Goal: Task Accomplishment & Management: Manage account settings

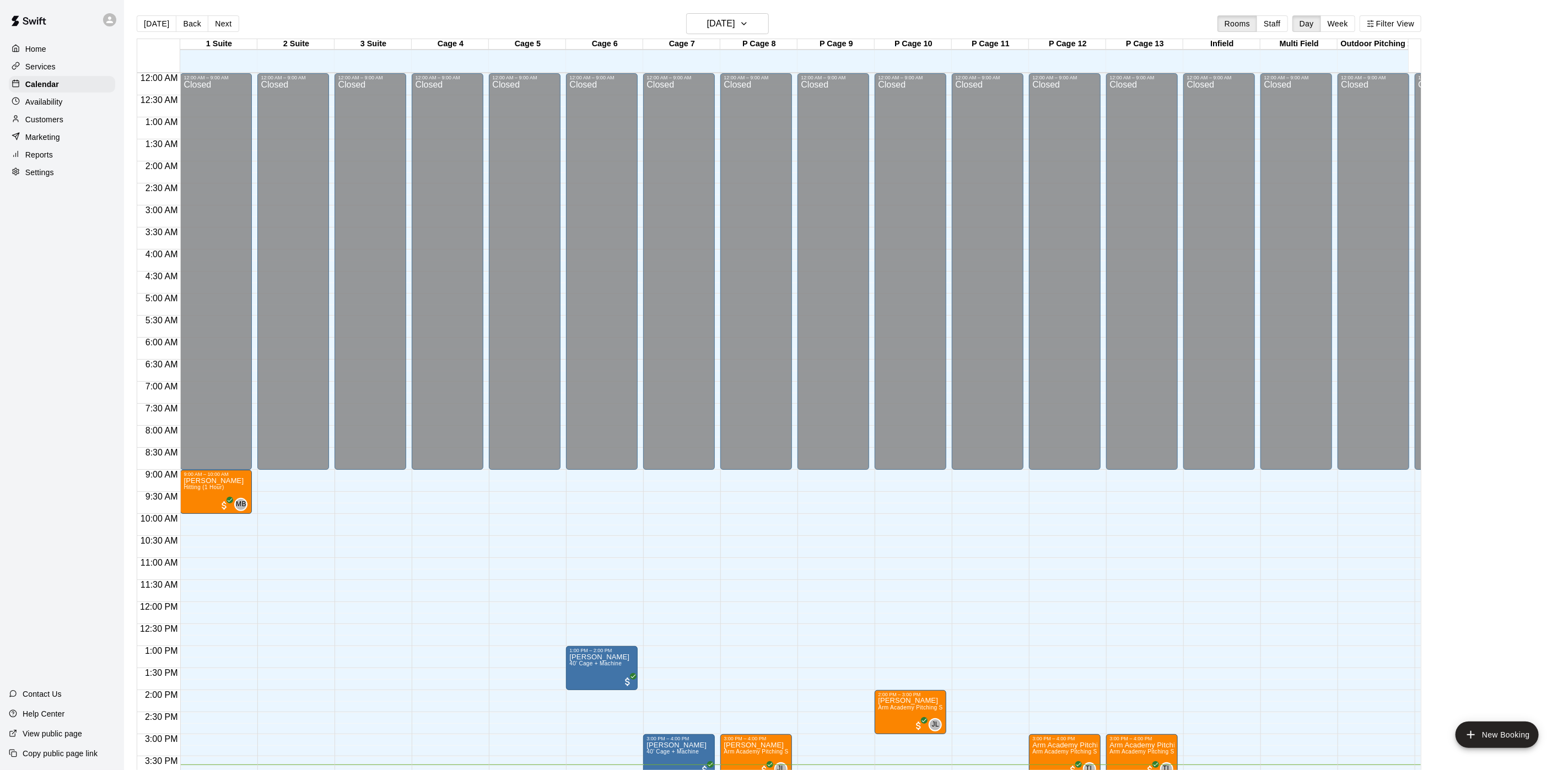
scroll to position [316, 0]
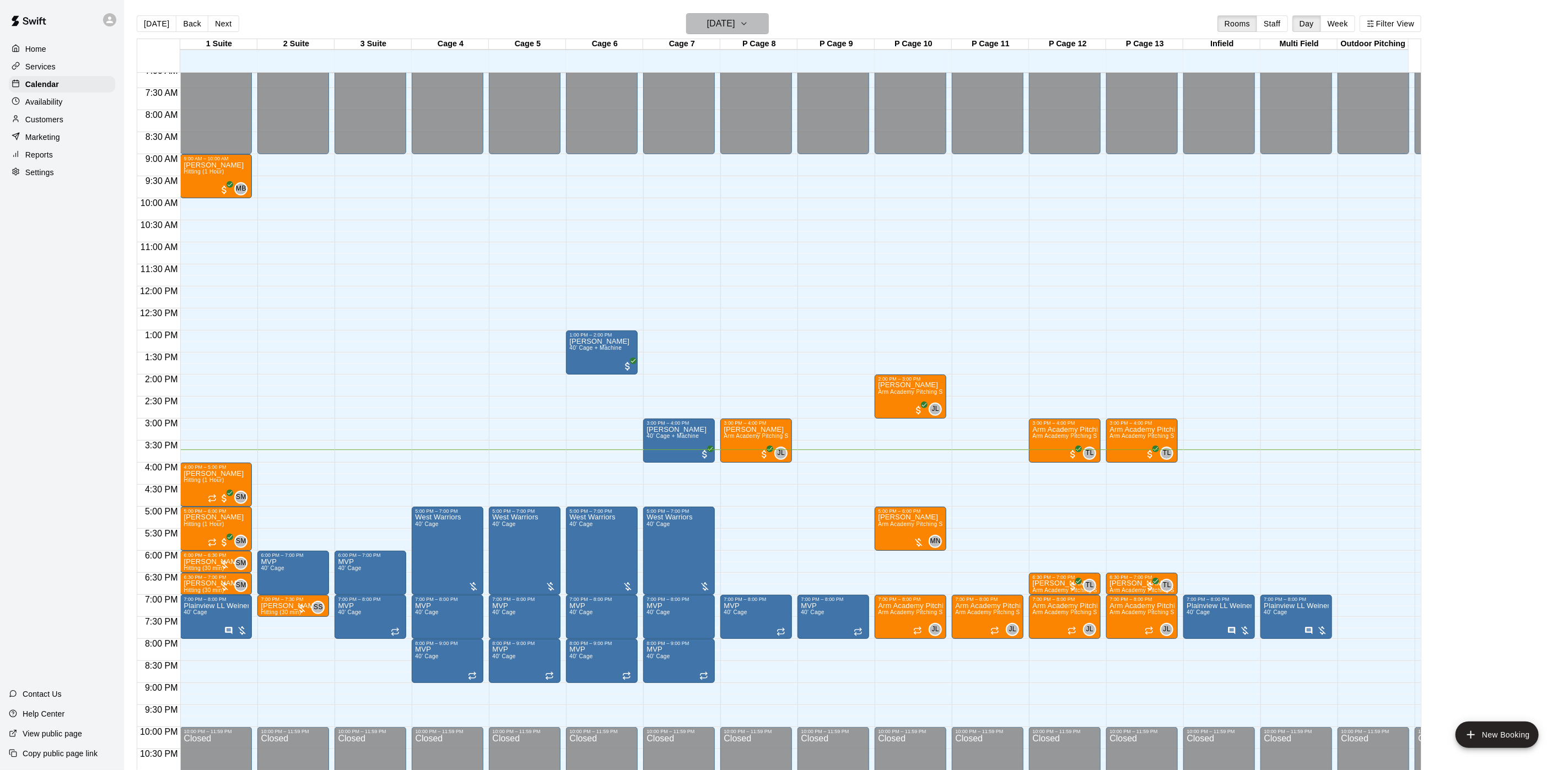
click at [749, 27] on icon "button" at bounding box center [744, 23] width 9 height 13
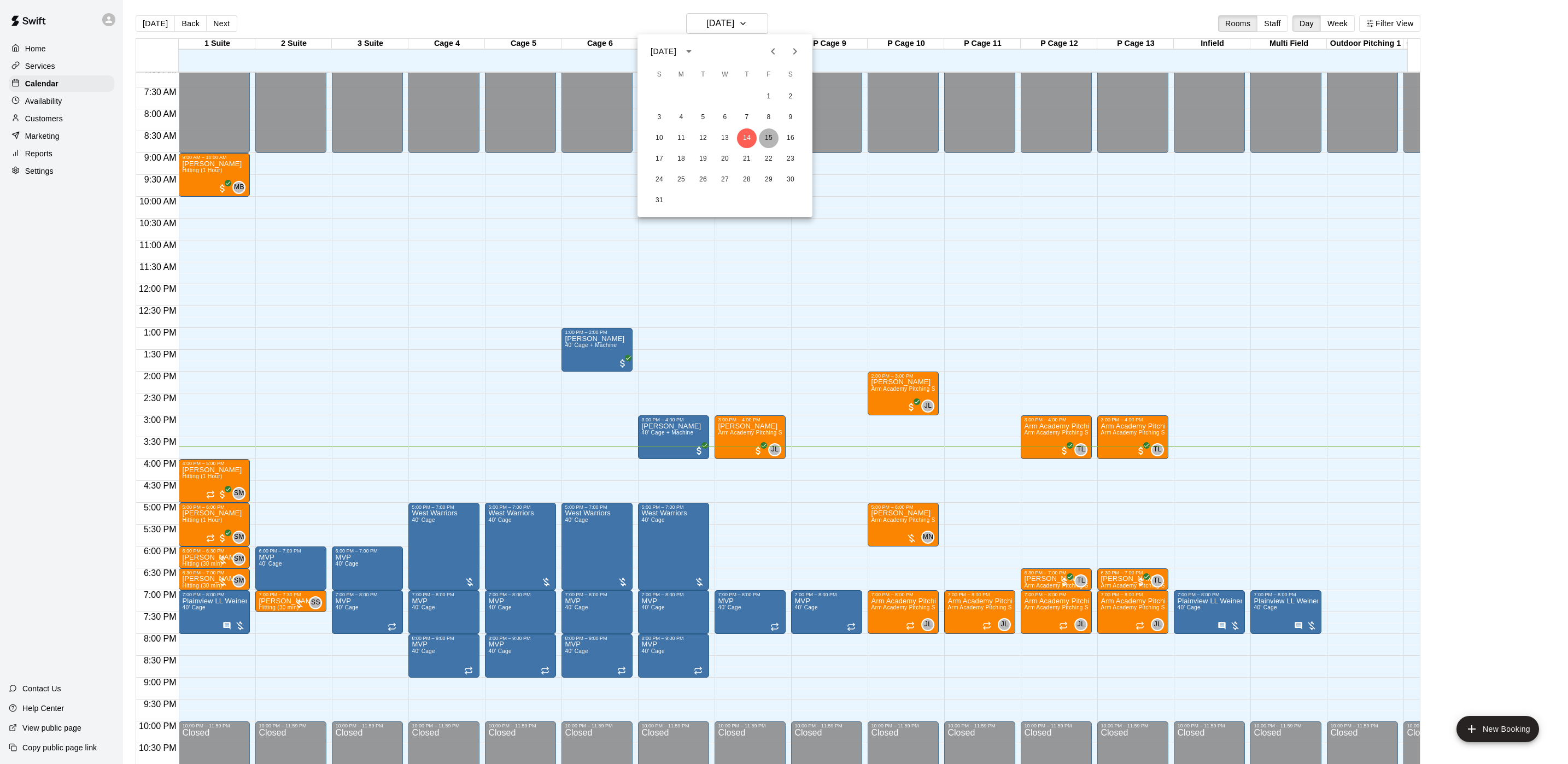
click at [767, 140] on button "15" at bounding box center [768, 139] width 20 height 20
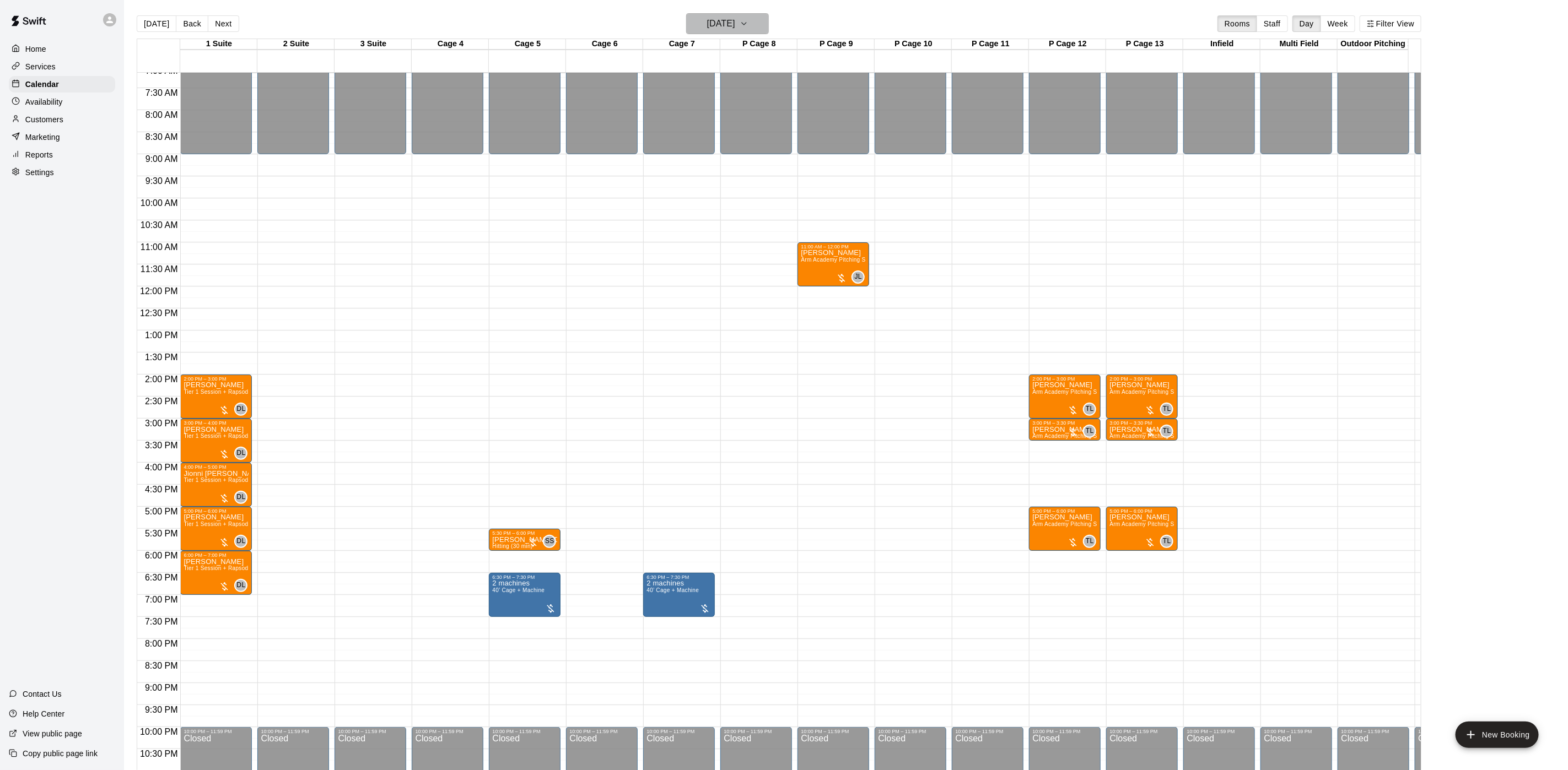
click at [749, 22] on icon "button" at bounding box center [744, 23] width 9 height 13
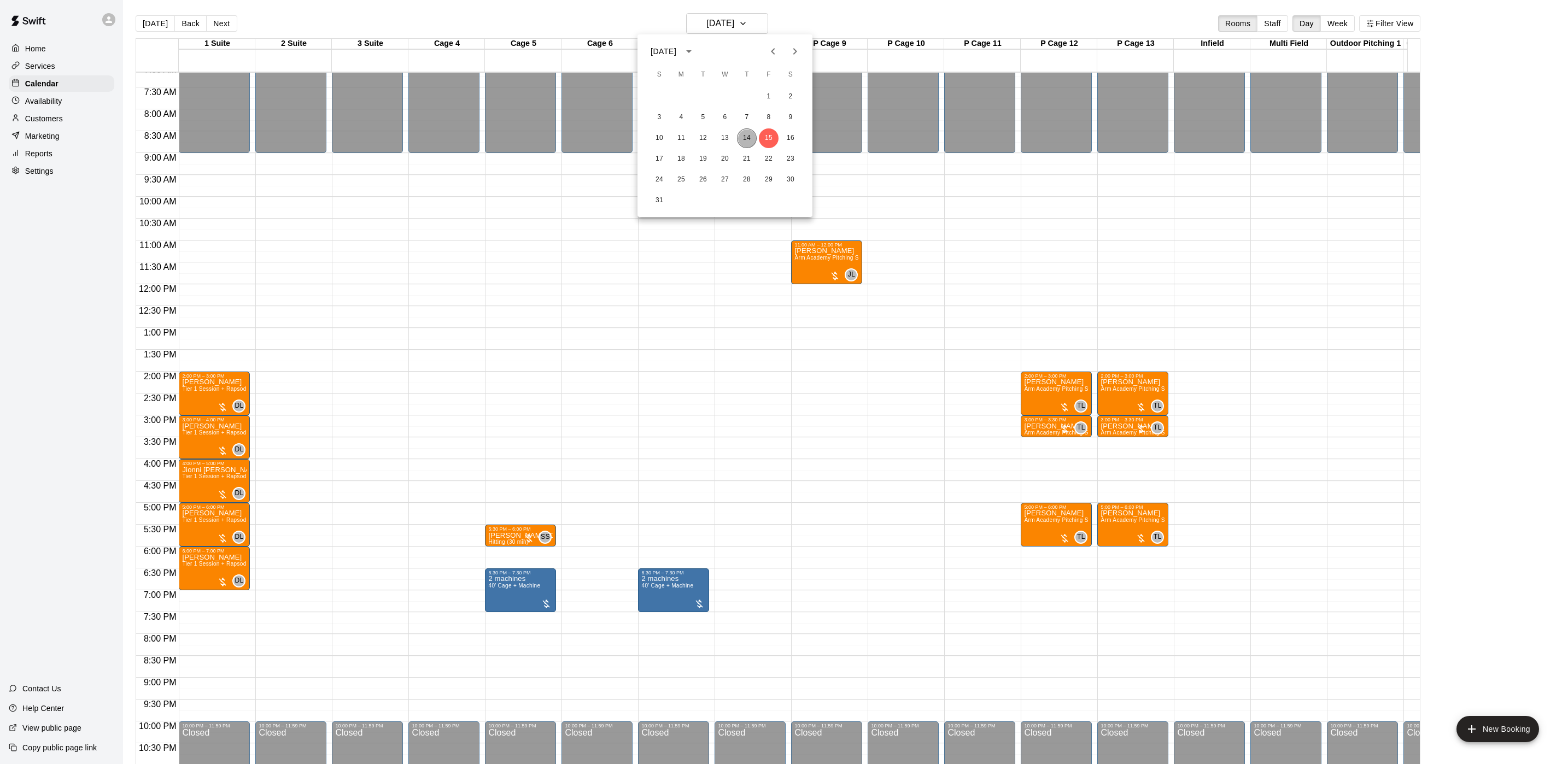
drag, startPoint x: 745, startPoint y: 138, endPoint x: 737, endPoint y: 138, distance: 8.0
click at [741, 138] on button "14" at bounding box center [747, 139] width 20 height 20
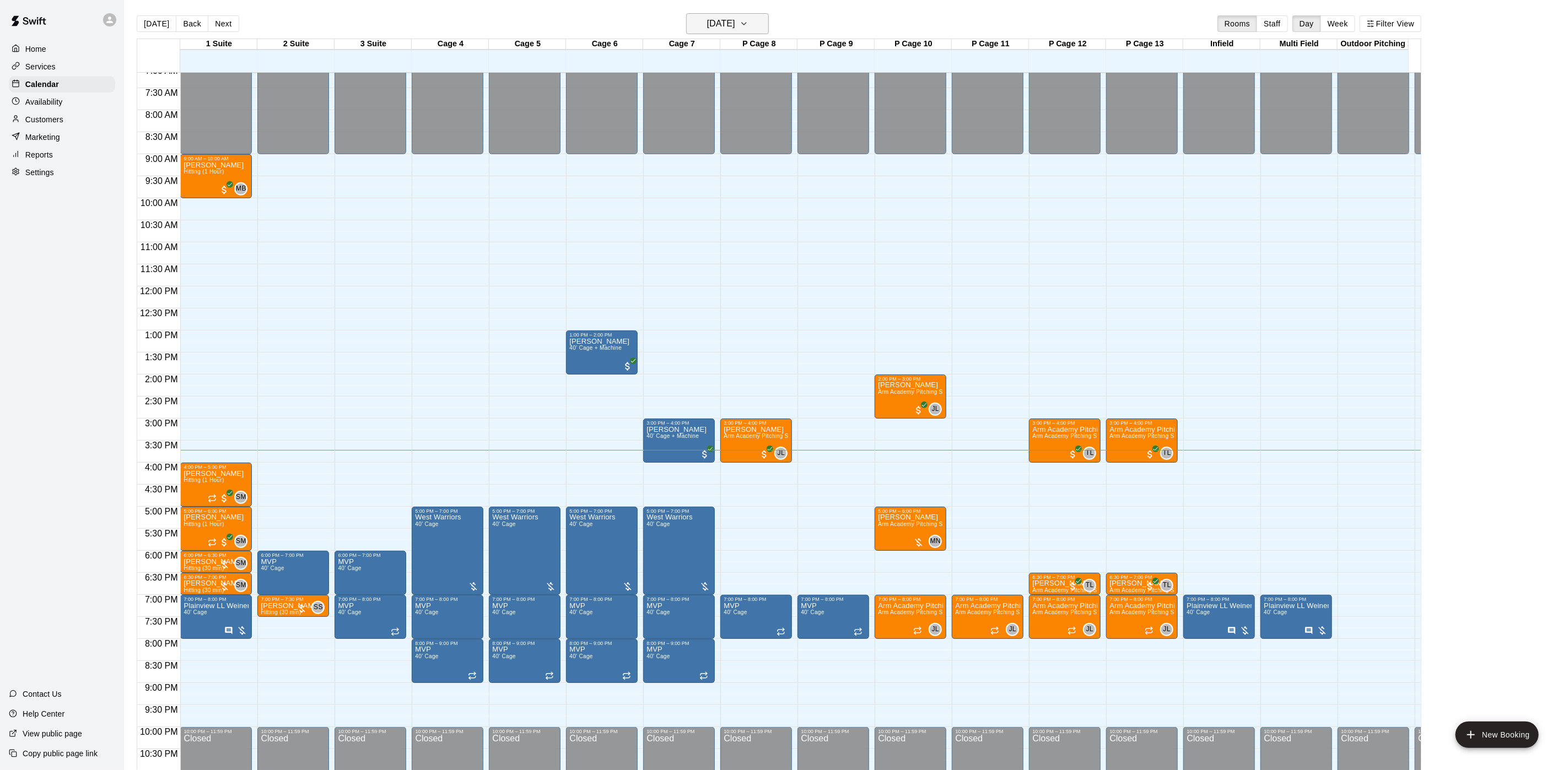
click at [735, 28] on h6 "[DATE]" at bounding box center [721, 23] width 28 height 15
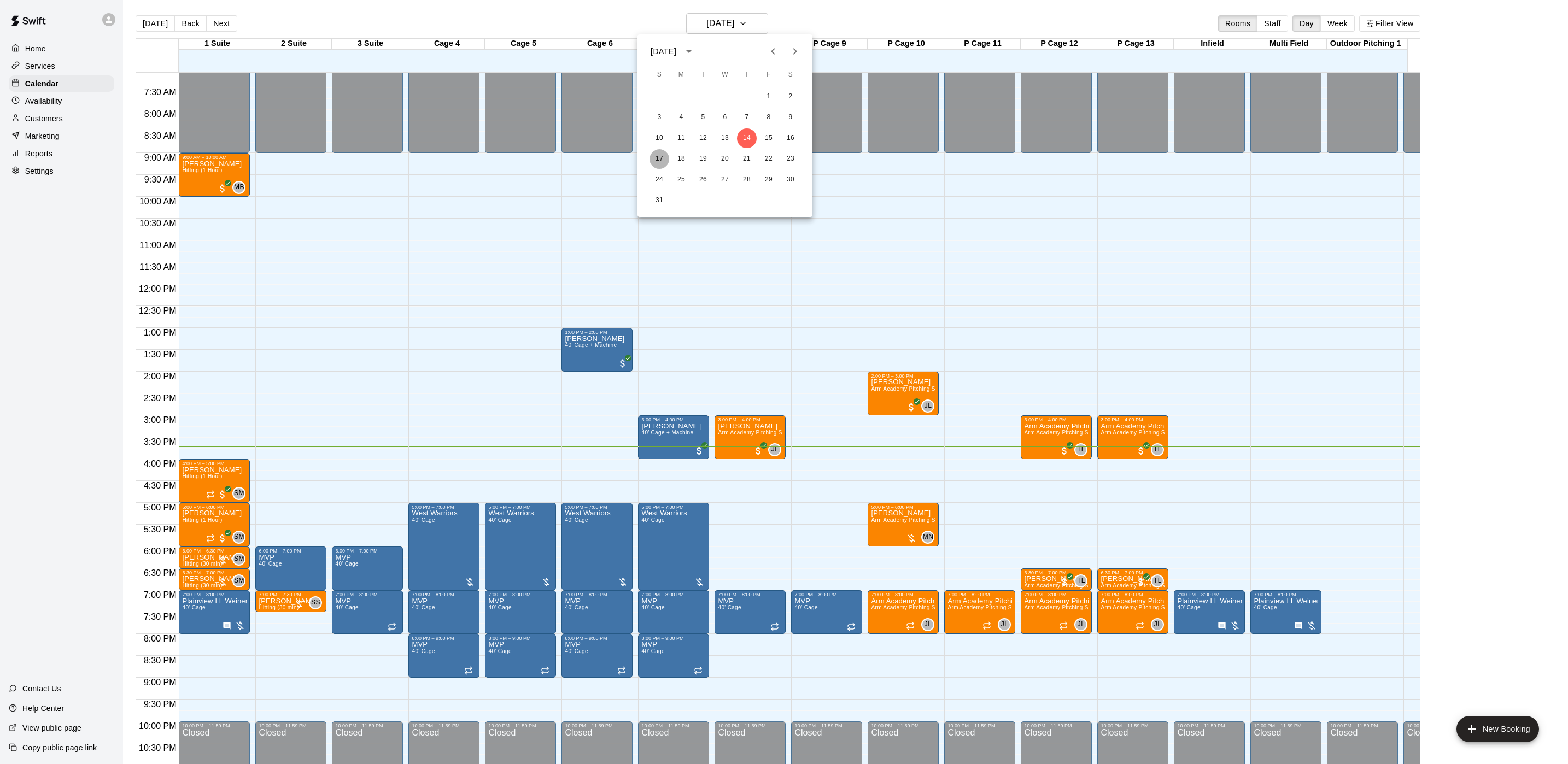
click at [657, 161] on button "17" at bounding box center [659, 159] width 20 height 20
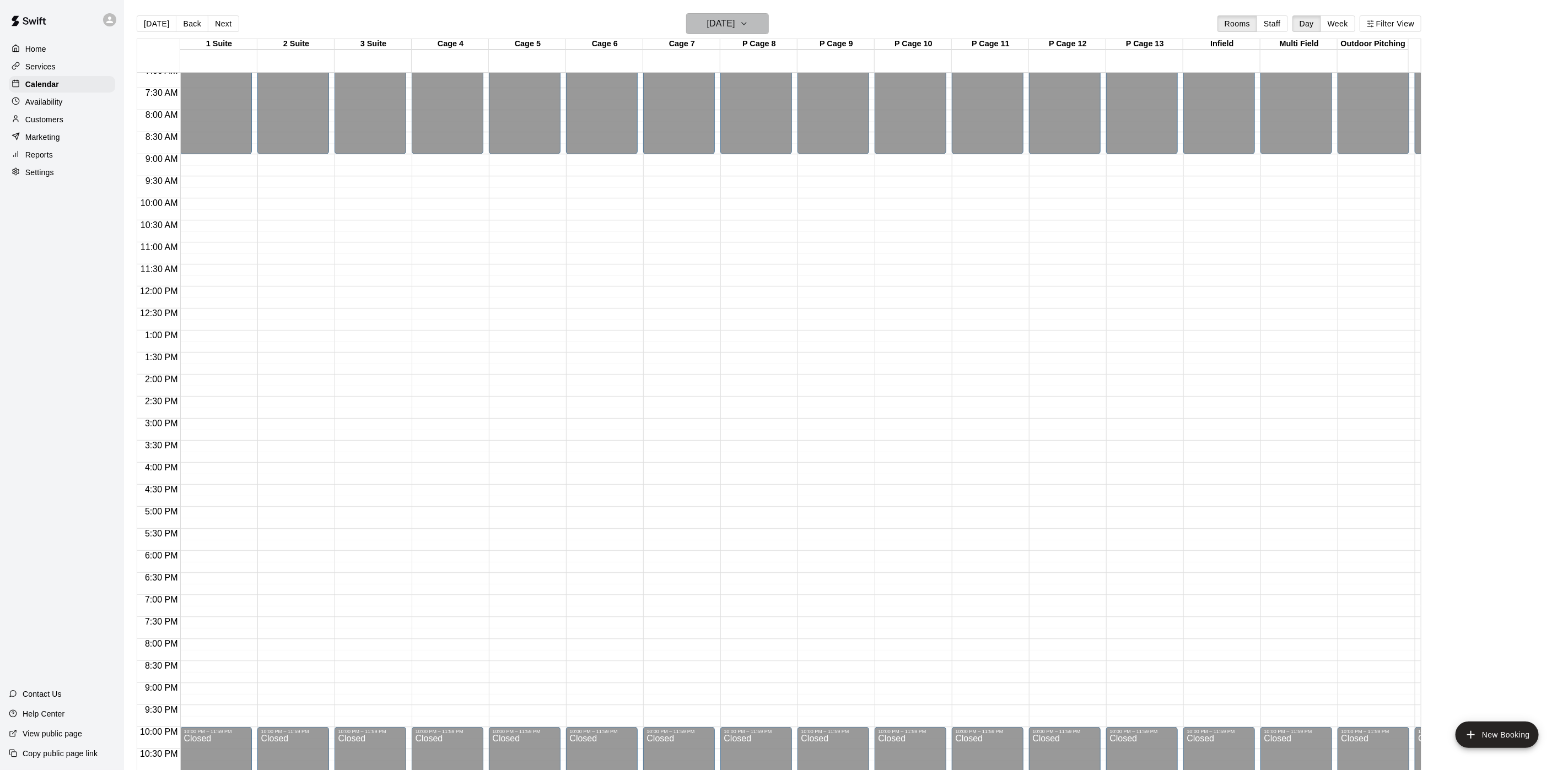
click at [731, 22] on h6 "[DATE]" at bounding box center [721, 23] width 28 height 15
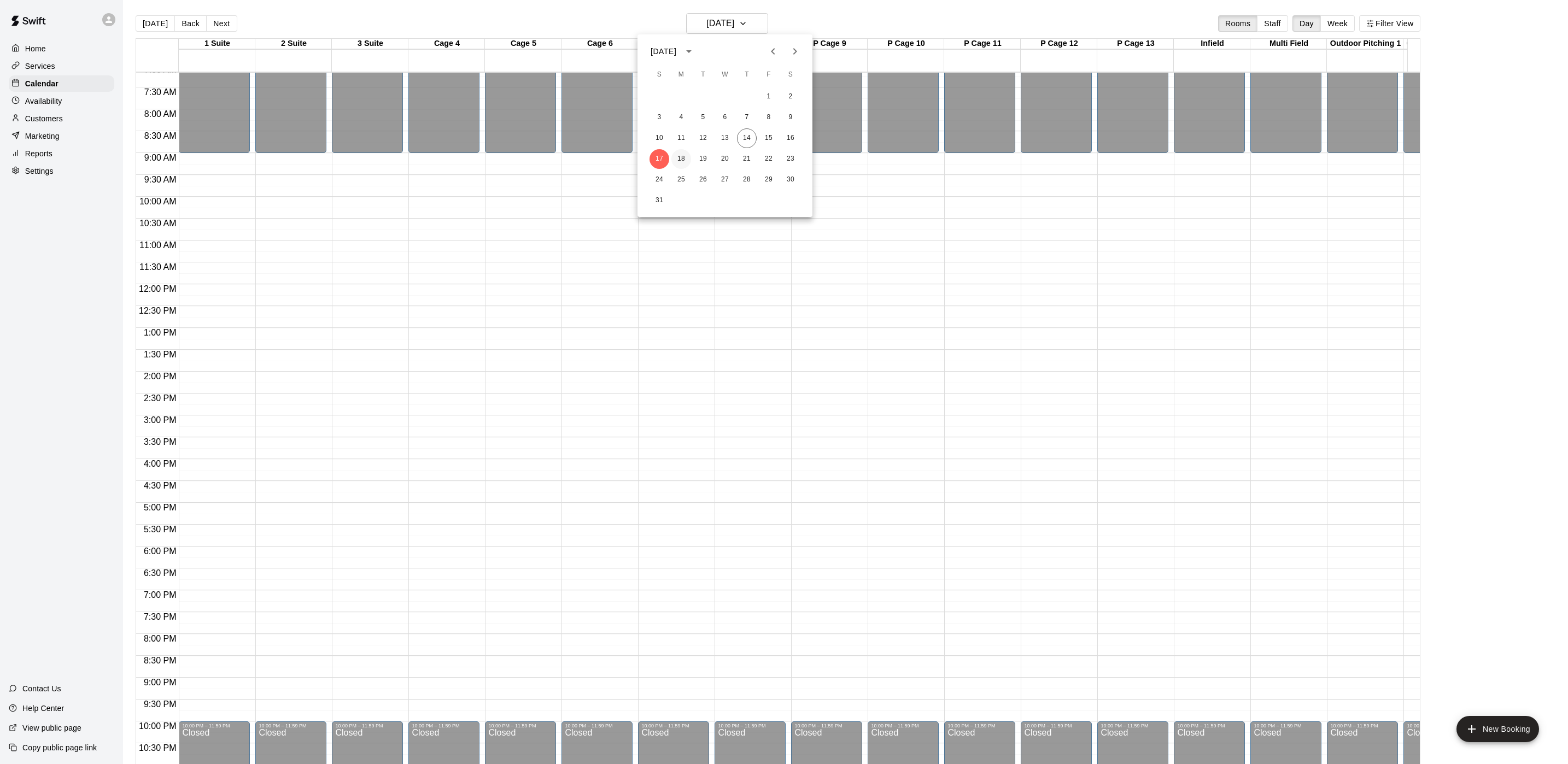
click at [684, 156] on button "18" at bounding box center [681, 159] width 20 height 20
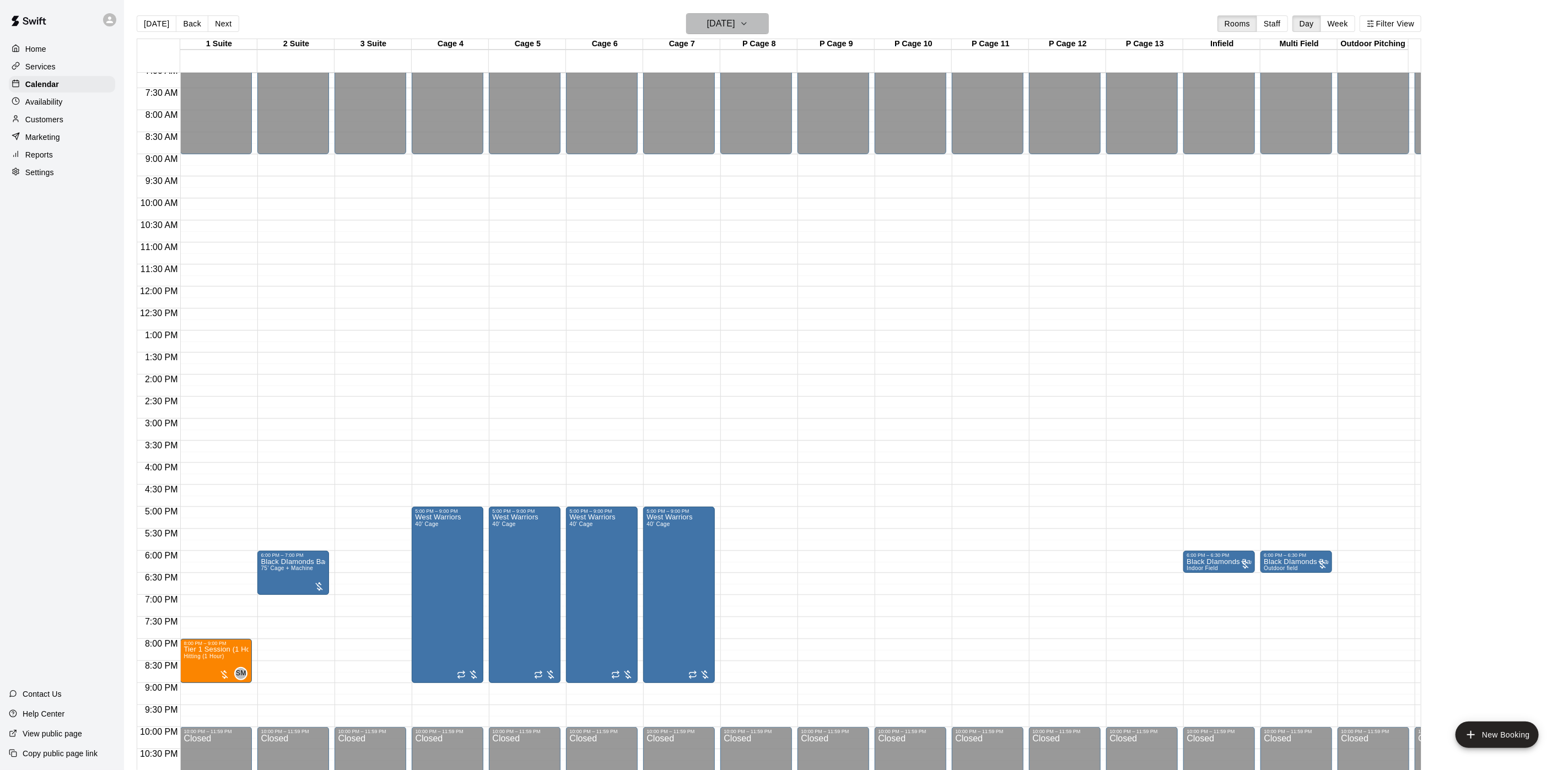
click at [735, 22] on h6 "[DATE]" at bounding box center [721, 23] width 28 height 15
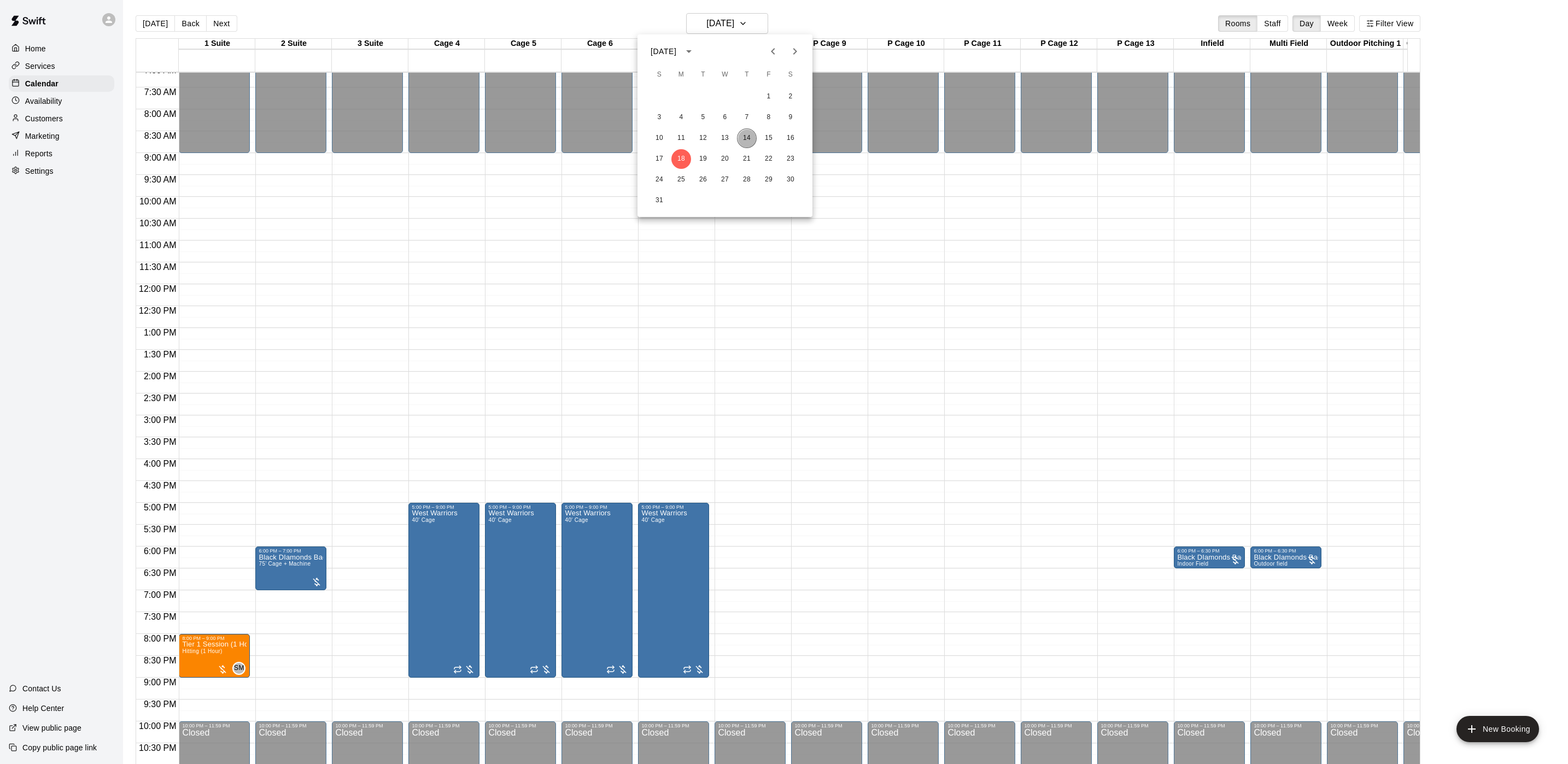
click at [748, 132] on button "14" at bounding box center [747, 139] width 20 height 20
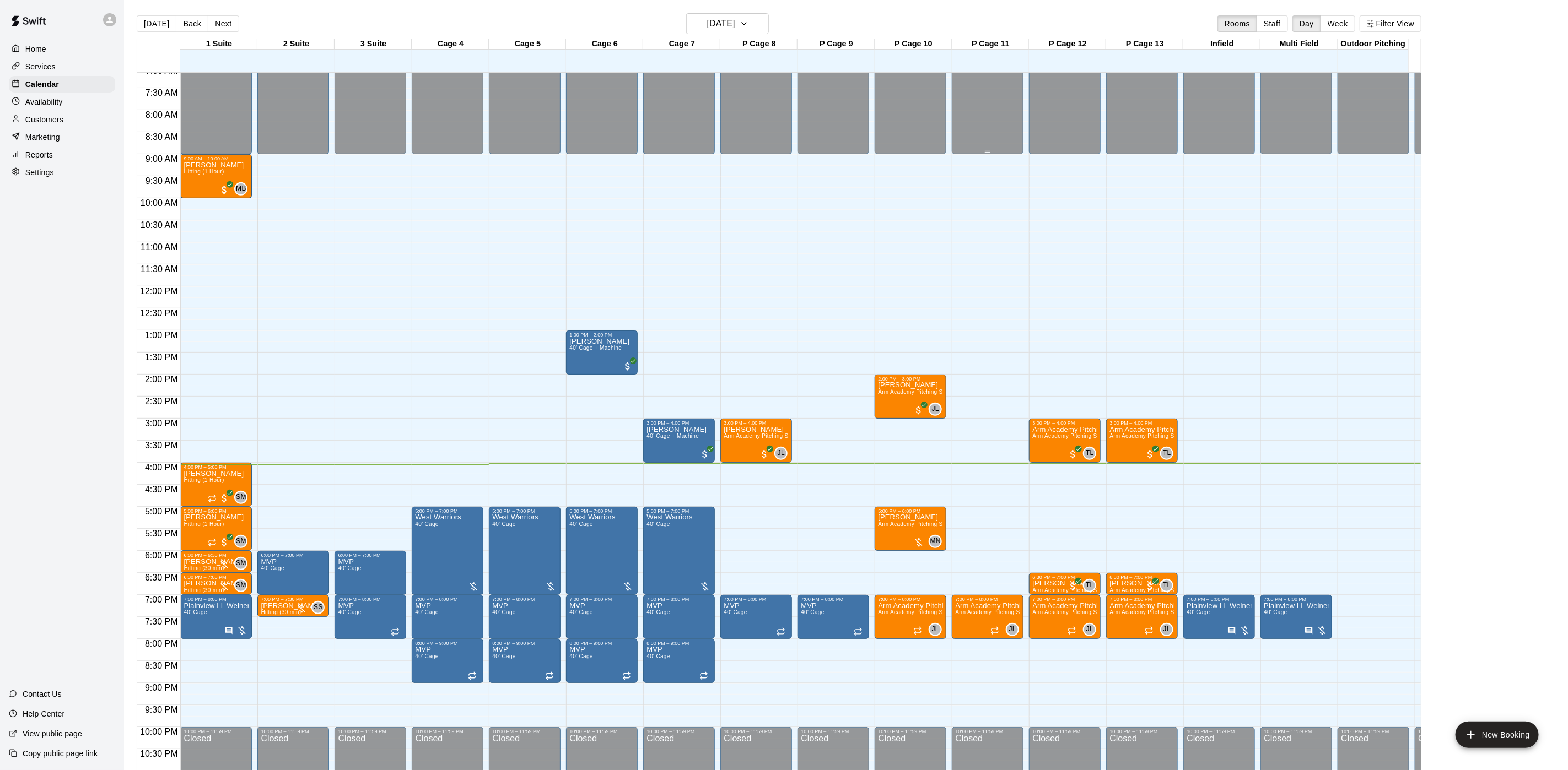
click at [973, 108] on div "12:00 AM 12:30 AM 1:00 AM 1:30 AM 2:00 AM 2:30 AM 3:00 AM 3:30 AM 4:00 AM 4:30 …" at bounding box center [779, 428] width 1284 height 711
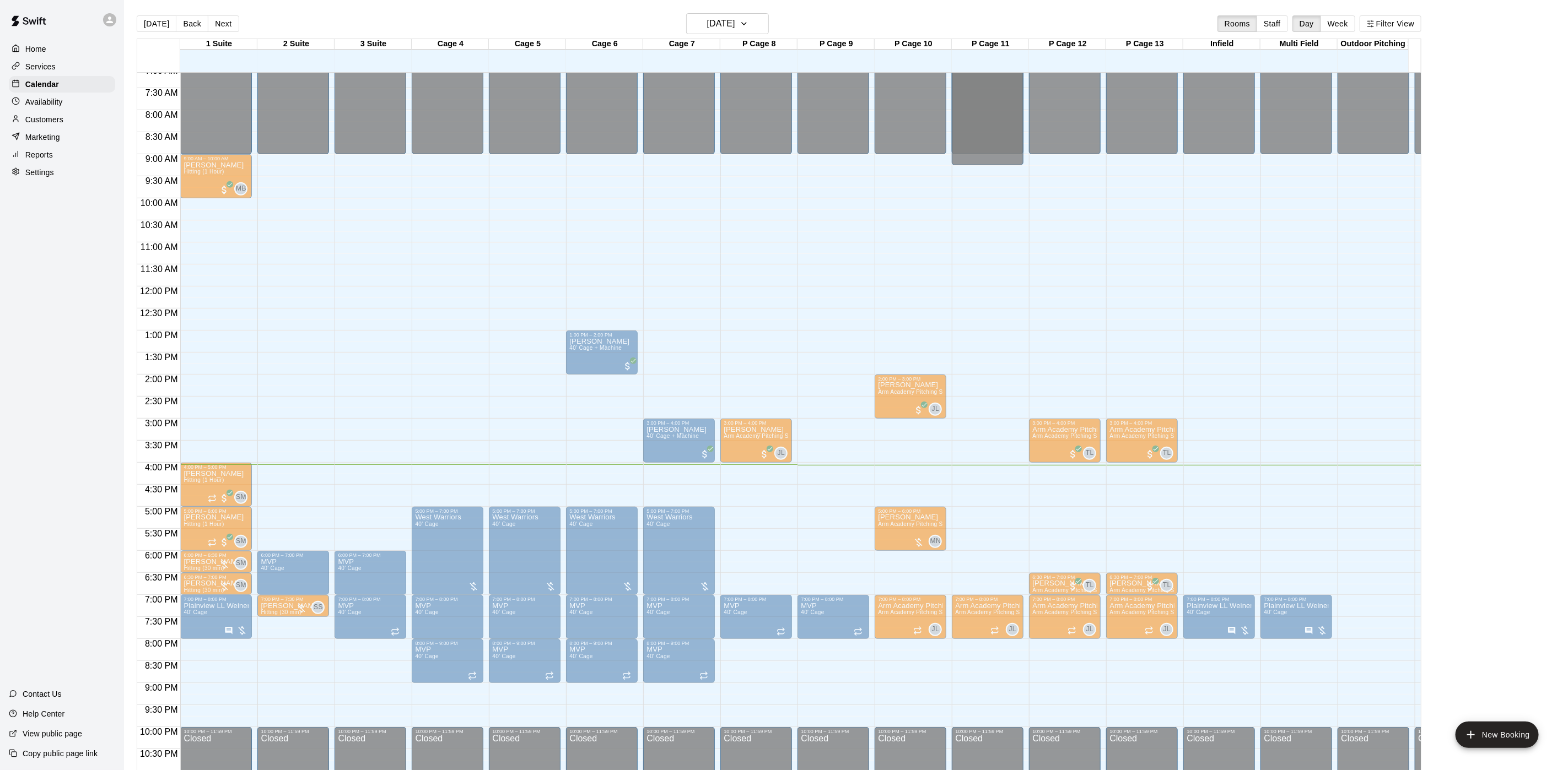
scroll to position [11, 0]
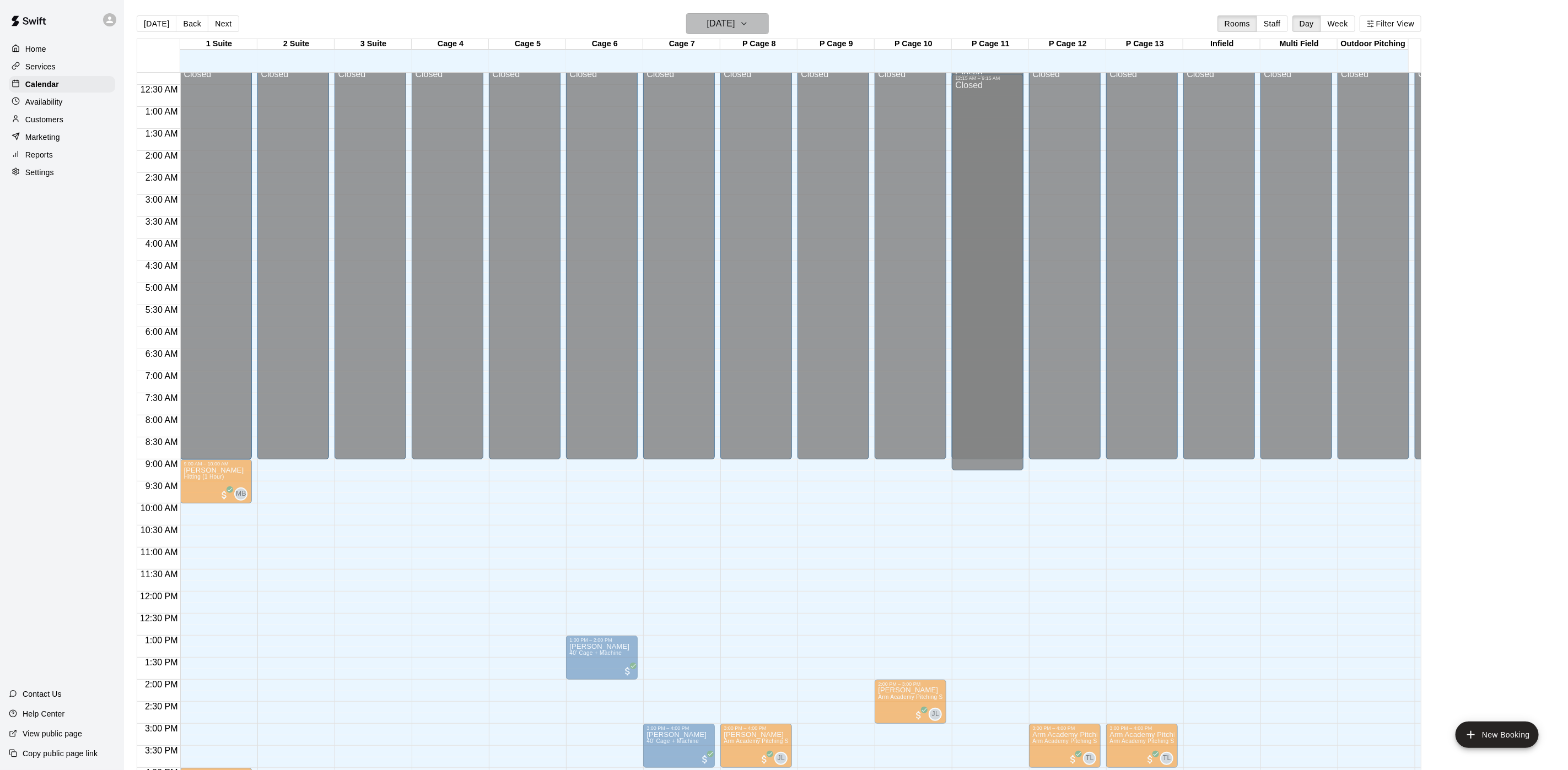
click at [735, 20] on h6 "[DATE]" at bounding box center [721, 23] width 28 height 15
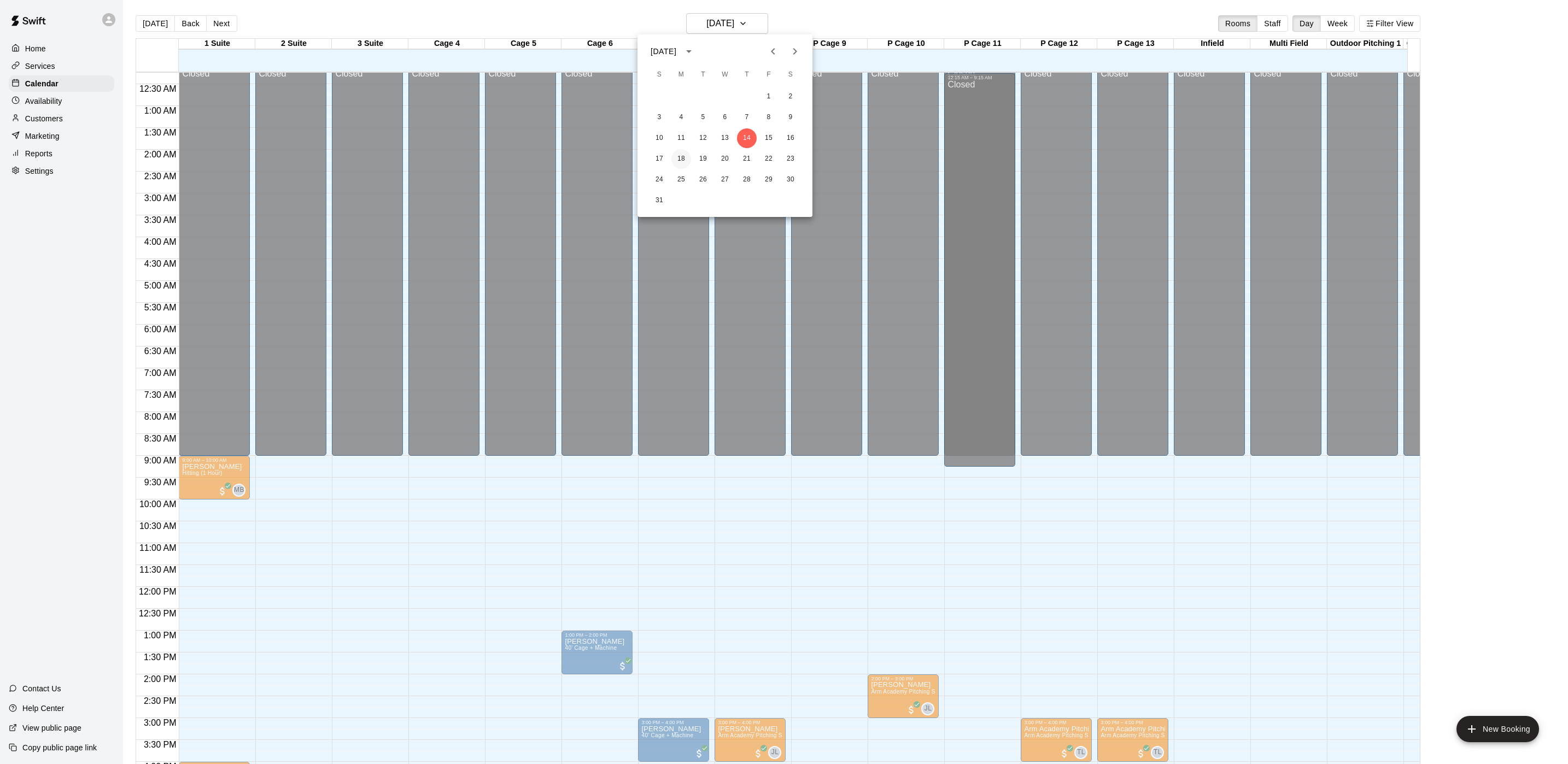
click at [686, 159] on button "18" at bounding box center [681, 159] width 20 height 20
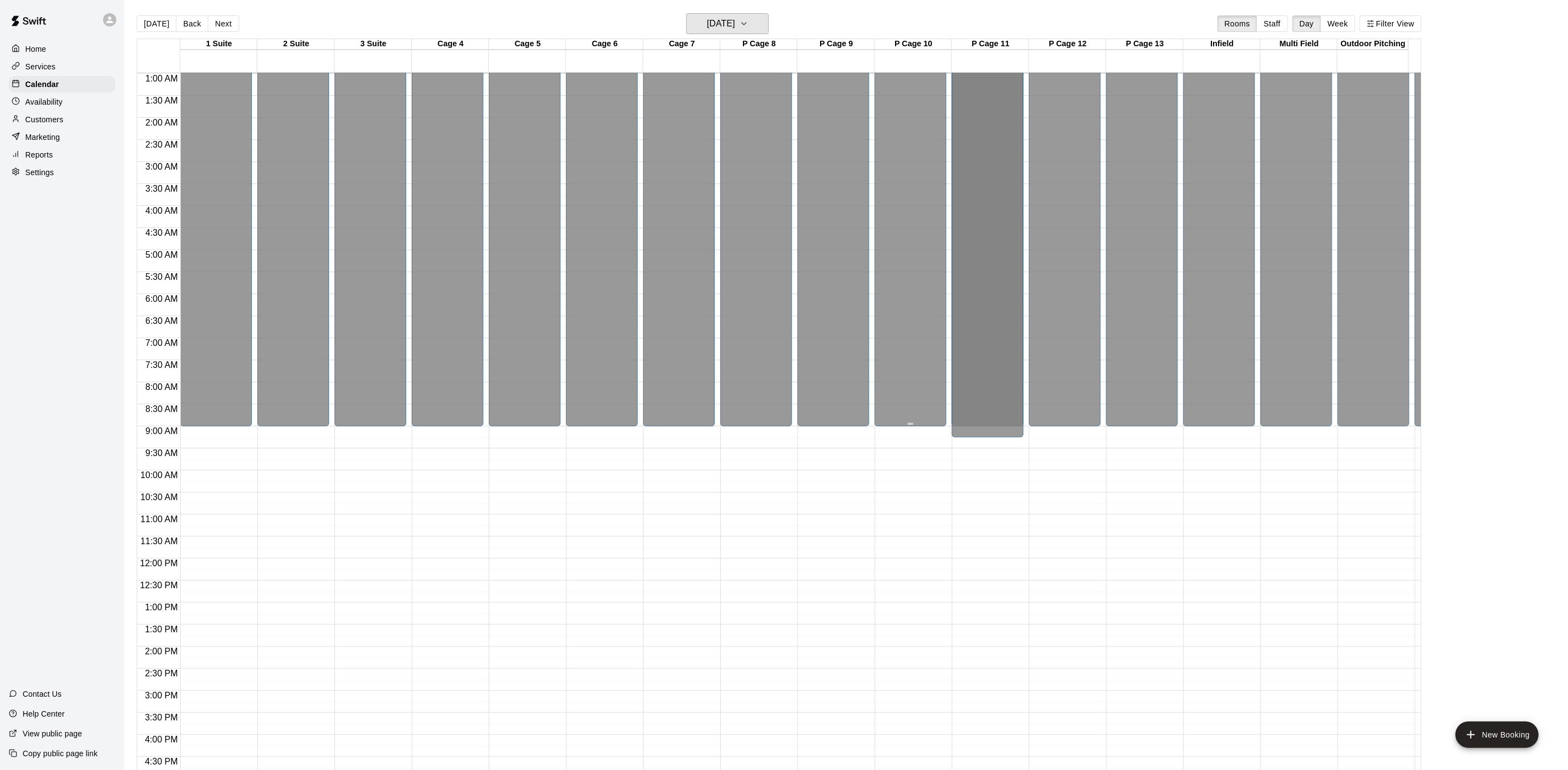
scroll to position [30, 0]
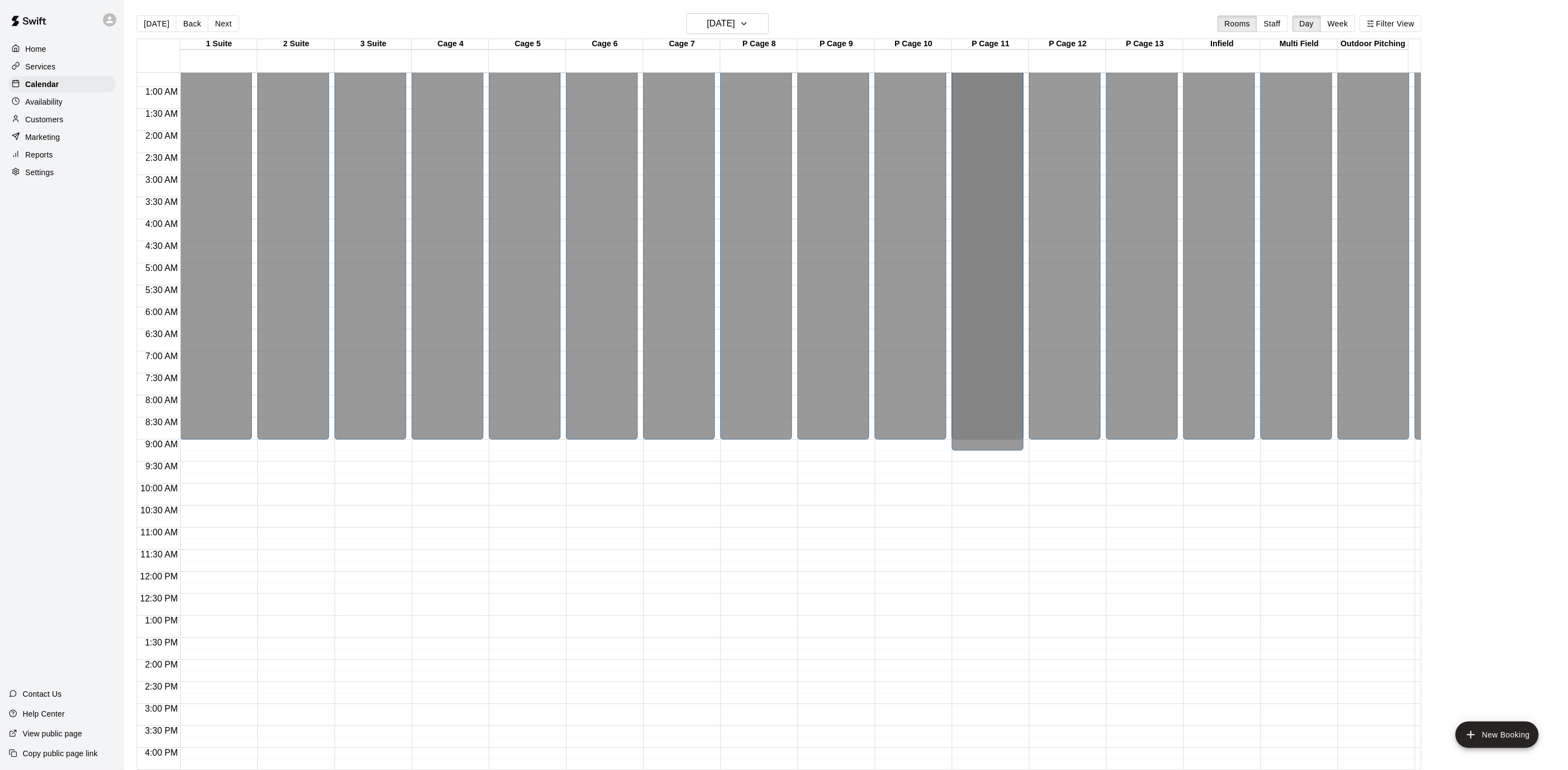
click at [738, 12] on main "[DATE] Back [DATE][DATE] Rooms Staff Day Week Filter View 1 Suite [GEOGRAPHIC_D…" at bounding box center [846, 394] width 1444 height 788
click at [735, 23] on h6 "[DATE]" at bounding box center [721, 23] width 28 height 15
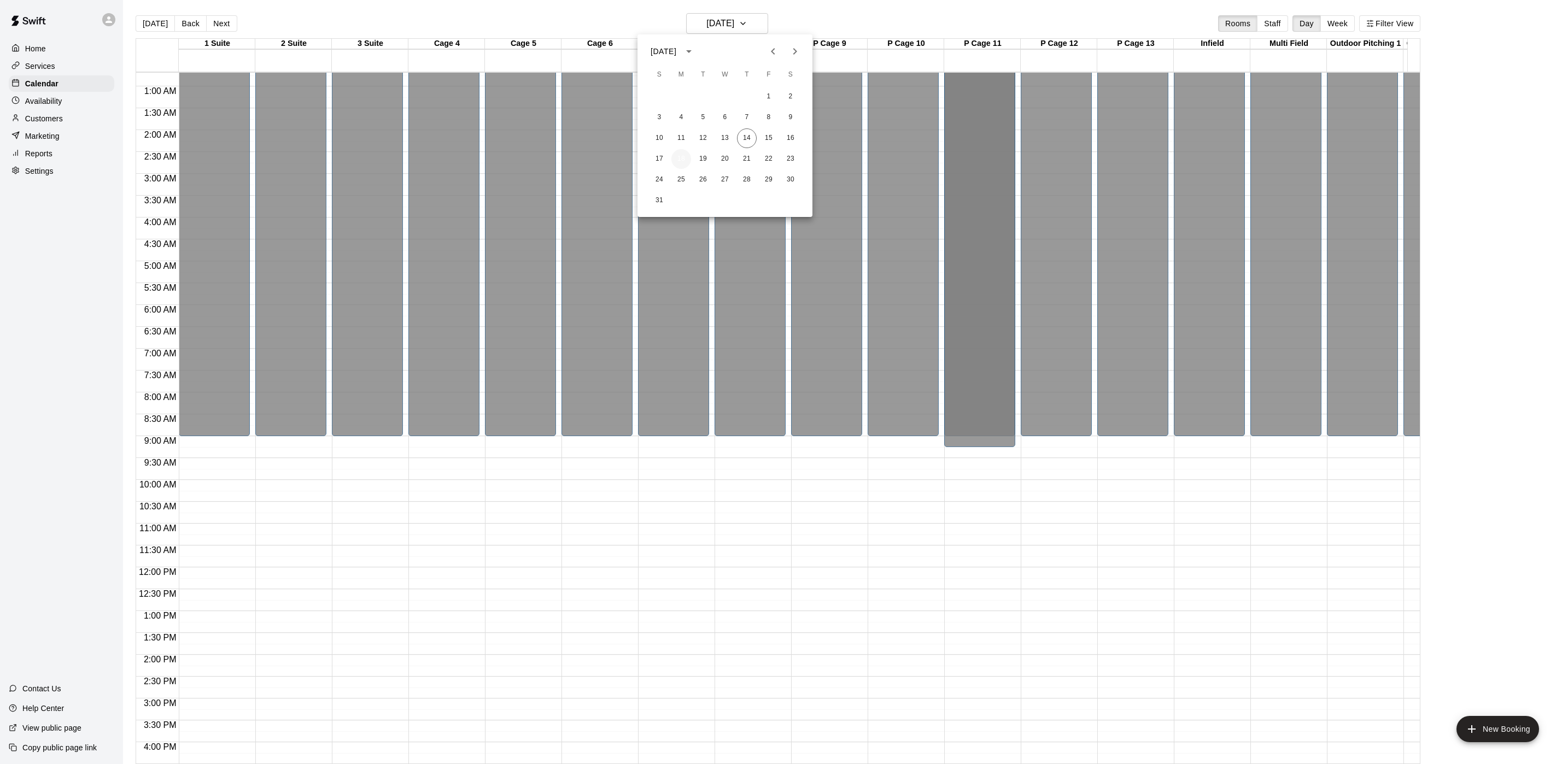
click at [681, 159] on button "18" at bounding box center [681, 159] width 20 height 20
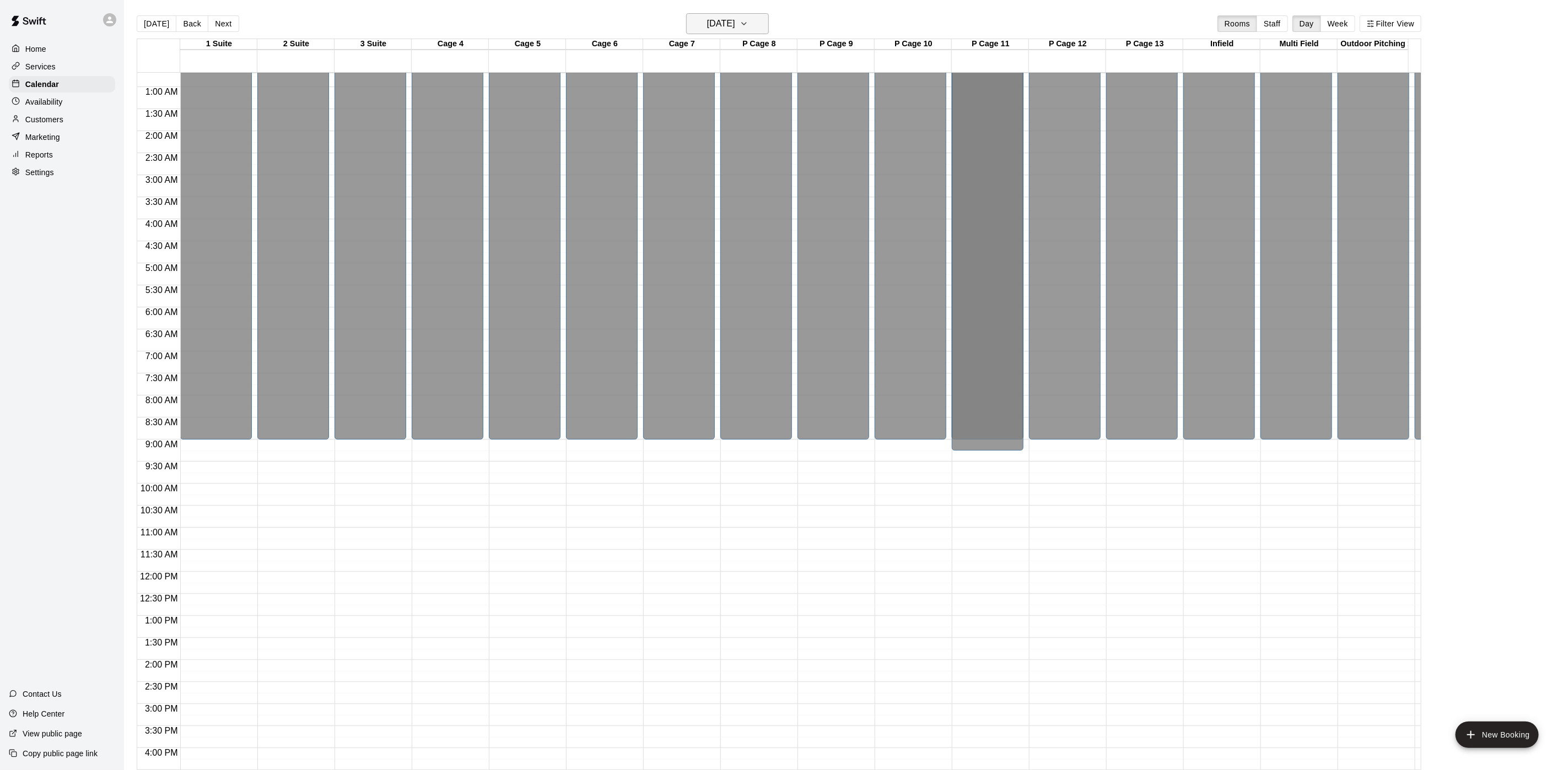
click at [735, 20] on h6 "[DATE]" at bounding box center [721, 23] width 28 height 15
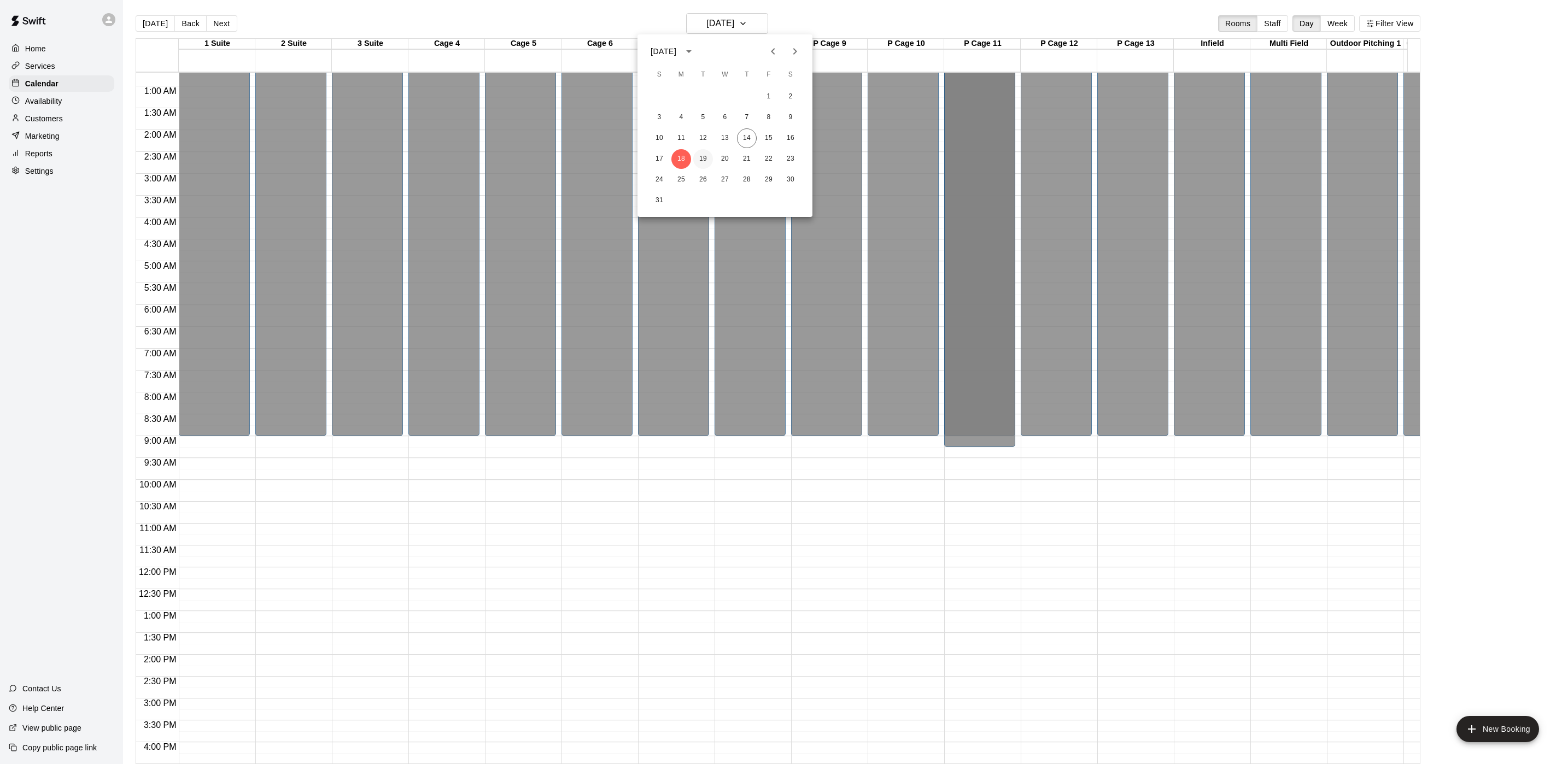
click at [697, 162] on button "19" at bounding box center [703, 159] width 20 height 20
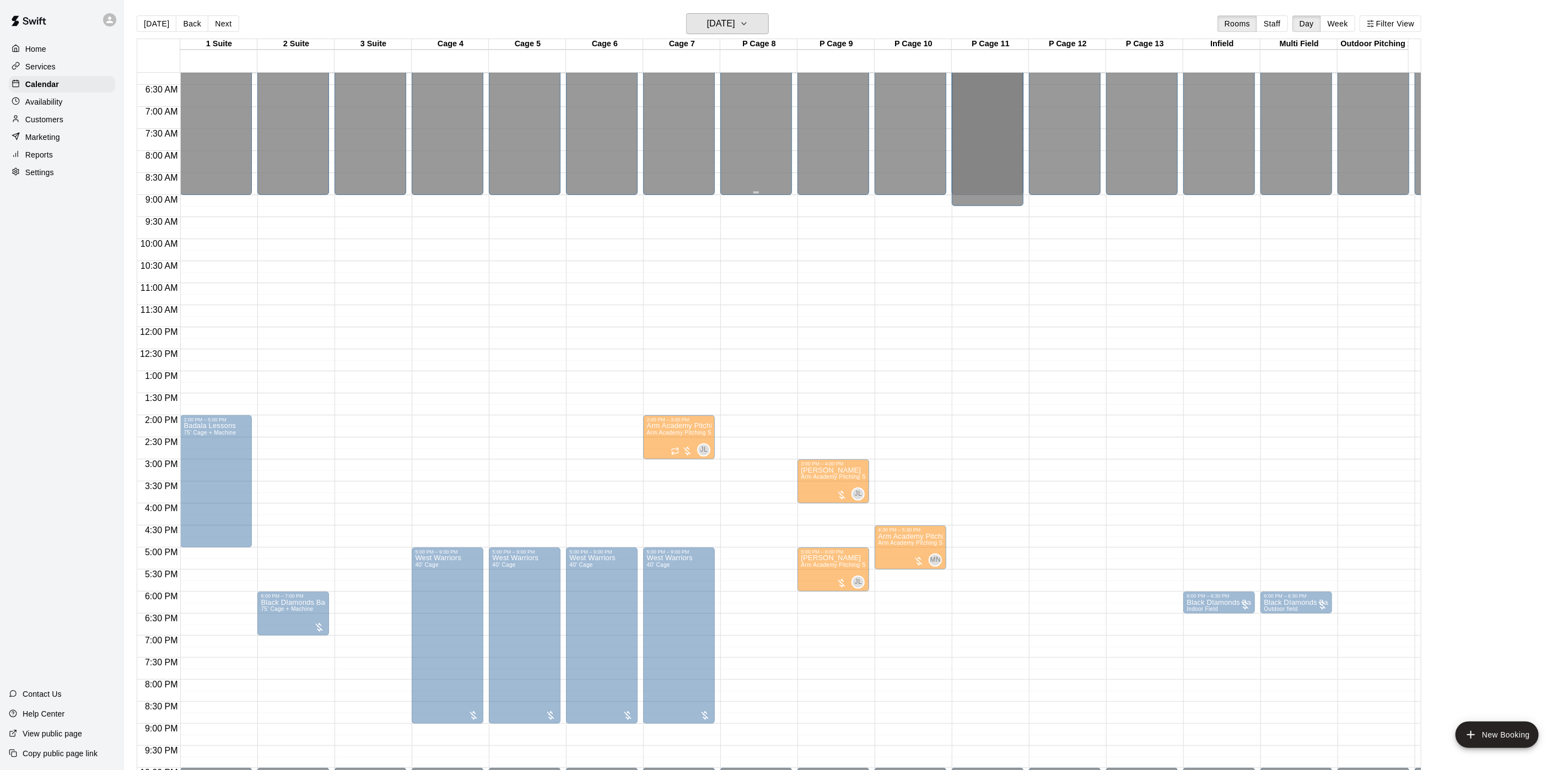
scroll to position [361, 0]
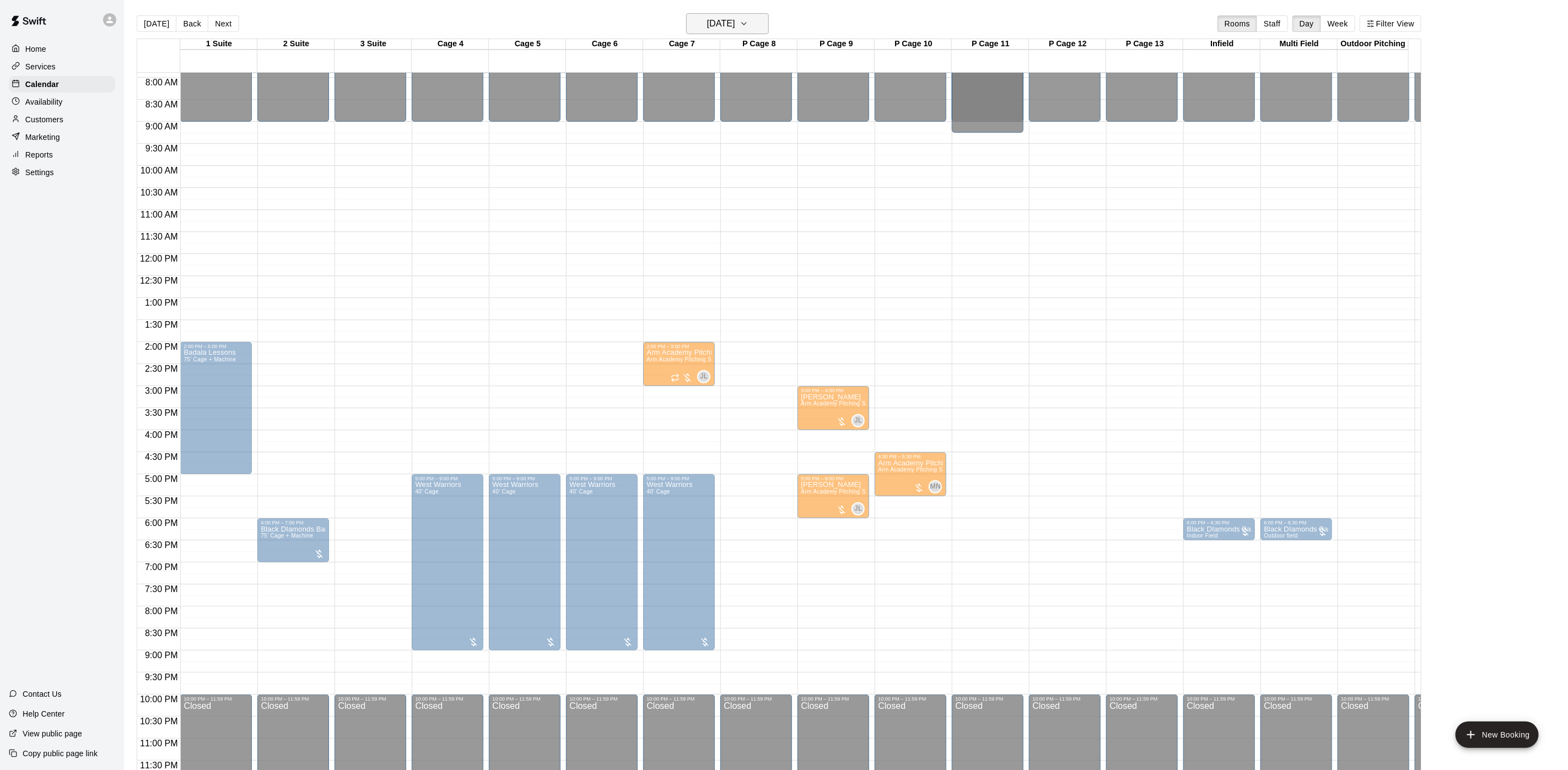
click at [725, 20] on h6 "[DATE]" at bounding box center [721, 23] width 28 height 15
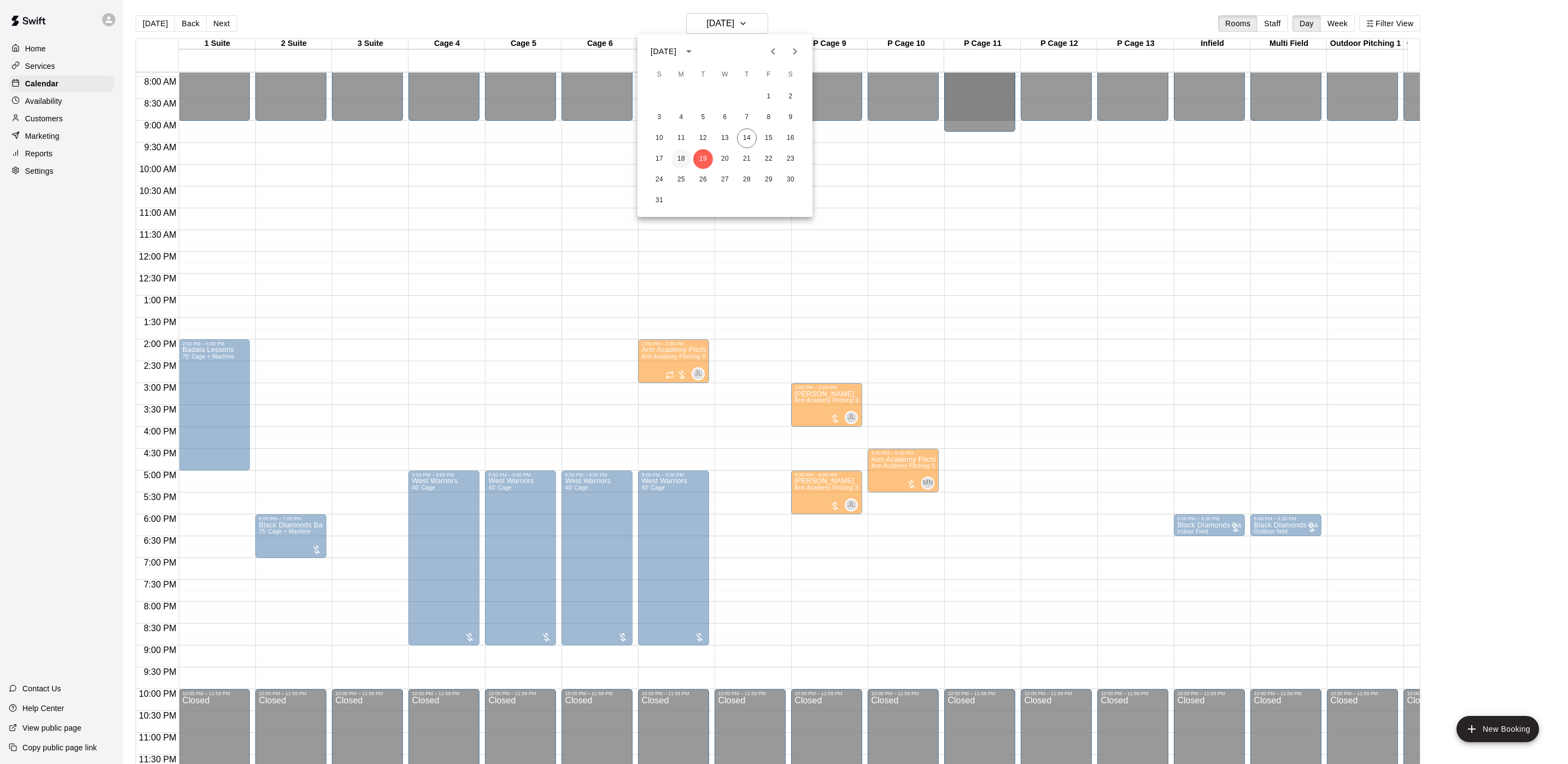
click at [686, 153] on button "18" at bounding box center [681, 159] width 20 height 20
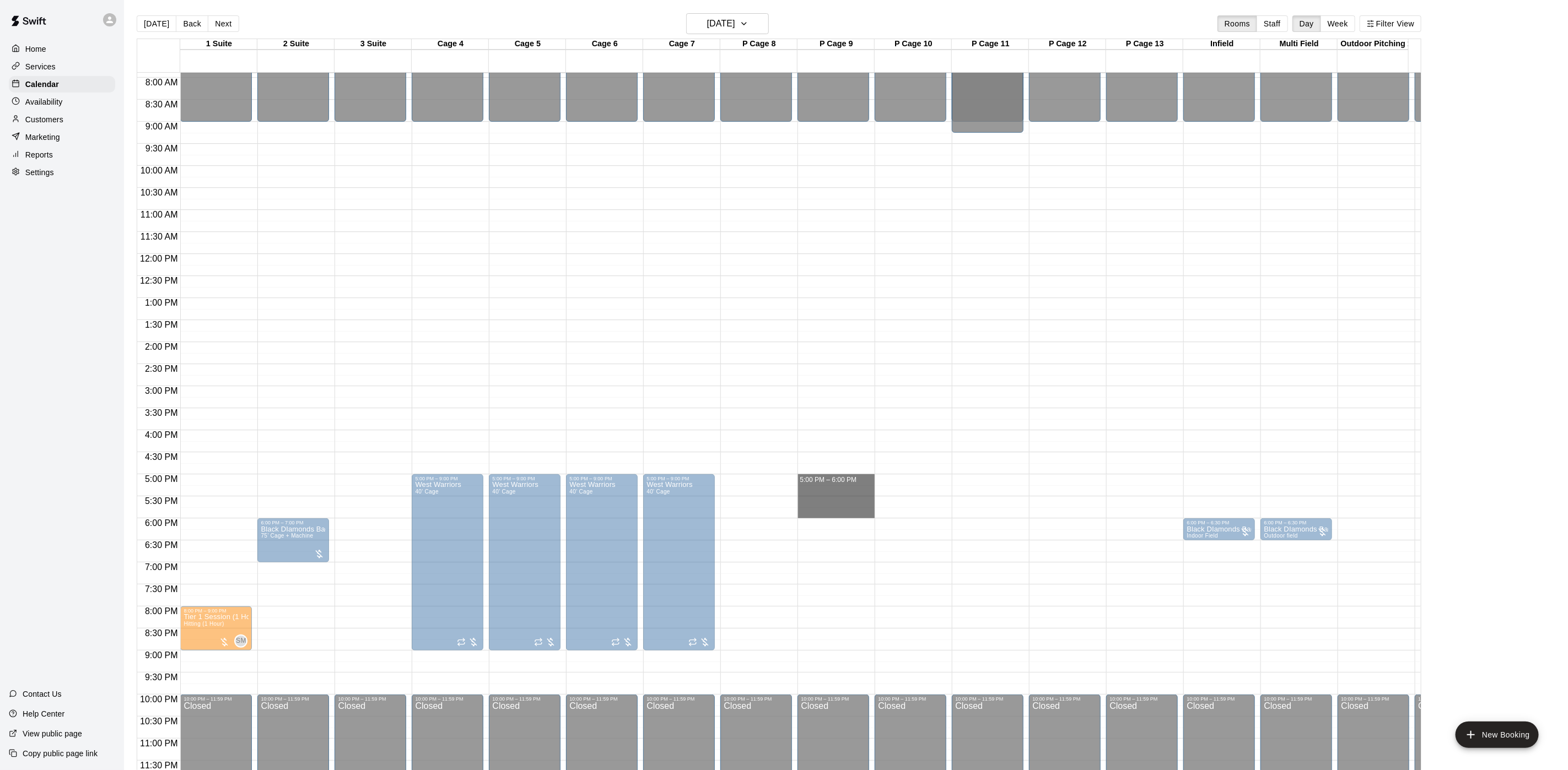
drag, startPoint x: 837, startPoint y: 468, endPoint x: 841, endPoint y: 501, distance: 33.2
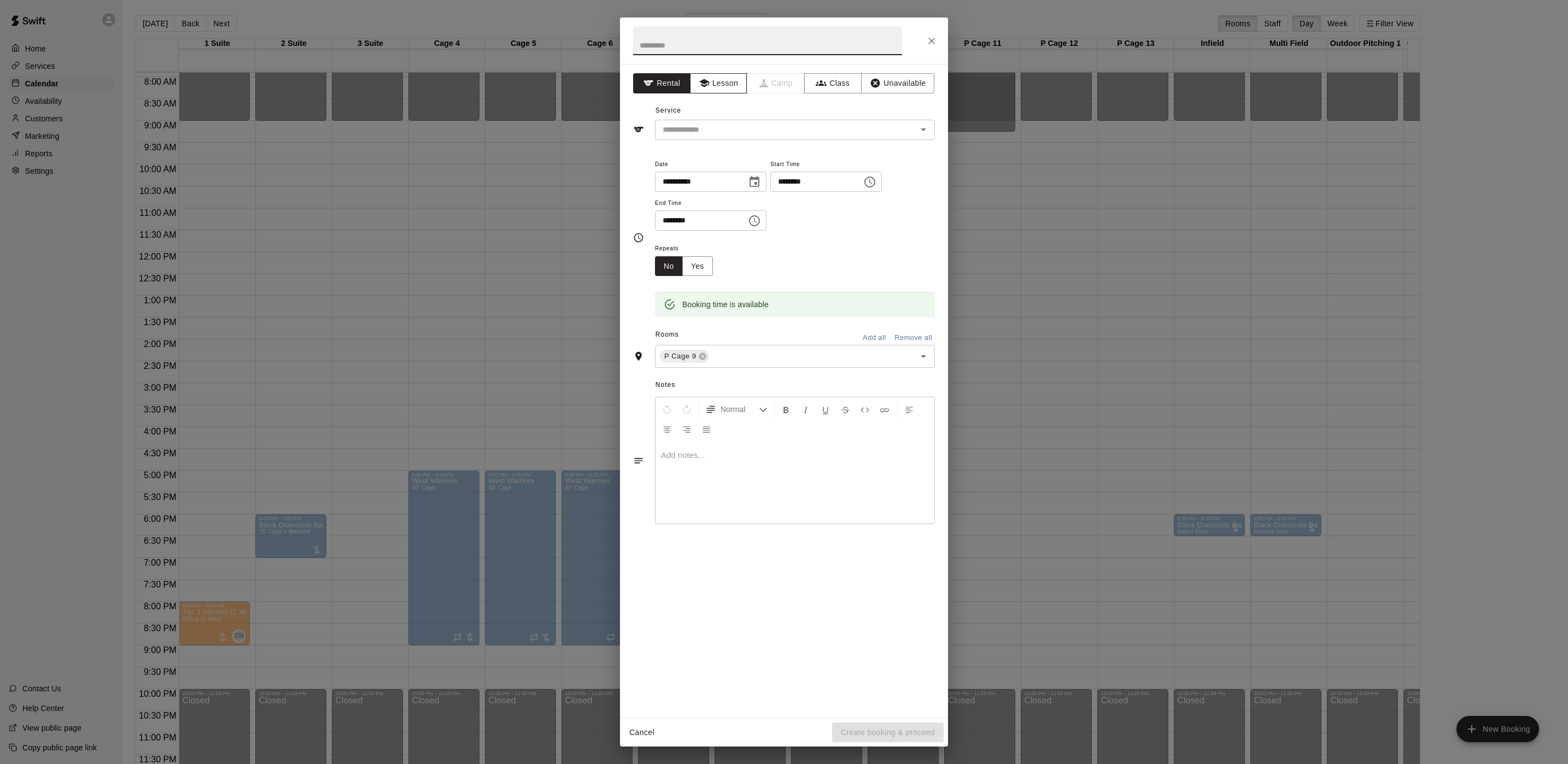
click at [719, 91] on button "Lesson" at bounding box center [719, 83] width 58 height 20
click at [925, 129] on icon "Open" at bounding box center [923, 129] width 13 height 13
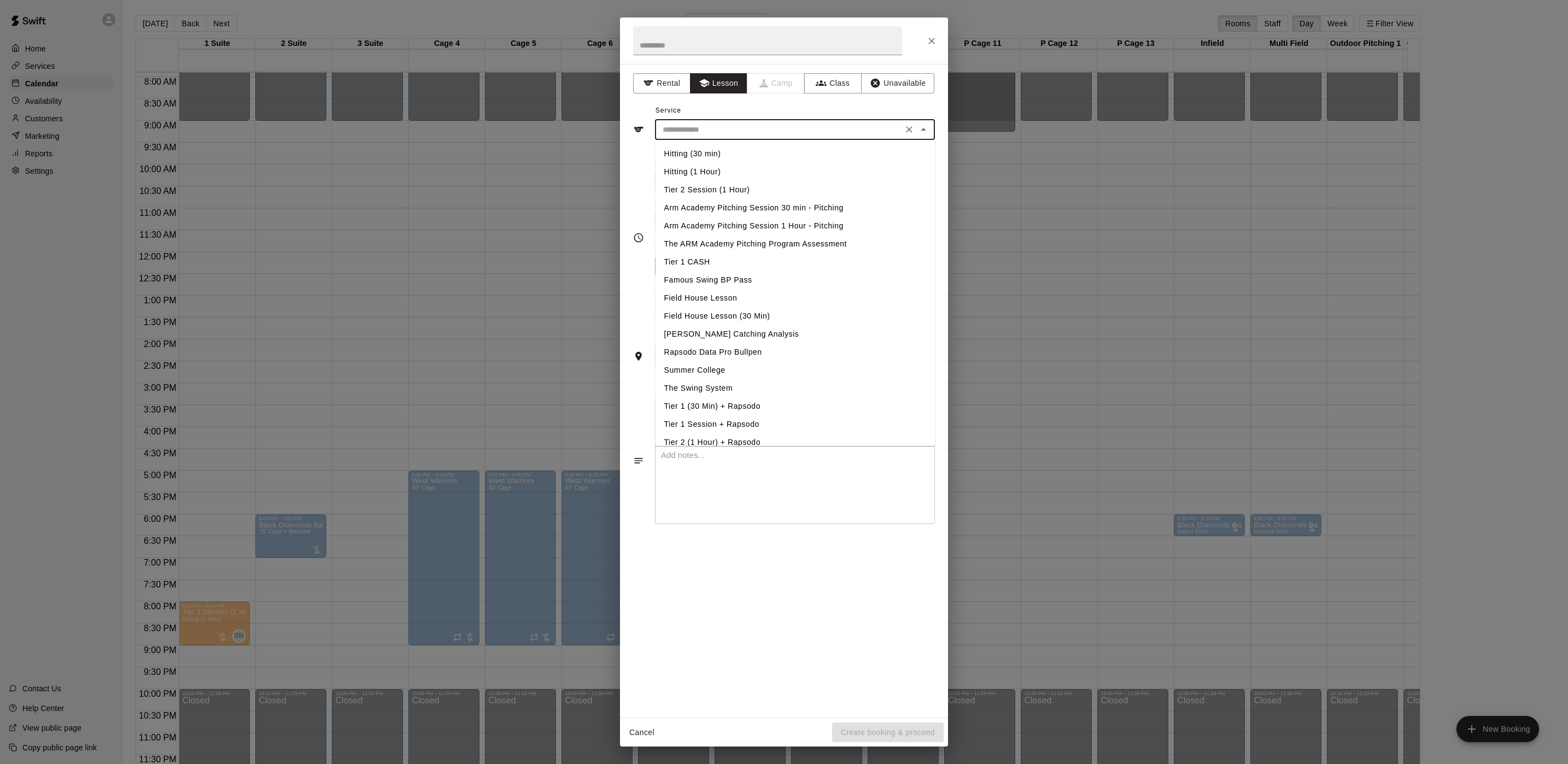
click at [825, 218] on li "Arm Academy Pitching Session 1 Hour - Pitching" at bounding box center [795, 226] width 280 height 18
type input "**********"
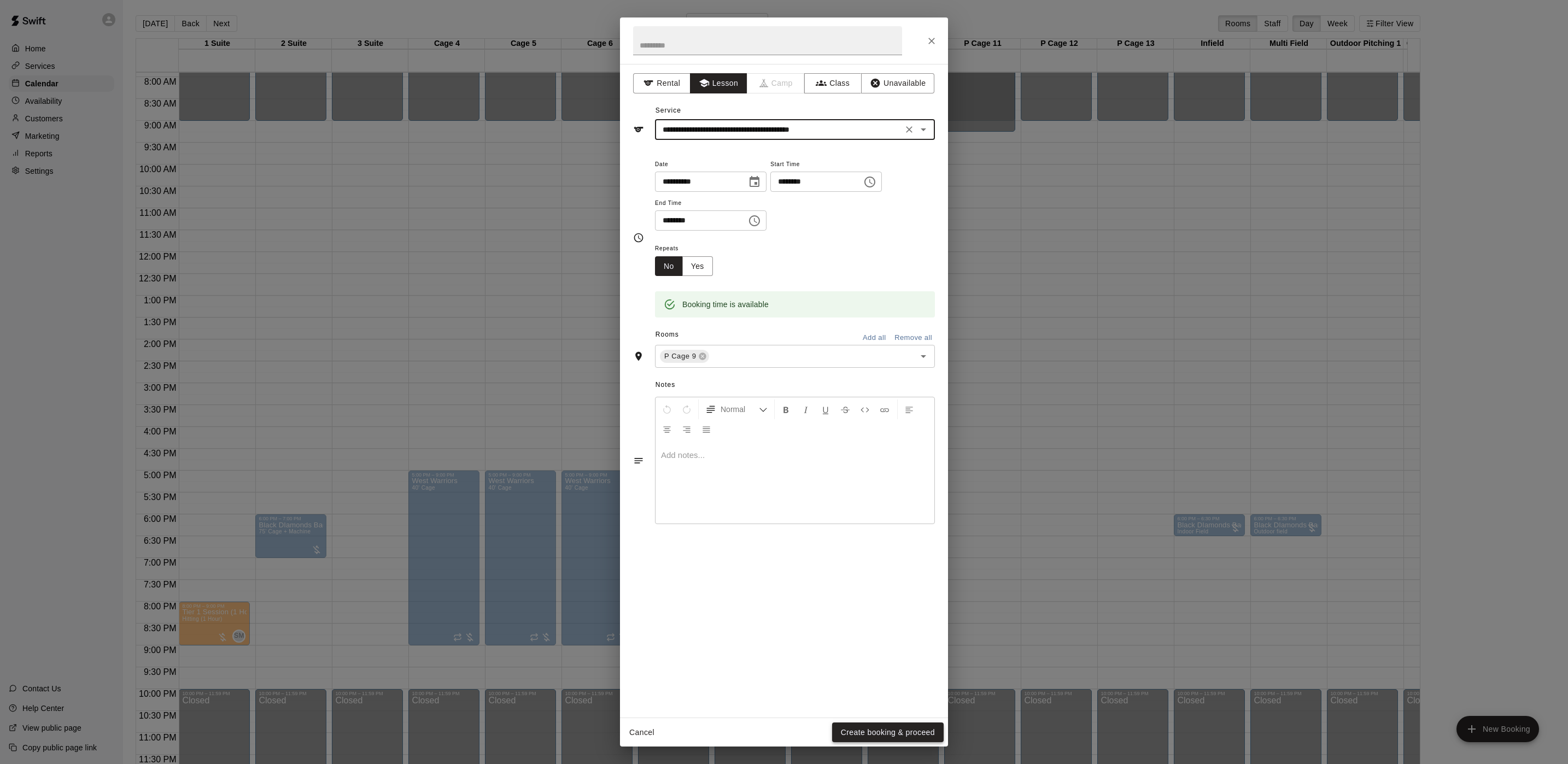
click at [889, 725] on button "Create booking & proceed" at bounding box center [888, 733] width 112 height 20
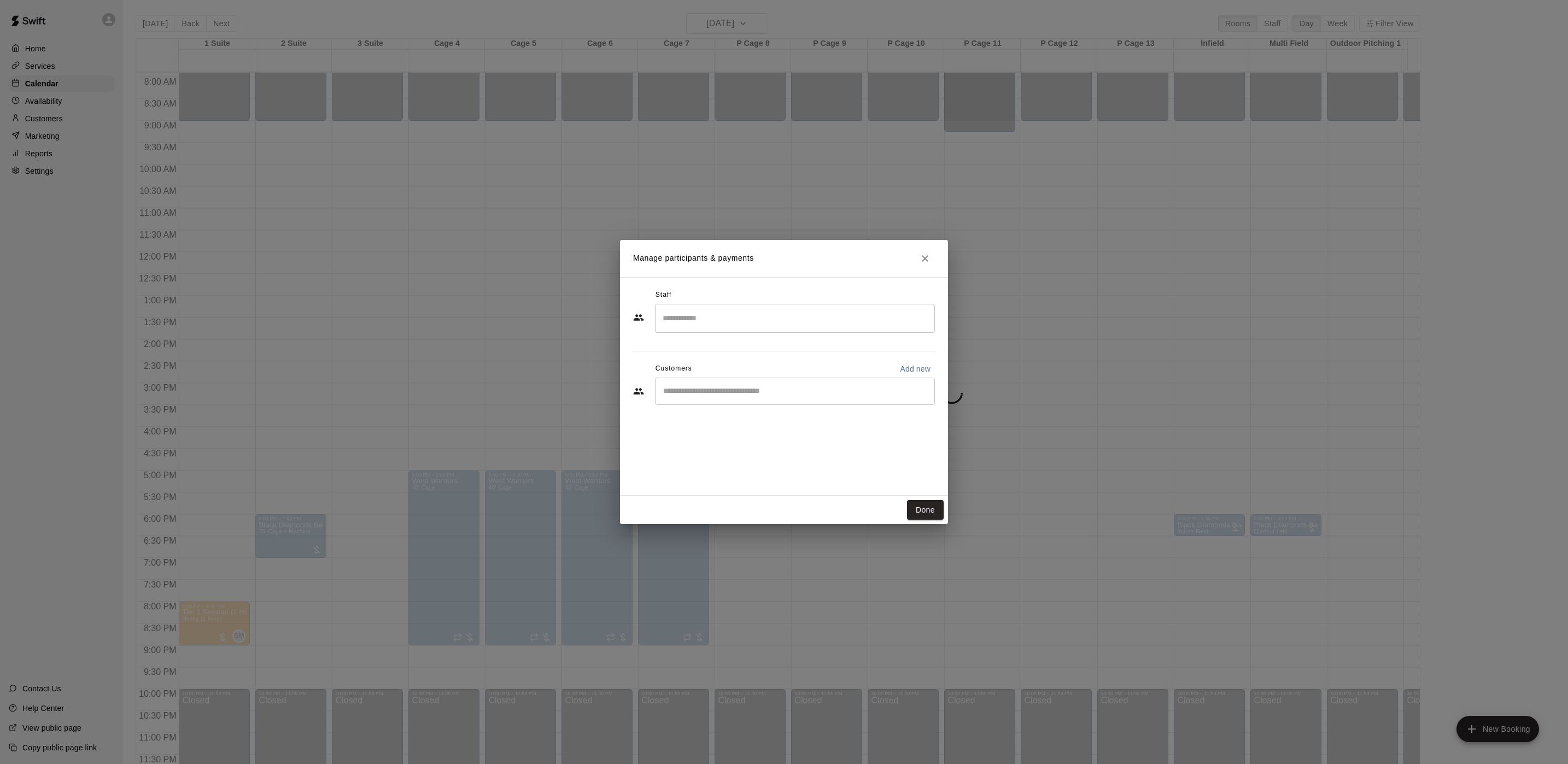
click at [661, 323] on input "Search staff" at bounding box center [795, 318] width 270 height 19
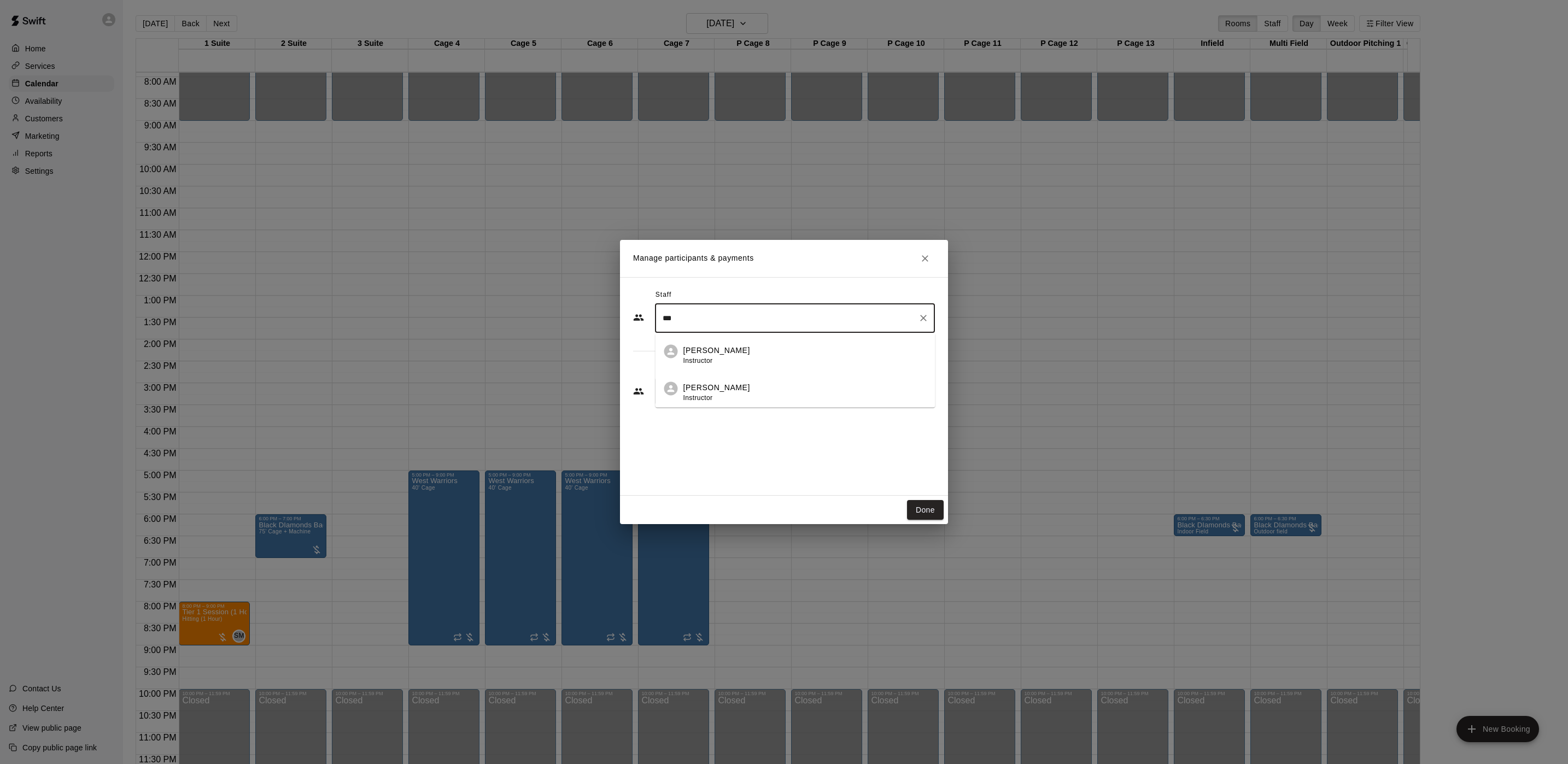
click at [714, 383] on p "[PERSON_NAME]" at bounding box center [716, 388] width 67 height 12
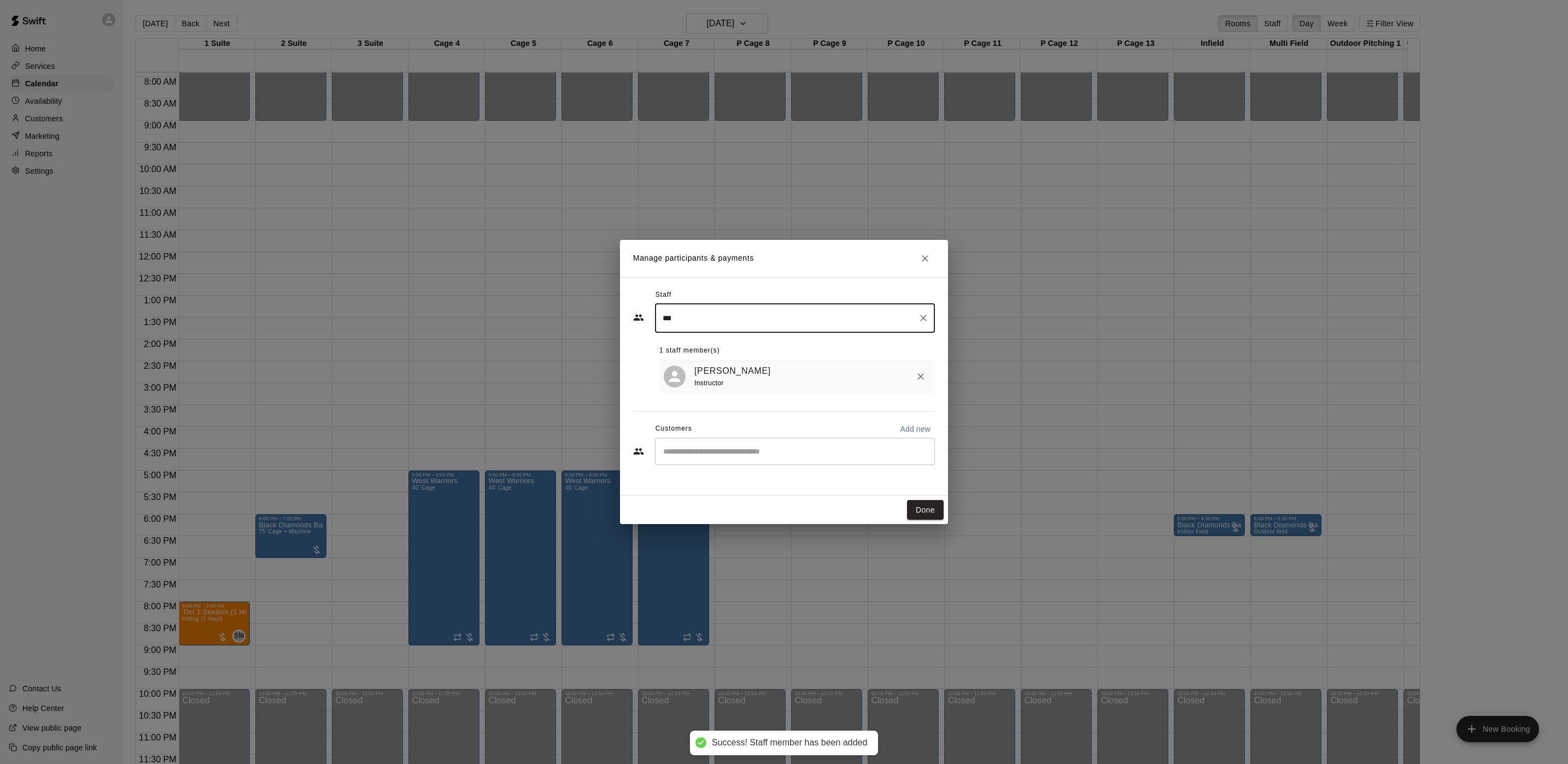
click at [697, 443] on div "​" at bounding box center [795, 451] width 280 height 28
type input "***"
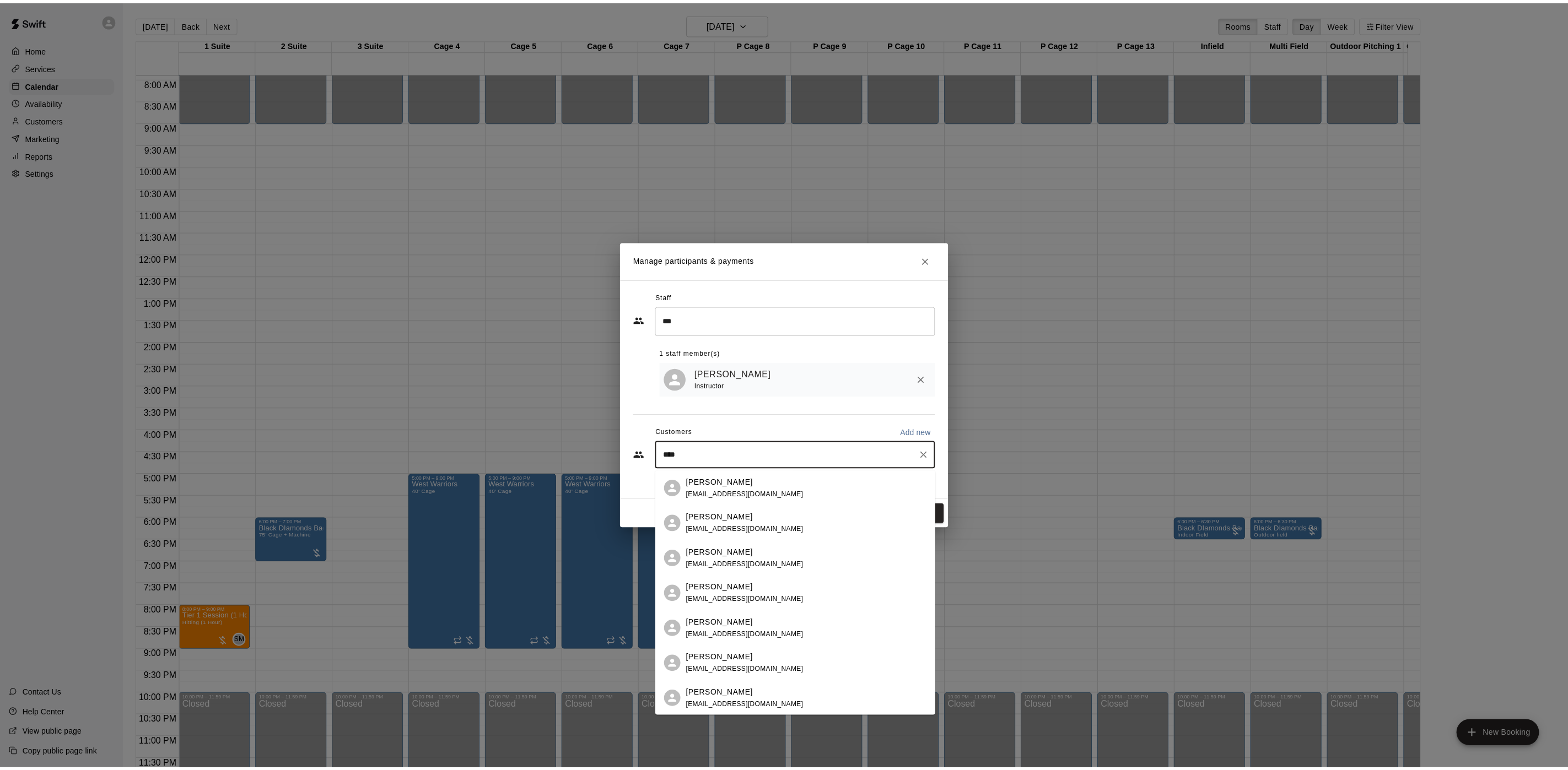
scroll to position [1, 0]
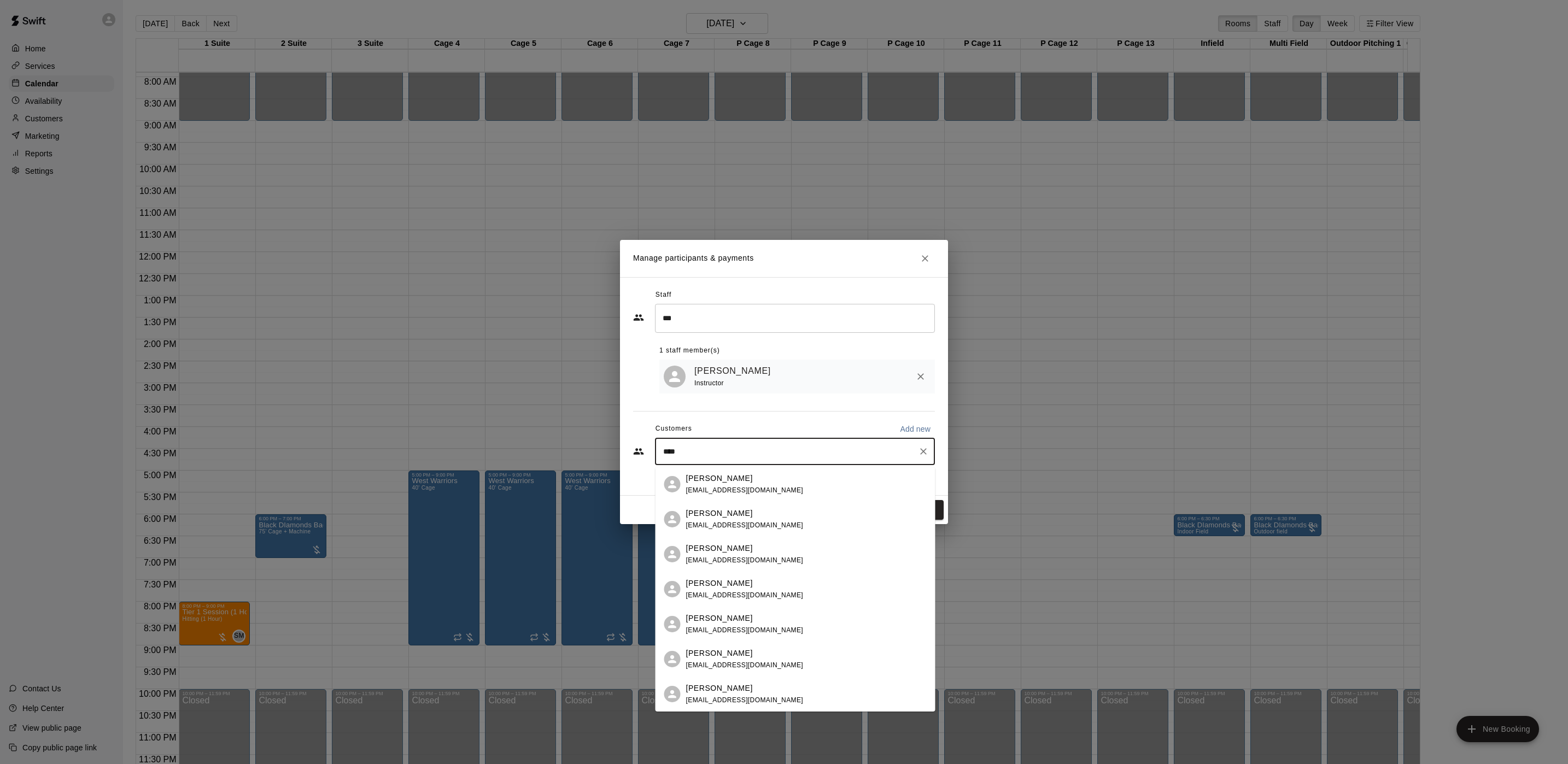
type input "****"
click at [886, 405] on div "Staff *** ​ 1 staff member(s) [PERSON_NAME] Instructor Customers Add new **** ​" at bounding box center [784, 381] width 302 height 189
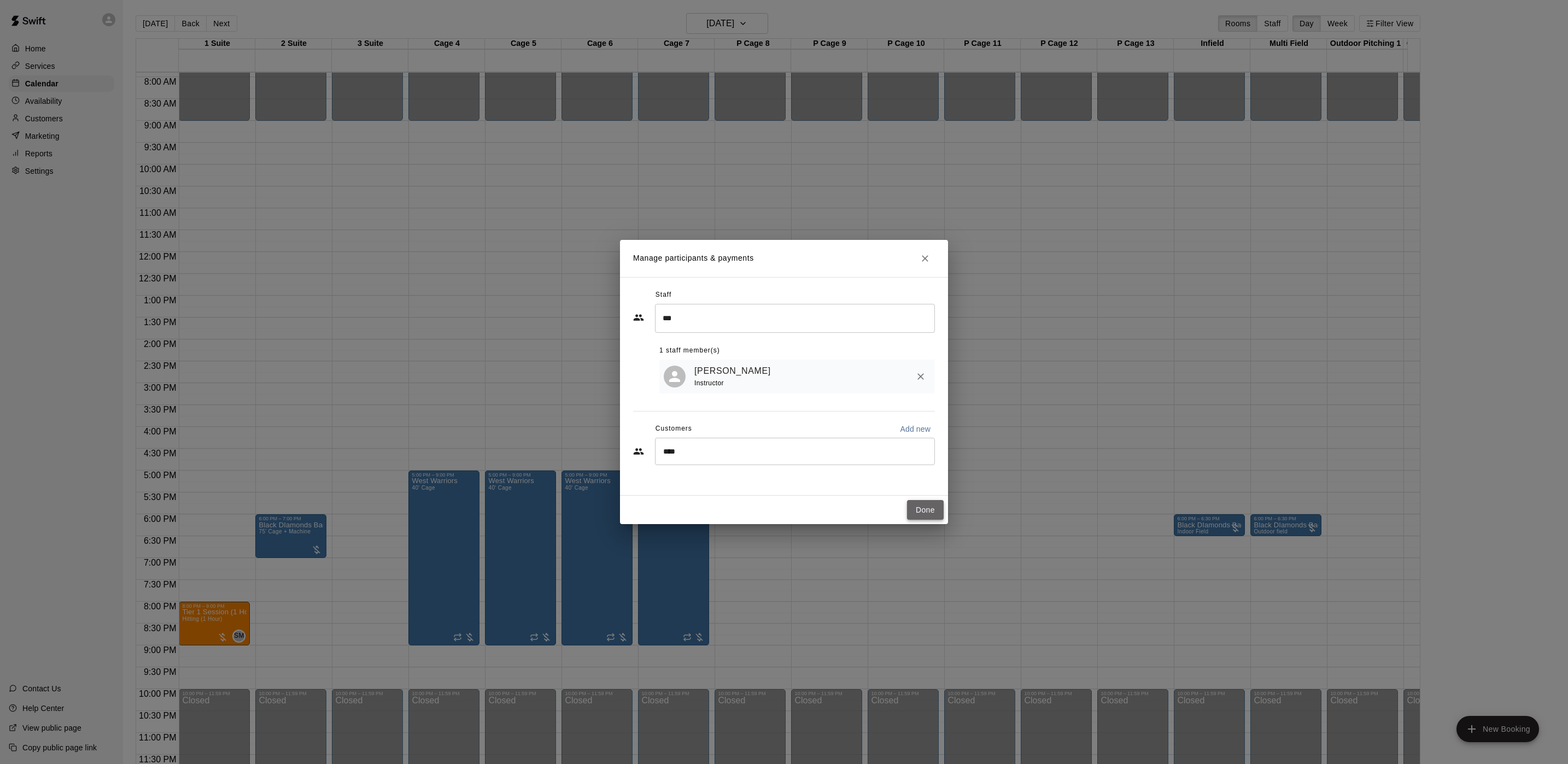
click at [922, 506] on button "Done" at bounding box center [925, 510] width 37 height 20
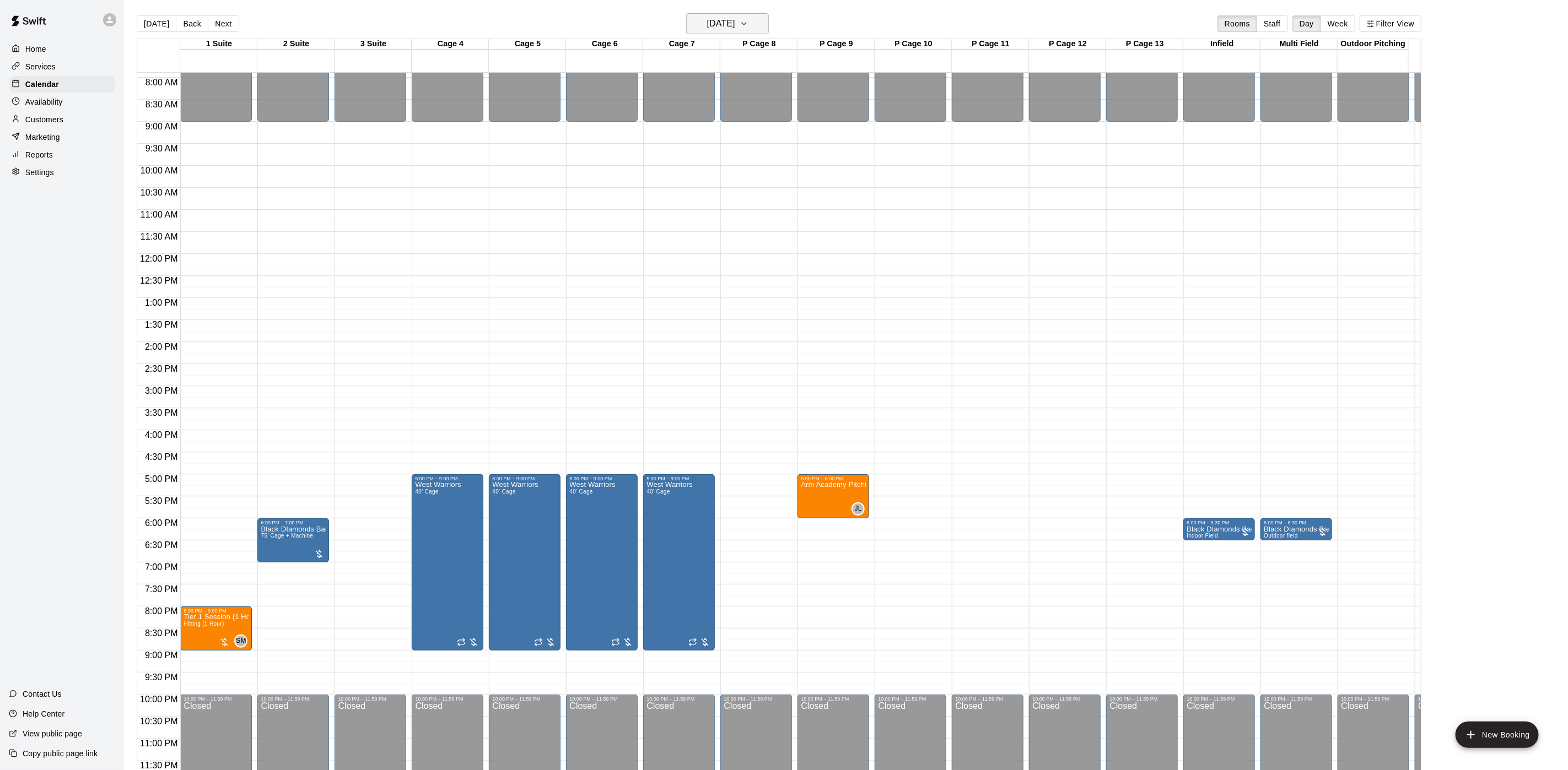
click at [735, 23] on h6 "[DATE]" at bounding box center [721, 23] width 28 height 15
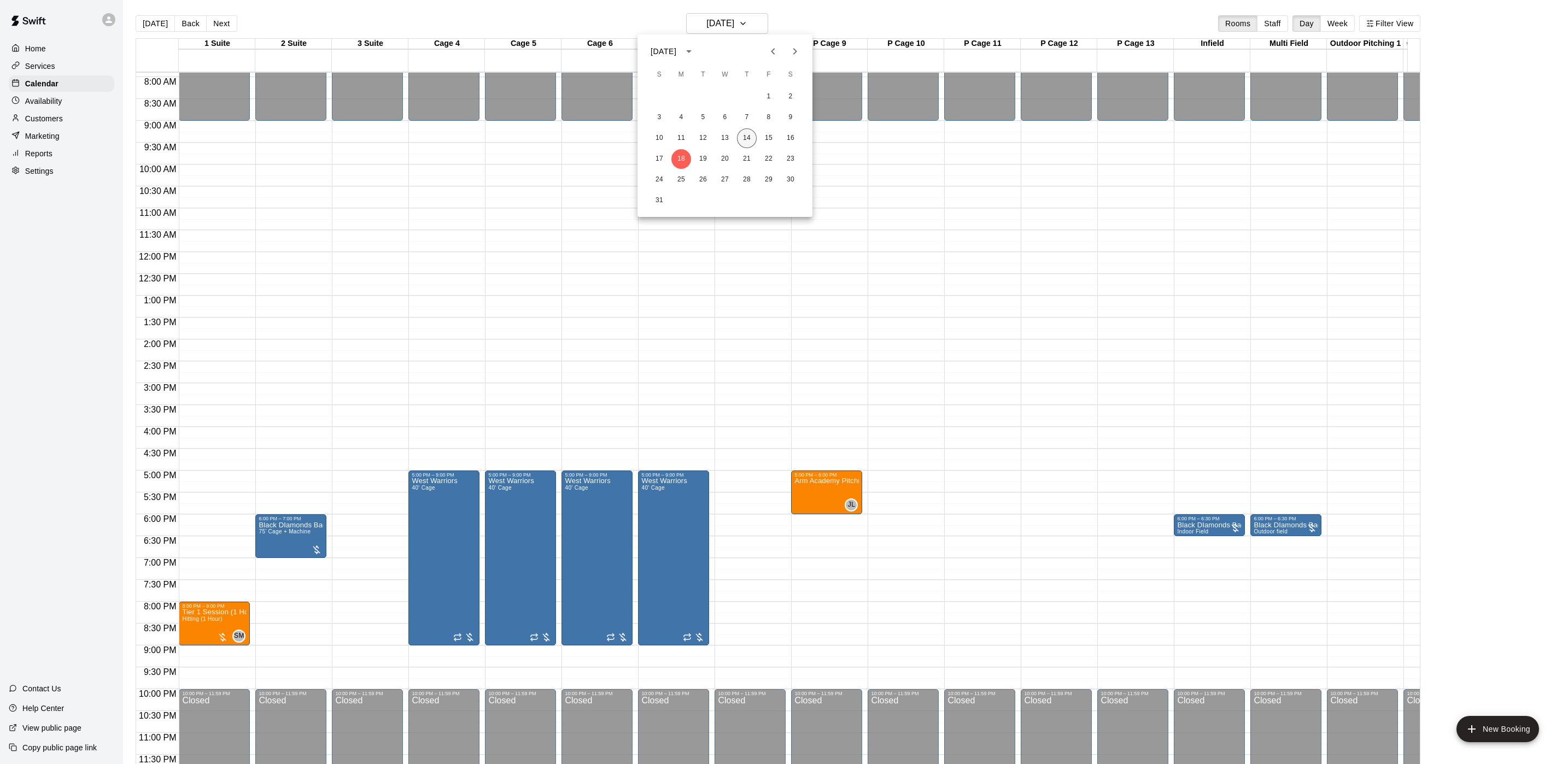
click at [743, 142] on button "14" at bounding box center [747, 139] width 20 height 20
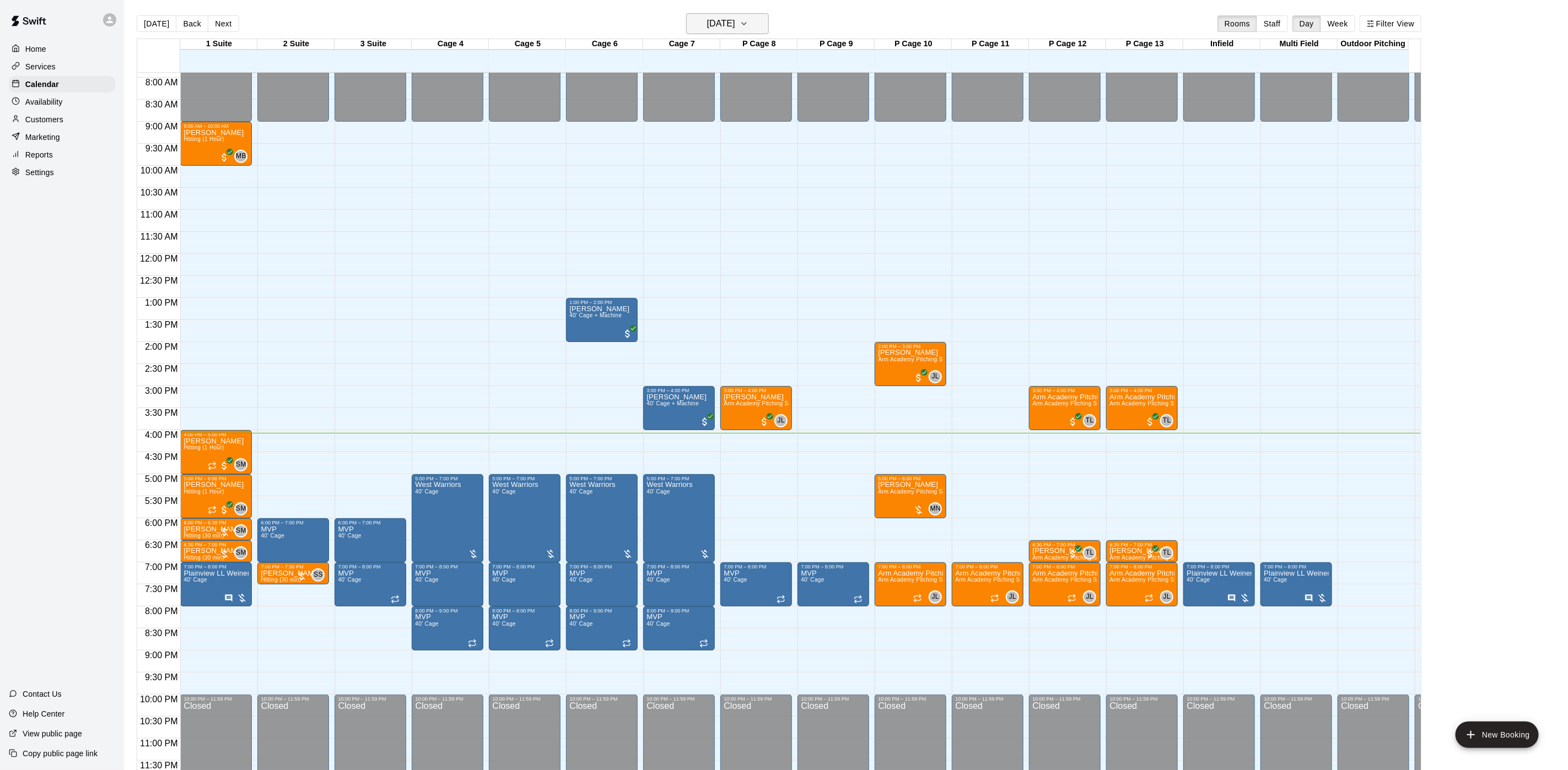
click at [708, 22] on h6 "[DATE]" at bounding box center [721, 23] width 28 height 15
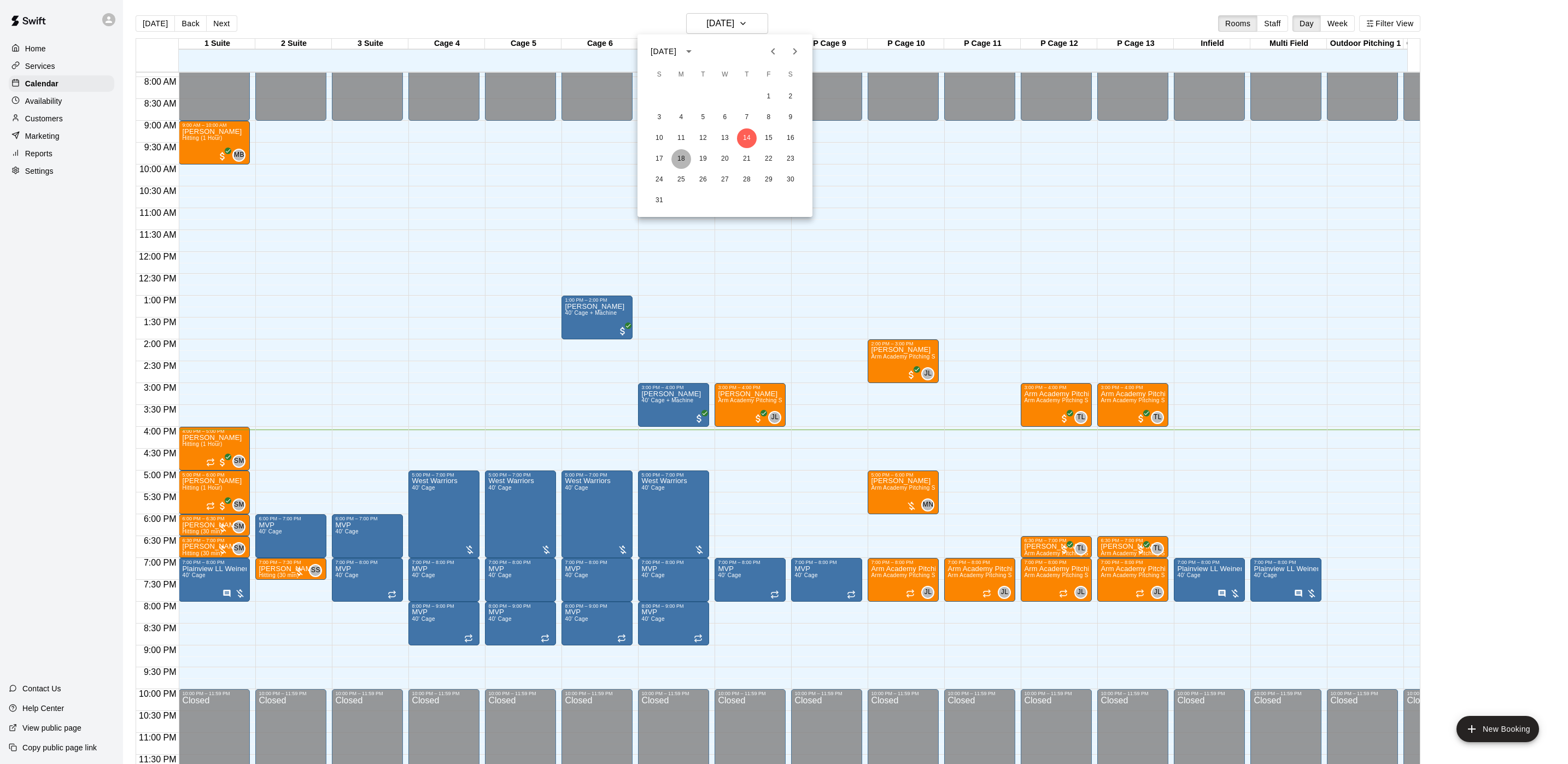
click at [687, 156] on button "18" at bounding box center [681, 159] width 20 height 20
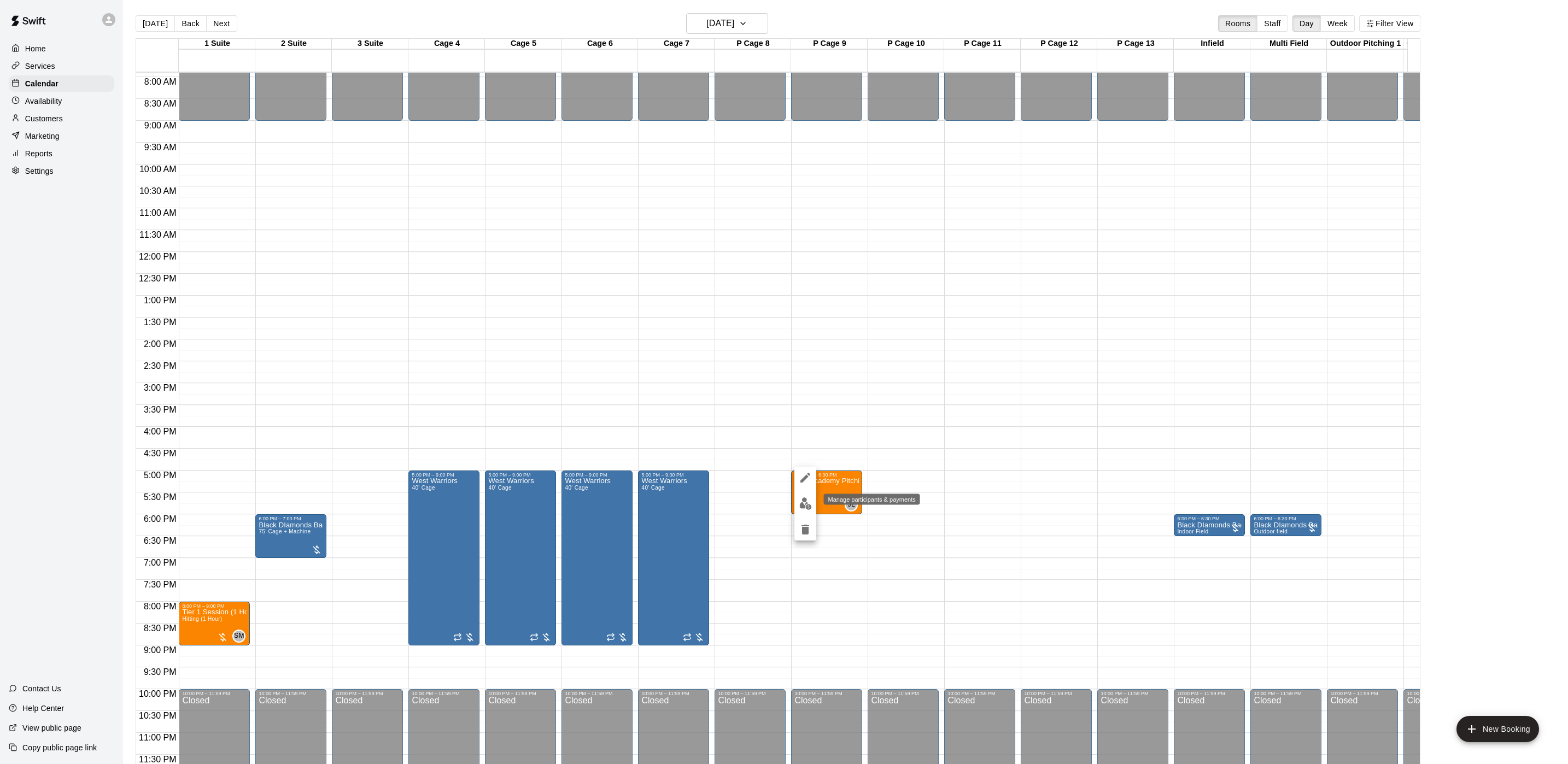
click at [809, 497] on img "edit" at bounding box center [805, 503] width 13 height 13
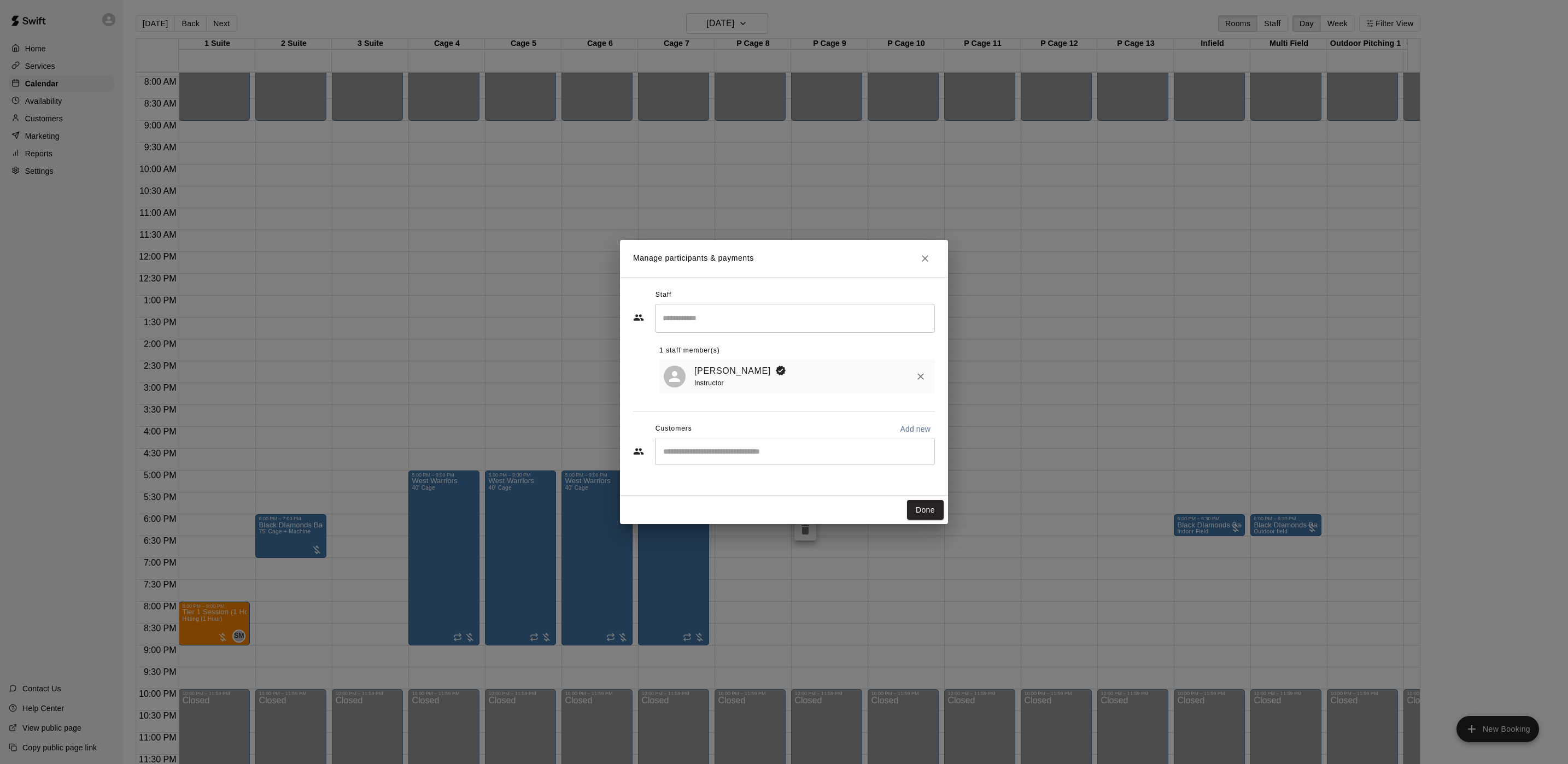
click at [742, 440] on div "​" at bounding box center [795, 451] width 280 height 28
type input "****"
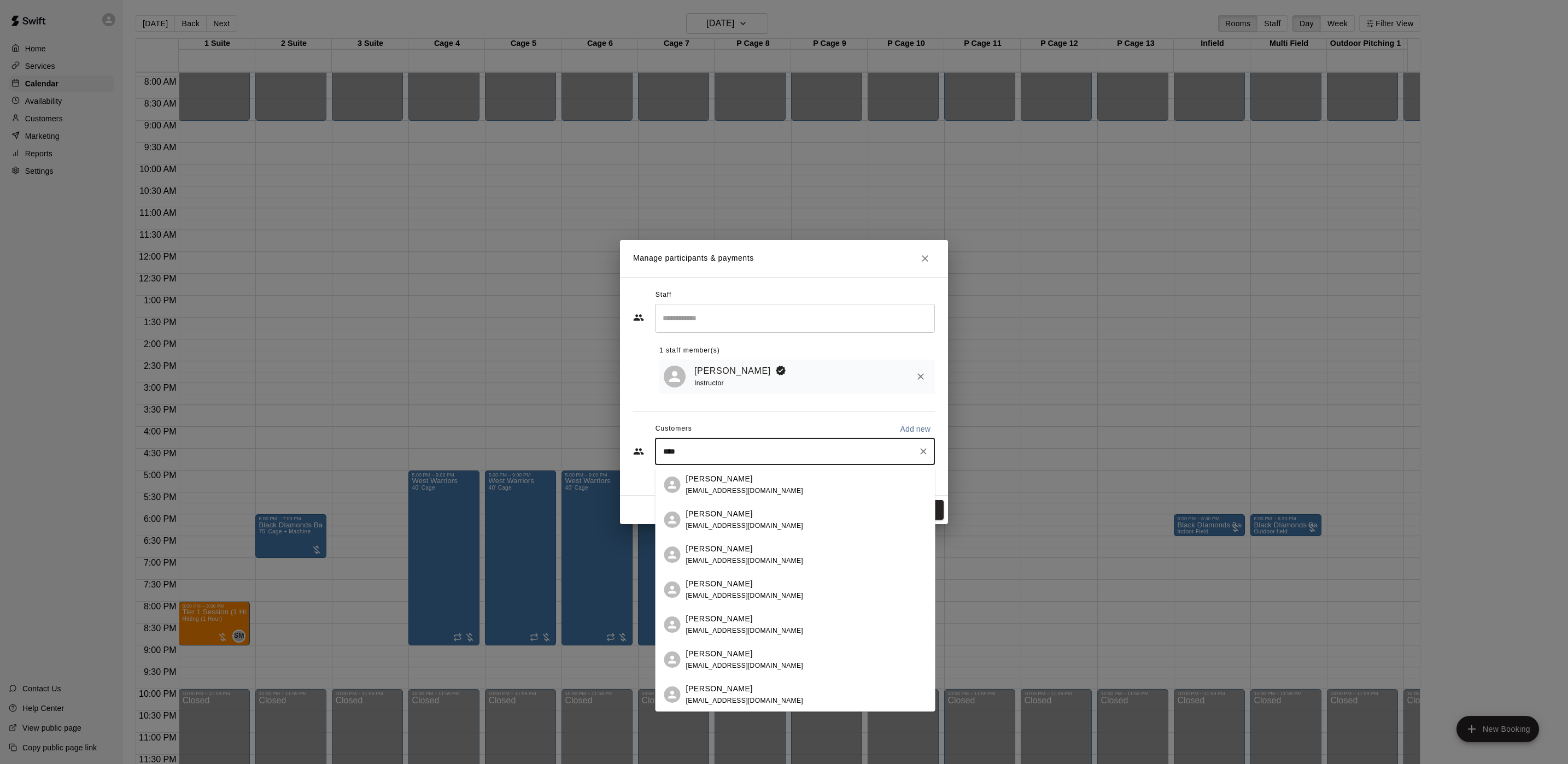
click at [730, 483] on div "[PERSON_NAME]" at bounding box center [745, 479] width 118 height 12
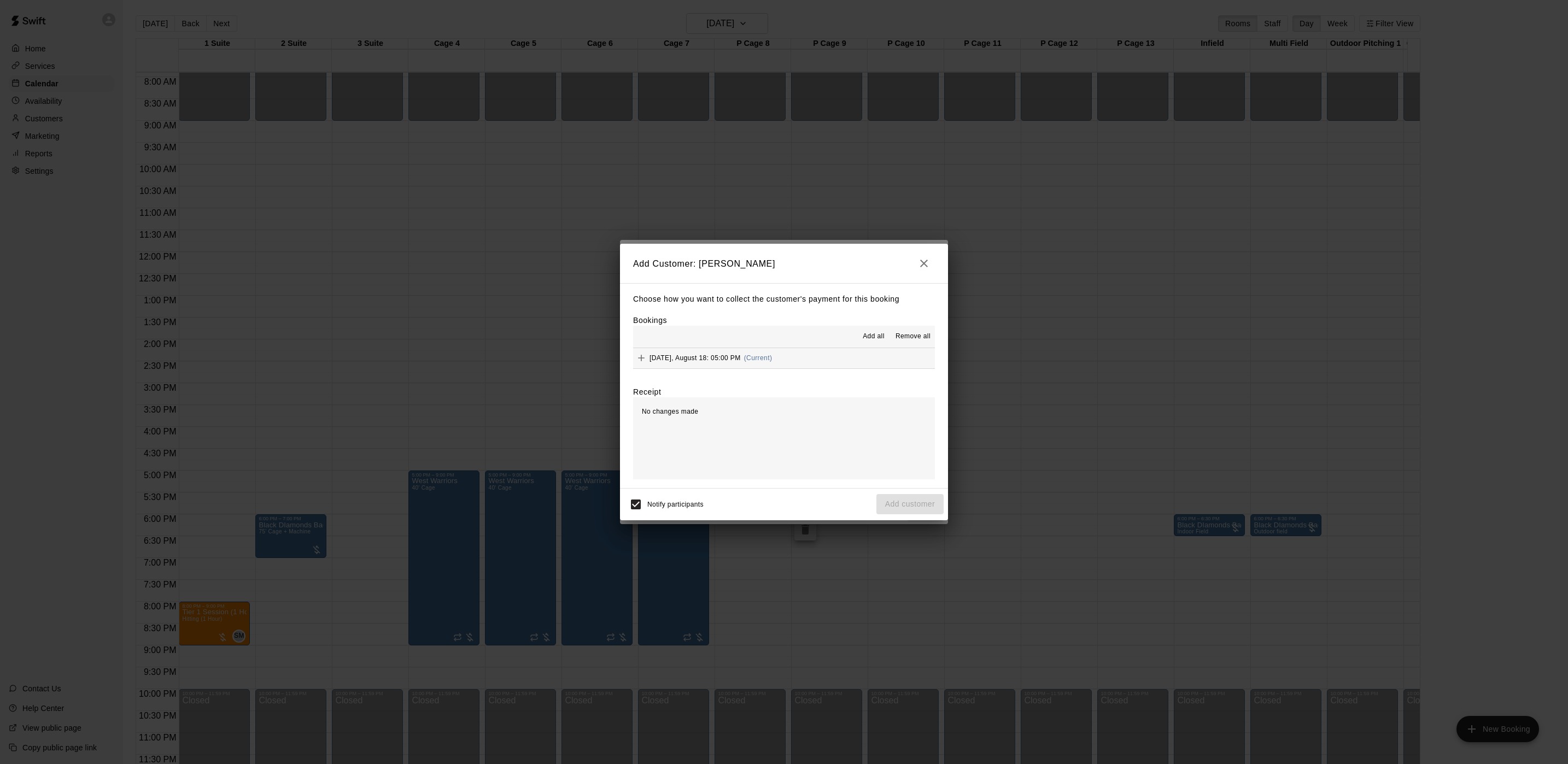
click at [856, 361] on button "[DATE], August 18: 05:00 PM (Current)" at bounding box center [784, 358] width 302 height 20
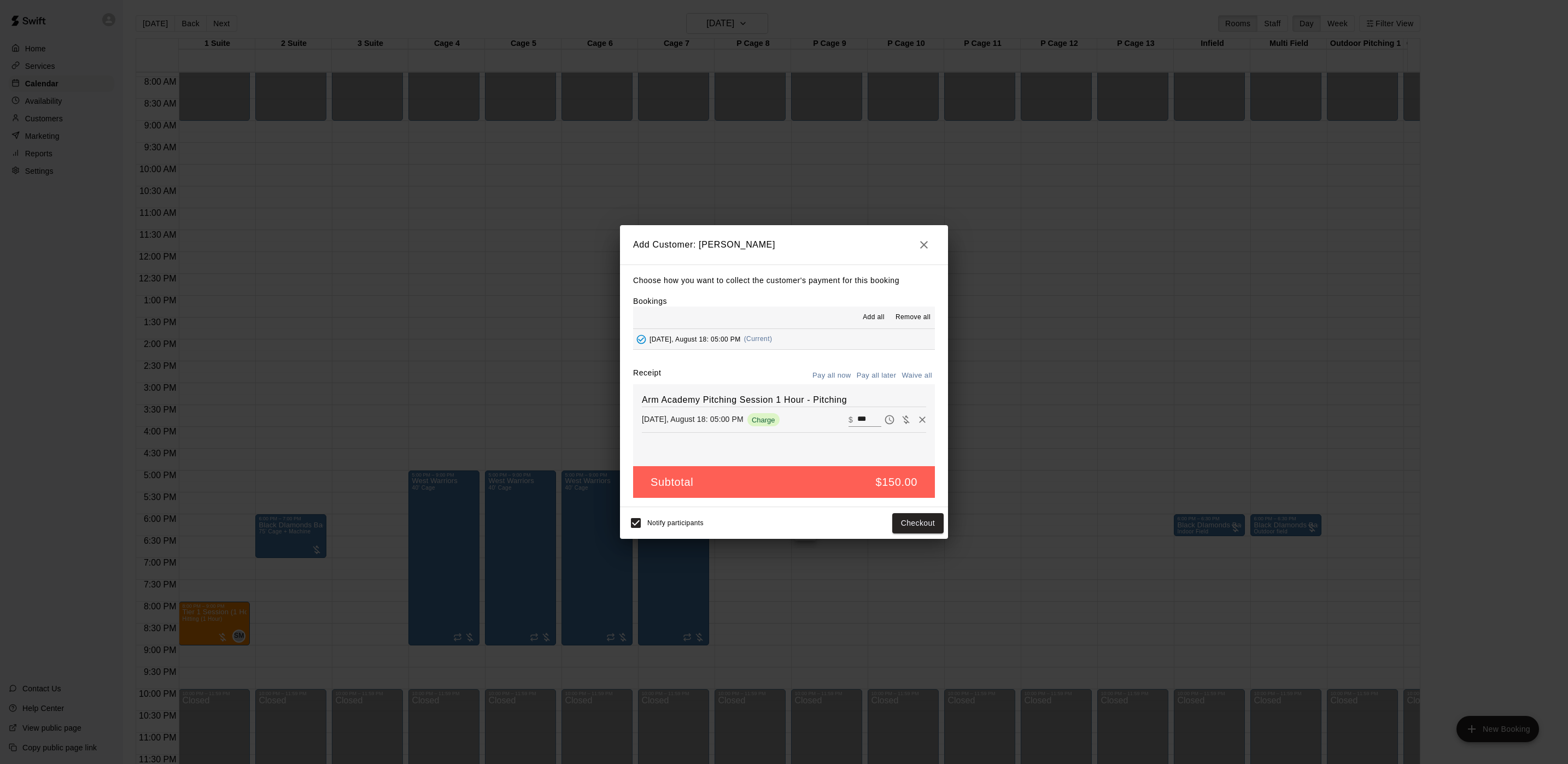
click at [890, 381] on button "Pay all later" at bounding box center [877, 376] width 45 height 17
click at [901, 529] on button "Add customer" at bounding box center [910, 523] width 67 height 20
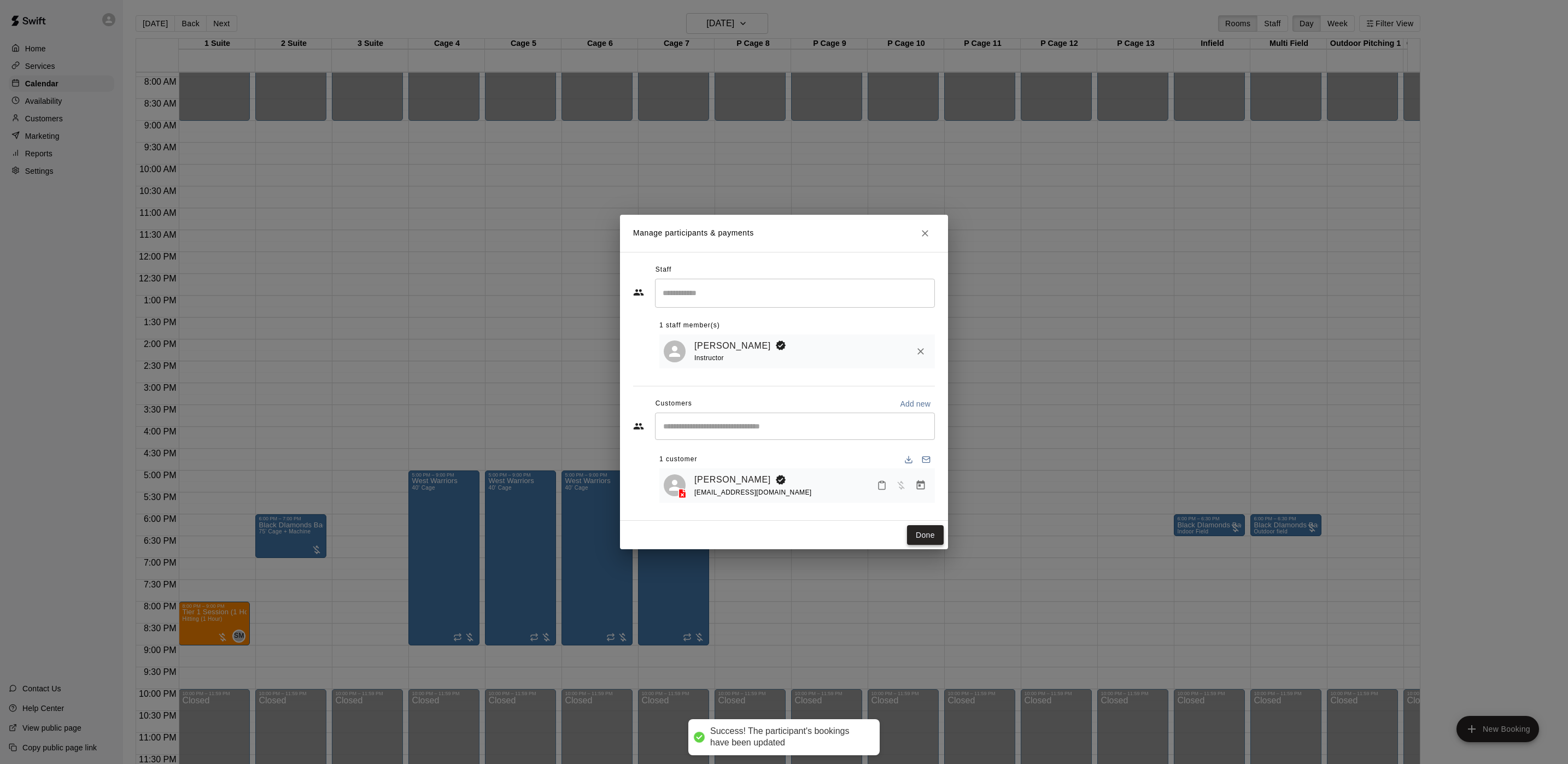
click at [931, 538] on button "Done" at bounding box center [925, 535] width 37 height 20
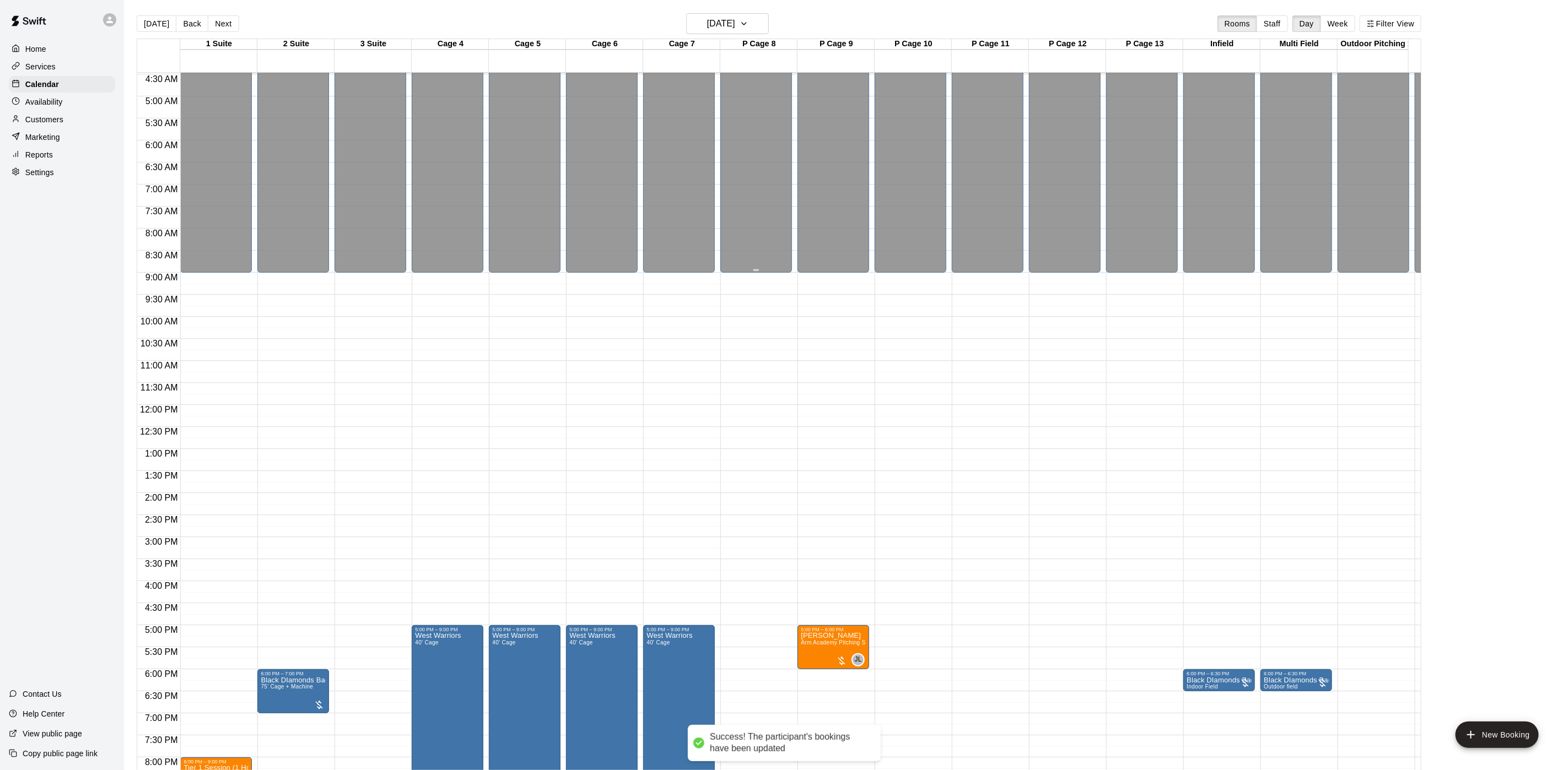
scroll to position [195, 0]
click at [733, 22] on h6 "[DATE]" at bounding box center [721, 23] width 28 height 15
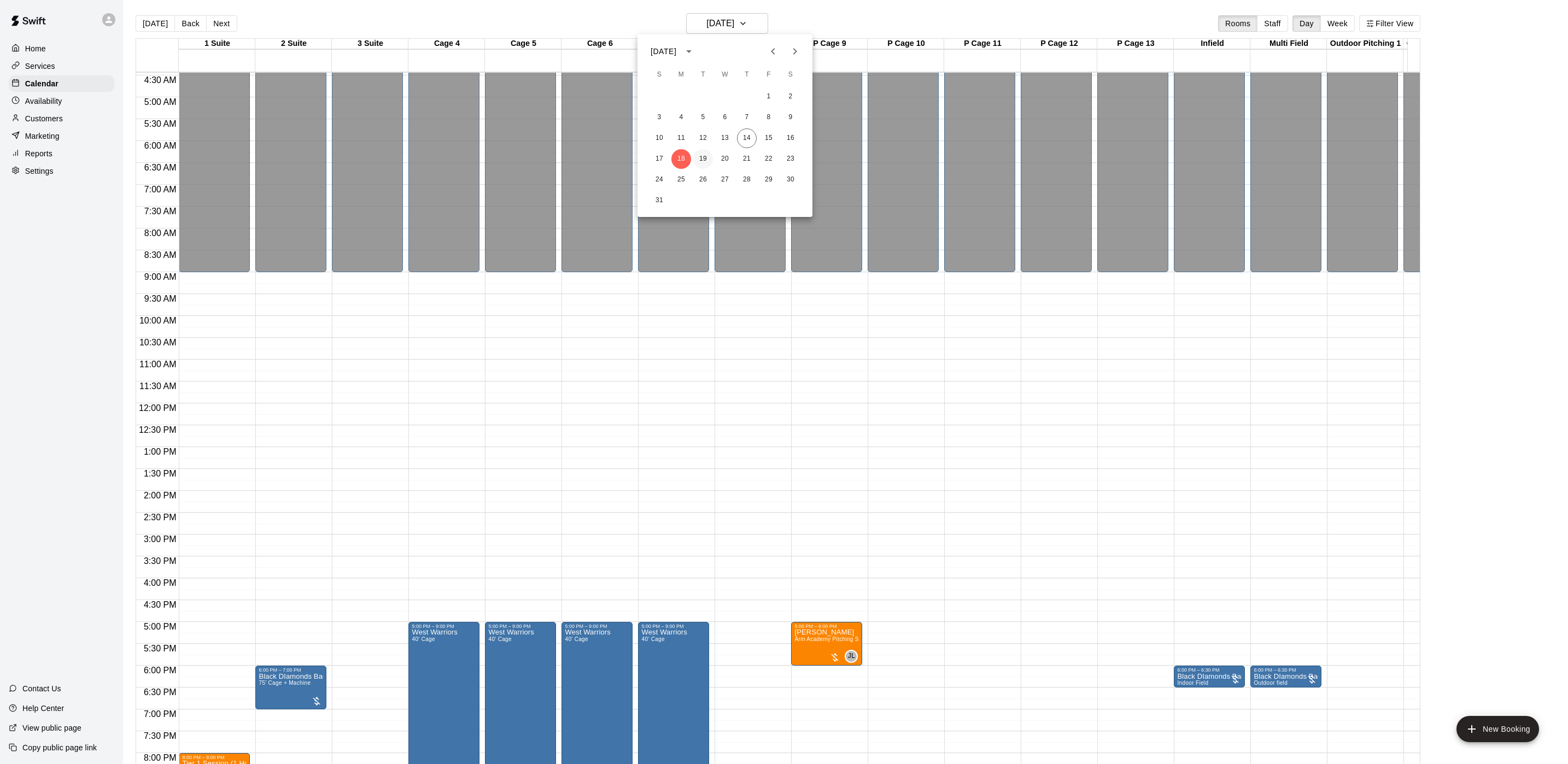
click at [708, 156] on button "19" at bounding box center [703, 159] width 20 height 20
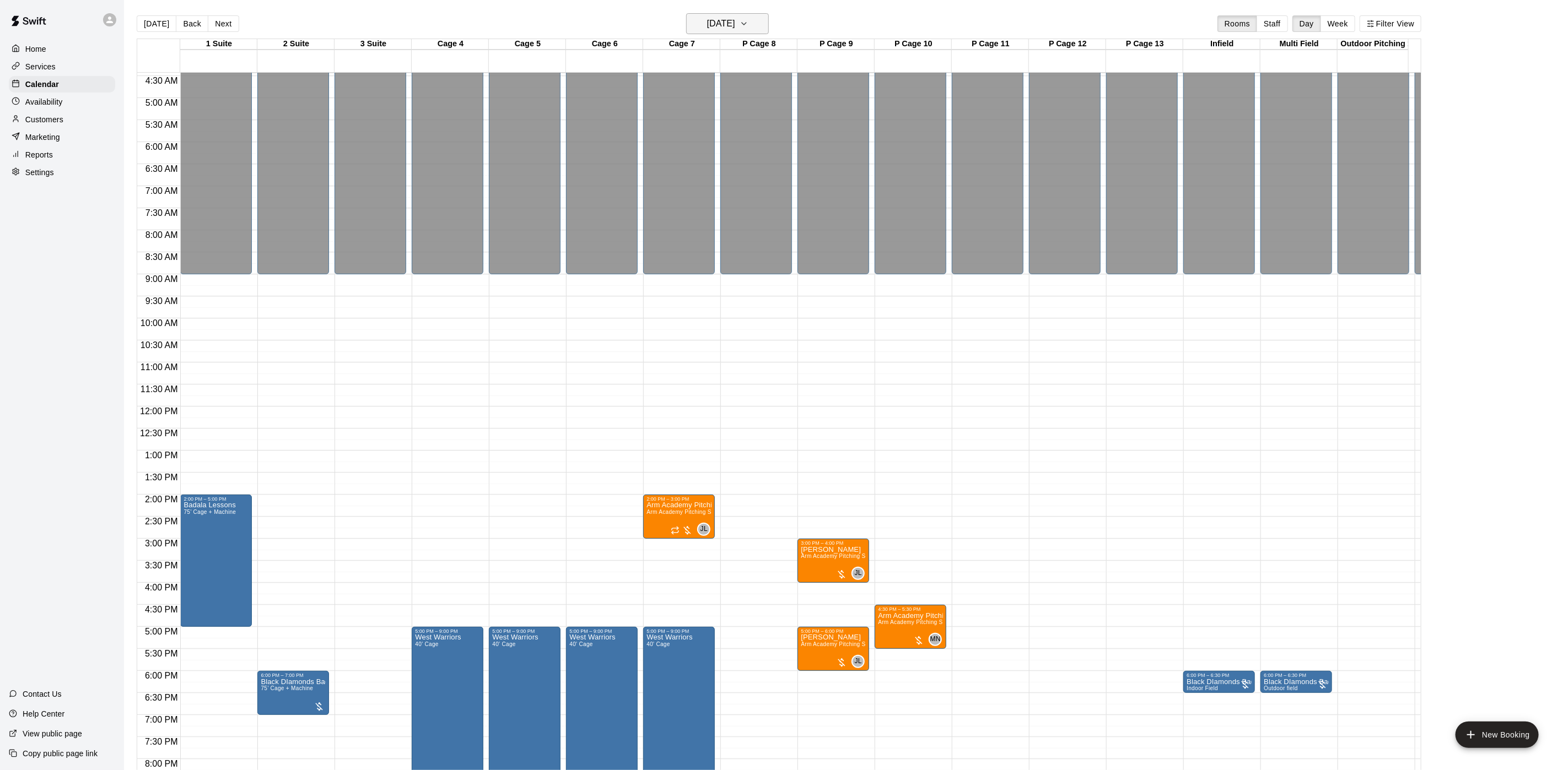
click at [713, 16] on h6 "[DATE]" at bounding box center [721, 23] width 28 height 15
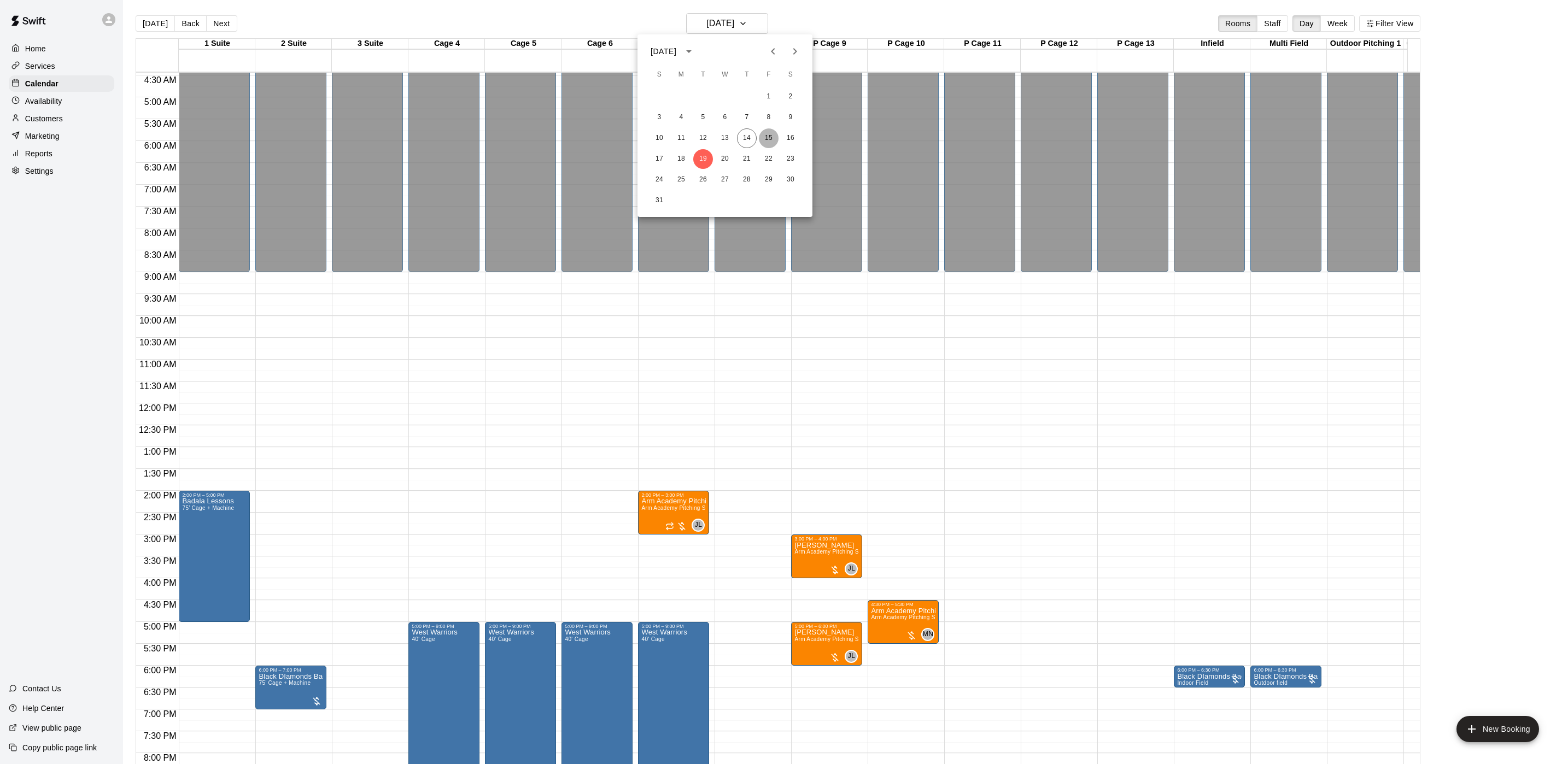
click at [776, 135] on button "15" at bounding box center [768, 139] width 20 height 20
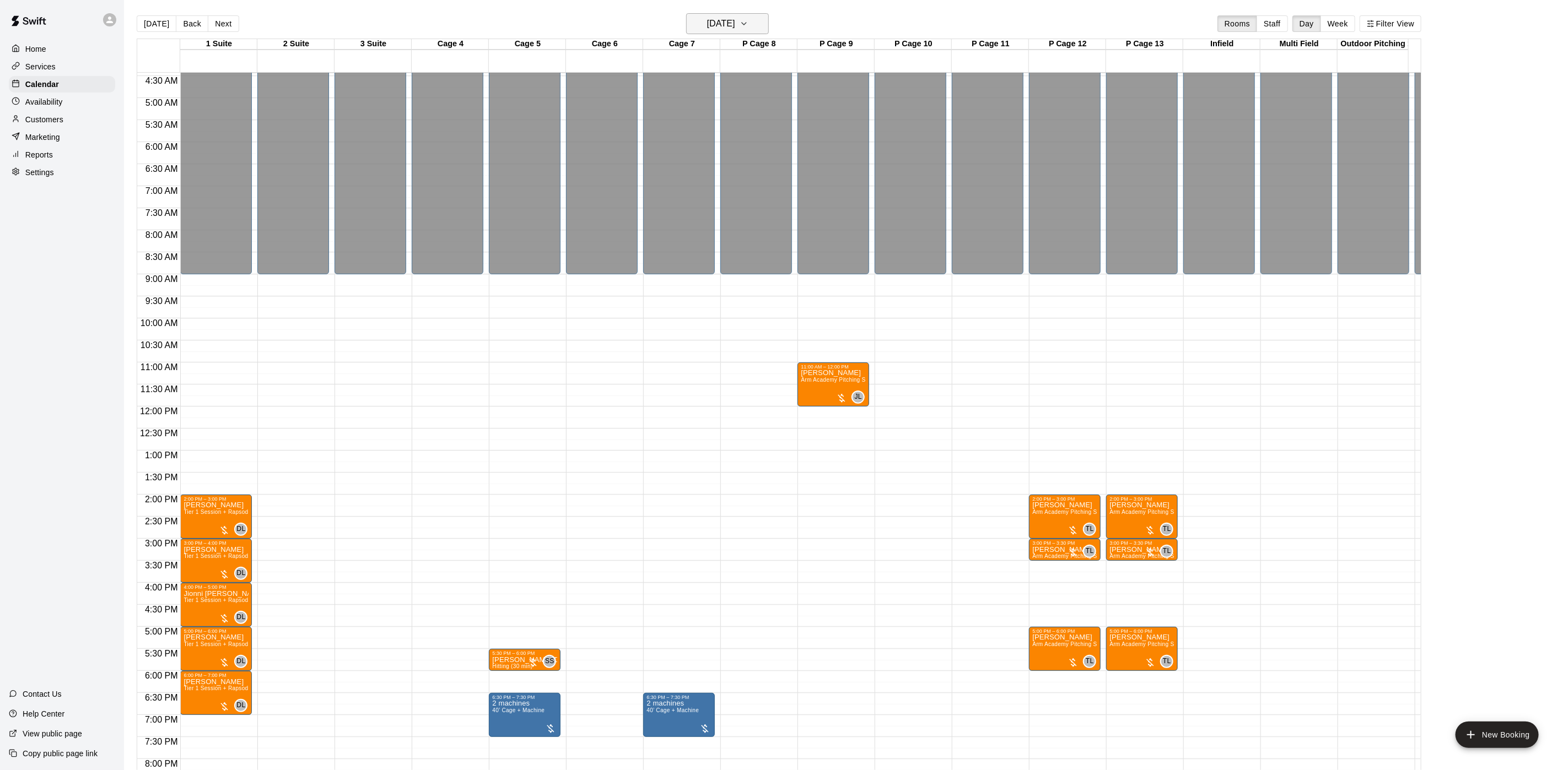
click at [735, 27] on h6 "[DATE]" at bounding box center [721, 23] width 28 height 15
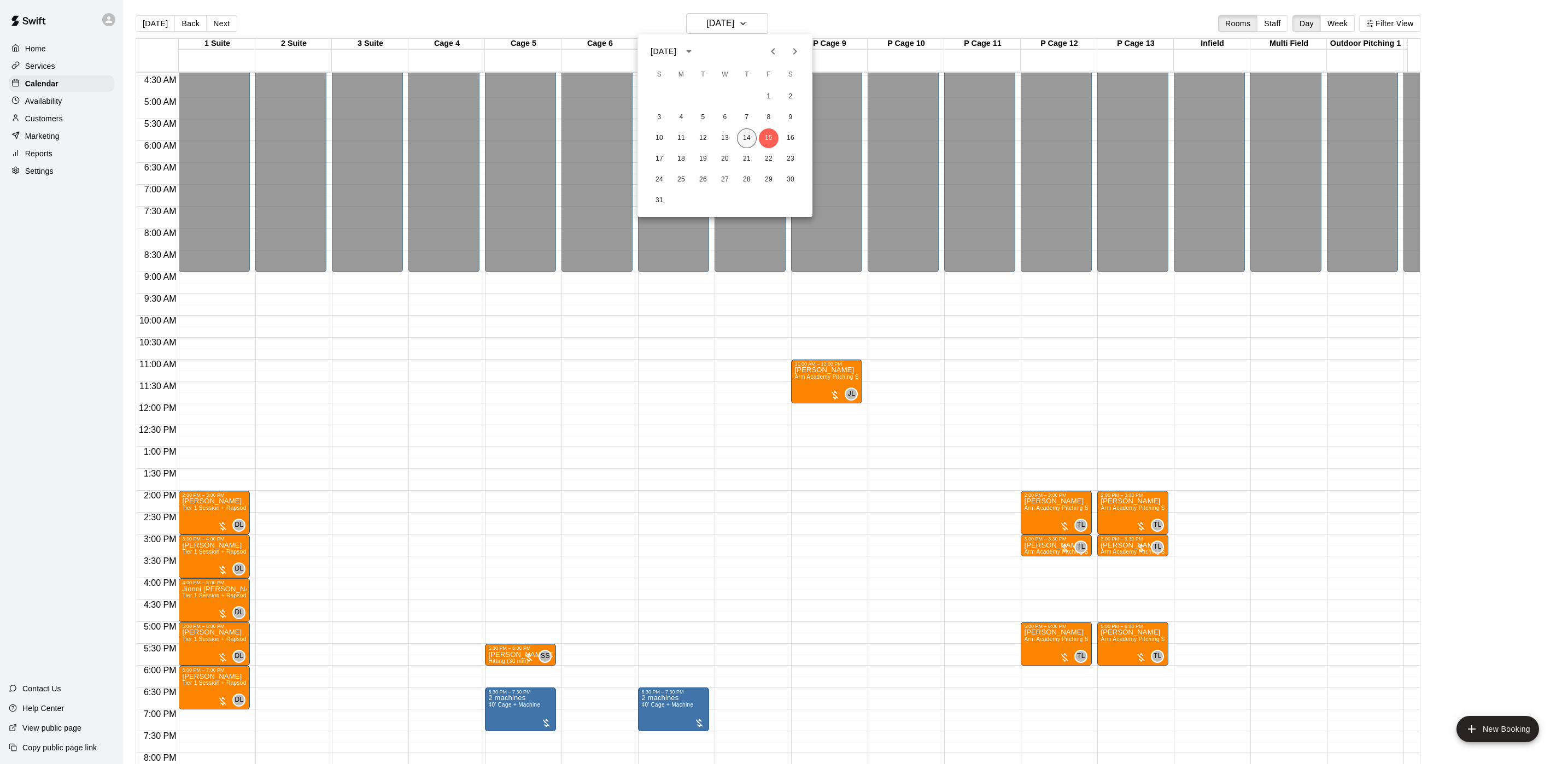
click at [746, 139] on button "14" at bounding box center [747, 139] width 20 height 20
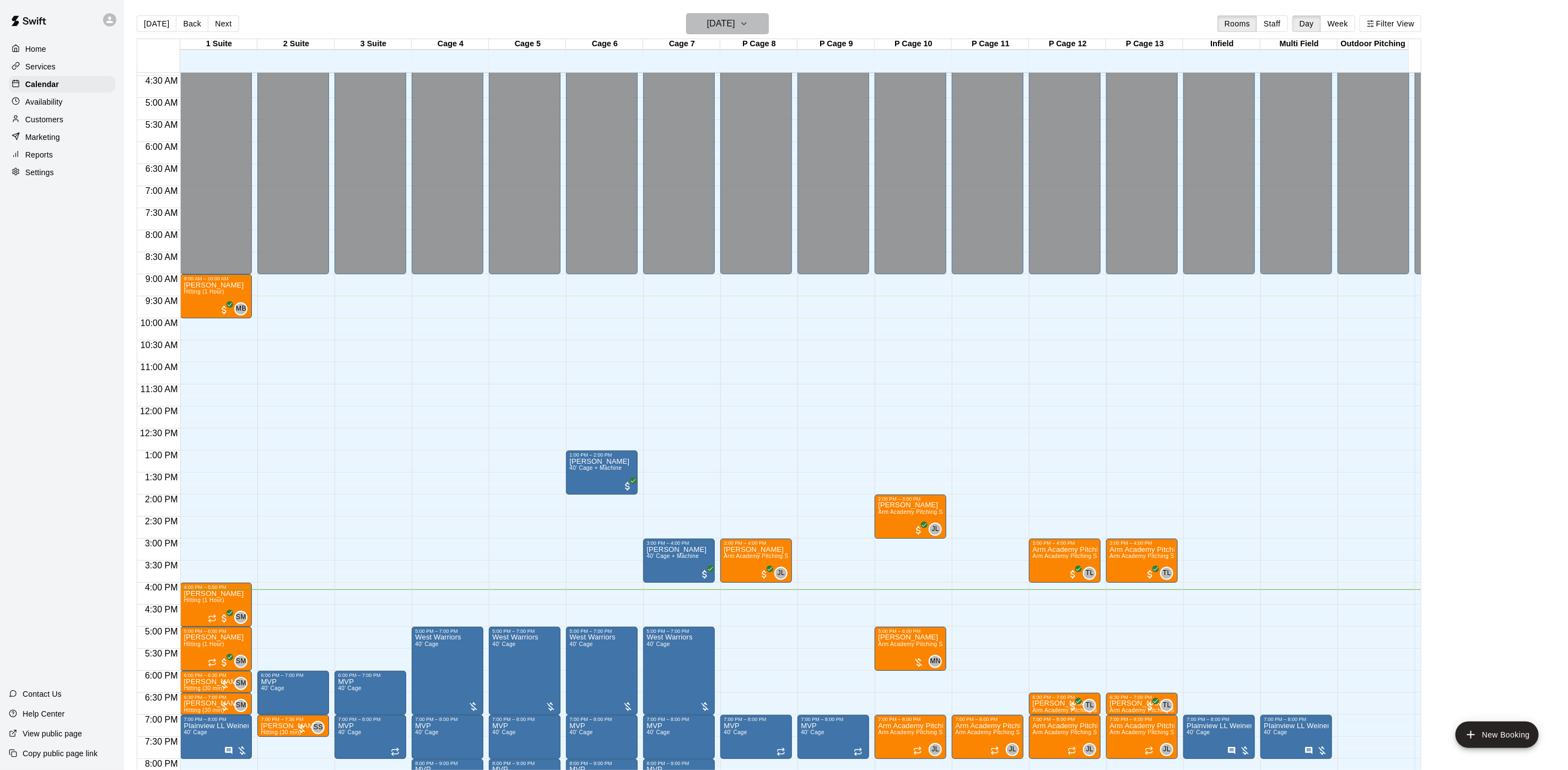
click at [715, 23] on h6 "[DATE]" at bounding box center [721, 23] width 28 height 15
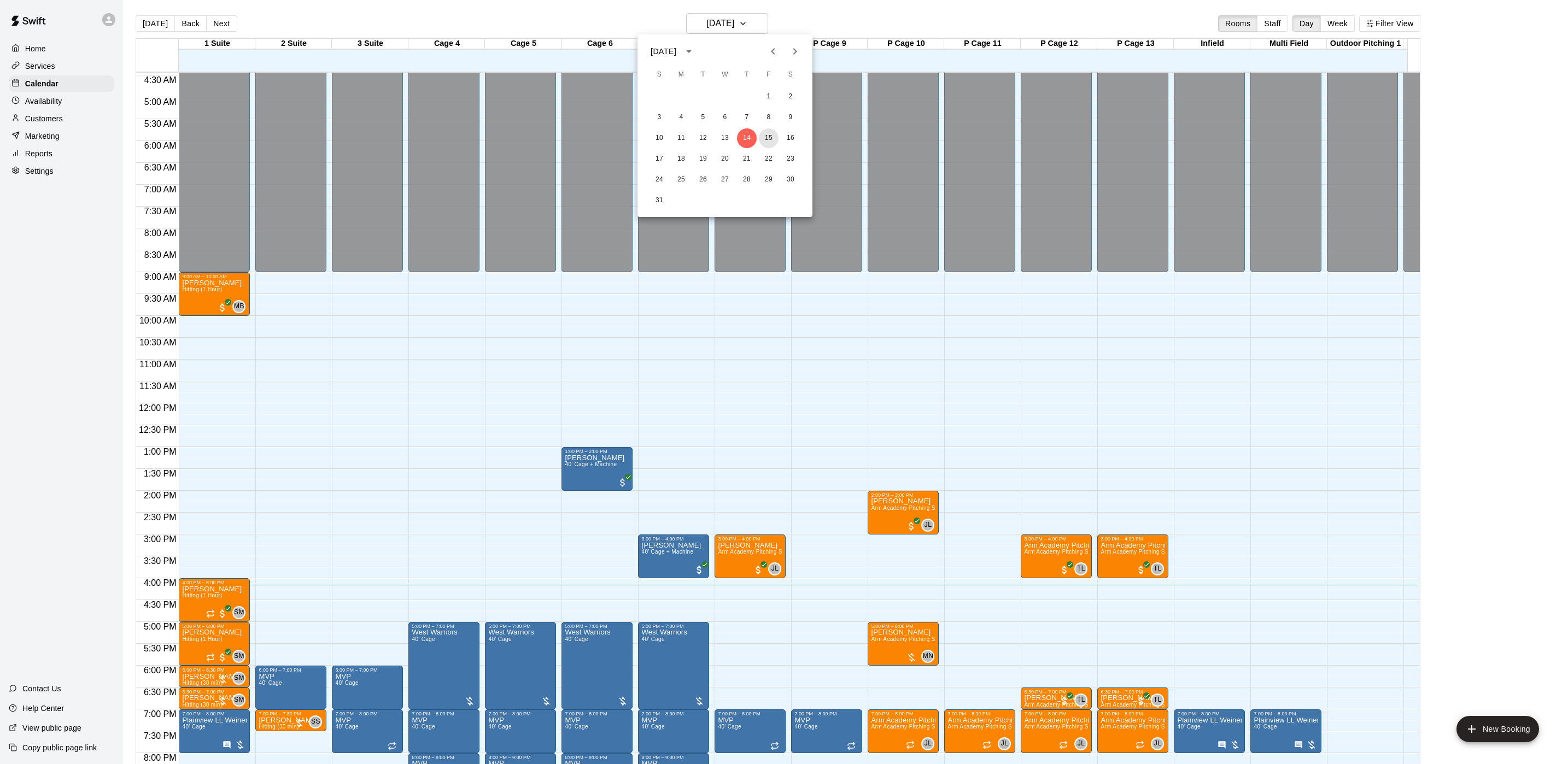
drag, startPoint x: 763, startPoint y: 141, endPoint x: 748, endPoint y: 3, distance: 138.8
click at [765, 140] on button "15" at bounding box center [768, 139] width 20 height 20
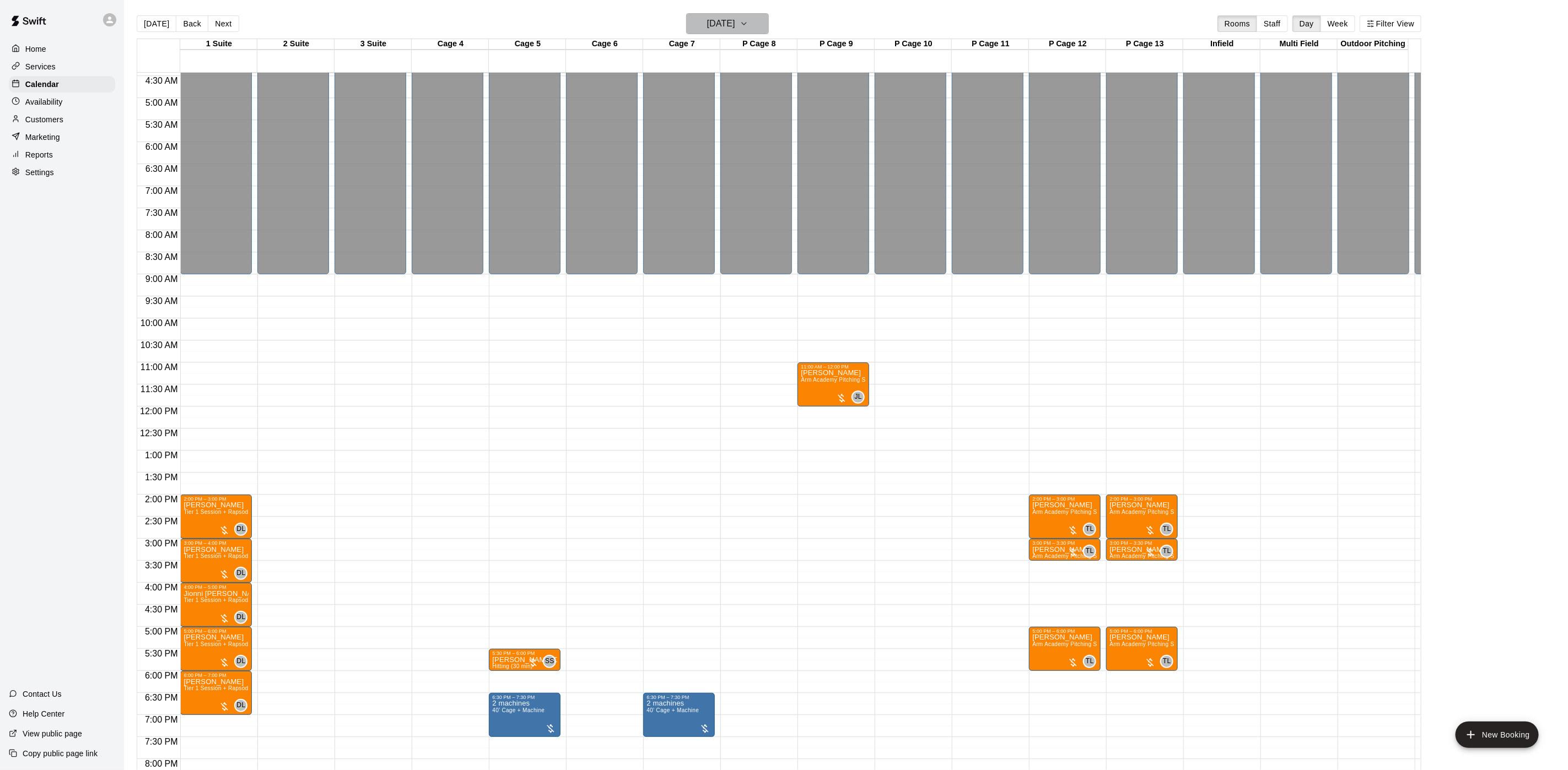
click at [735, 25] on h6 "[DATE]" at bounding box center [721, 23] width 28 height 15
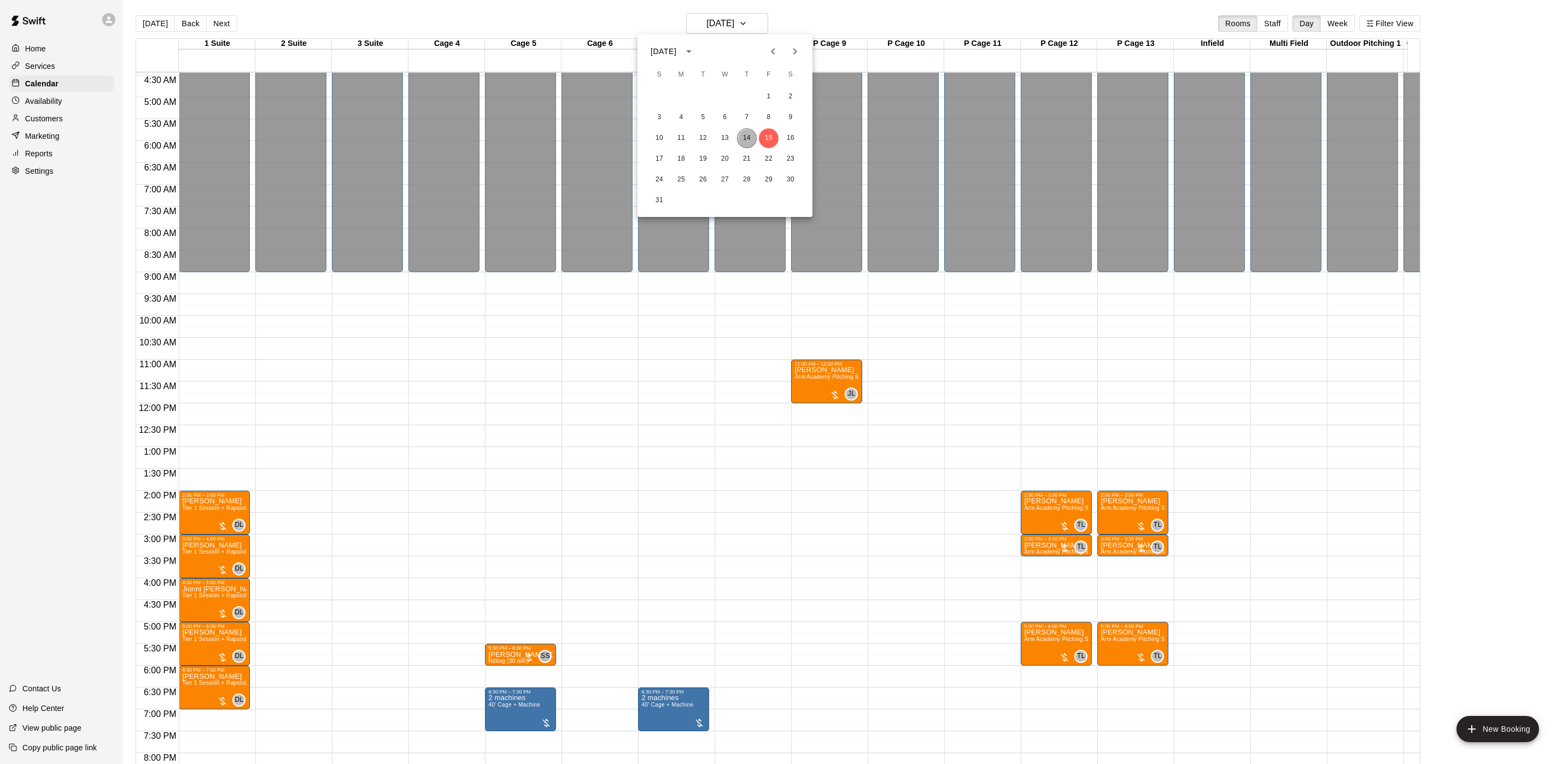
click at [743, 134] on button "14" at bounding box center [747, 139] width 20 height 20
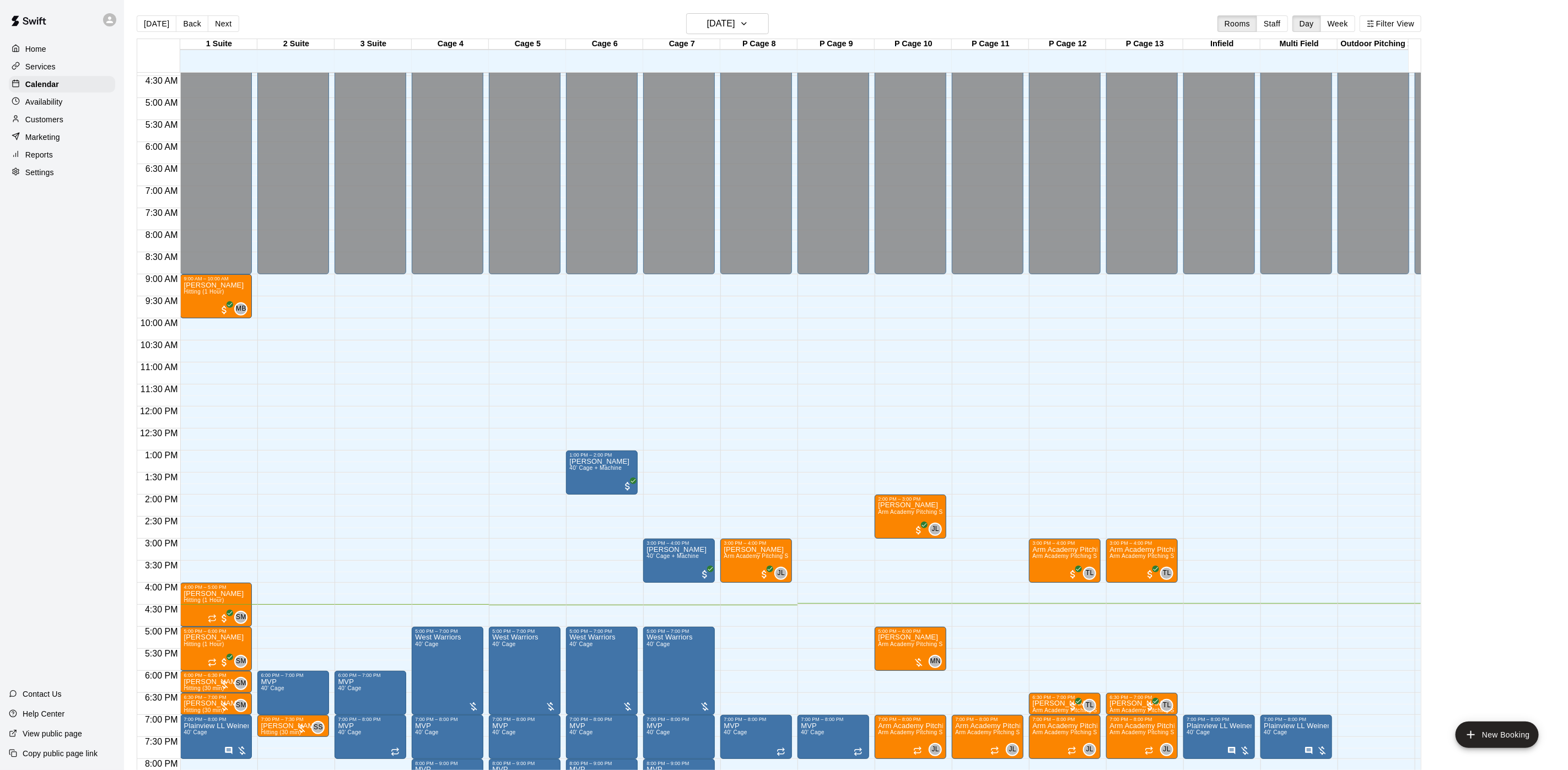
click at [746, 138] on div "Closed" at bounding box center [756, 82] width 65 height 394
click at [217, 17] on button "Next" at bounding box center [223, 23] width 31 height 17
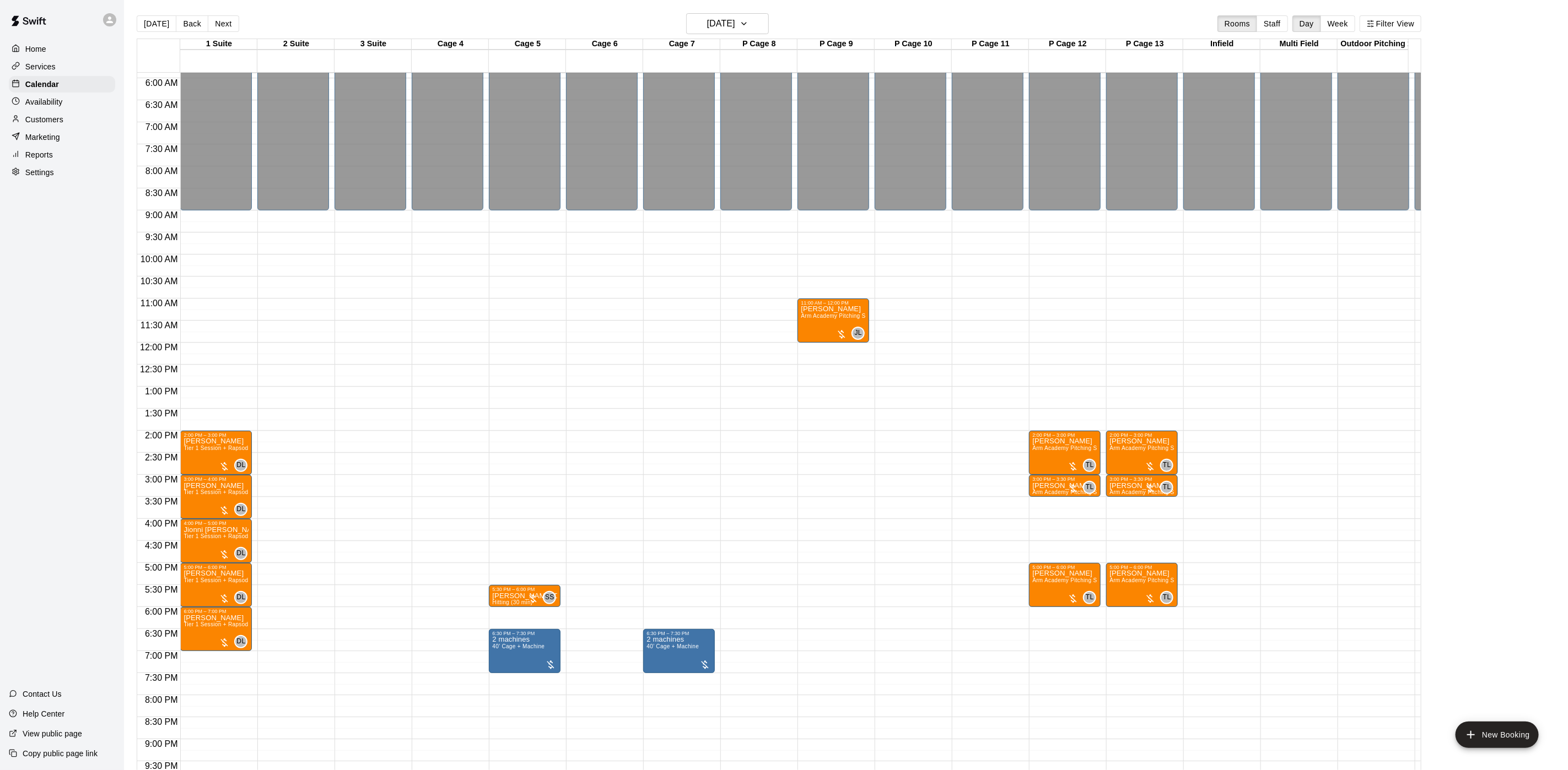
scroll to position [361, 0]
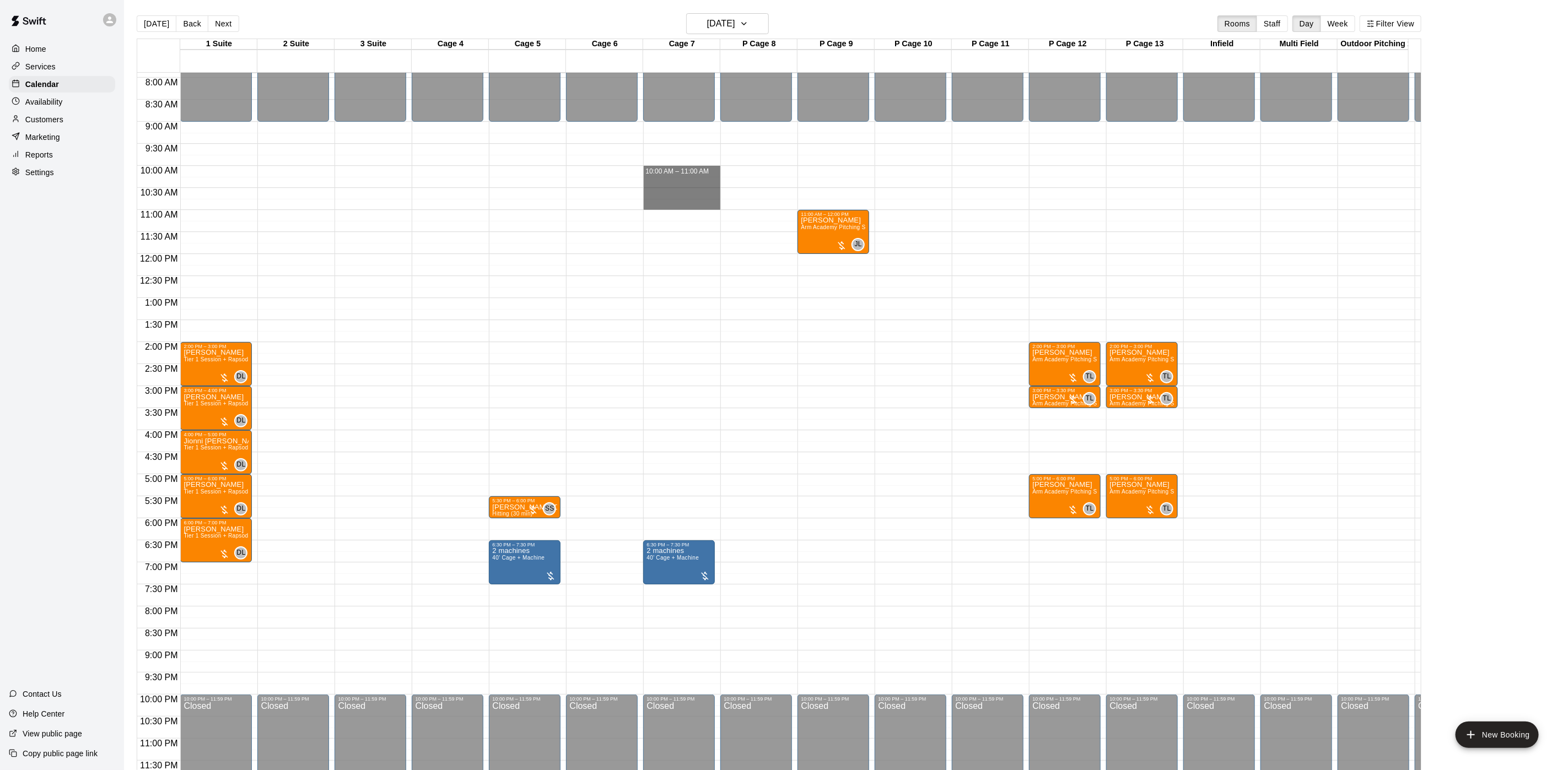
drag, startPoint x: 693, startPoint y: 193, endPoint x: 687, endPoint y: 162, distance: 31.6
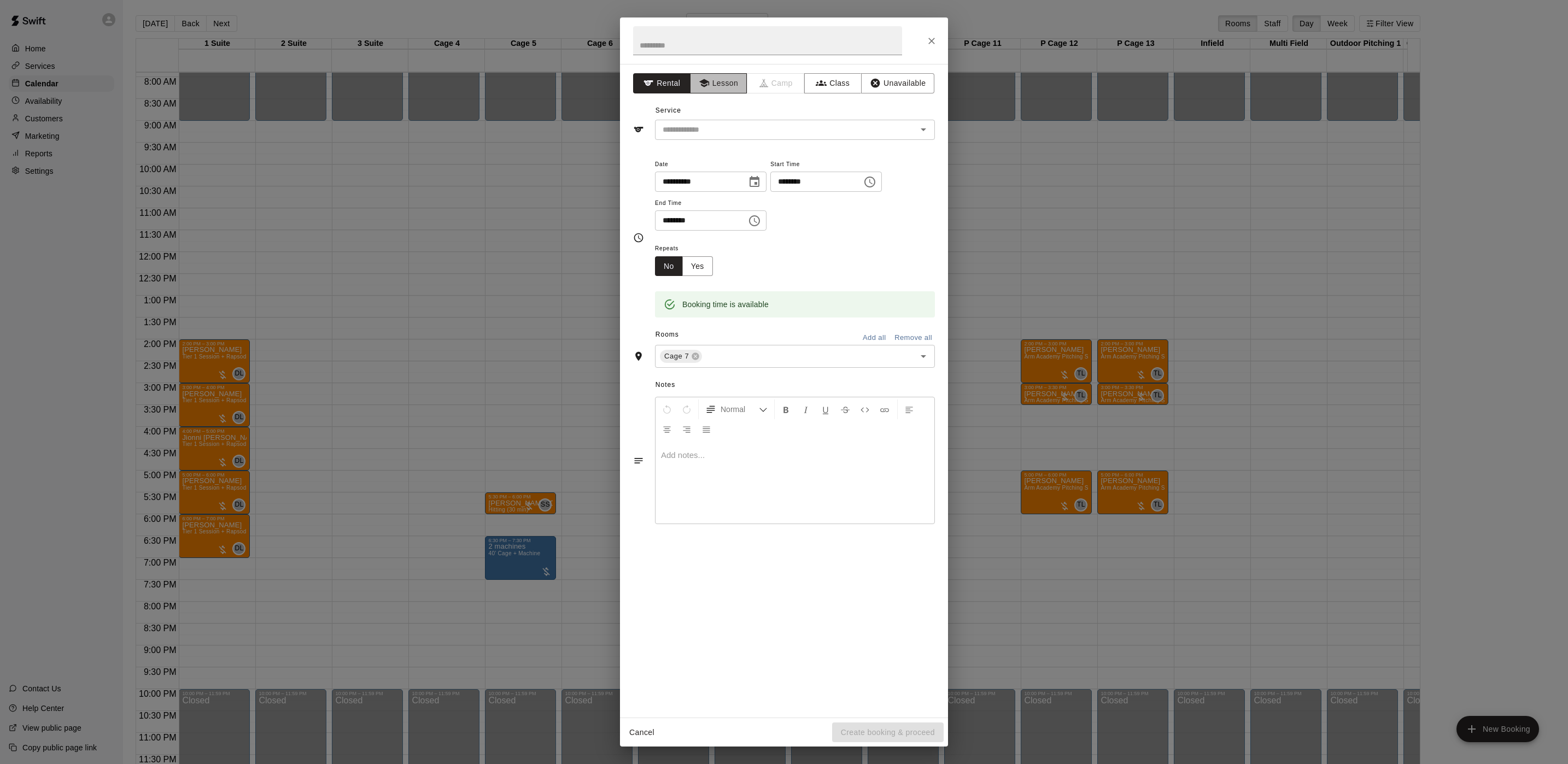
click at [715, 86] on button "Lesson" at bounding box center [719, 83] width 58 height 20
click at [705, 134] on input "text" at bounding box center [778, 130] width 241 height 13
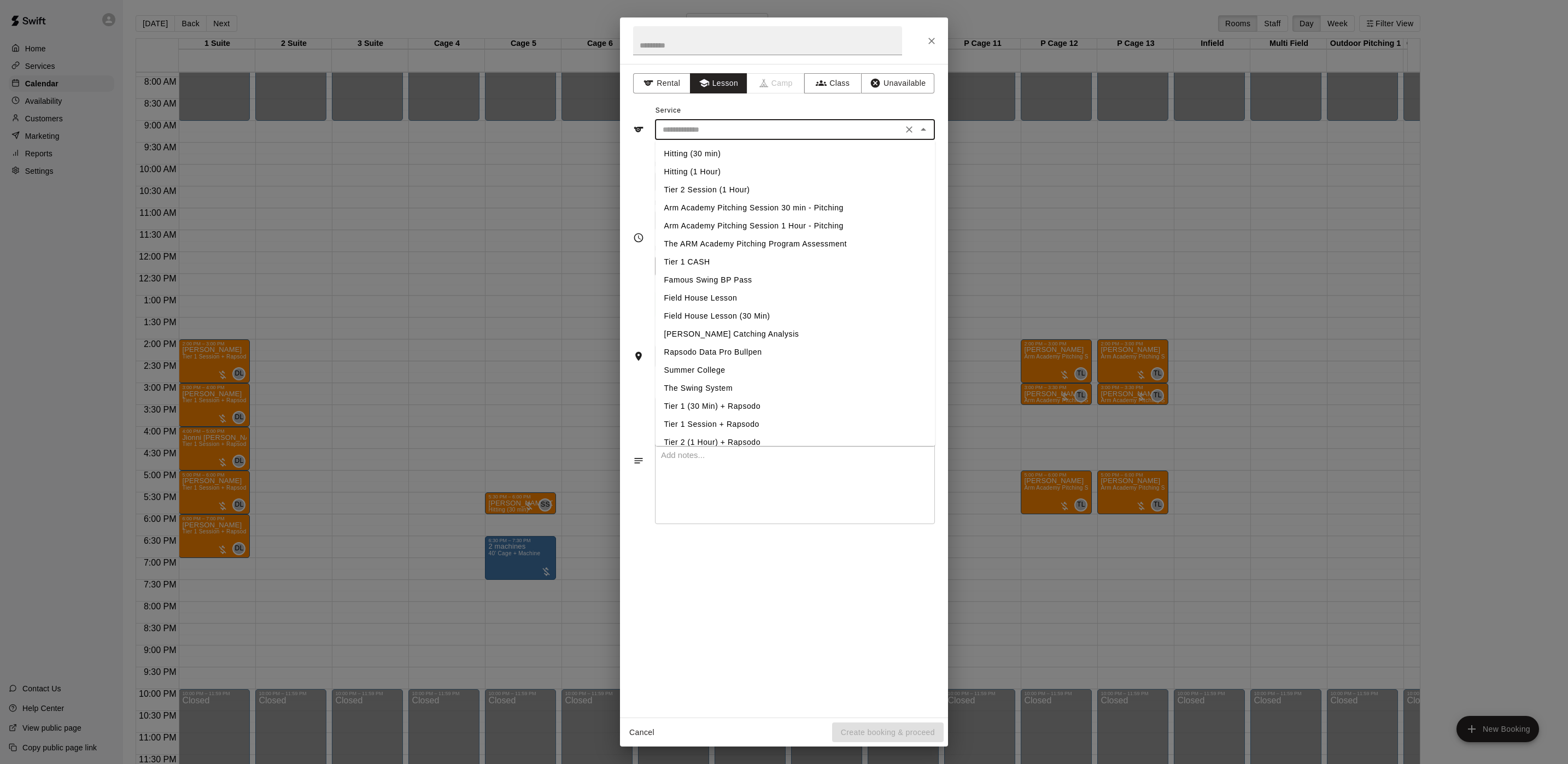
click at [694, 171] on li "Hitting (1 Hour)" at bounding box center [795, 172] width 280 height 18
type input "**********"
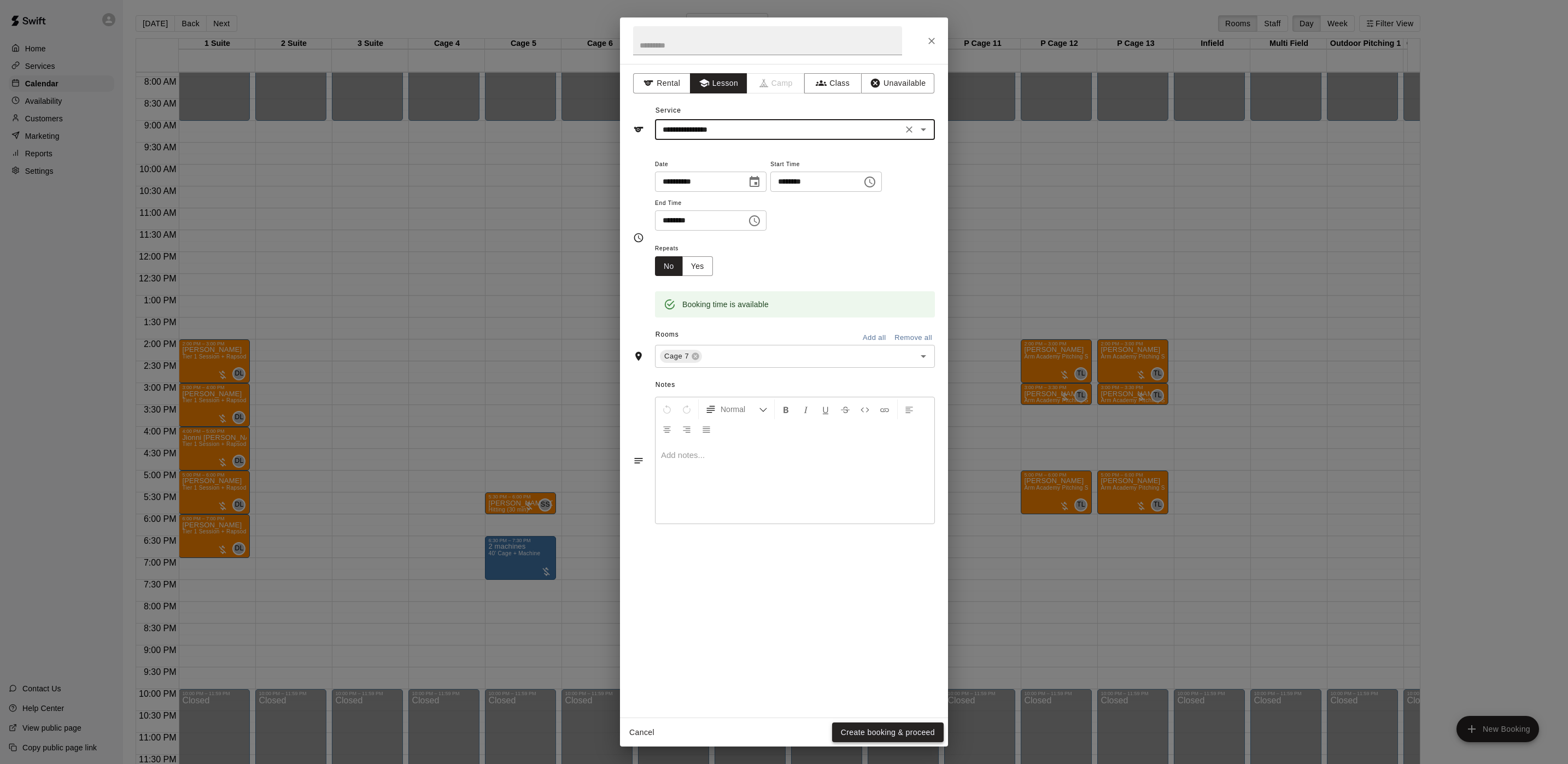
click at [848, 723] on button "Create booking & proceed" at bounding box center [888, 733] width 112 height 20
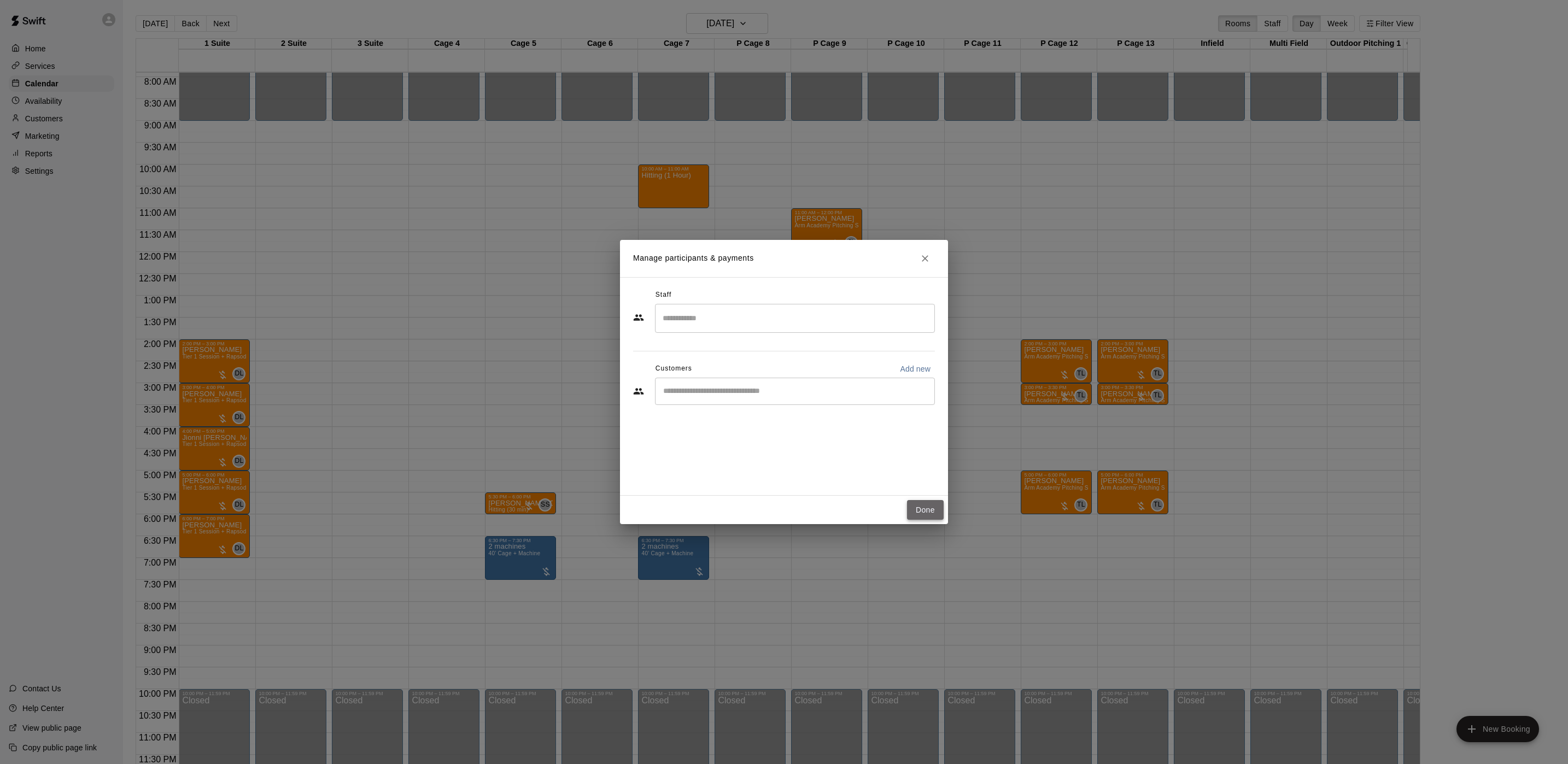
click at [932, 506] on button "Done" at bounding box center [925, 510] width 37 height 20
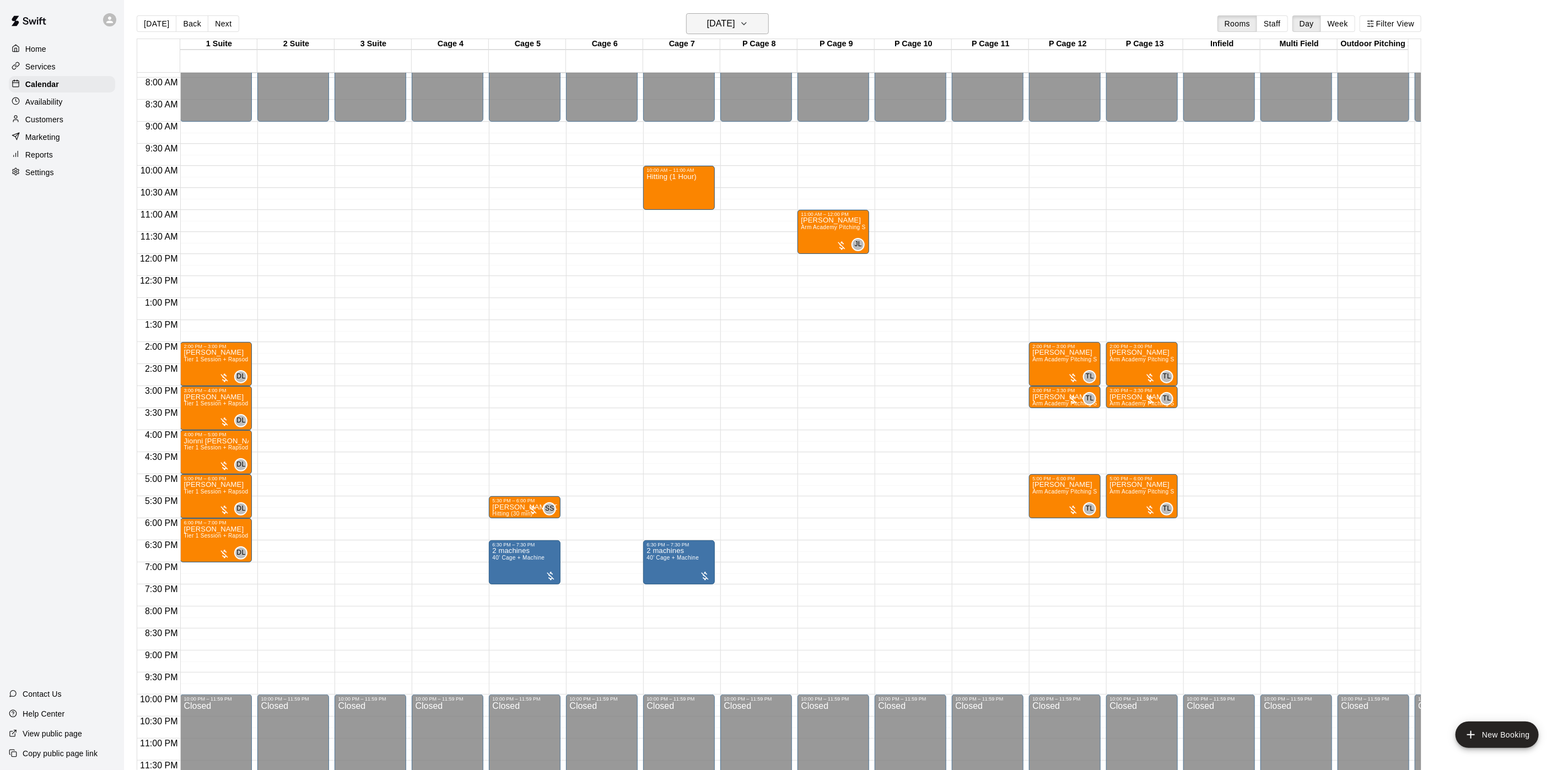
click at [726, 27] on h6 "[DATE]" at bounding box center [721, 23] width 28 height 15
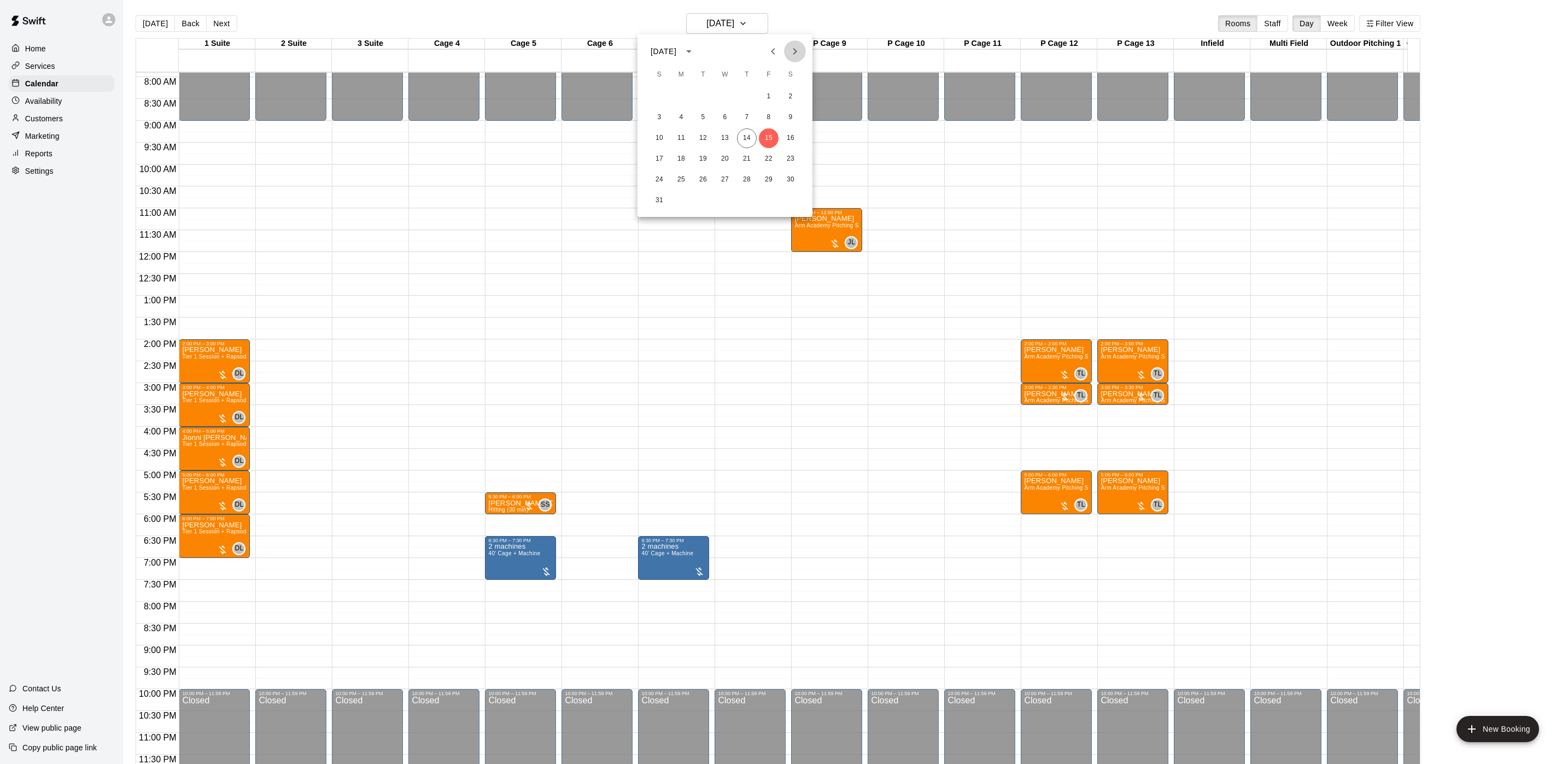
click at [797, 56] on icon "Next month" at bounding box center [795, 51] width 13 height 13
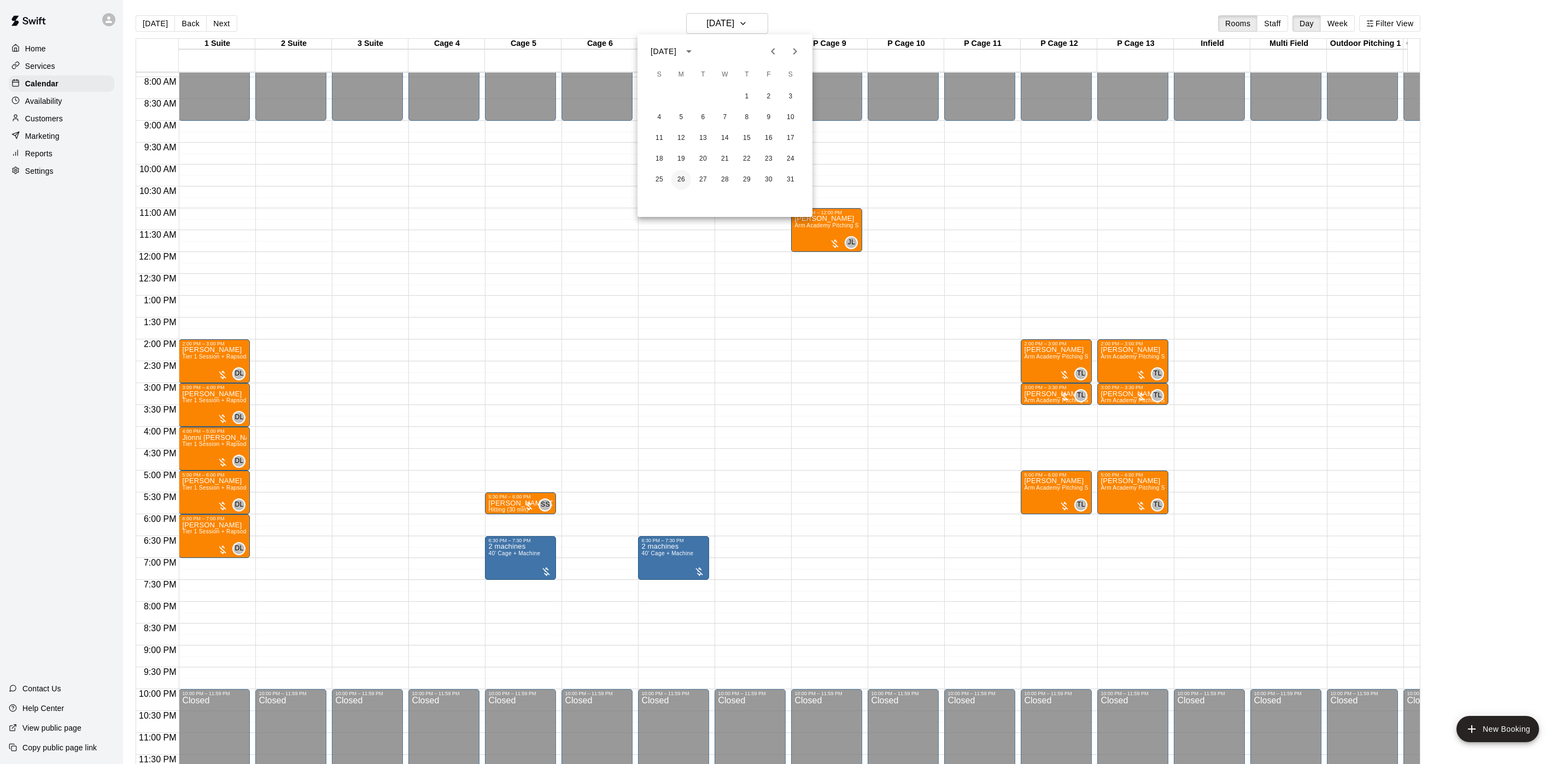
click at [684, 177] on button "26" at bounding box center [681, 180] width 20 height 20
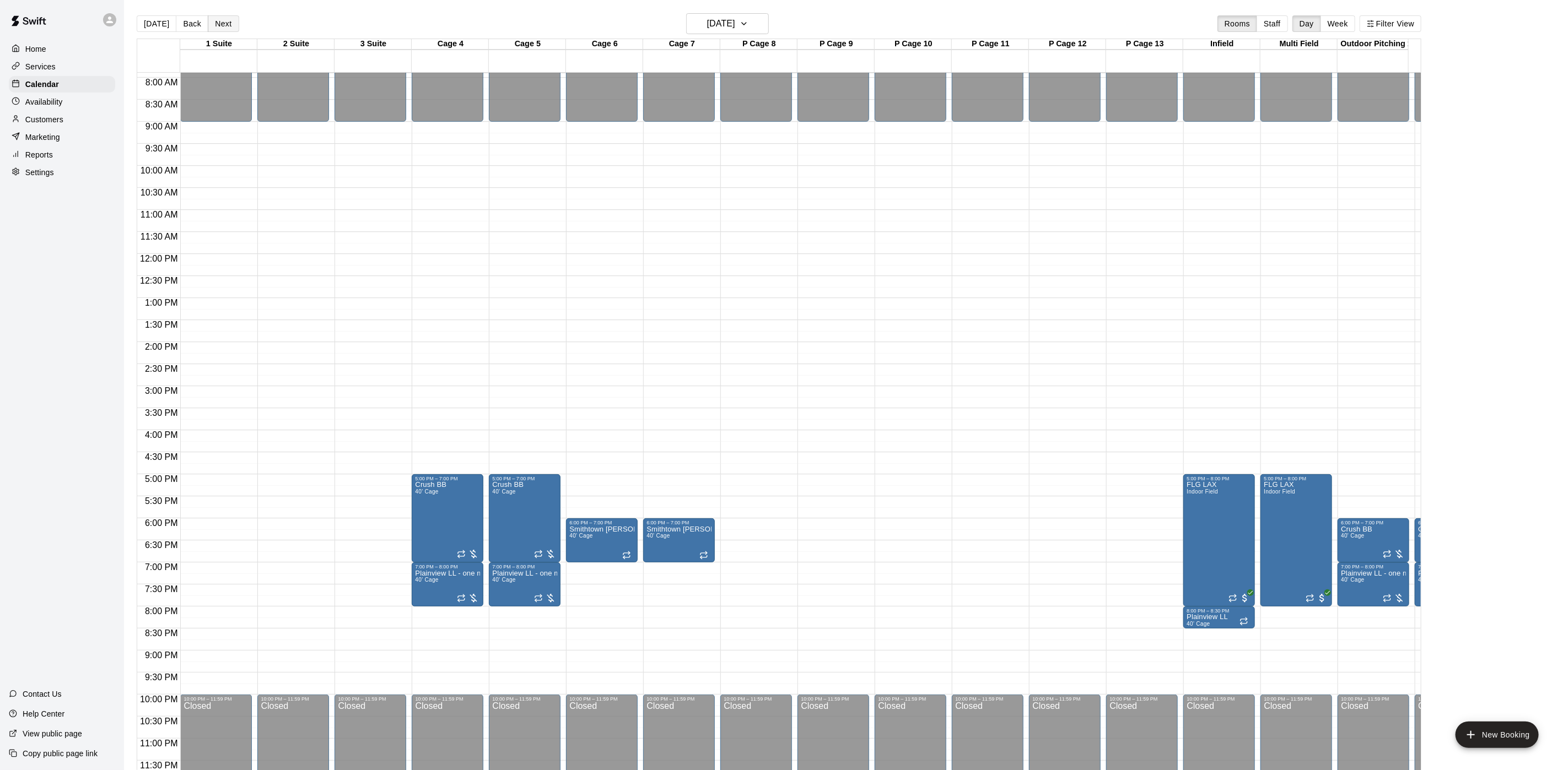
click at [230, 20] on button "Next" at bounding box center [223, 23] width 31 height 17
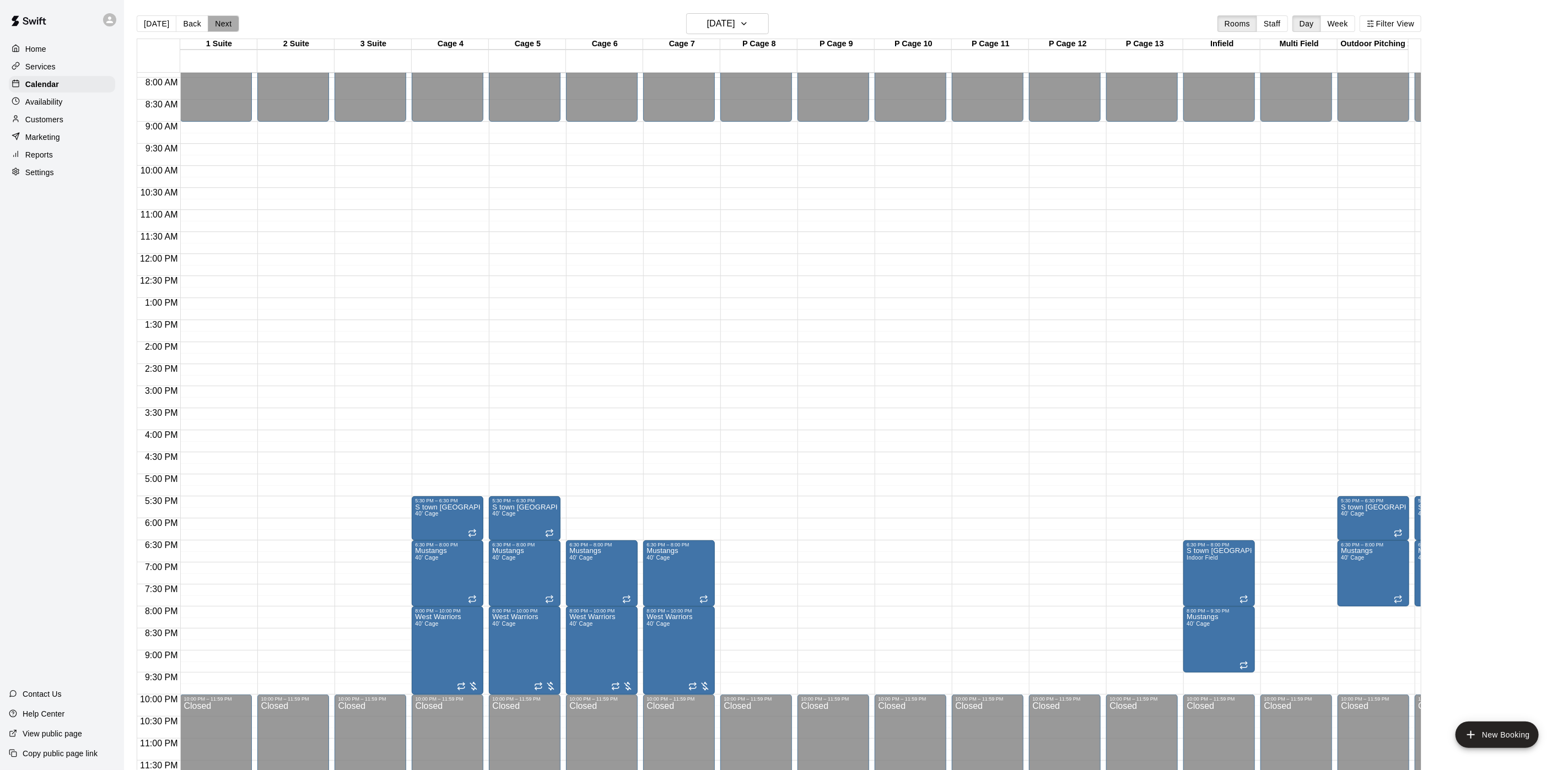
click at [230, 20] on button "Next" at bounding box center [223, 23] width 31 height 17
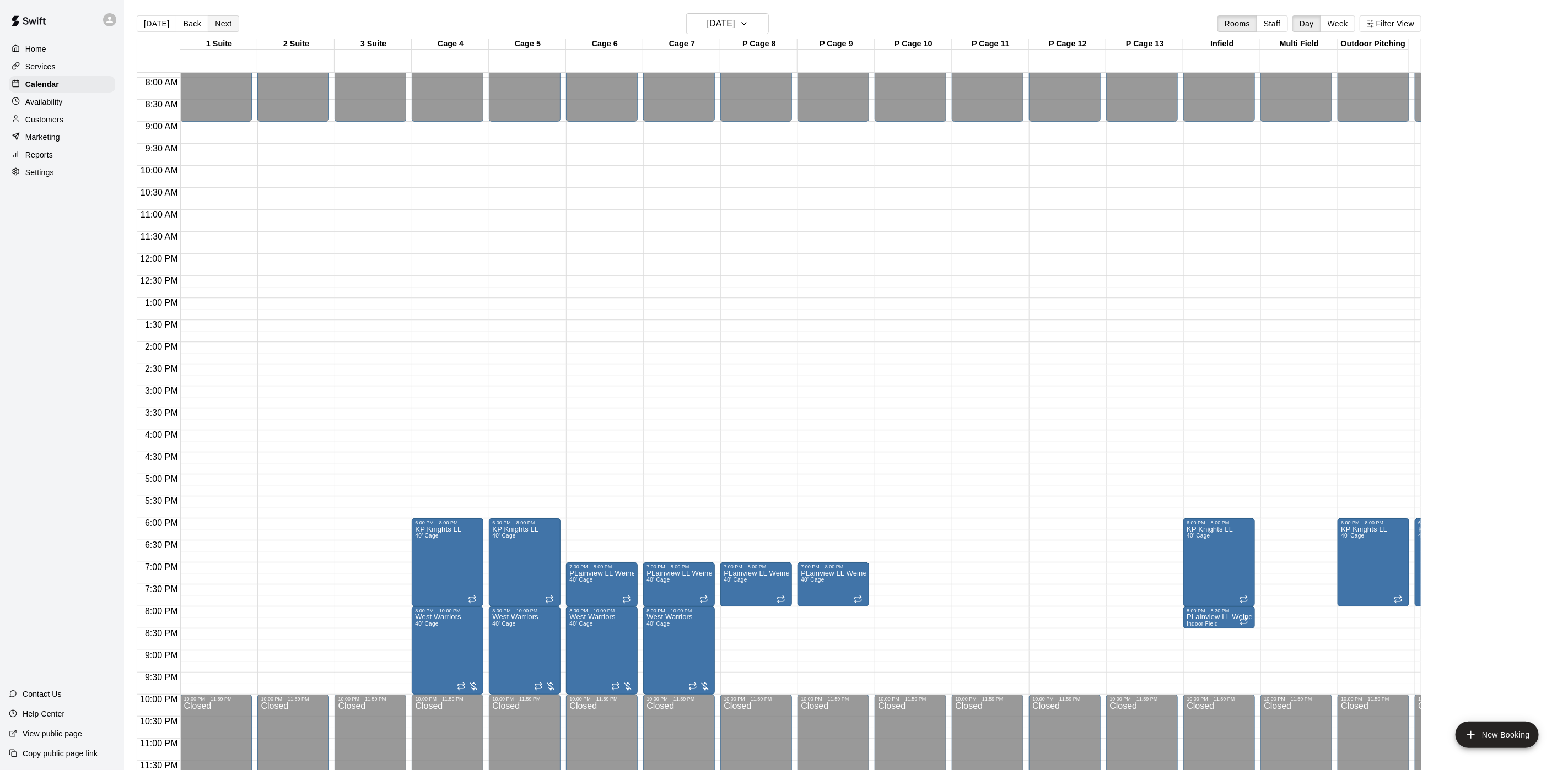
click at [230, 20] on button "Next" at bounding box center [223, 23] width 31 height 17
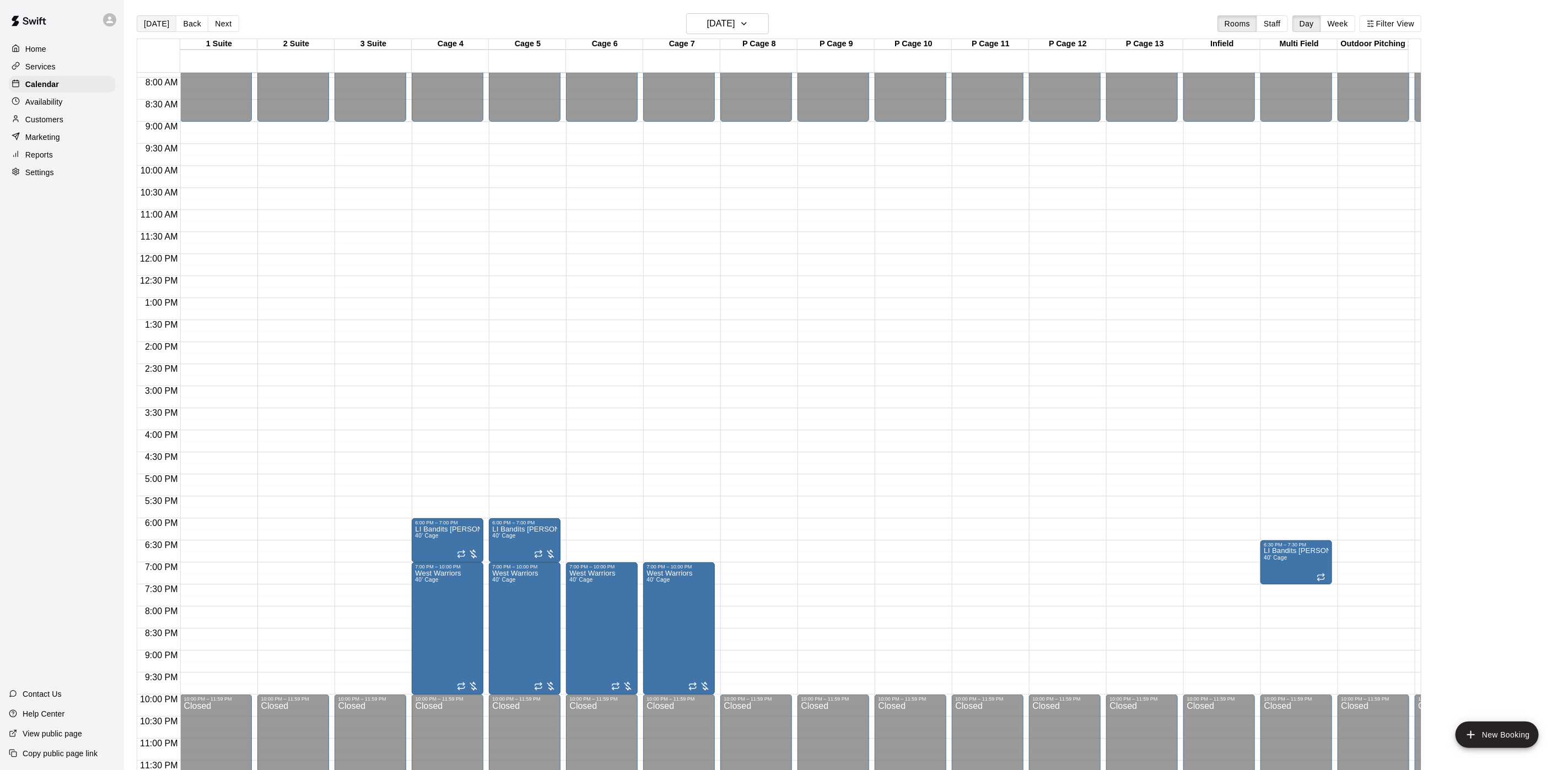
click at [166, 30] on button "[DATE]" at bounding box center [156, 23] width 40 height 17
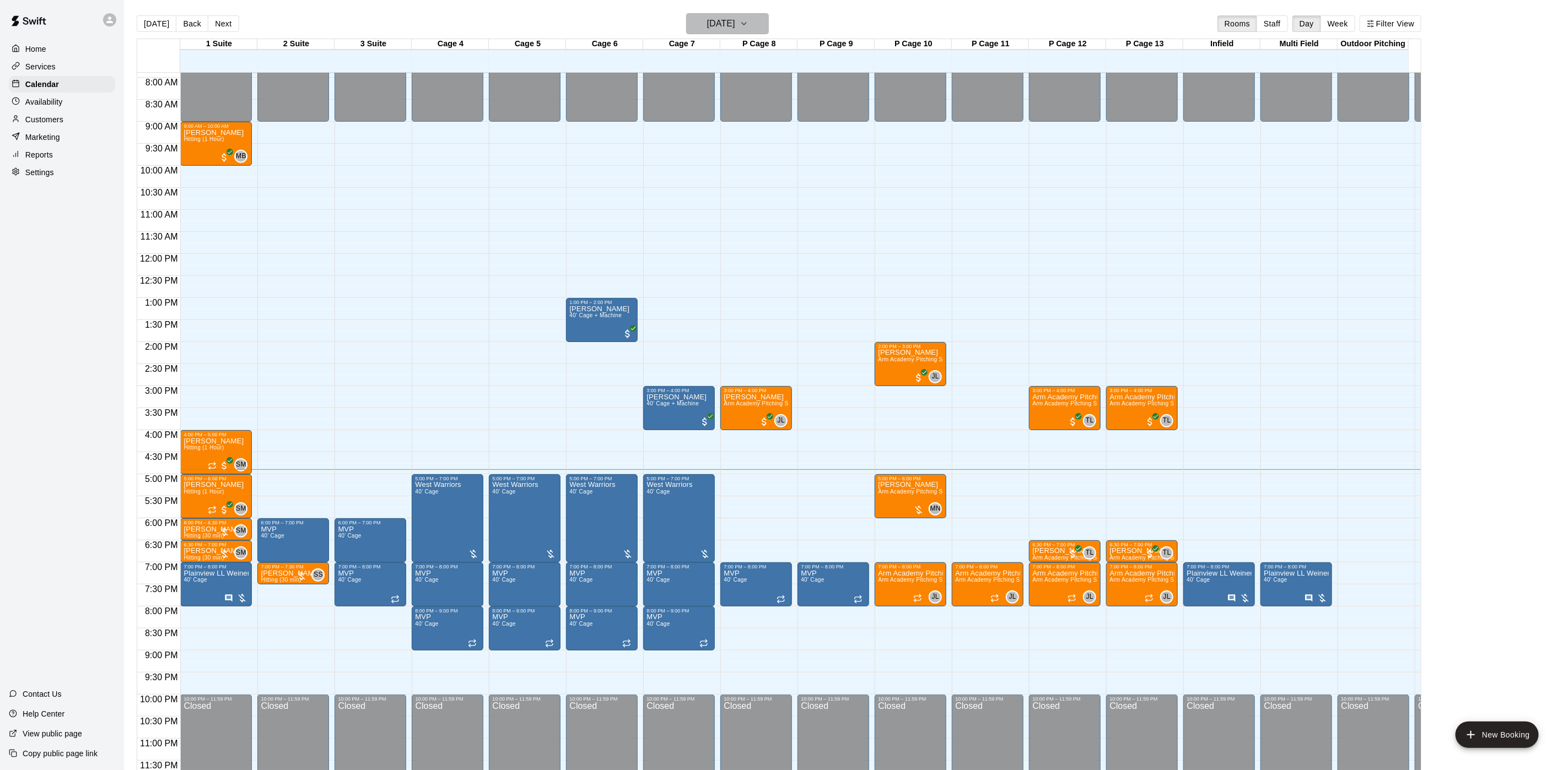
click at [708, 20] on h6 "[DATE]" at bounding box center [721, 23] width 28 height 15
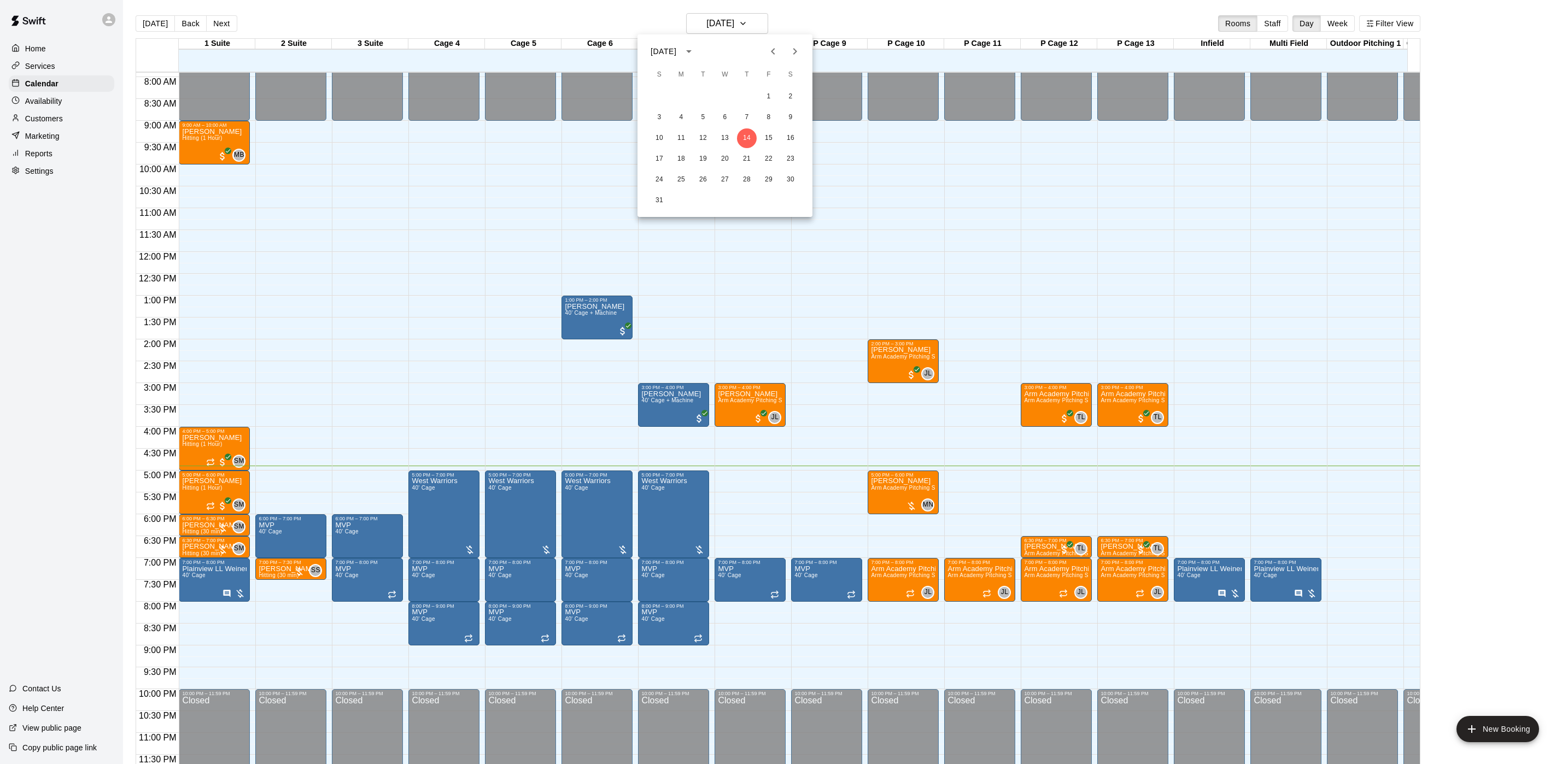
click at [793, 49] on icon "Next month" at bounding box center [795, 51] width 13 height 13
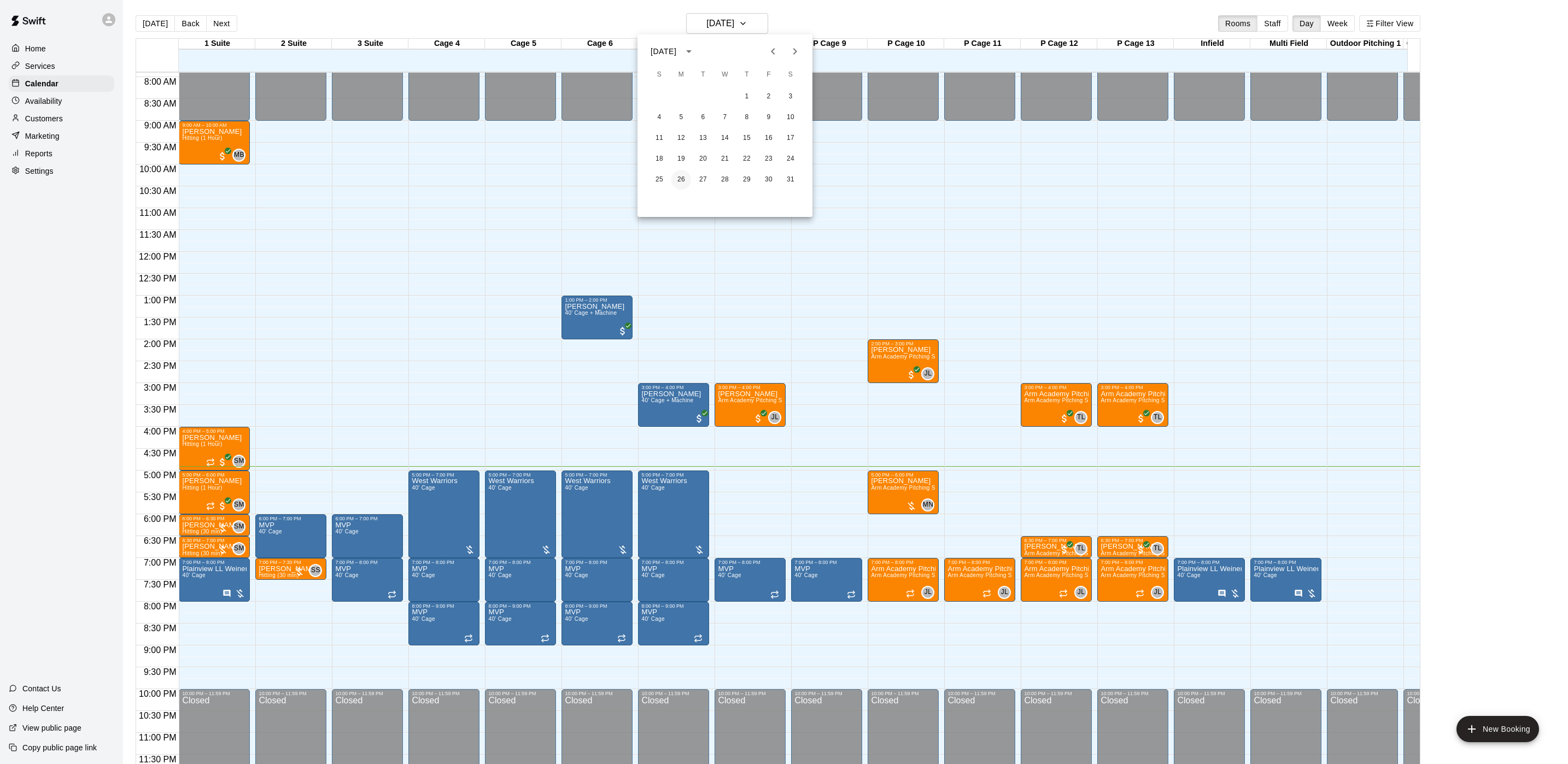
click at [683, 177] on button "26" at bounding box center [681, 180] width 20 height 20
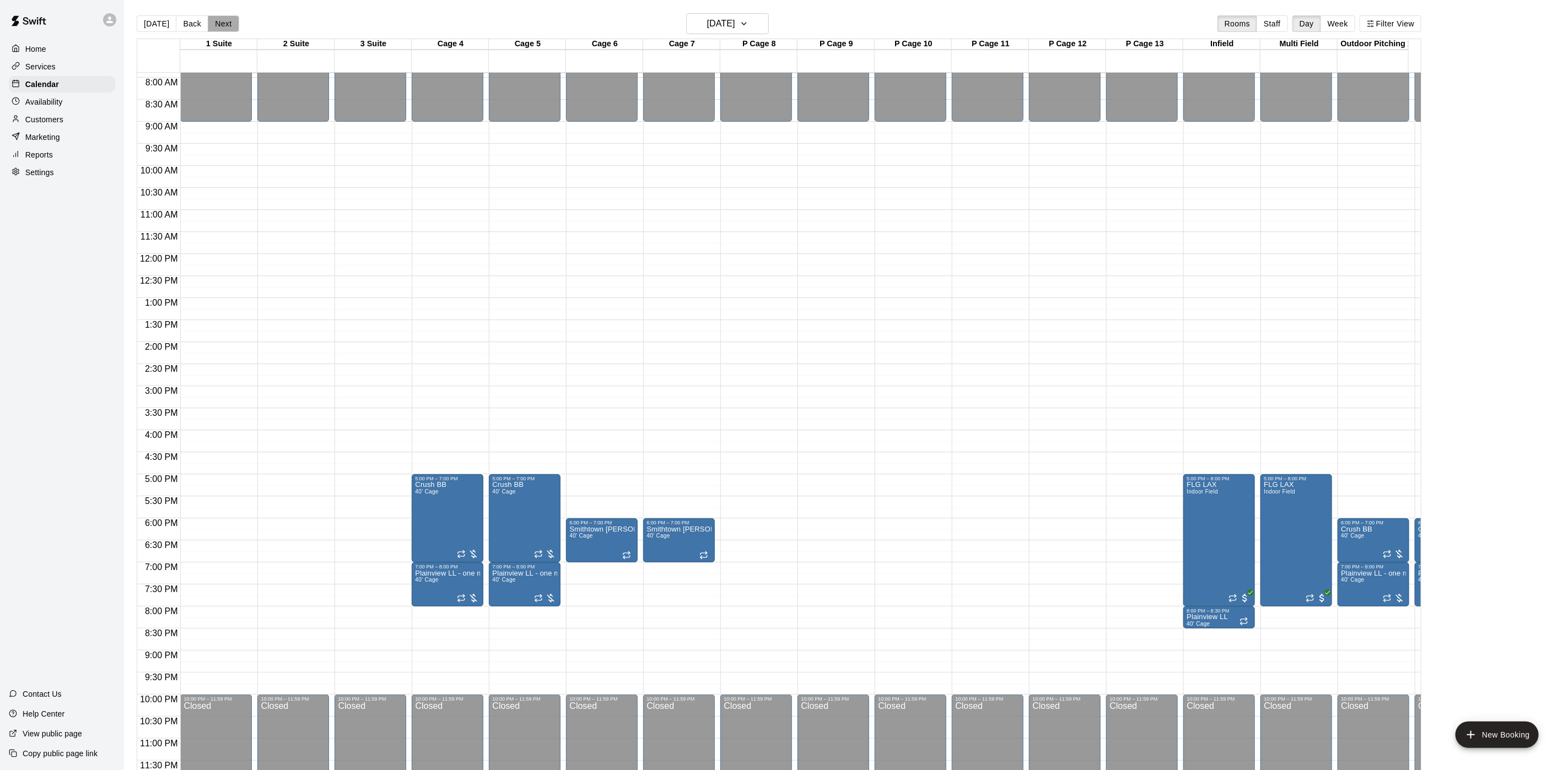
click at [210, 23] on button "Next" at bounding box center [223, 23] width 31 height 17
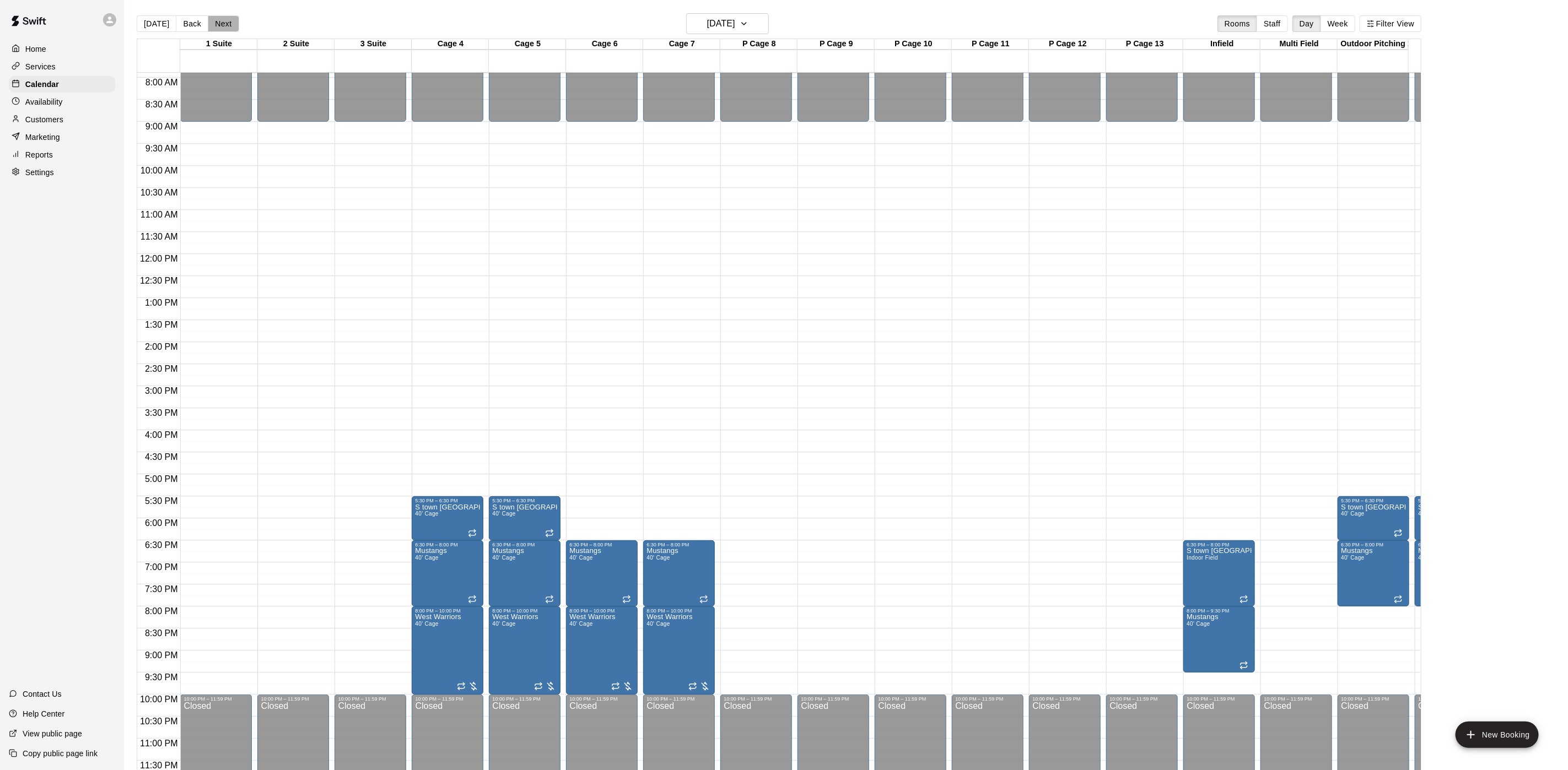
click at [218, 23] on button "Next" at bounding box center [223, 23] width 31 height 17
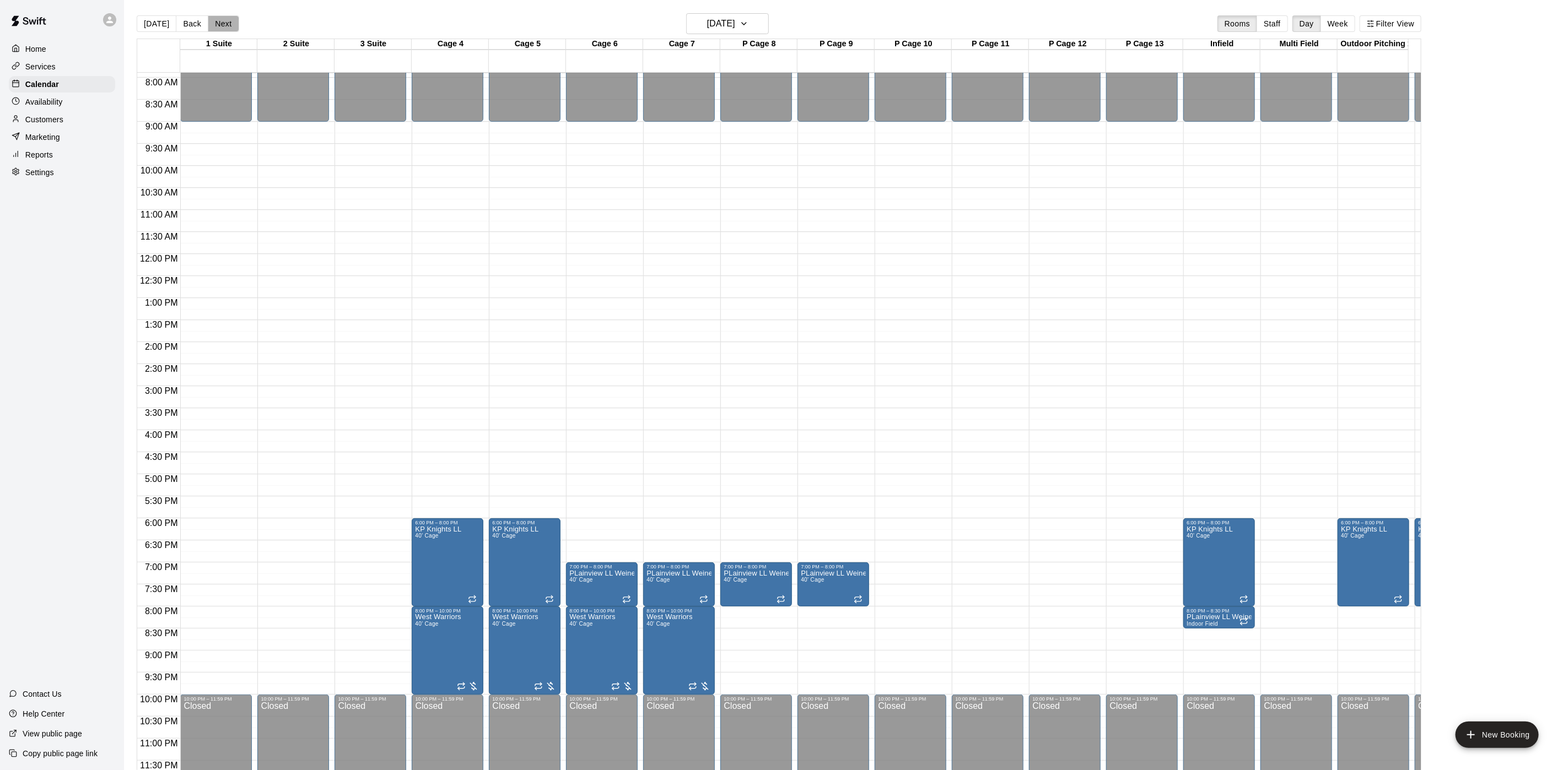
click at [220, 23] on button "Next" at bounding box center [223, 23] width 31 height 17
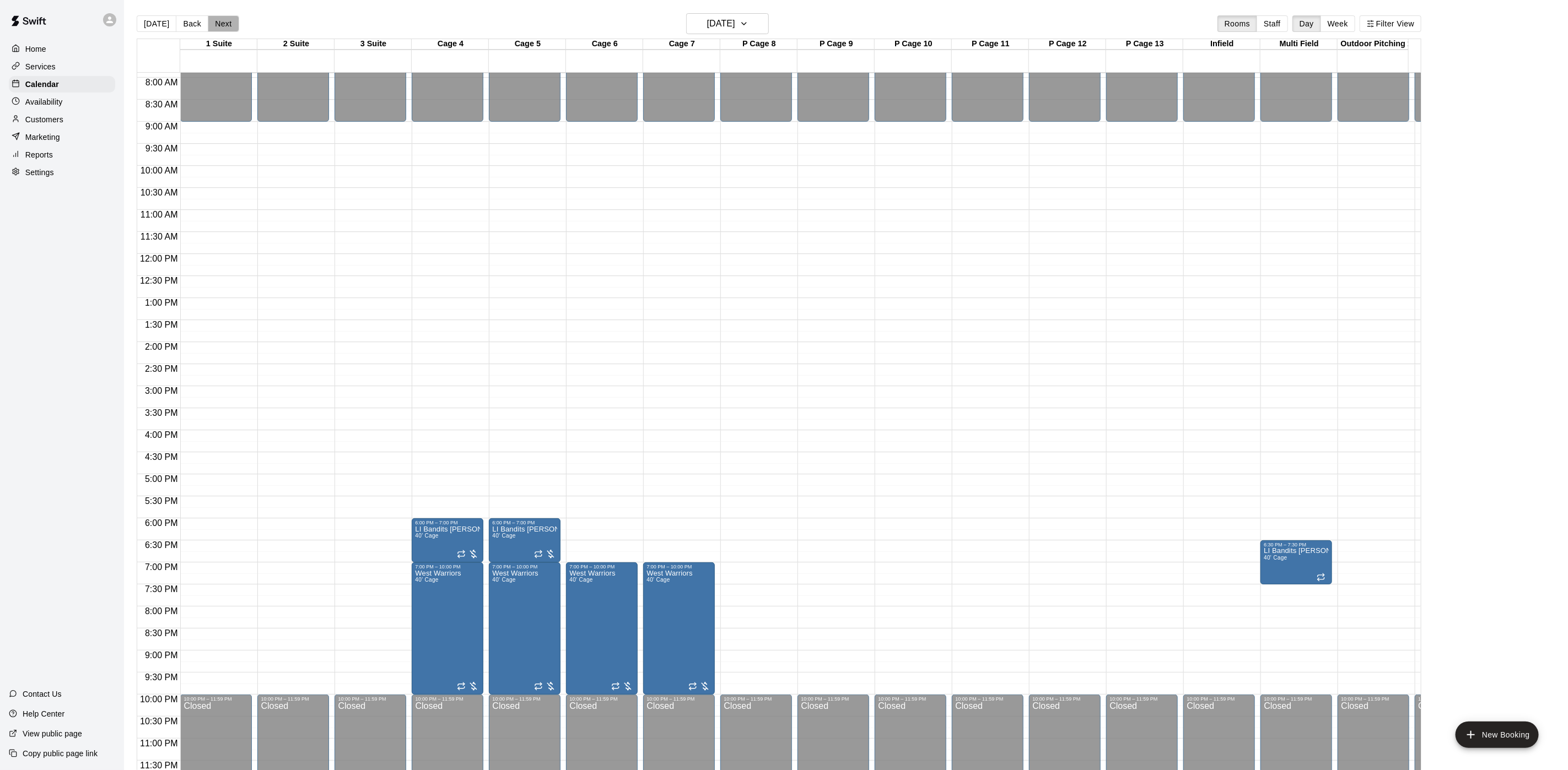
click at [220, 23] on button "Next" at bounding box center [223, 23] width 31 height 17
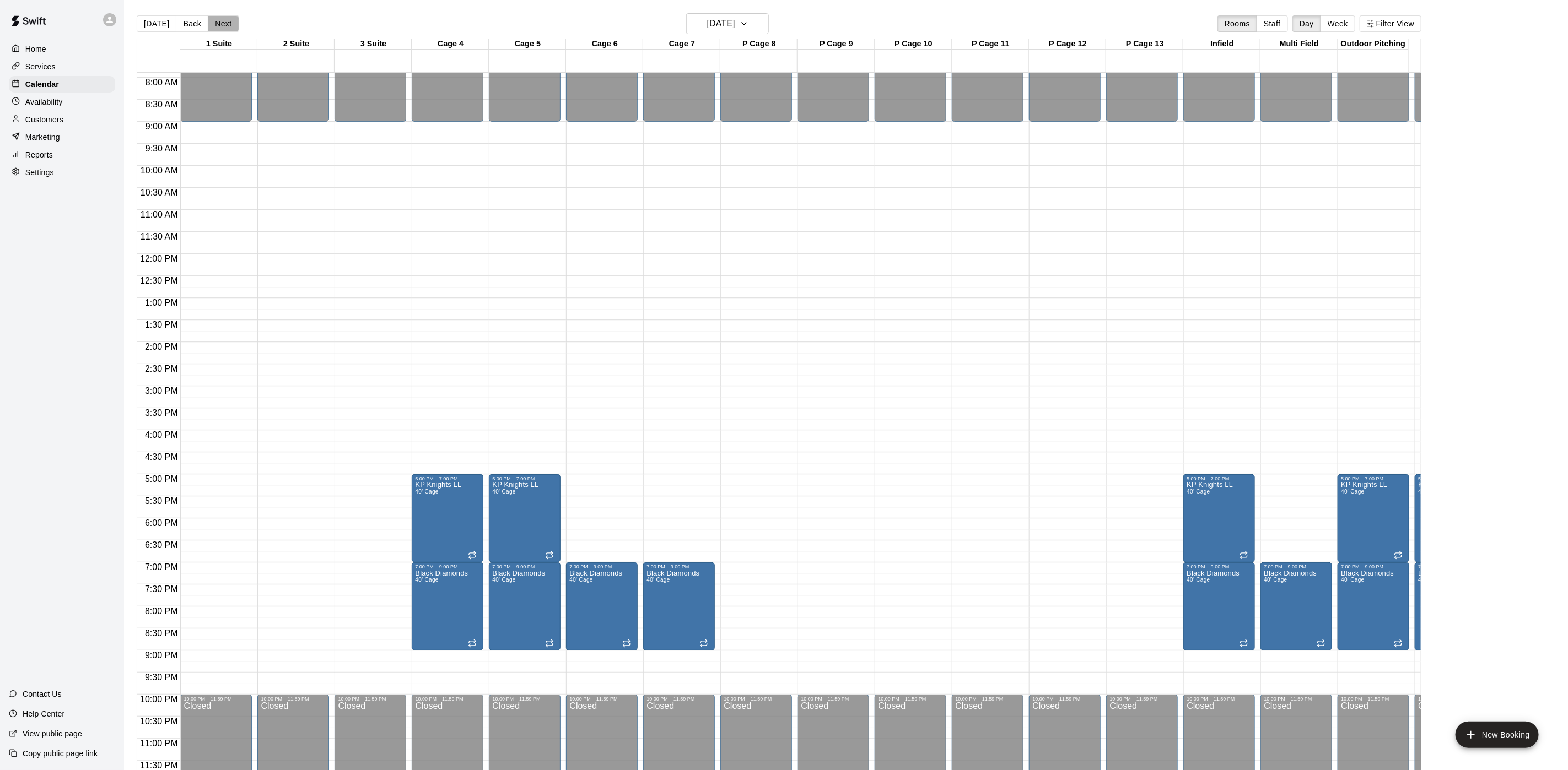
click at [220, 23] on button "Next" at bounding box center [223, 23] width 31 height 17
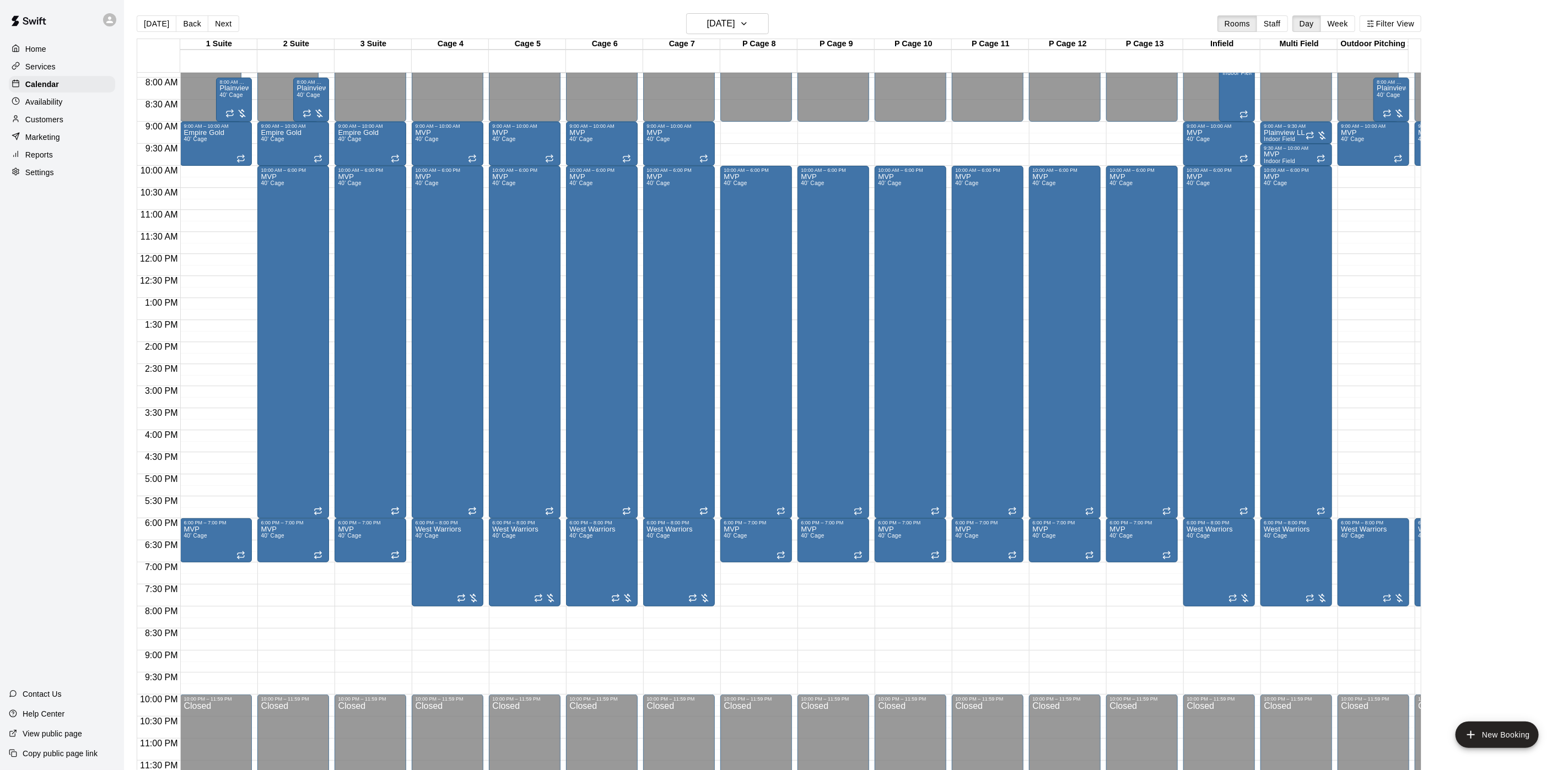
drag, startPoint x: 220, startPoint y: 23, endPoint x: 159, endPoint y: 10, distance: 62.4
click at [159, 10] on main "[DATE] Back [DATE][DATE] Rooms Staff Day Week Filter View 1 Suite 31 Sat 2 Suit…" at bounding box center [846, 394] width 1444 height 788
click at [155, 14] on div "[DATE] Back [DATE][DATE] Rooms Staff Day Week Filter View" at bounding box center [779, 25] width 1285 height 25
click at [165, 20] on button "[DATE]" at bounding box center [156, 23] width 40 height 17
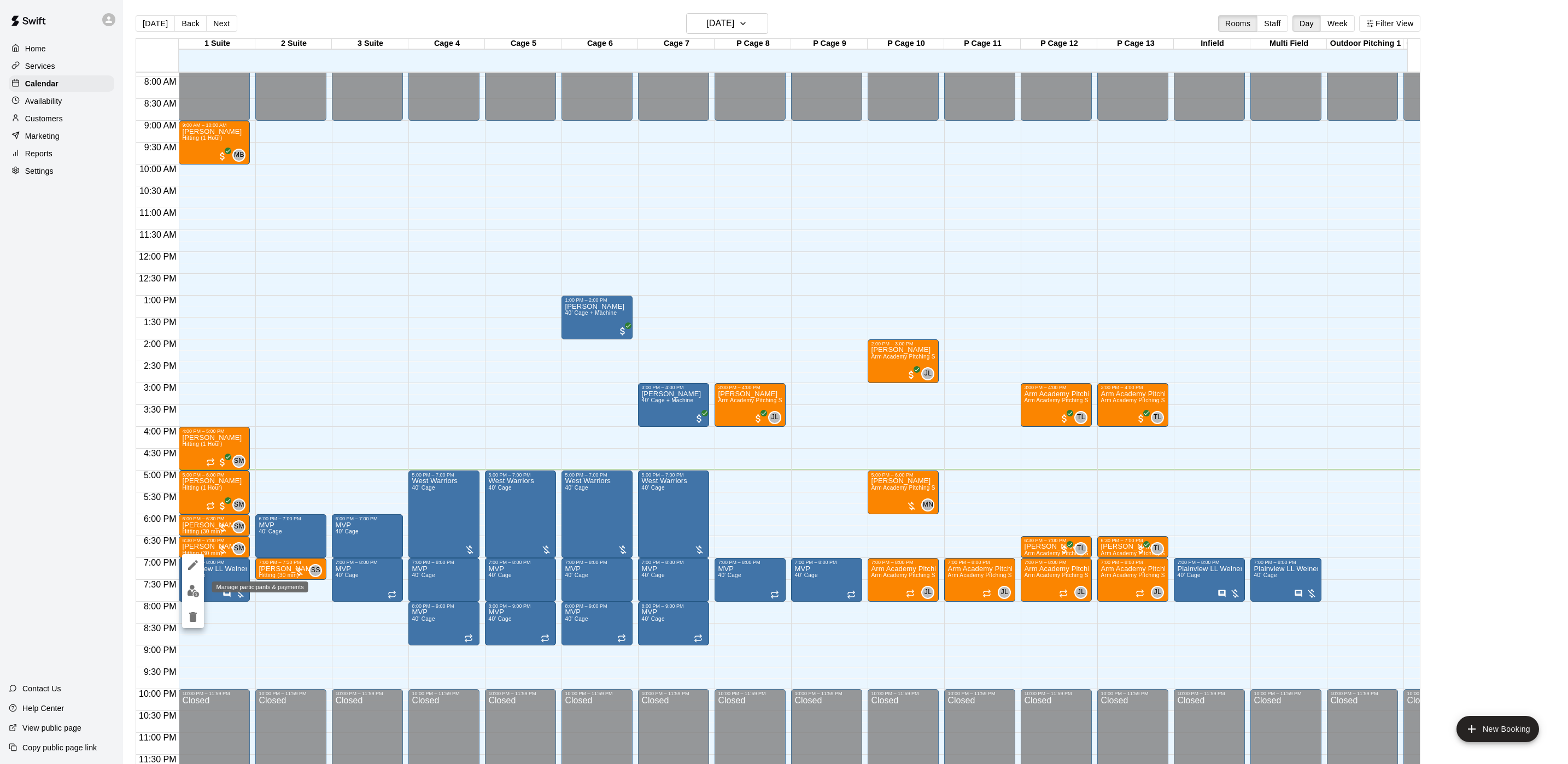
click at [189, 584] on button "edit" at bounding box center [193, 591] width 22 height 21
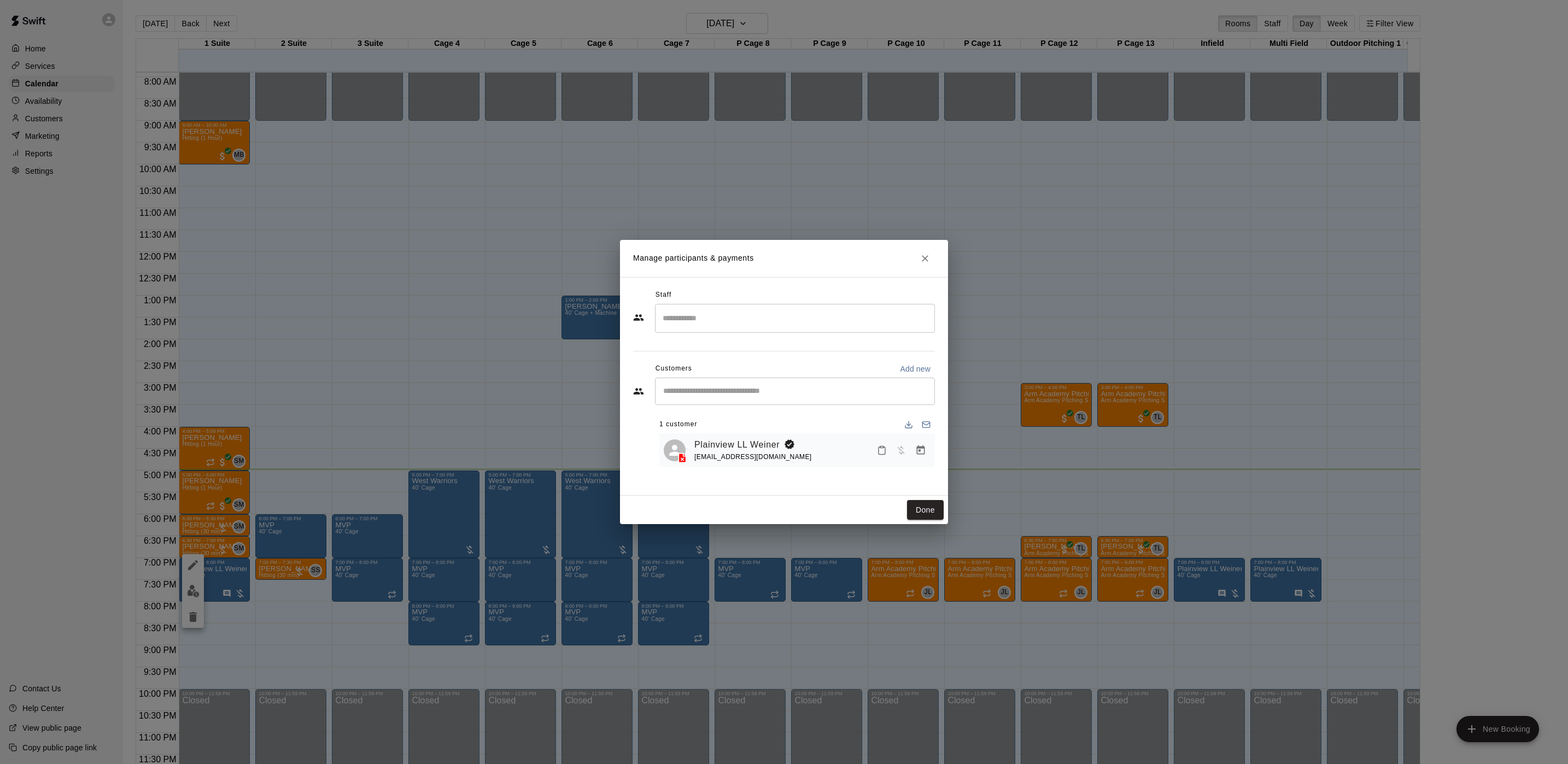
click at [920, 456] on icon "Manage bookings & payment" at bounding box center [920, 451] width 11 height 11
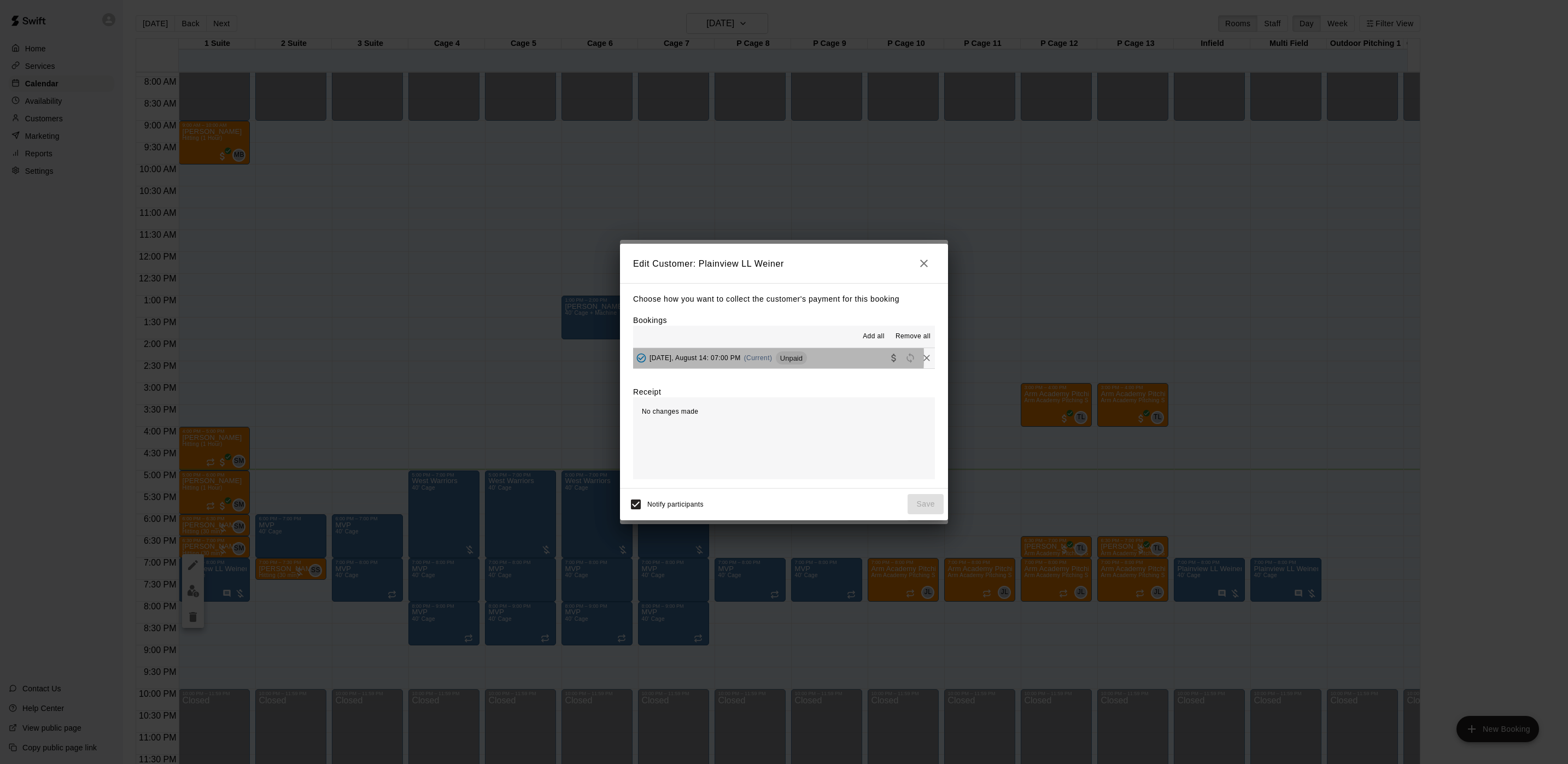
click at [718, 357] on span "[DATE], August 14: 07:00 PM" at bounding box center [695, 358] width 91 height 7
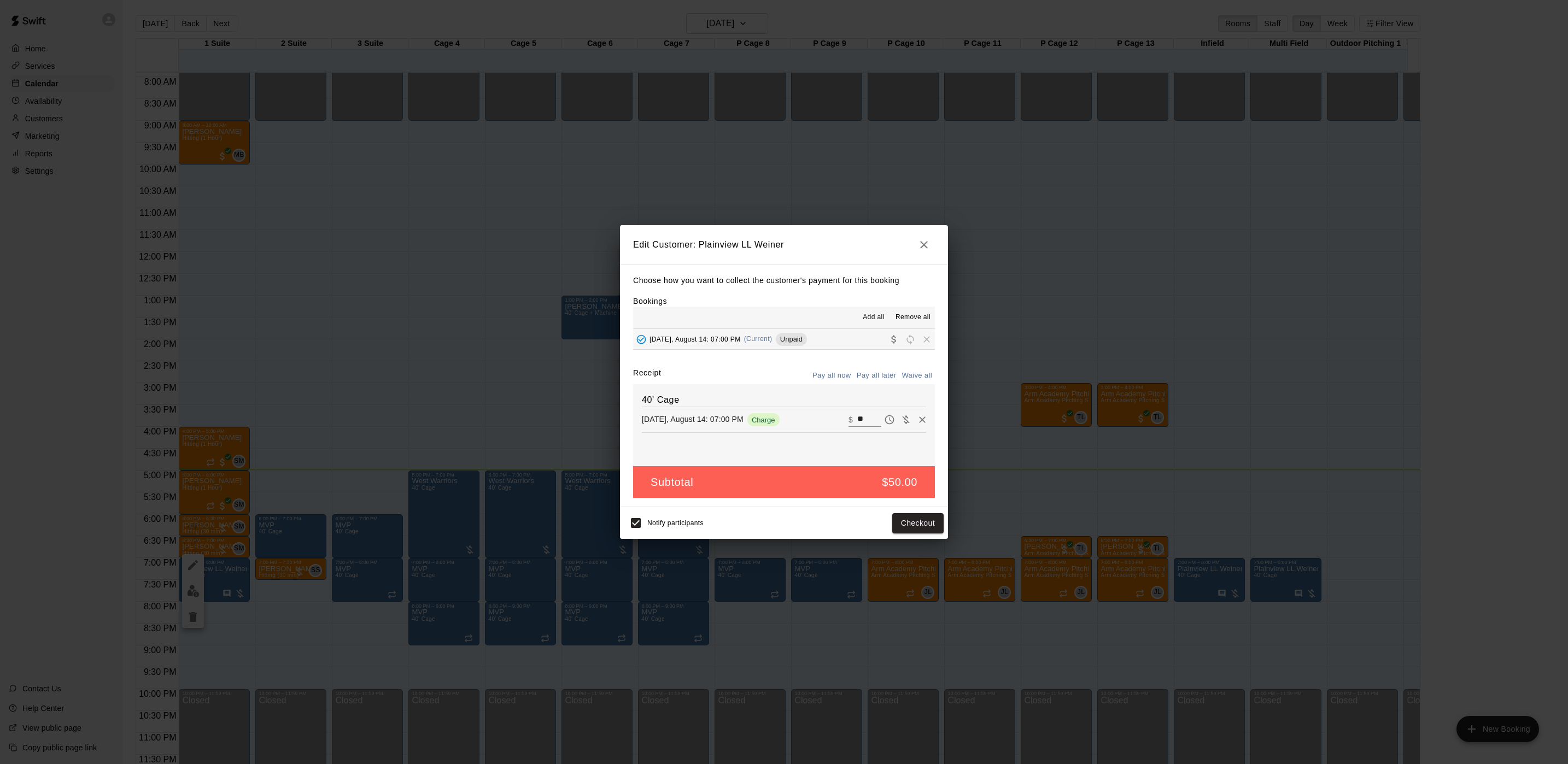
click at [857, 425] on input "**" at bounding box center [869, 419] width 24 height 14
type input "***"
click at [873, 378] on button "Pay all later" at bounding box center [877, 376] width 45 height 17
click at [924, 530] on button "Save" at bounding box center [925, 523] width 36 height 20
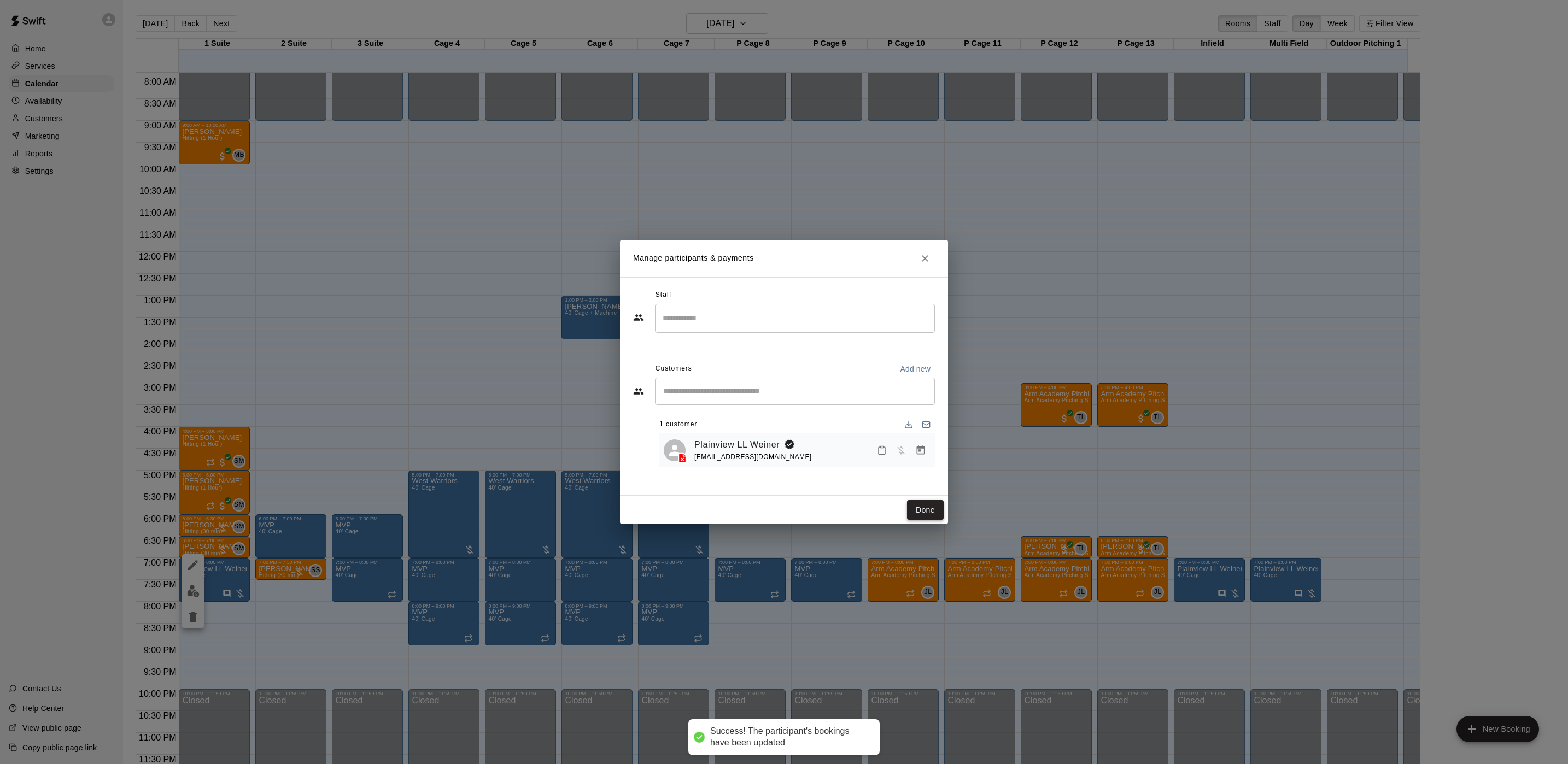
click at [941, 511] on button "Done" at bounding box center [925, 510] width 37 height 20
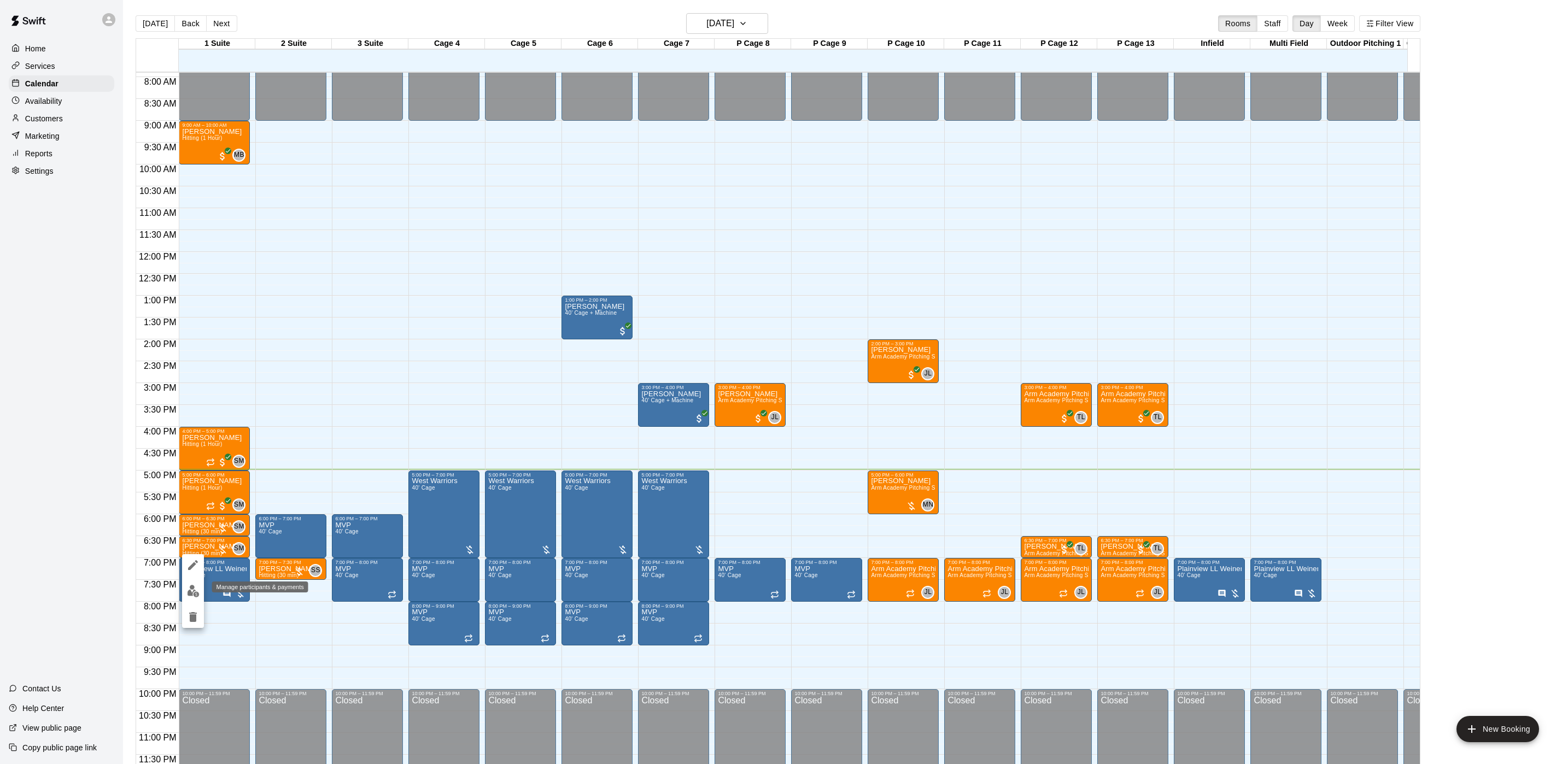
click at [197, 589] on img "edit" at bounding box center [193, 591] width 13 height 13
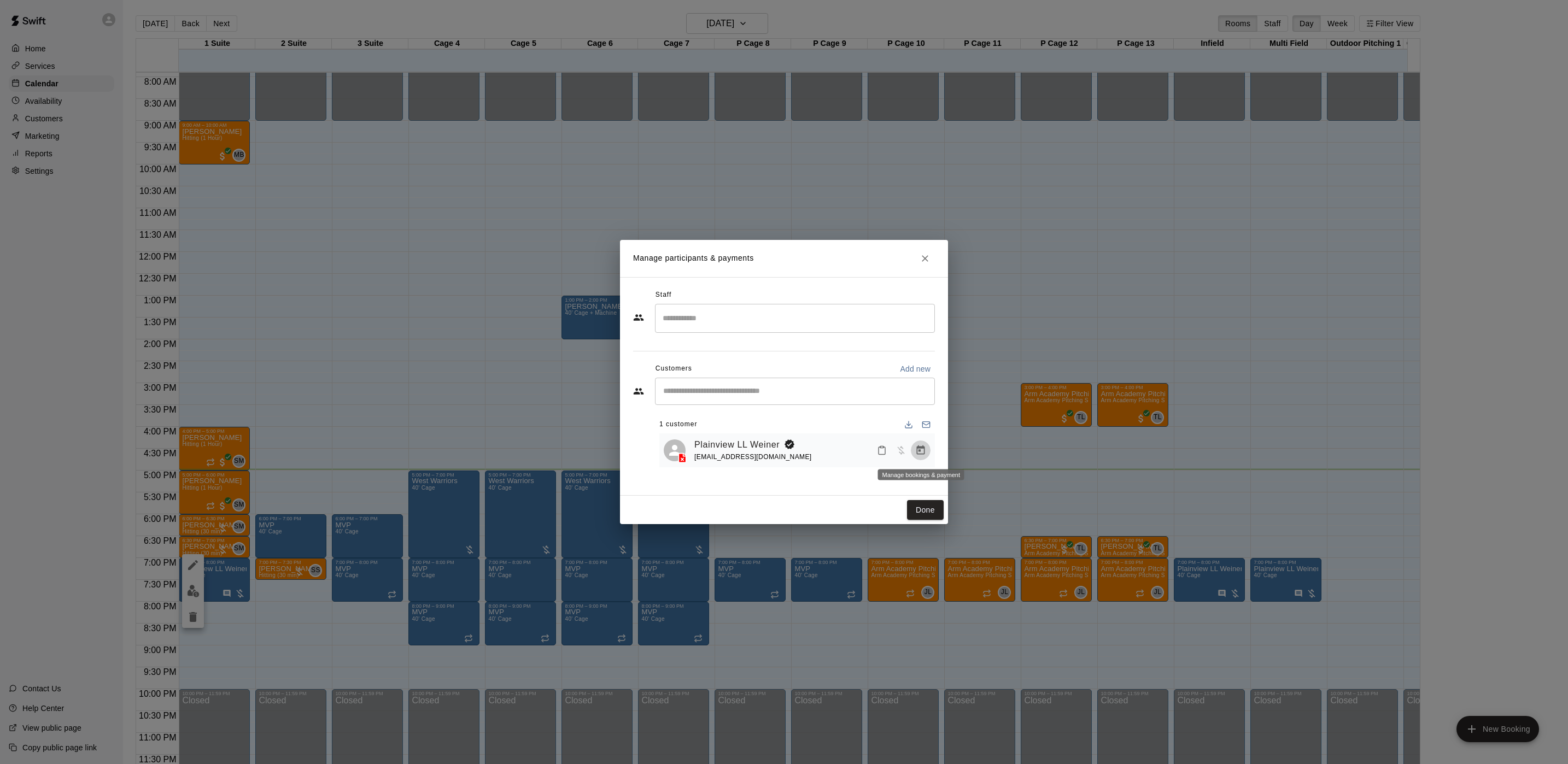
click at [912, 451] on button "Manage bookings & payment" at bounding box center [920, 451] width 20 height 20
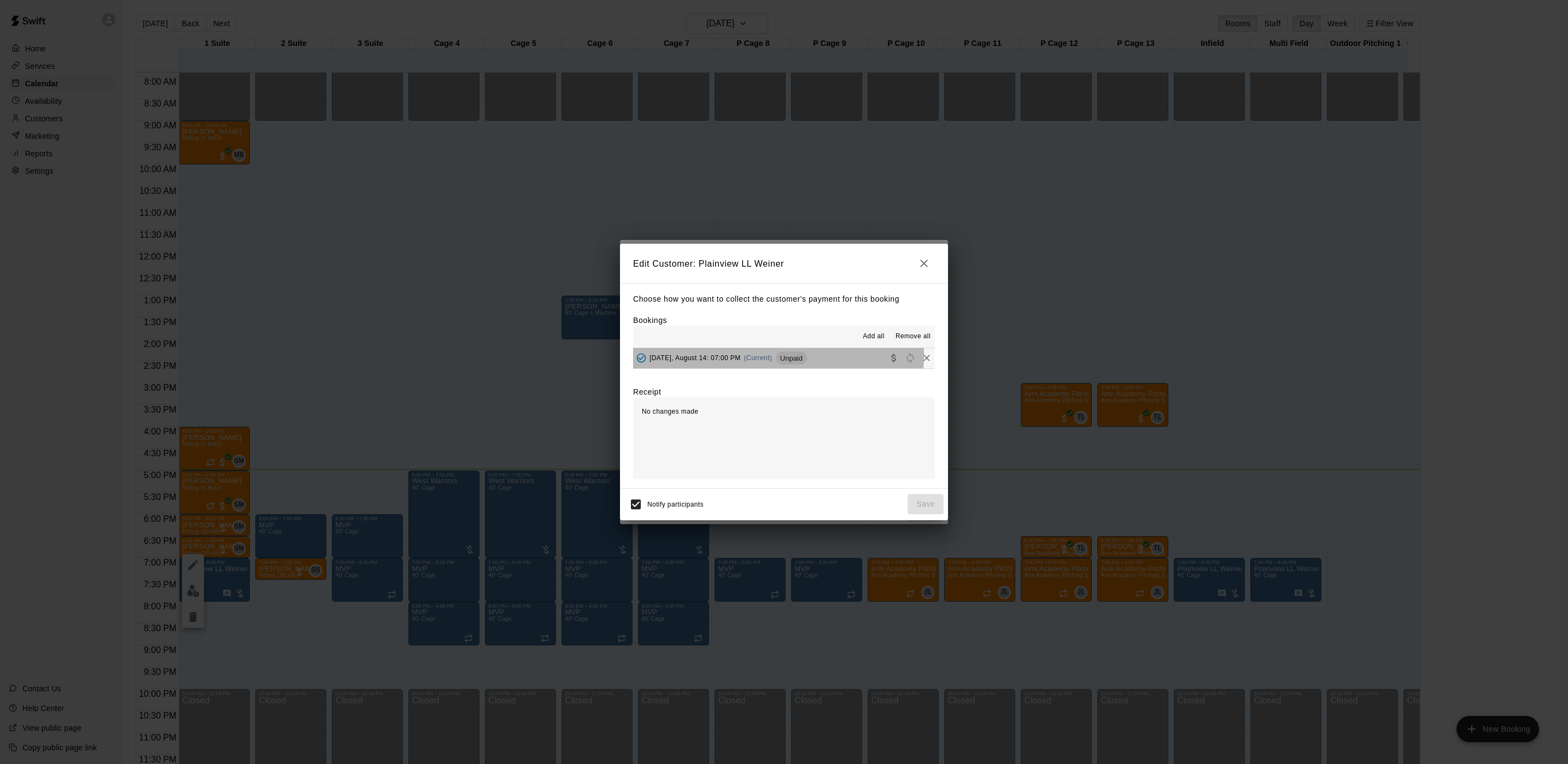
click at [763, 356] on span "(Current)" at bounding box center [758, 358] width 28 height 7
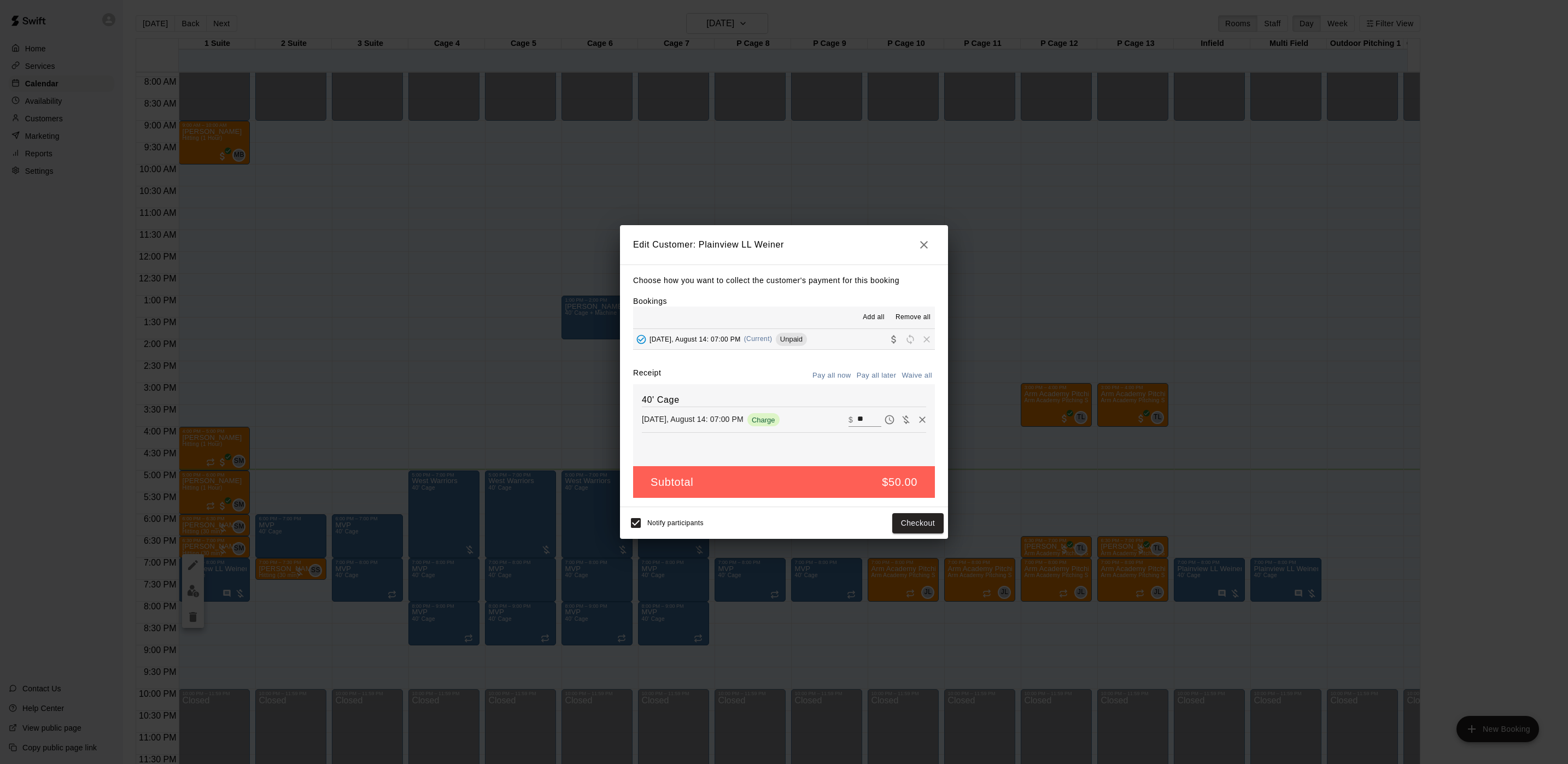
click at [930, 237] on button "button" at bounding box center [924, 245] width 22 height 22
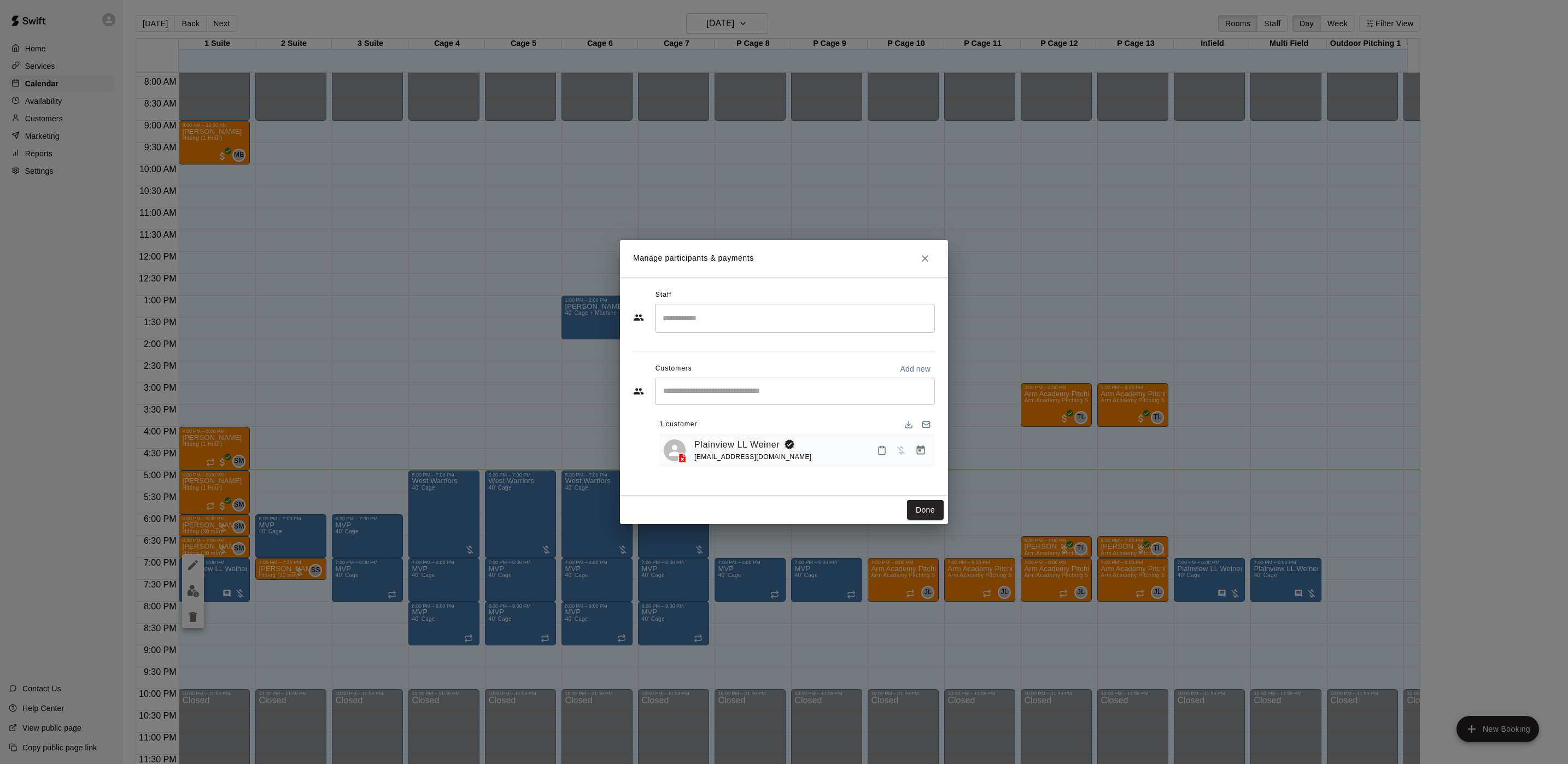
click at [924, 256] on icon "Close" at bounding box center [925, 259] width 11 height 11
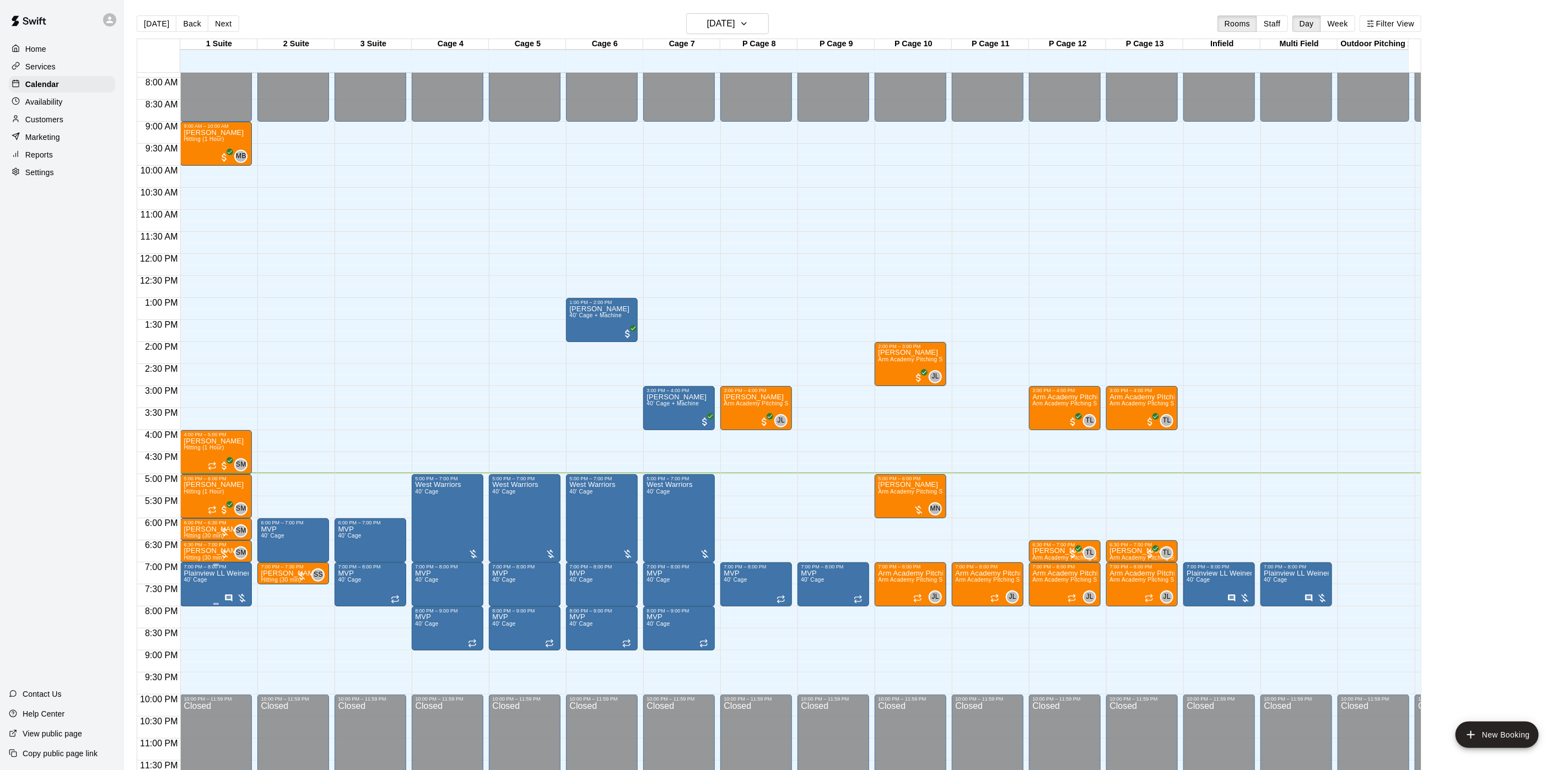
click at [230, 594] on icon "Has notes" at bounding box center [229, 598] width 7 height 7
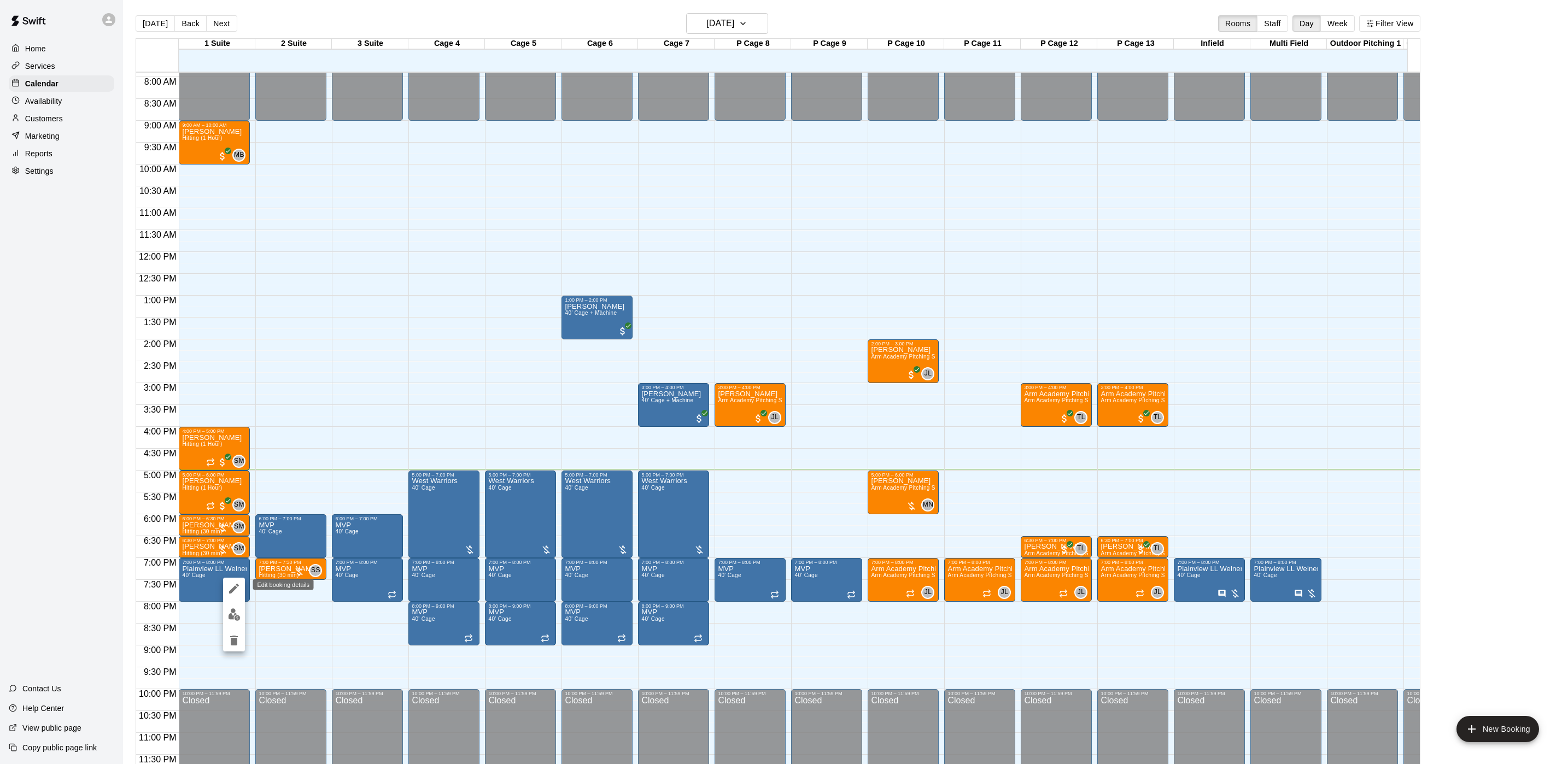
click at [234, 589] on icon "edit" at bounding box center [234, 589] width 10 height 10
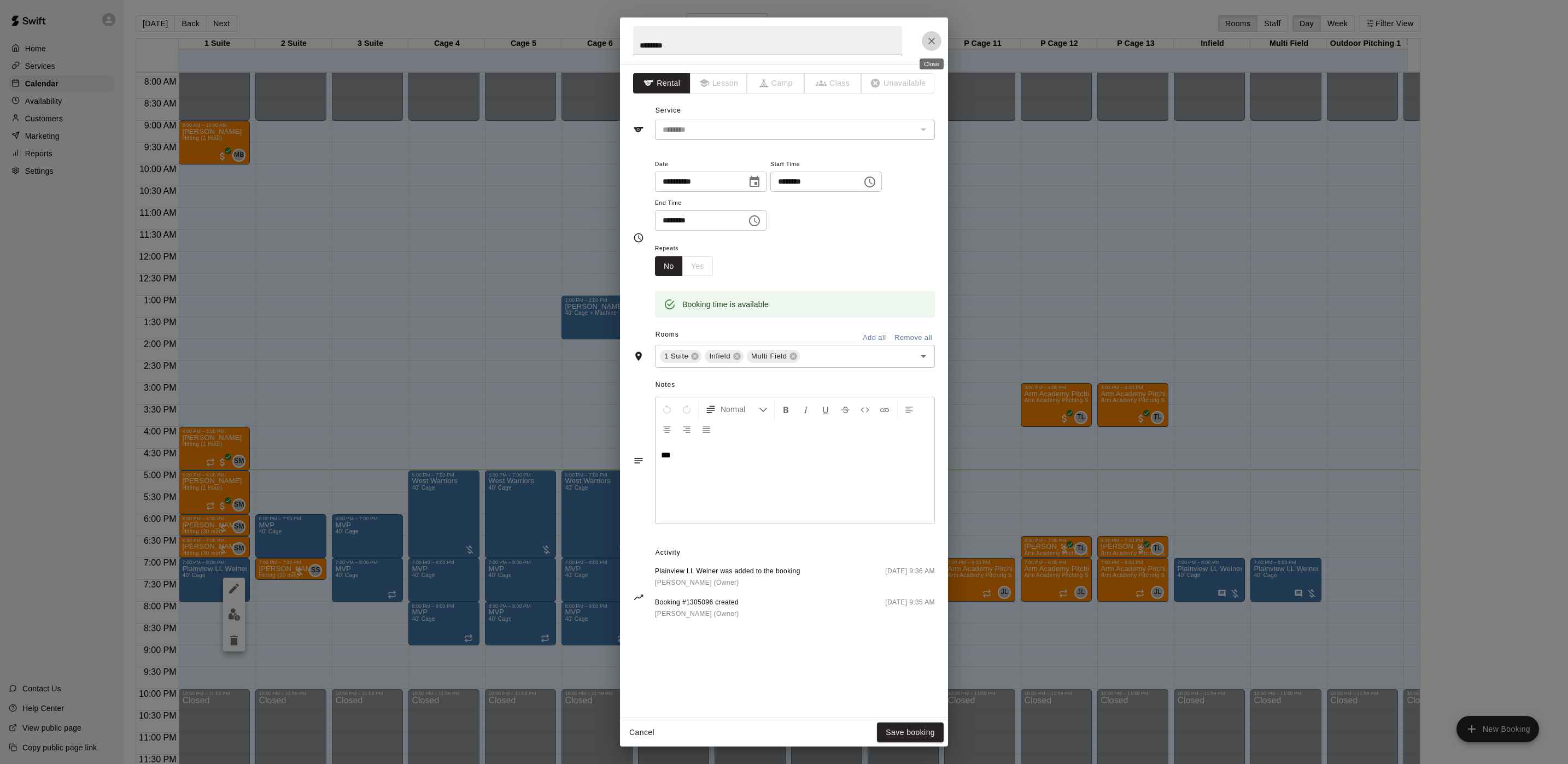
click at [933, 39] on icon "Close" at bounding box center [931, 41] width 7 height 7
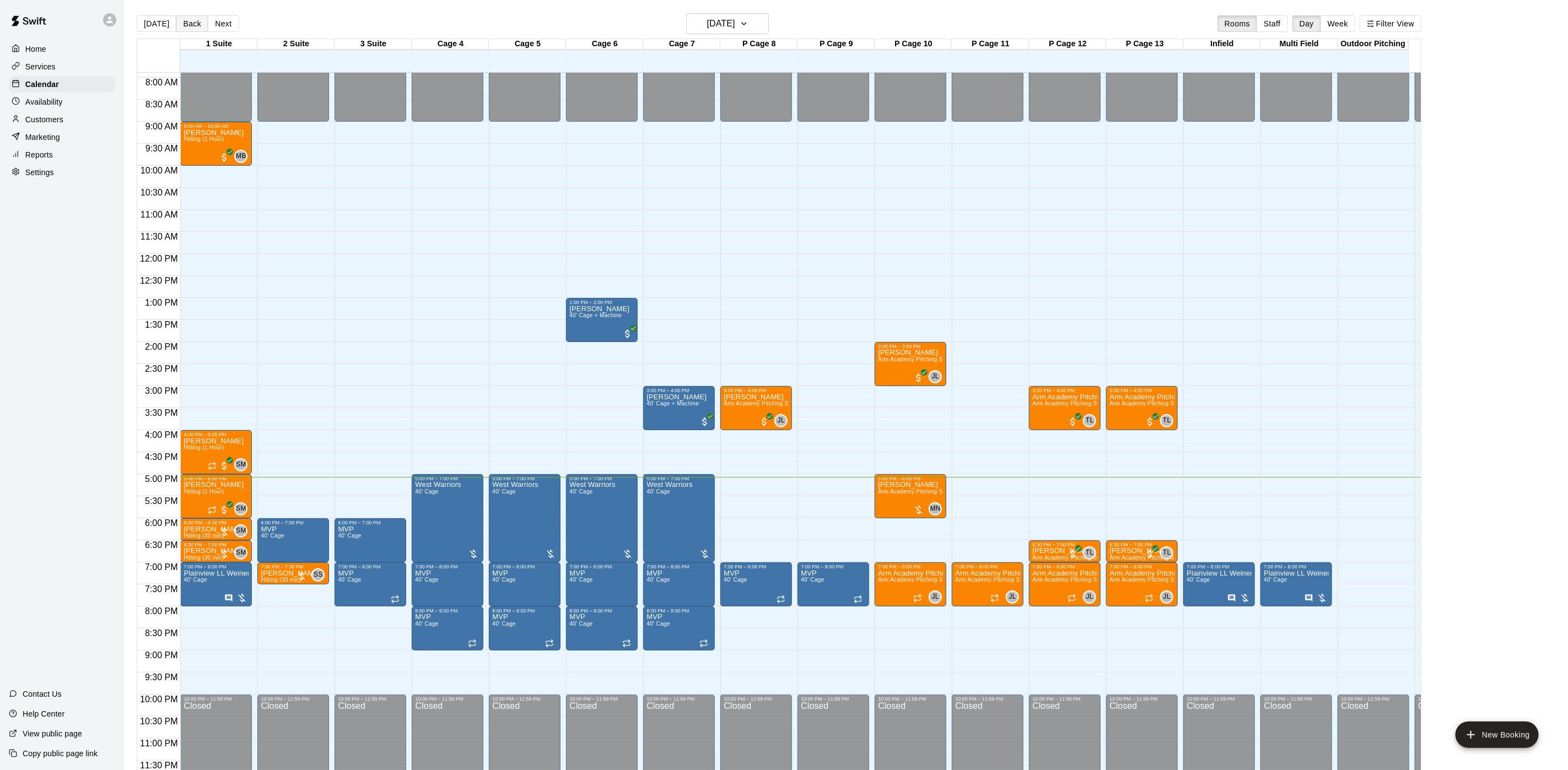
click at [192, 23] on button "Back" at bounding box center [192, 23] width 33 height 17
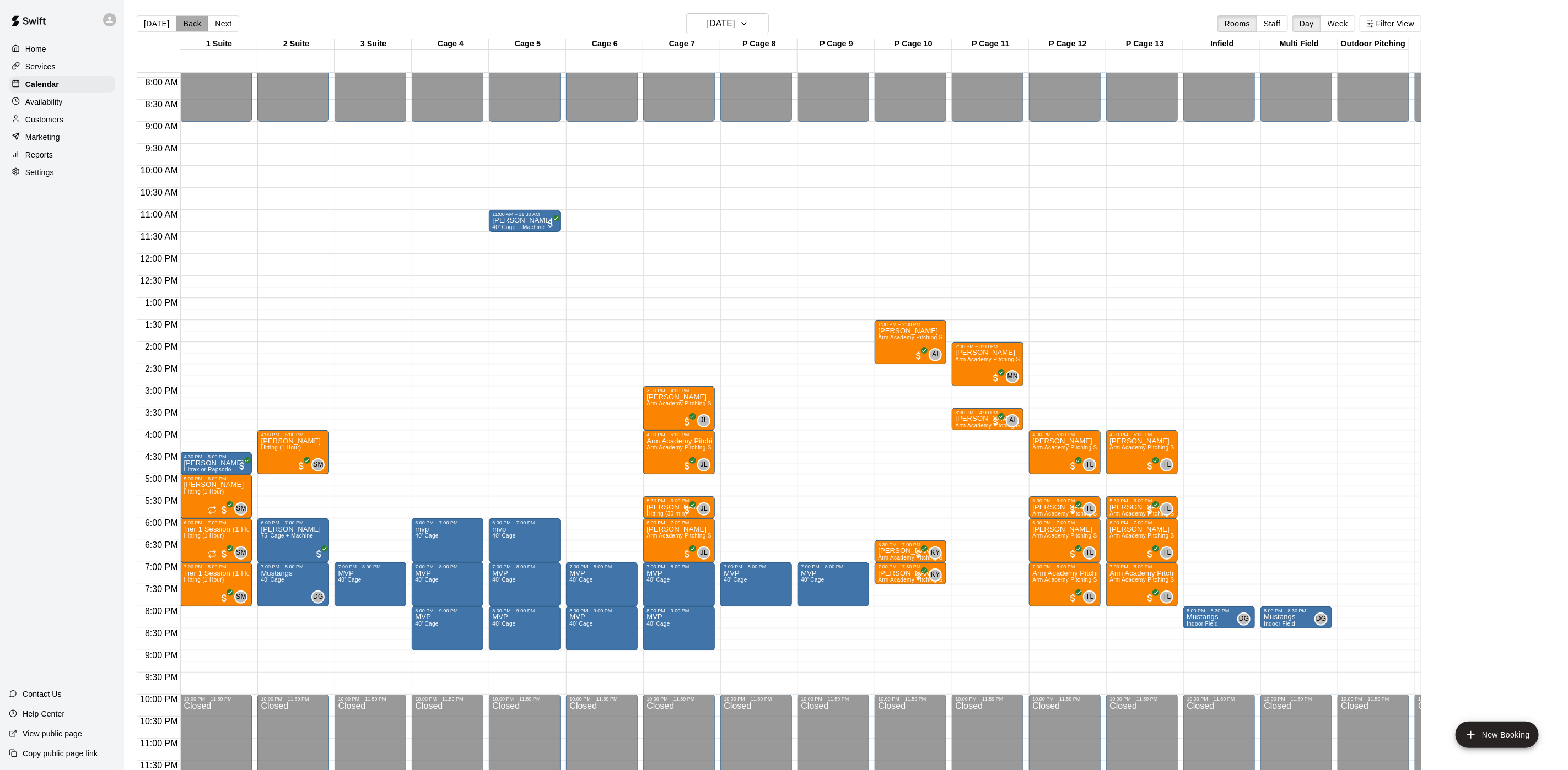
click at [181, 23] on button "Back" at bounding box center [192, 23] width 33 height 17
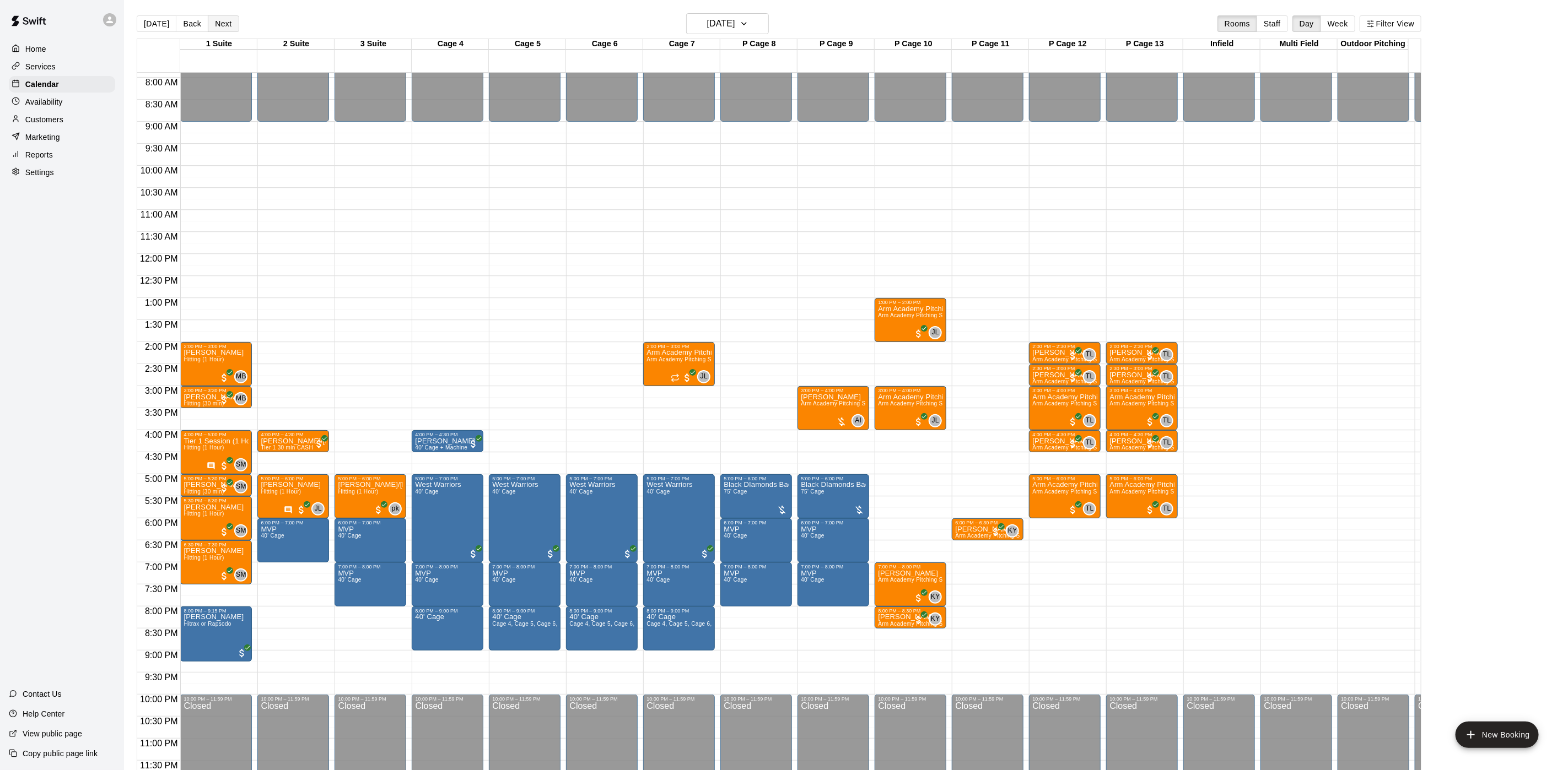
click at [208, 22] on button "Next" at bounding box center [223, 23] width 31 height 17
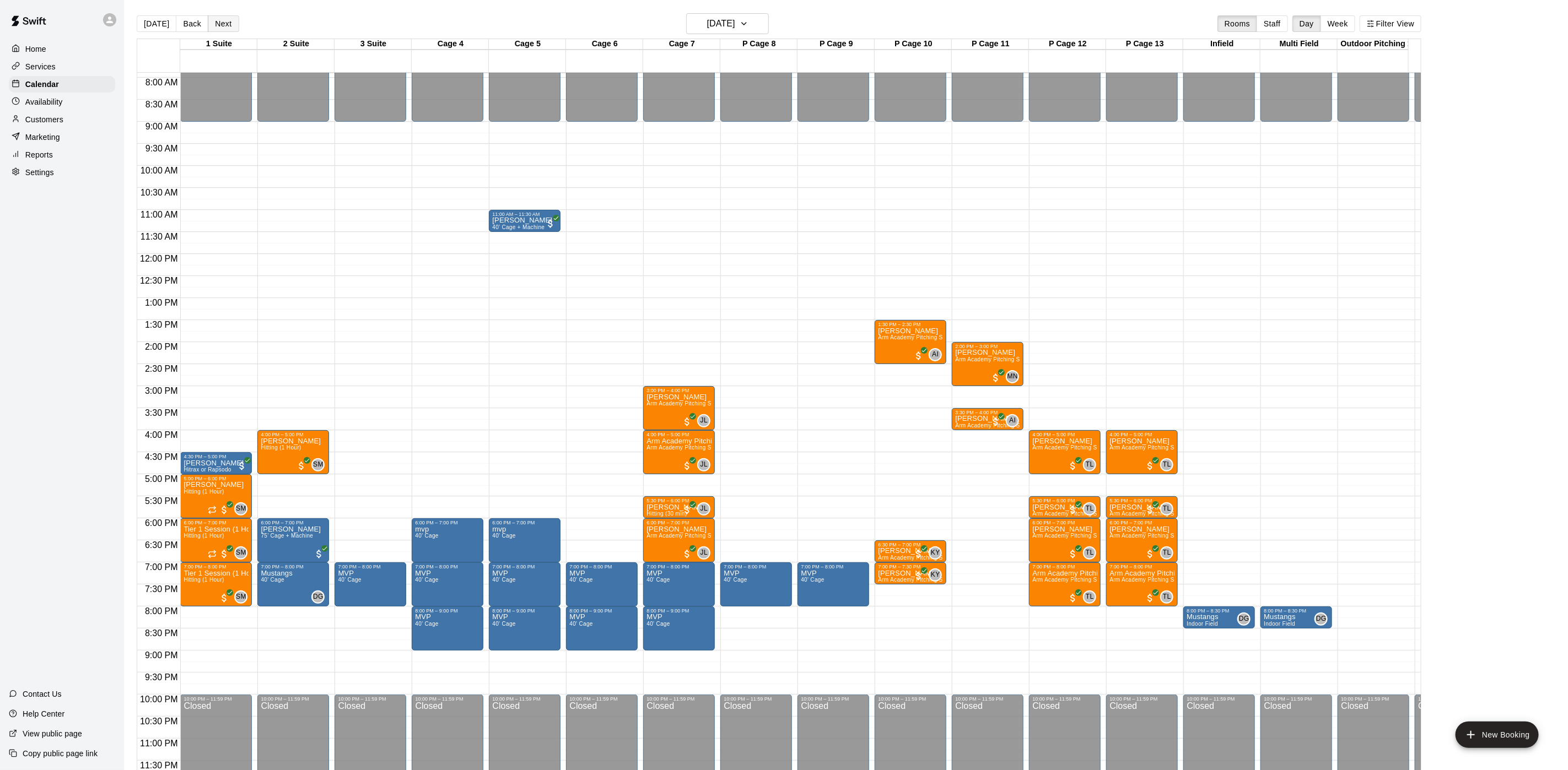
click at [208, 22] on button "Next" at bounding box center [223, 23] width 31 height 17
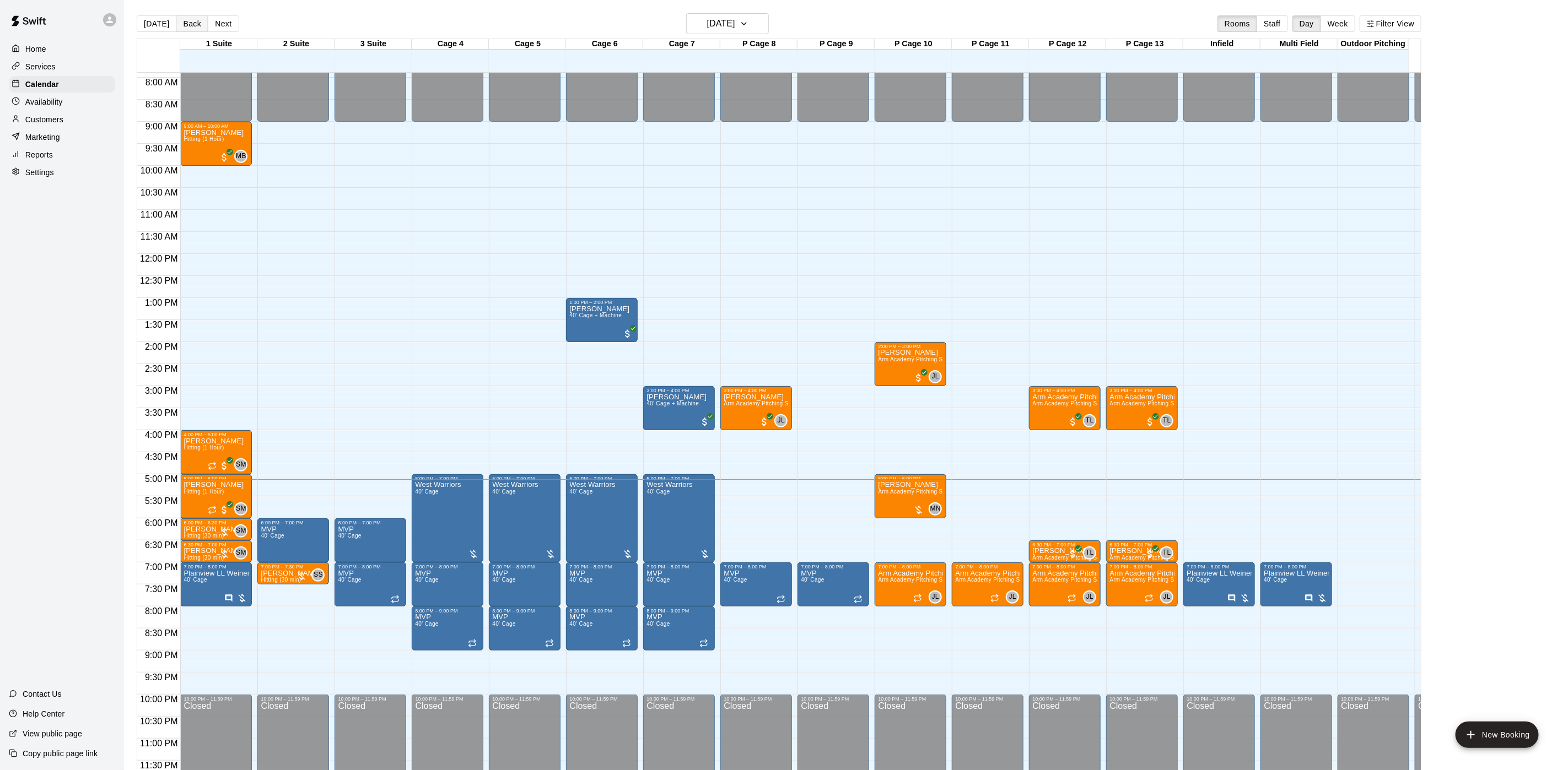
click at [189, 22] on button "Back" at bounding box center [192, 23] width 33 height 17
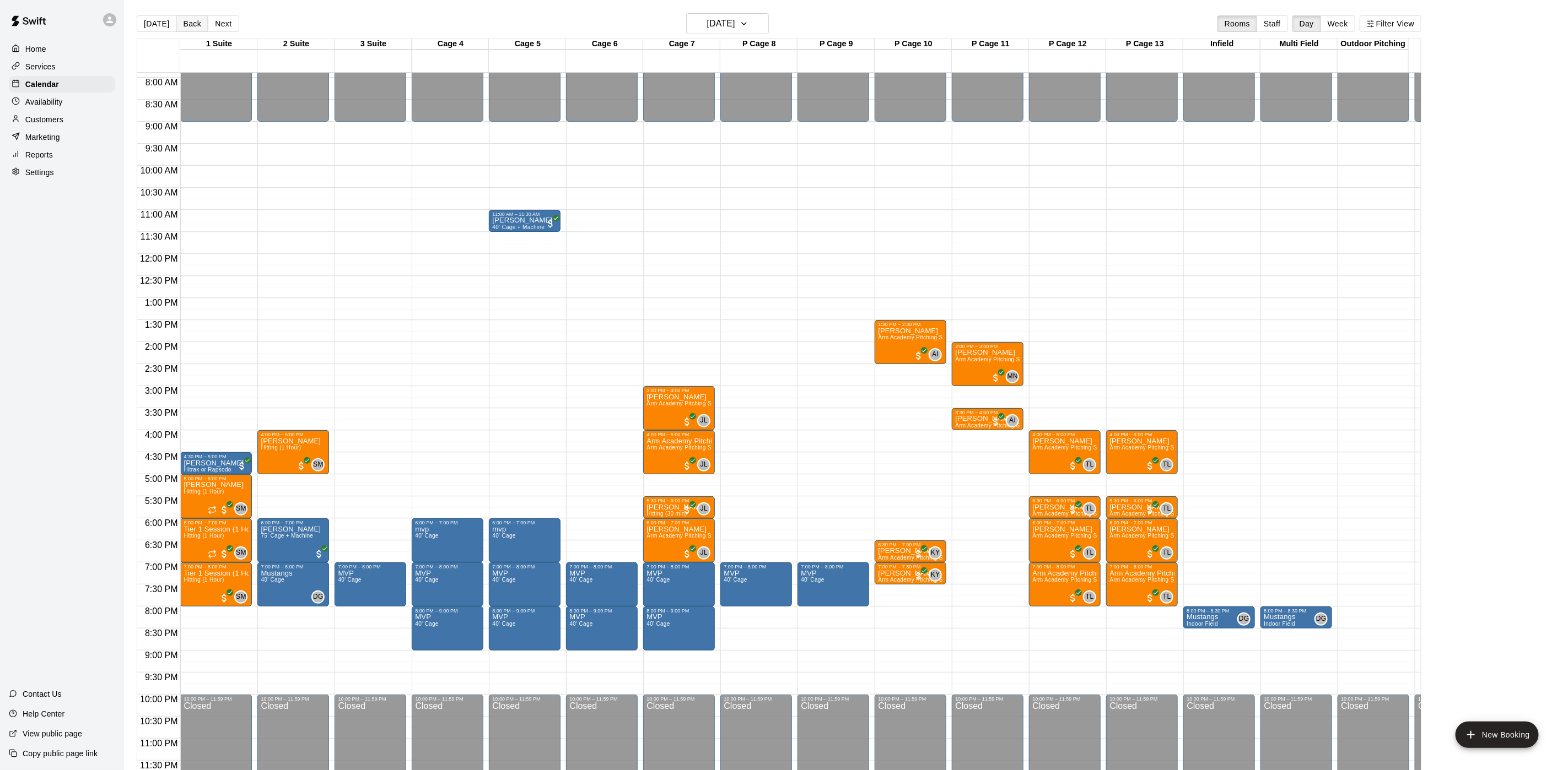
click at [185, 30] on button "Back" at bounding box center [192, 23] width 33 height 17
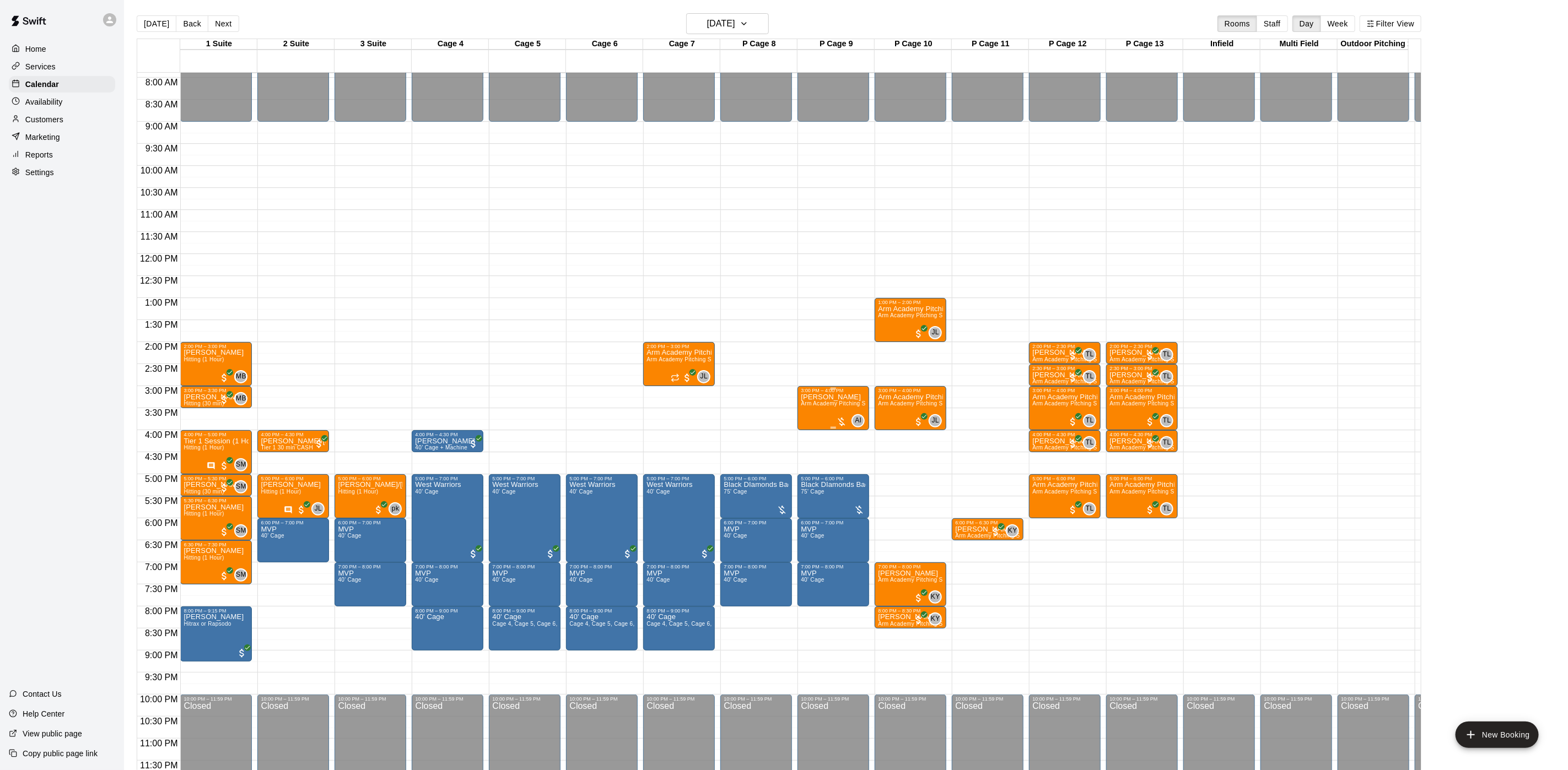
click at [820, 400] on span "Arm Academy Pitching Session 1 Hour - Pitching" at bounding box center [864, 404] width 128 height 6
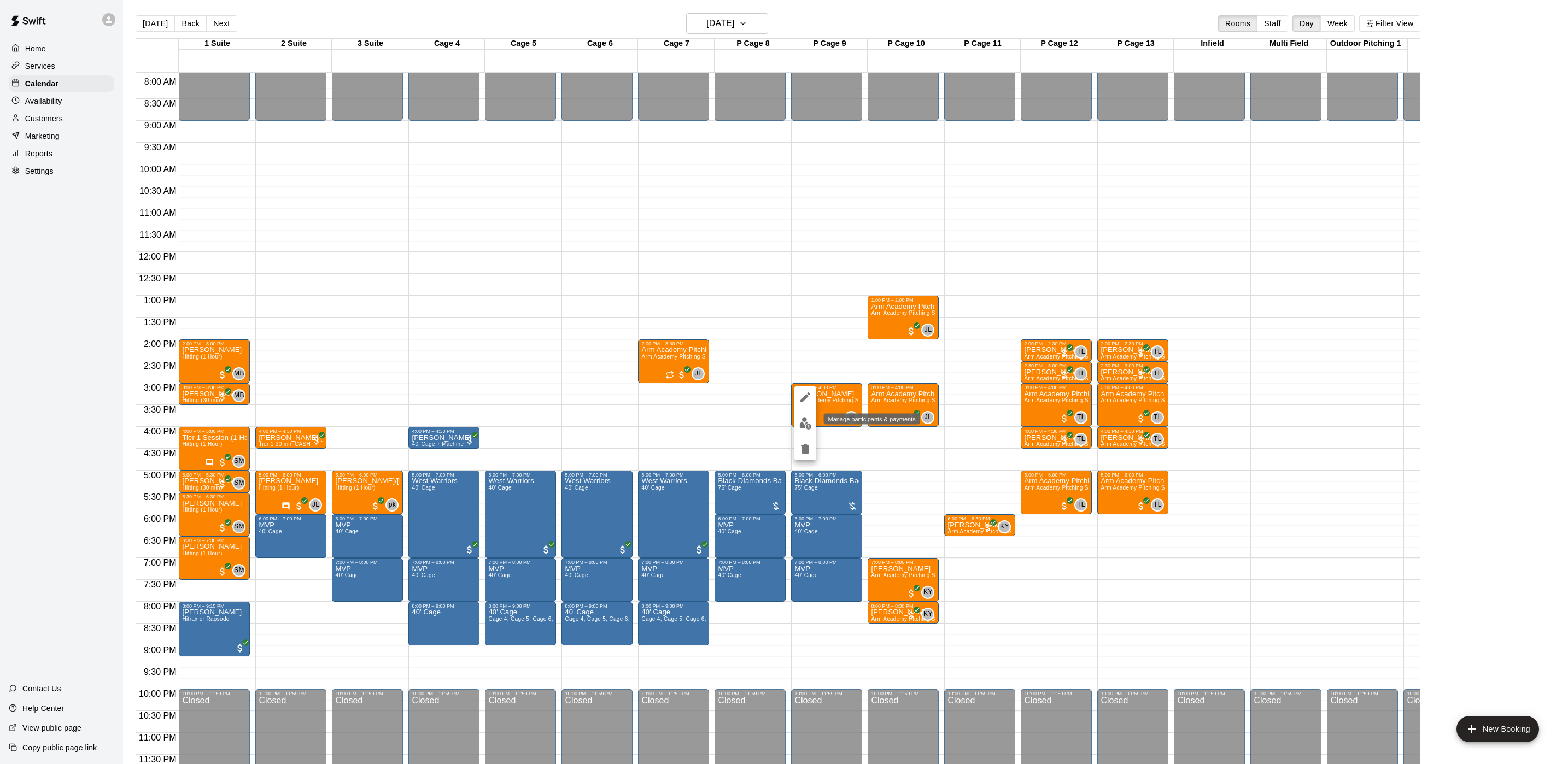
click at [806, 427] on img "edit" at bounding box center [805, 423] width 13 height 13
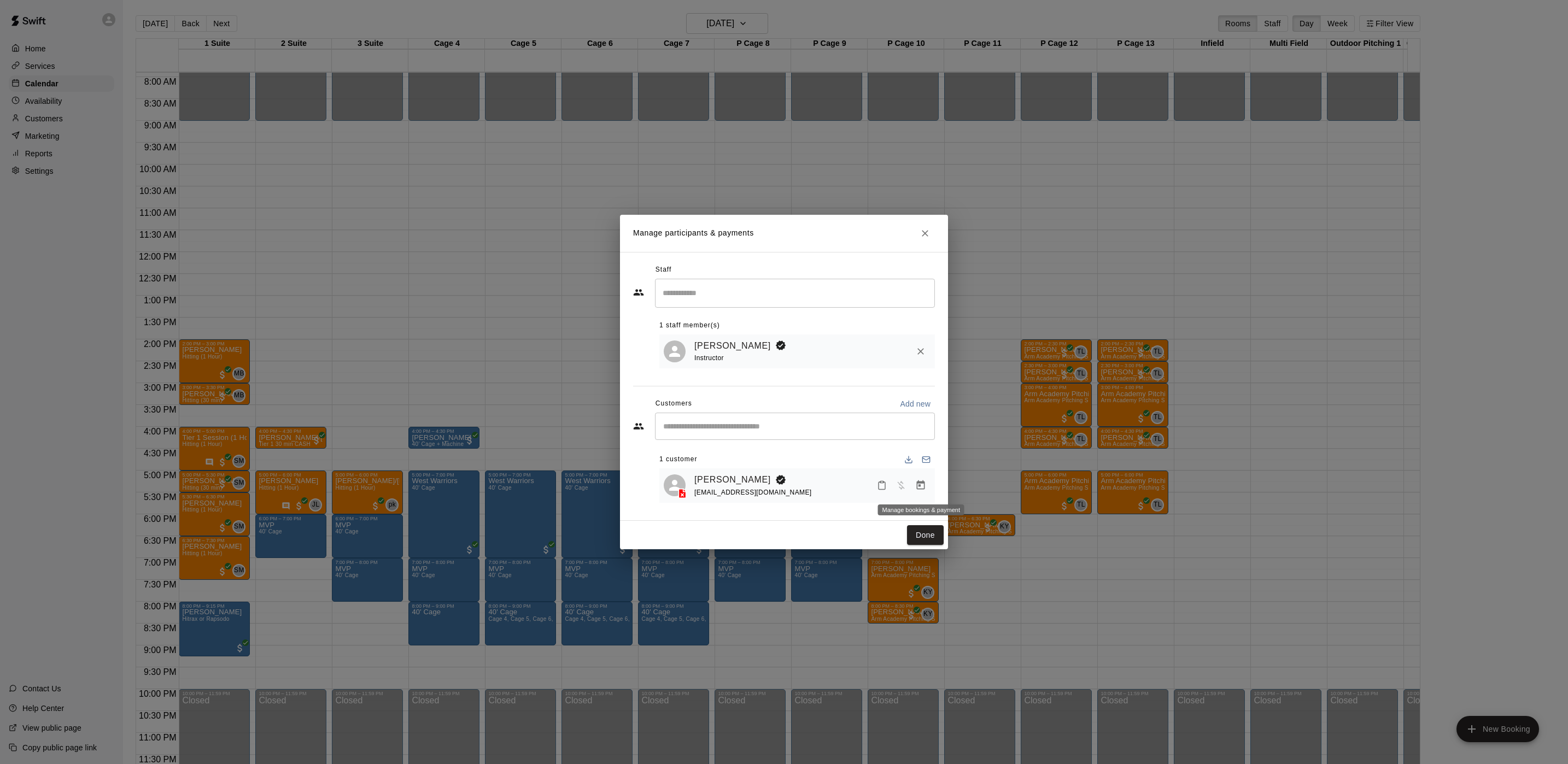
click at [917, 482] on icon "Manage bookings & payment" at bounding box center [920, 486] width 11 height 11
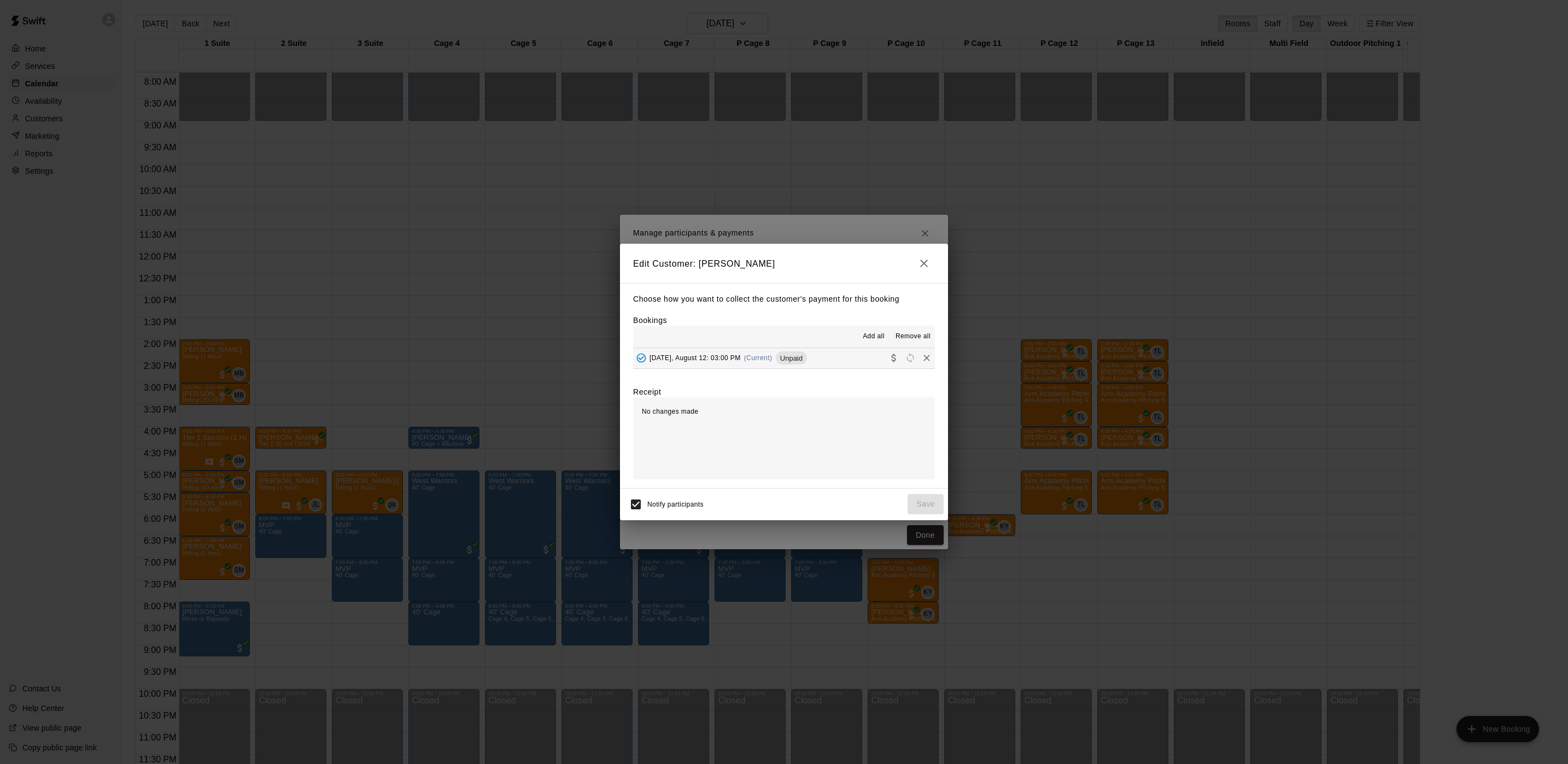
click at [725, 356] on span "[DATE], August 12: 03:00 PM" at bounding box center [695, 358] width 91 height 7
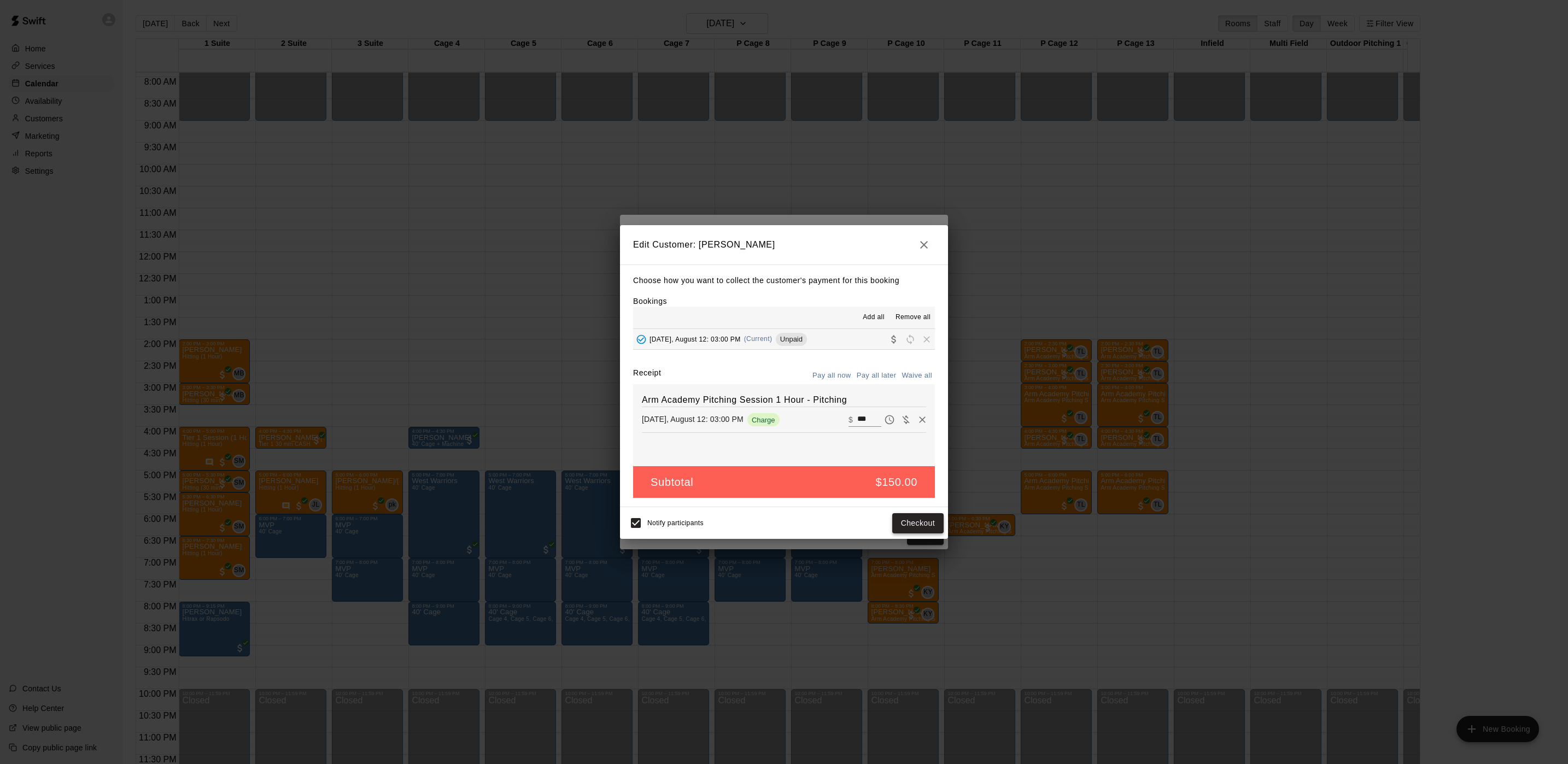
click at [927, 519] on button "Checkout" at bounding box center [918, 523] width 52 height 20
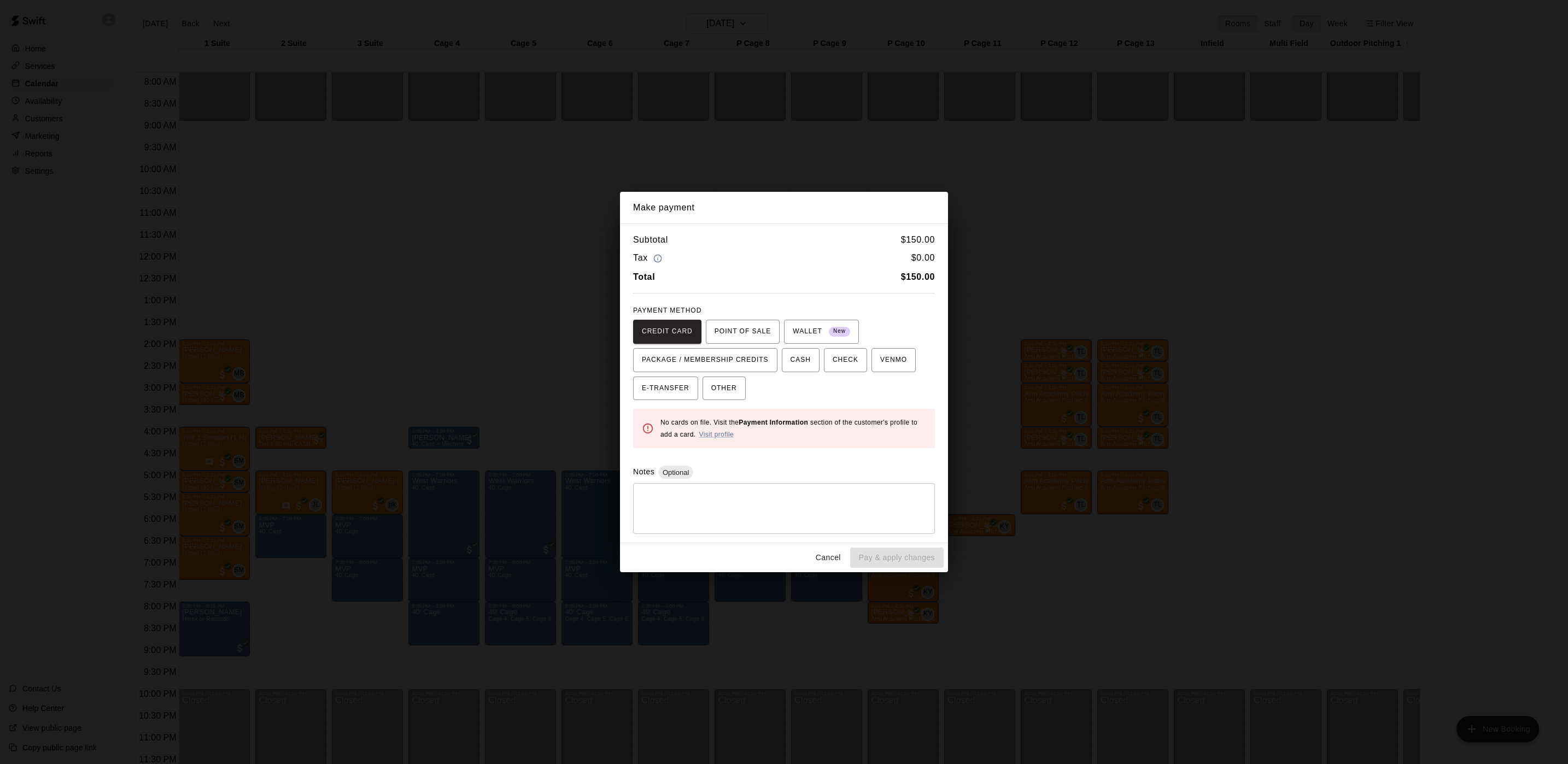
click at [759, 159] on div "Make payment Subtotal $ 150.00 Tax $ 0.00 Total $ 150.00 PAYMENT METHOD CREDIT …" at bounding box center [784, 382] width 1568 height 764
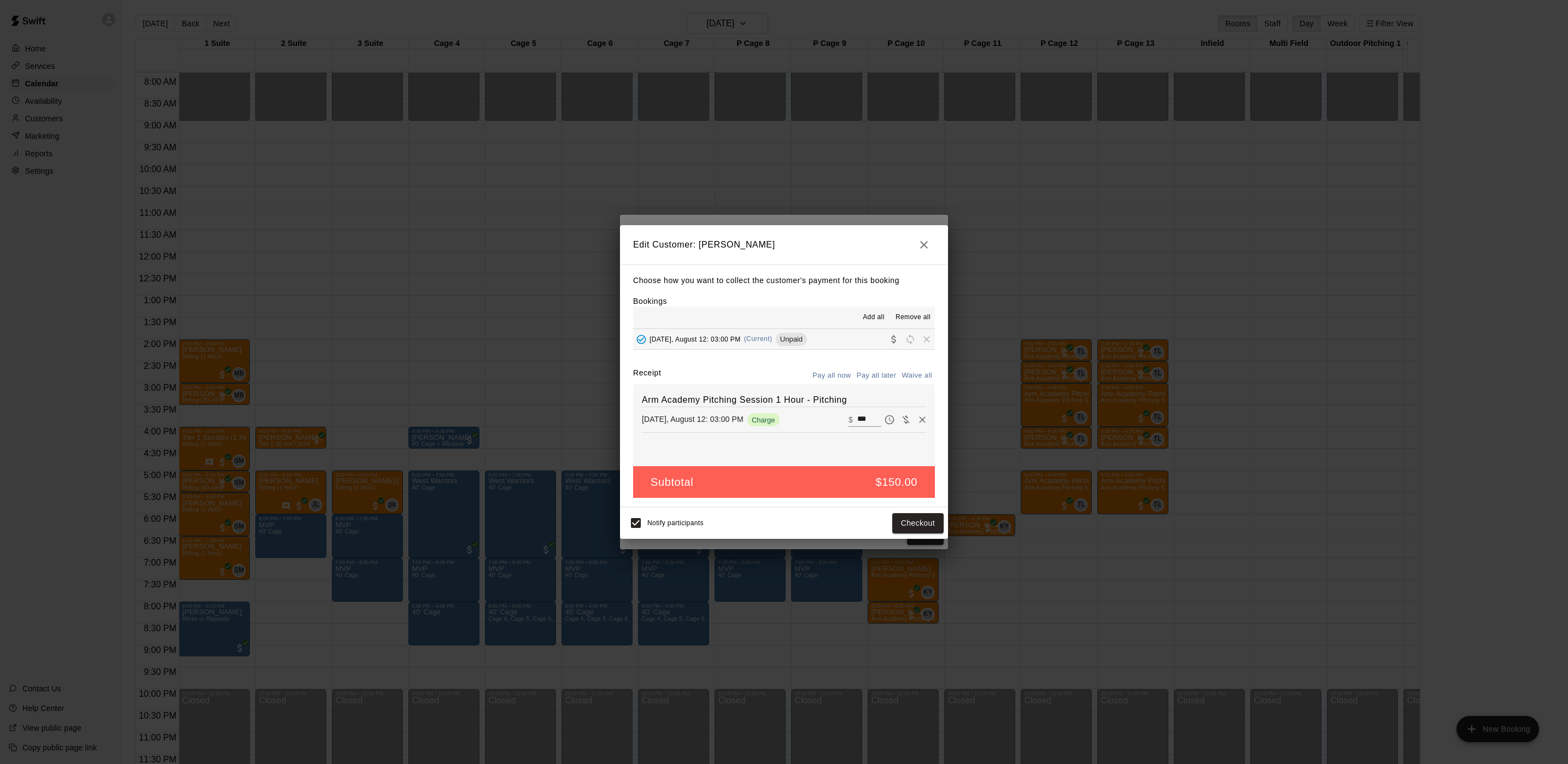
click at [925, 250] on icon "button" at bounding box center [924, 245] width 13 height 13
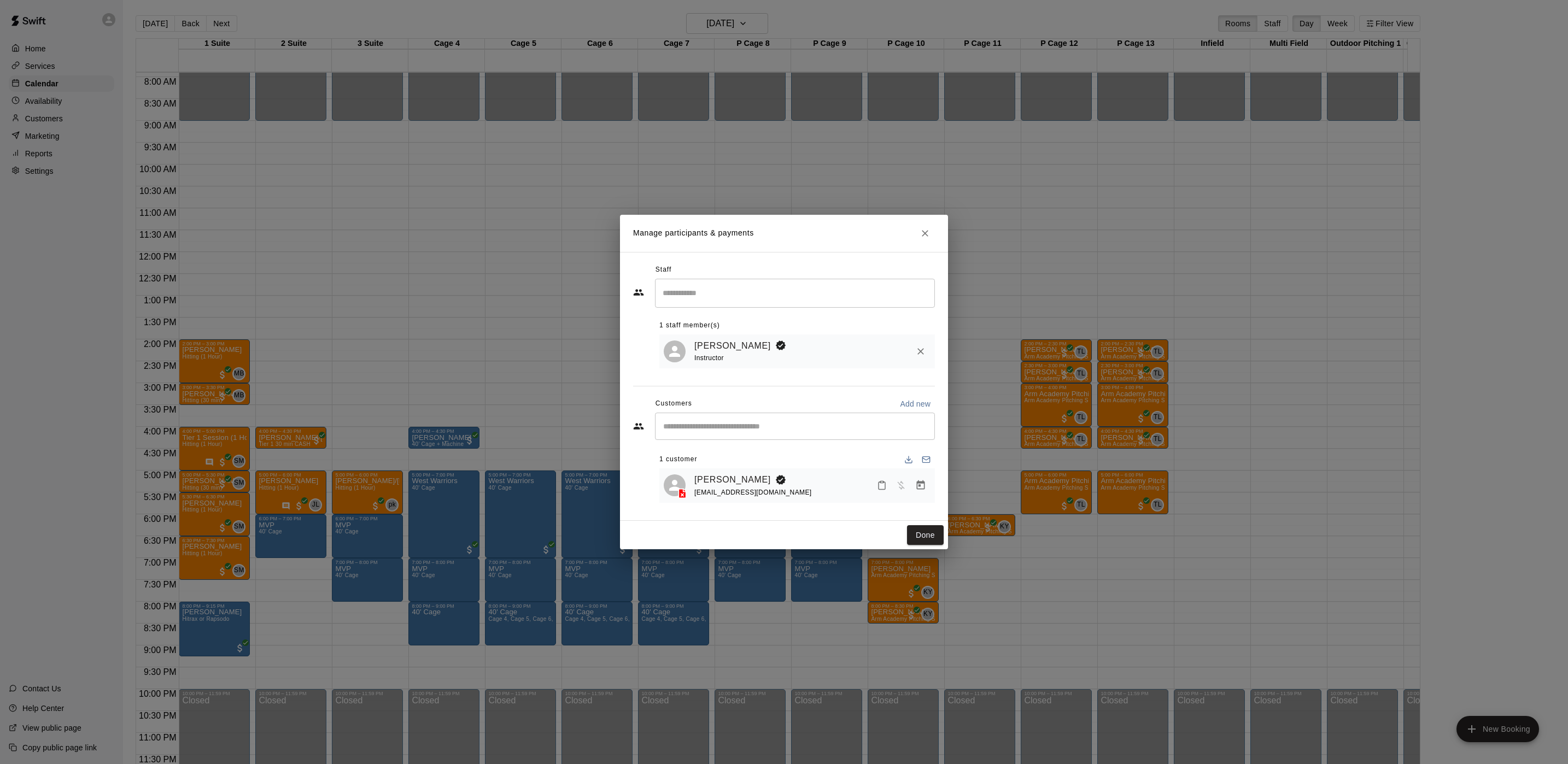
click at [922, 230] on icon "Close" at bounding box center [925, 234] width 11 height 11
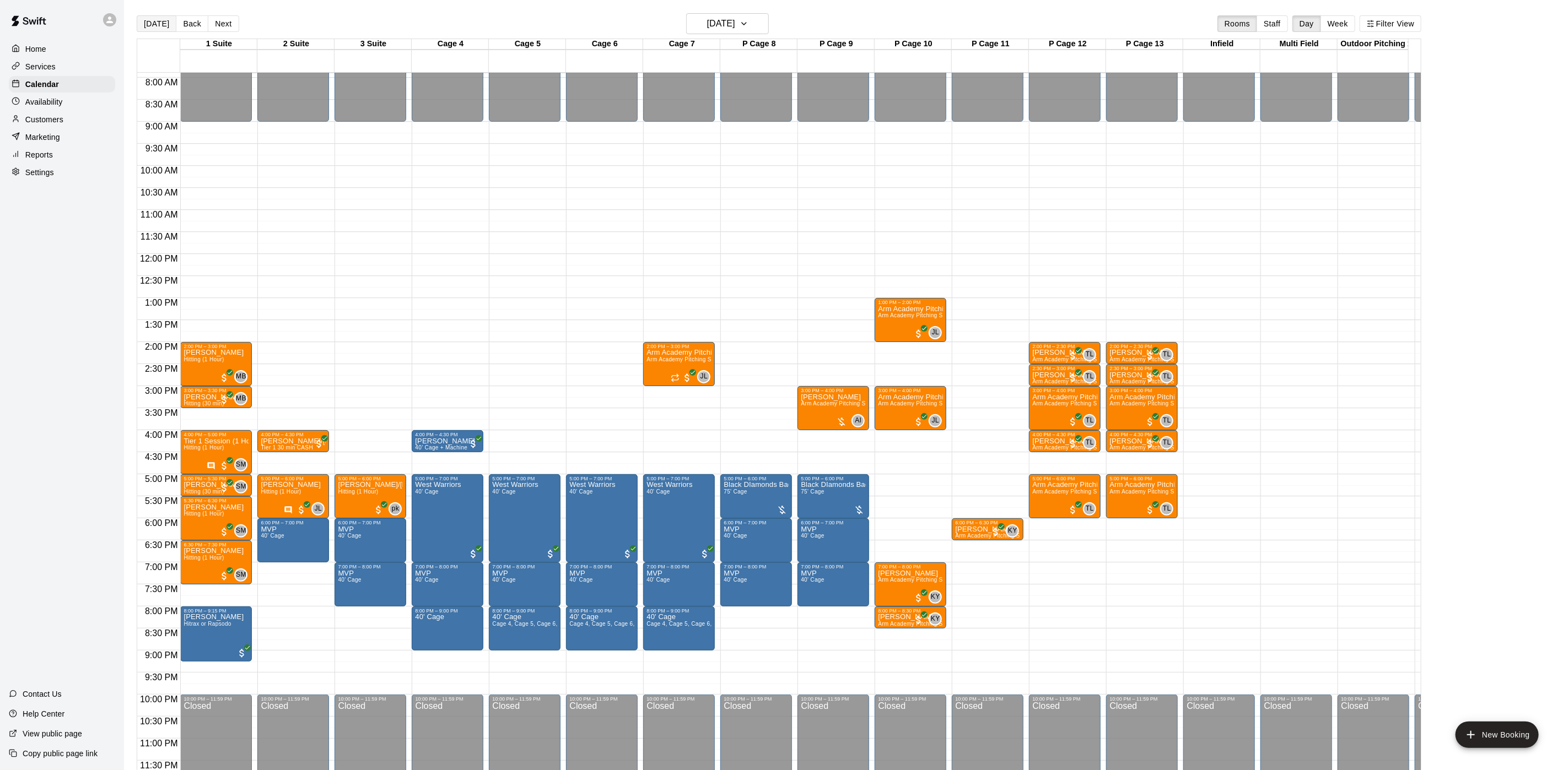
click at [160, 22] on button "[DATE]" at bounding box center [156, 23] width 40 height 17
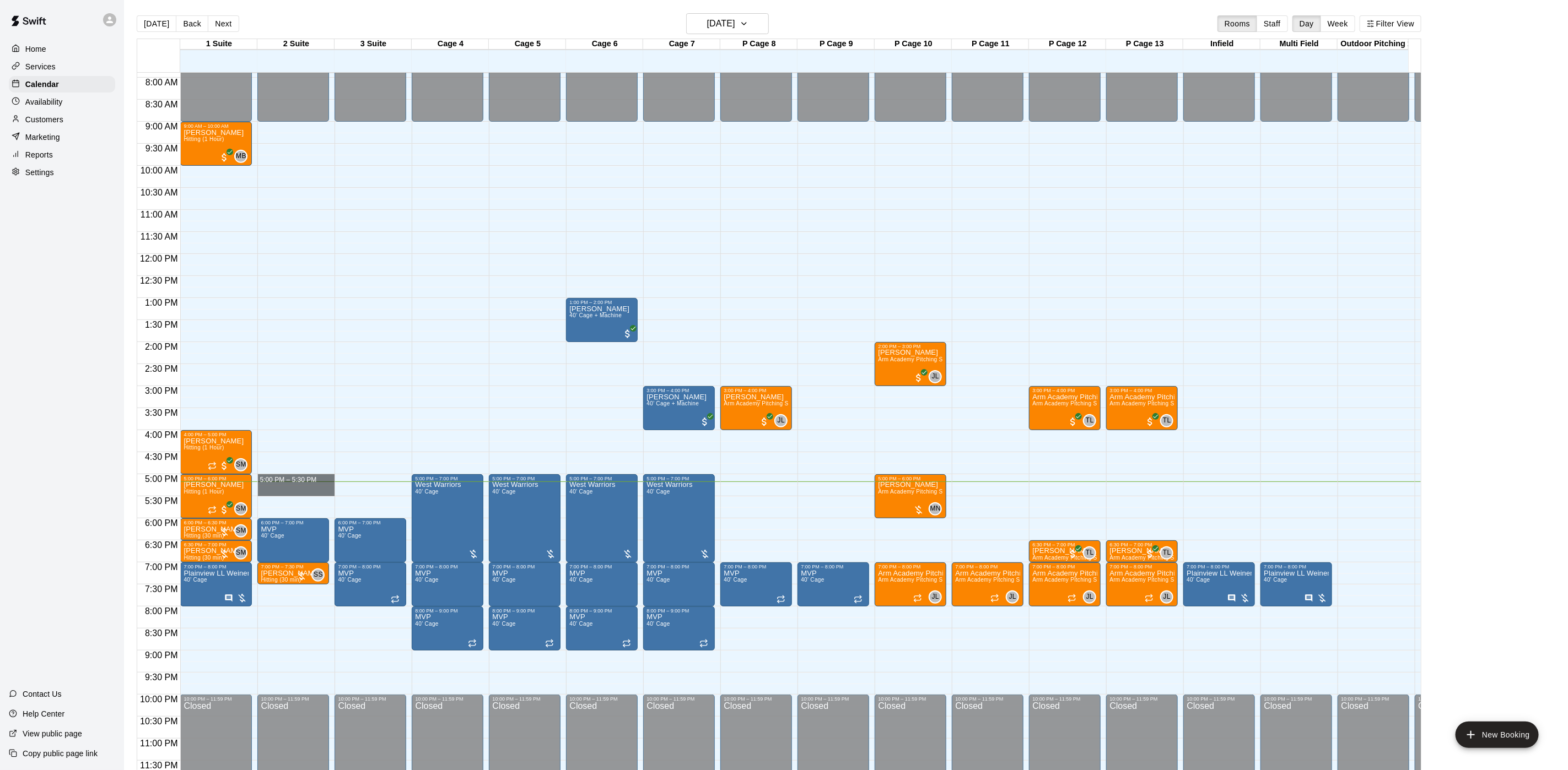
drag, startPoint x: 297, startPoint y: 467, endPoint x: 297, endPoint y: 483, distance: 16.0
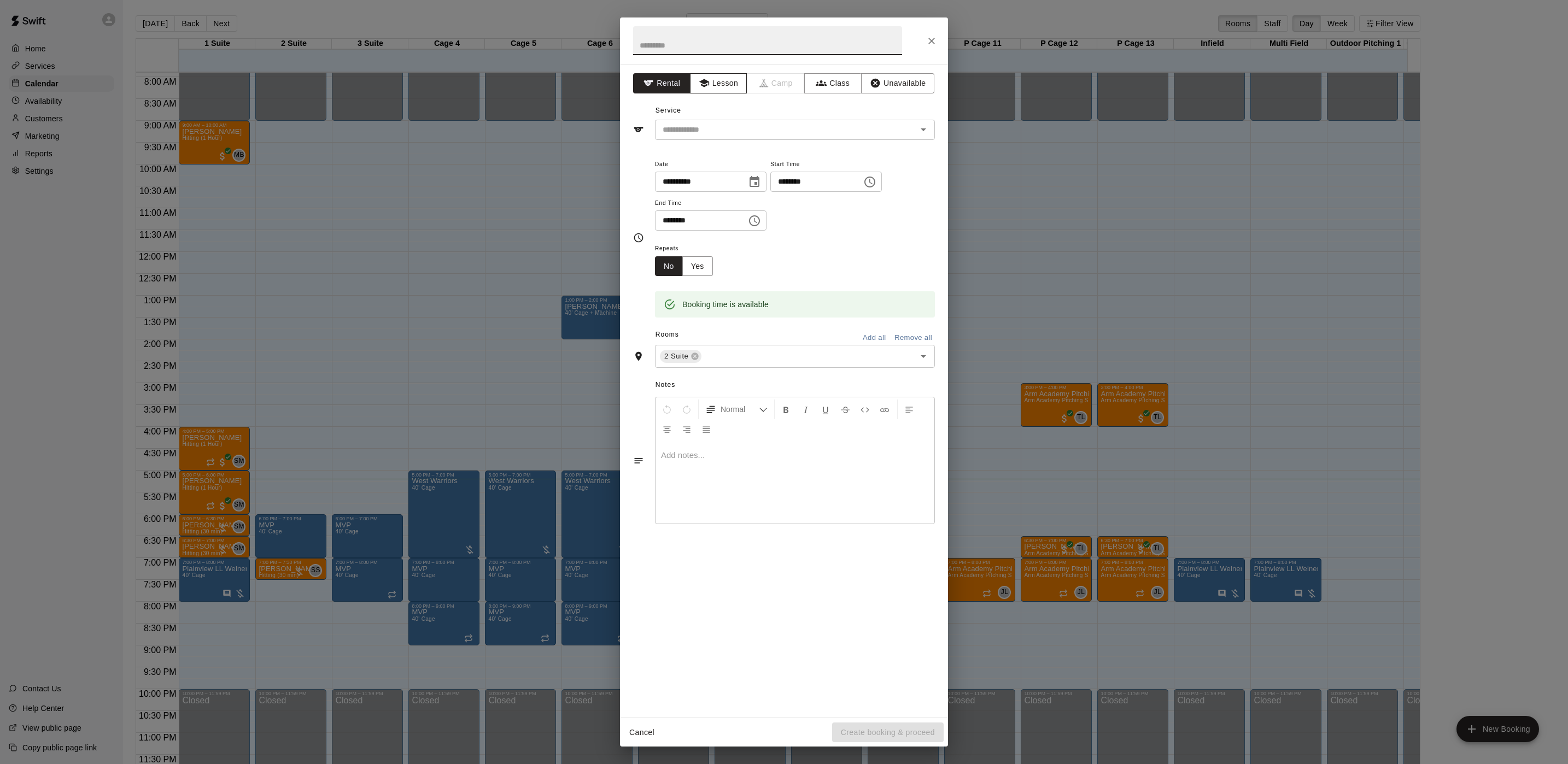
click at [727, 81] on button "Lesson" at bounding box center [719, 83] width 58 height 20
click at [759, 131] on input "text" at bounding box center [778, 130] width 241 height 13
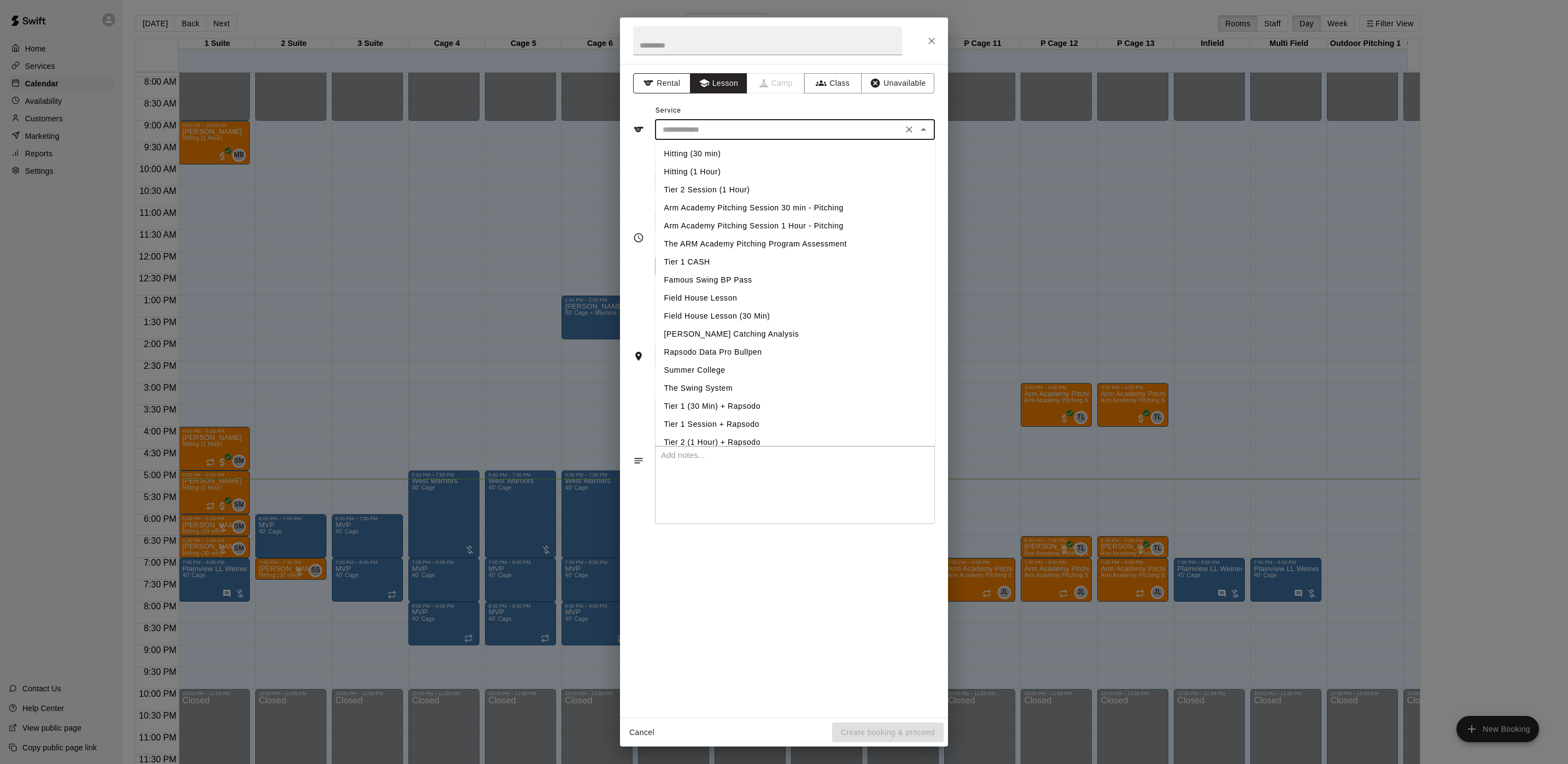
click at [661, 83] on button "Rental" at bounding box center [662, 83] width 58 height 20
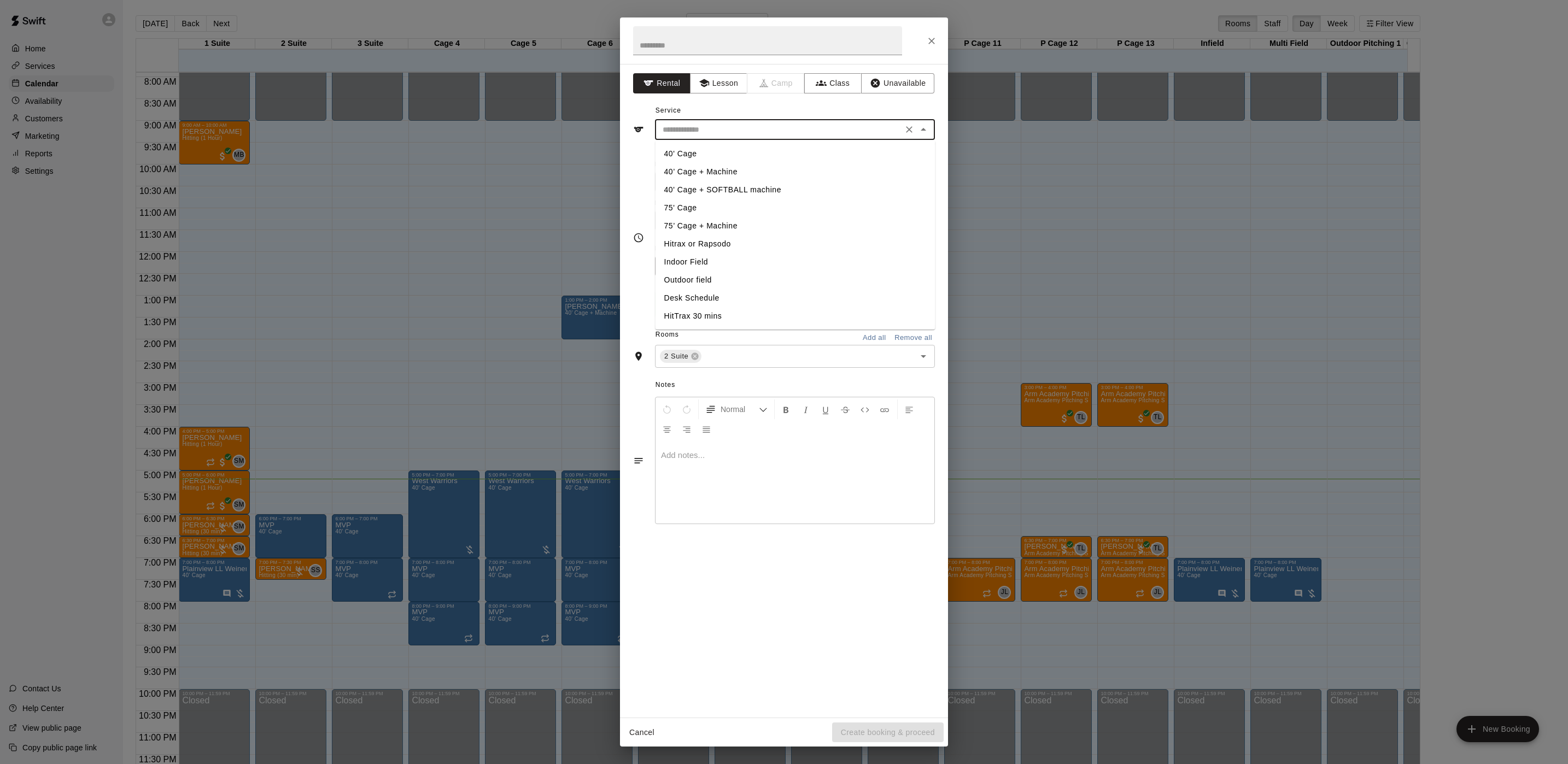
click at [722, 135] on input "text" at bounding box center [778, 130] width 241 height 13
click at [675, 155] on li "40' Cage" at bounding box center [795, 153] width 280 height 18
type input "********"
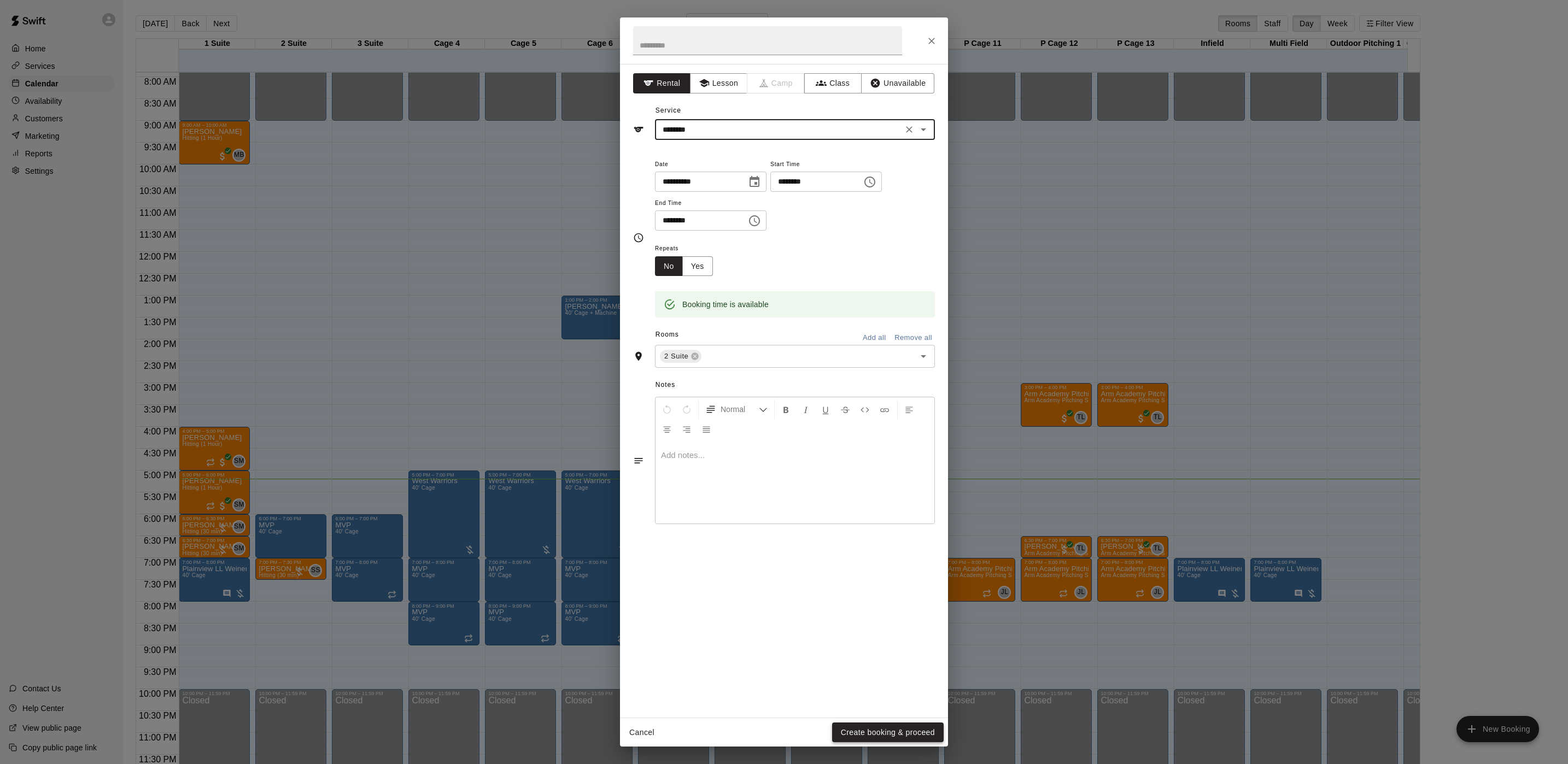
click at [854, 738] on button "Create booking & proceed" at bounding box center [888, 733] width 112 height 20
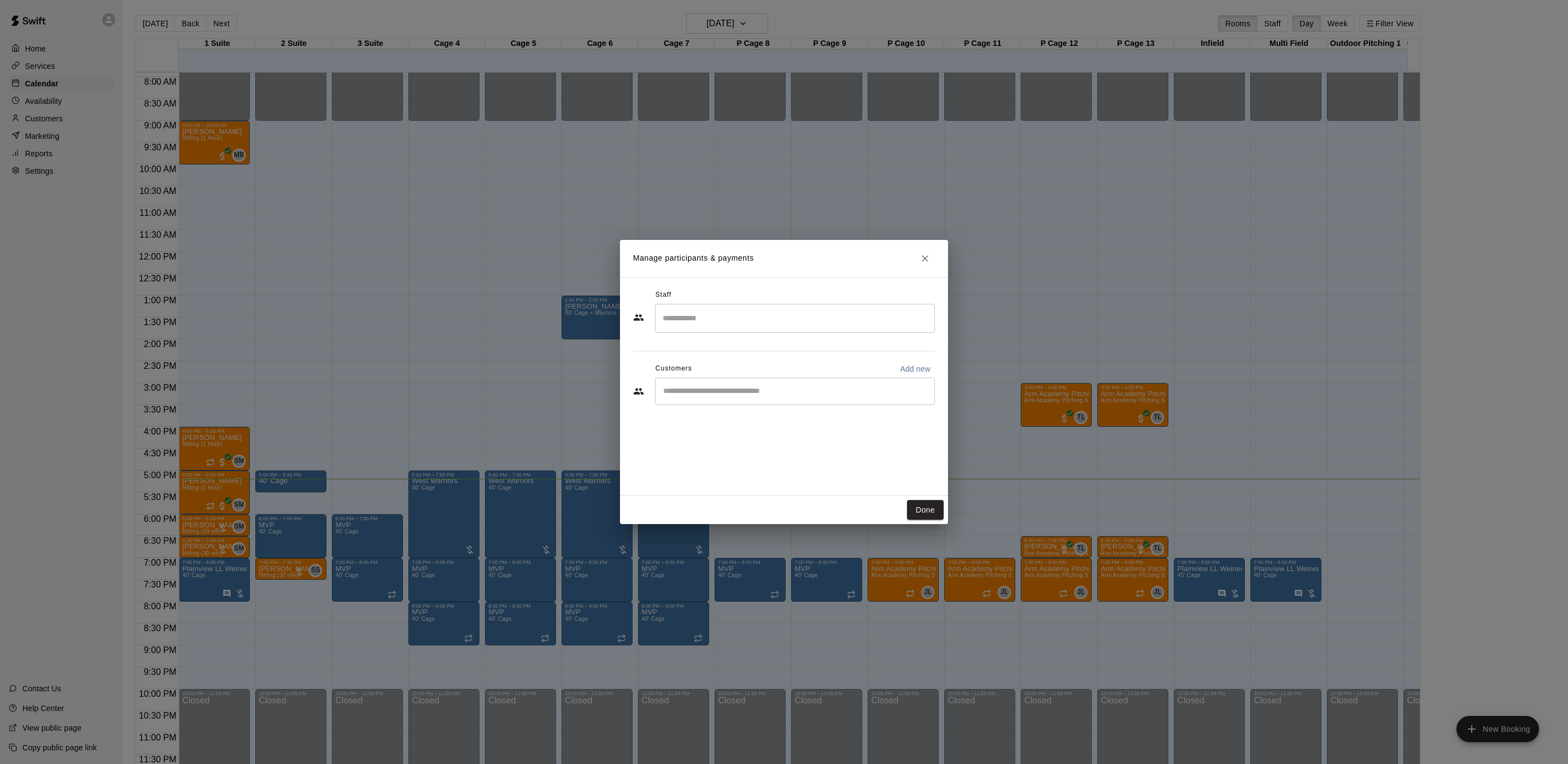
click at [703, 391] on input "Start typing to search customers..." at bounding box center [795, 391] width 270 height 11
type input "****"
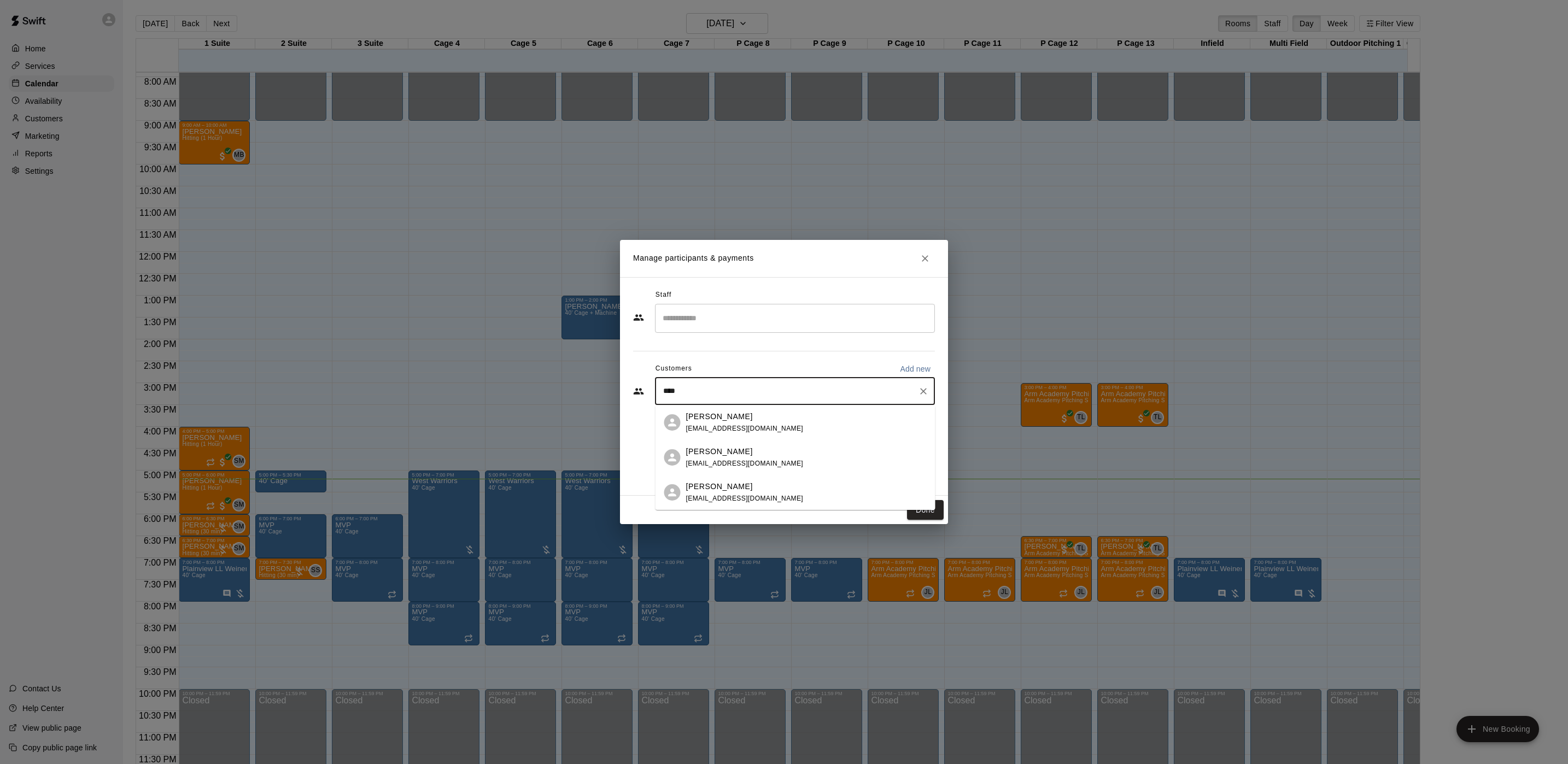
click at [706, 479] on div "[PERSON_NAME] [EMAIL_ADDRESS][DOMAIN_NAME]" at bounding box center [795, 492] width 280 height 35
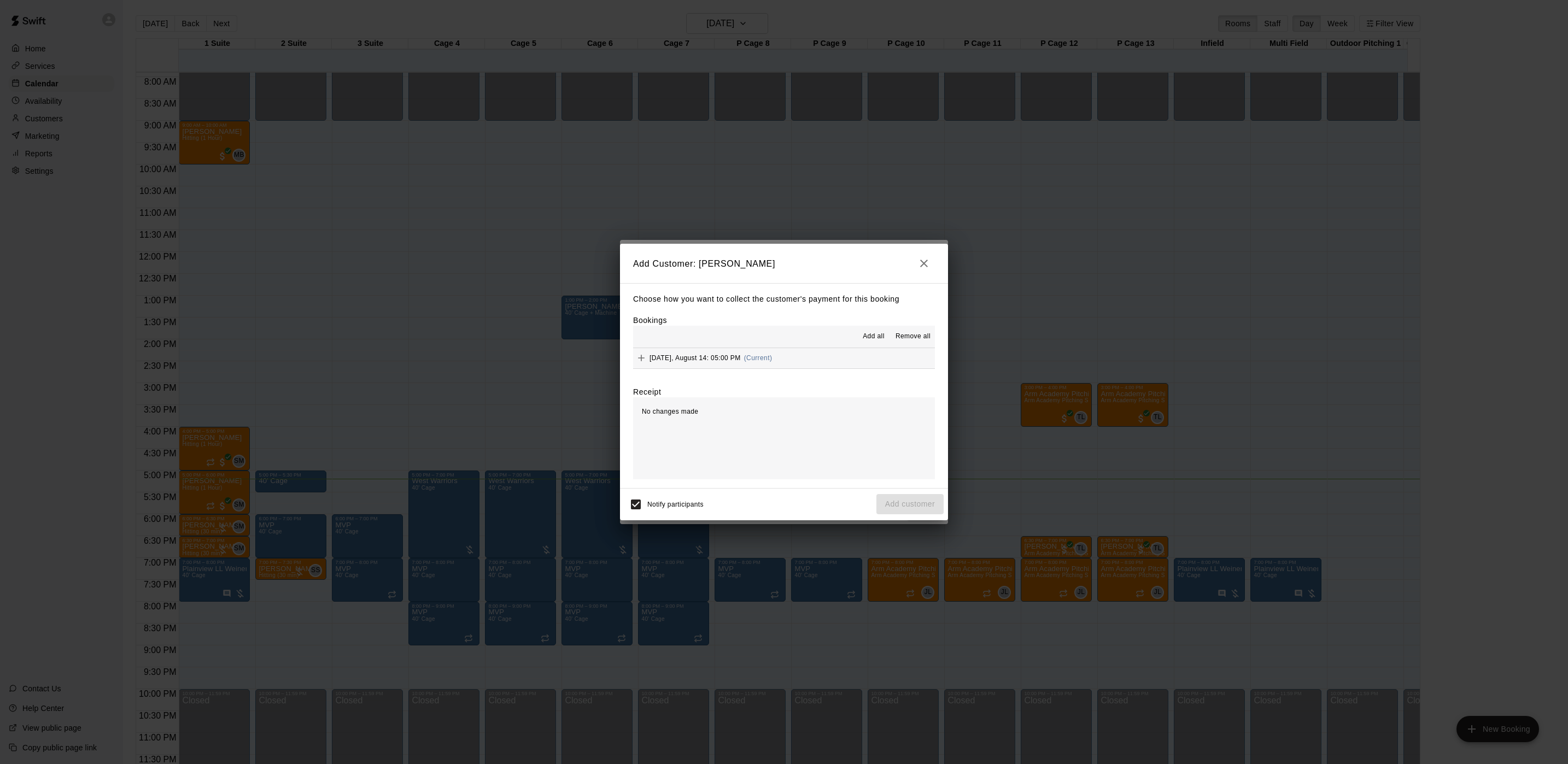
click at [729, 348] on hr at bounding box center [784, 348] width 302 height 1
click at [732, 353] on div "[DATE], August 14: 05:00 PM (Current)" at bounding box center [702, 358] width 139 height 17
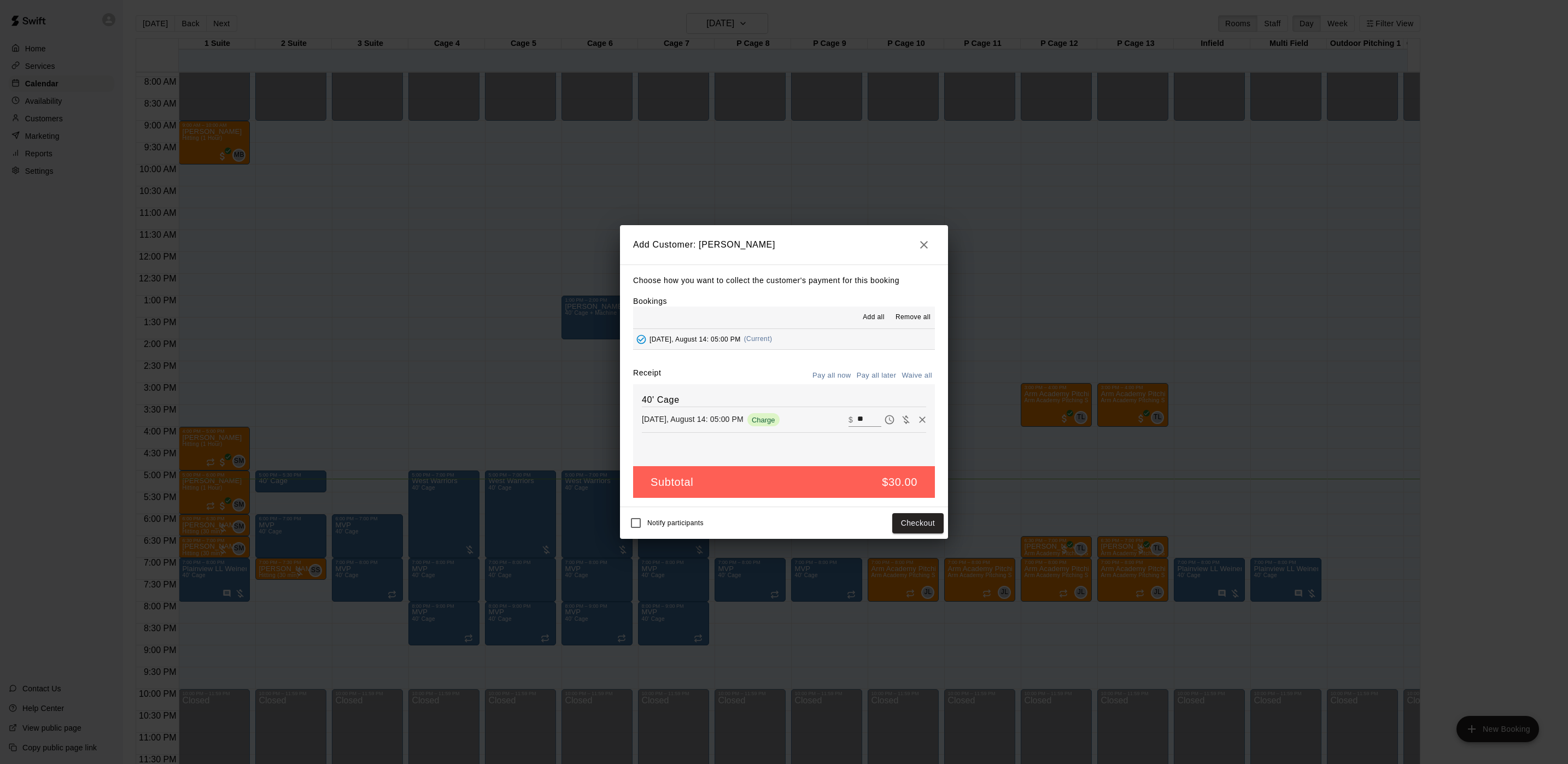
click at [879, 366] on div "Choose how you want to collect the customer's payment for this booking Bookings…" at bounding box center [784, 386] width 328 height 243
click at [876, 379] on button "Pay all later" at bounding box center [877, 376] width 45 height 17
click at [914, 523] on button "Add customer" at bounding box center [910, 523] width 67 height 20
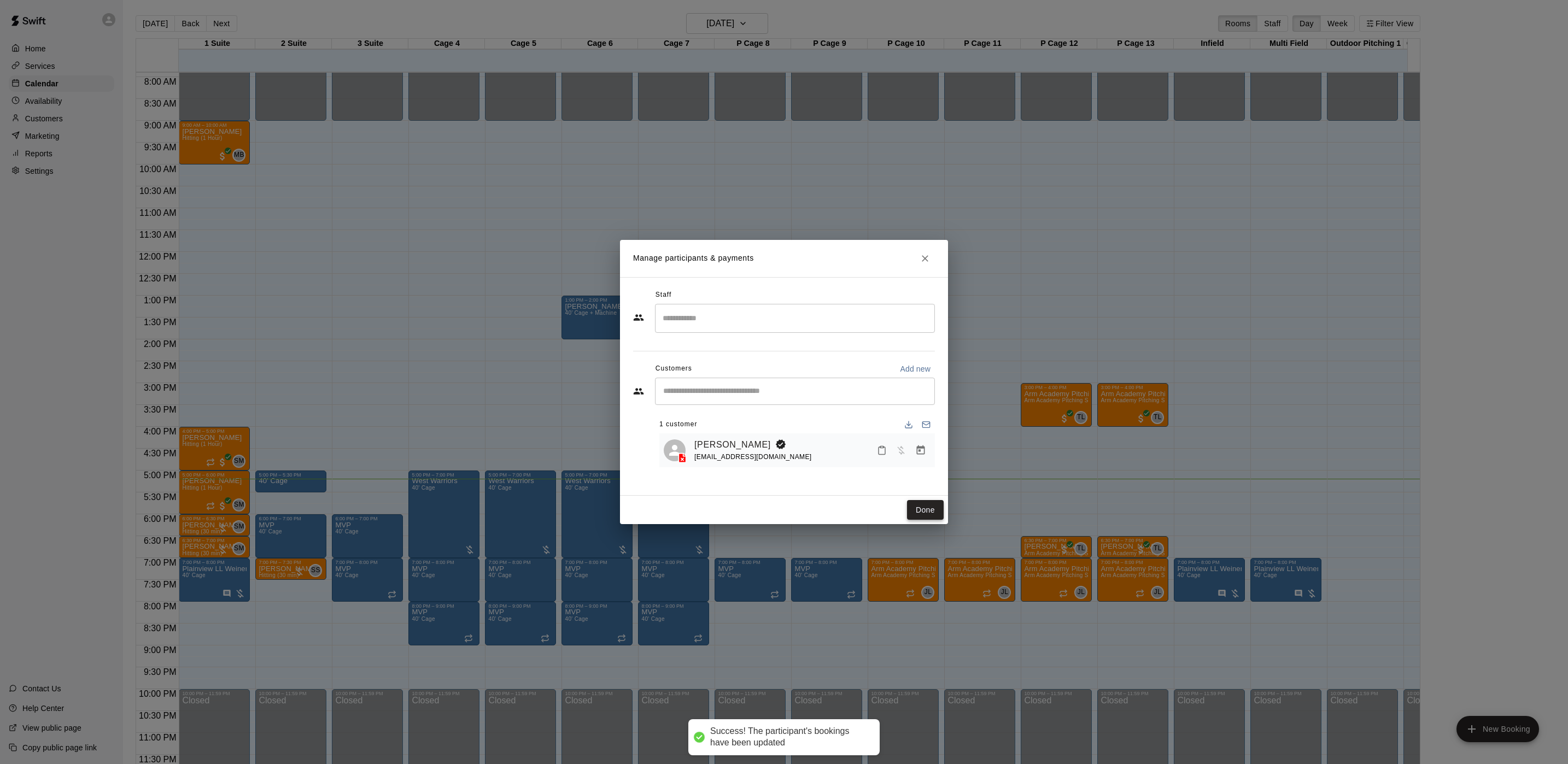
click at [920, 506] on button "Done" at bounding box center [925, 510] width 37 height 20
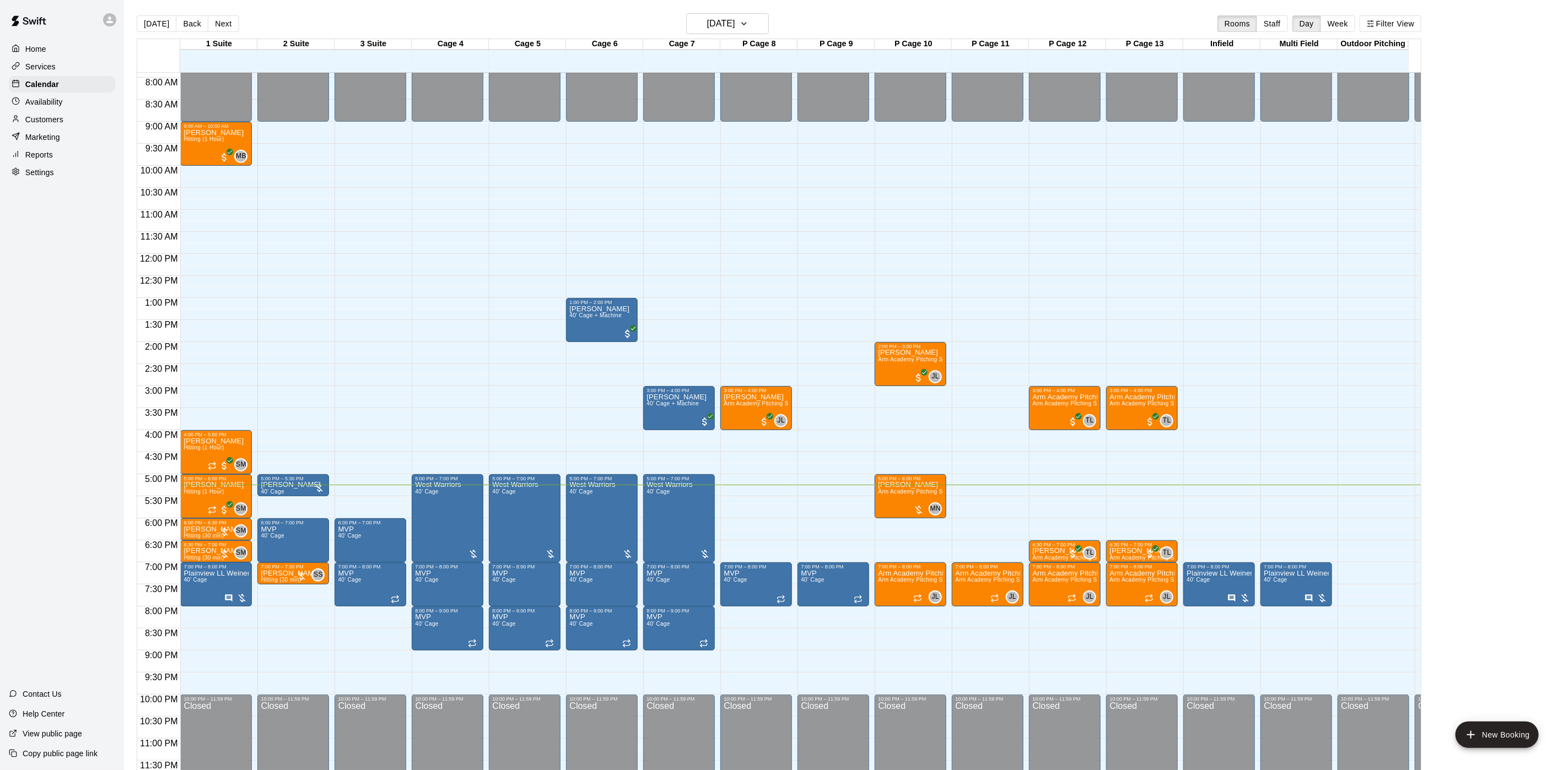
click at [43, 119] on div "Customers" at bounding box center [62, 119] width 106 height 17
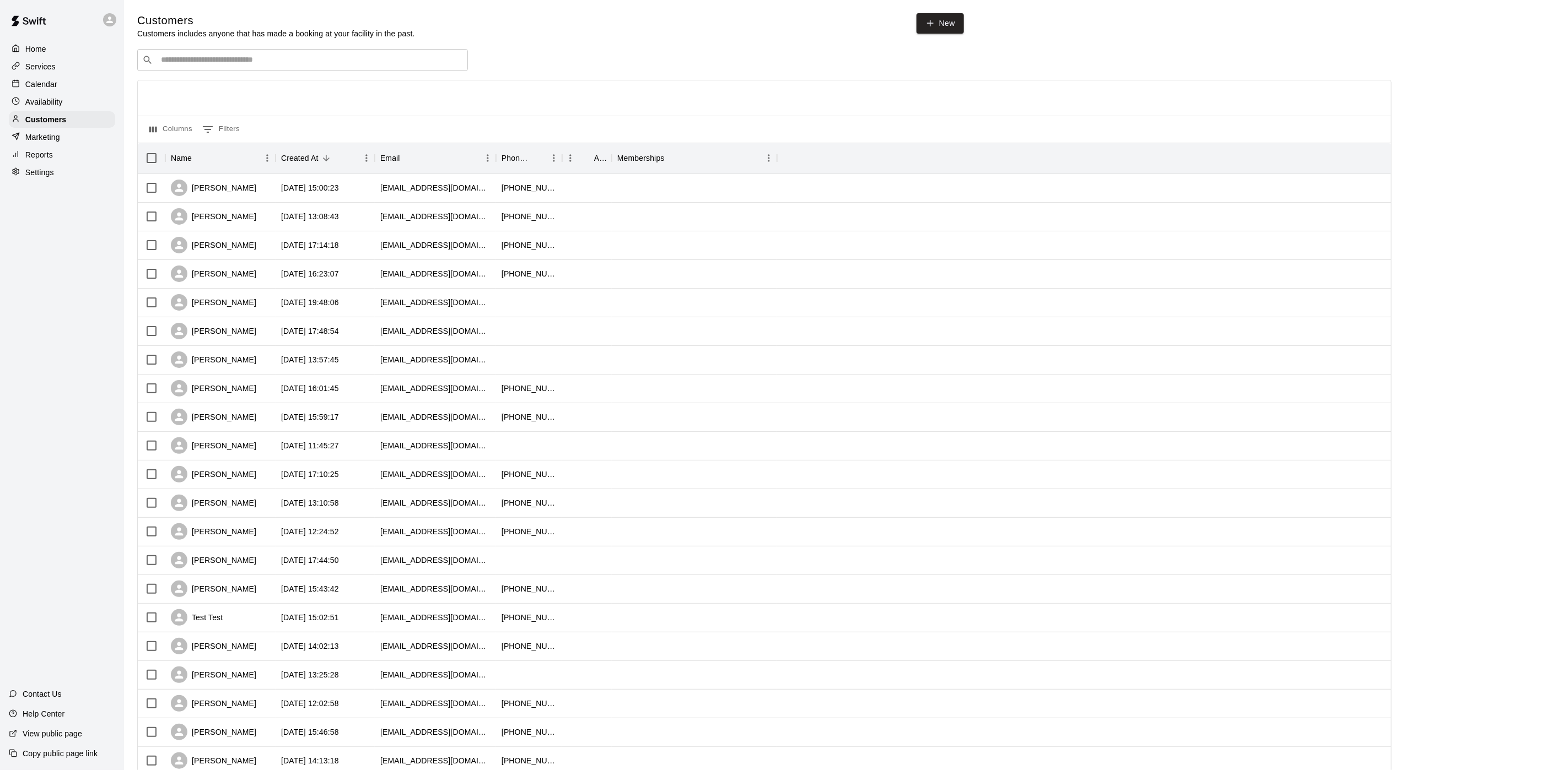
click at [252, 61] on input "Search customers by name or email" at bounding box center [310, 60] width 305 height 11
type input "***"
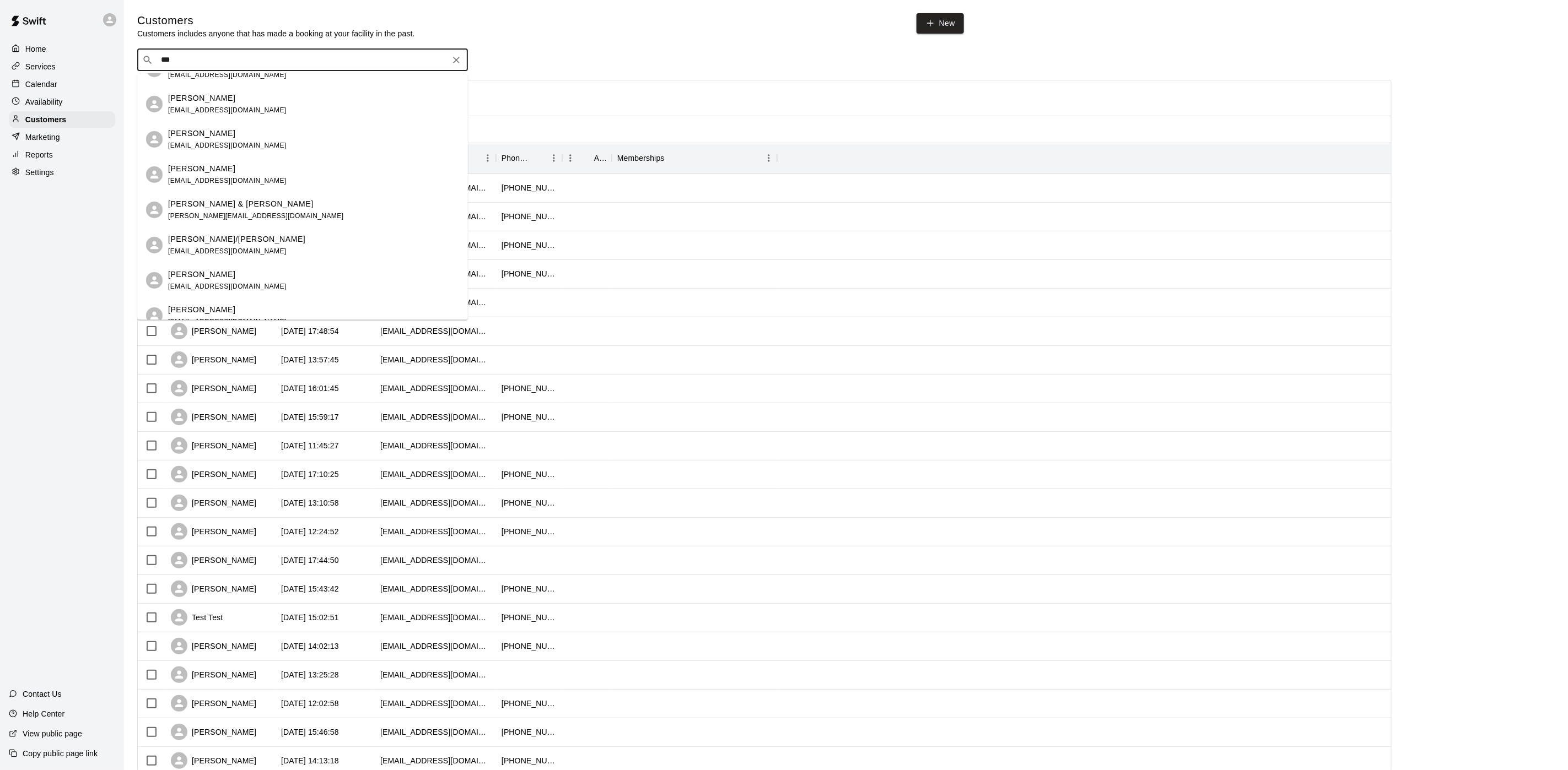
scroll to position [83, 0]
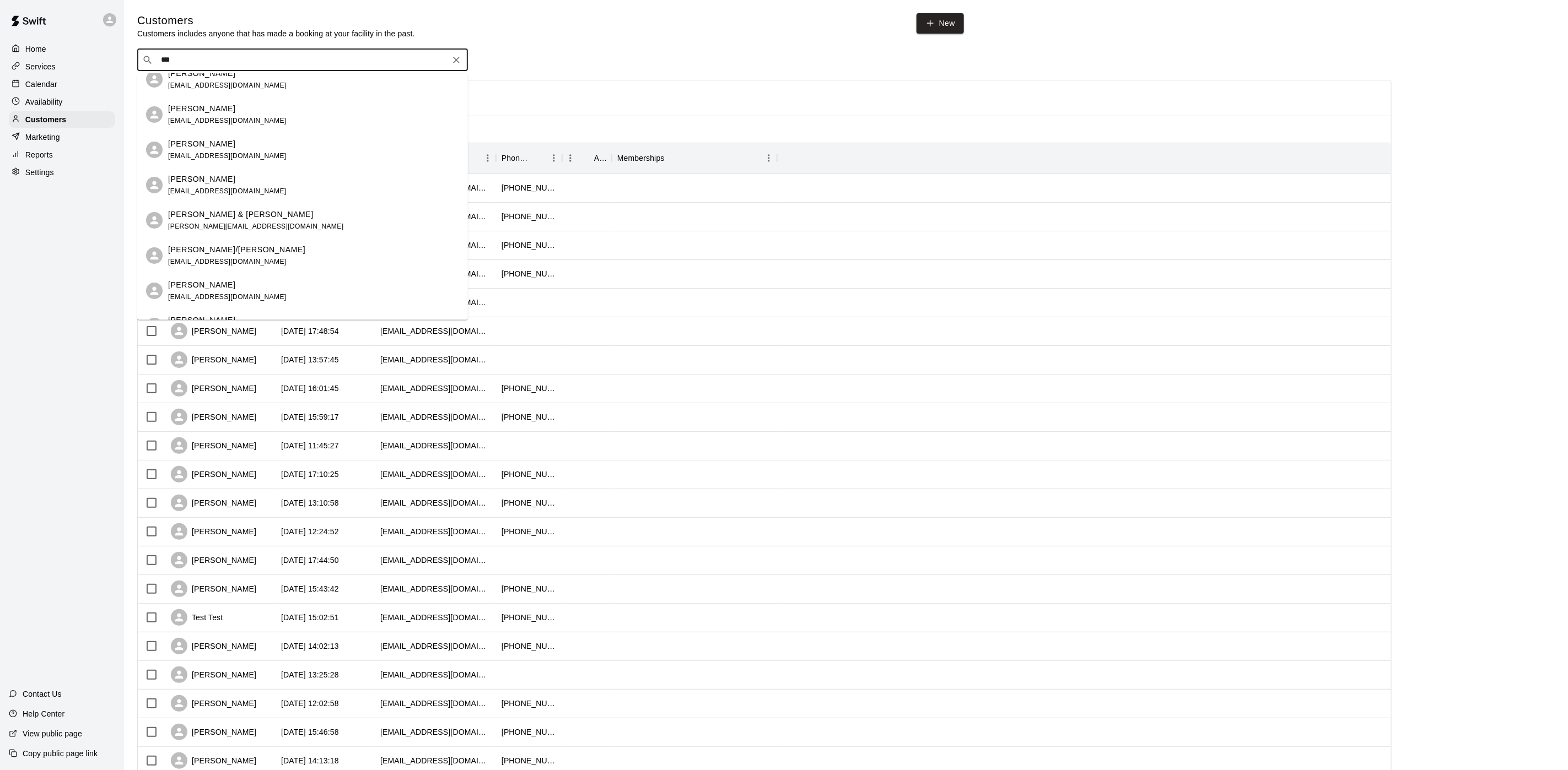
click at [292, 310] on div "[PERSON_NAME] [EMAIL_ADDRESS][DOMAIN_NAME]" at bounding box center [302, 326] width 331 height 35
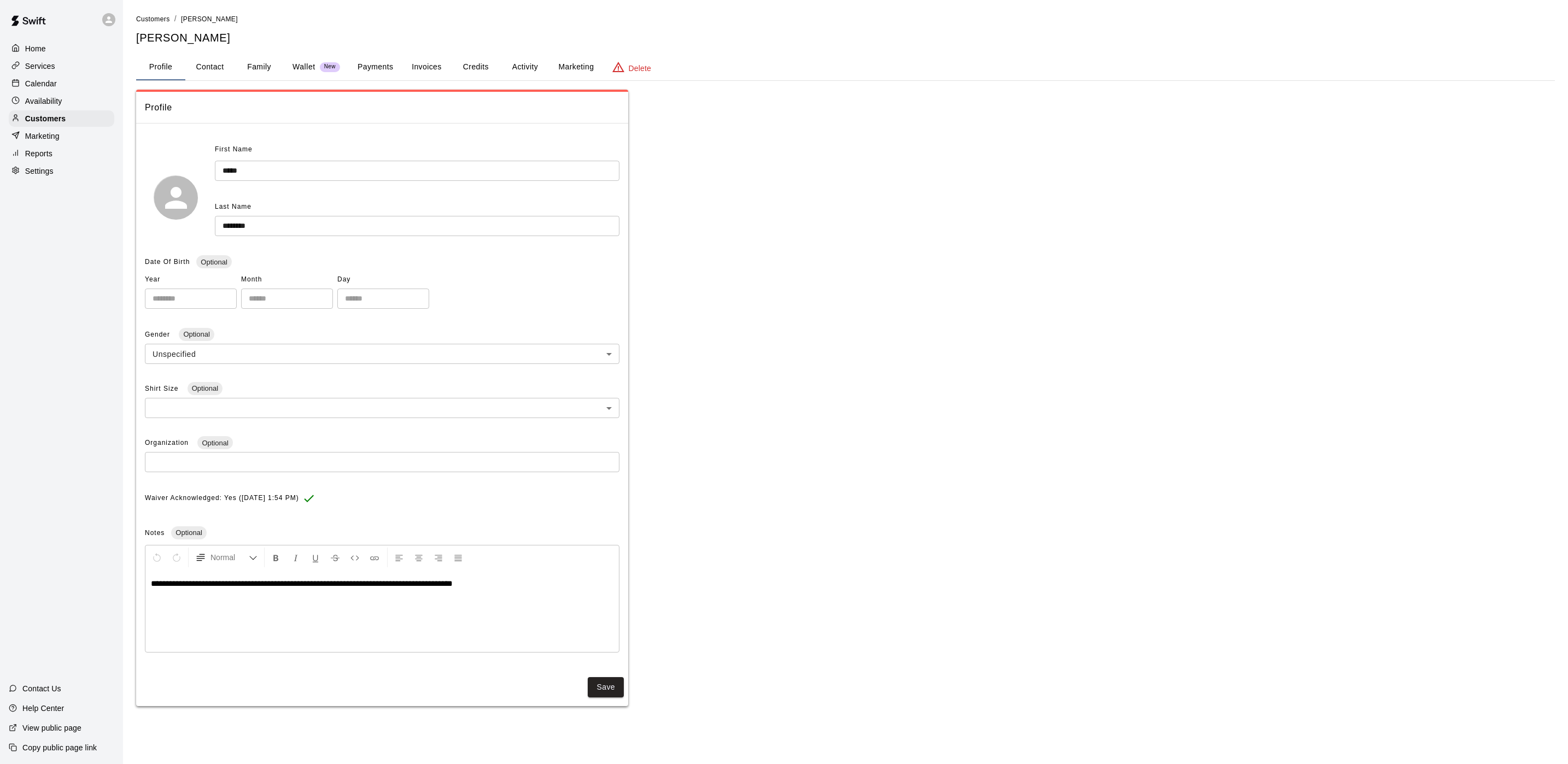
click at [455, 64] on button "Credits" at bounding box center [475, 67] width 49 height 26
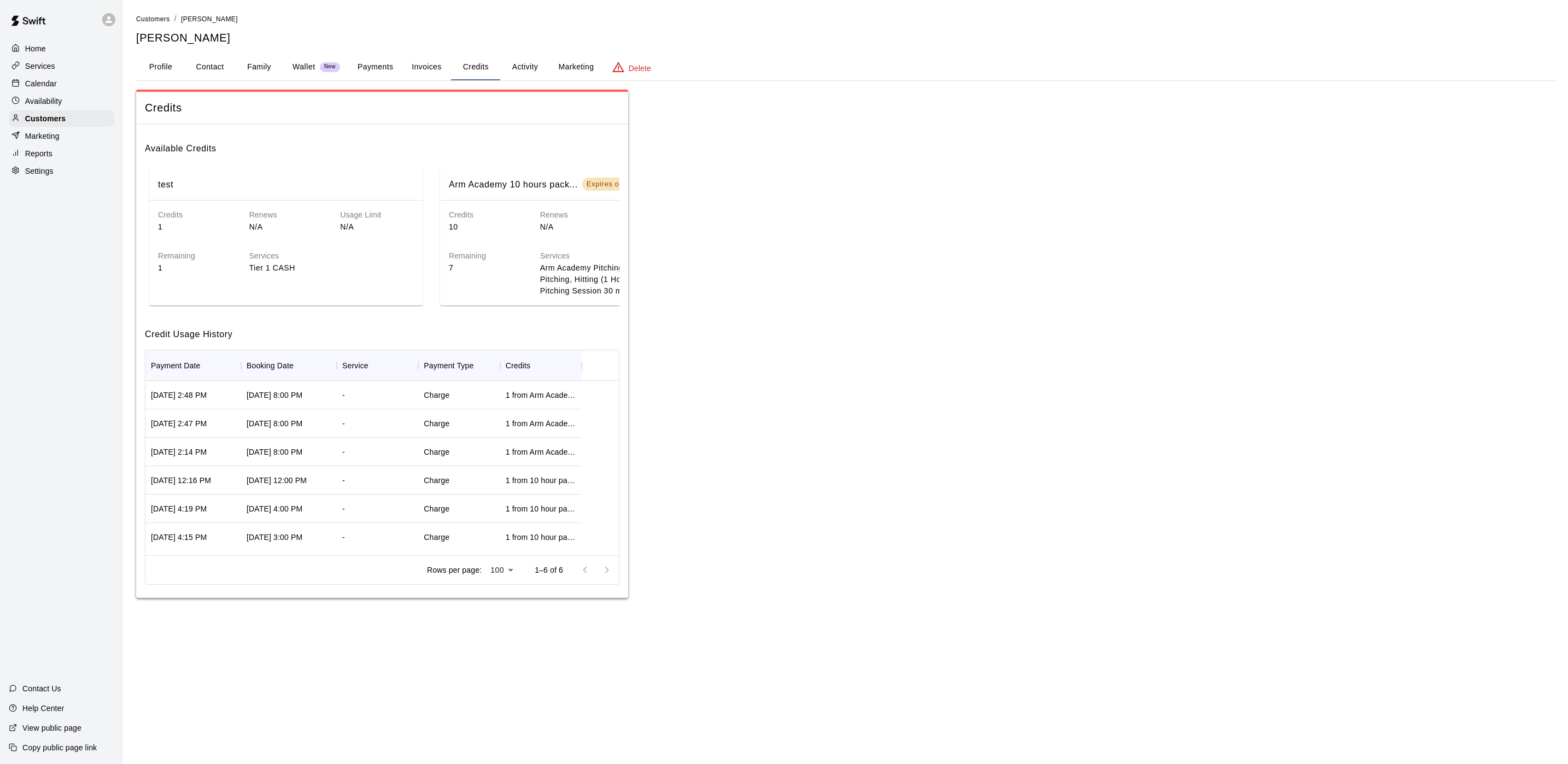
click at [516, 63] on button "Activity" at bounding box center [525, 67] width 49 height 26
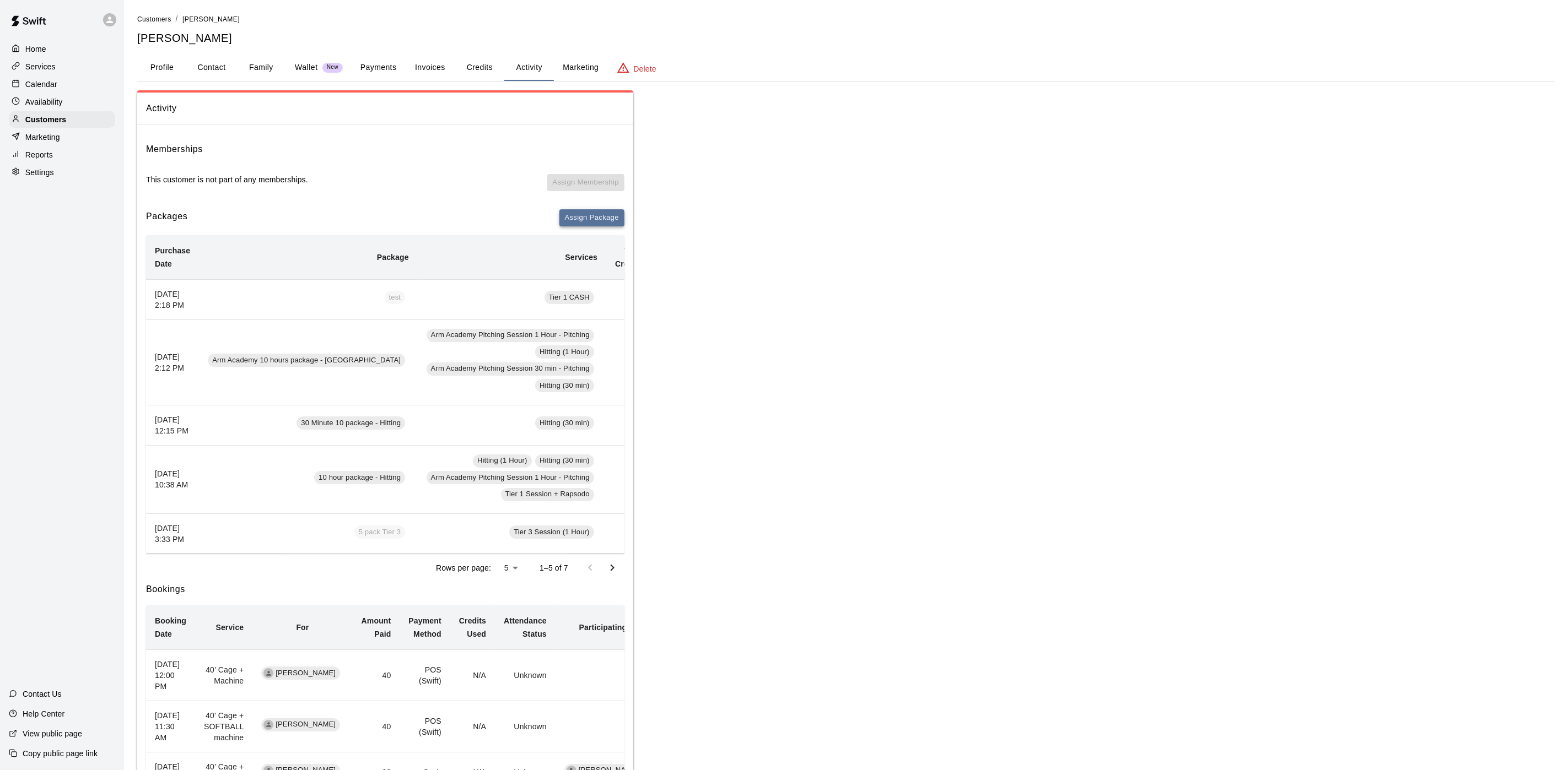
click at [574, 209] on button "Assign Package" at bounding box center [592, 218] width 65 height 17
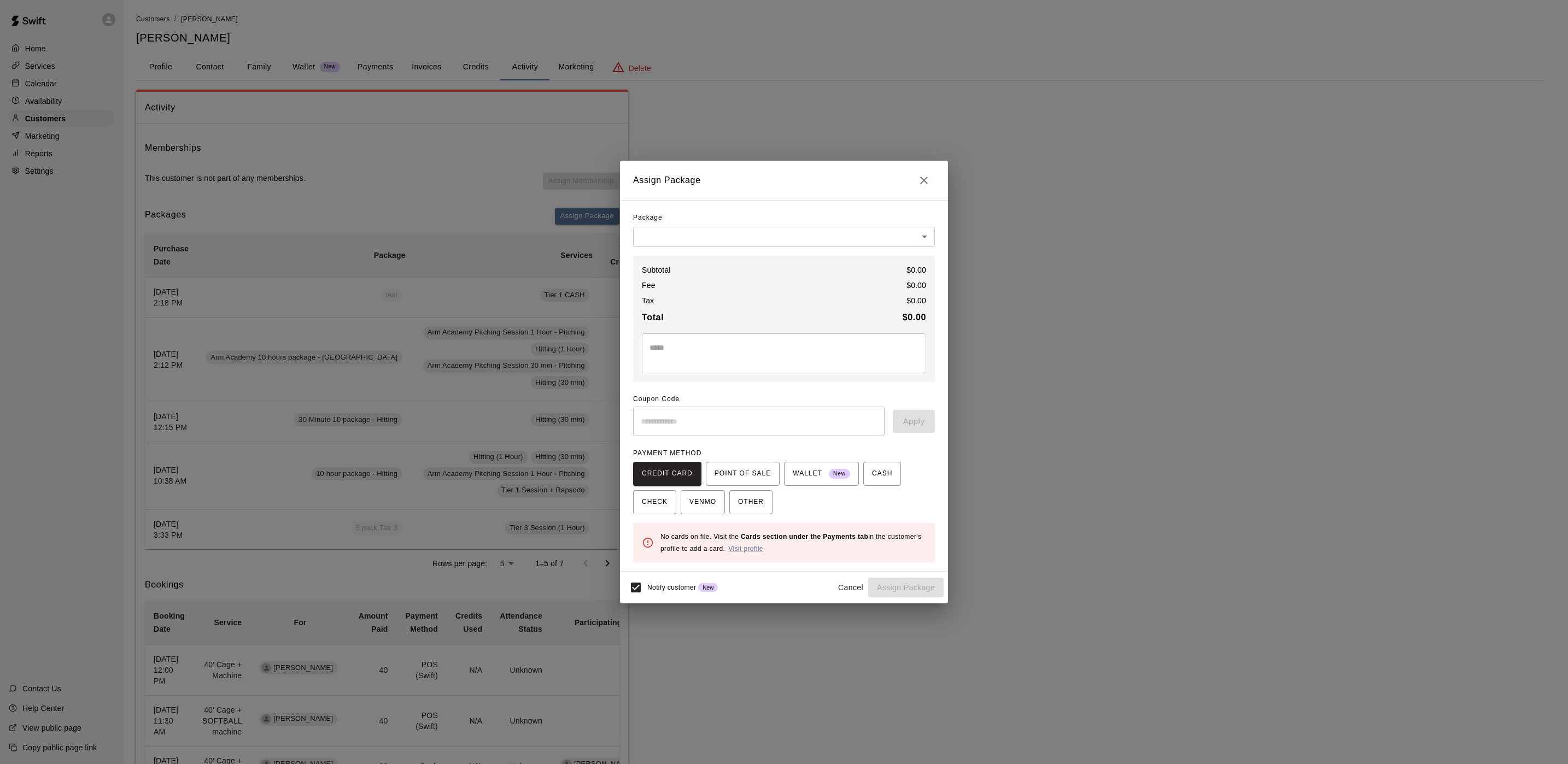
click at [697, 244] on body "Home Services Calendar Availability Customers Marketing Reports Settings Contac…" at bounding box center [784, 597] width 1568 height 1194
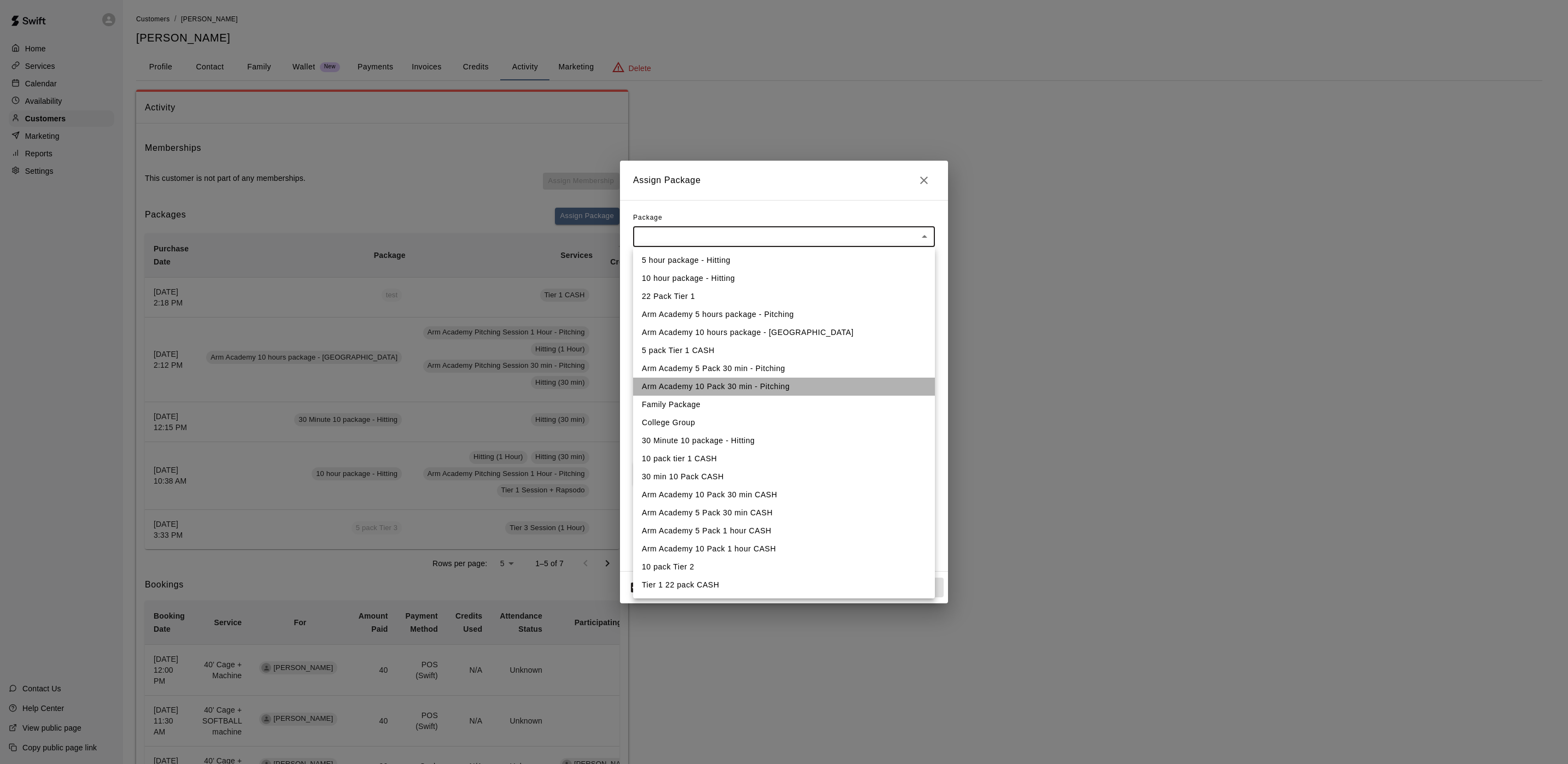
click at [703, 392] on li "Arm Academy 10 Pack 30 min - Pitching" at bounding box center [784, 386] width 302 height 18
type input "**********"
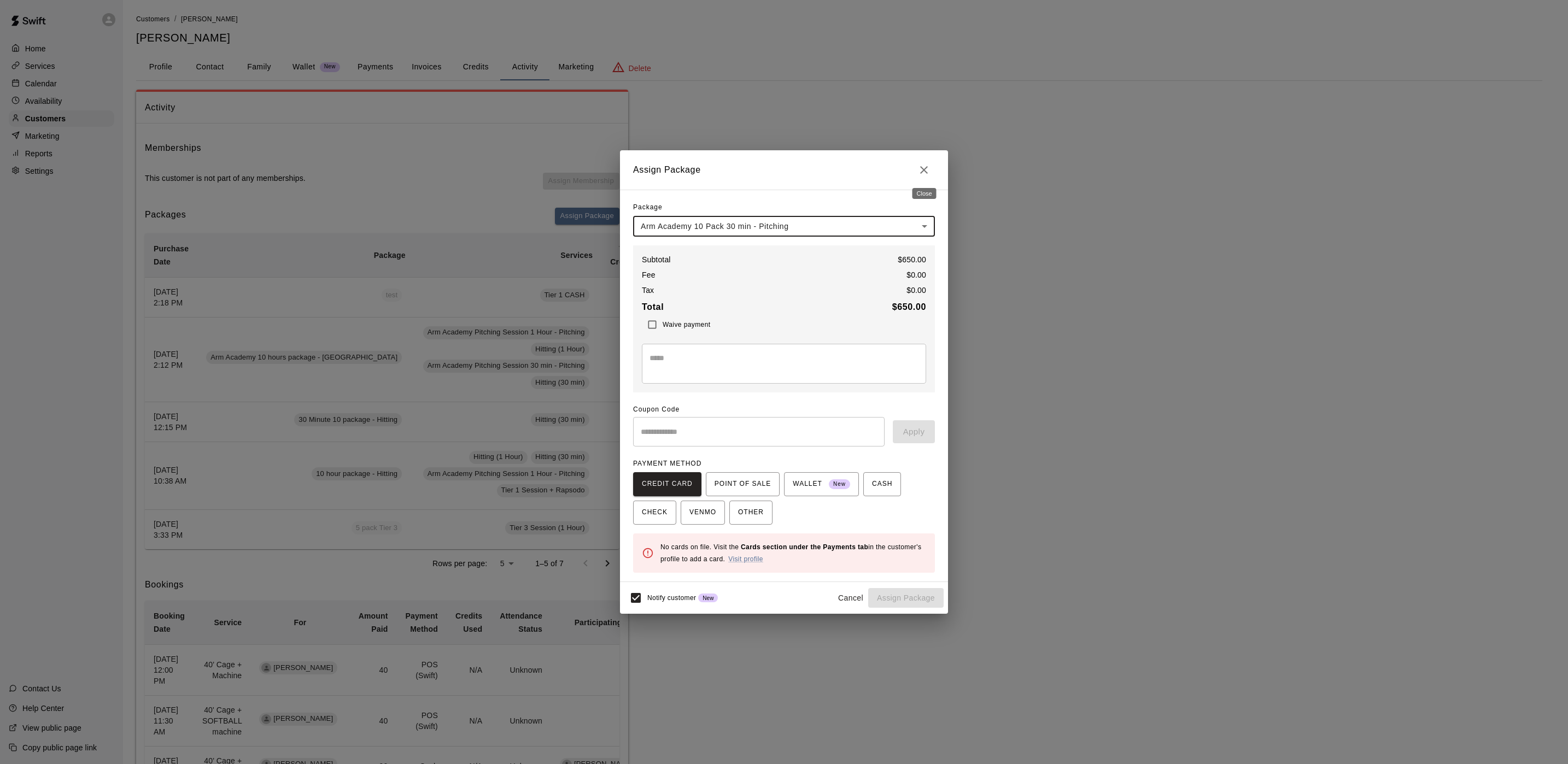
click at [920, 168] on icon "Close" at bounding box center [924, 170] width 13 height 13
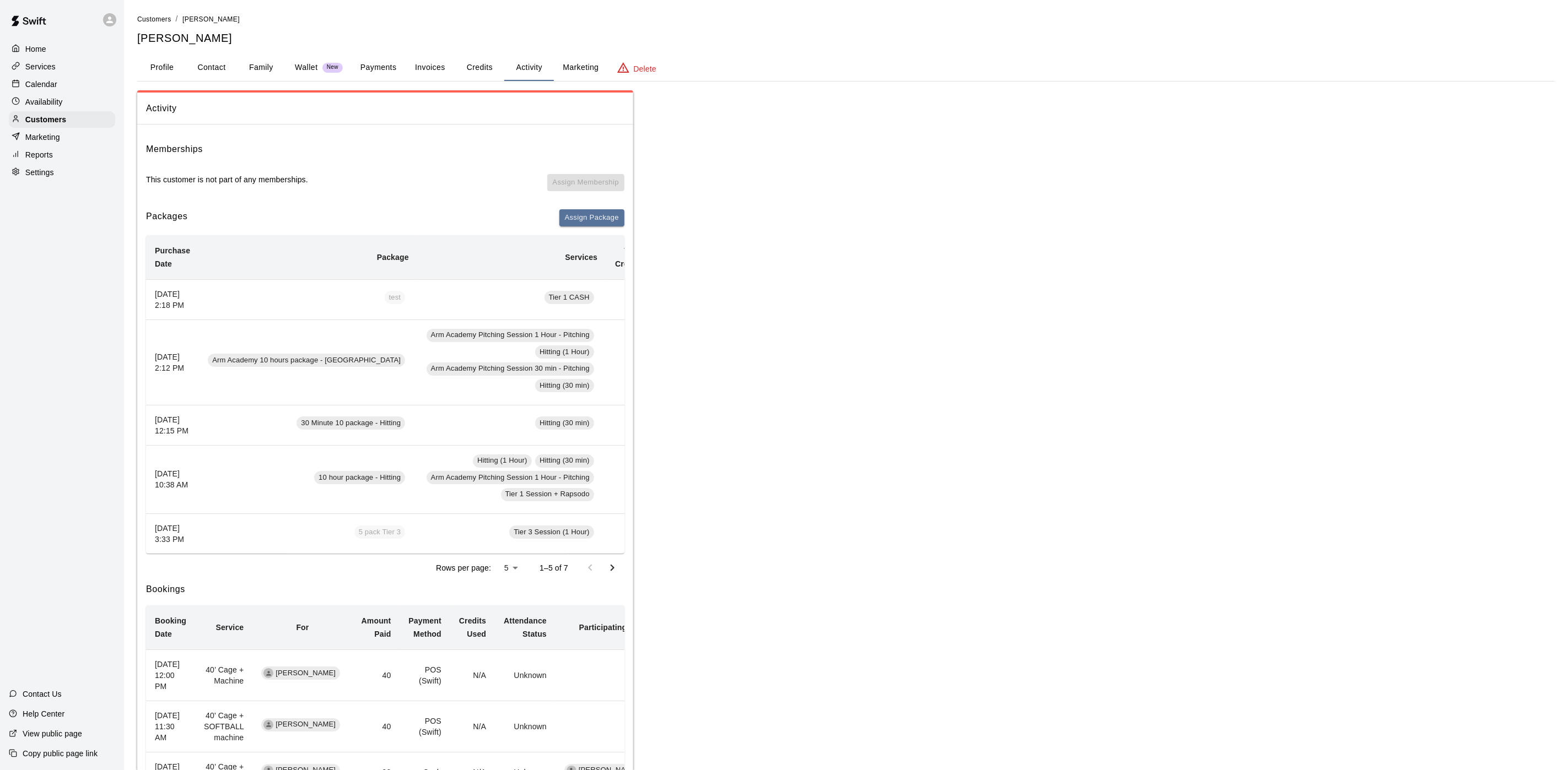
click at [82, 93] on div "Calendar" at bounding box center [62, 84] width 106 height 17
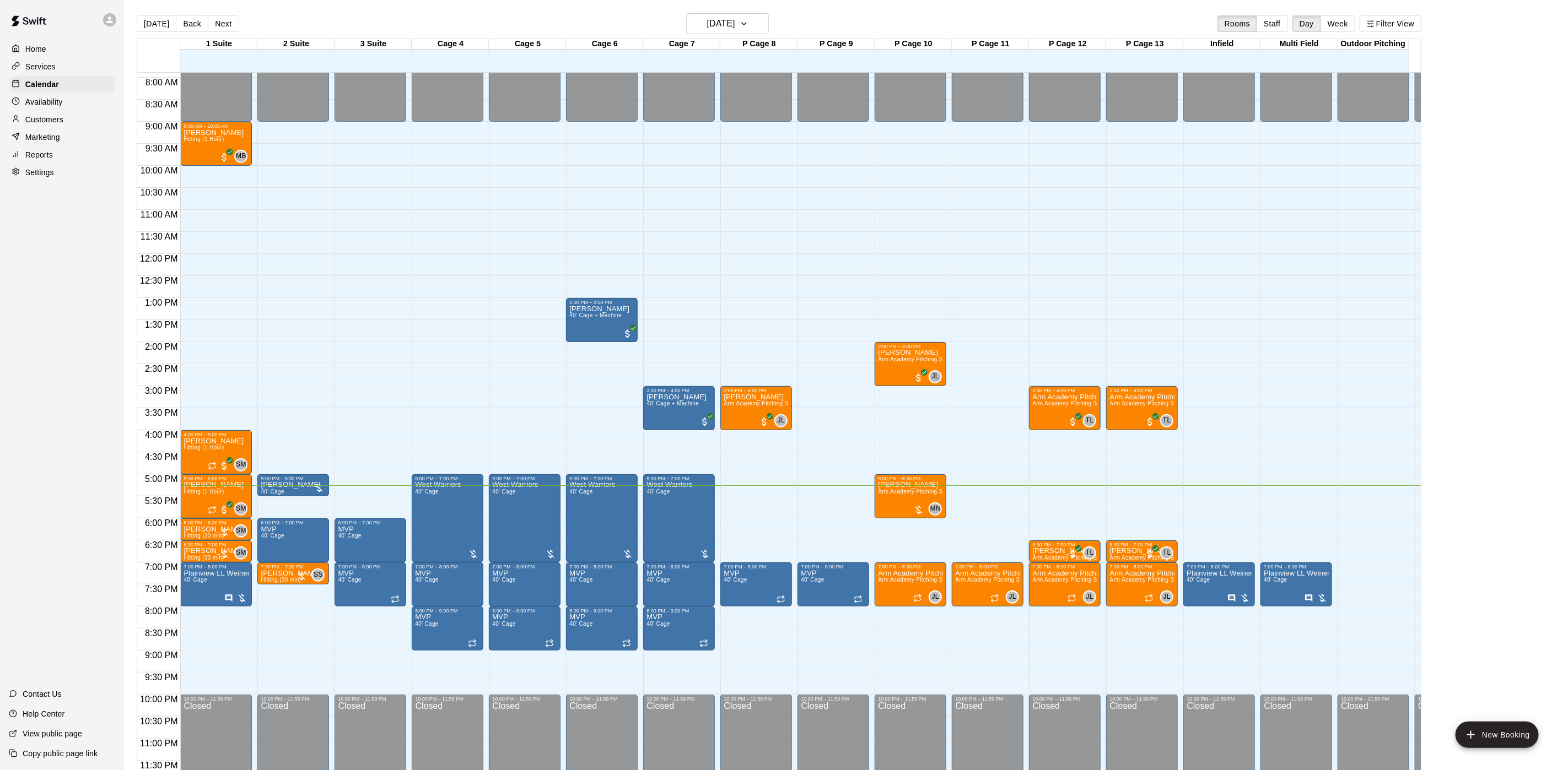
scroll to position [361, 0]
click at [167, 32] on button "[DATE]" at bounding box center [156, 23] width 40 height 17
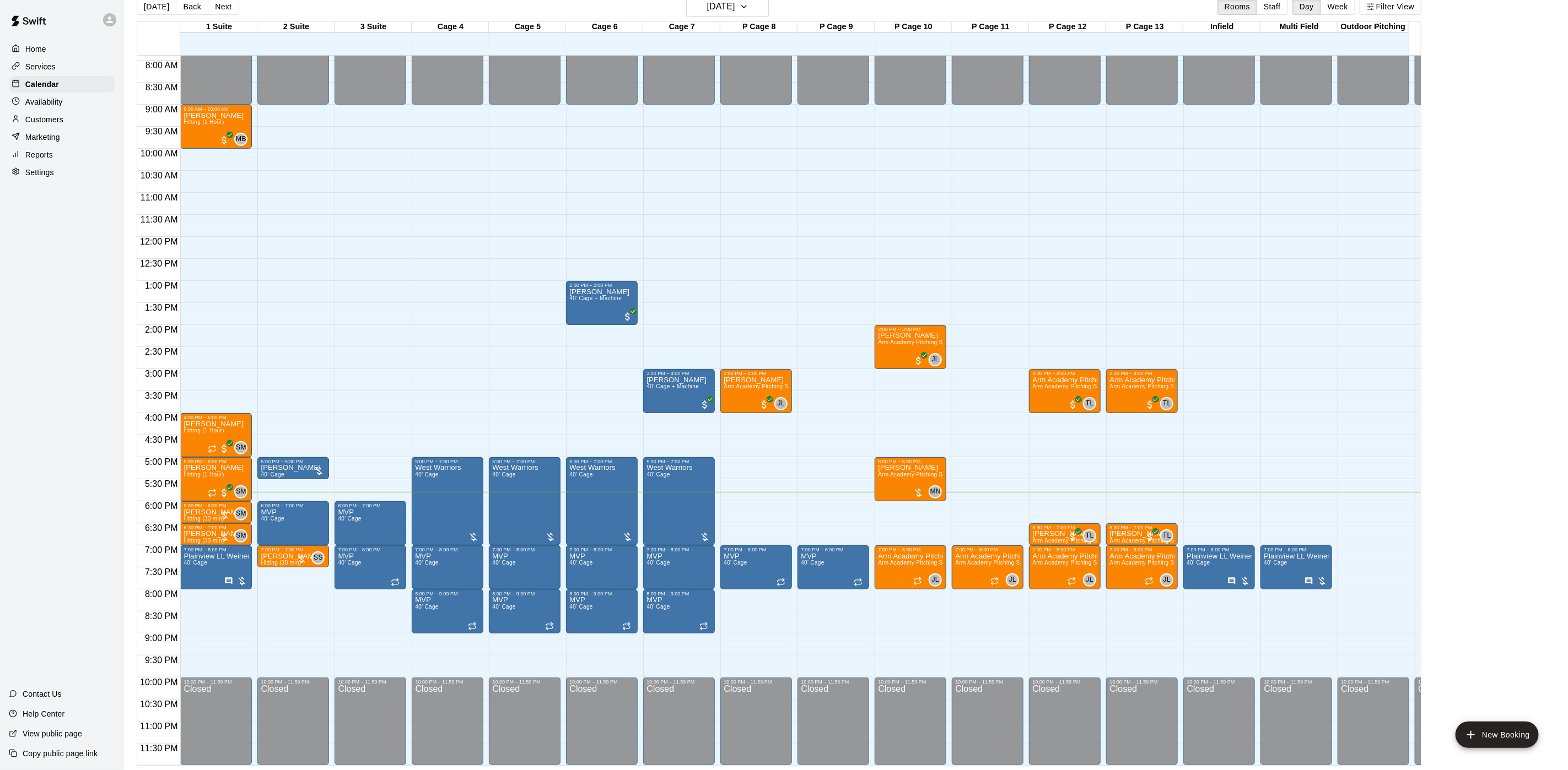
click at [137, 0] on button "[DATE]" at bounding box center [156, 6] width 40 height 17
click at [152, 5] on button "[DATE]" at bounding box center [156, 6] width 40 height 17
click at [43, 125] on p "Customers" at bounding box center [45, 120] width 38 height 11
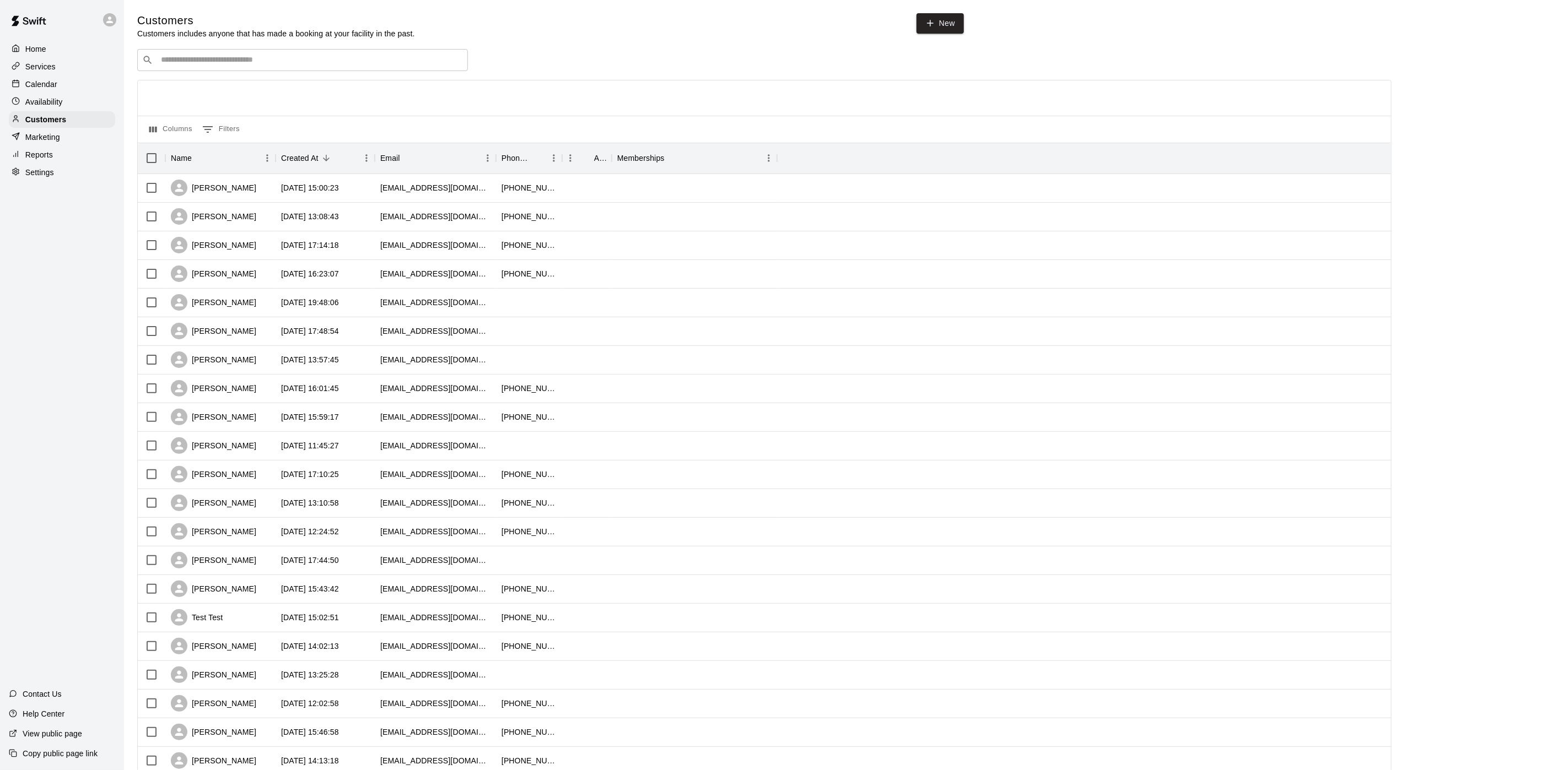
click at [224, 65] on input "Search customers by name or email" at bounding box center [310, 60] width 305 height 11
type input "*******"
click at [205, 78] on div "[PERSON_NAME] [EMAIL_ADDRESS][DOMAIN_NAME]" at bounding box center [302, 91] width 331 height 35
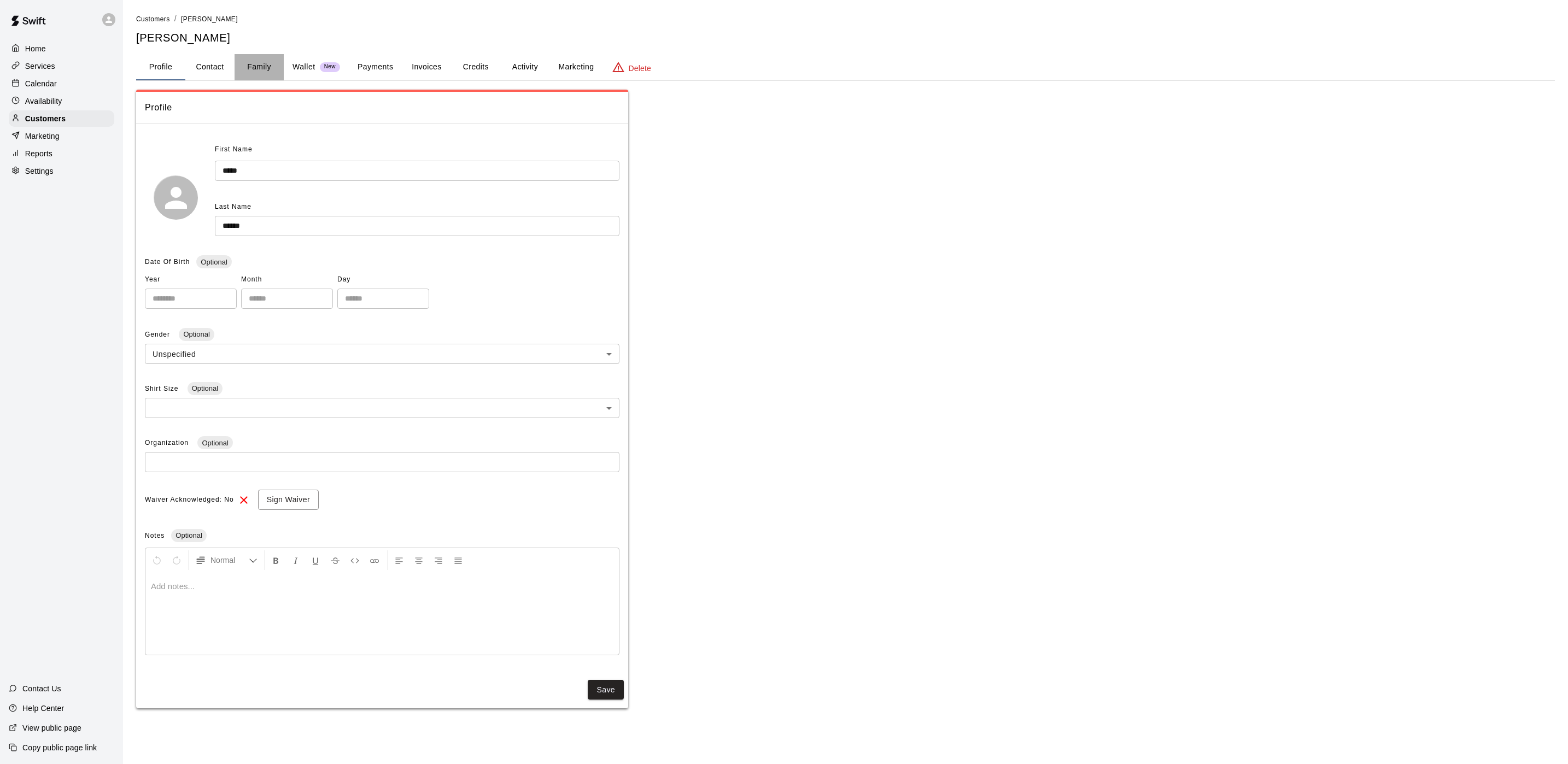
click at [246, 71] on button "Family" at bounding box center [259, 67] width 49 height 26
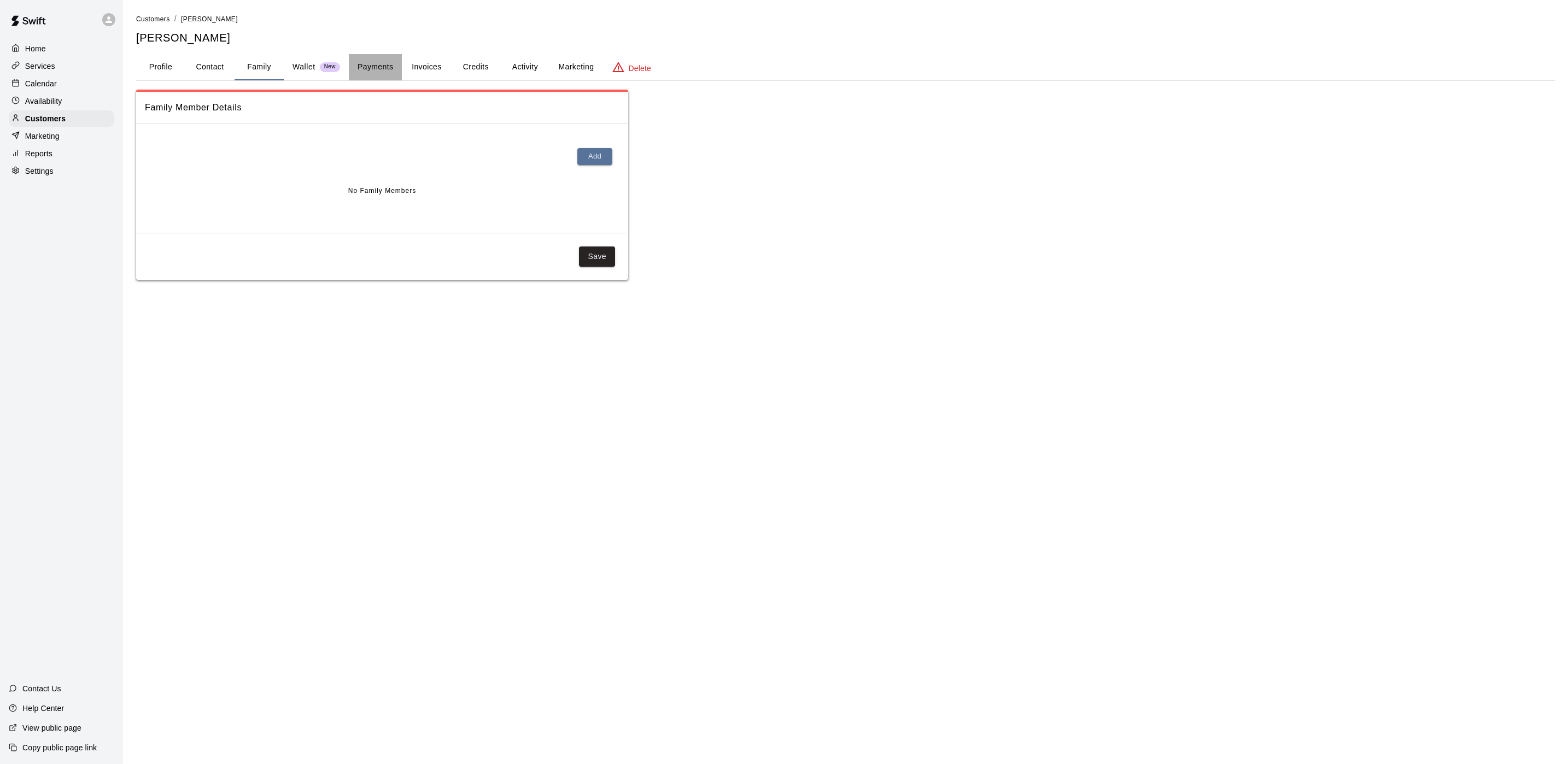
click at [380, 66] on button "Payments" at bounding box center [375, 67] width 53 height 26
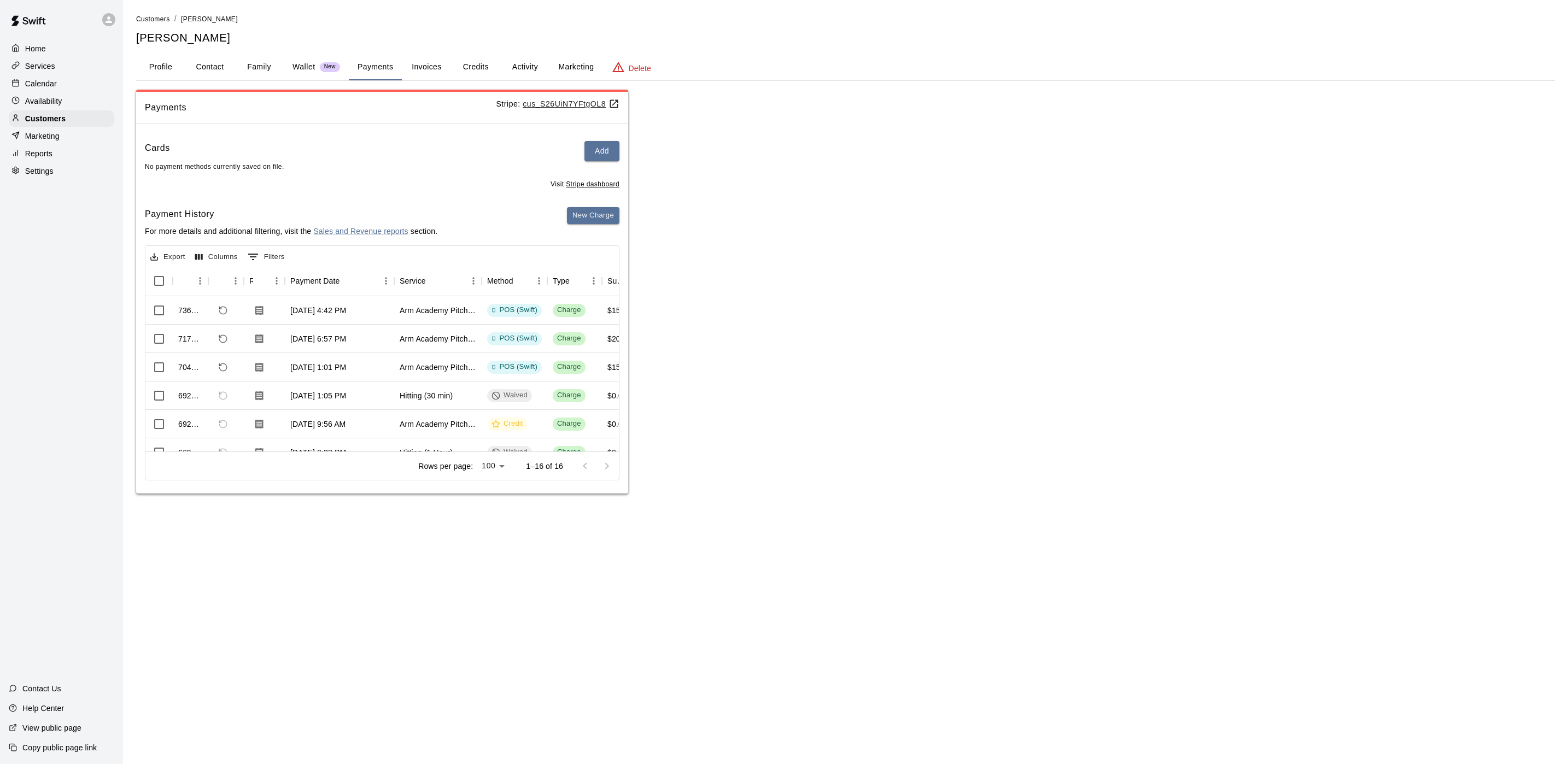
click at [511, 63] on button "Activity" at bounding box center [525, 67] width 49 height 26
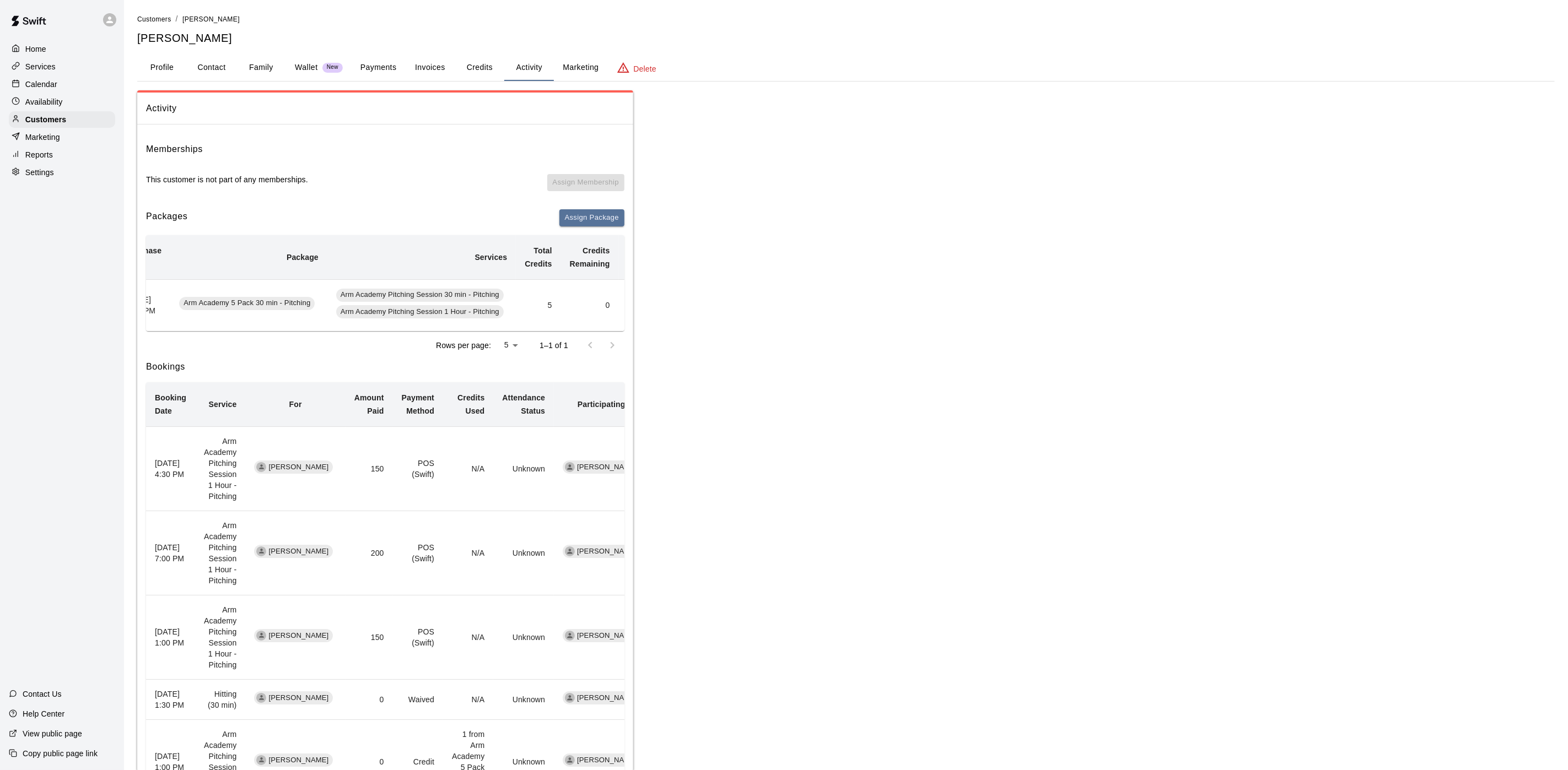
scroll to position [0, 37]
click at [586, 221] on button "Assign Package" at bounding box center [592, 218] width 65 height 17
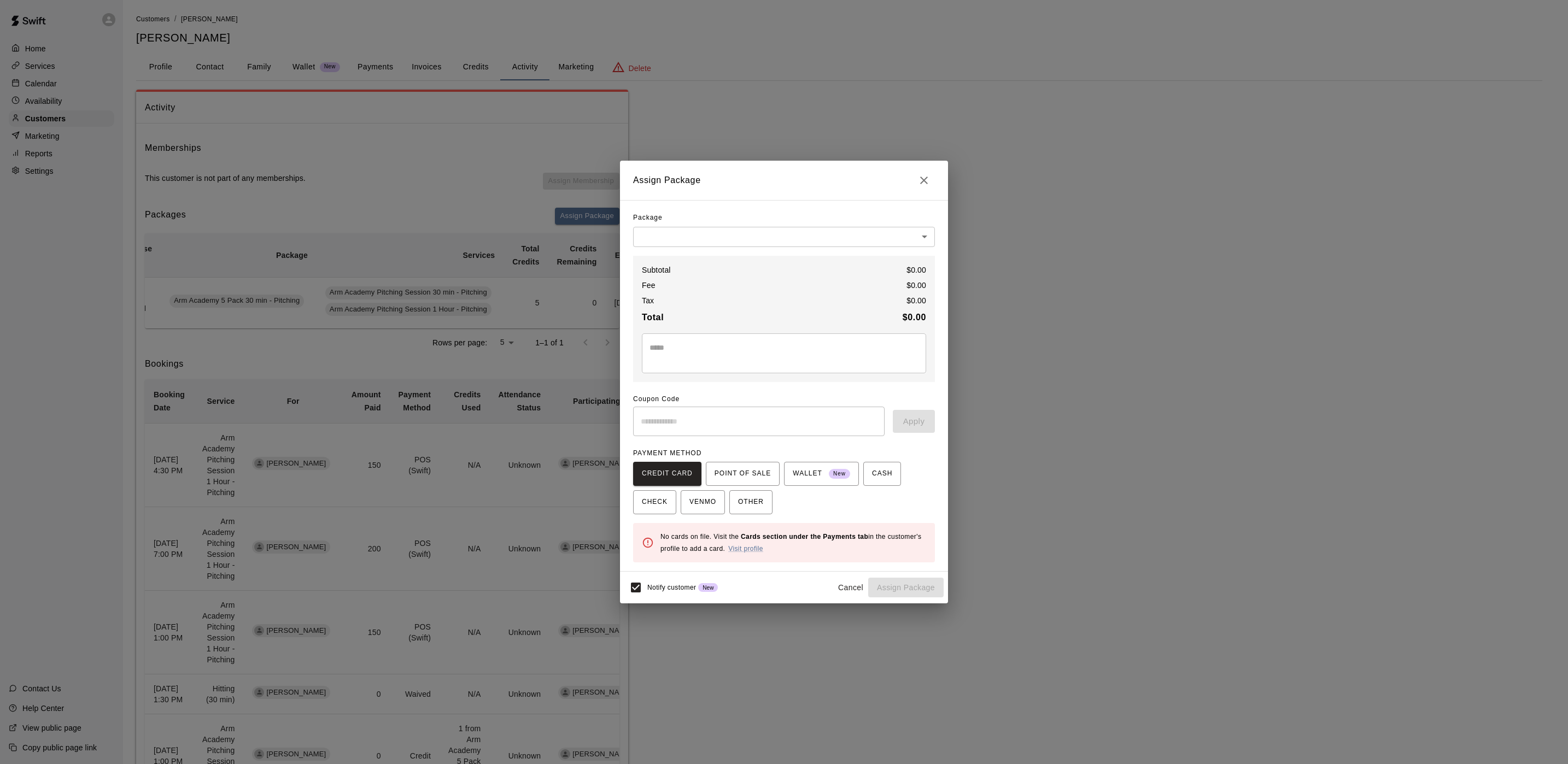
click at [727, 235] on body "Home Services Calendar Availability Customers Marketing Reports Settings Contac…" at bounding box center [784, 558] width 1568 height 1116
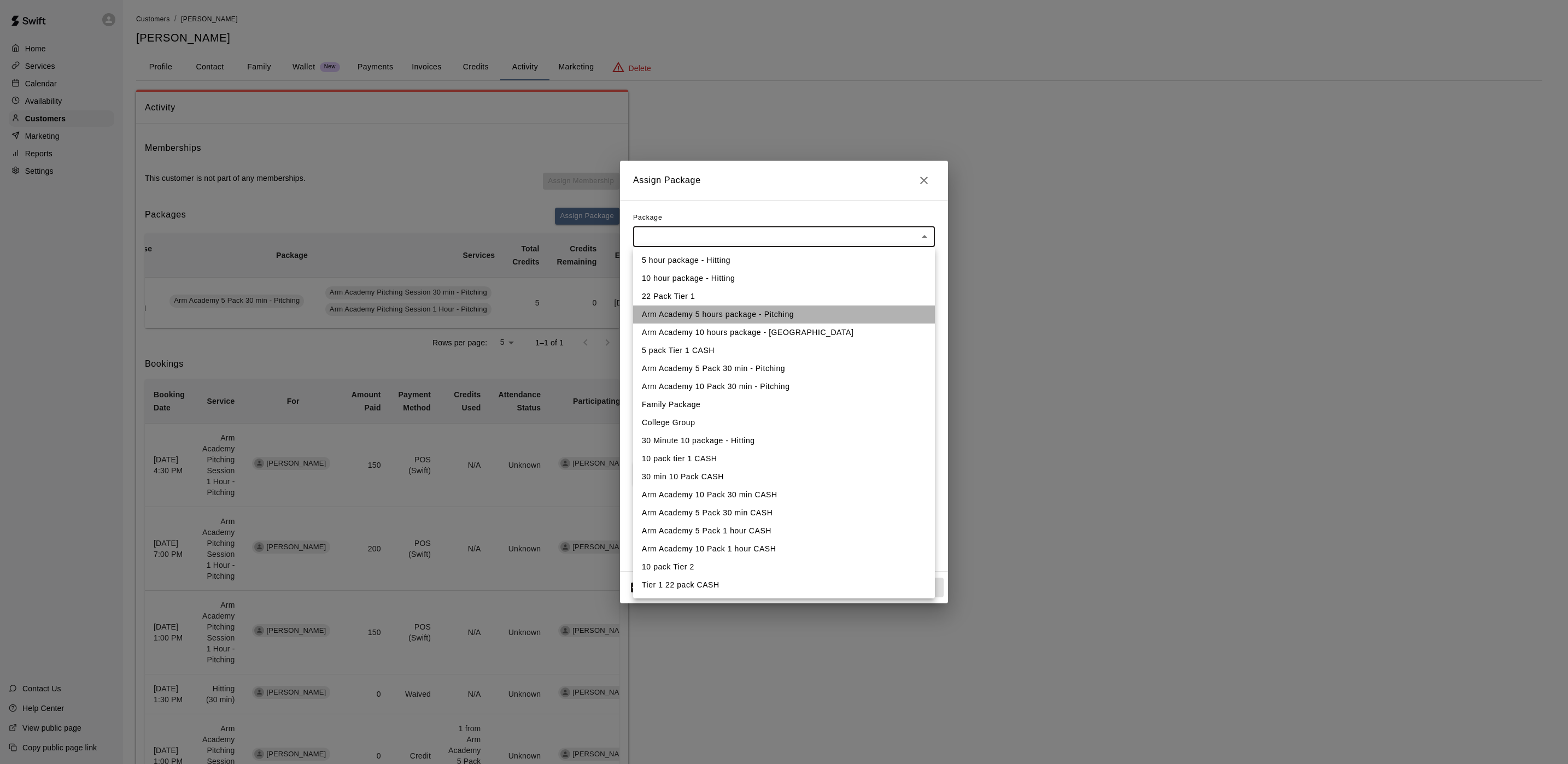
click at [683, 316] on li "Arm Academy 5 hours package - Pitching" at bounding box center [784, 314] width 302 height 18
type input "**********"
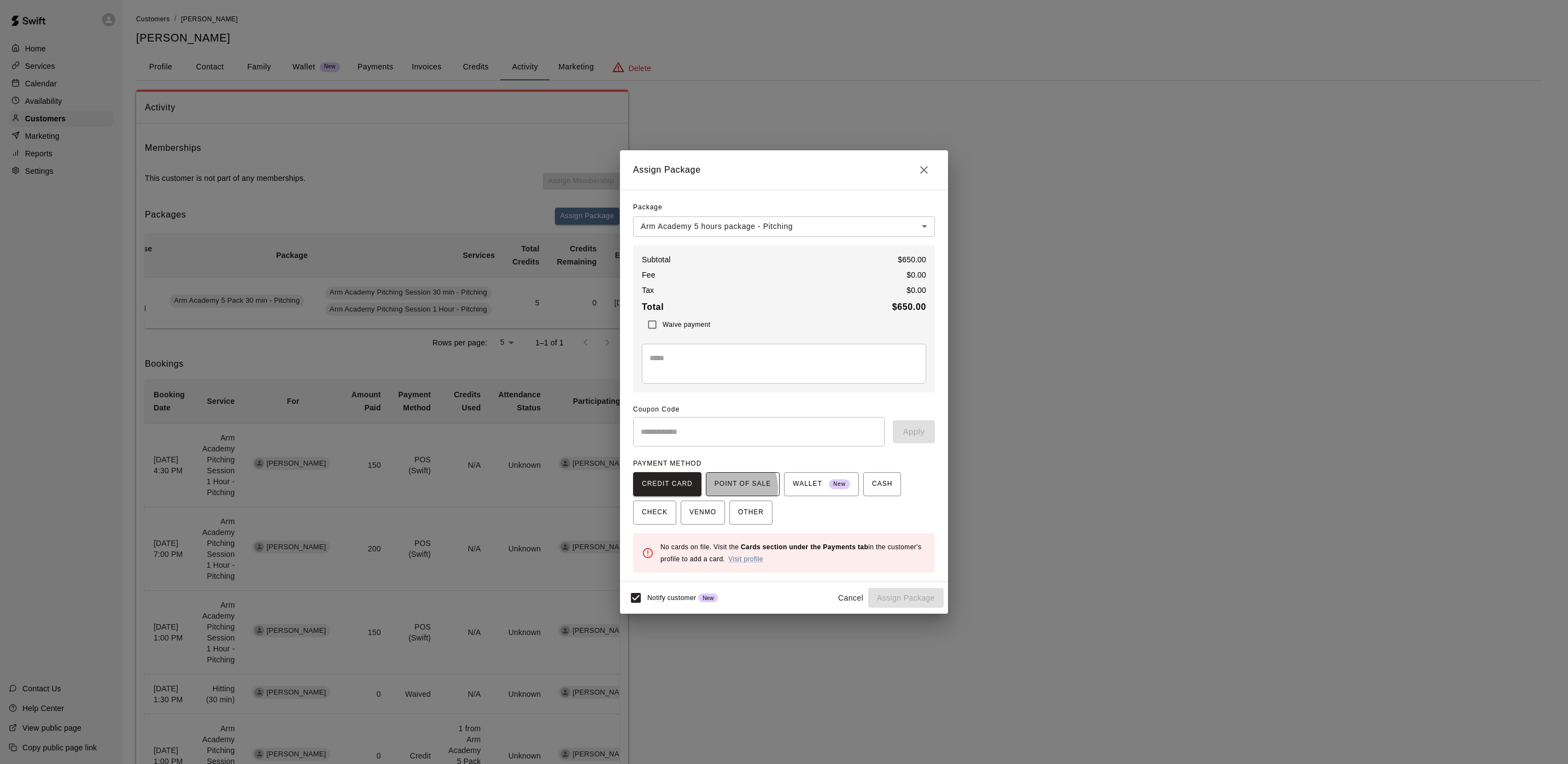
click at [725, 487] on span "POINT OF SALE" at bounding box center [743, 484] width 56 height 18
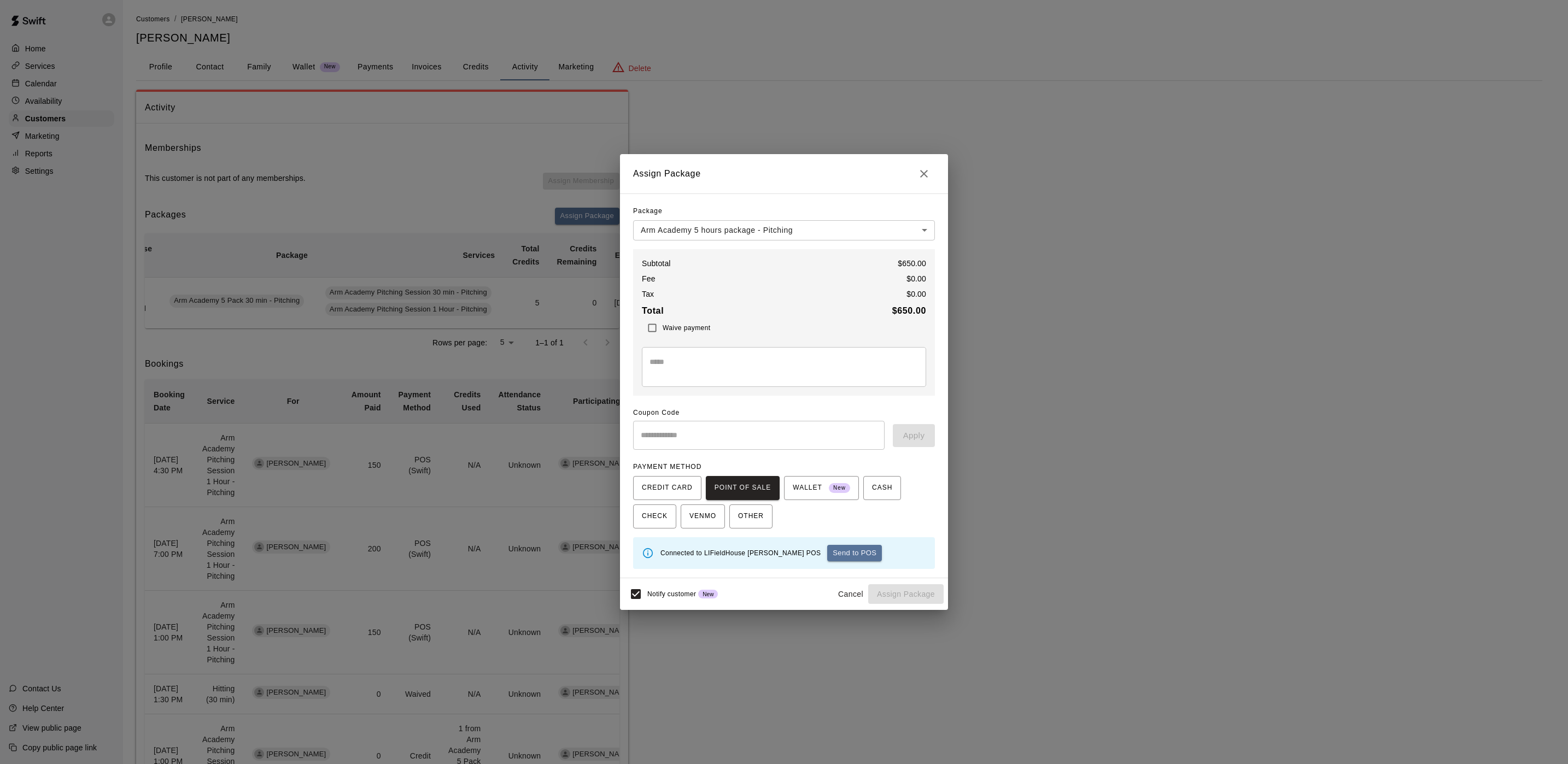
click at [798, 544] on div "Connected to LIFieldHouse [PERSON_NAME] POS Send to POS" at bounding box center [793, 553] width 266 height 25
drag, startPoint x: 803, startPoint y: 556, endPoint x: 808, endPoint y: 553, distance: 5.8
click at [827, 554] on button "Send to POS" at bounding box center [854, 553] width 55 height 17
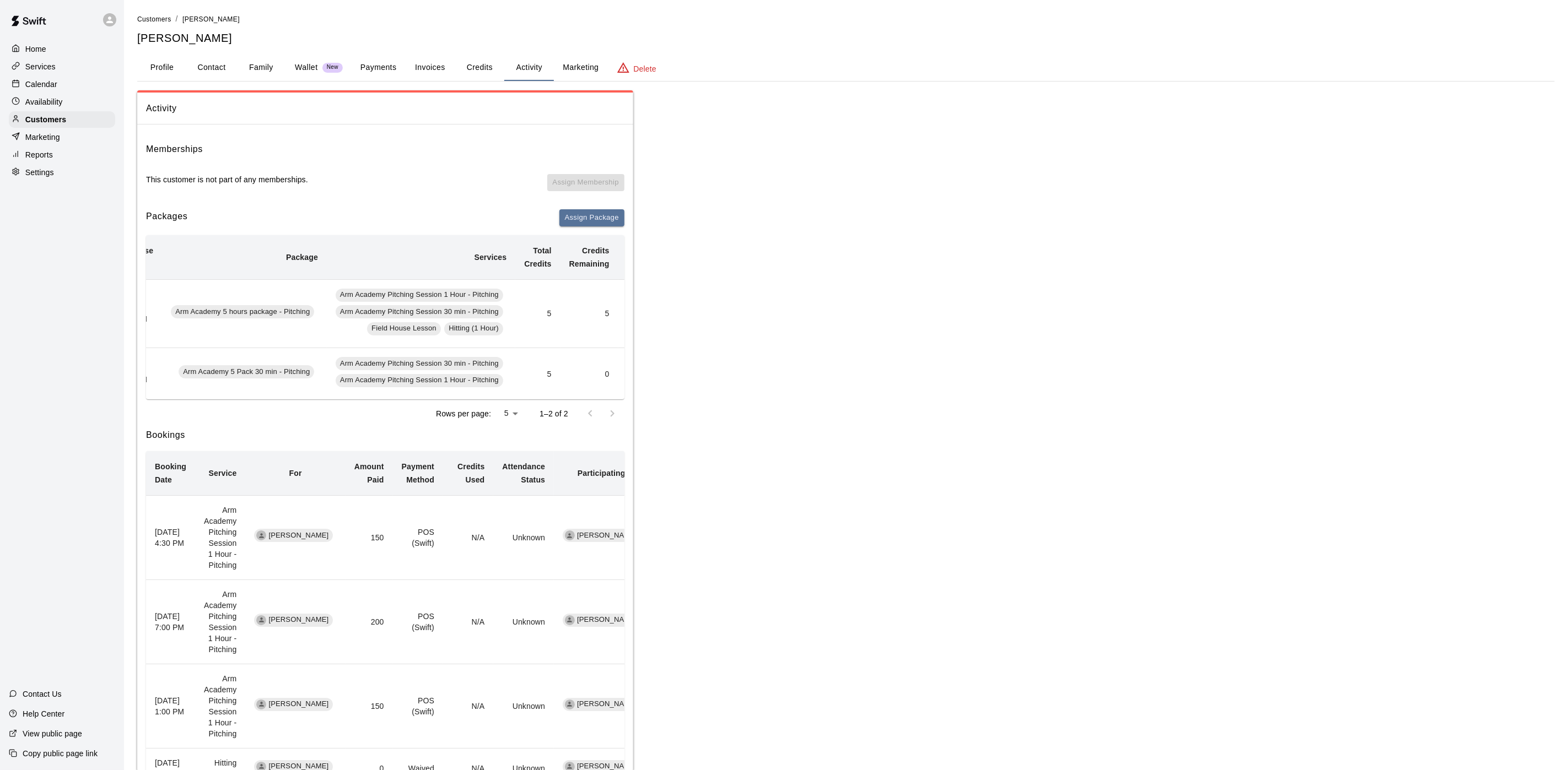
click at [35, 88] on p "Calendar" at bounding box center [41, 84] width 32 height 11
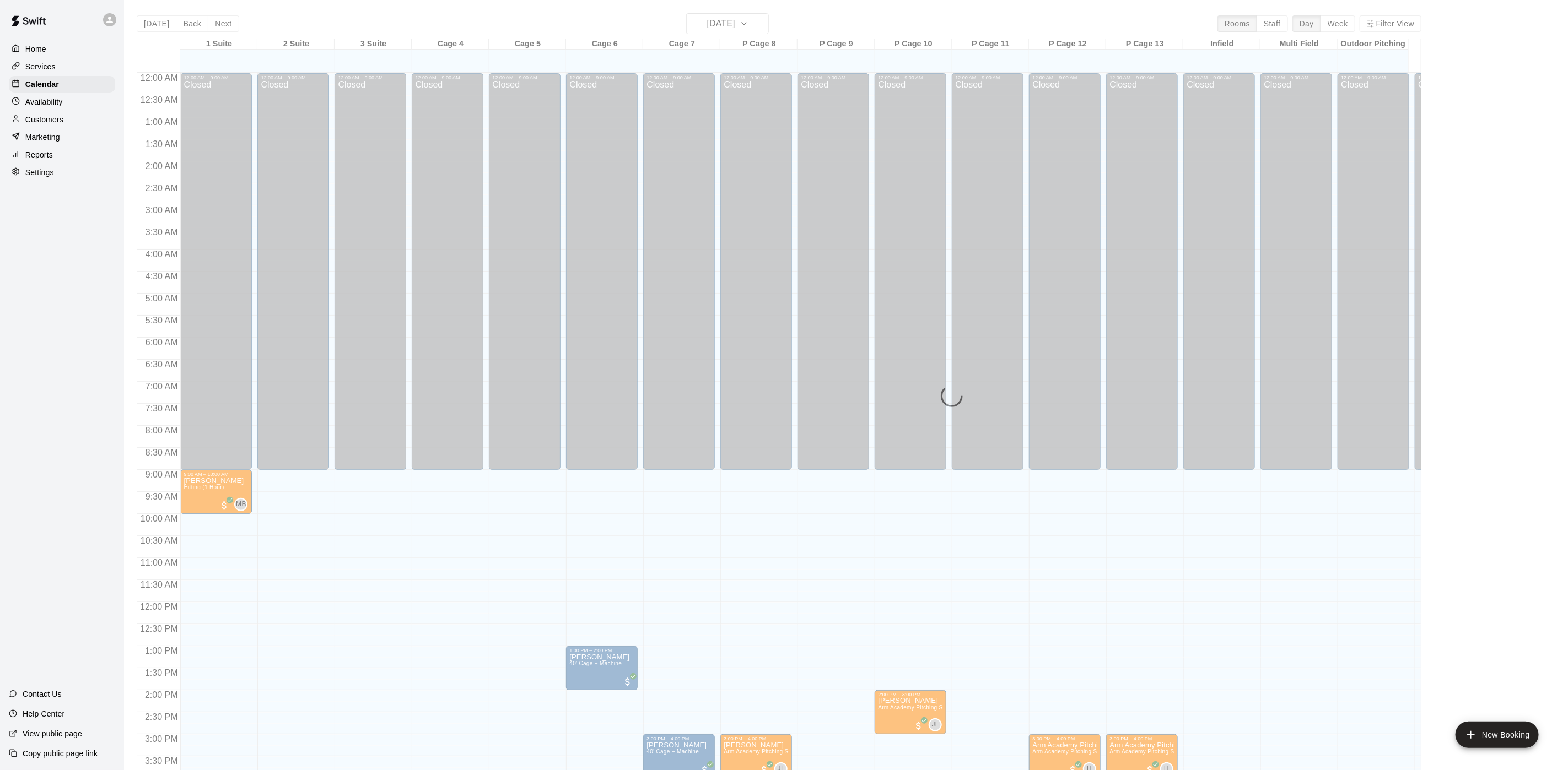
scroll to position [316, 0]
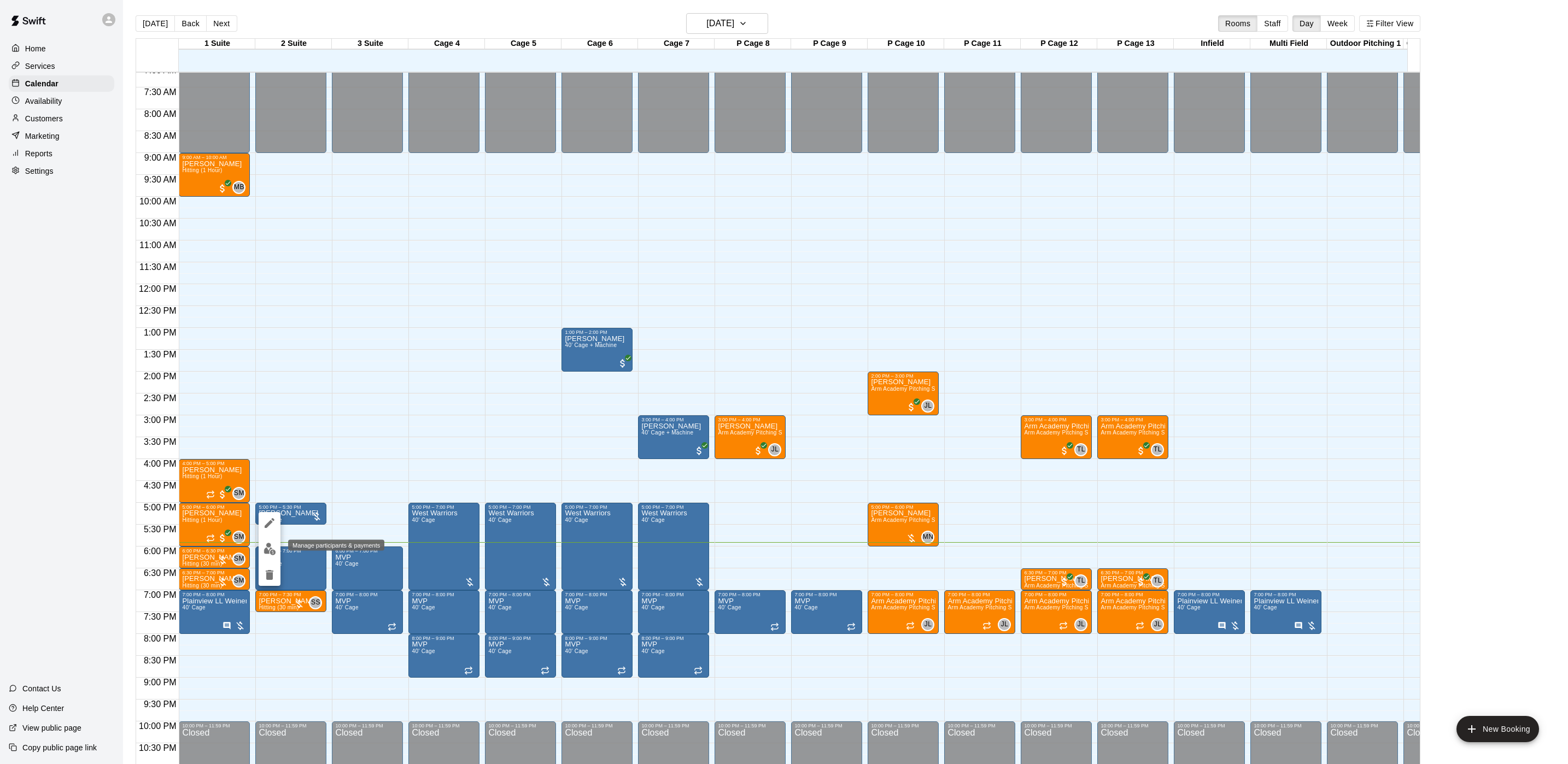
click at [270, 551] on img "edit" at bounding box center [270, 549] width 13 height 13
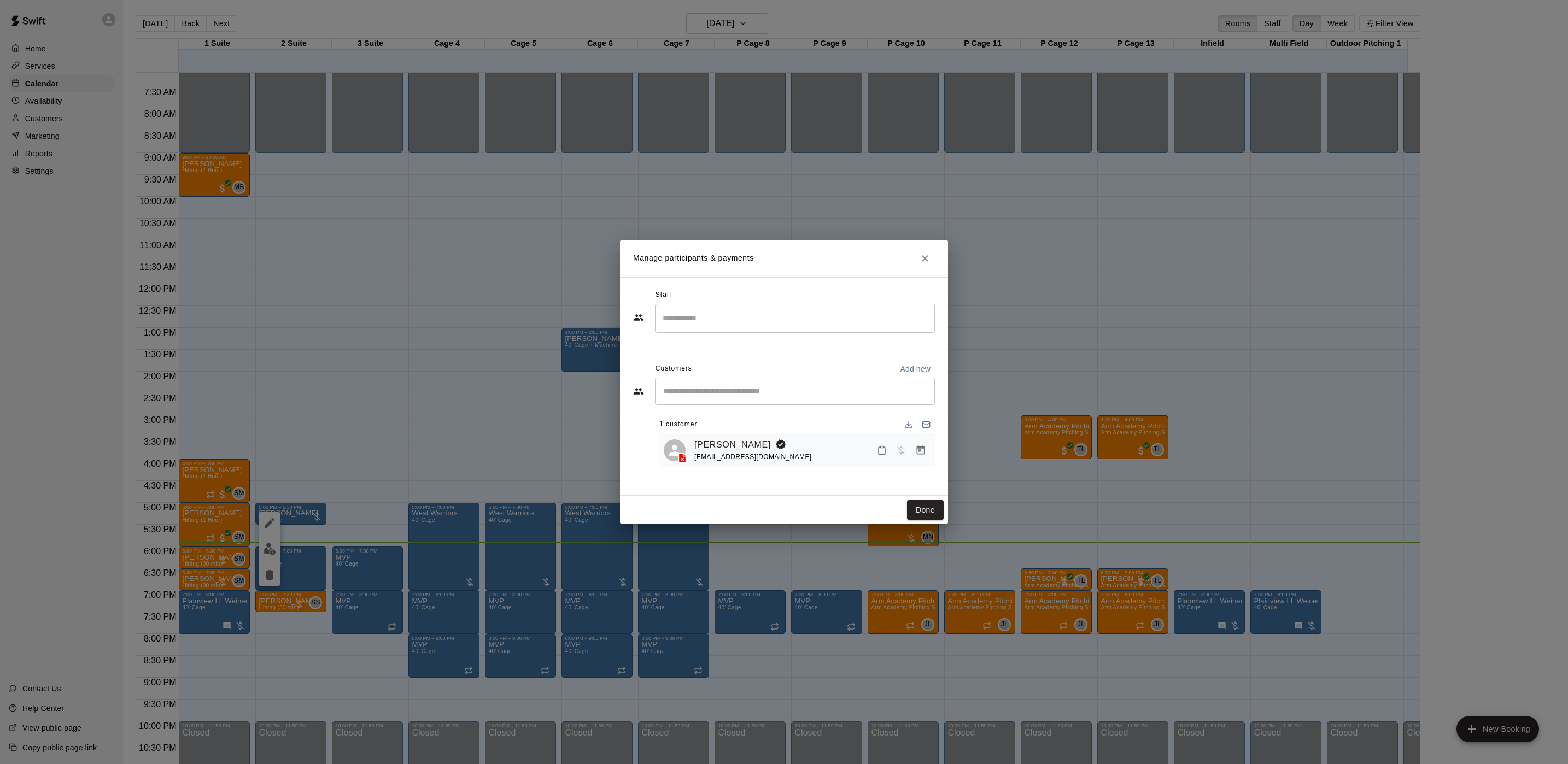
click at [919, 451] on icon "Manage bookings & payment" at bounding box center [920, 450] width 8 height 9
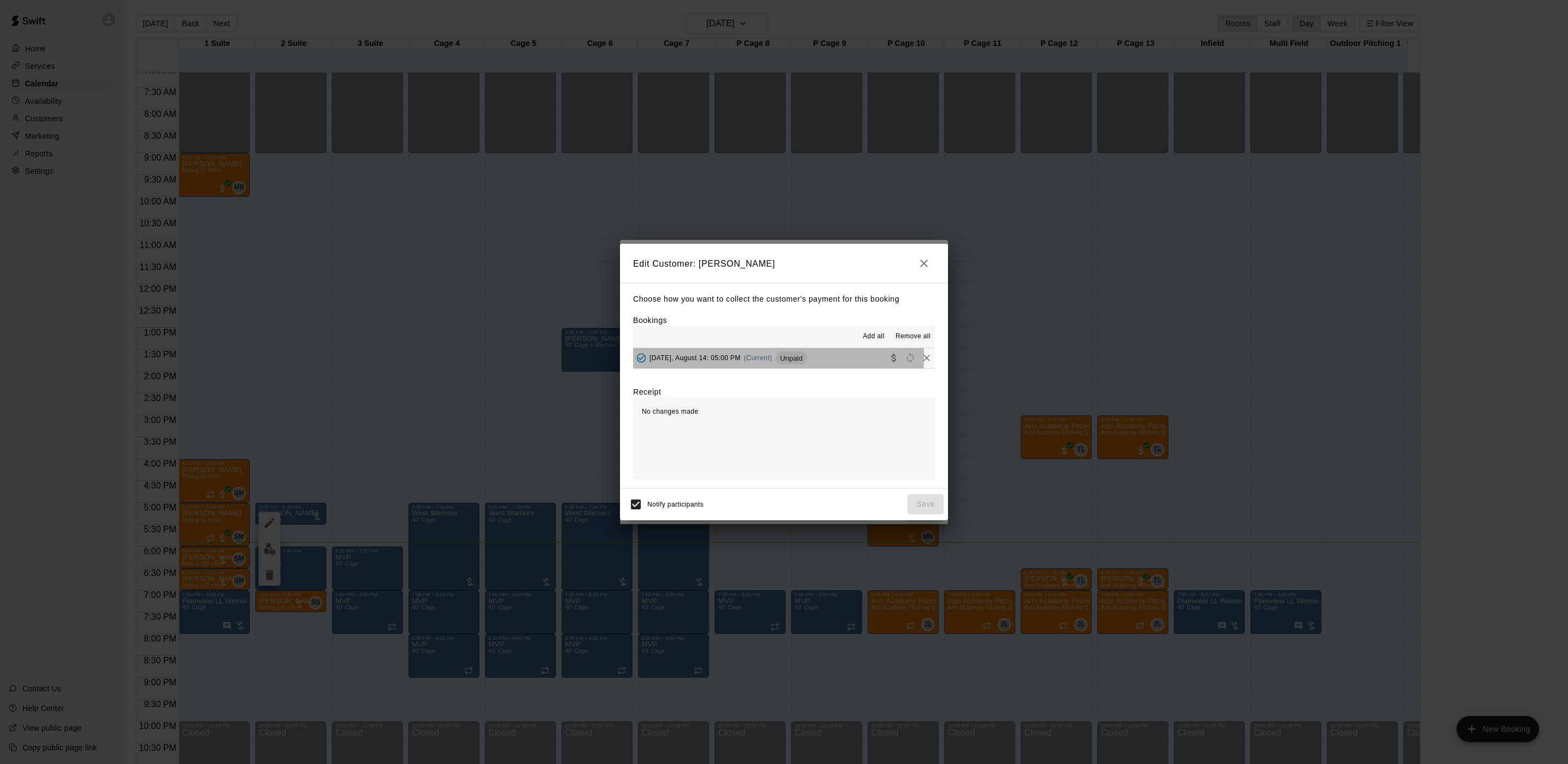
click at [732, 357] on span "[DATE], August 14: 05:00 PM" at bounding box center [695, 358] width 91 height 7
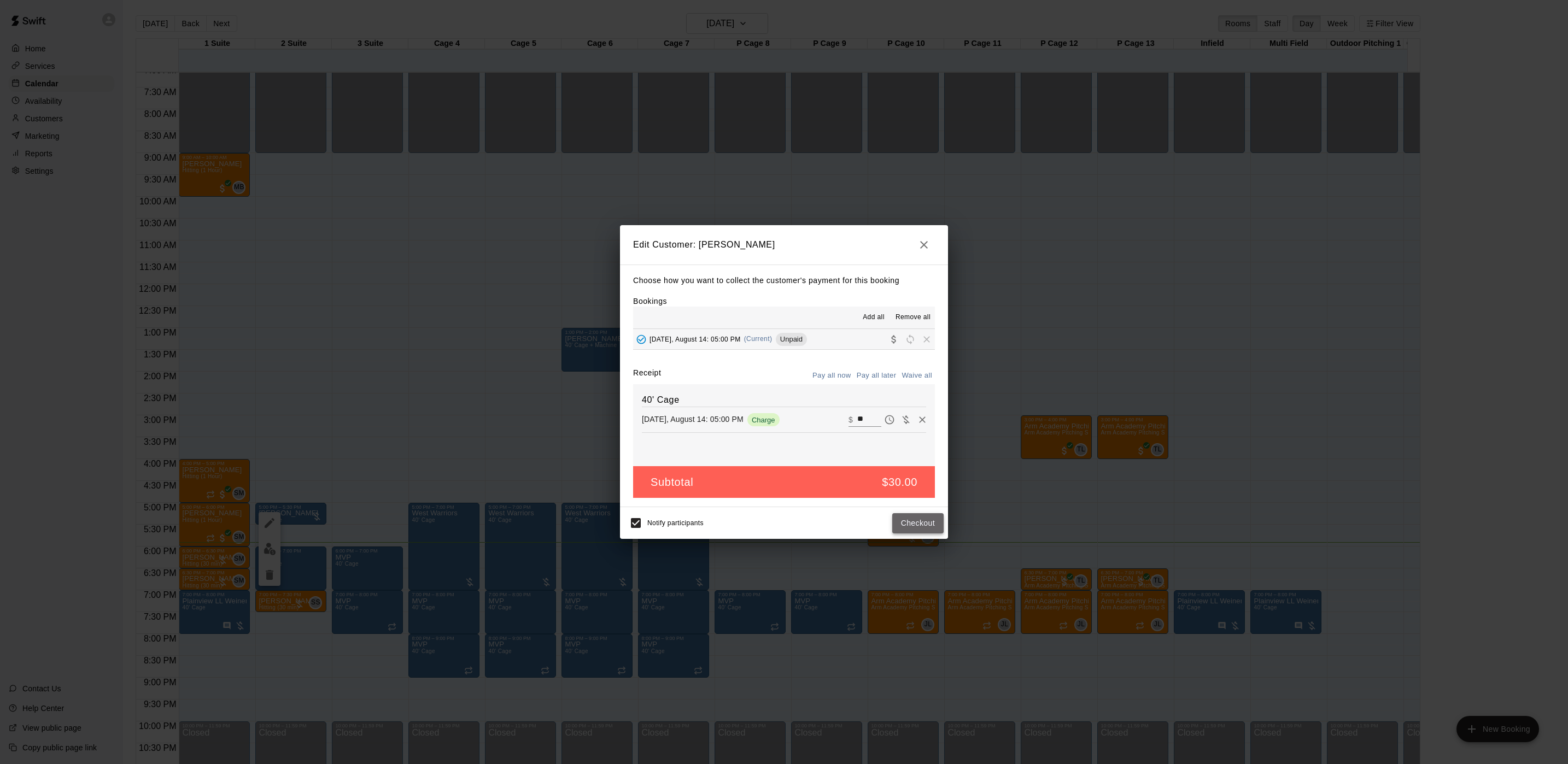
click at [914, 525] on button "Checkout" at bounding box center [918, 523] width 52 height 20
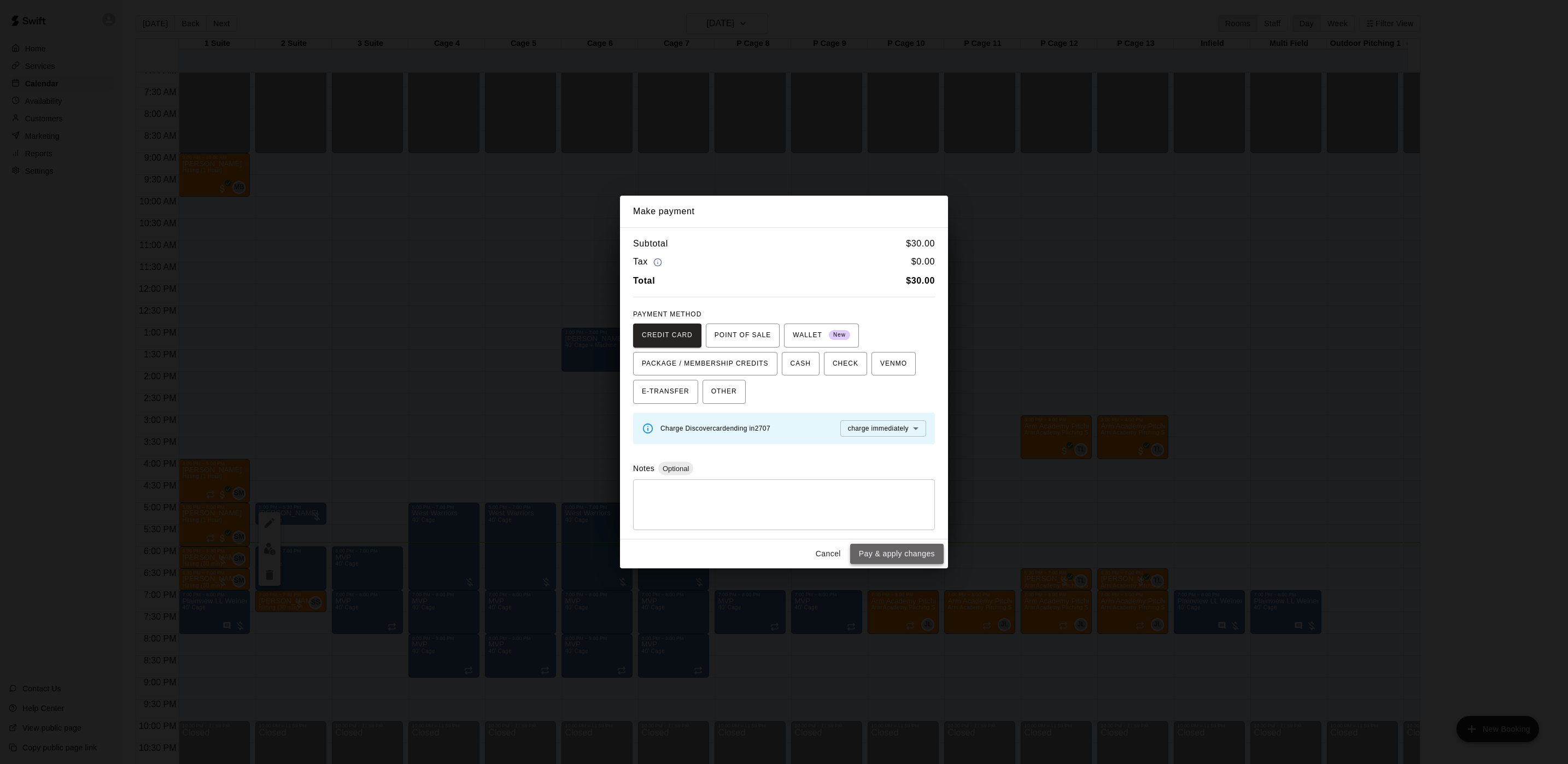
click at [925, 556] on button "Pay & apply changes" at bounding box center [897, 554] width 93 height 20
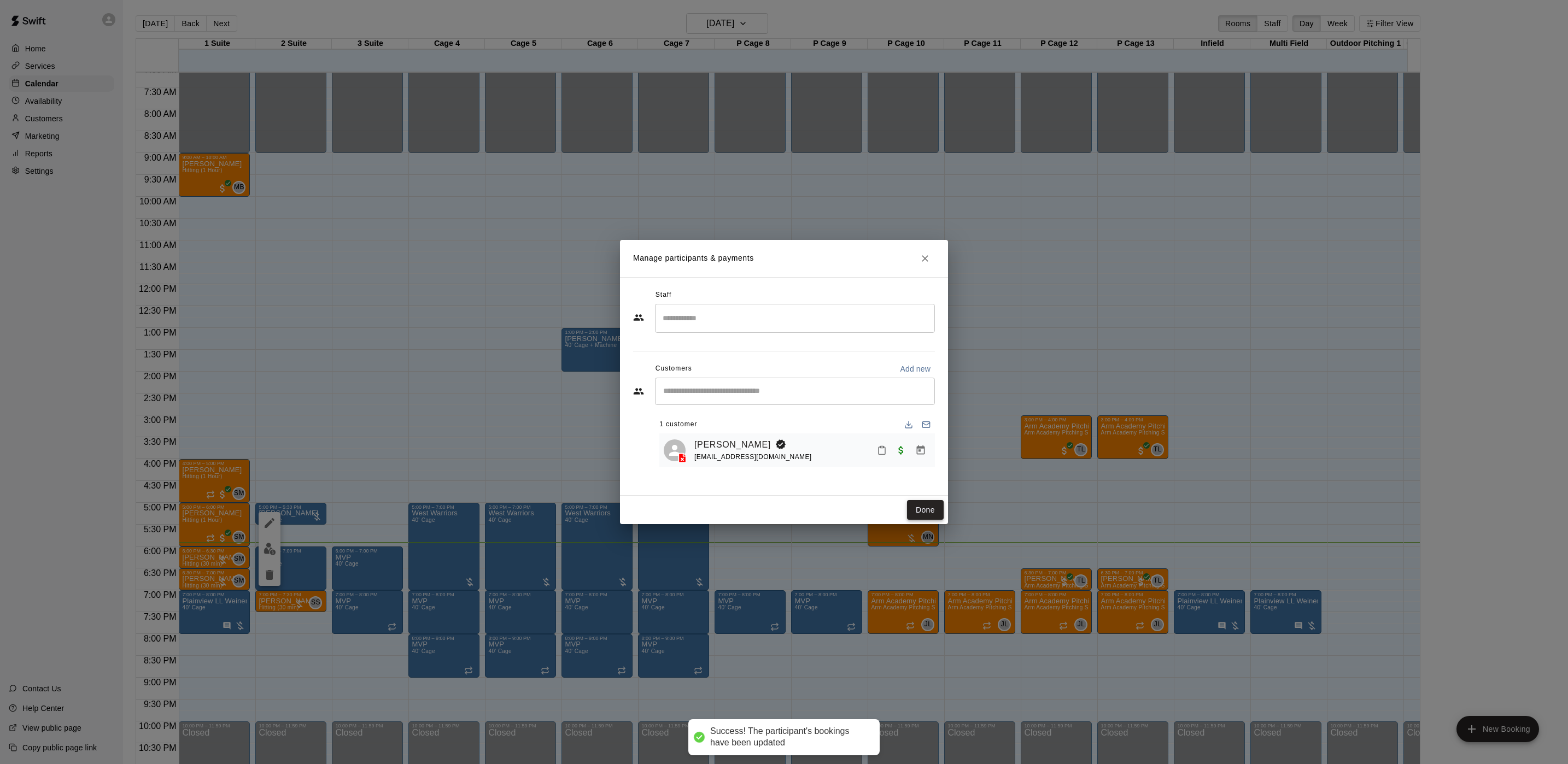
click at [922, 509] on button "Done" at bounding box center [925, 510] width 37 height 20
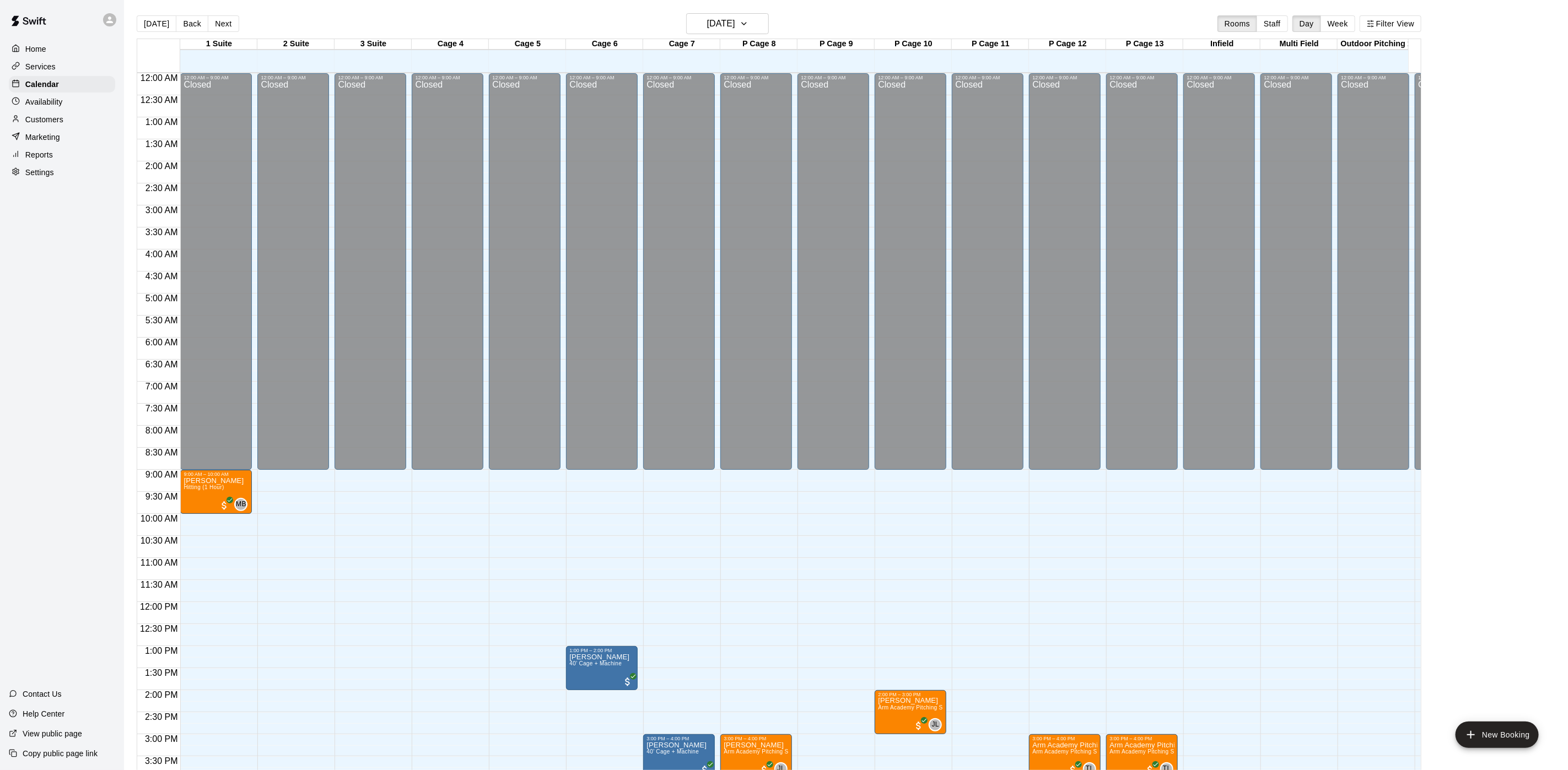
scroll to position [316, 0]
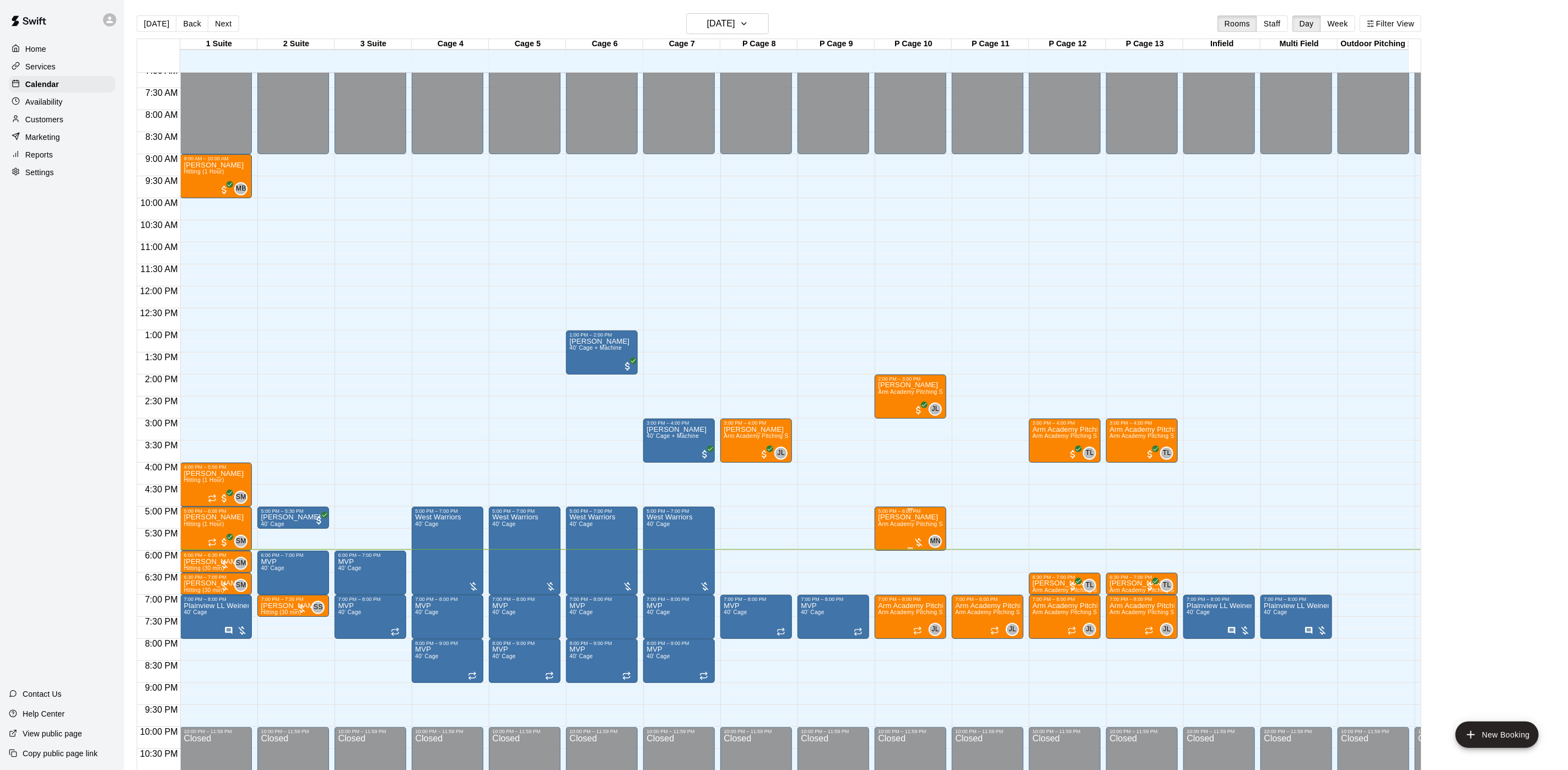
click at [920, 527] on span "Arm Academy Pitching Session 1 Hour - Pitching" at bounding box center [942, 524] width 128 height 6
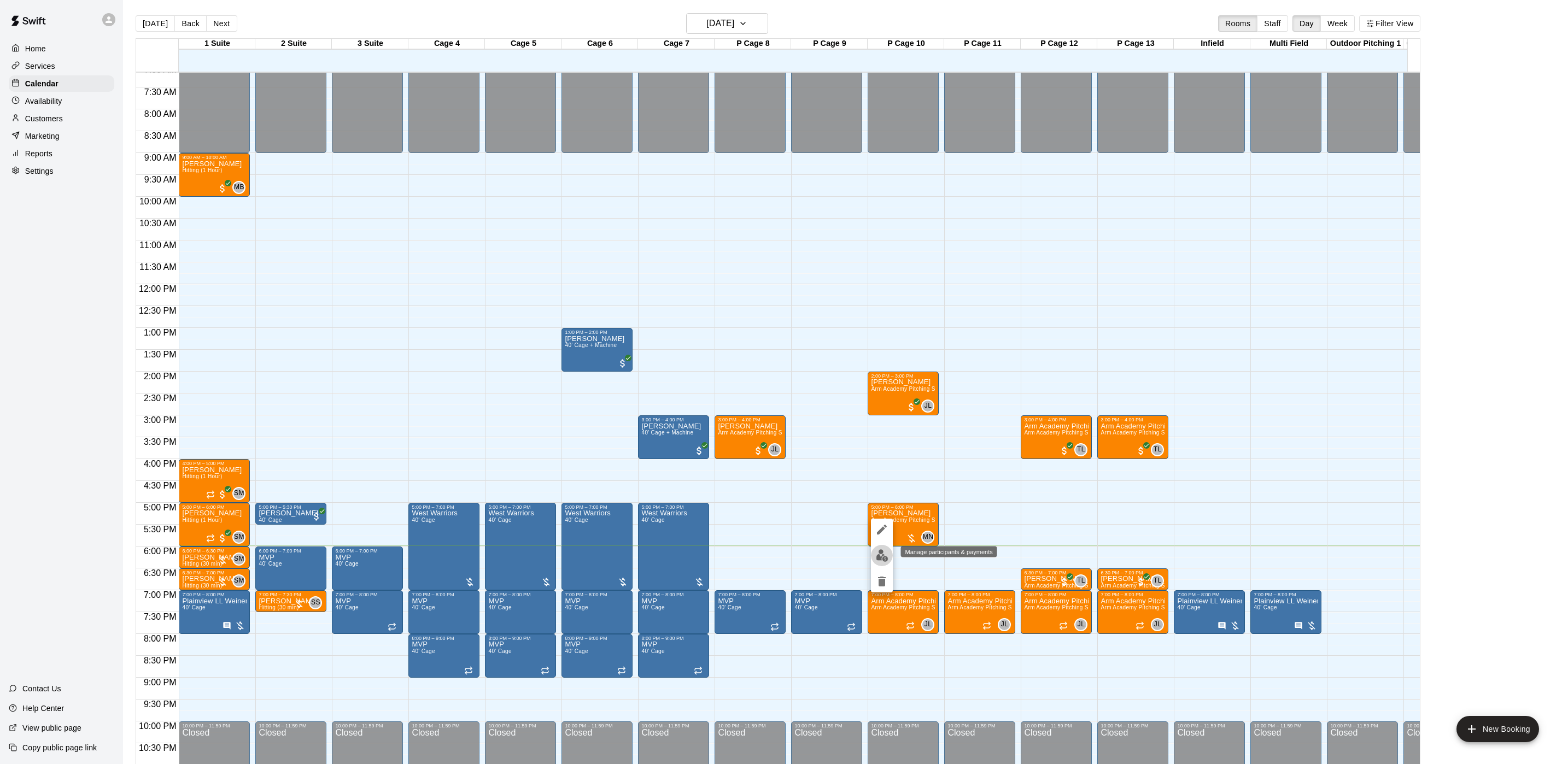
click at [882, 557] on img "edit" at bounding box center [882, 556] width 13 height 13
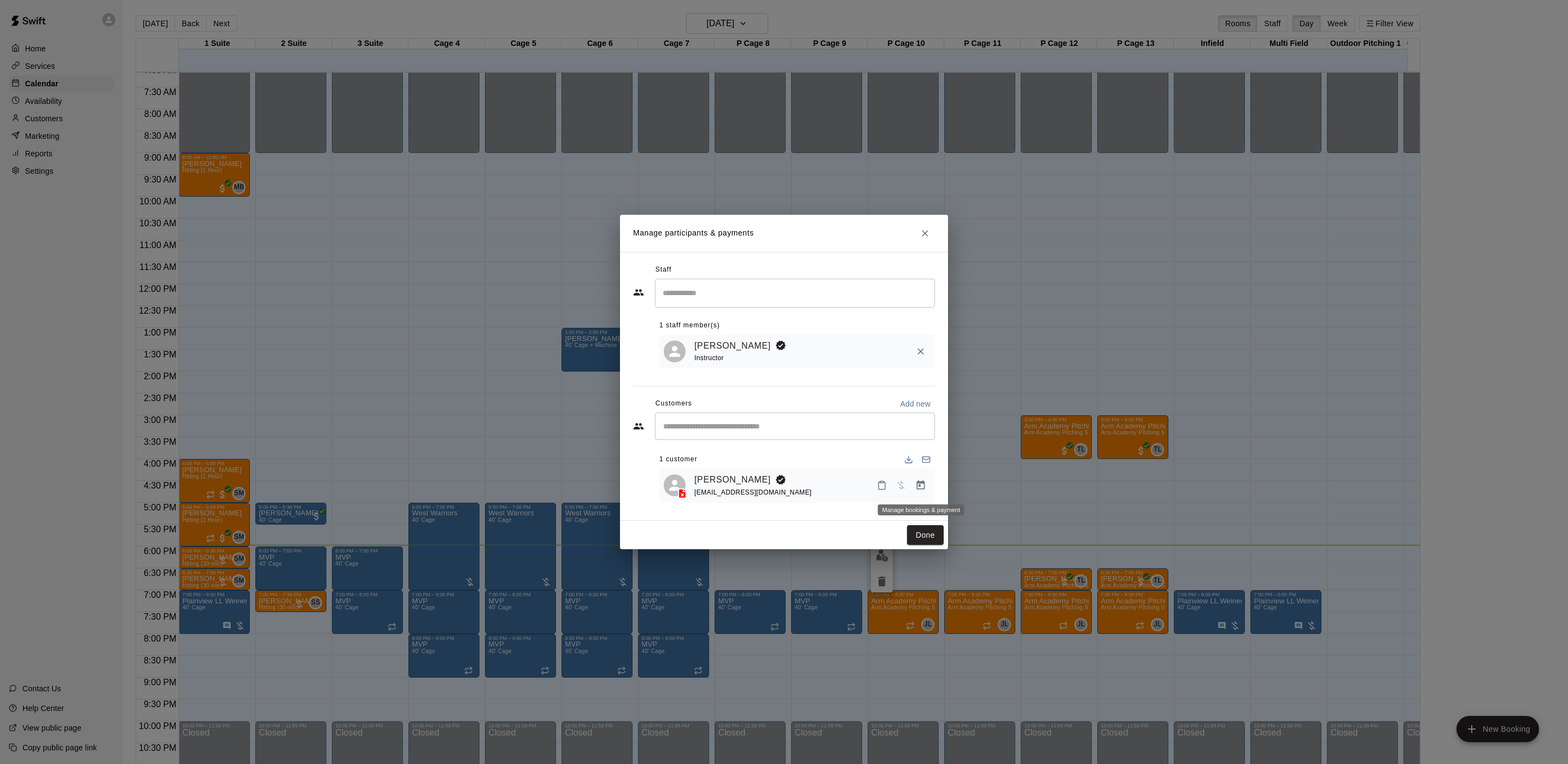
click at [919, 494] on button "Manage bookings & payment" at bounding box center [920, 486] width 20 height 20
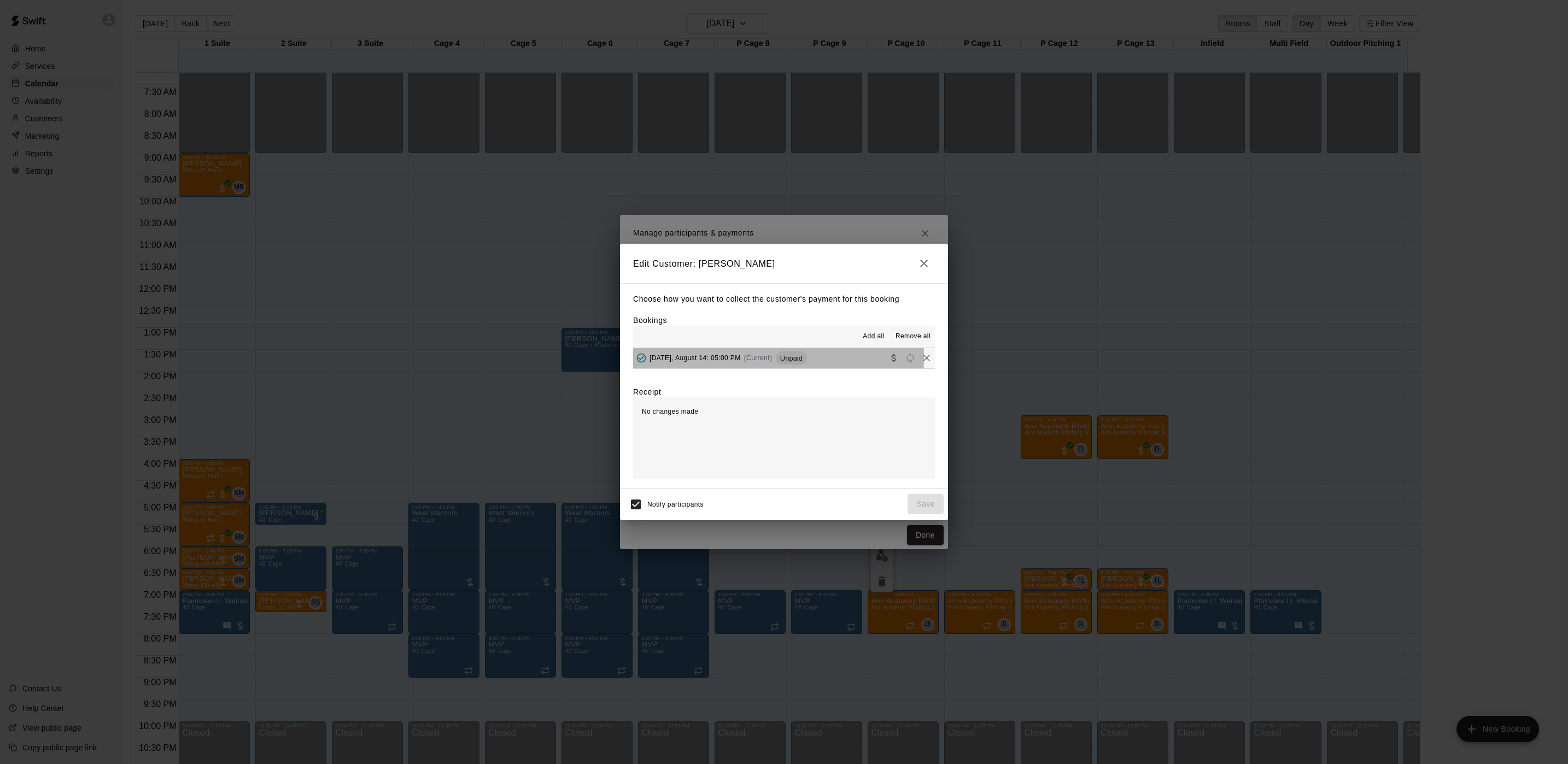
click at [733, 358] on span "[DATE], August 14: 05:00 PM" at bounding box center [695, 358] width 91 height 7
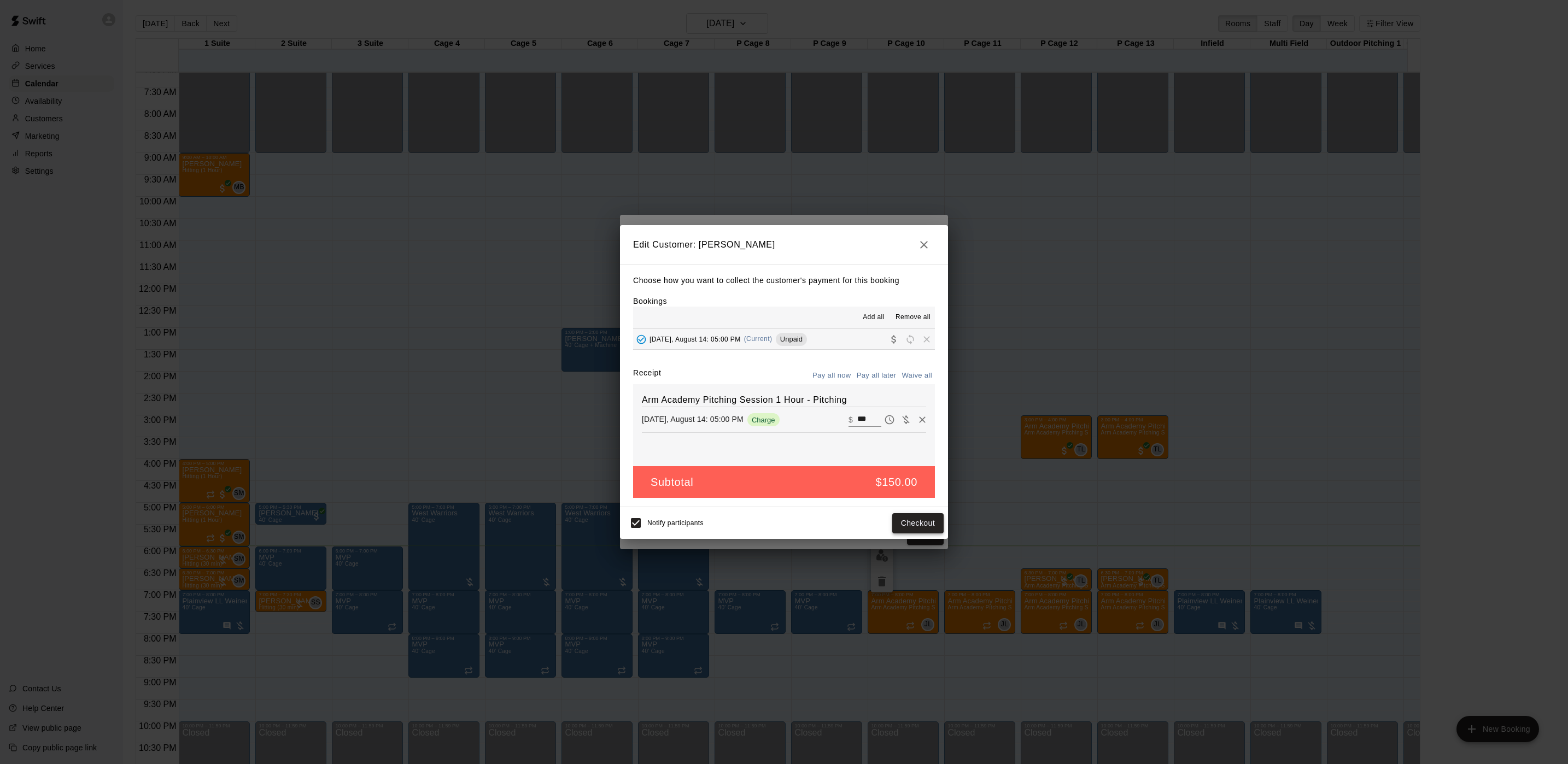
click at [914, 525] on button "Checkout" at bounding box center [918, 523] width 52 height 20
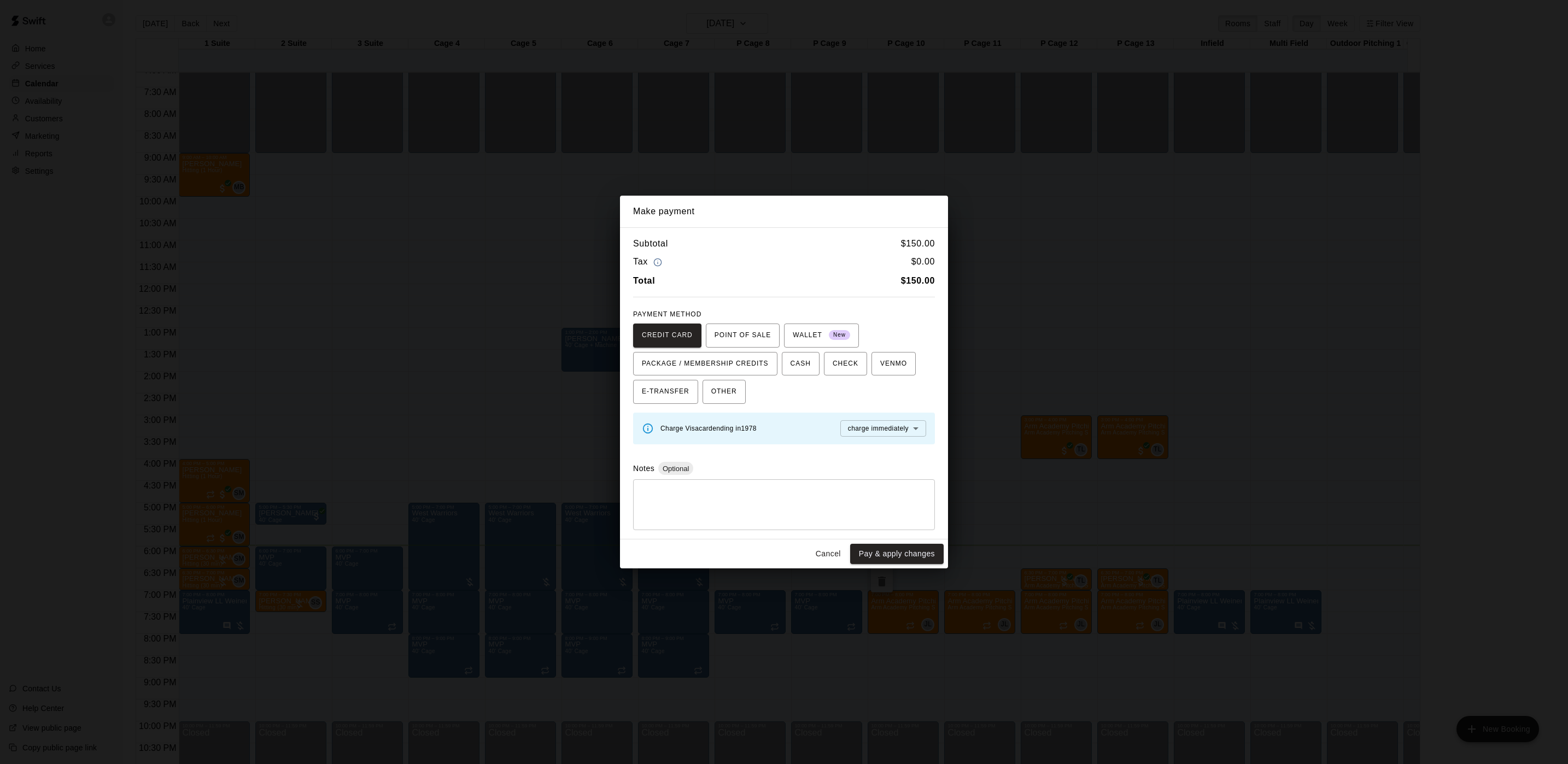
click at [767, 156] on div "Make payment Subtotal $ 150.00 Tax $ 0.00 Total $ 150.00 PAYMENT METHOD CREDIT …" at bounding box center [784, 382] width 1568 height 764
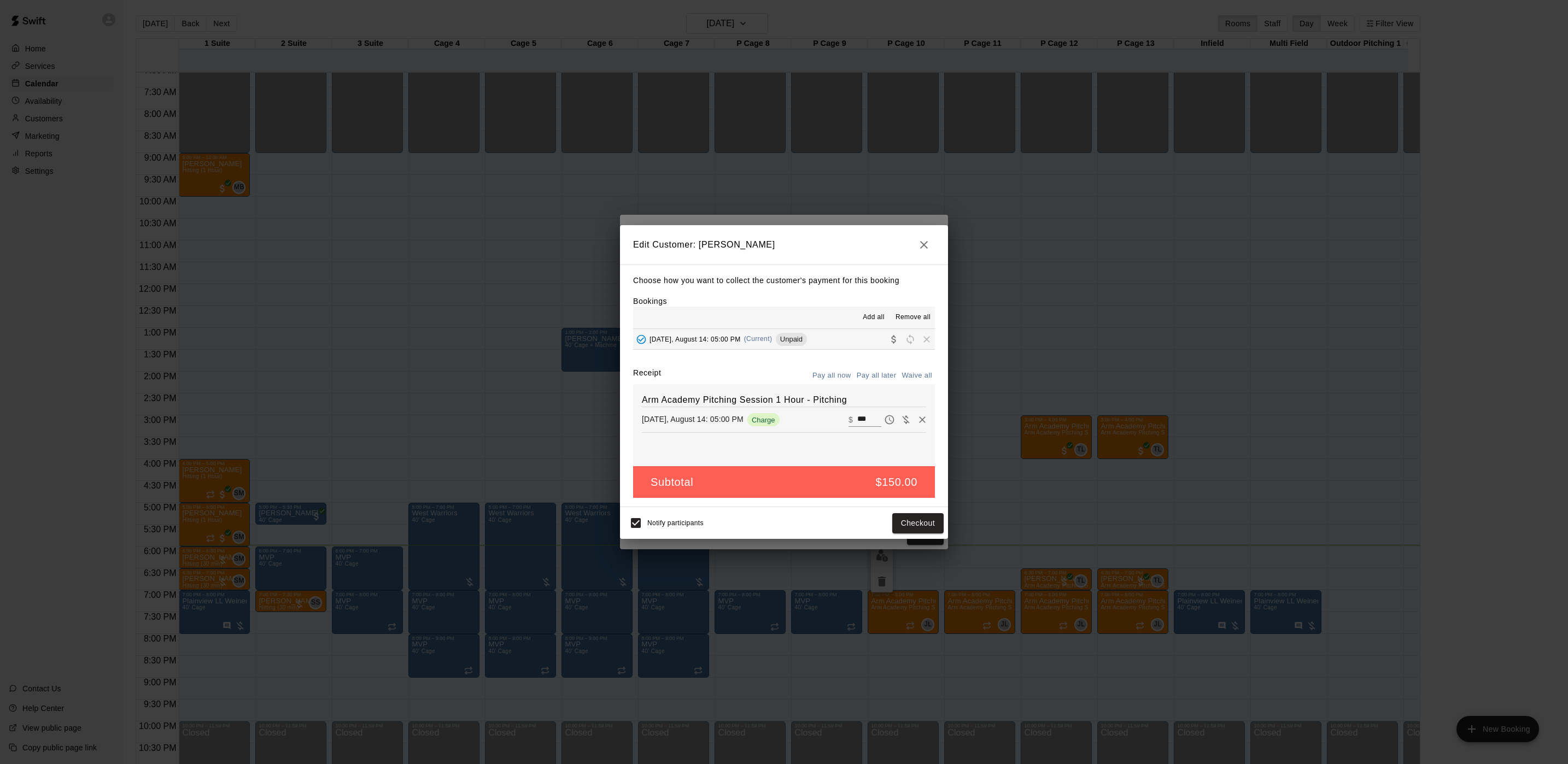
click at [740, 179] on div "Edit Customer: dan bacheller Choose how you want to collect the customer's paym…" at bounding box center [784, 382] width 1568 height 764
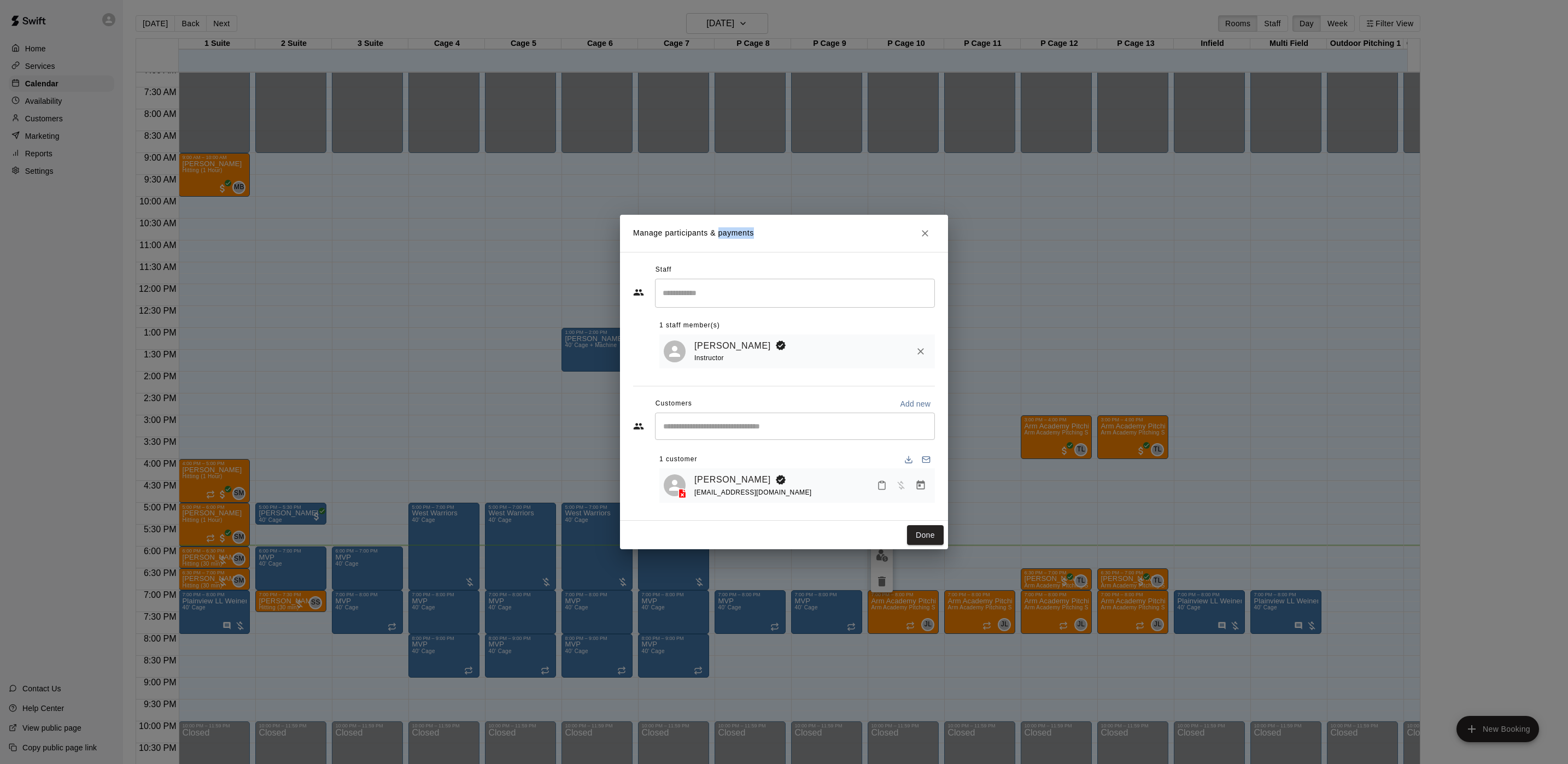
click at [741, 180] on div "Manage participants & payments Staff ​ 1 staff member(s) Max Nielsen Instructor…" at bounding box center [784, 382] width 1568 height 764
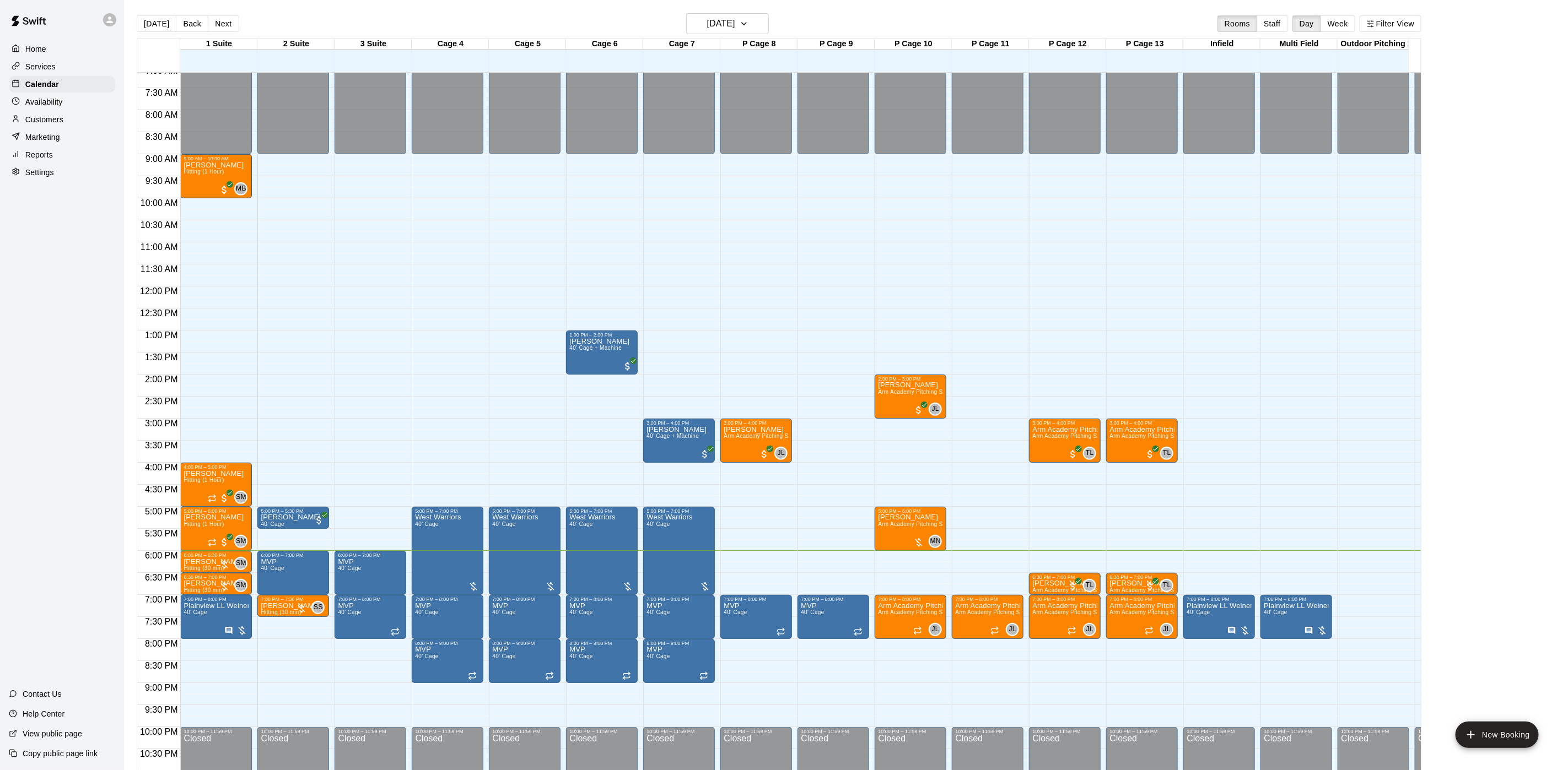
click at [738, 8] on main "Today Back Next Thursday Aug 14 Rooms Staff Day Week Filter View 1 Suite 14 Thu…" at bounding box center [846, 394] width 1444 height 788
click at [735, 25] on h6 "[DATE]" at bounding box center [721, 23] width 28 height 15
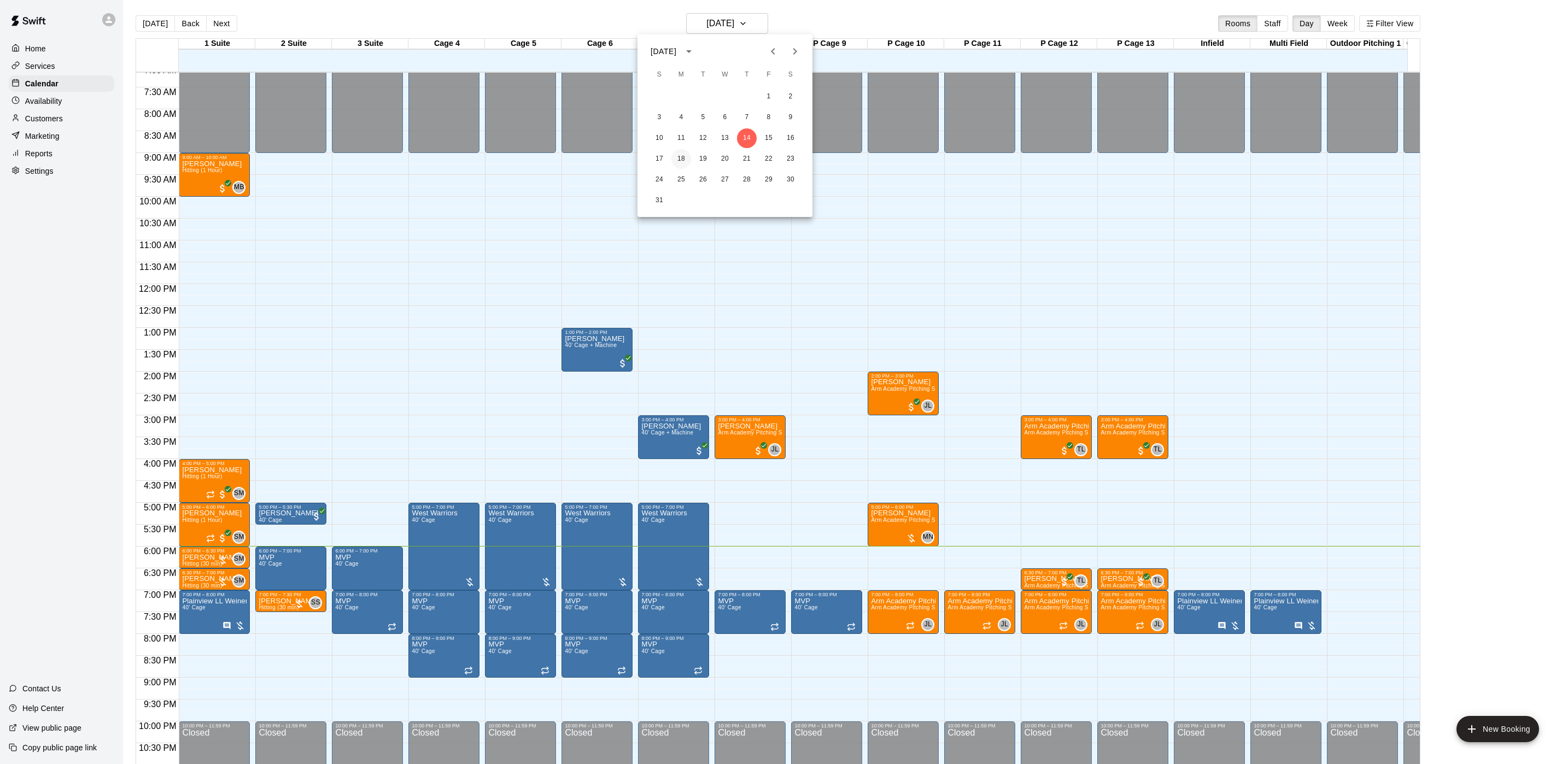
click at [675, 162] on button "18" at bounding box center [681, 159] width 20 height 20
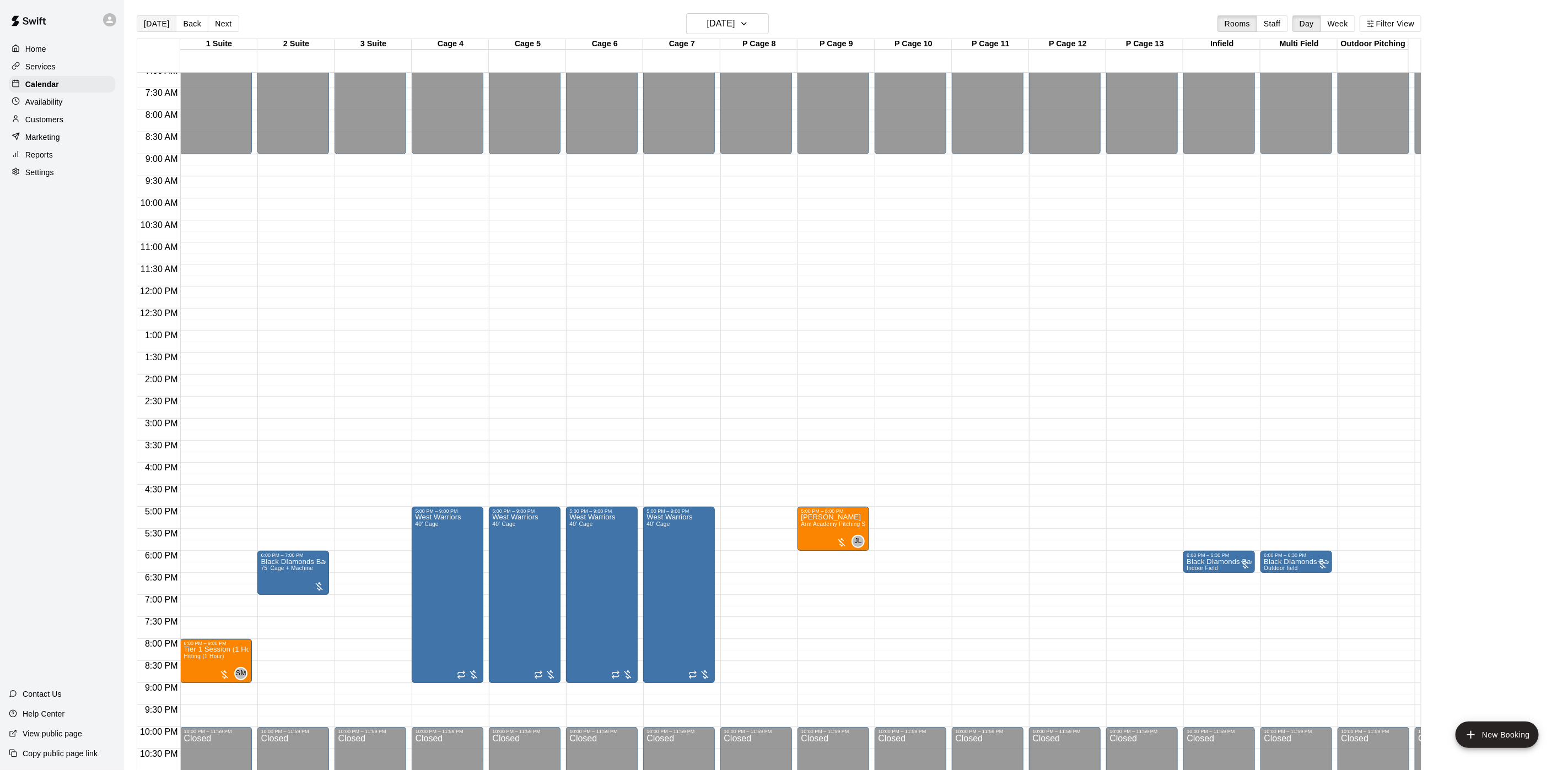
click at [149, 22] on button "[DATE]" at bounding box center [156, 23] width 40 height 17
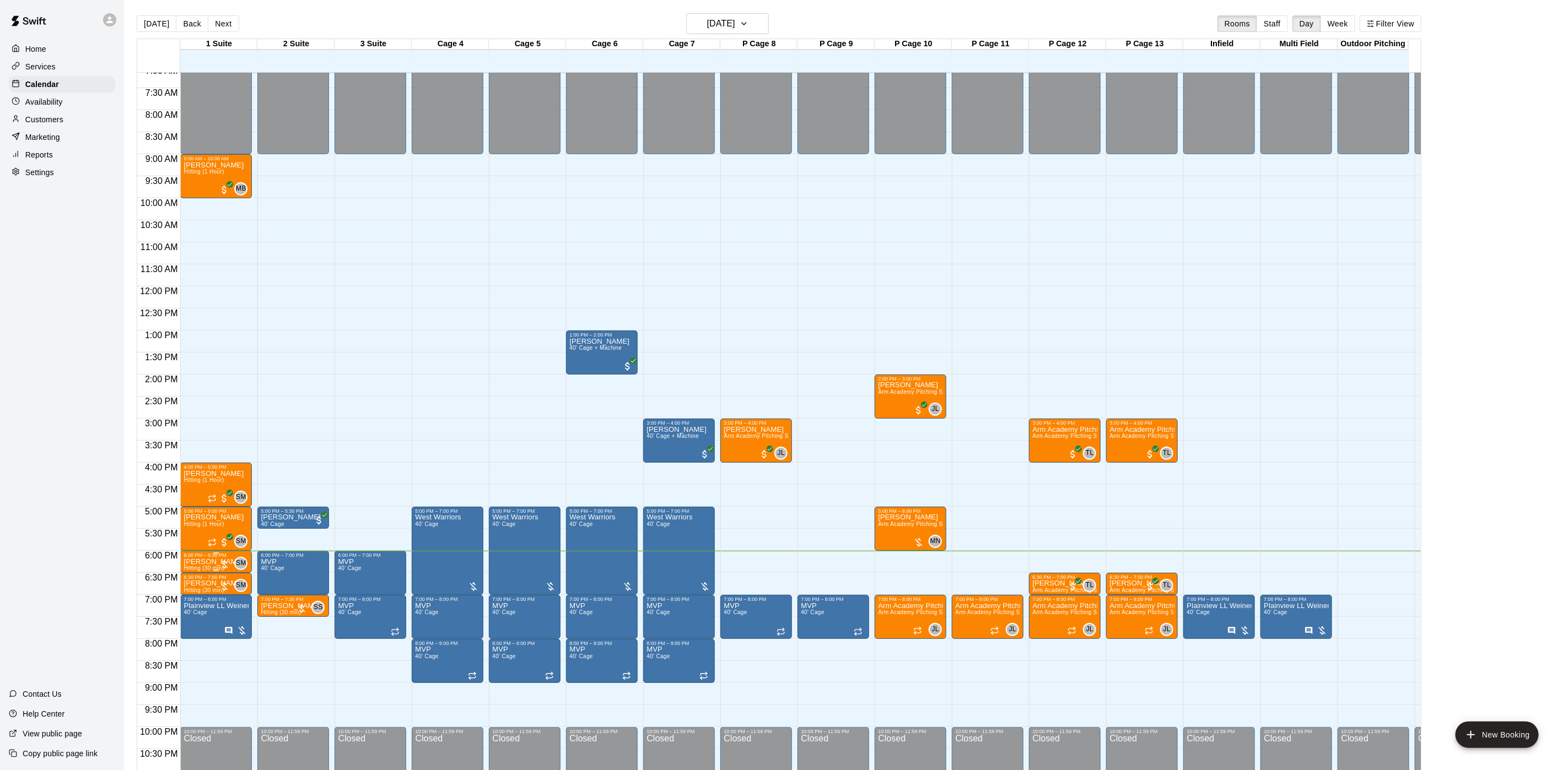
click at [194, 562] on p "[PERSON_NAME]" at bounding box center [213, 562] width 60 height 0
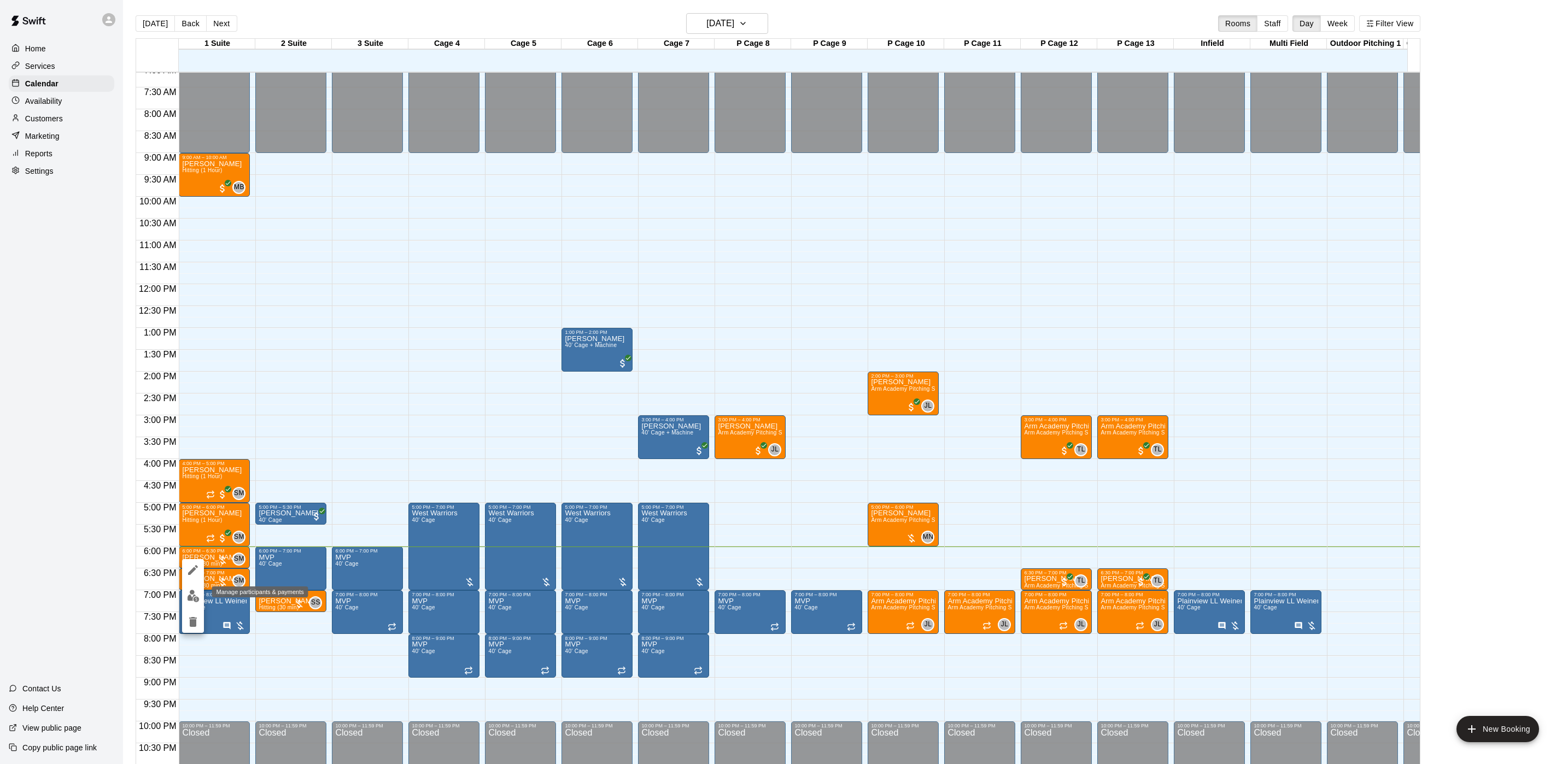
click at [189, 591] on img "edit" at bounding box center [193, 596] width 13 height 13
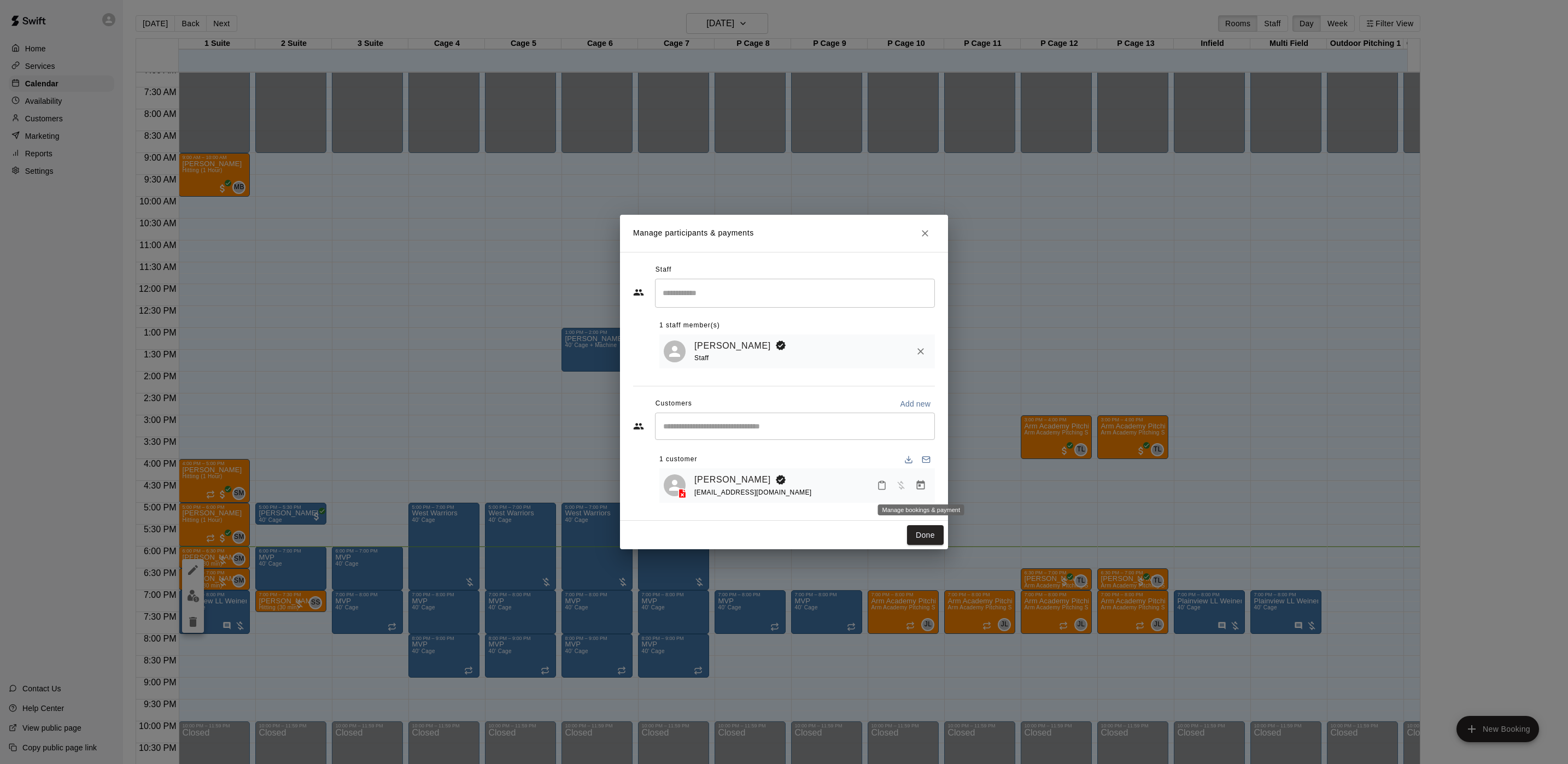
click at [928, 489] on button "Manage bookings & payment" at bounding box center [920, 486] width 20 height 20
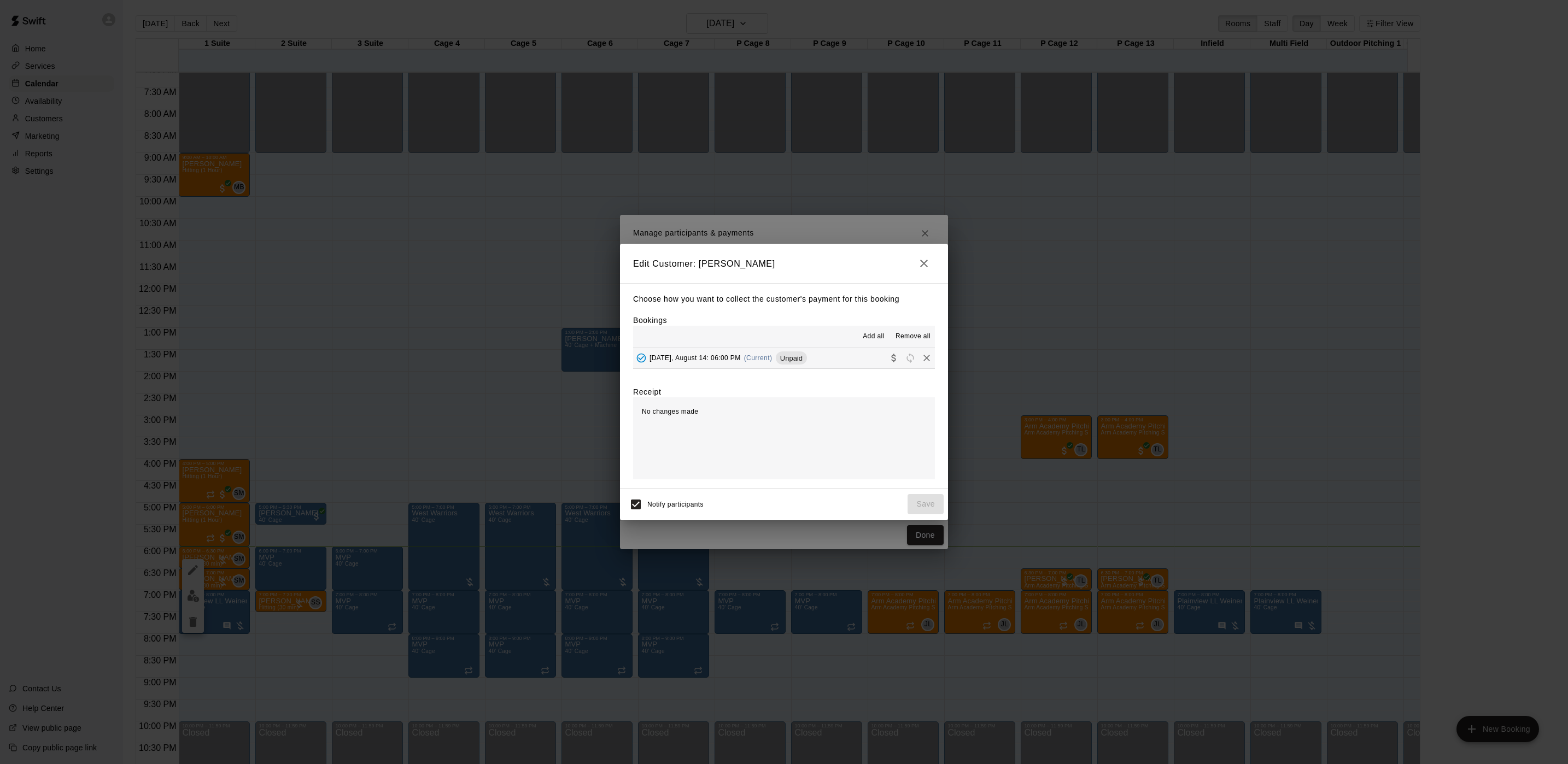
click at [741, 353] on div "Thursday, August 14: 06:00 PM (Current) Unpaid" at bounding box center [719, 358] width 174 height 17
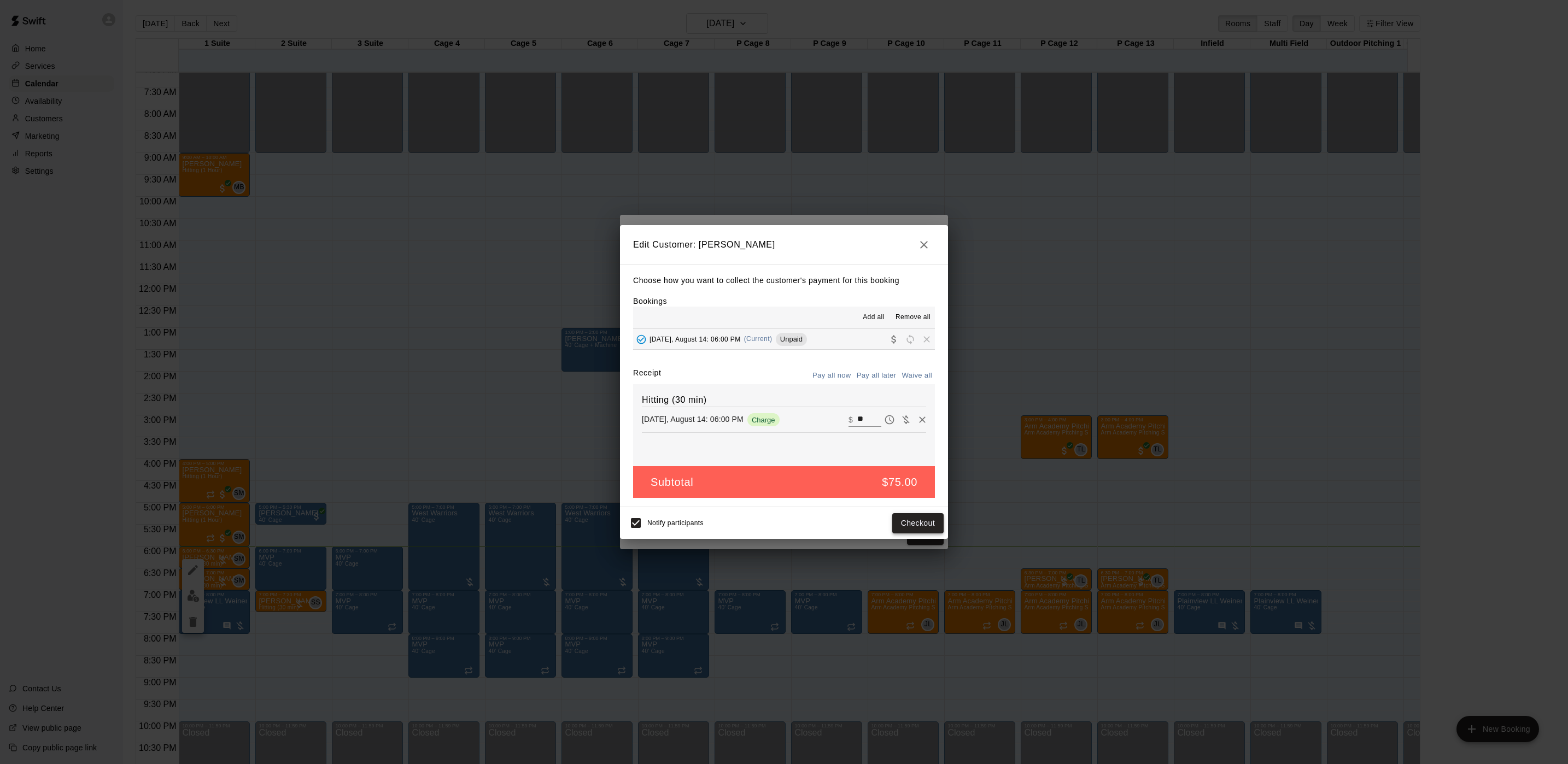
click at [900, 519] on button "Checkout" at bounding box center [918, 523] width 52 height 20
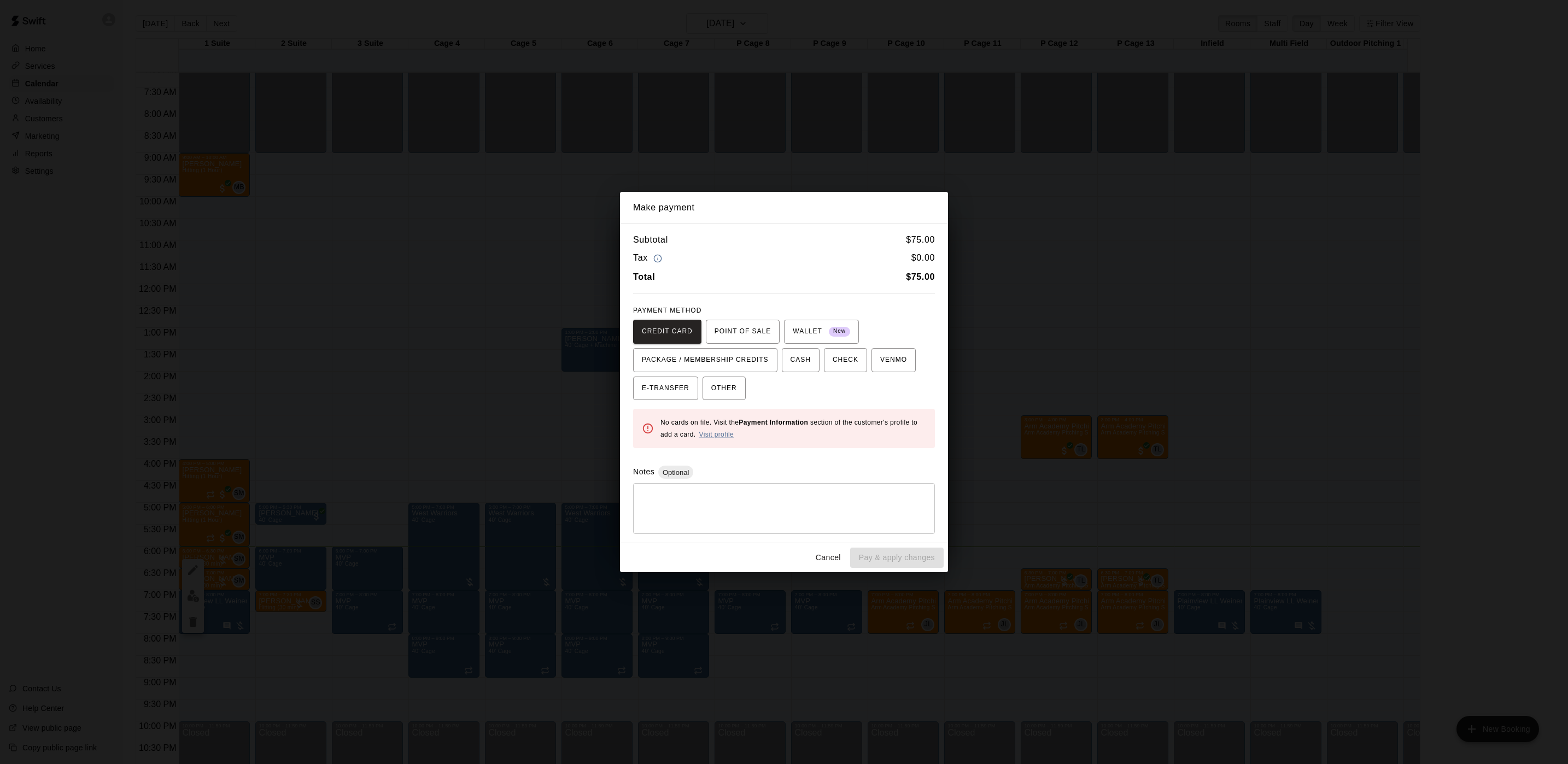
click at [619, 151] on div "Make payment Subtotal $ 75.00 Tax $ 0.00 Total $ 75.00 PAYMENT METHOD CREDIT CA…" at bounding box center [784, 382] width 1568 height 764
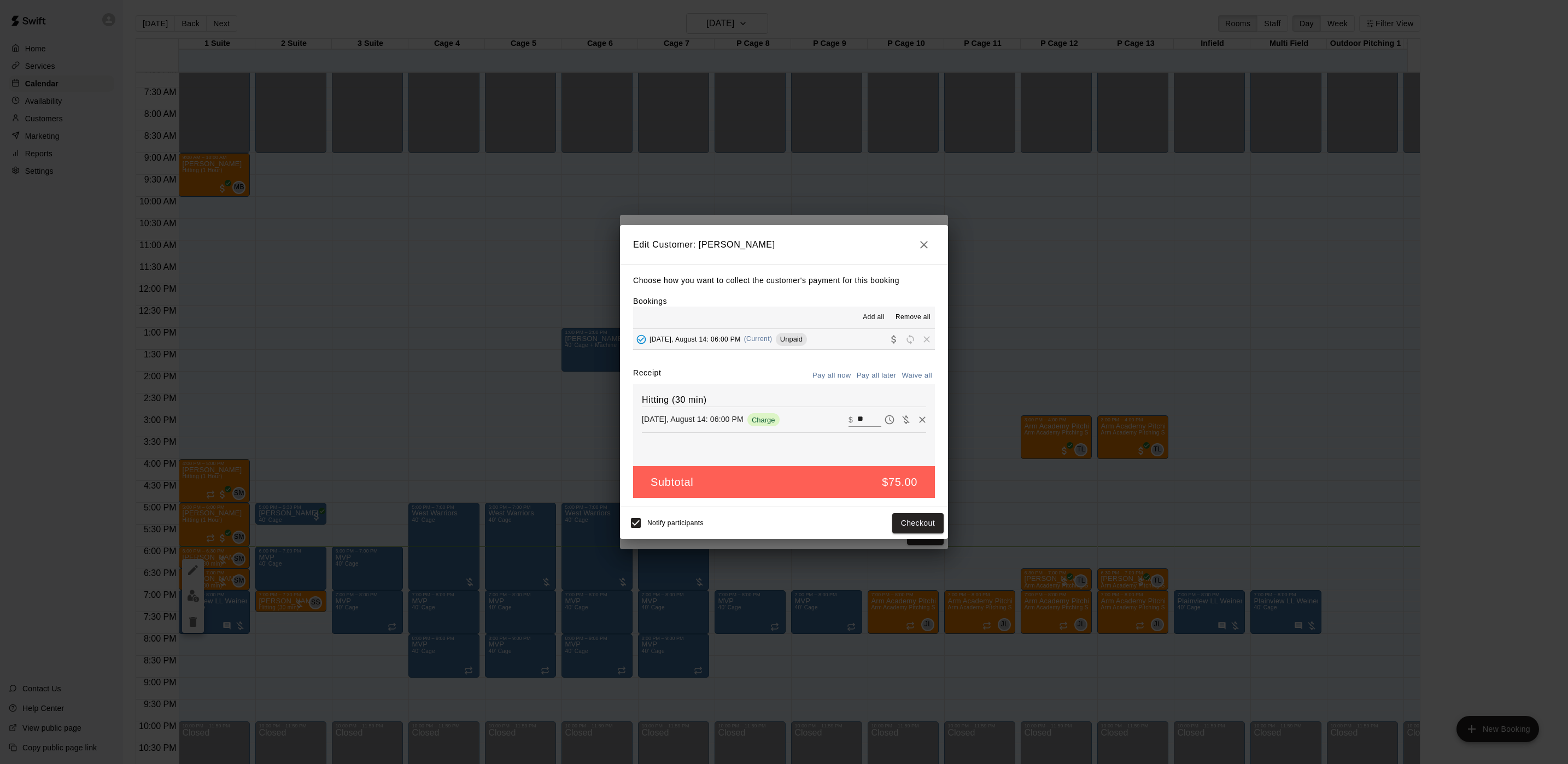
click at [671, 183] on div "Edit Customer: Carson Dongvort Choose how you want to collect the customer's pa…" at bounding box center [784, 382] width 1568 height 764
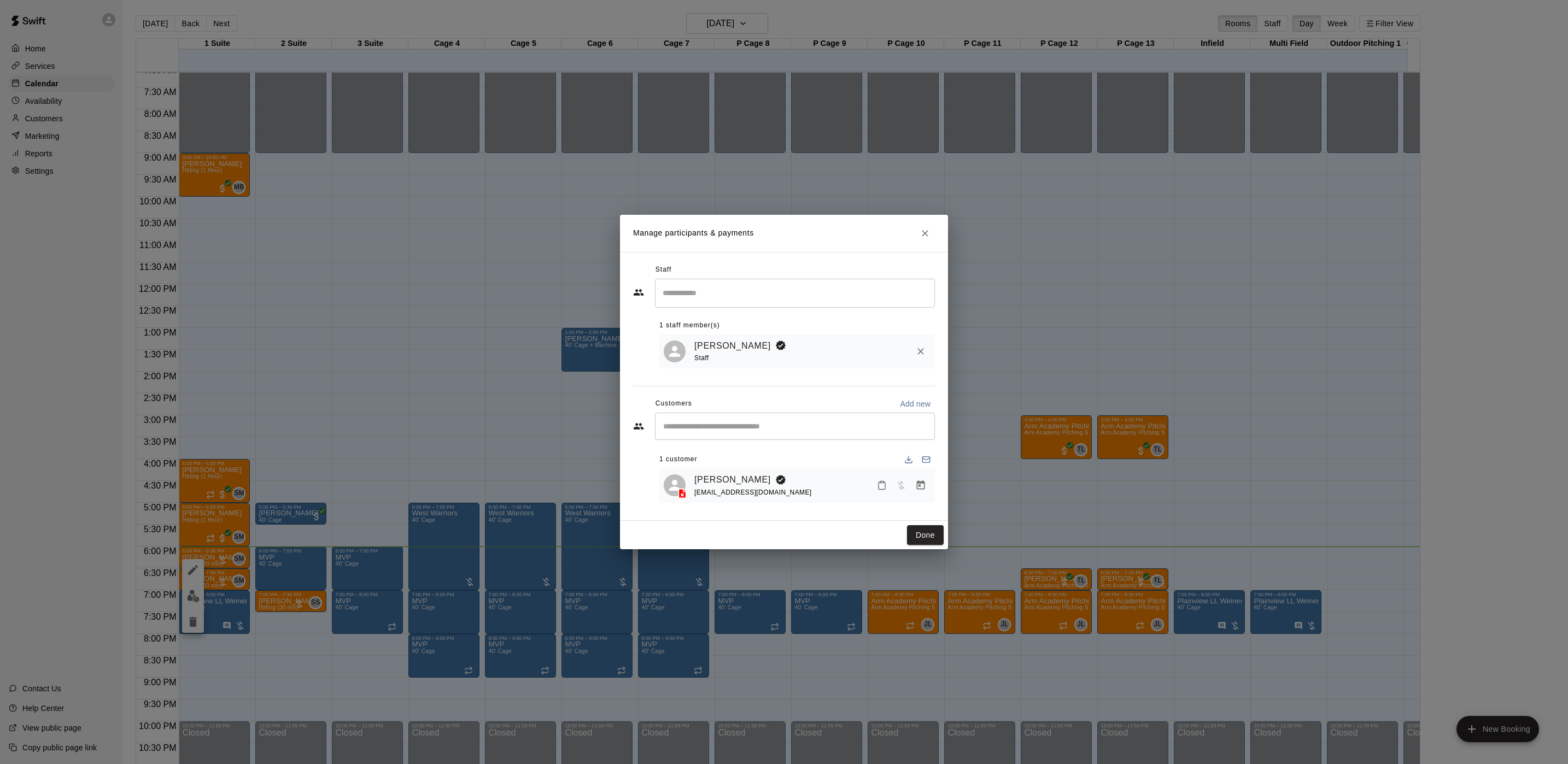
click at [924, 487] on icon "Manage bookings & payment" at bounding box center [920, 486] width 11 height 11
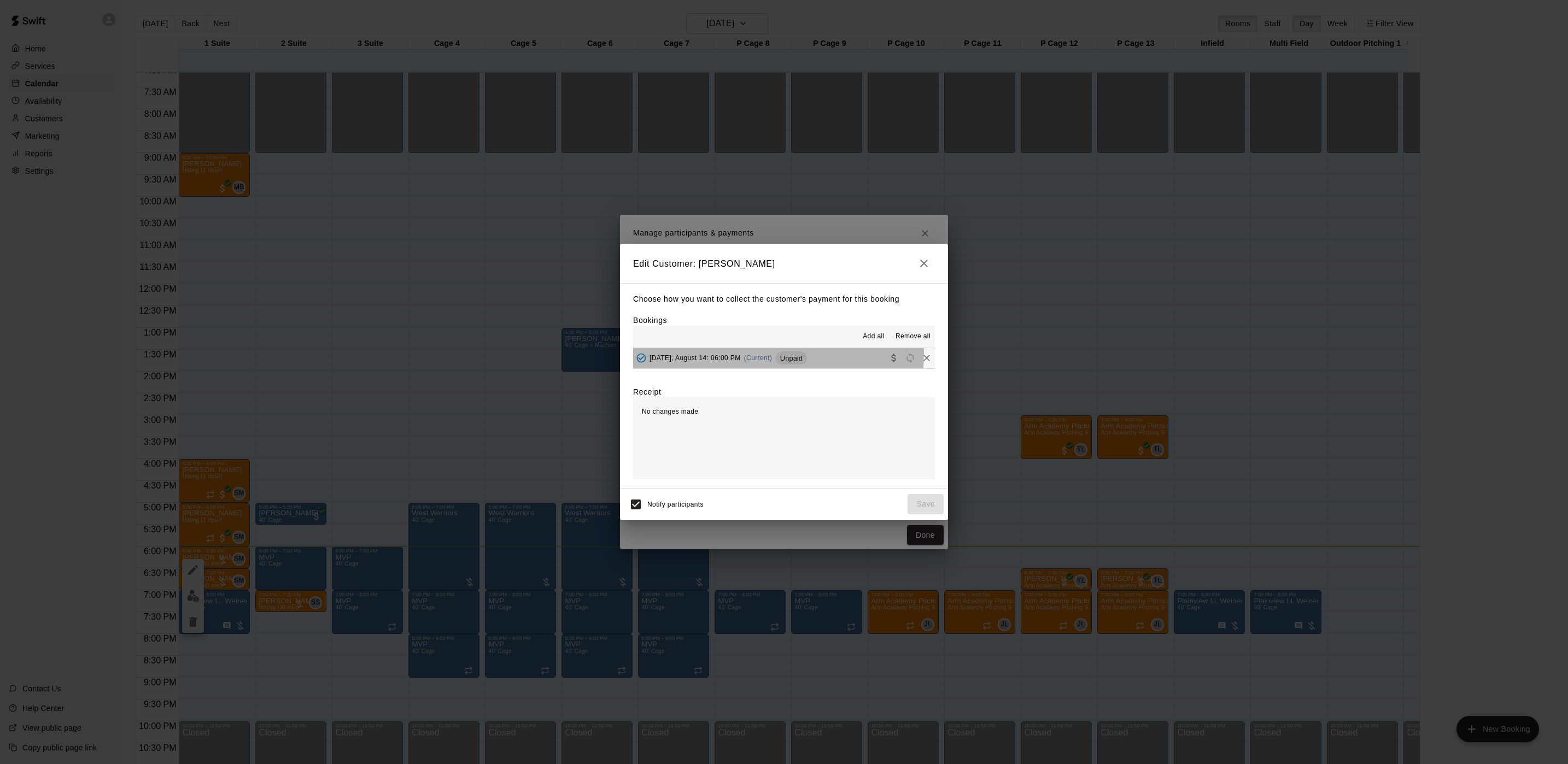
click at [741, 354] on span "Thursday, August 14: 06:00 PM" at bounding box center [695, 358] width 91 height 7
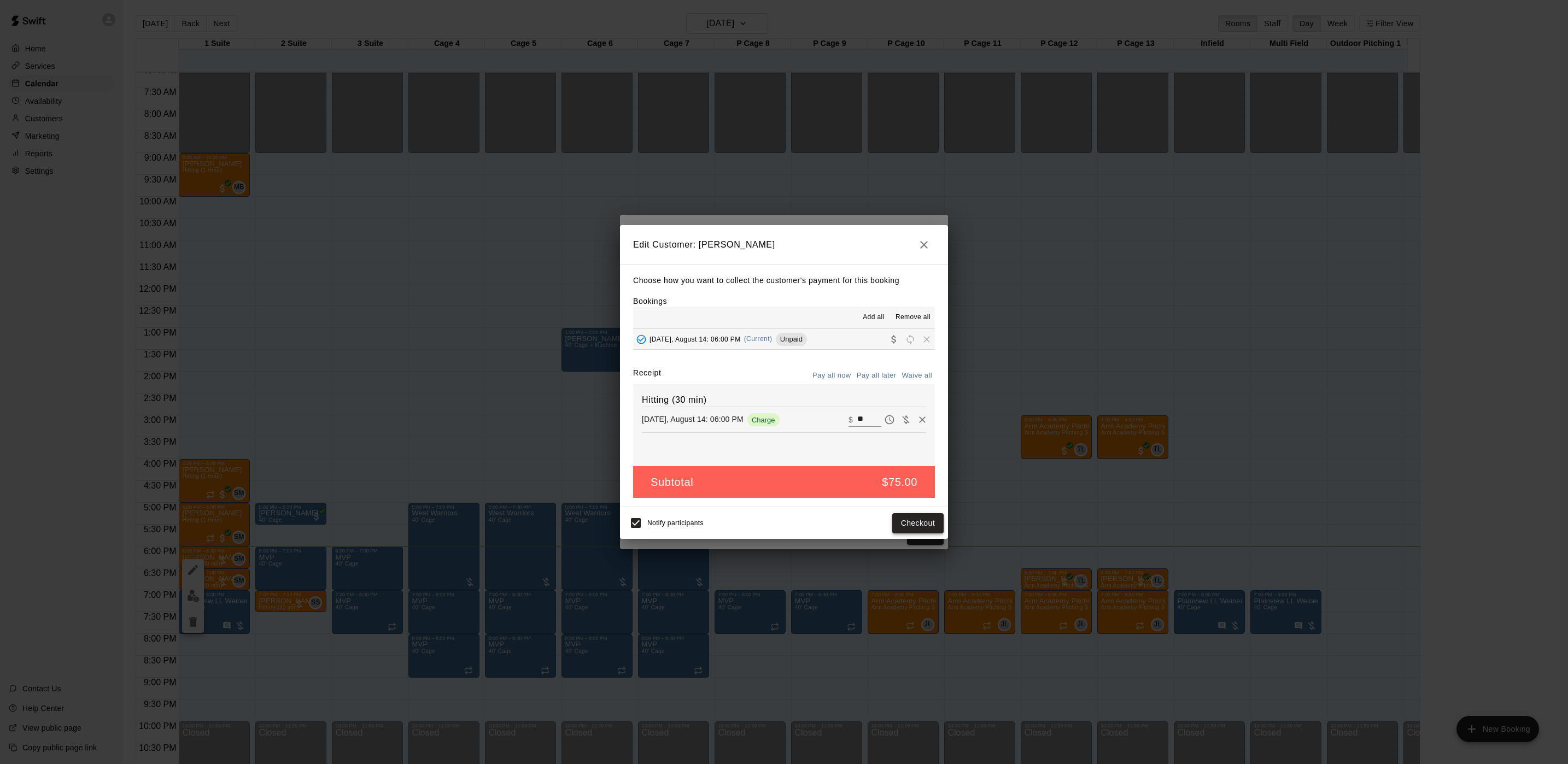
click at [904, 525] on button "Checkout" at bounding box center [918, 523] width 52 height 20
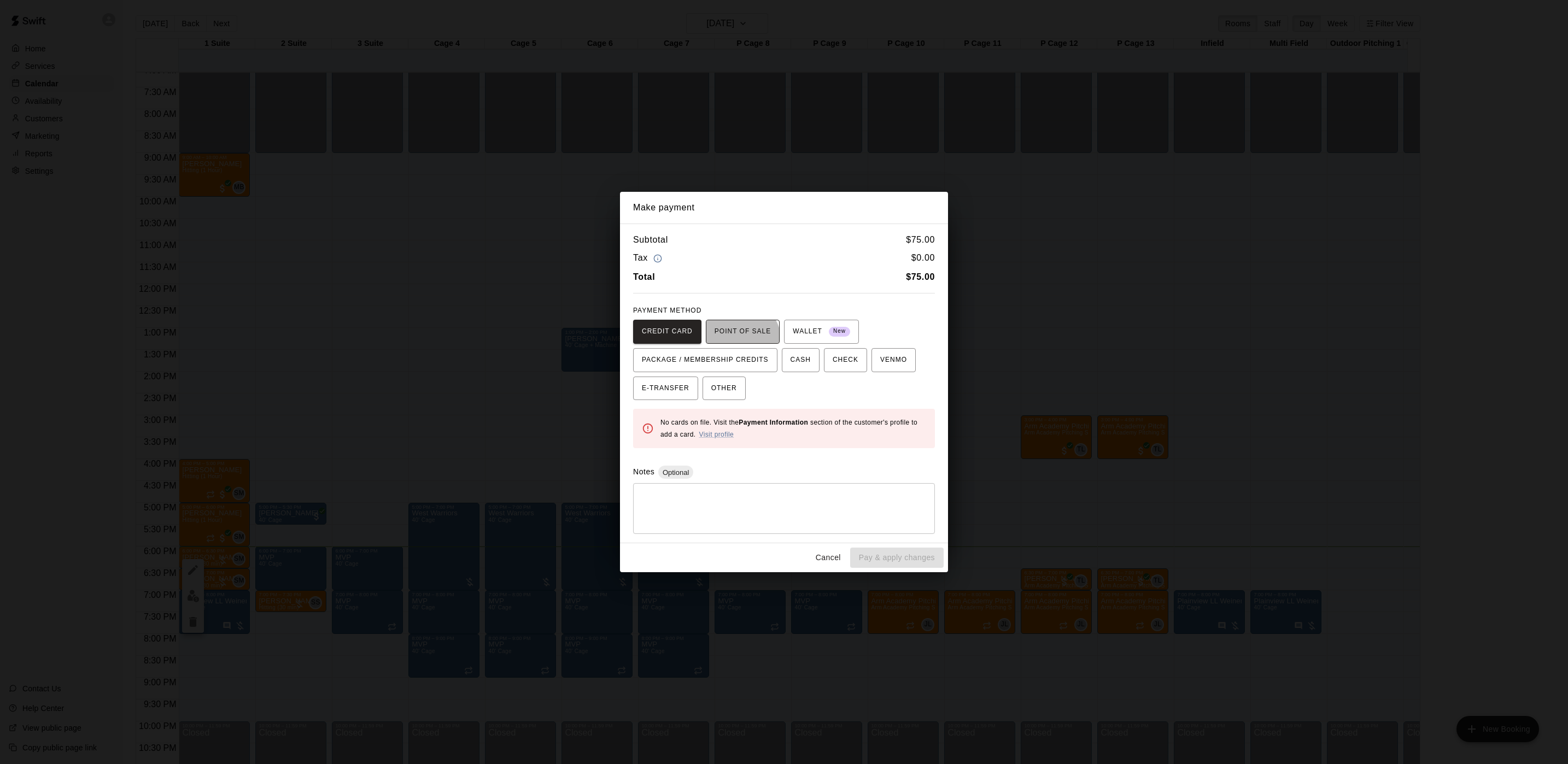
click at [733, 341] on button "POINT OF SALE" at bounding box center [743, 332] width 74 height 24
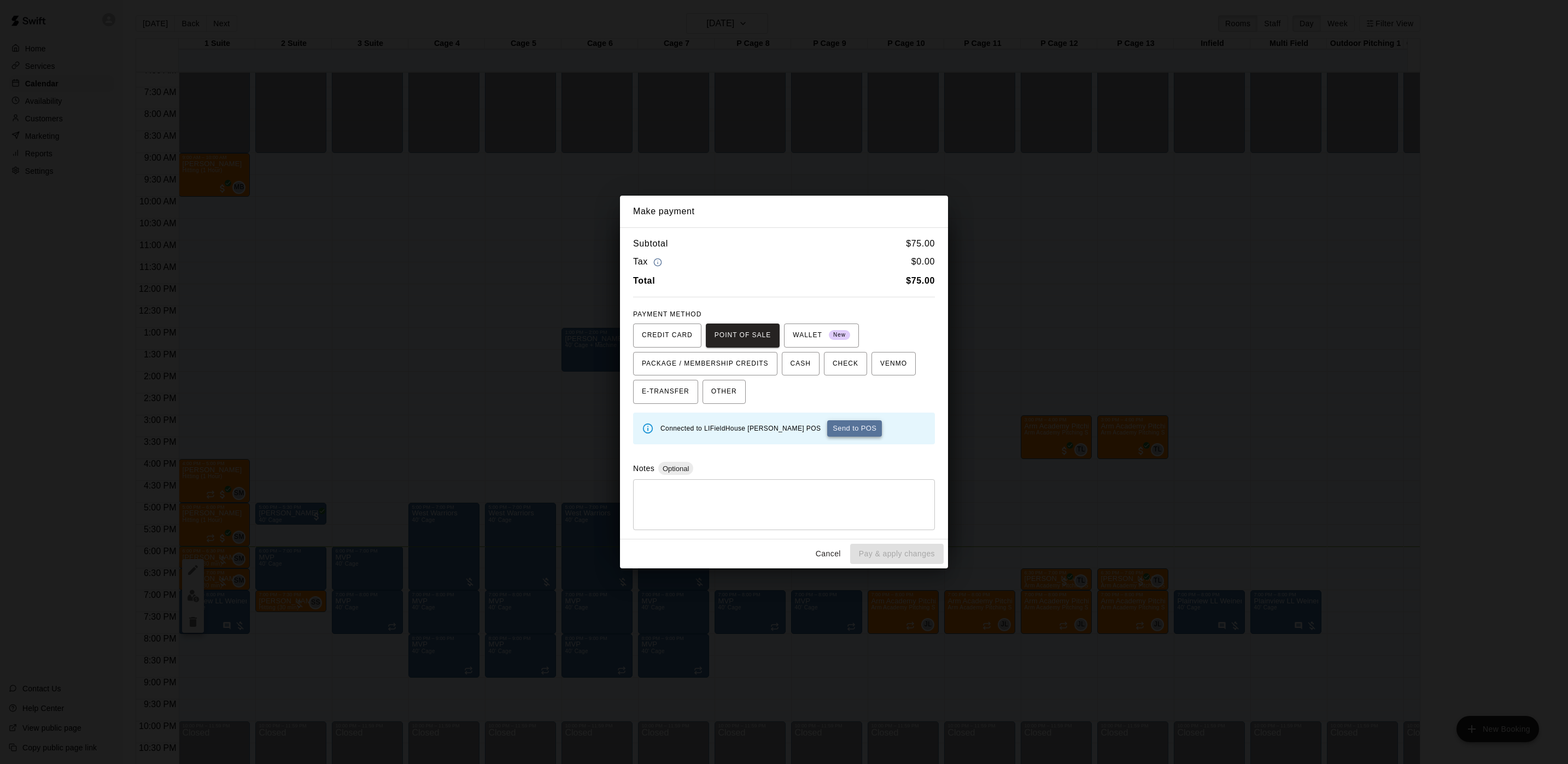
click at [827, 430] on button "Send to POS" at bounding box center [854, 429] width 55 height 17
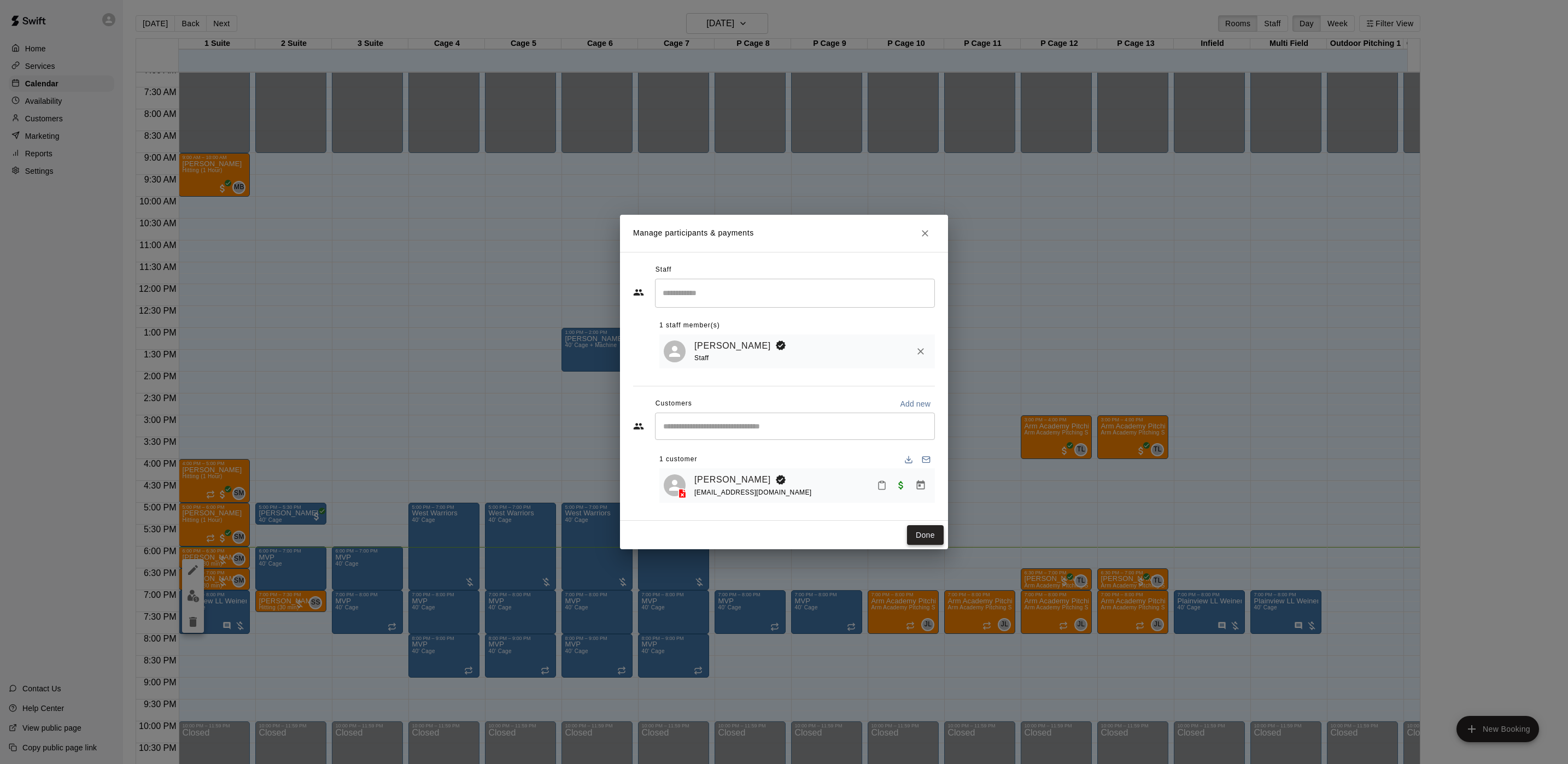
click at [933, 544] on button "Done" at bounding box center [925, 535] width 37 height 20
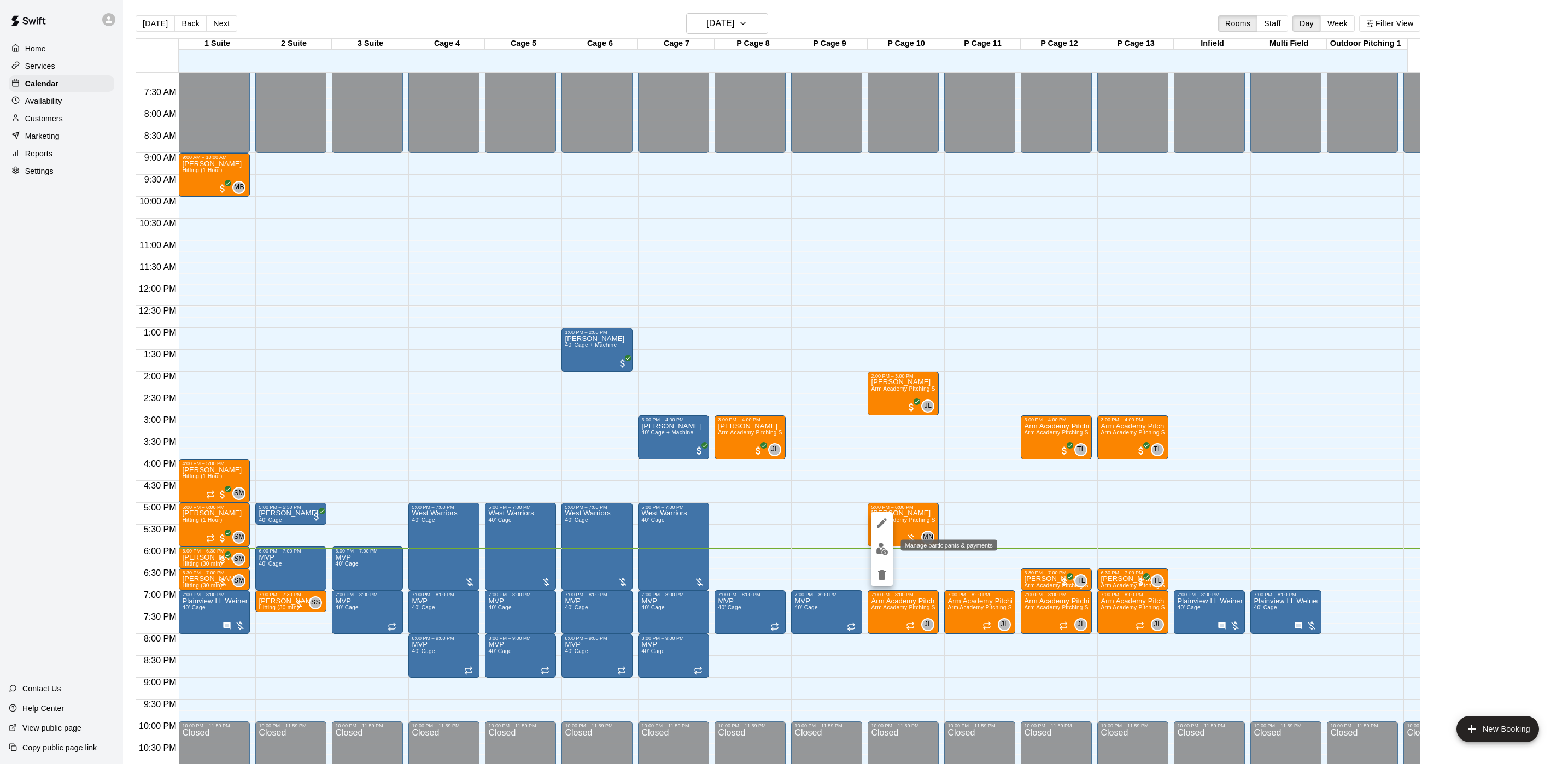
click at [883, 552] on img "edit" at bounding box center [882, 549] width 13 height 13
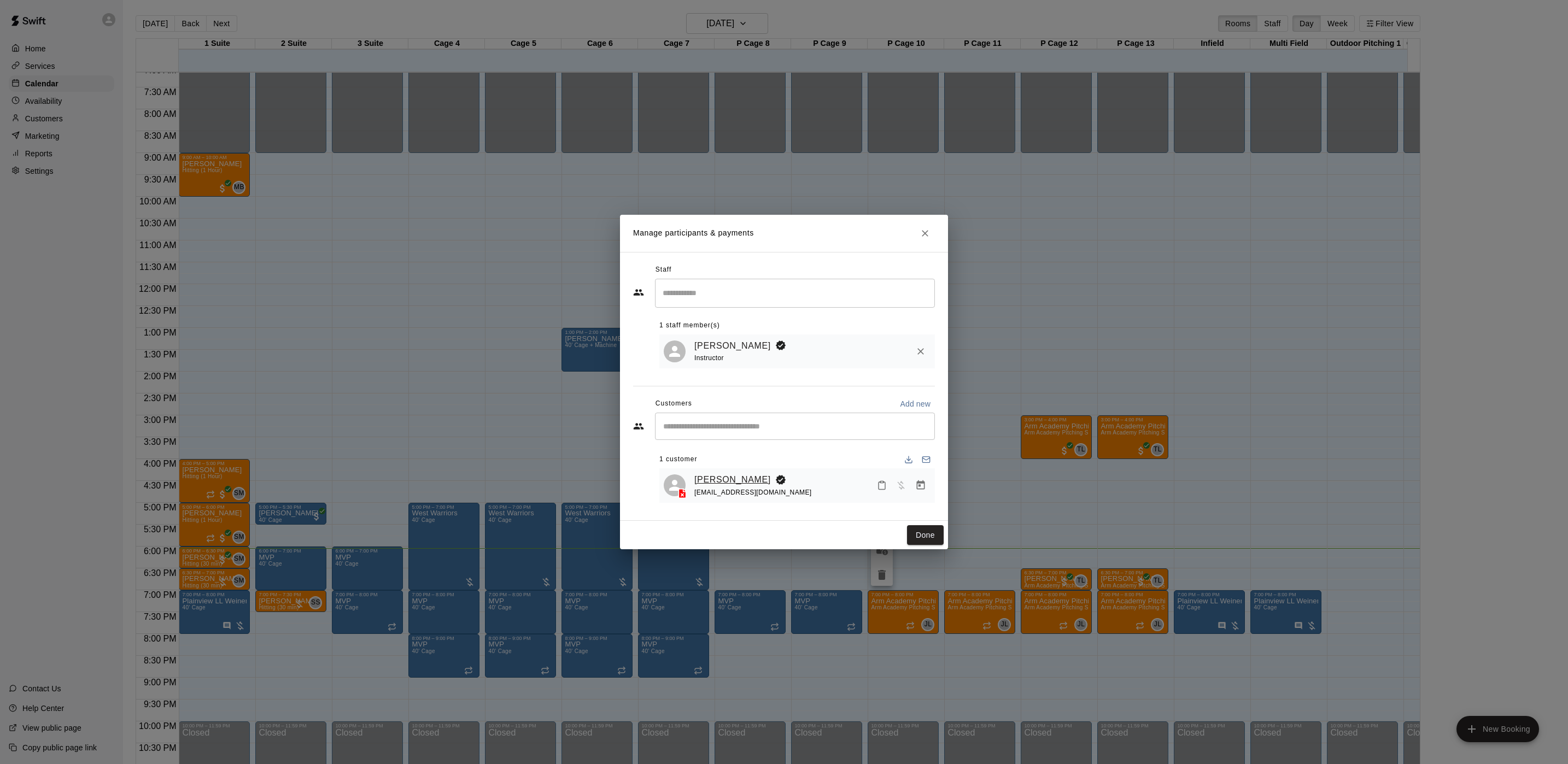
click at [727, 477] on link "[PERSON_NAME]" at bounding box center [732, 479] width 77 height 14
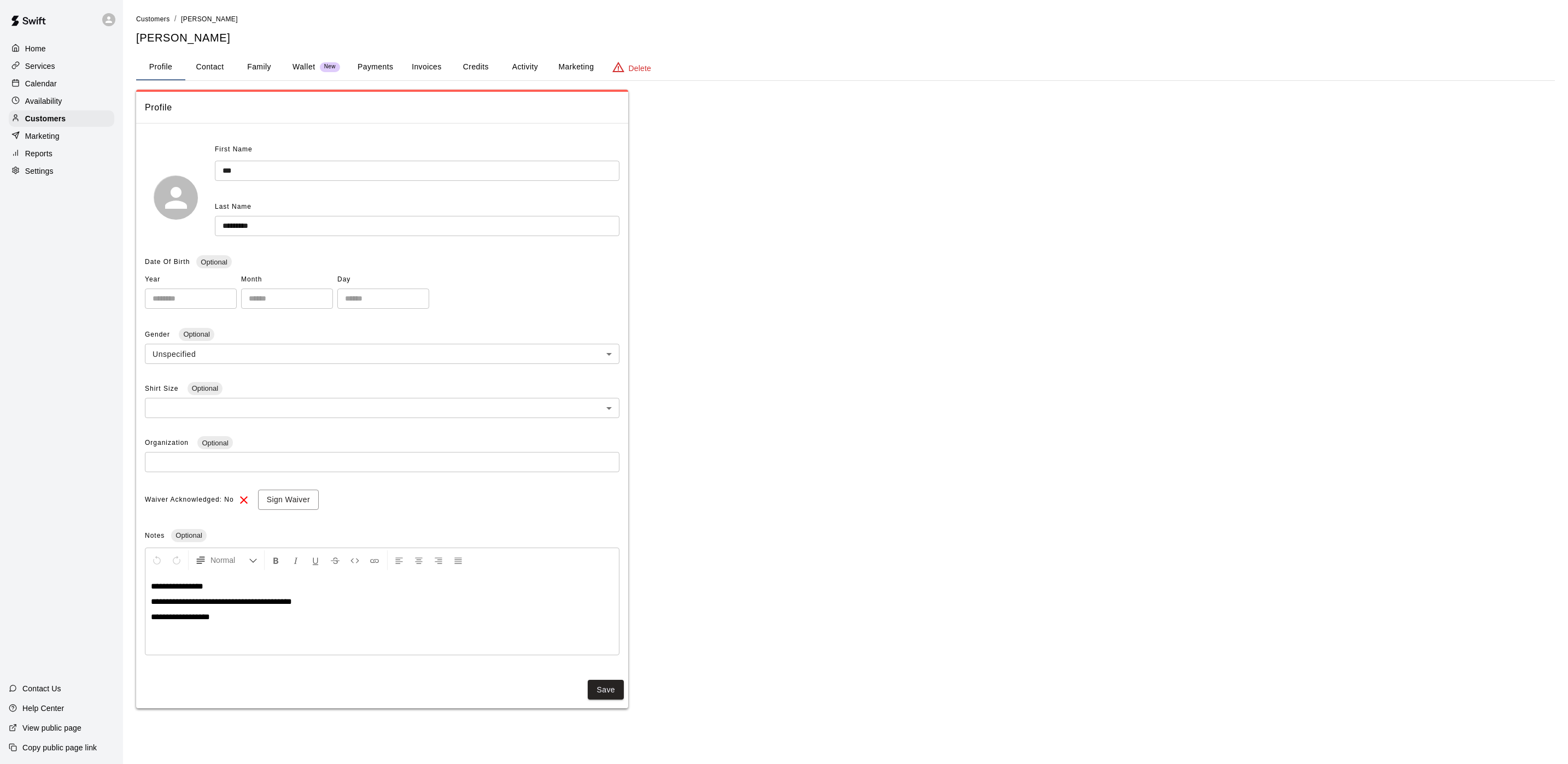
click at [473, 69] on button "Credits" at bounding box center [475, 67] width 49 height 26
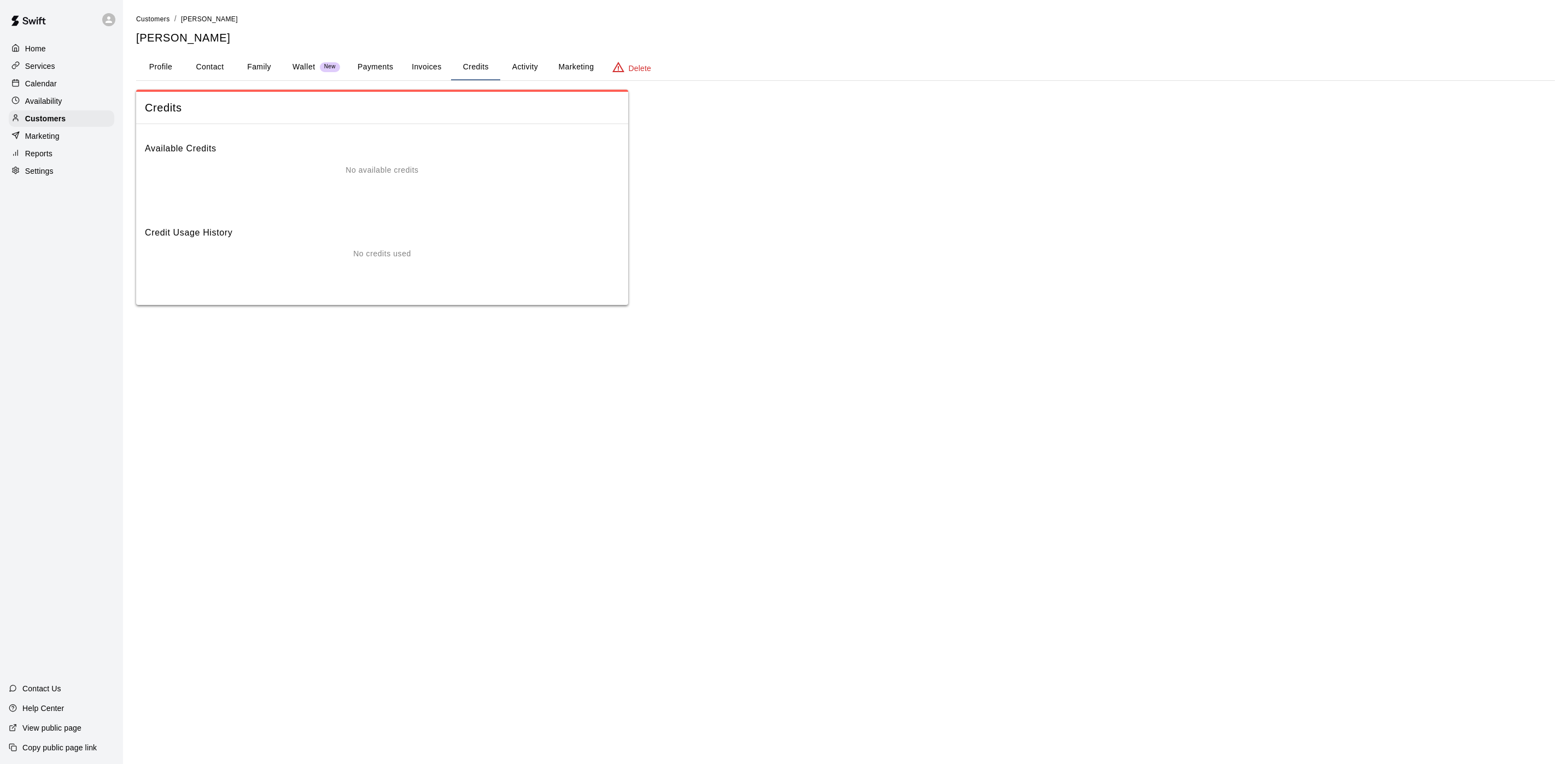
click at [520, 69] on button "Activity" at bounding box center [525, 67] width 49 height 26
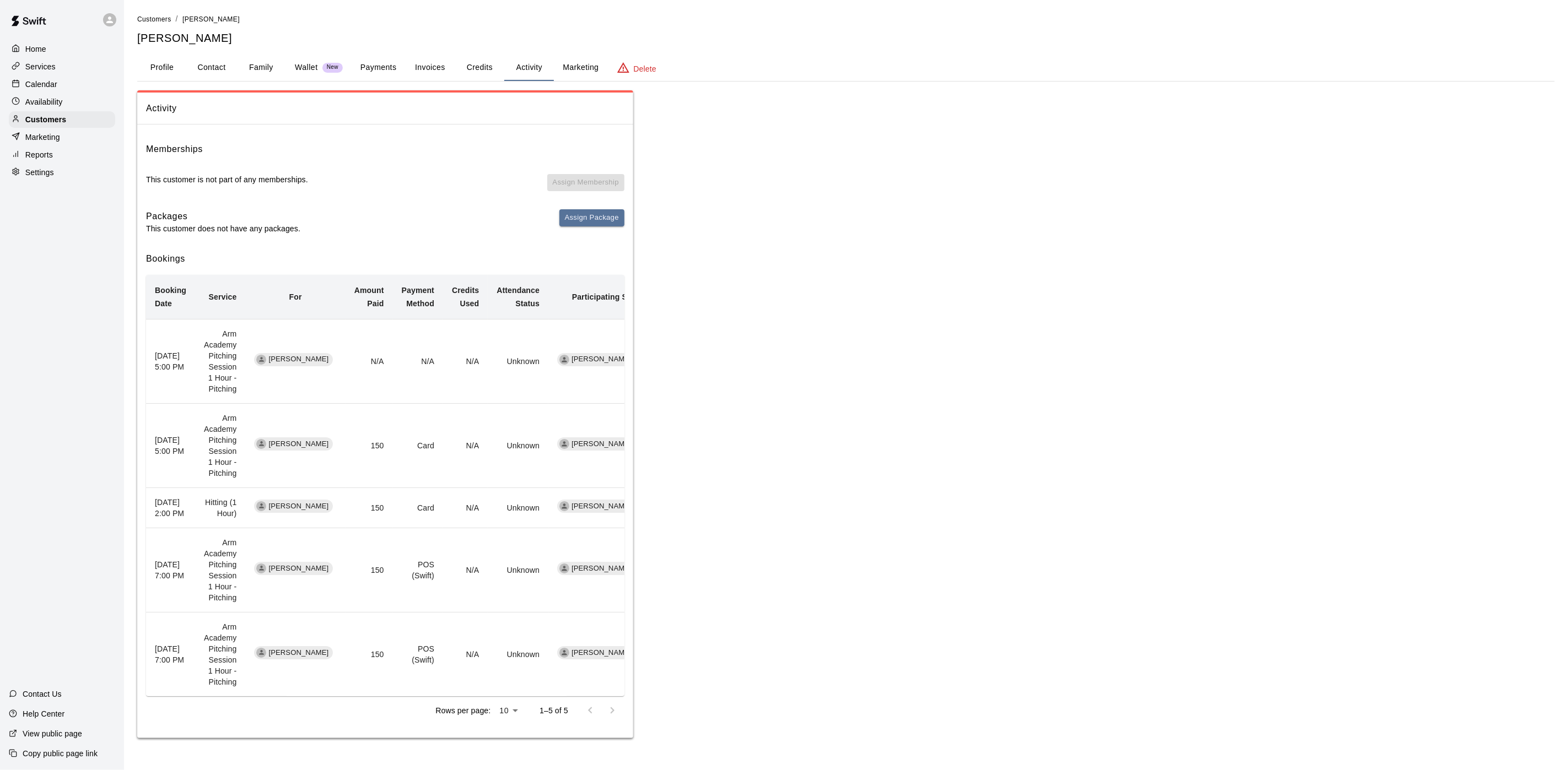
click at [482, 66] on button "Credits" at bounding box center [479, 67] width 49 height 27
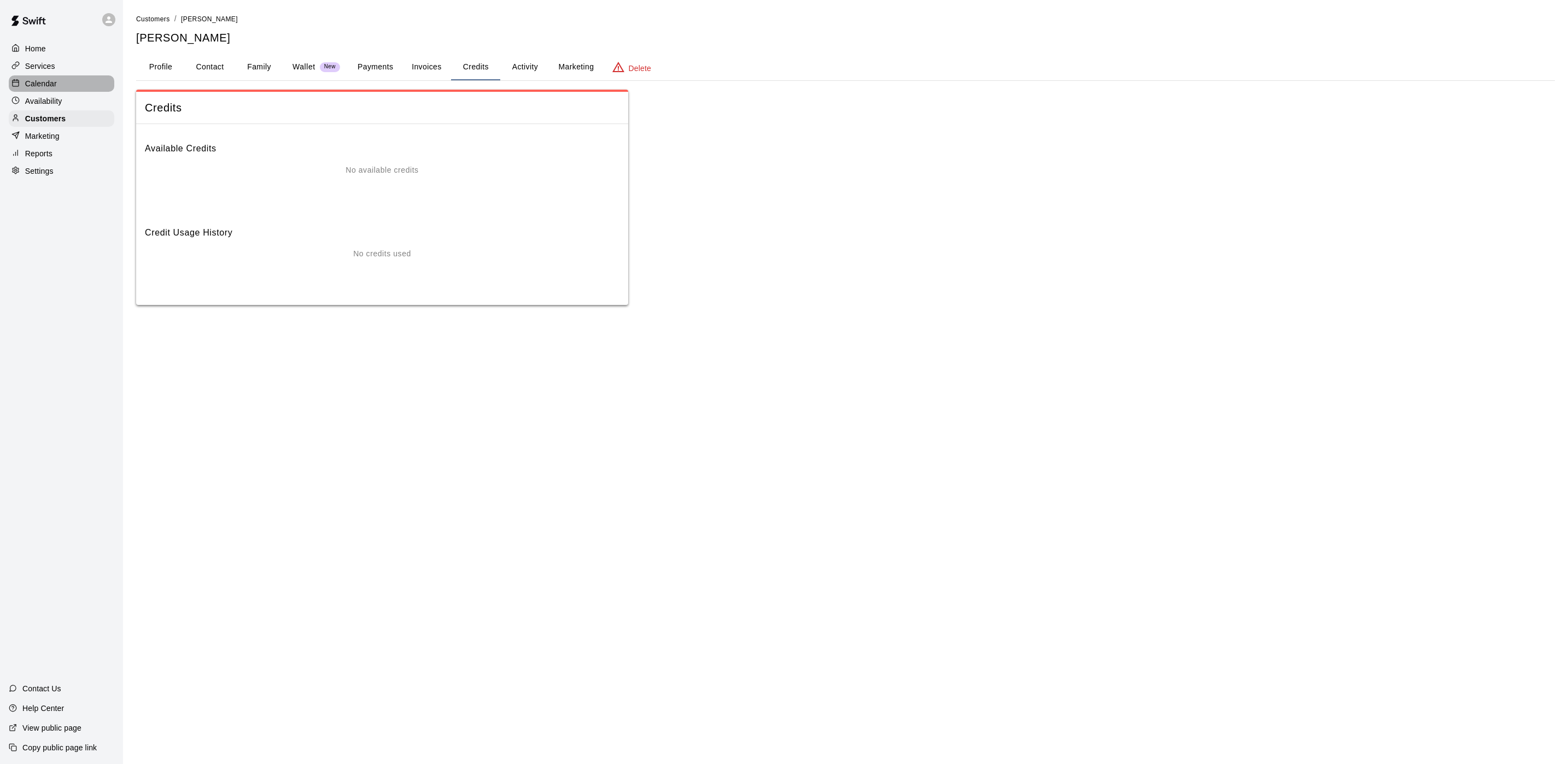
click at [48, 89] on p "Calendar" at bounding box center [41, 83] width 32 height 11
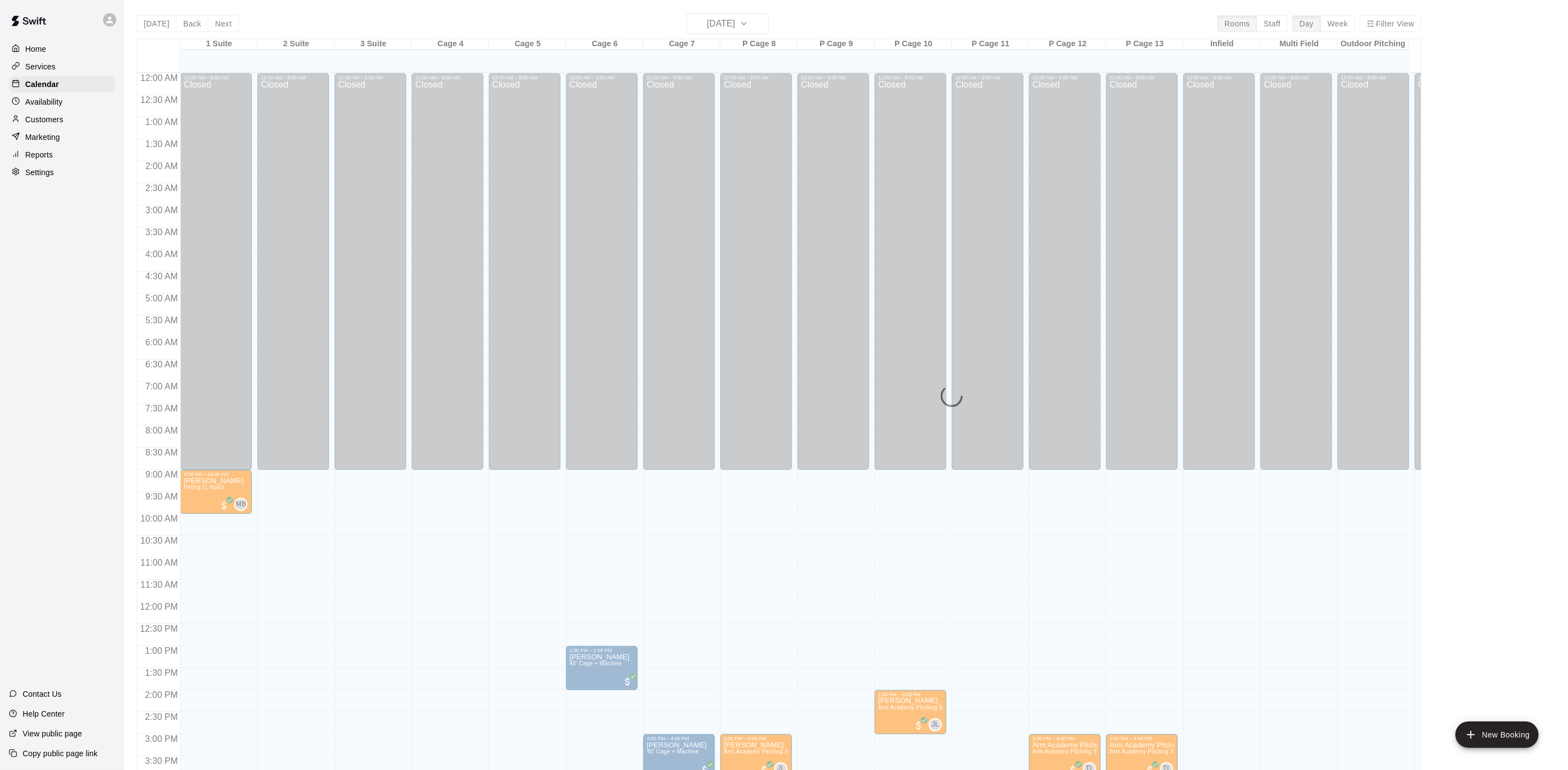
scroll to position [316, 0]
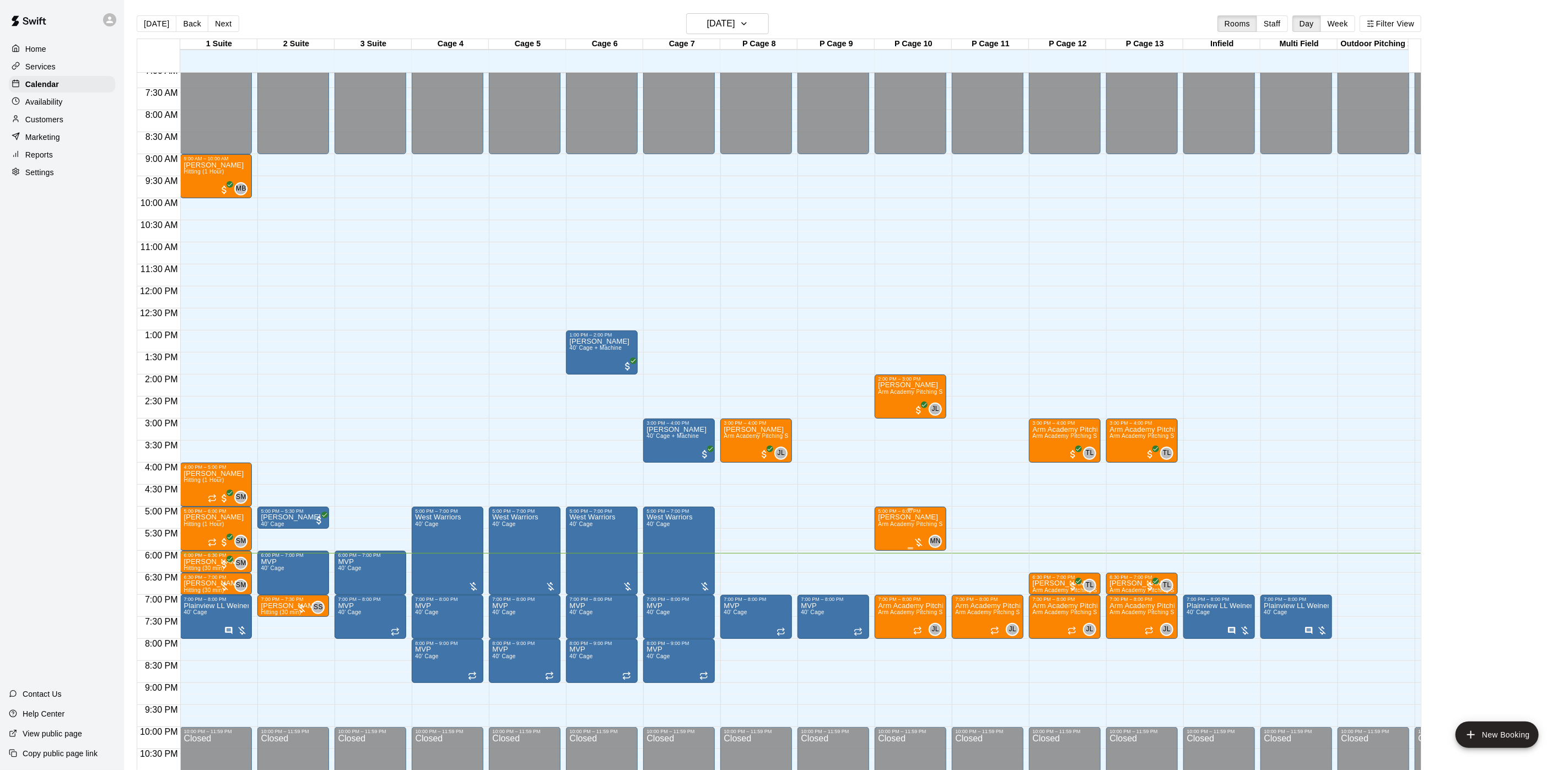
click at [897, 526] on span "Arm Academy Pitching Session 1 Hour - Pitching" at bounding box center [942, 524] width 128 height 6
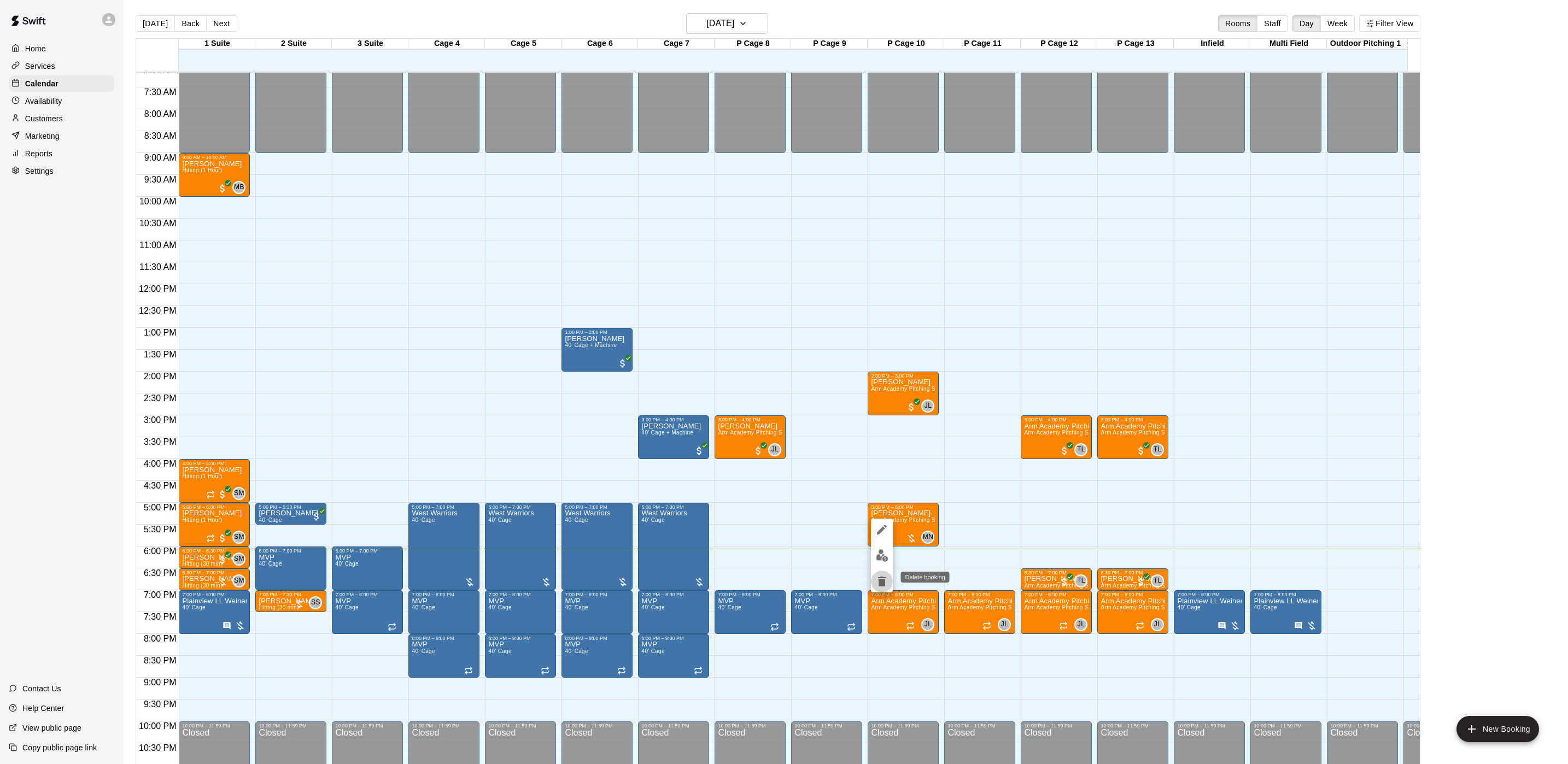
click at [876, 581] on icon "delete" at bounding box center [881, 581] width 13 height 13
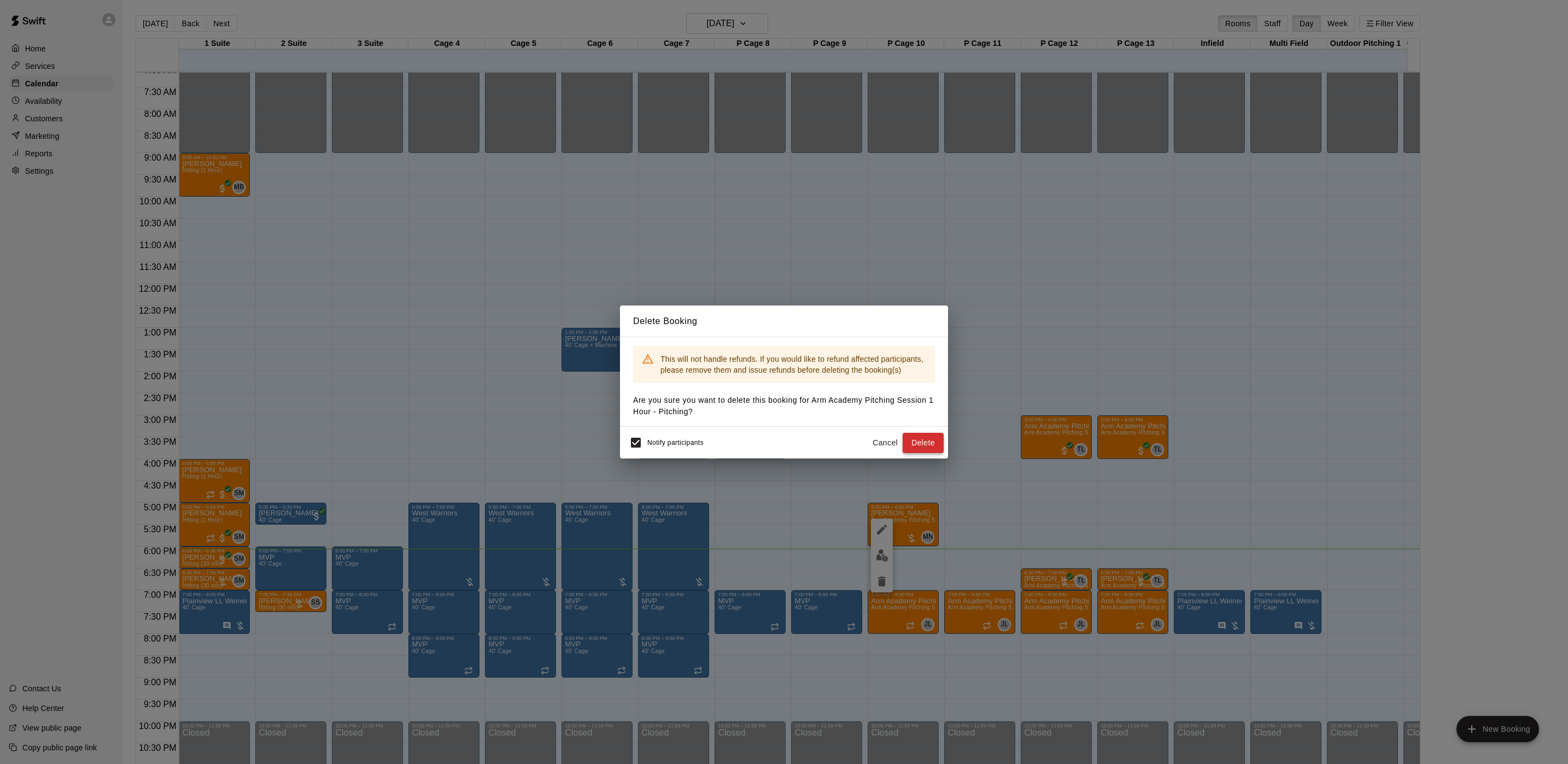
click at [917, 440] on button "Delete" at bounding box center [923, 443] width 41 height 20
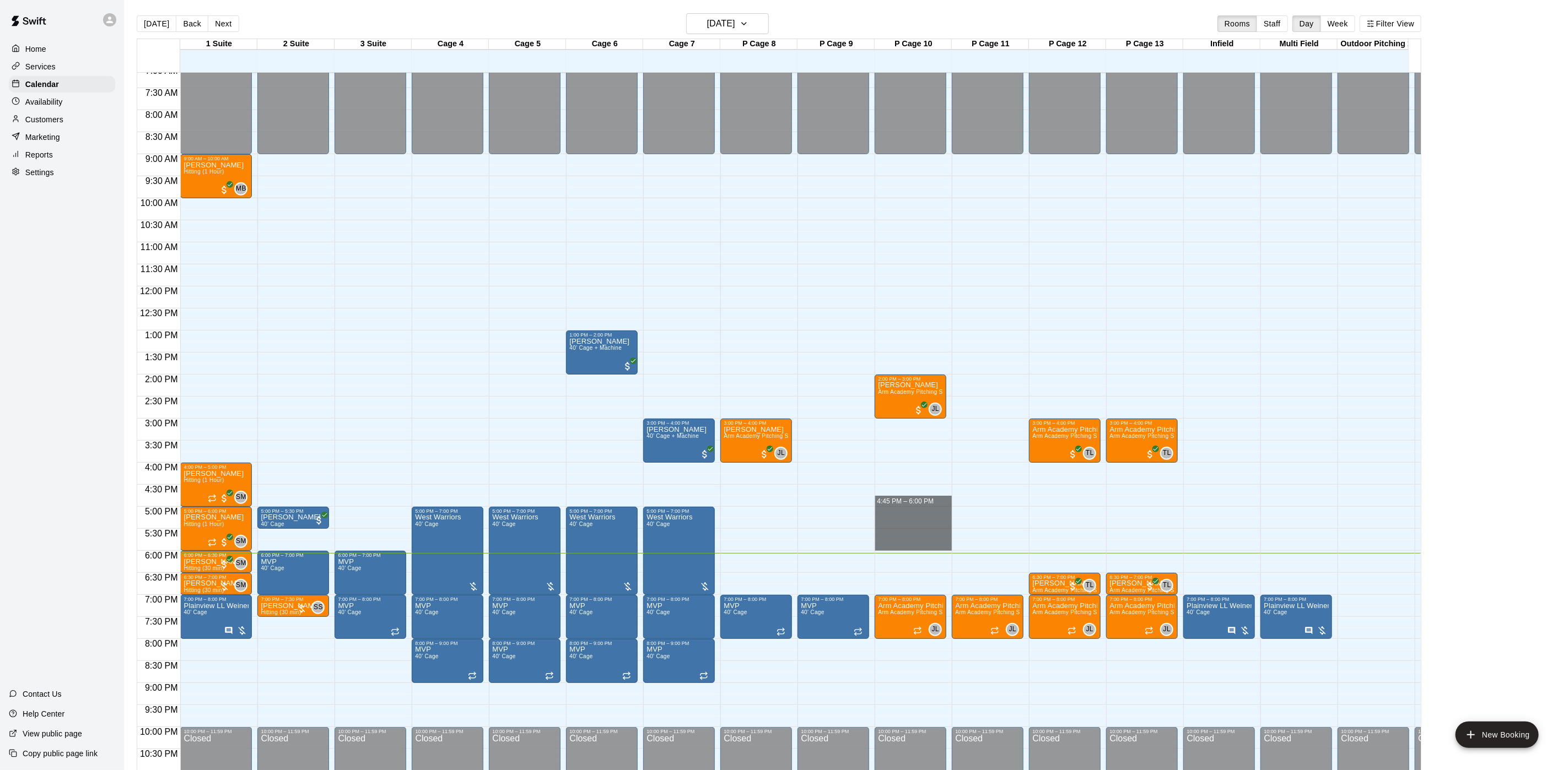
drag, startPoint x: 917, startPoint y: 506, endPoint x: 918, endPoint y: 541, distance: 35.0
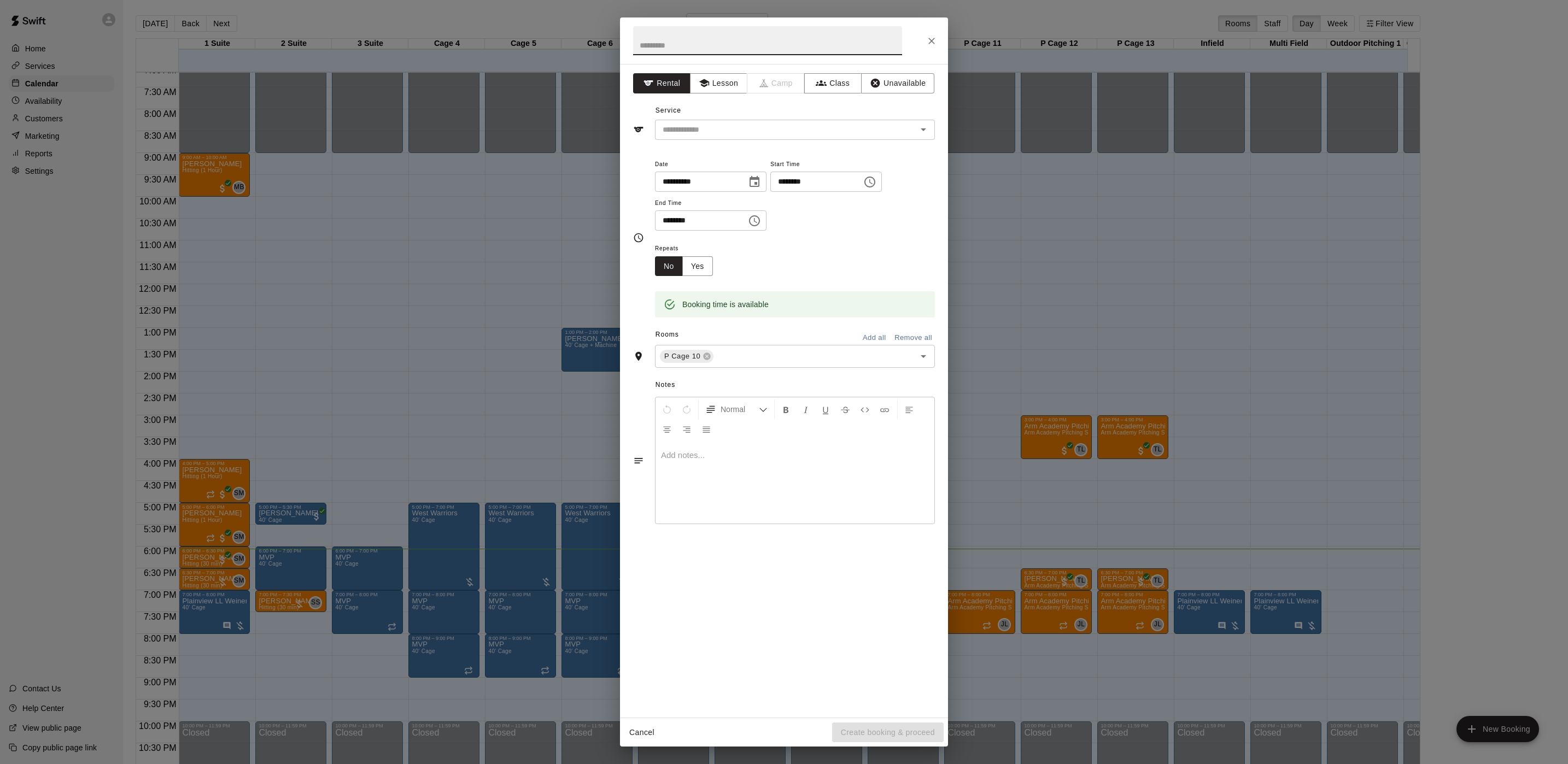
click at [803, 188] on input "********" at bounding box center [812, 181] width 84 height 20
type input "********"
click at [727, 85] on button "Lesson" at bounding box center [719, 83] width 58 height 20
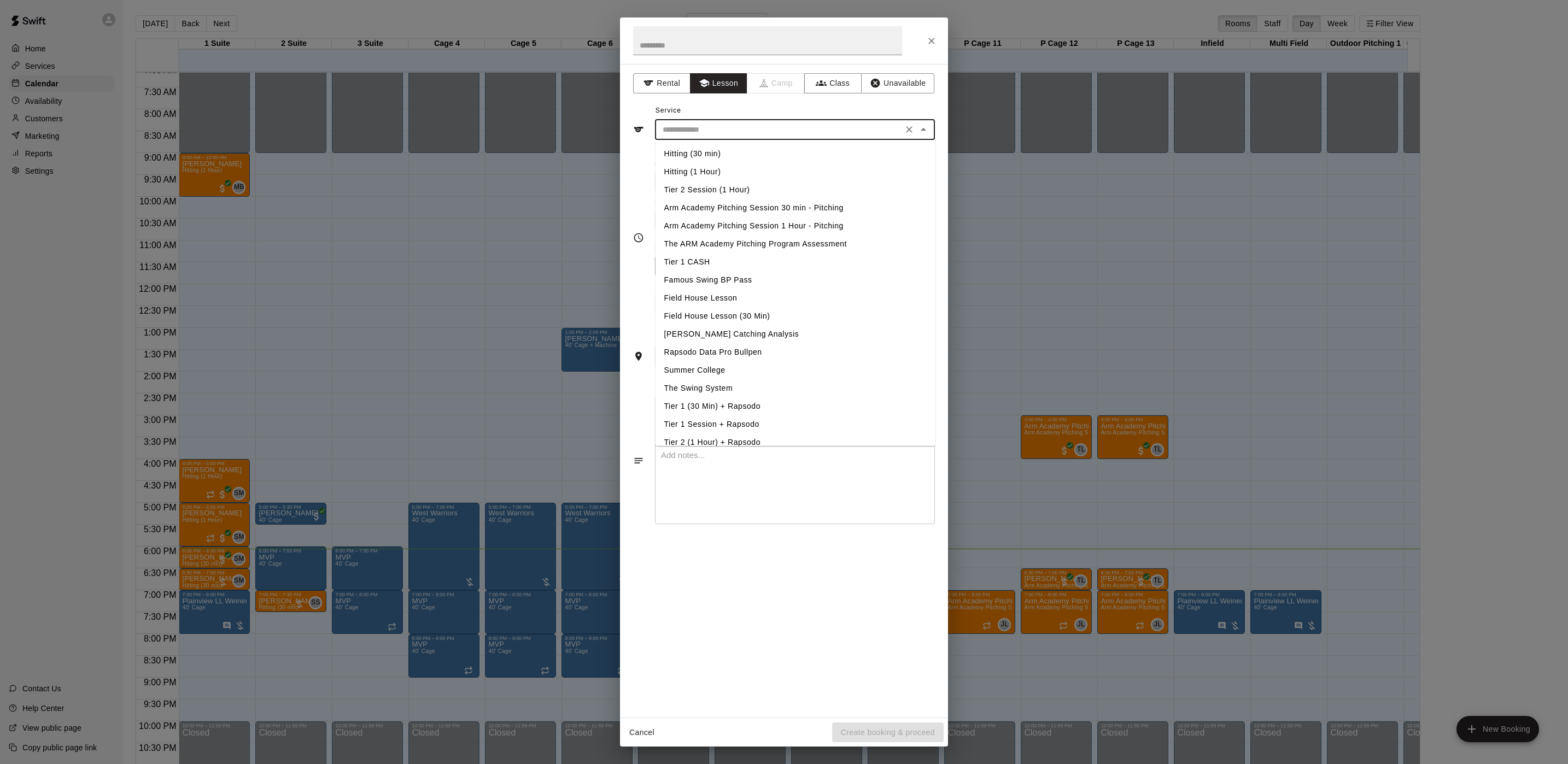
click at [709, 127] on input "text" at bounding box center [778, 130] width 241 height 13
click at [699, 222] on li "Arm Academy Pitching Session 1 Hour - Pitching" at bounding box center [795, 226] width 280 height 18
type input "**********"
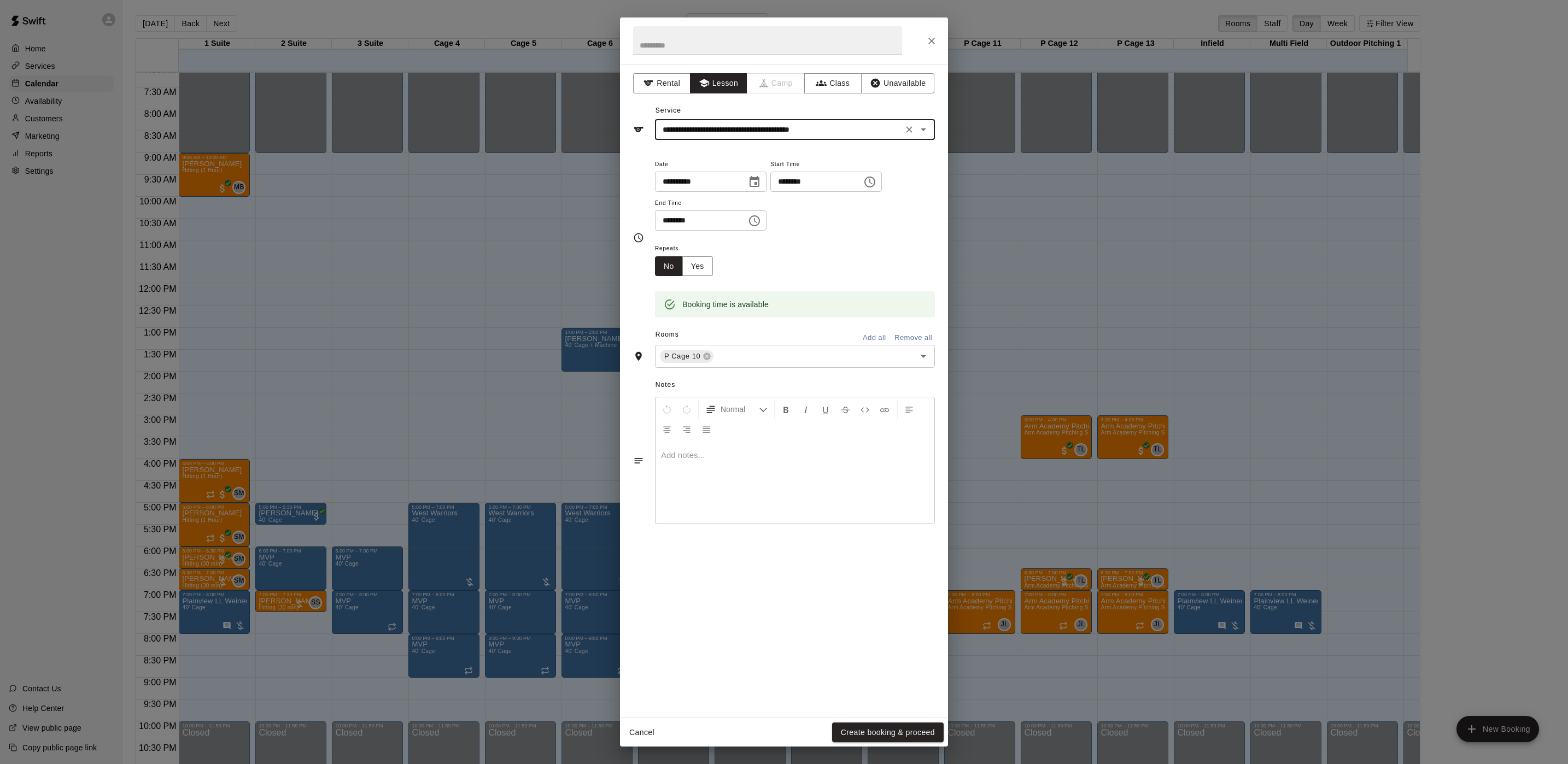
click at [848, 732] on button "Create booking & proceed" at bounding box center [888, 733] width 112 height 20
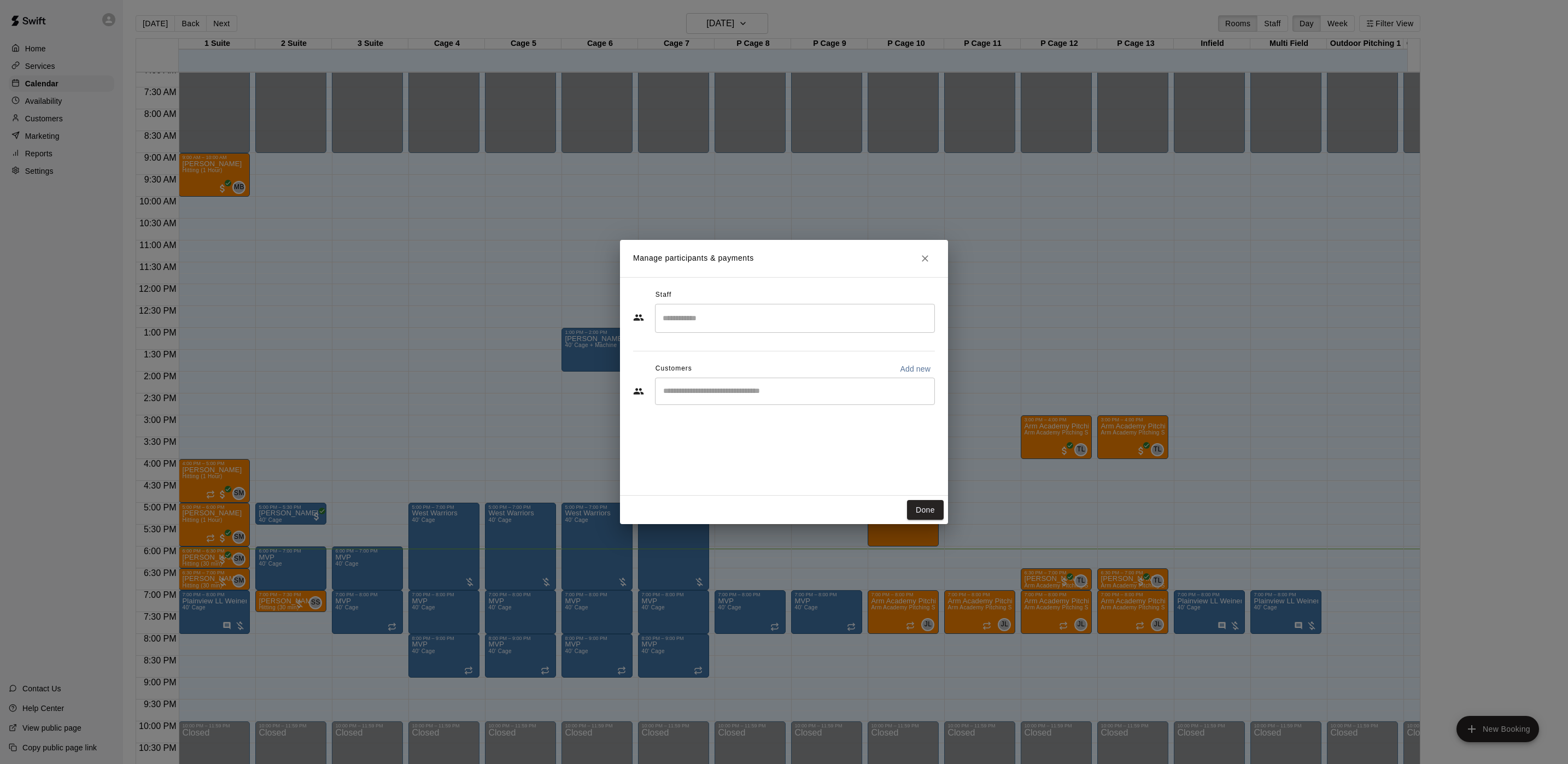
click at [735, 326] on input "Search staff" at bounding box center [795, 318] width 270 height 19
click at [733, 353] on p "[PERSON_NAME]" at bounding box center [722, 351] width 67 height 12
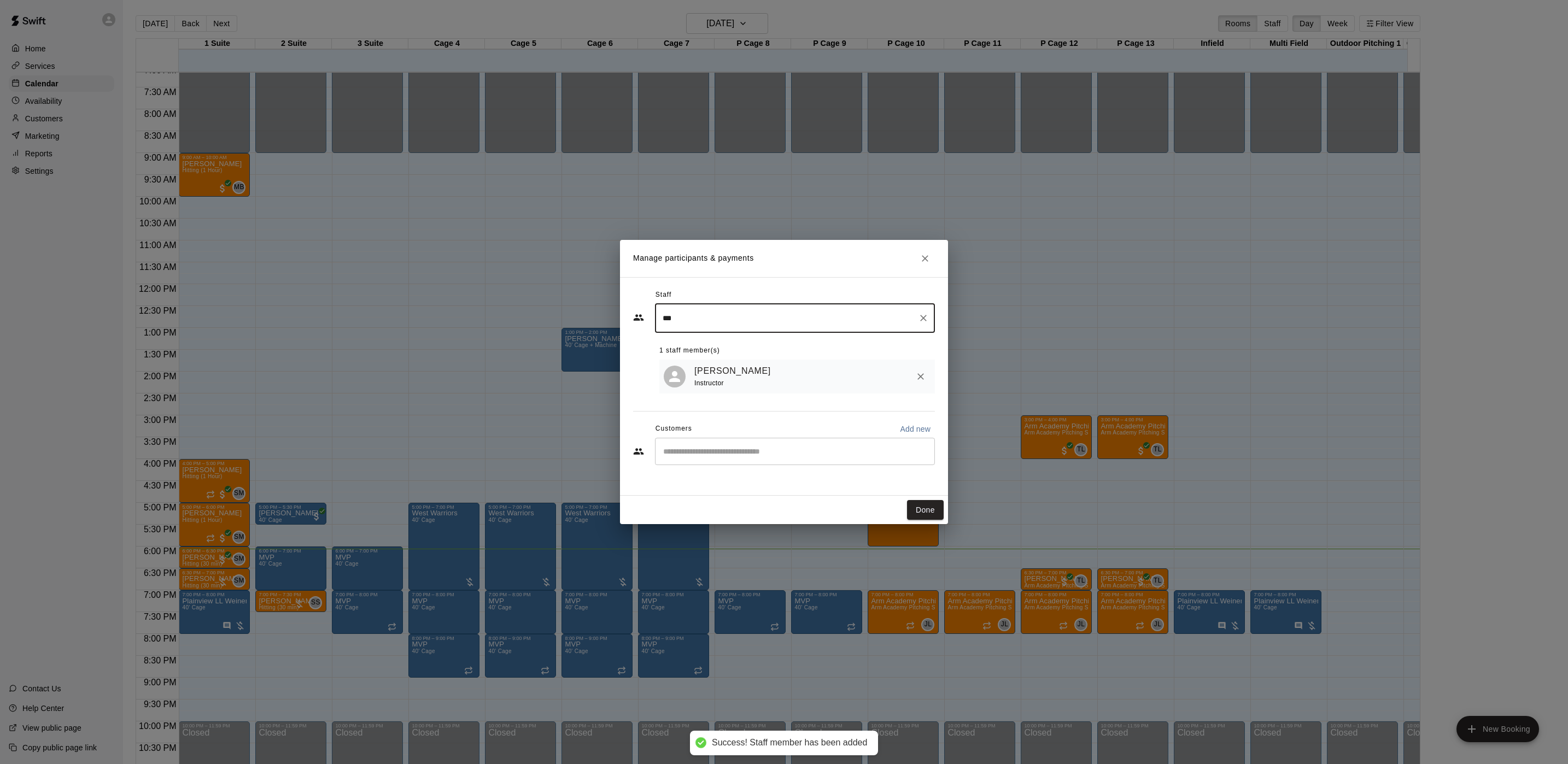
type input "***"
click at [732, 455] on input "Start typing to search customers..." at bounding box center [795, 451] width 270 height 11
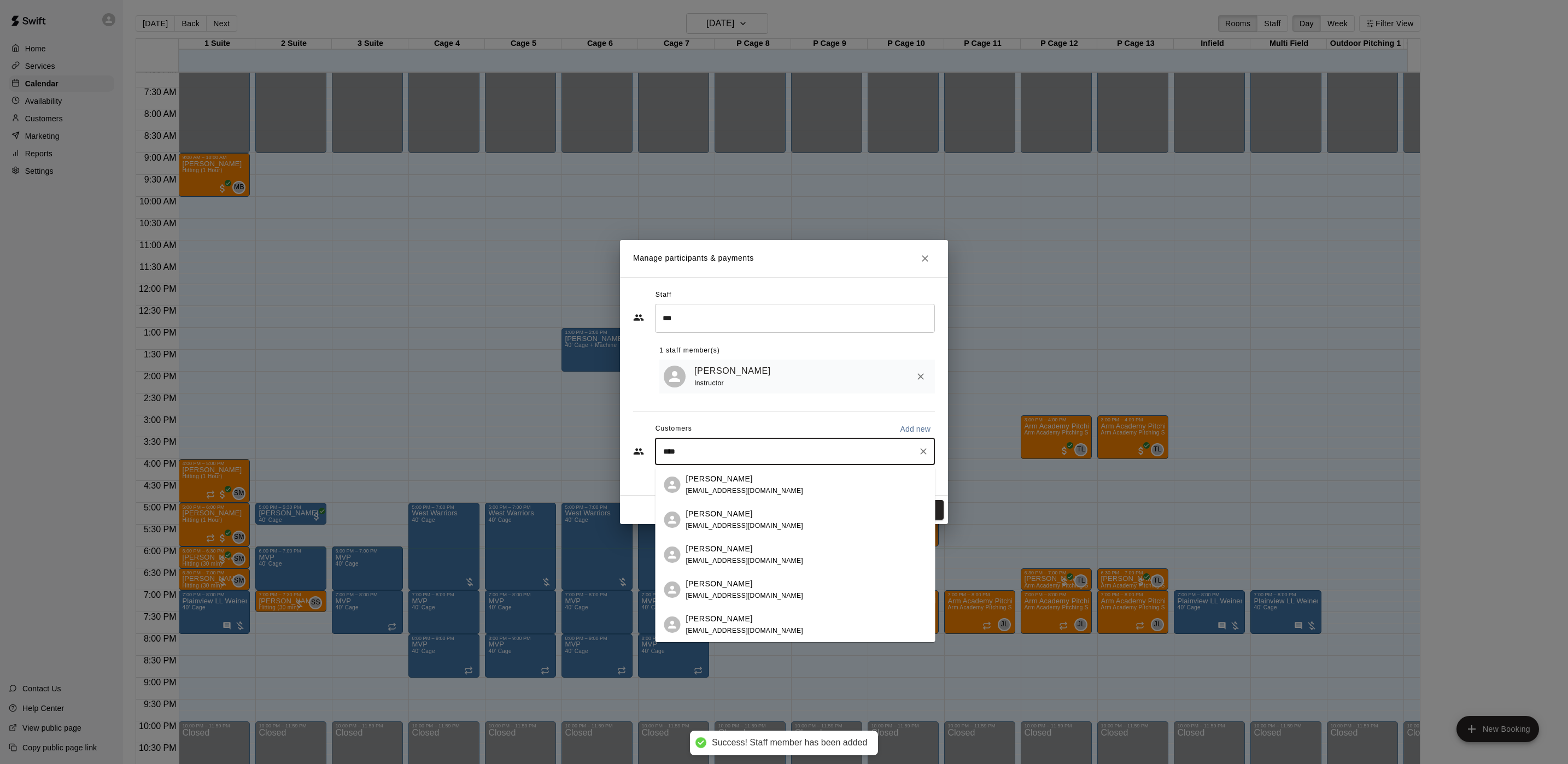
type input "*****"
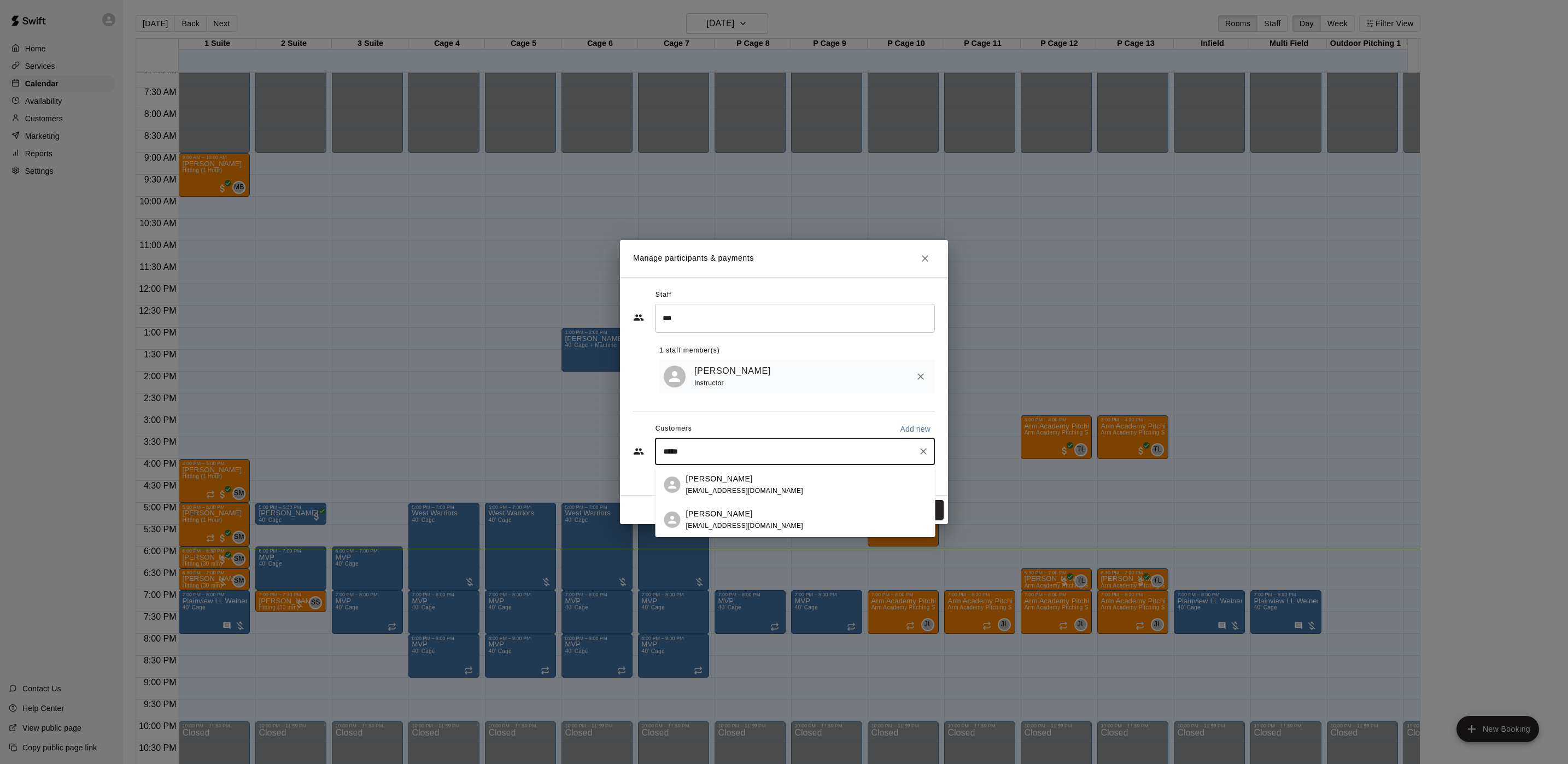
click at [767, 489] on span "dbachpinnacle@gmail.com" at bounding box center [745, 491] width 118 height 7
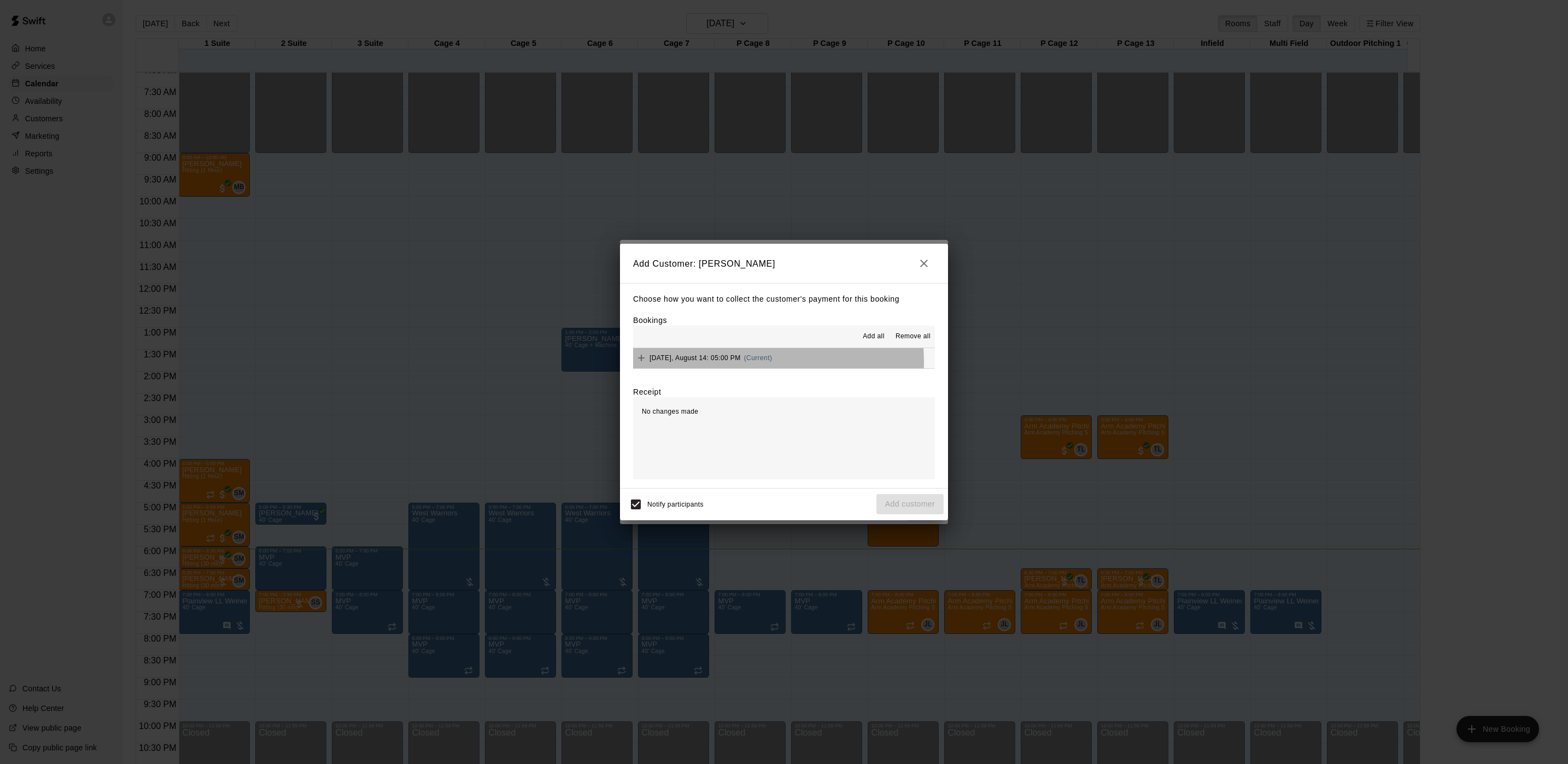
click at [733, 362] on span "[DATE], August 14: 05:00 PM" at bounding box center [695, 358] width 91 height 7
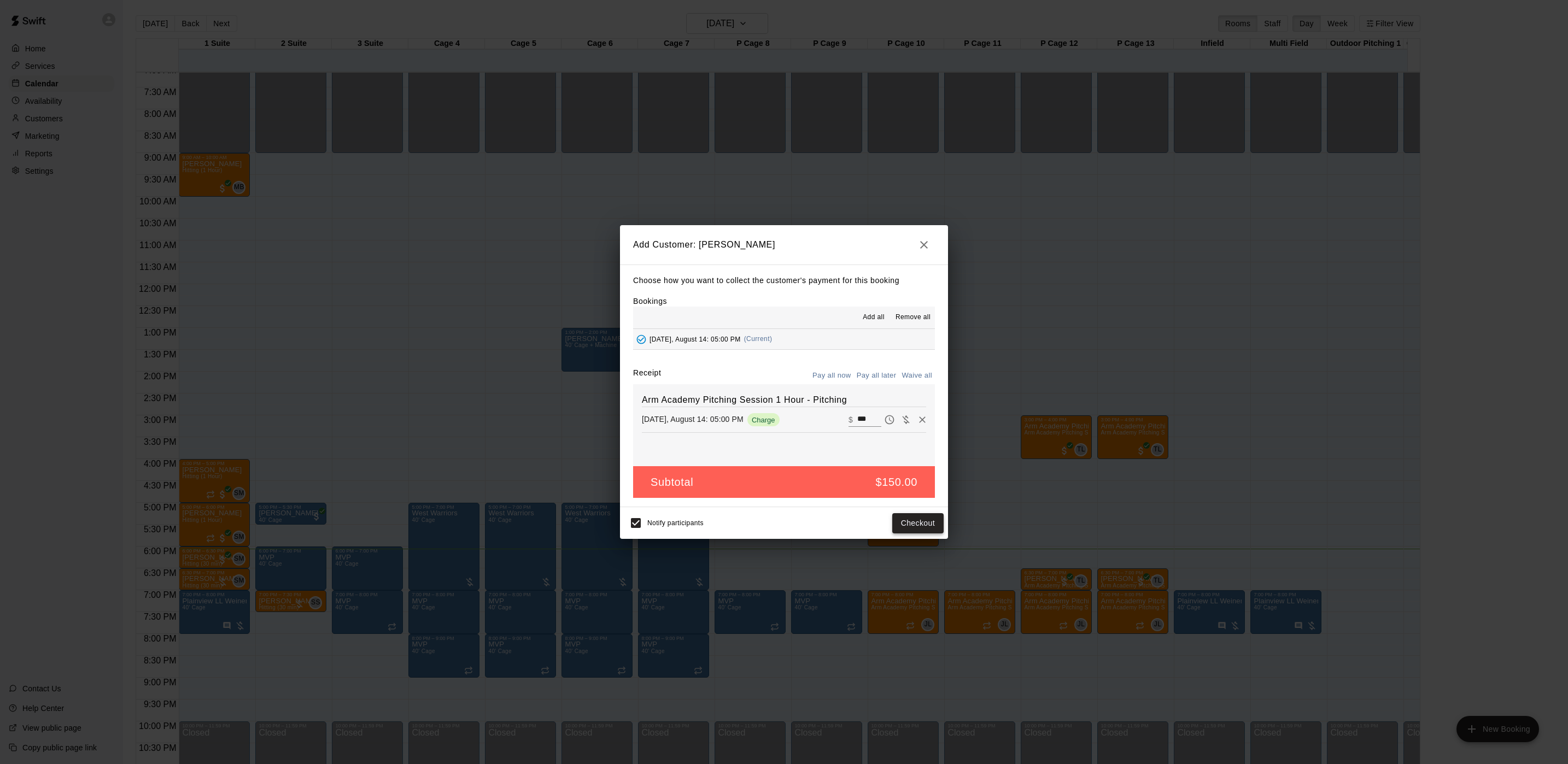
click at [914, 529] on button "Checkout" at bounding box center [918, 523] width 52 height 20
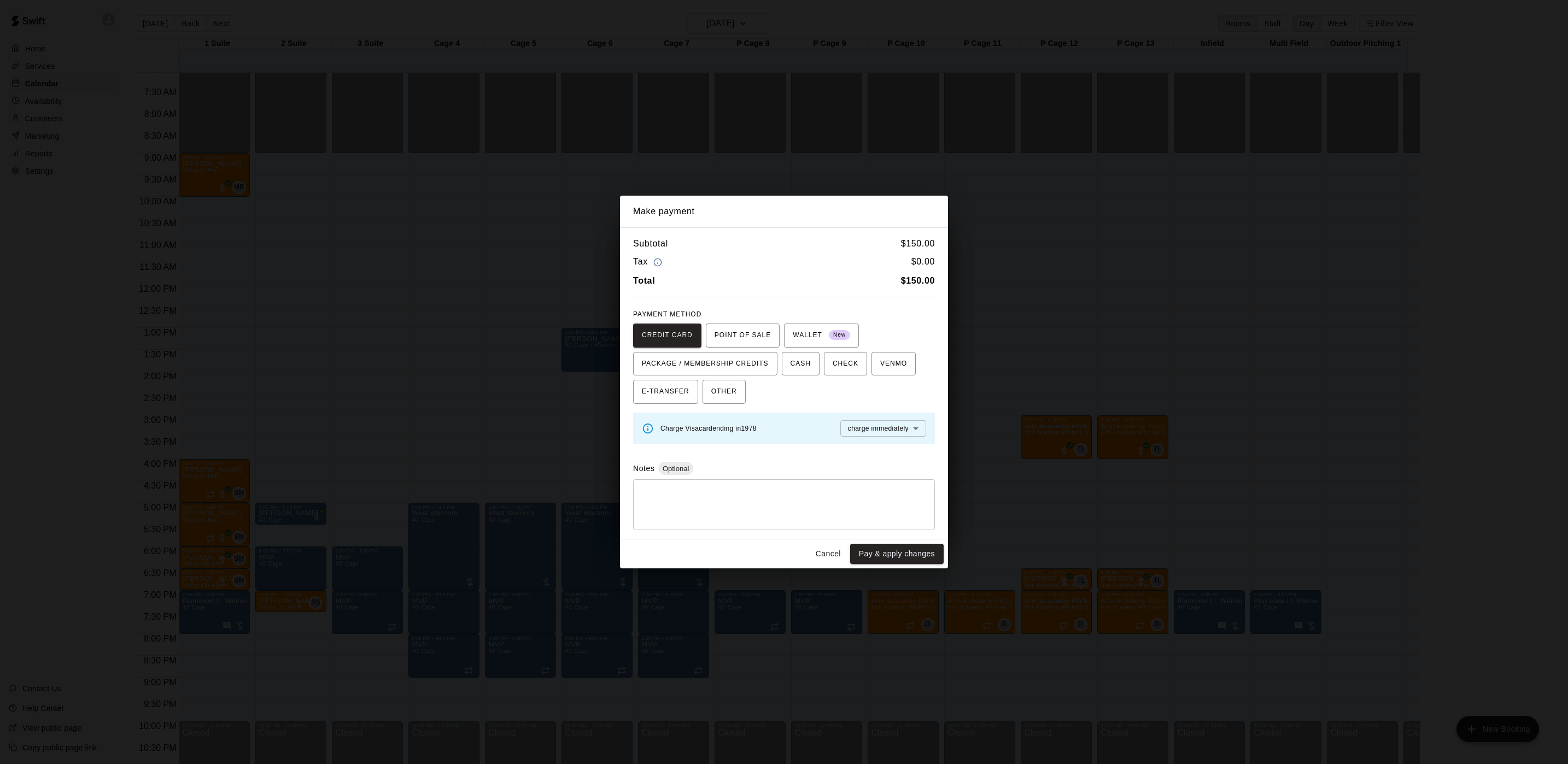
click at [722, 186] on div "Make payment Subtotal $ 150.00 Tax $ 0.00 Total $ 150.00 PAYMENT METHOD CREDIT …" at bounding box center [784, 382] width 1568 height 764
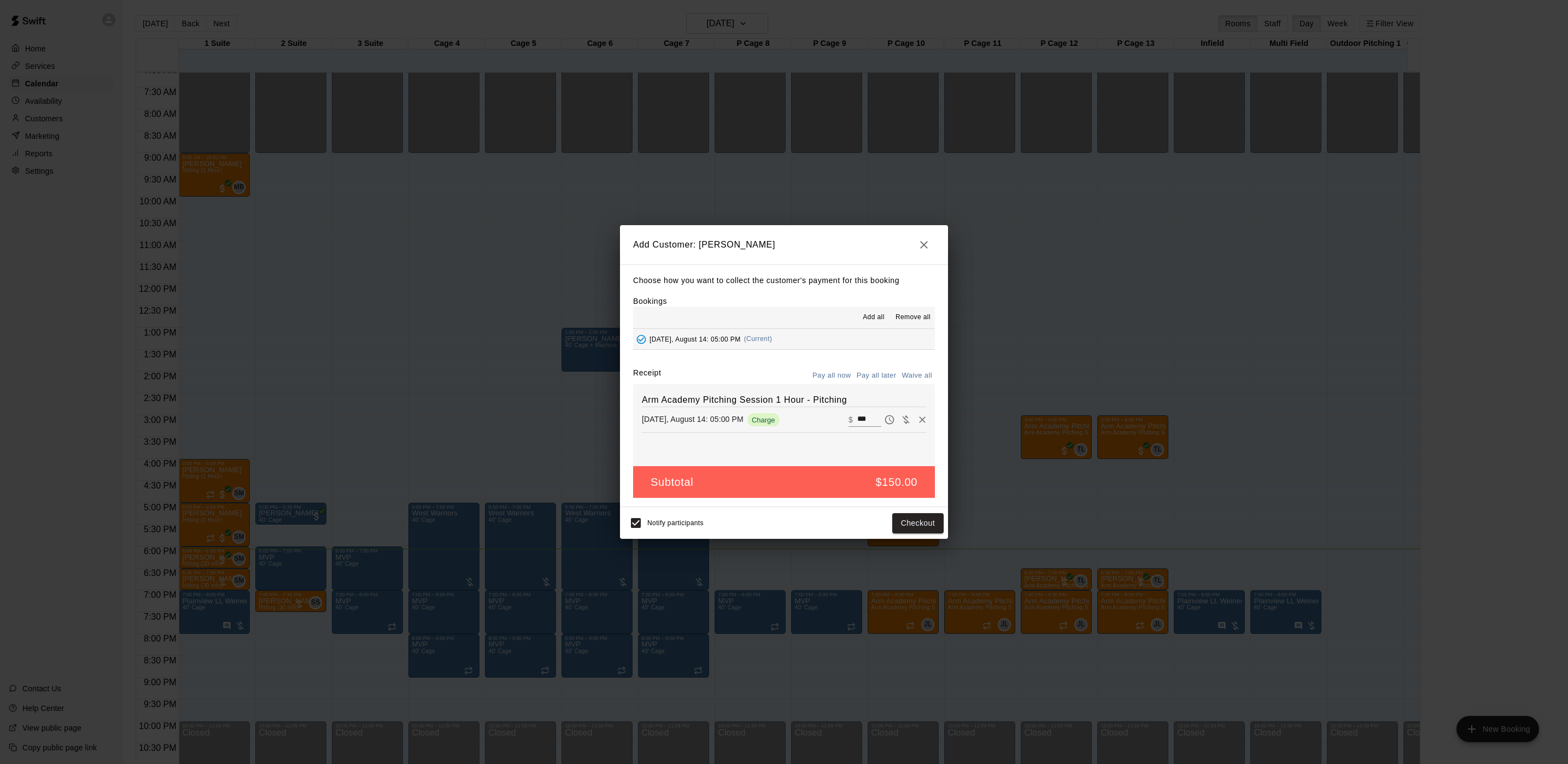
click at [733, 210] on div "Add Customer: dan bacheller Choose how you want to collect the customer's payme…" at bounding box center [784, 382] width 1568 height 764
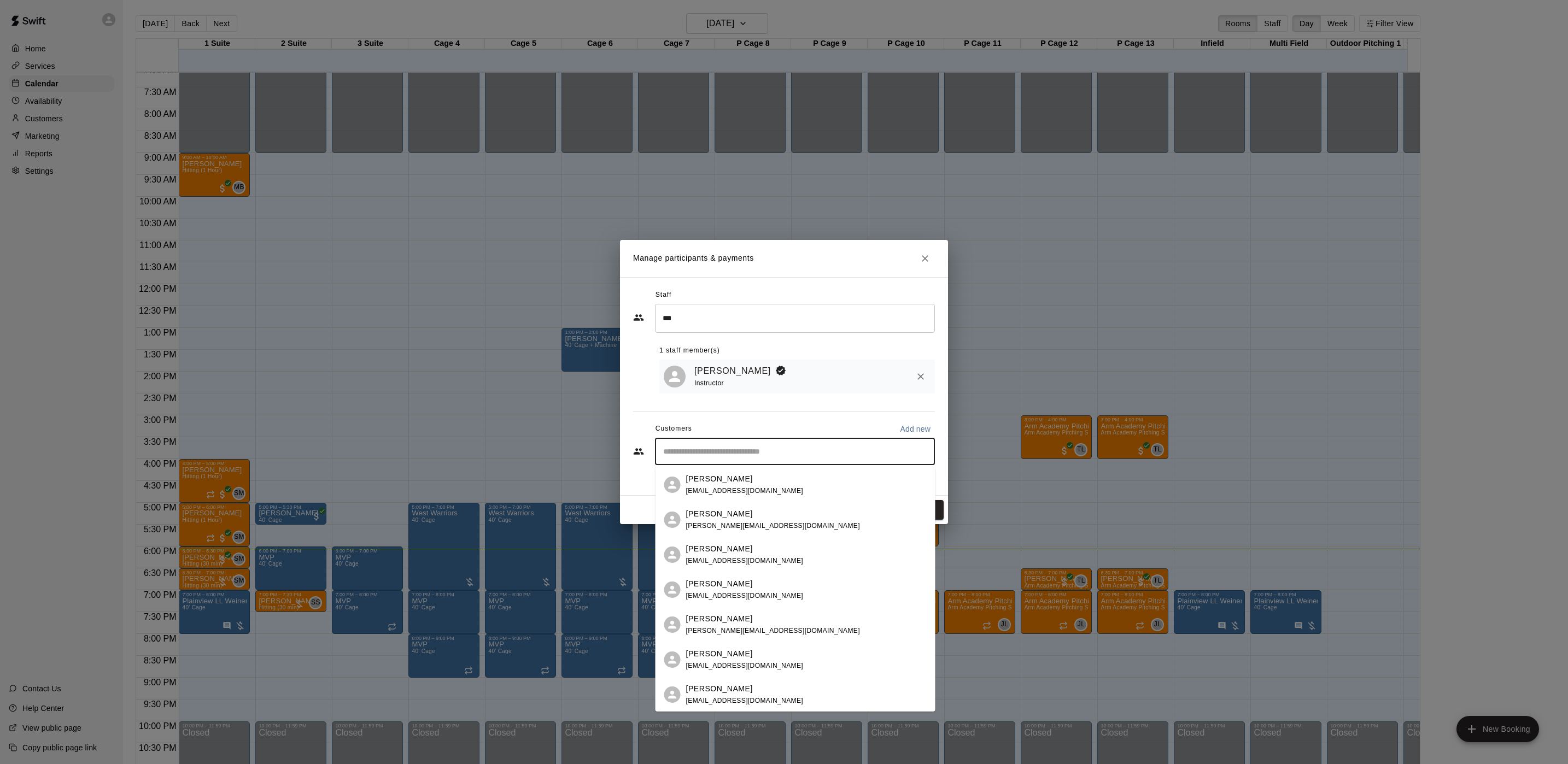
click at [892, 450] on input "Start typing to search customers..." at bounding box center [795, 451] width 270 height 11
type input "*"
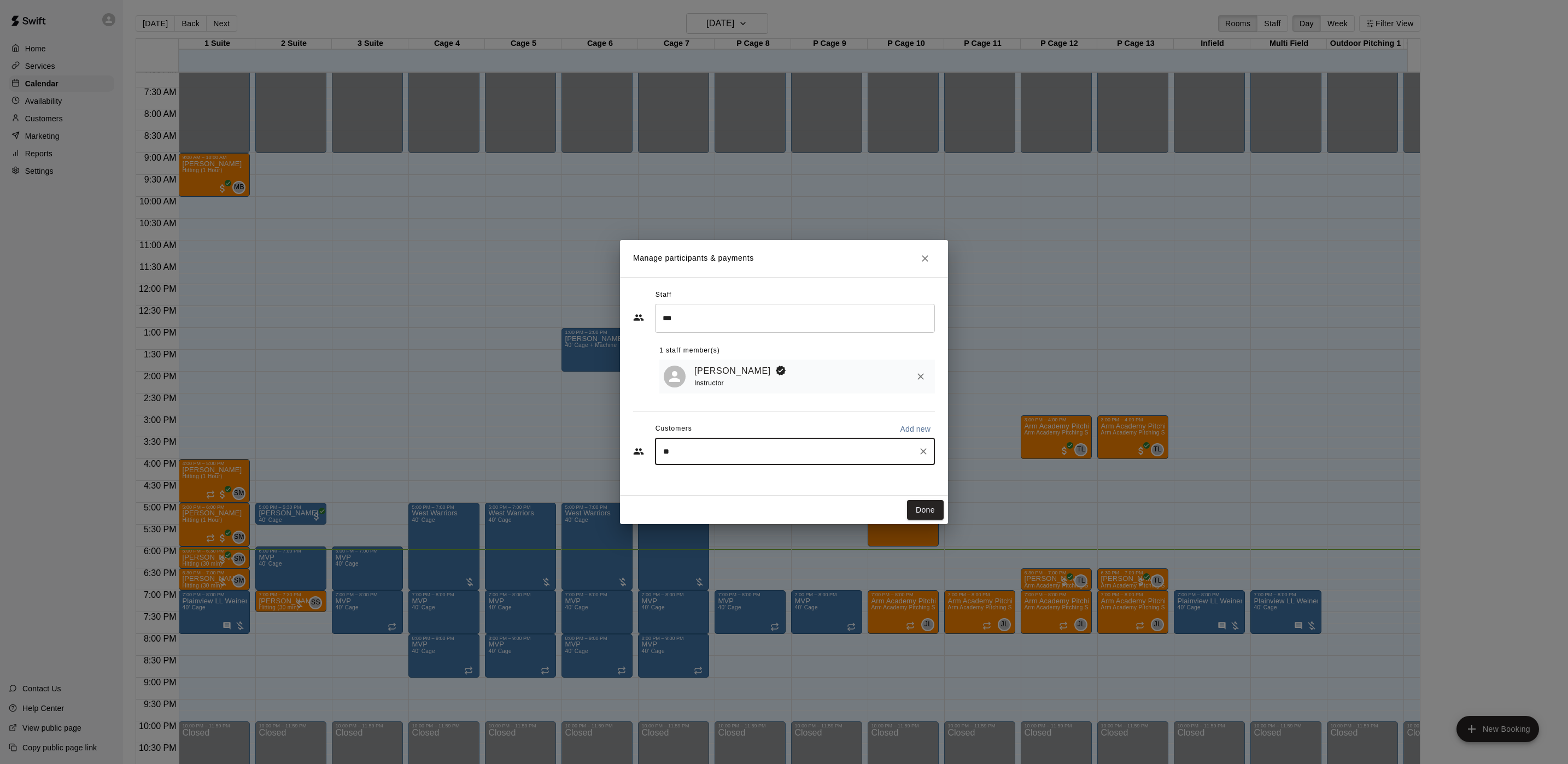
type input "***"
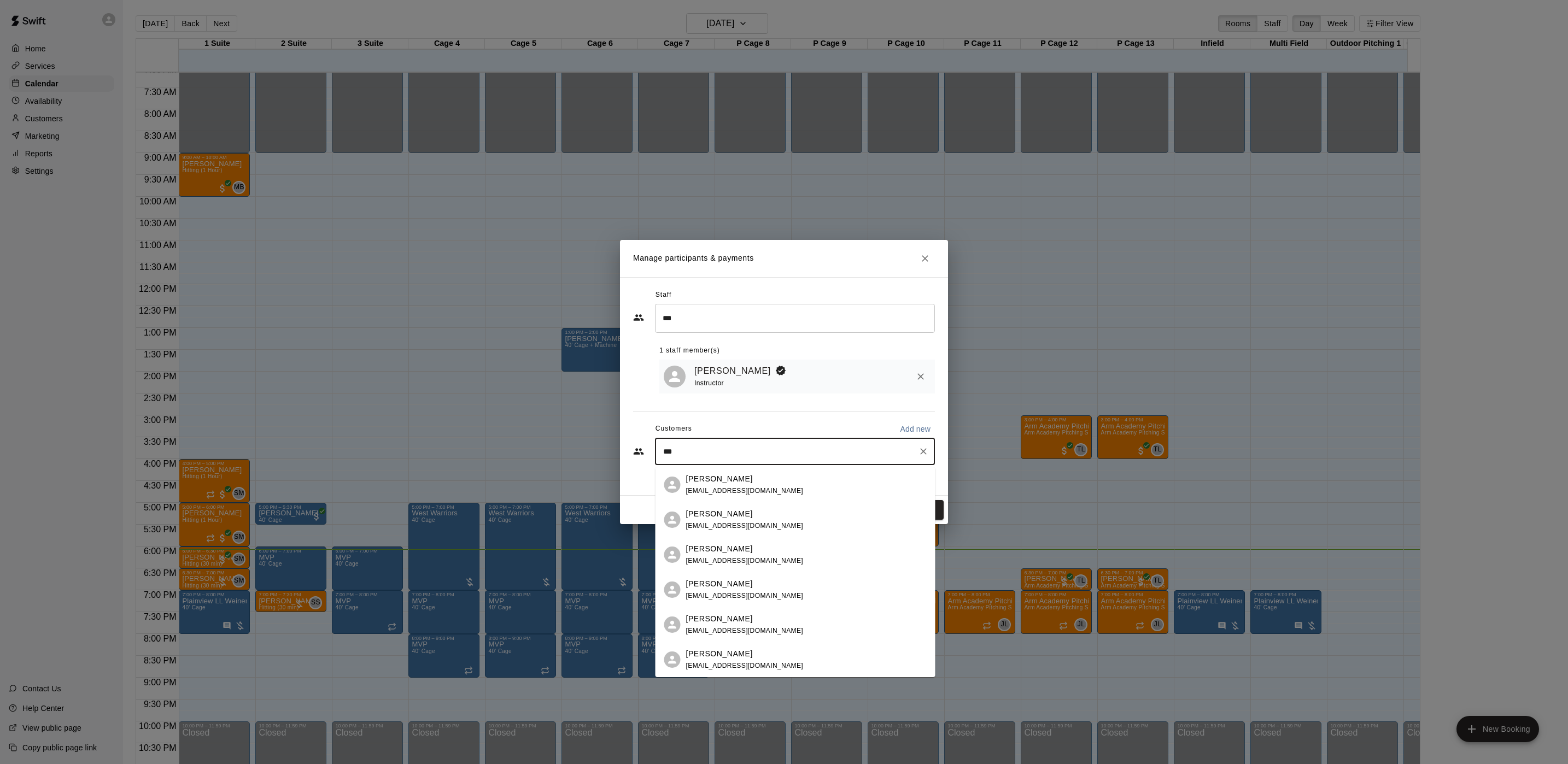
click at [735, 553] on p "Andrew Bacheller" at bounding box center [719, 549] width 67 height 12
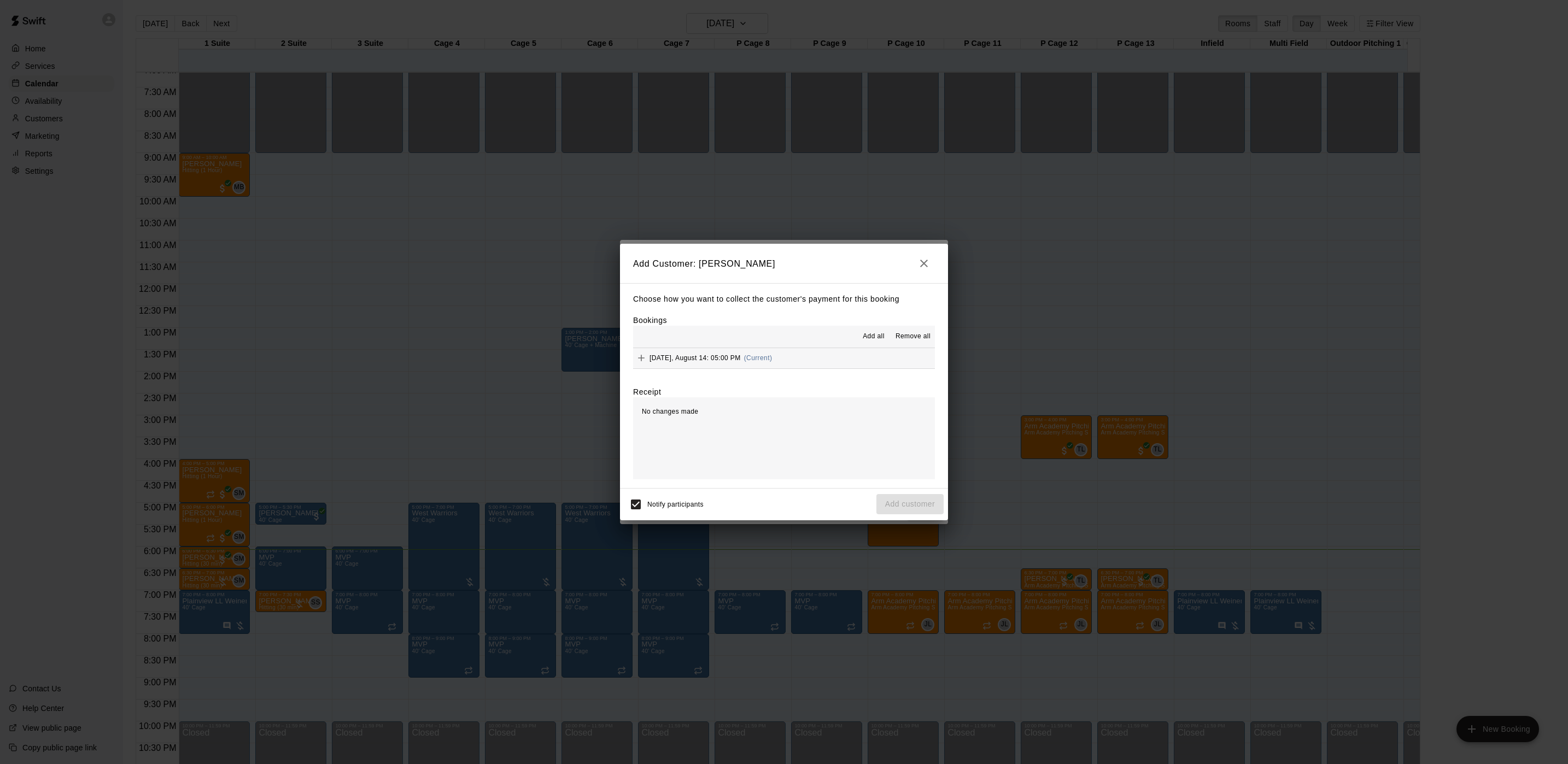
click at [753, 360] on span "(Current)" at bounding box center [758, 358] width 28 height 7
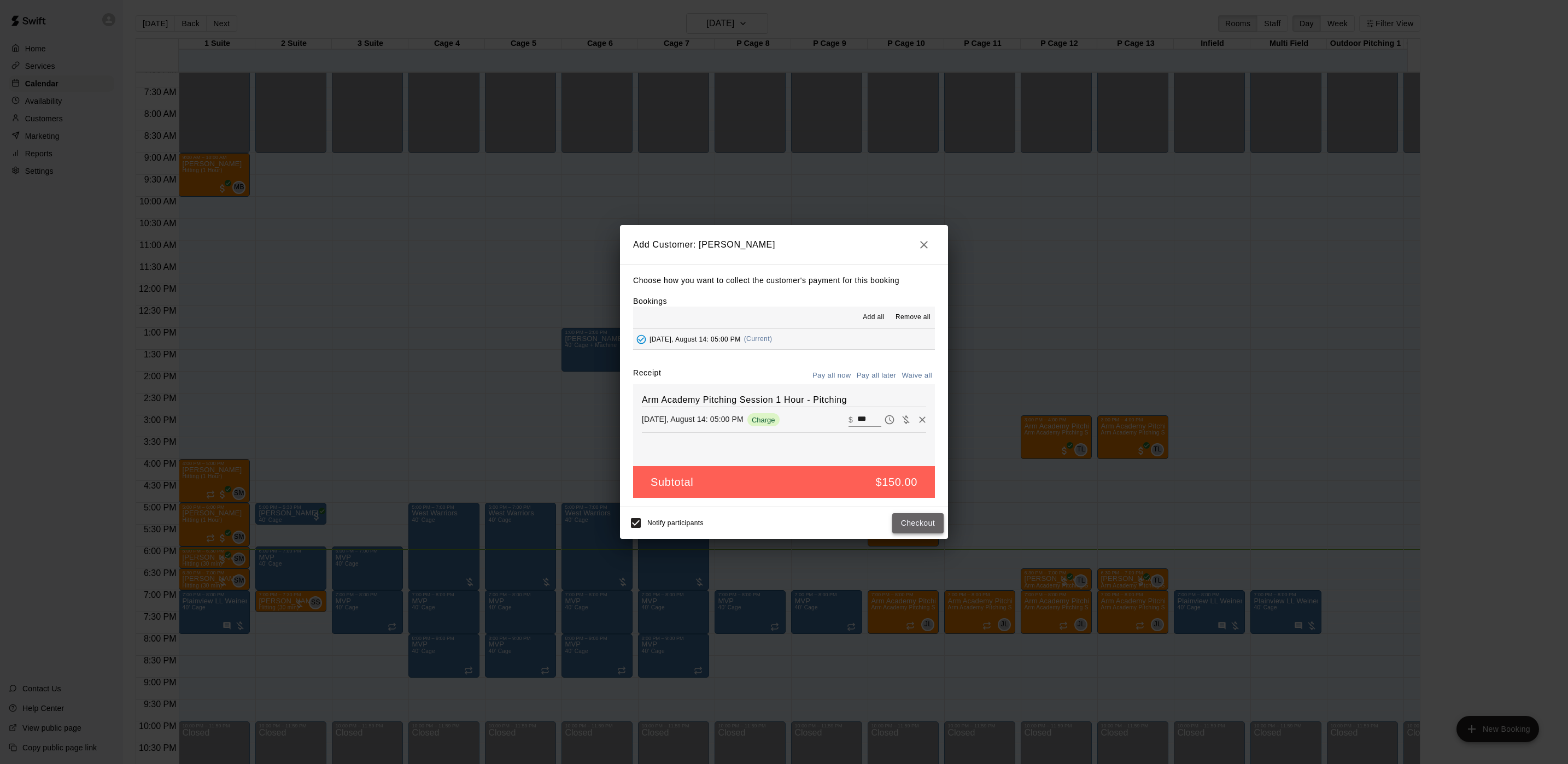
click at [905, 514] on button "Checkout" at bounding box center [918, 523] width 52 height 20
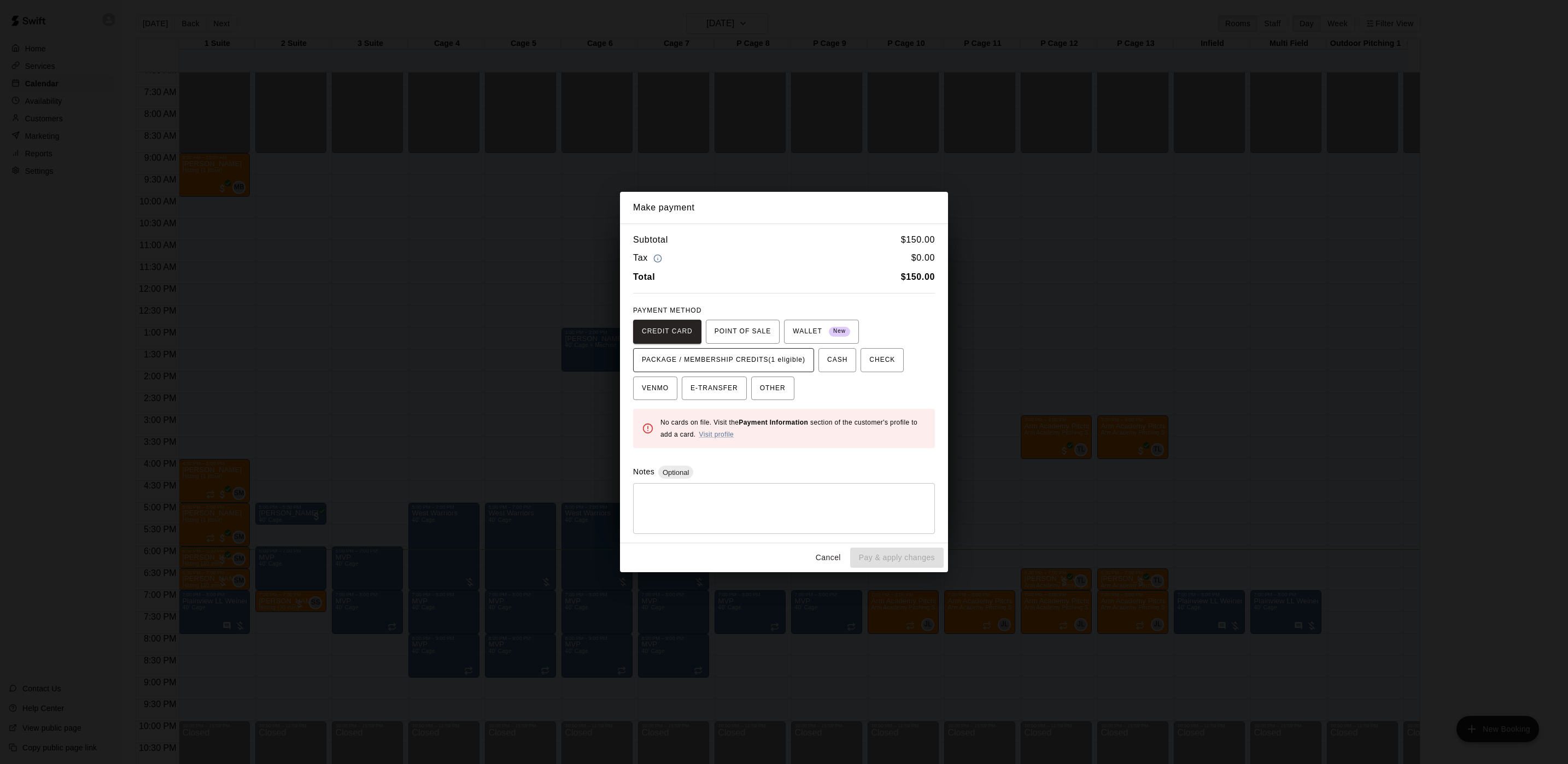
click at [724, 360] on span "PACKAGE / MEMBERSHIP CREDITS (1 eligible)" at bounding box center [724, 360] width 164 height 18
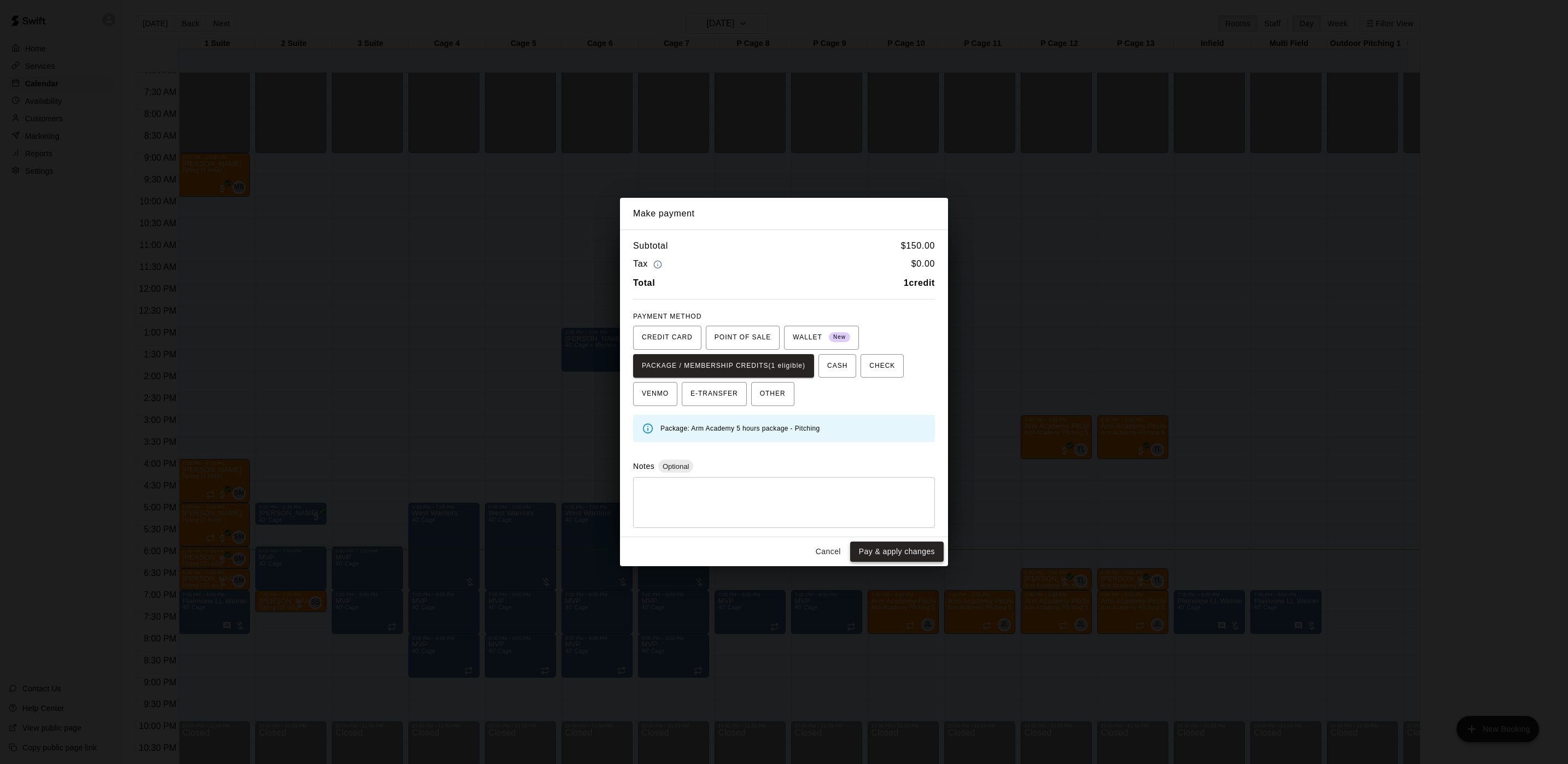
click at [878, 557] on button "Pay & apply changes" at bounding box center [897, 551] width 93 height 20
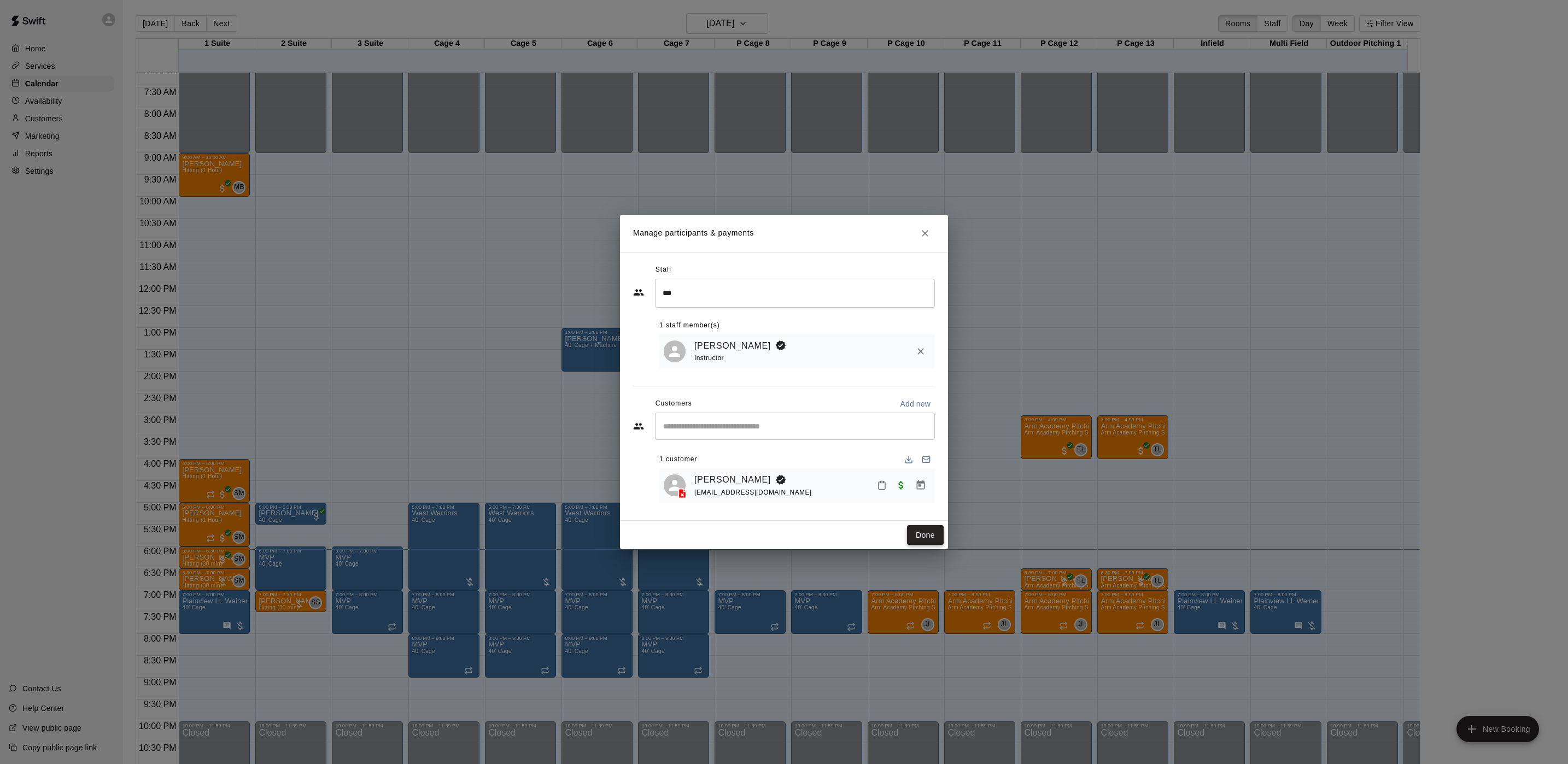
click at [919, 537] on button "Done" at bounding box center [925, 535] width 37 height 20
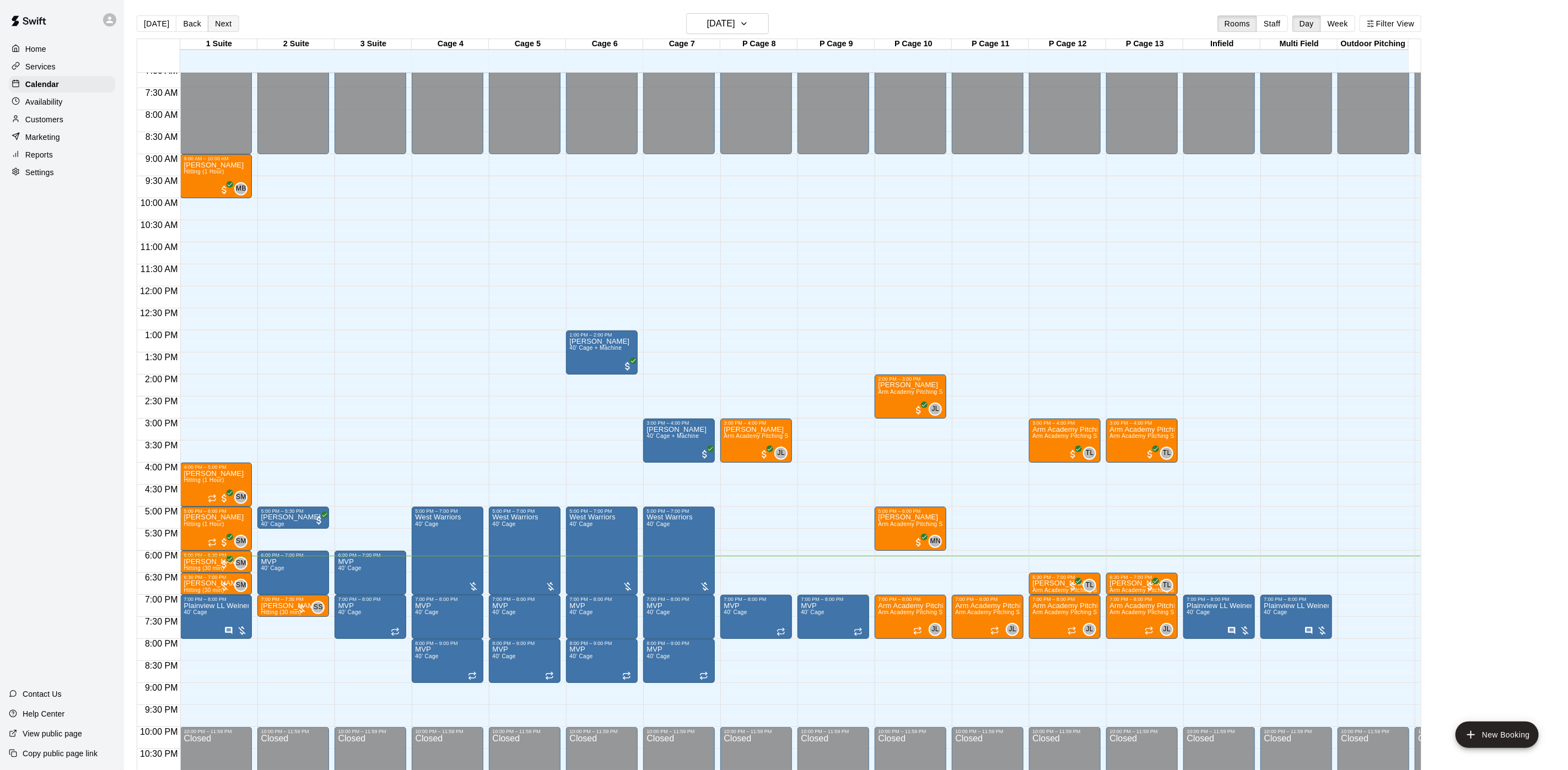
click at [208, 22] on button "Next" at bounding box center [223, 23] width 31 height 17
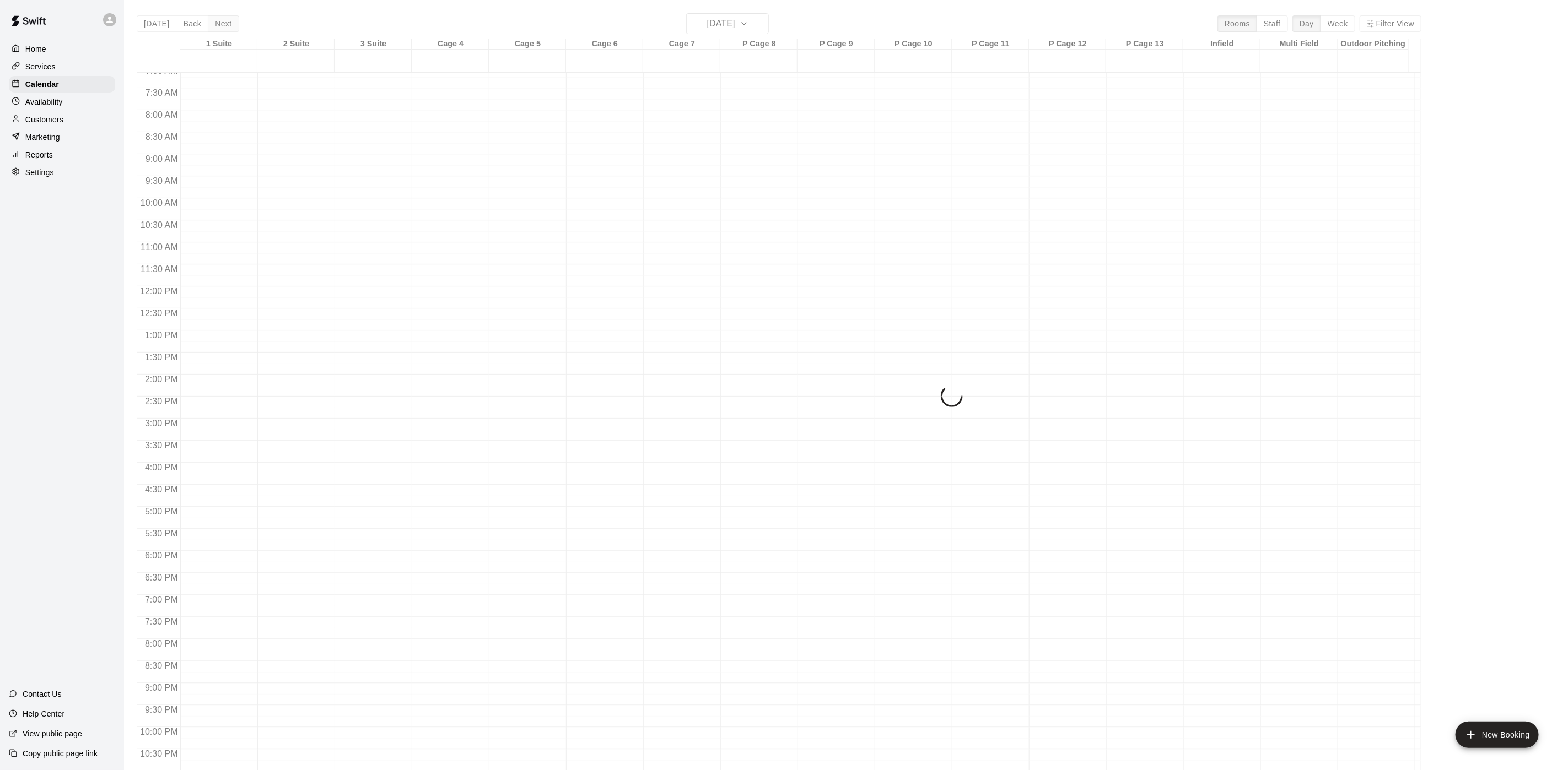
click at [207, 22] on div "Today Back Next Friday Aug 15 Rooms Staff Day Week Filter View 1 Suite 15 Fri 2…" at bounding box center [779, 398] width 1285 height 770
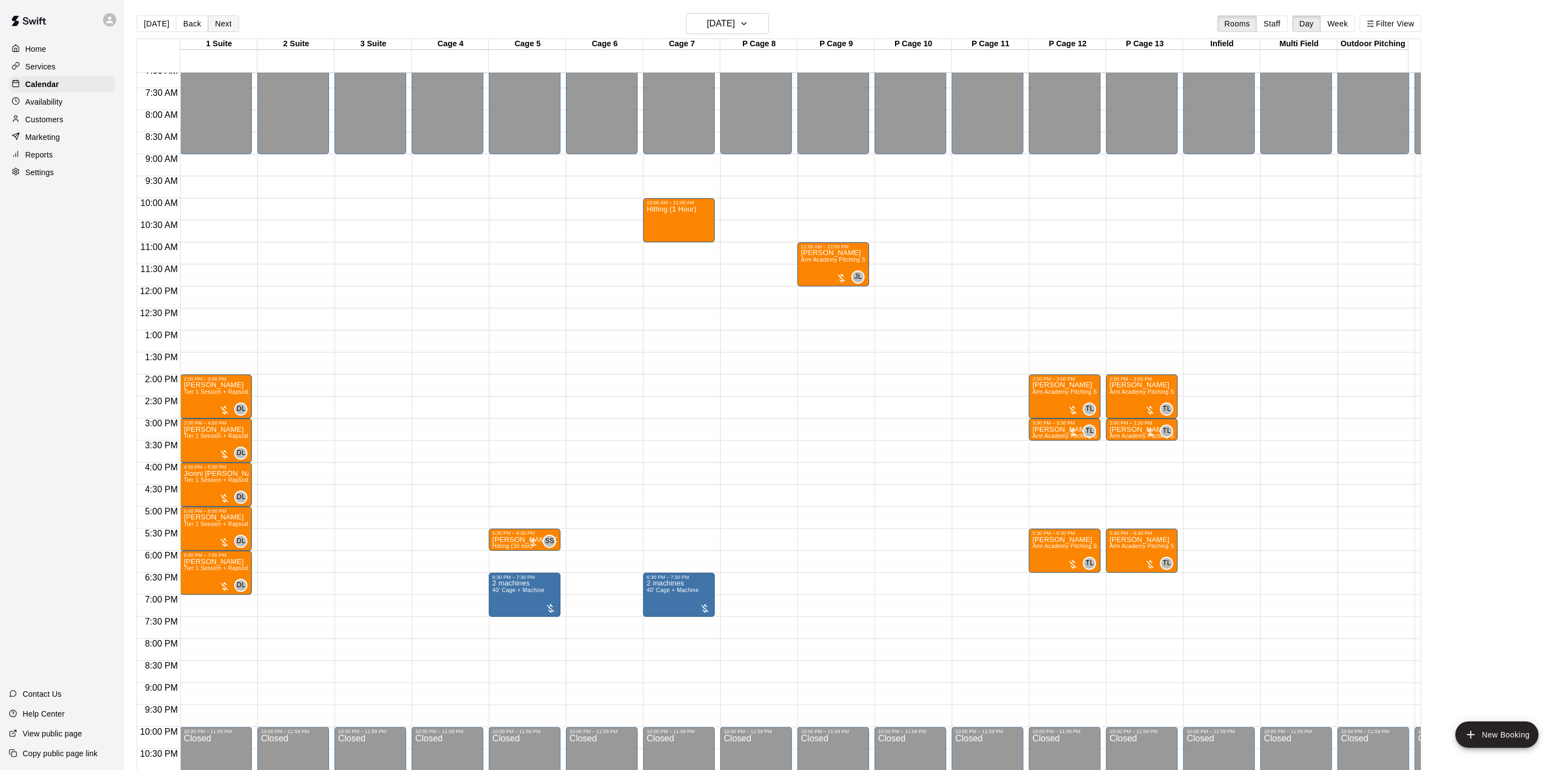
click at [216, 23] on button "Next" at bounding box center [223, 23] width 31 height 17
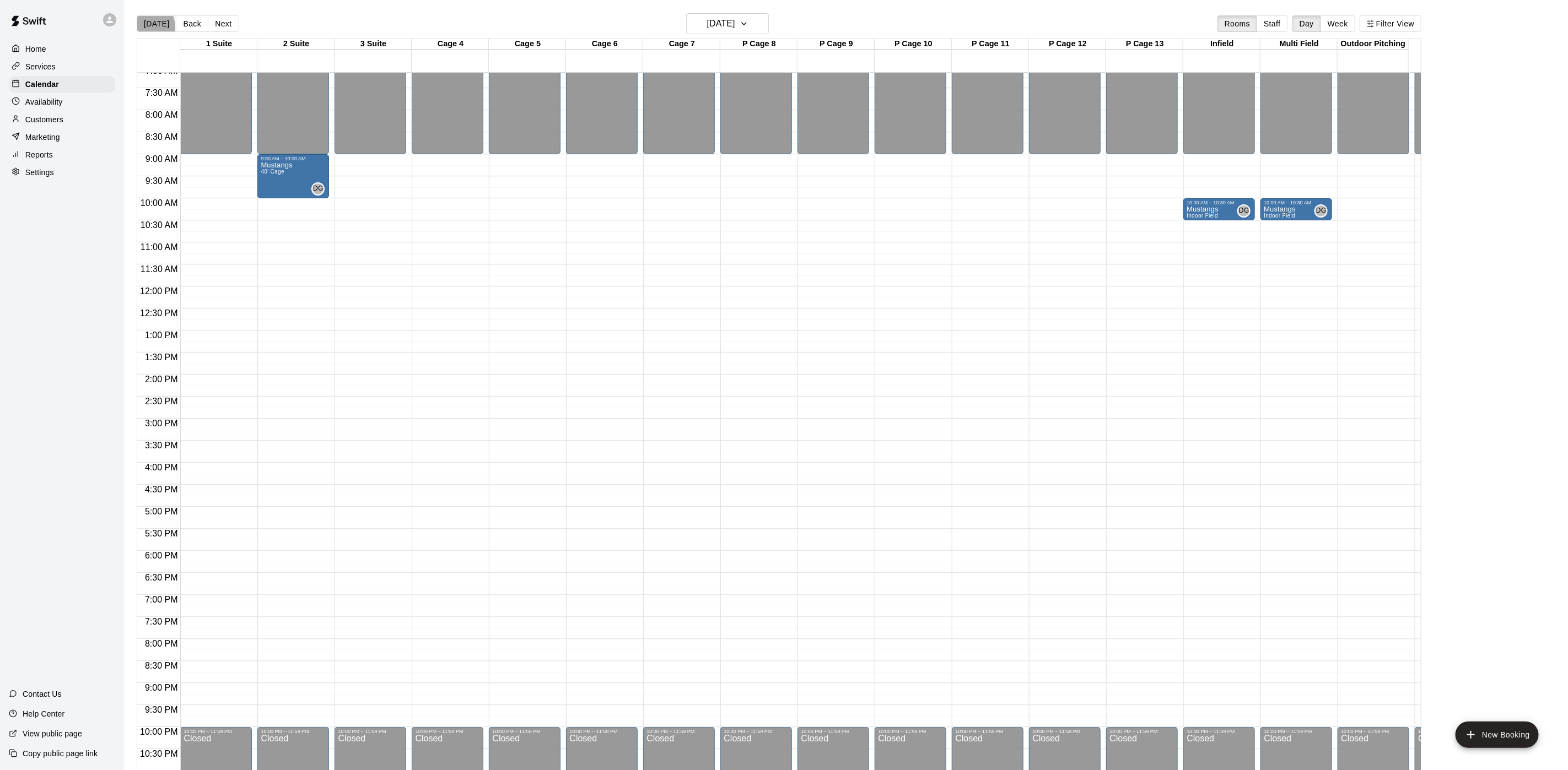
click at [146, 27] on button "[DATE]" at bounding box center [156, 23] width 40 height 17
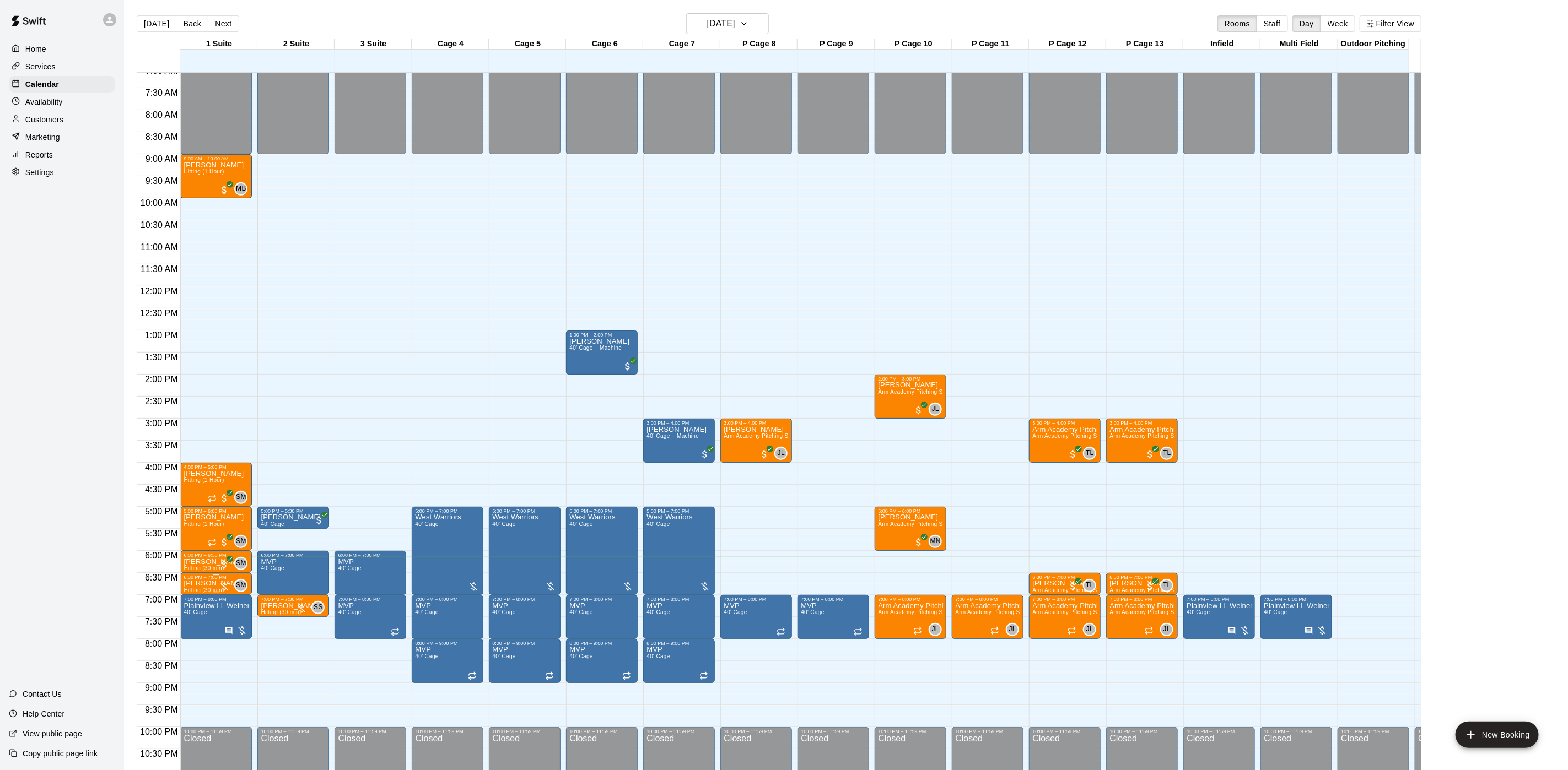
click at [211, 583] on p "[PERSON_NAME]" at bounding box center [213, 583] width 60 height 0
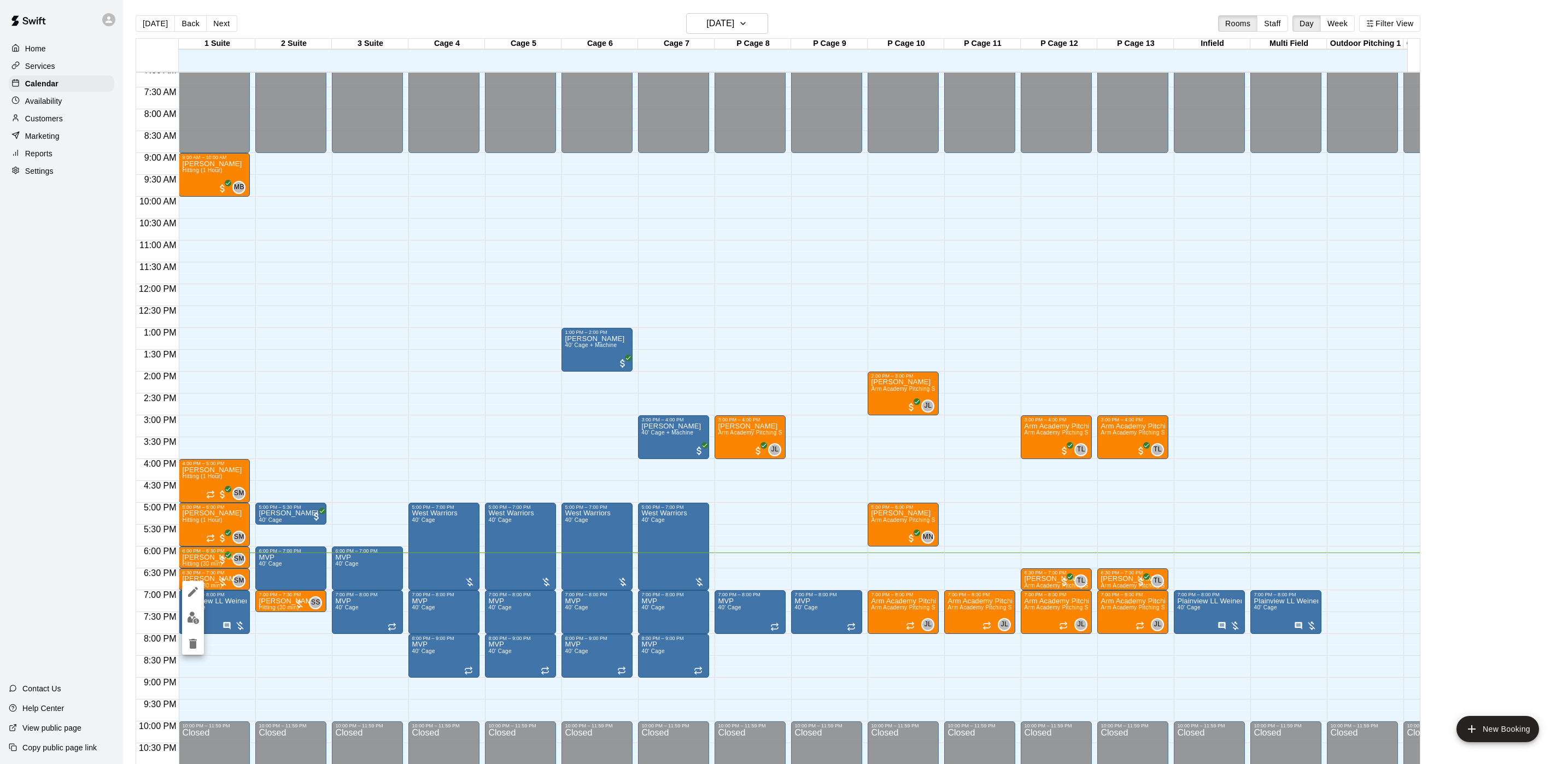
click at [189, 617] on img "edit" at bounding box center [193, 618] width 13 height 13
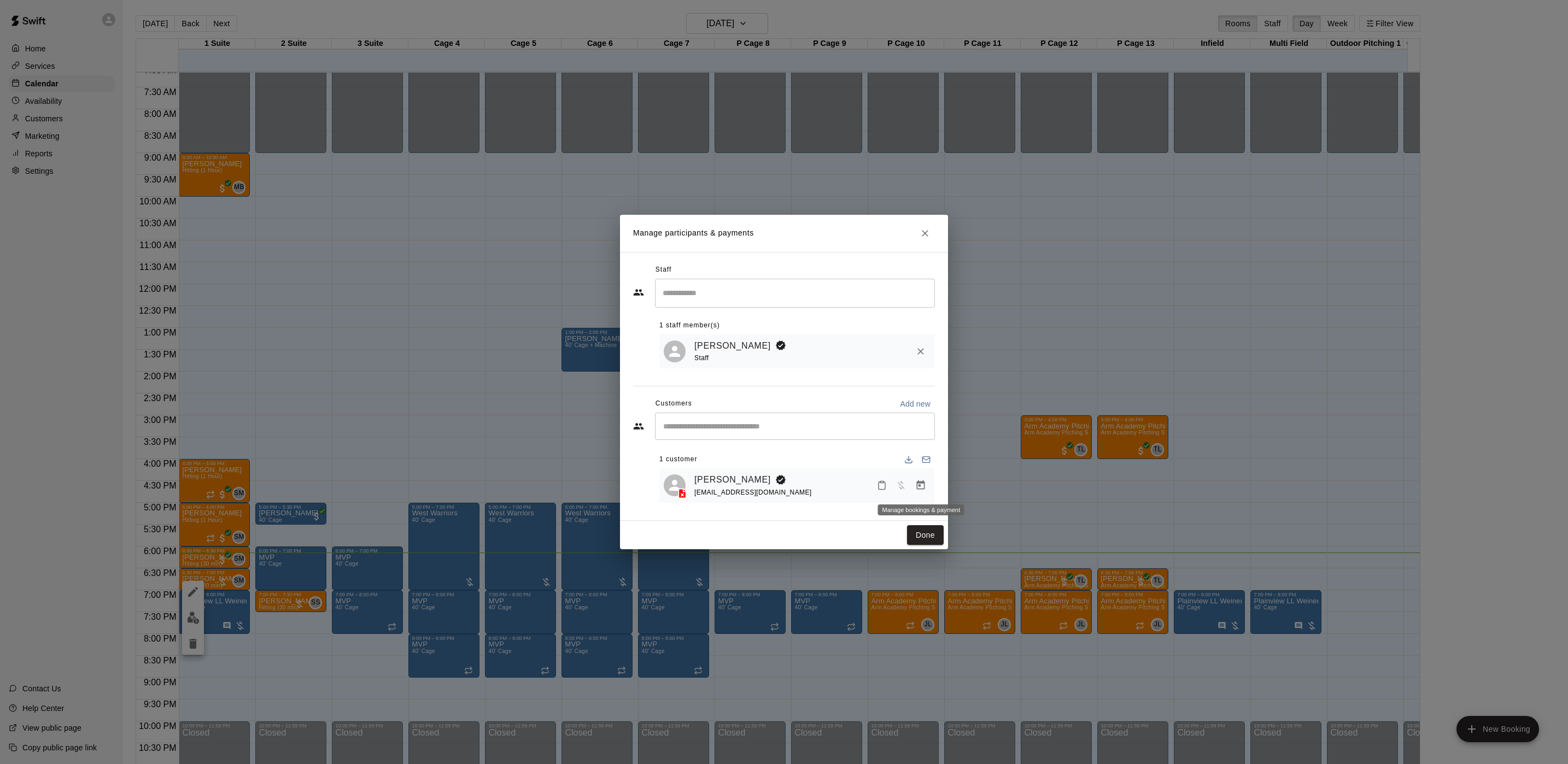
click at [915, 483] on icon "Manage bookings & payment" at bounding box center [920, 486] width 11 height 11
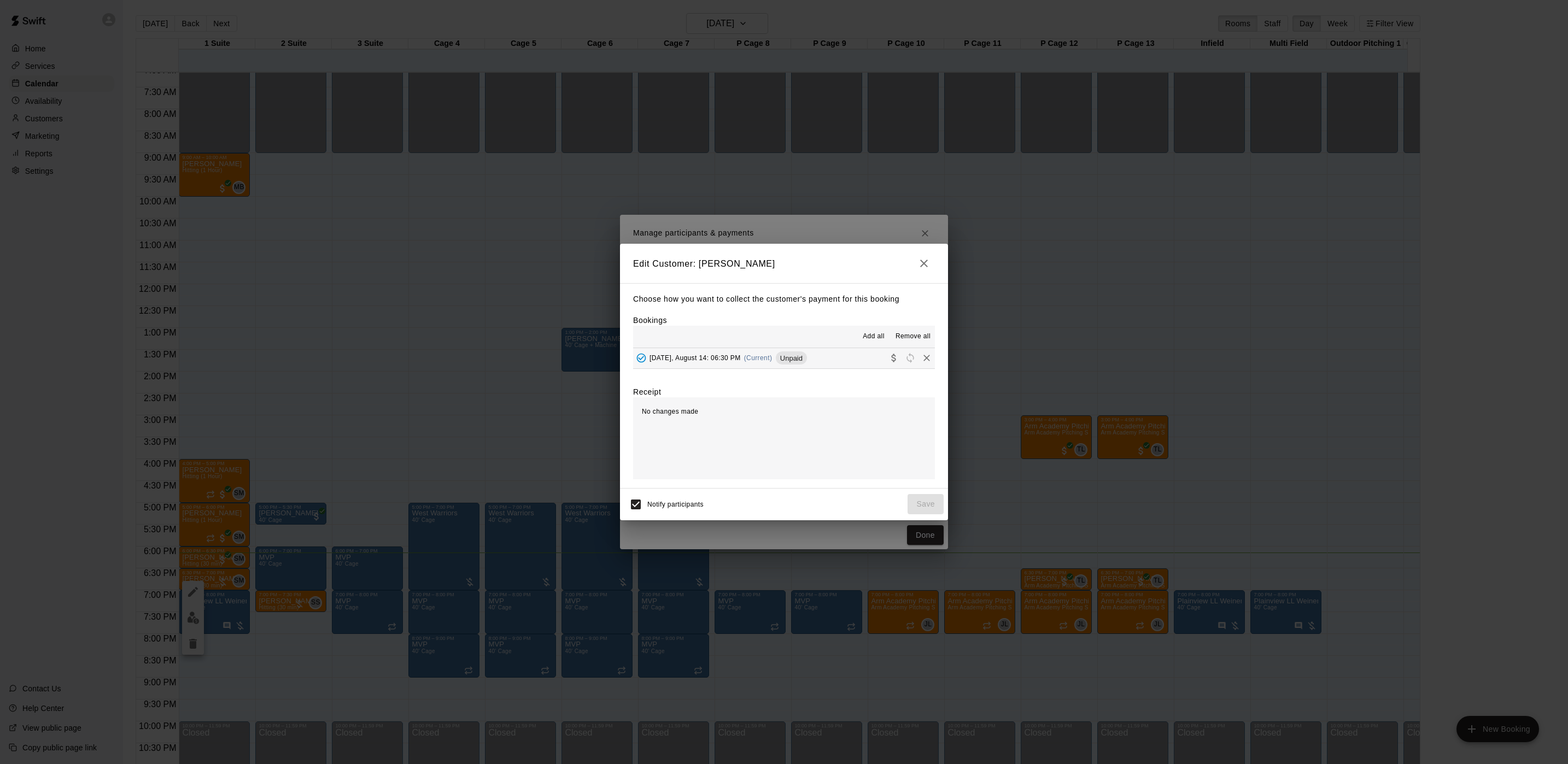
click at [736, 356] on span "Thursday, August 14: 06:30 PM" at bounding box center [695, 358] width 91 height 7
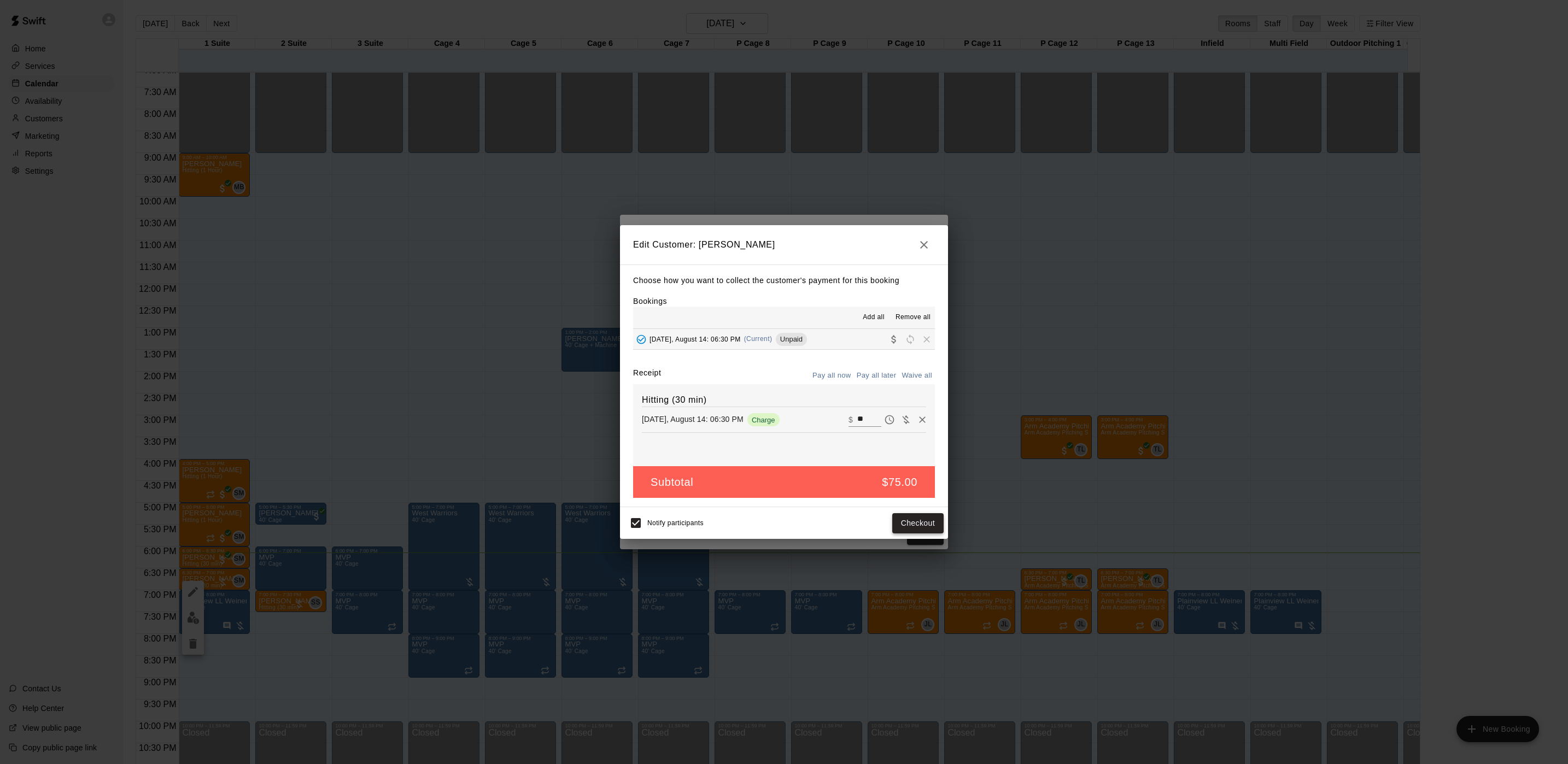
click at [901, 525] on button "Checkout" at bounding box center [918, 523] width 52 height 20
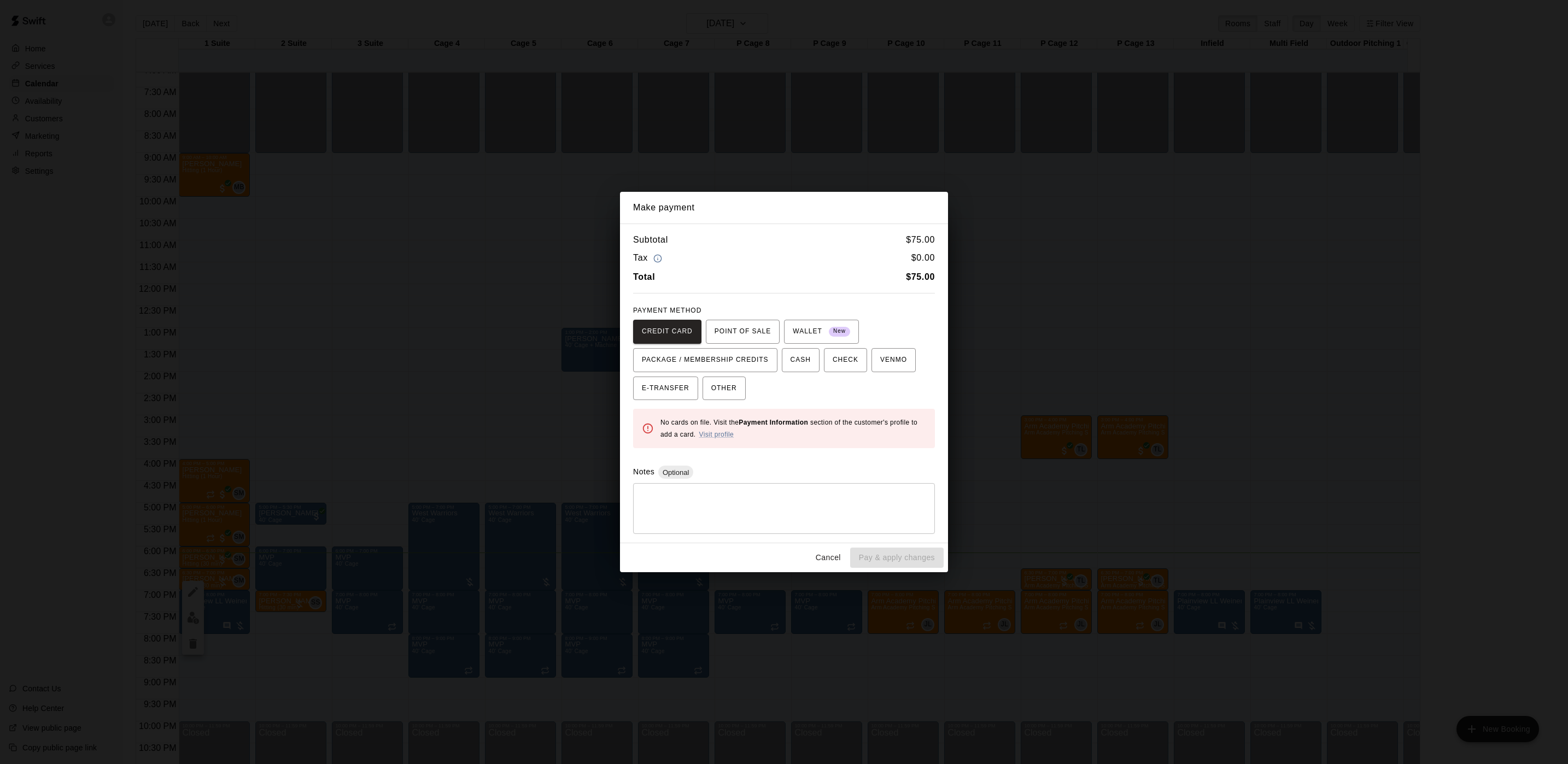
click at [733, 173] on div "Make payment Subtotal $ 75.00 Tax $ 0.00 Total $ 75.00 PAYMENT METHOD CREDIT CA…" at bounding box center [784, 382] width 1568 height 764
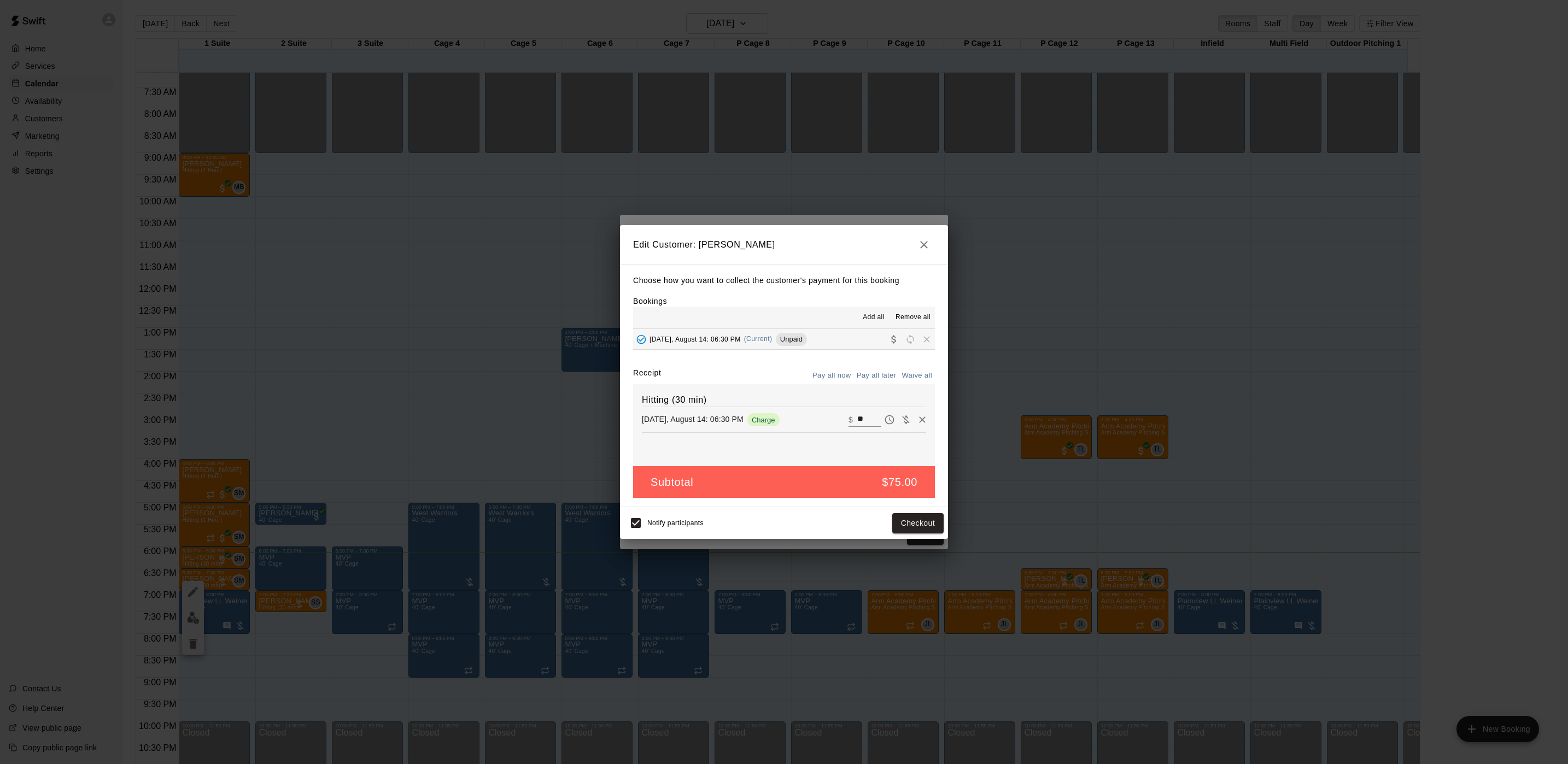
click at [733, 173] on div "Make payment Subtotal $ 75.00 Tax $ 0.00 Total $ 75.00 PAYMENT METHOD CREDIT CA…" at bounding box center [784, 382] width 1568 height 764
click at [733, 173] on div "Edit Customer: Brandon Boos Choose how you want to collect the customer's payme…" at bounding box center [784, 382] width 1568 height 764
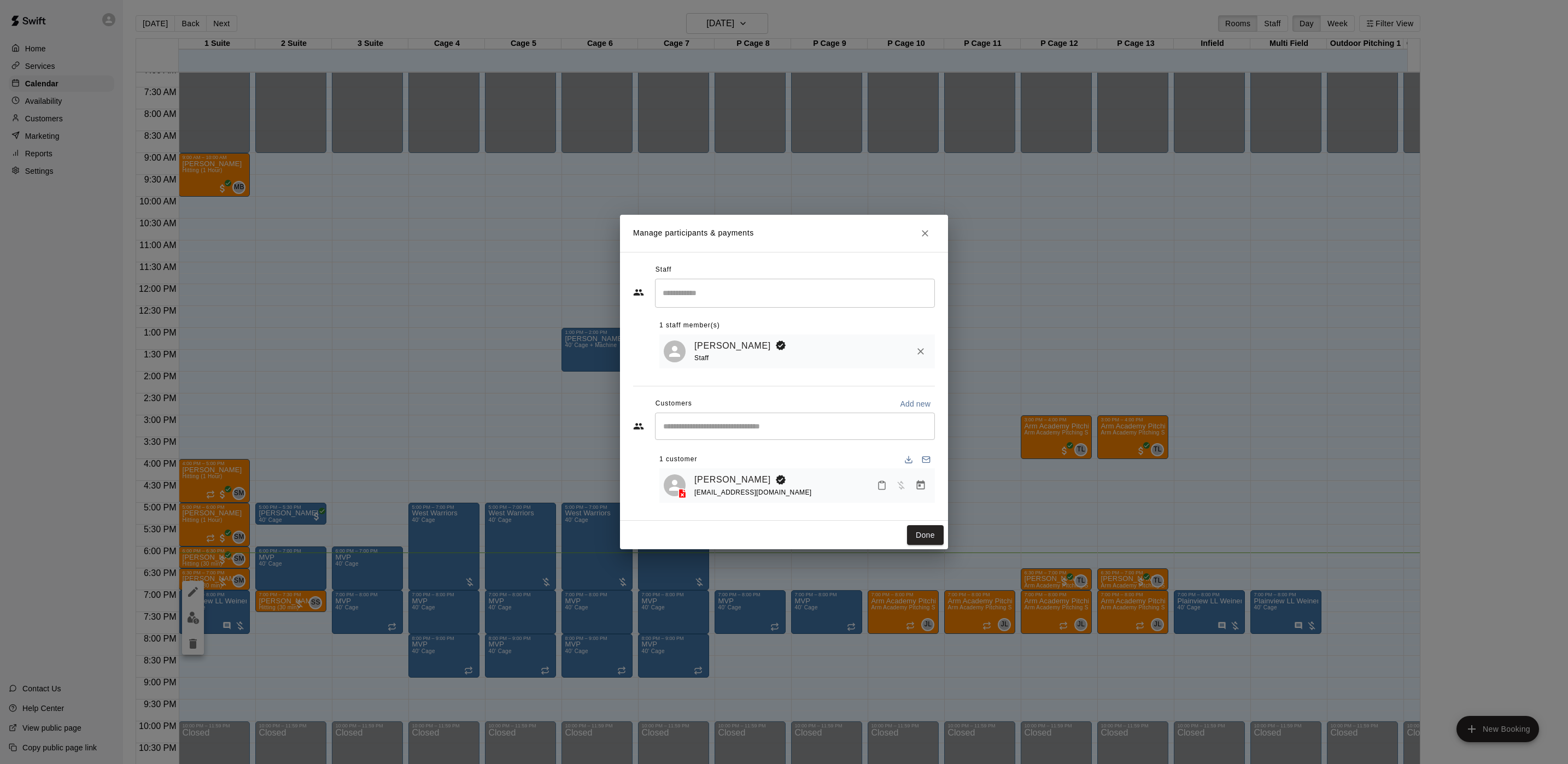
click at [730, 186] on div "Manage participants & payments Staff ​ 1 staff member(s) Steve Malvagna Staff C…" at bounding box center [784, 382] width 1568 height 764
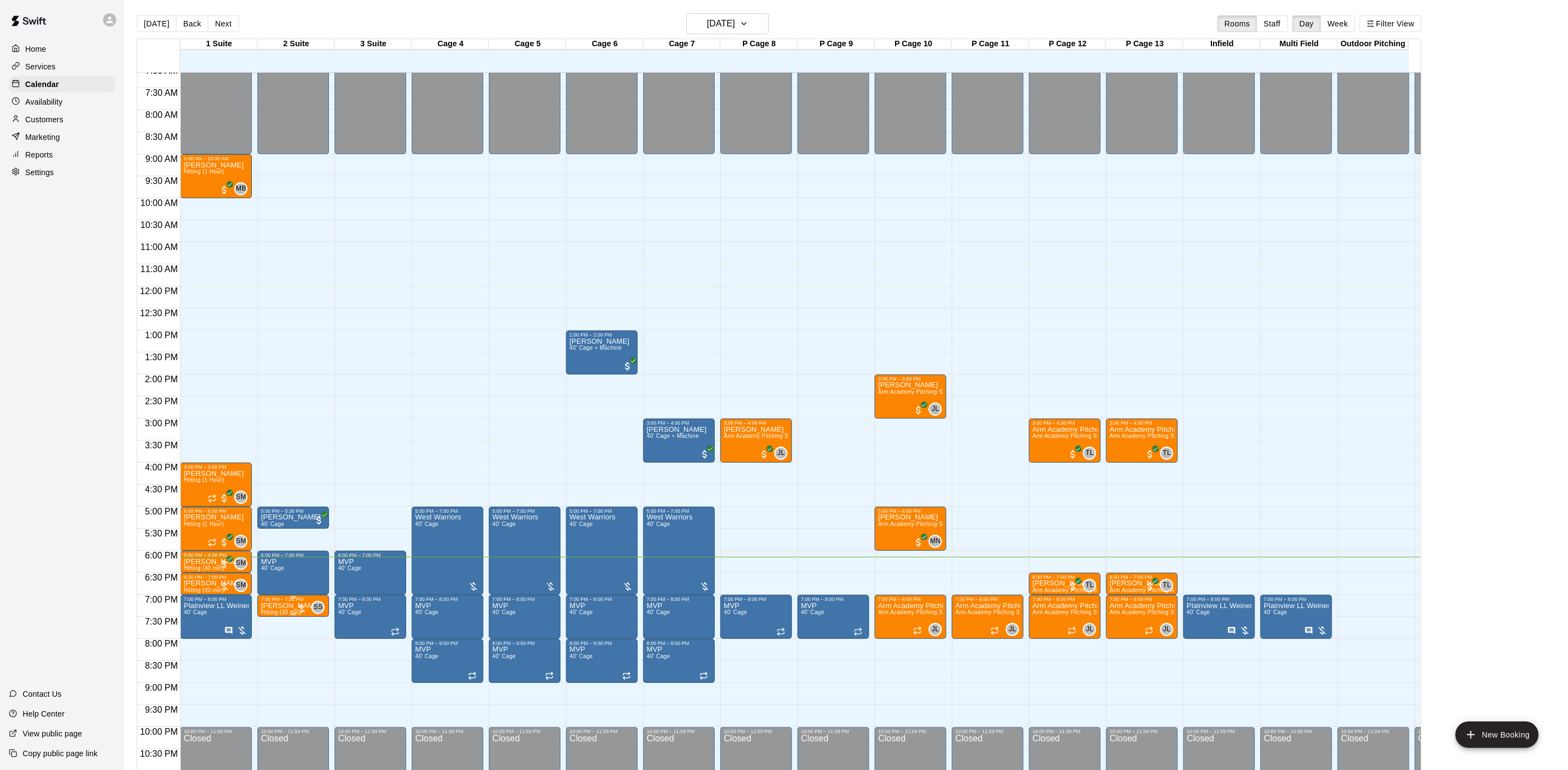
click at [292, 602] on div "7:00 PM – 7:30 PM" at bounding box center [293, 599] width 65 height 6
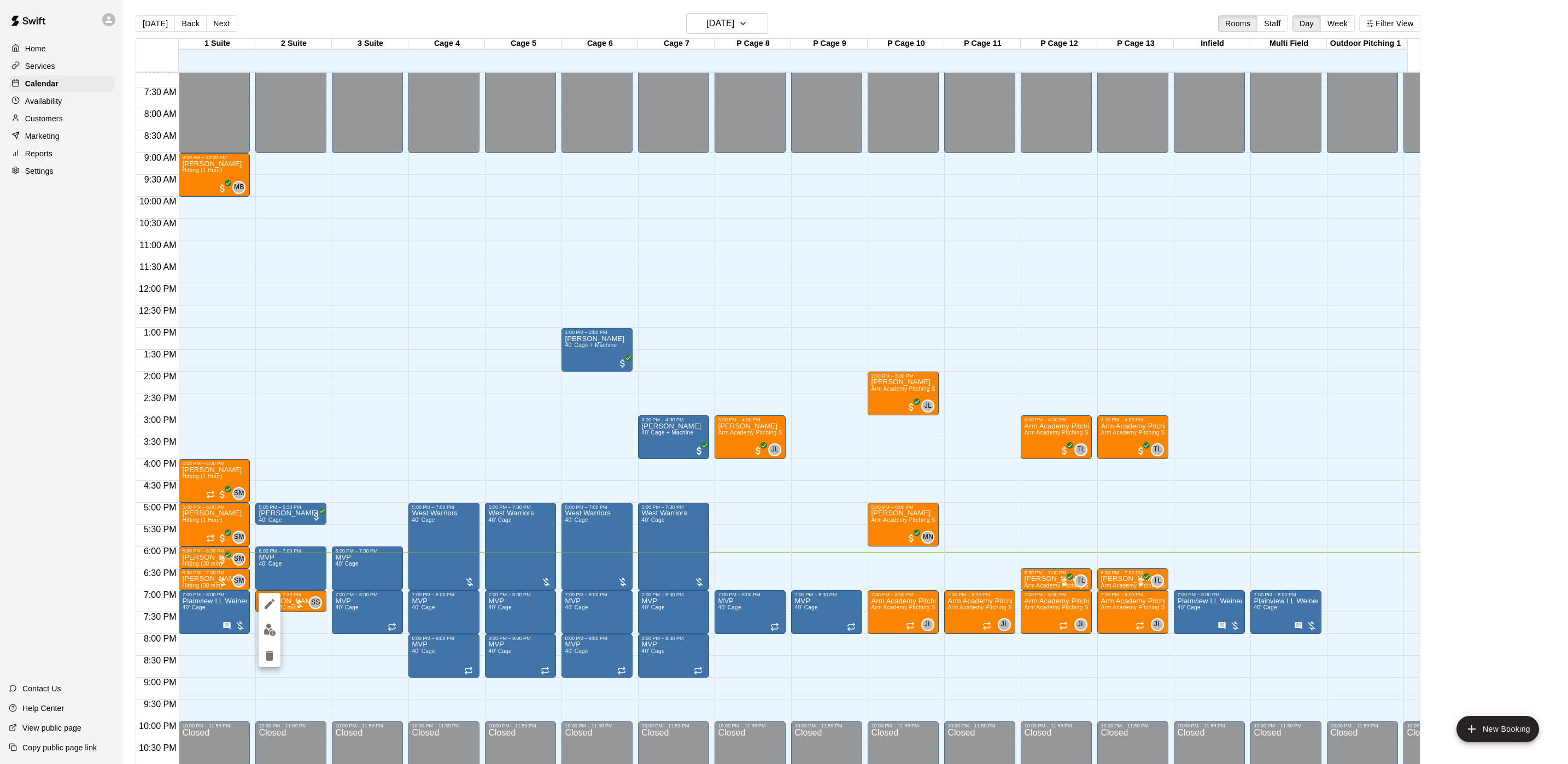
click at [270, 640] on div at bounding box center [270, 630] width 22 height 74
click at [271, 633] on img "edit" at bounding box center [270, 630] width 13 height 13
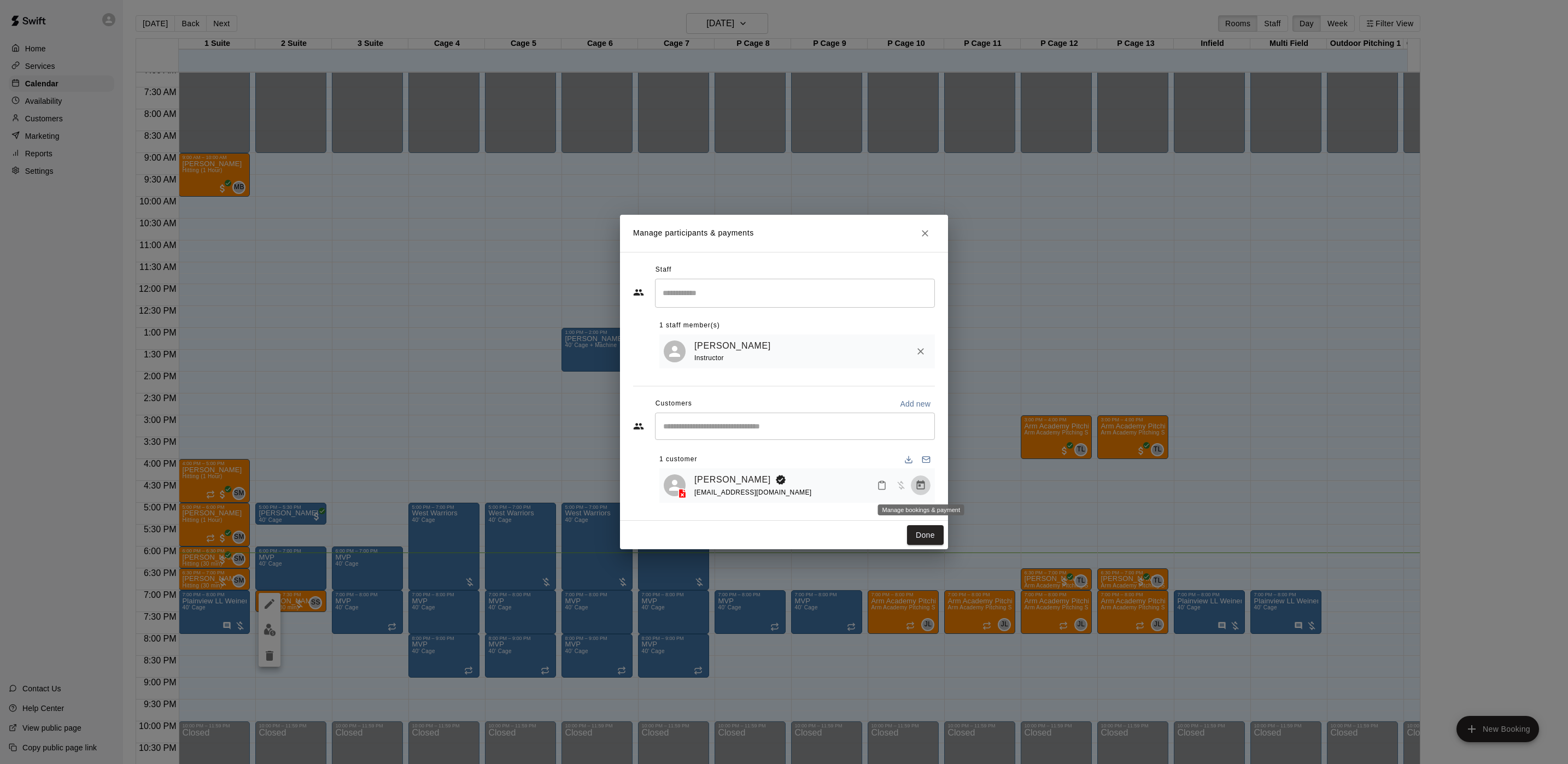
click at [914, 482] on button "Manage bookings & payment" at bounding box center [920, 486] width 20 height 20
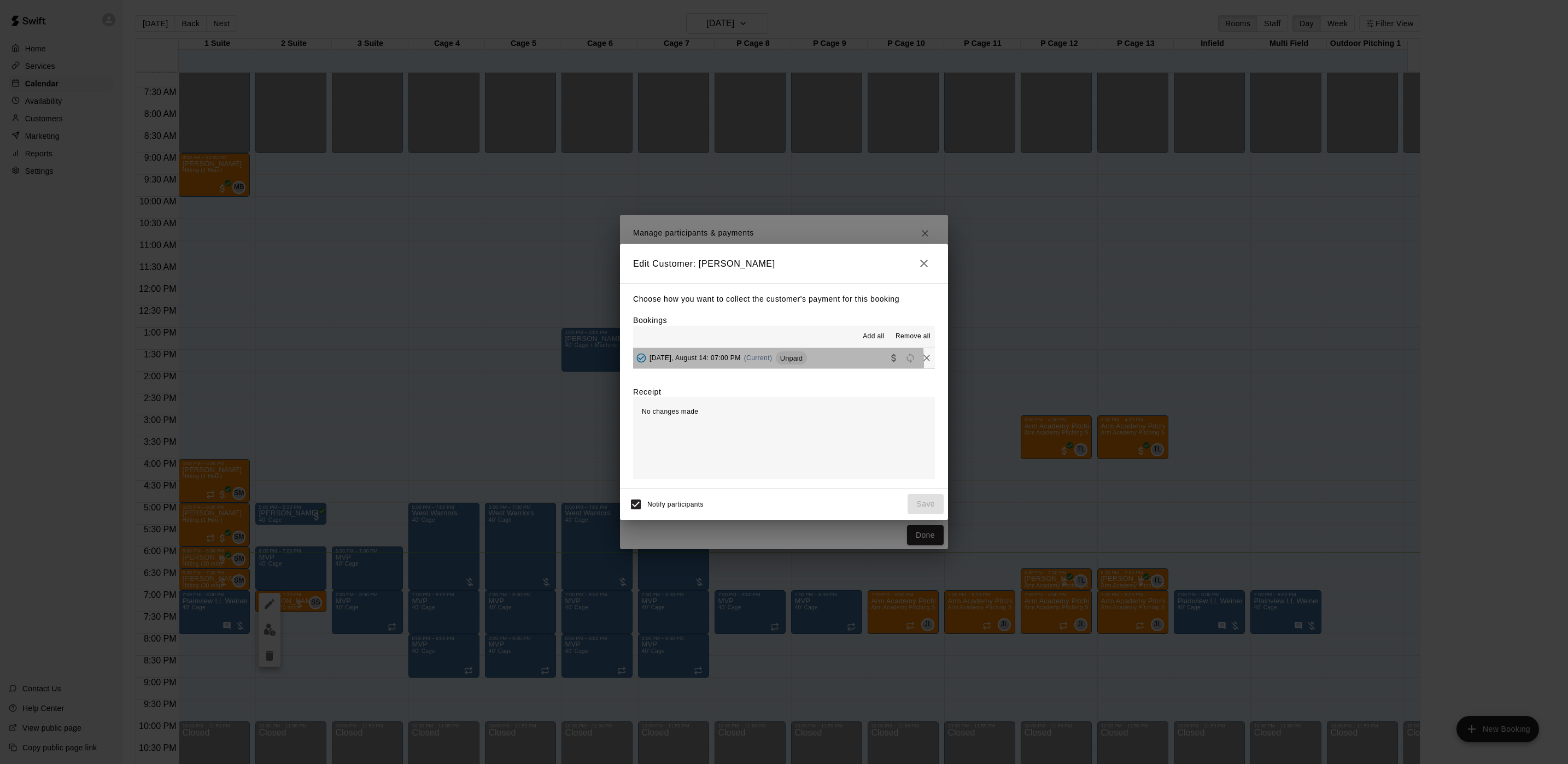
click at [756, 363] on div "[DATE], August 14: 07:00 PM (Current) Unpaid" at bounding box center [719, 358] width 174 height 17
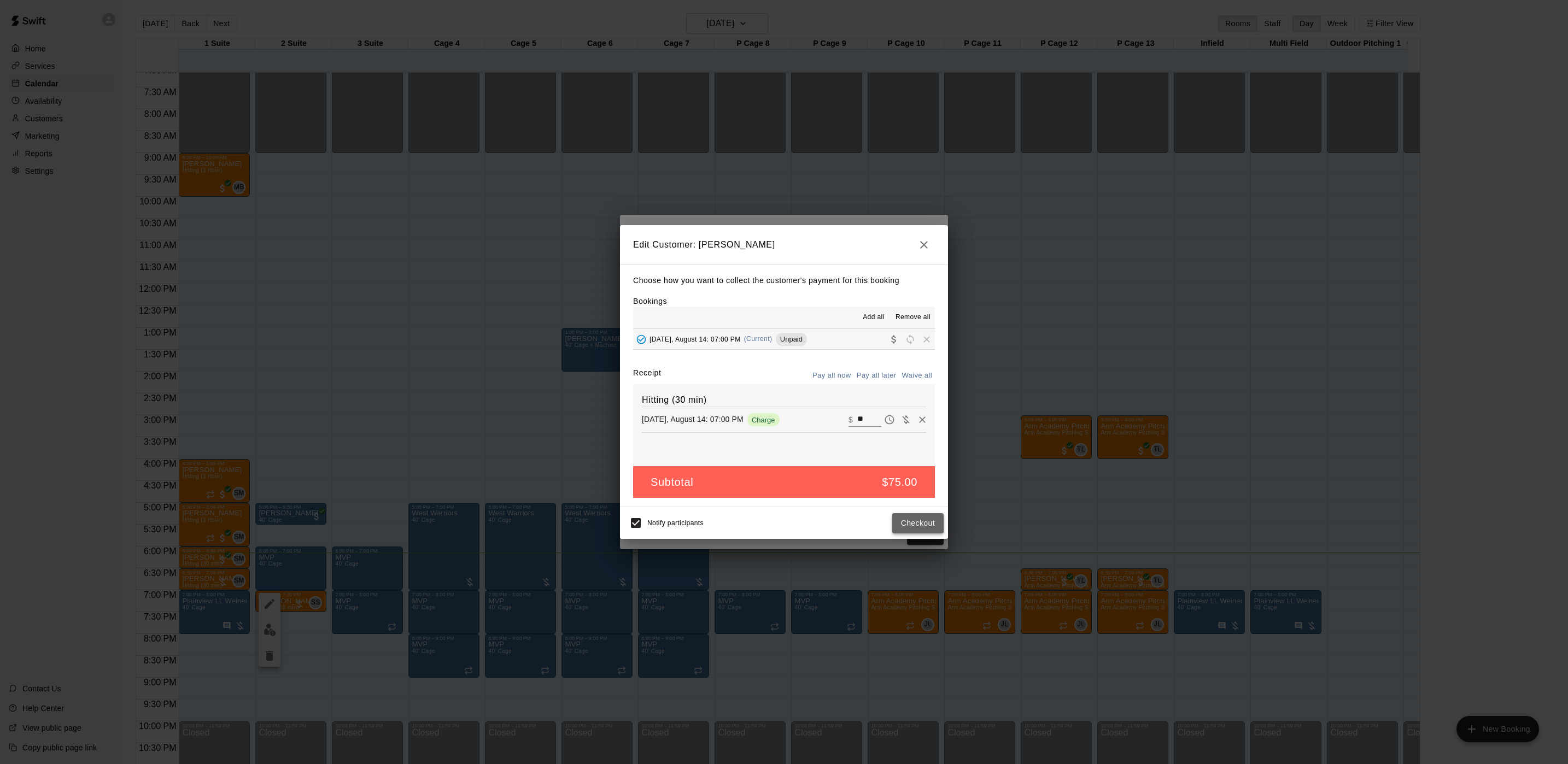
click at [904, 527] on button "Checkout" at bounding box center [918, 523] width 52 height 20
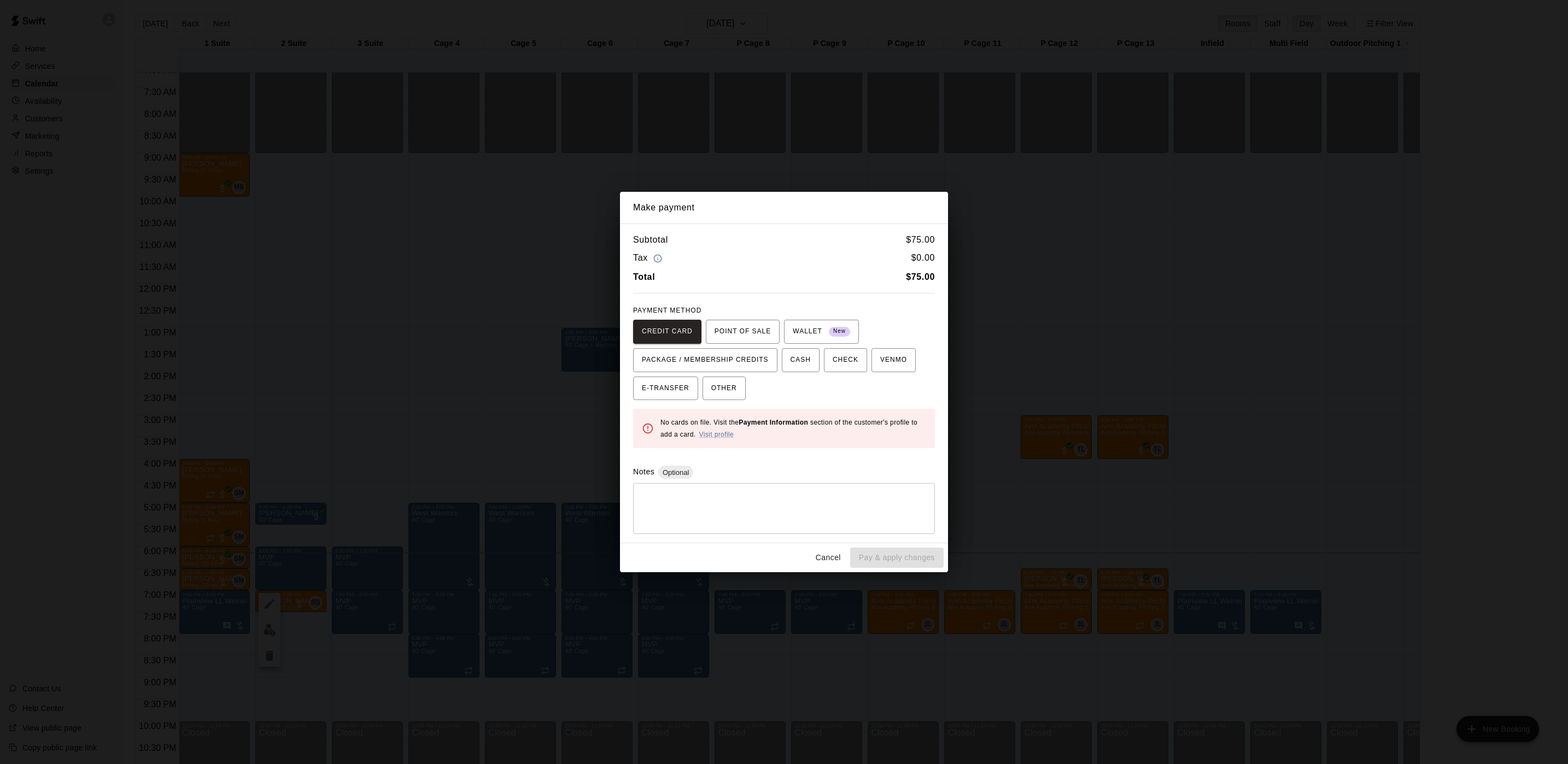
click at [538, 316] on div "Make payment Subtotal $ 75.00 Tax $ 0.00 Total $ 75.00 PAYMENT METHOD CREDIT CA…" at bounding box center [784, 382] width 1568 height 764
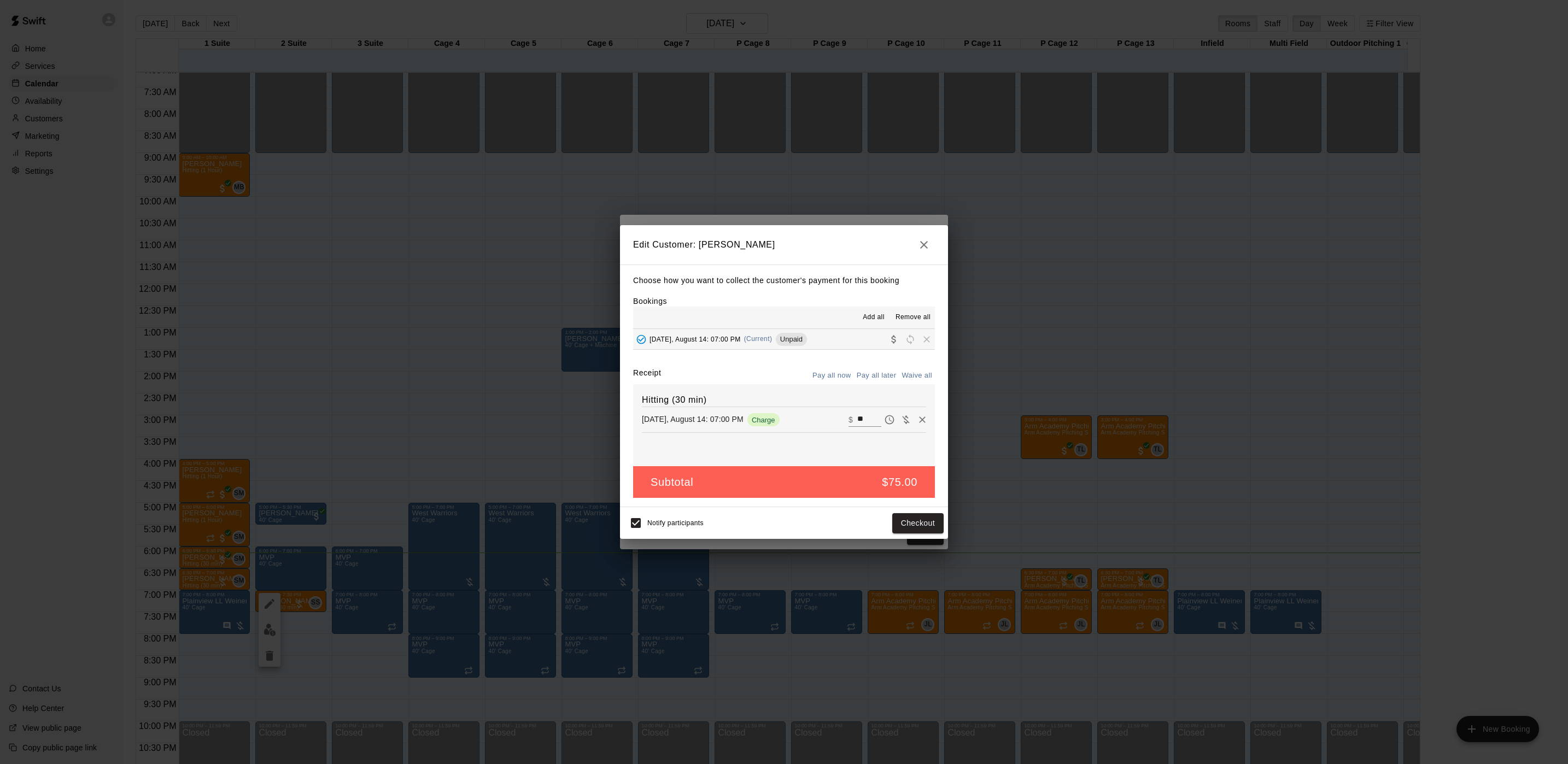
click at [537, 320] on div "Edit Customer: Brandon Boos Choose how you want to collect the customer's payme…" at bounding box center [784, 382] width 1568 height 764
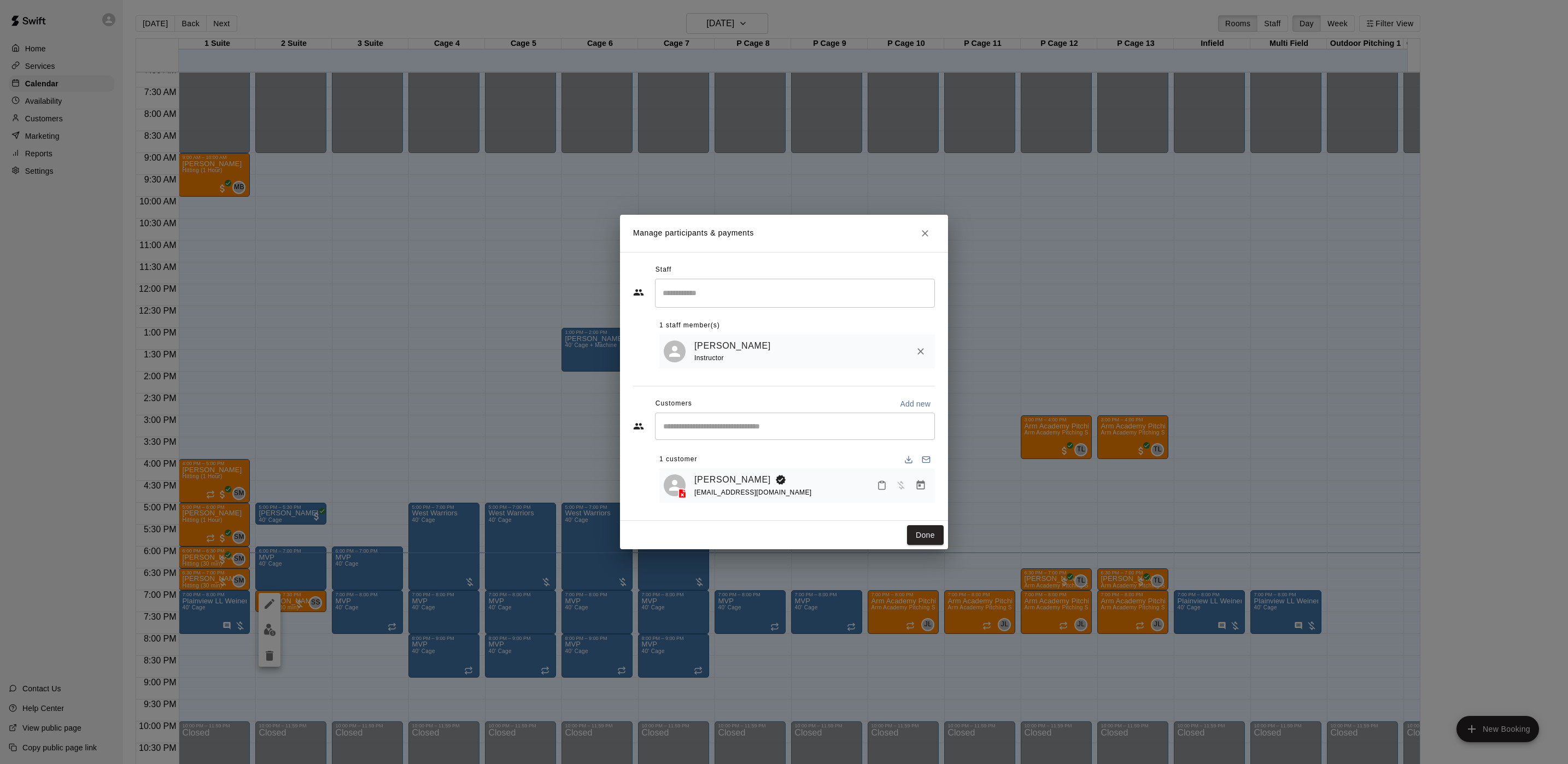
click at [537, 315] on div "Edit Participant Bookings Add all Remove all Thursday, August 14: 07:00 PM (Cur…" at bounding box center [784, 382] width 1568 height 764
drag, startPoint x: 532, startPoint y: 320, endPoint x: 521, endPoint y: 340, distance: 22.8
click at [530, 328] on div "Manage participants & payments Staff ​ 1 staff member(s) Sean Singh Instructor …" at bounding box center [784, 382] width 1568 height 764
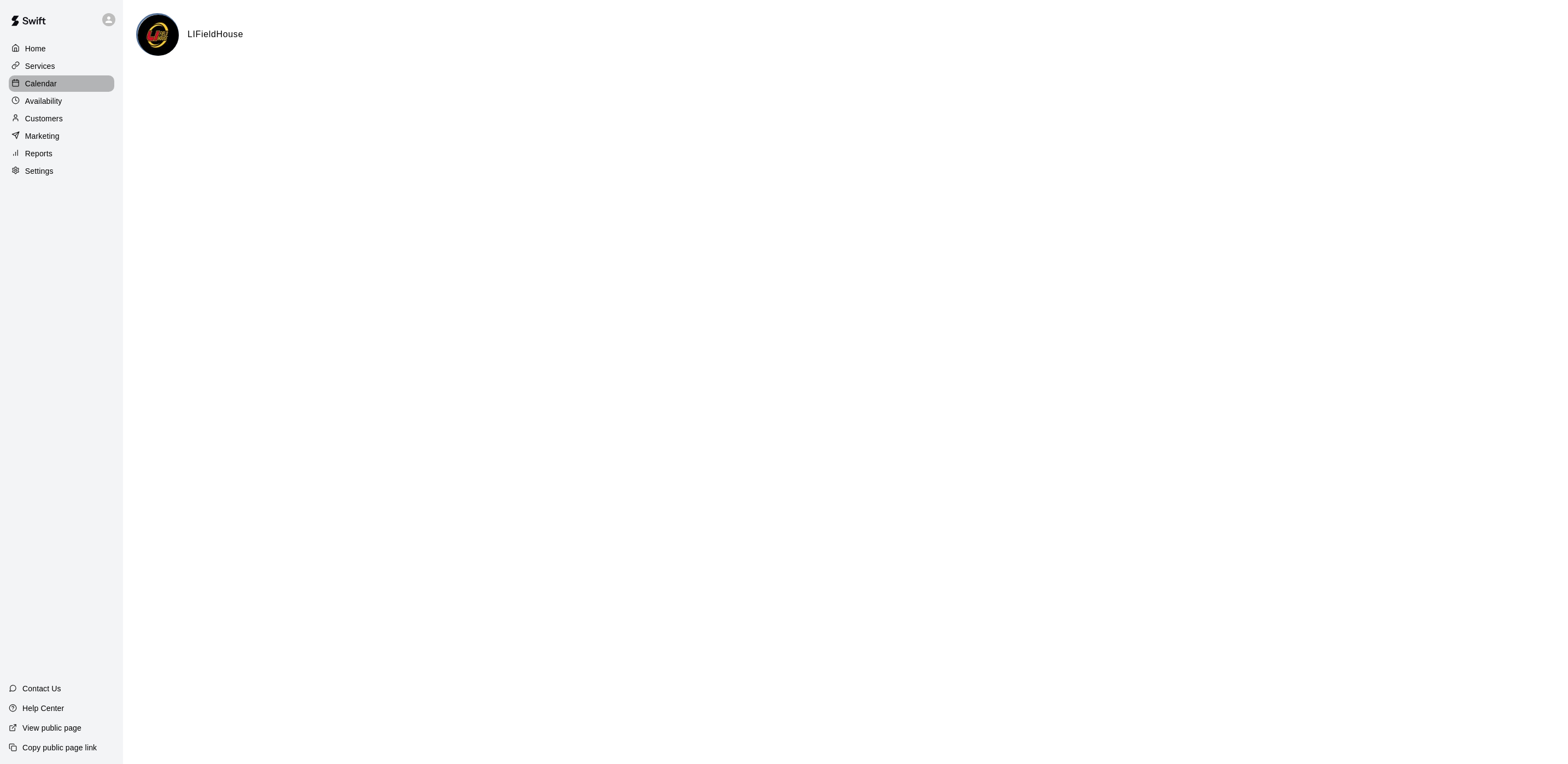
click at [35, 89] on p "Calendar" at bounding box center [41, 83] width 32 height 11
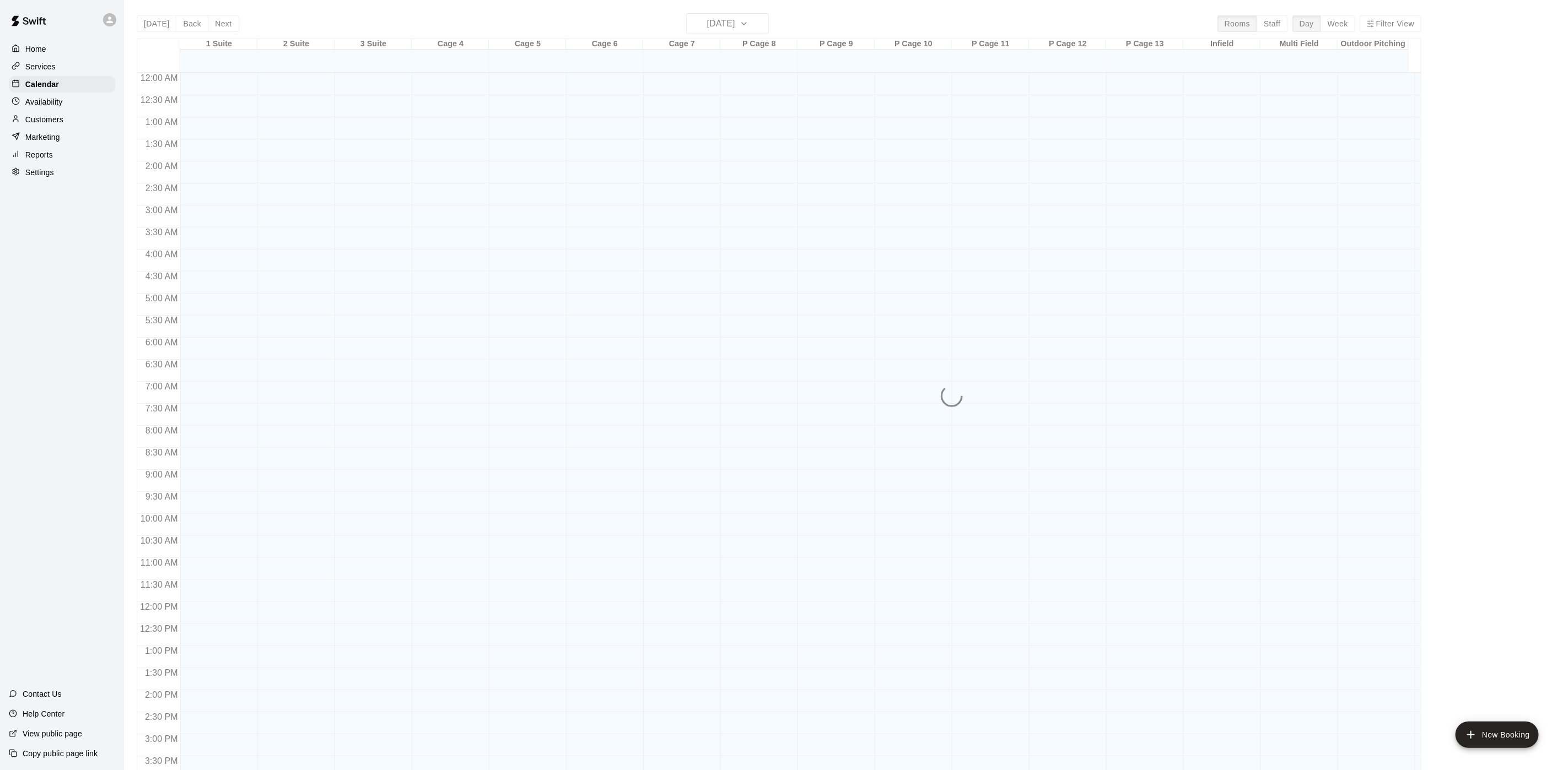
scroll to position [316, 0]
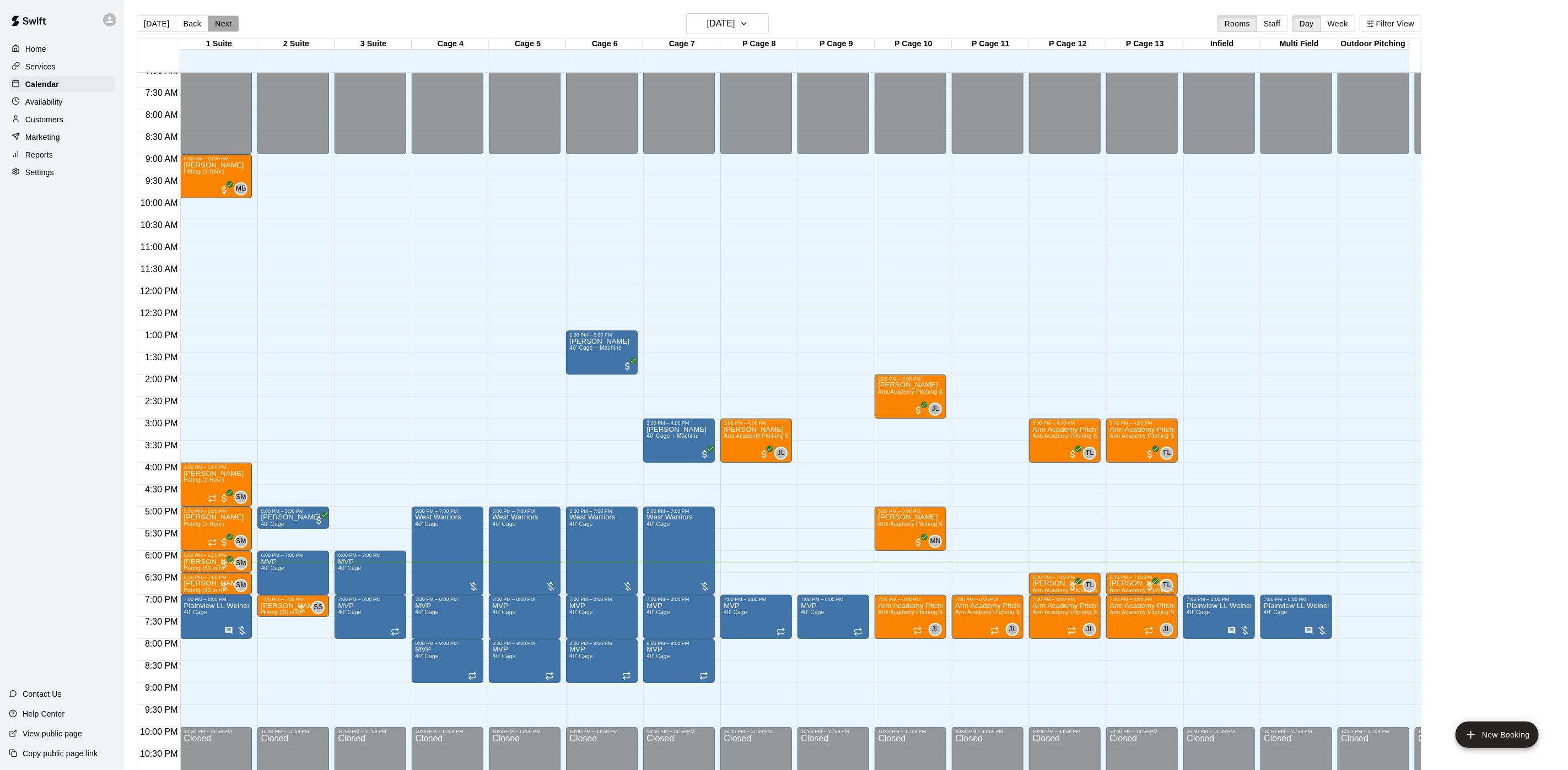
click at [210, 17] on button "Next" at bounding box center [223, 23] width 31 height 17
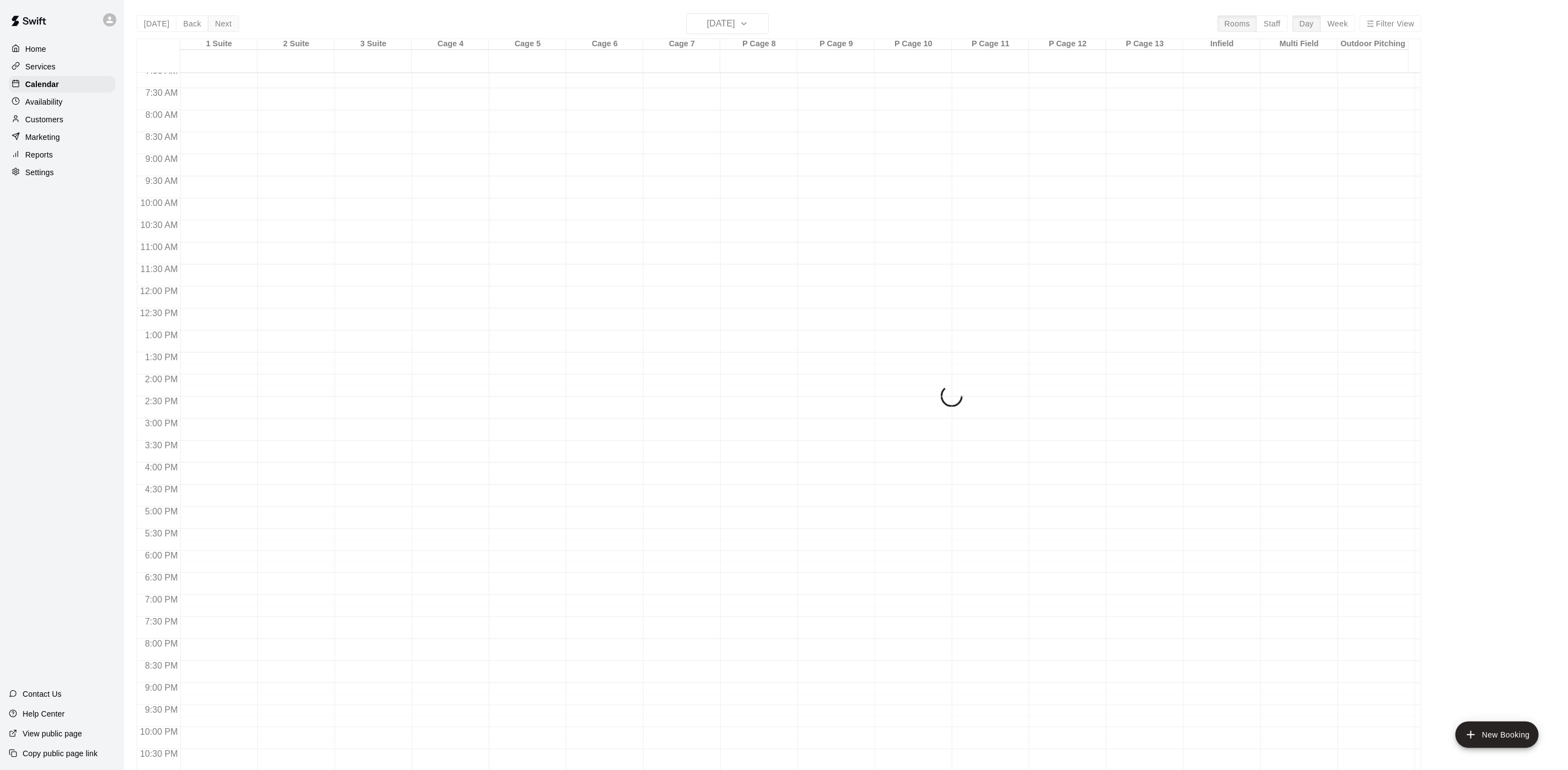
click at [210, 17] on div "Today Back Next Friday Aug 15 Rooms Staff Day Week Filter View 1 Suite 15 Fri 2…" at bounding box center [779, 398] width 1285 height 770
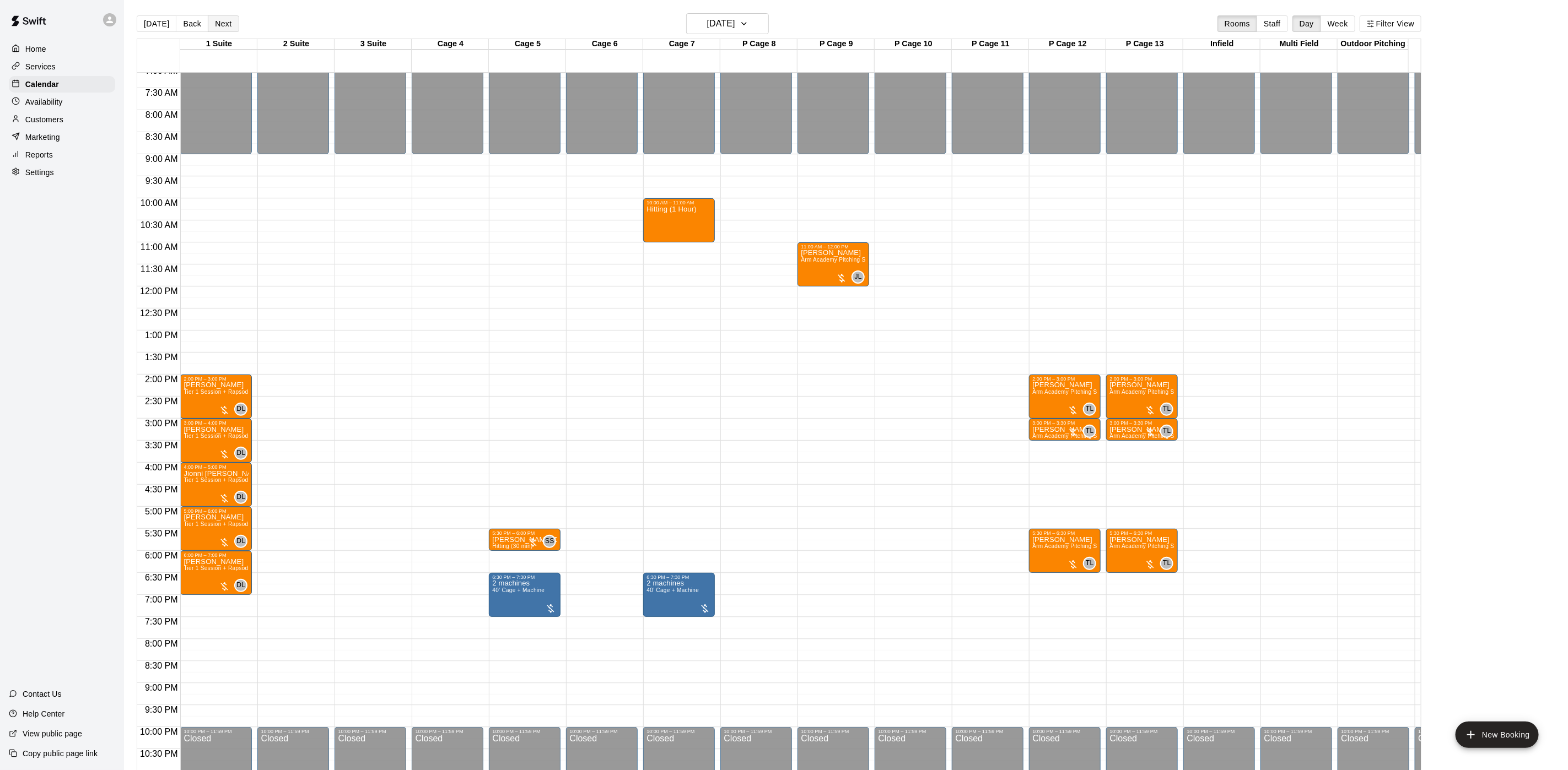
click at [211, 17] on button "Next" at bounding box center [223, 23] width 31 height 17
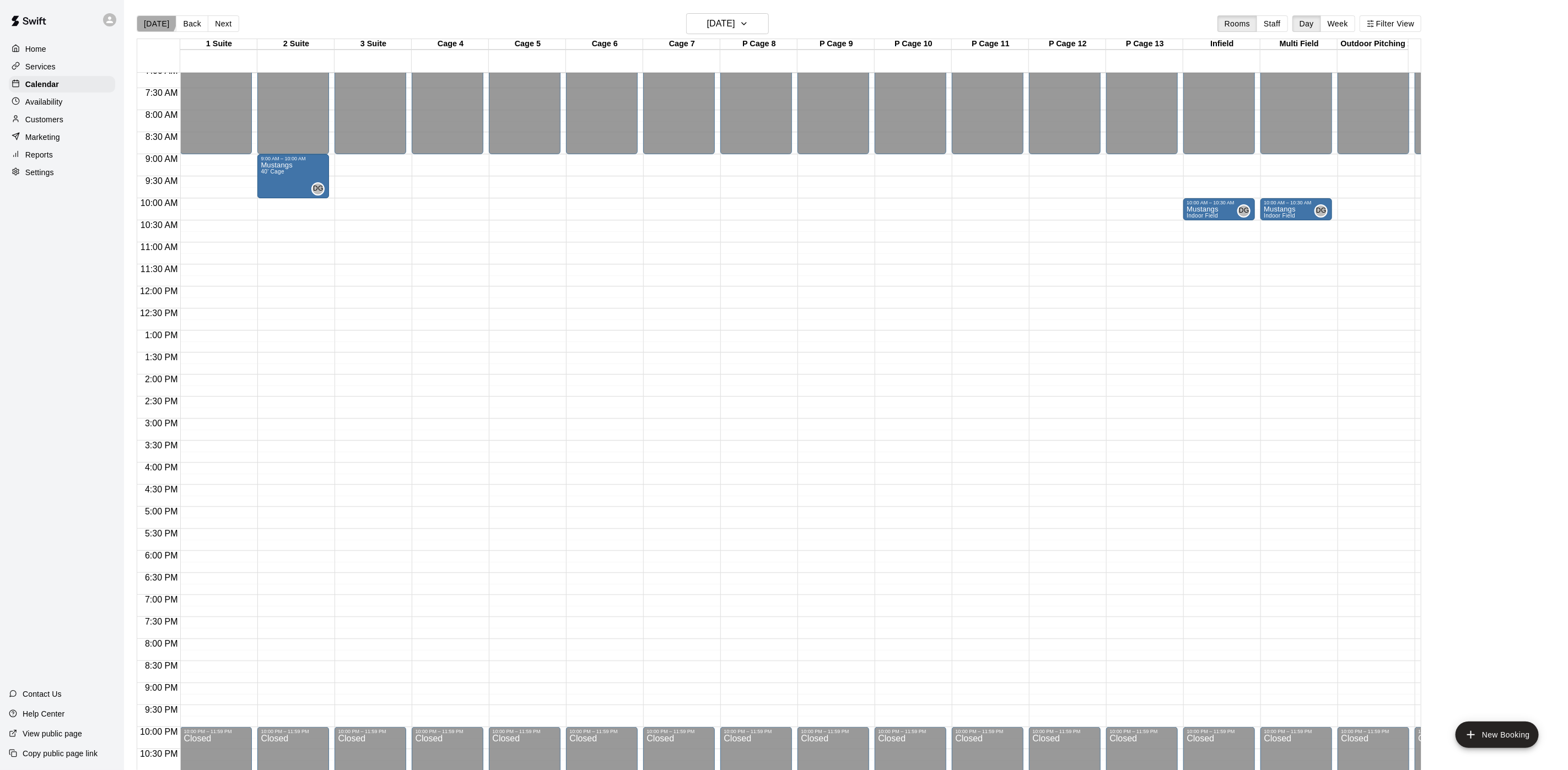
click at [150, 19] on button "[DATE]" at bounding box center [156, 23] width 40 height 17
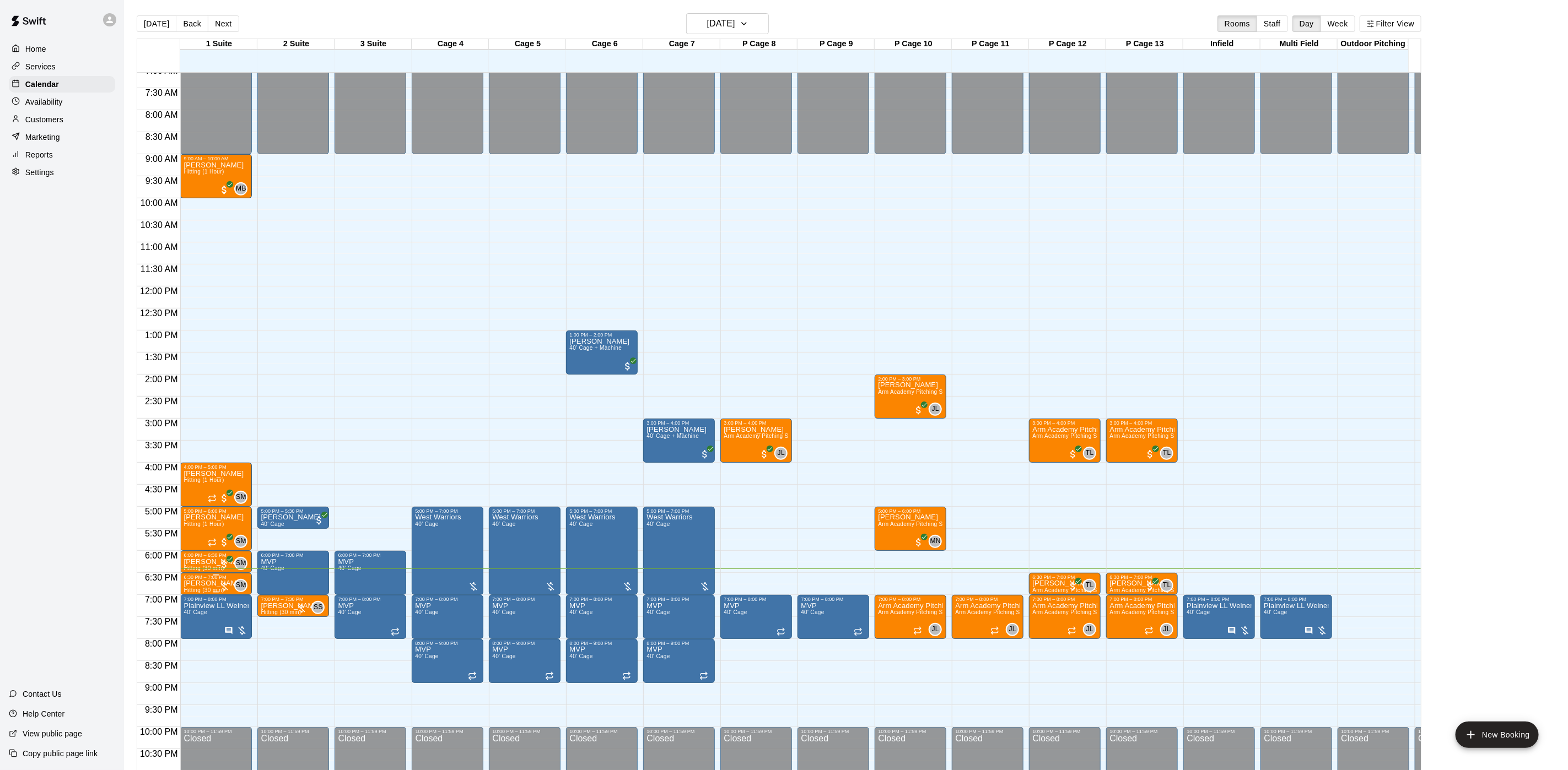
click at [207, 589] on span "Hitting (30 min)" at bounding box center [203, 590] width 40 height 6
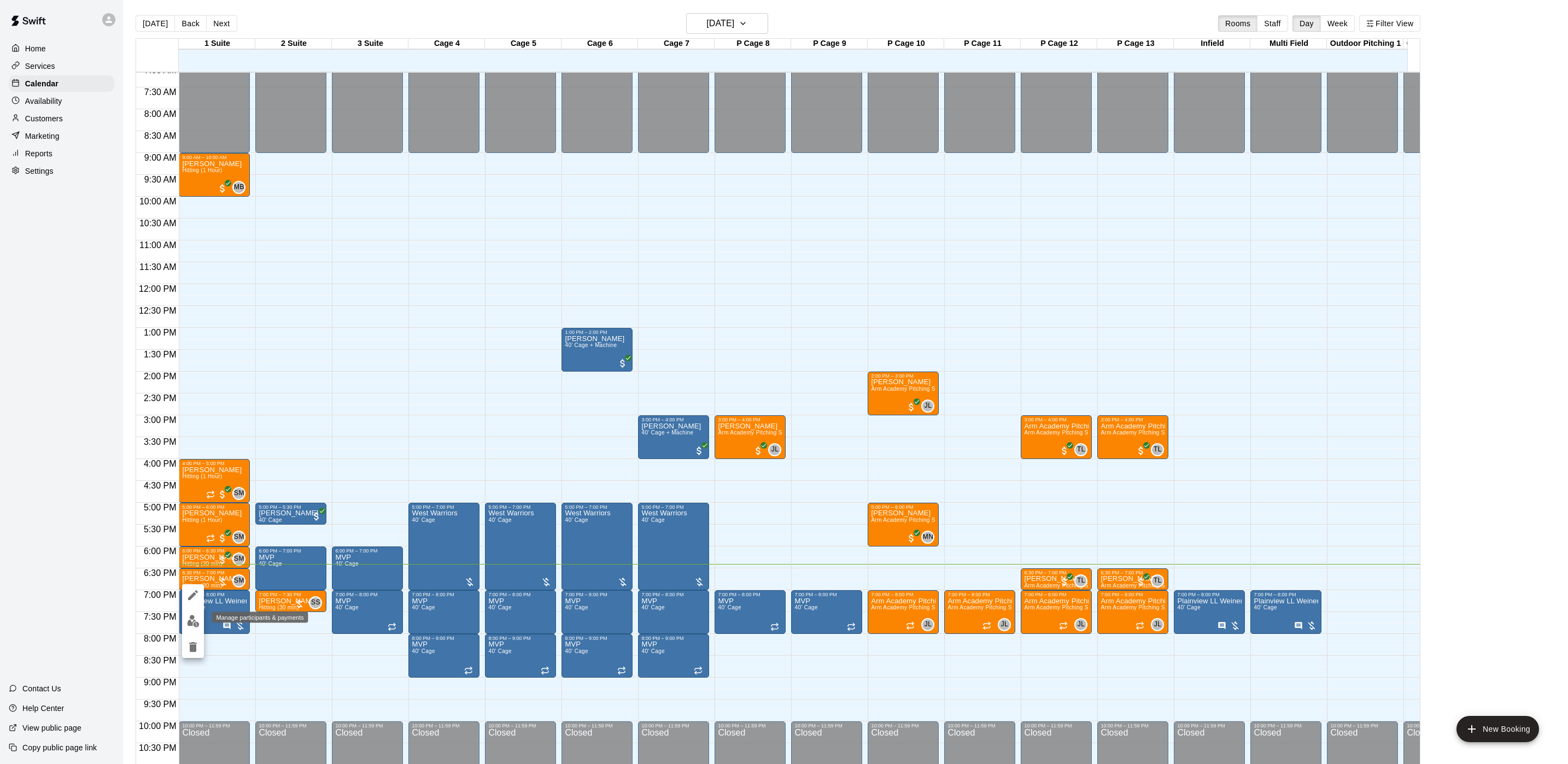
click at [189, 627] on img "edit" at bounding box center [193, 621] width 13 height 13
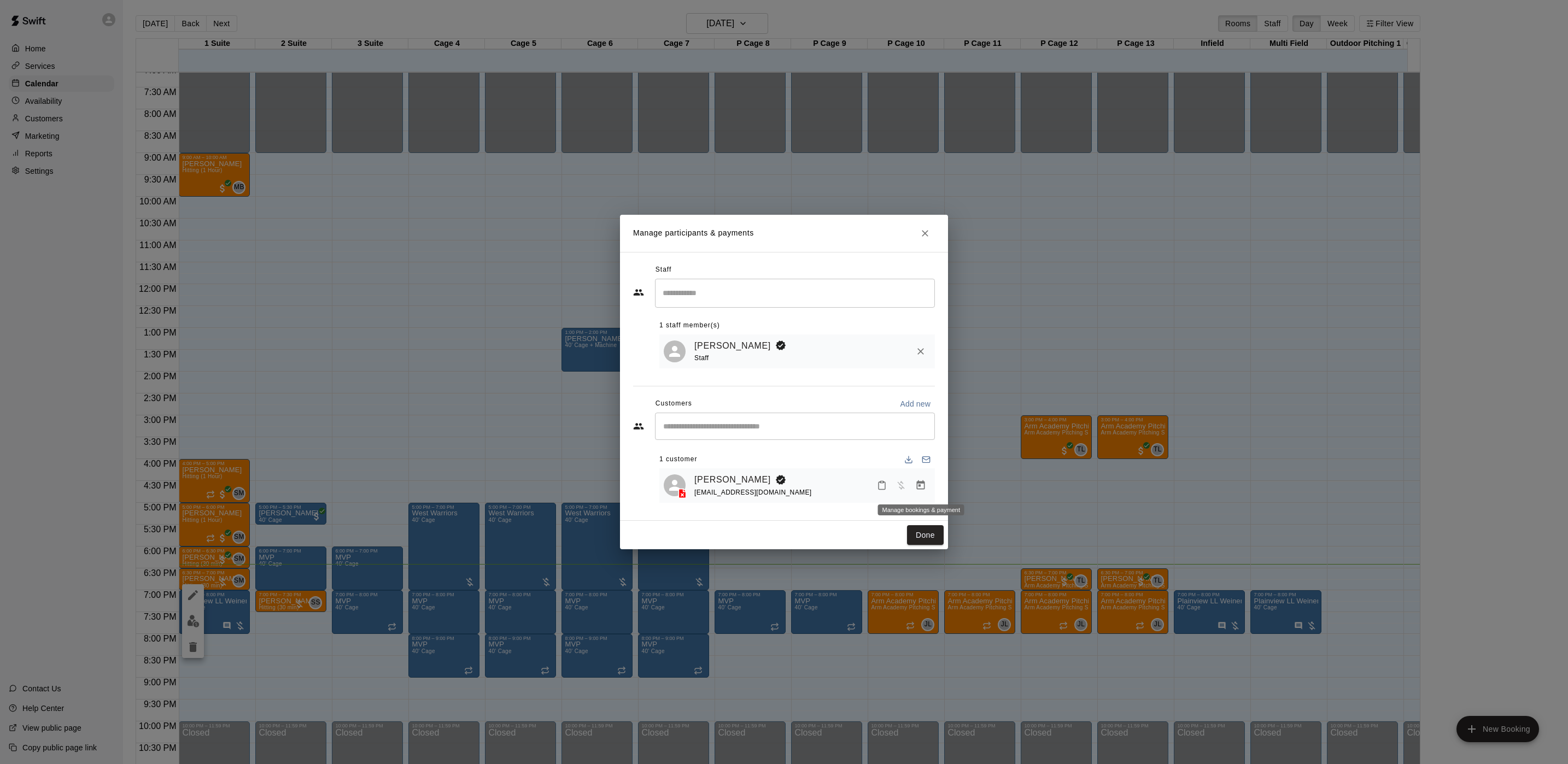
click at [922, 483] on icon "Manage bookings & payment" at bounding box center [920, 485] width 8 height 9
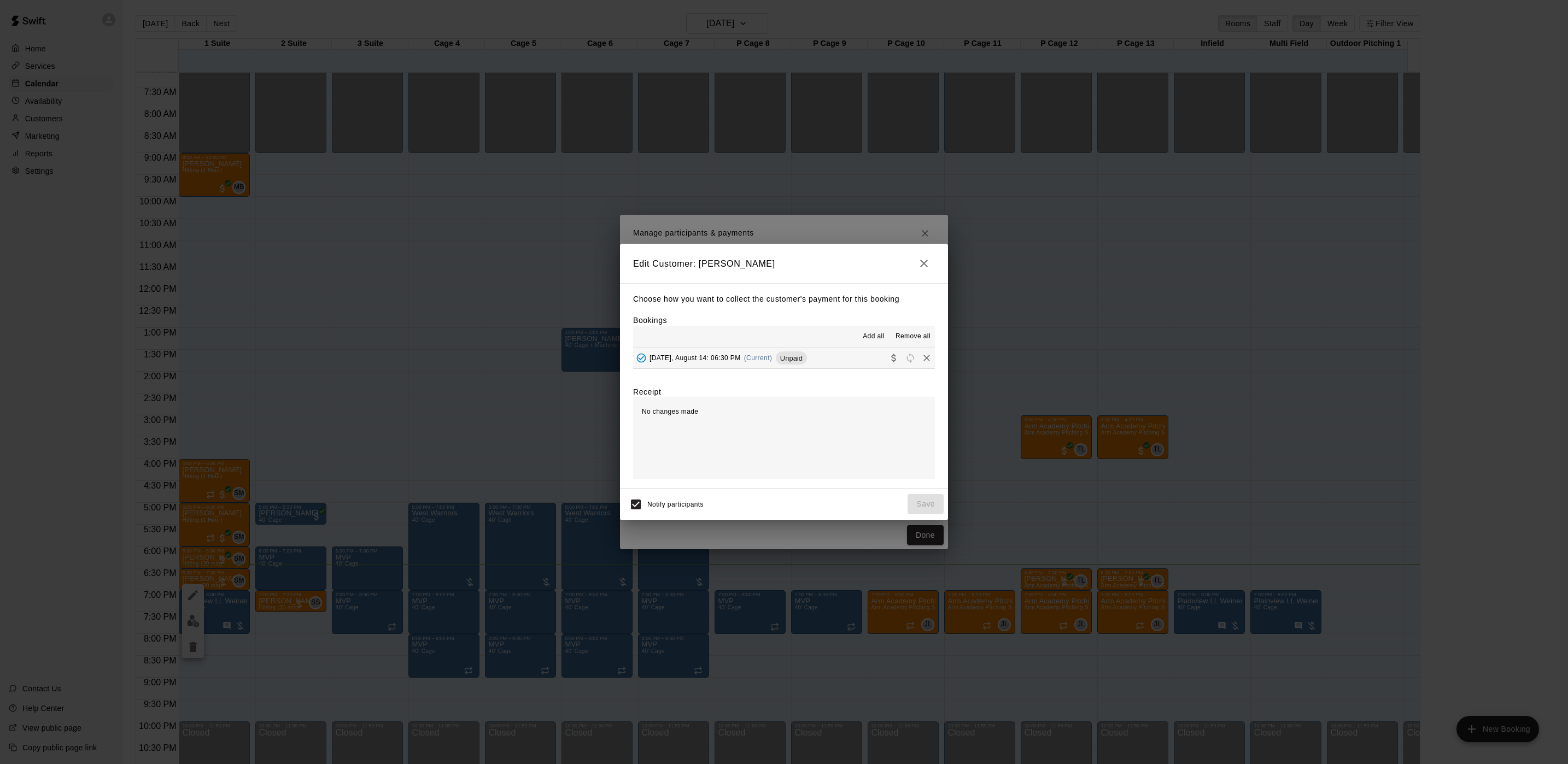
click at [711, 367] on button "Thursday, August 14: 06:30 PM (Current) Unpaid" at bounding box center [784, 358] width 302 height 20
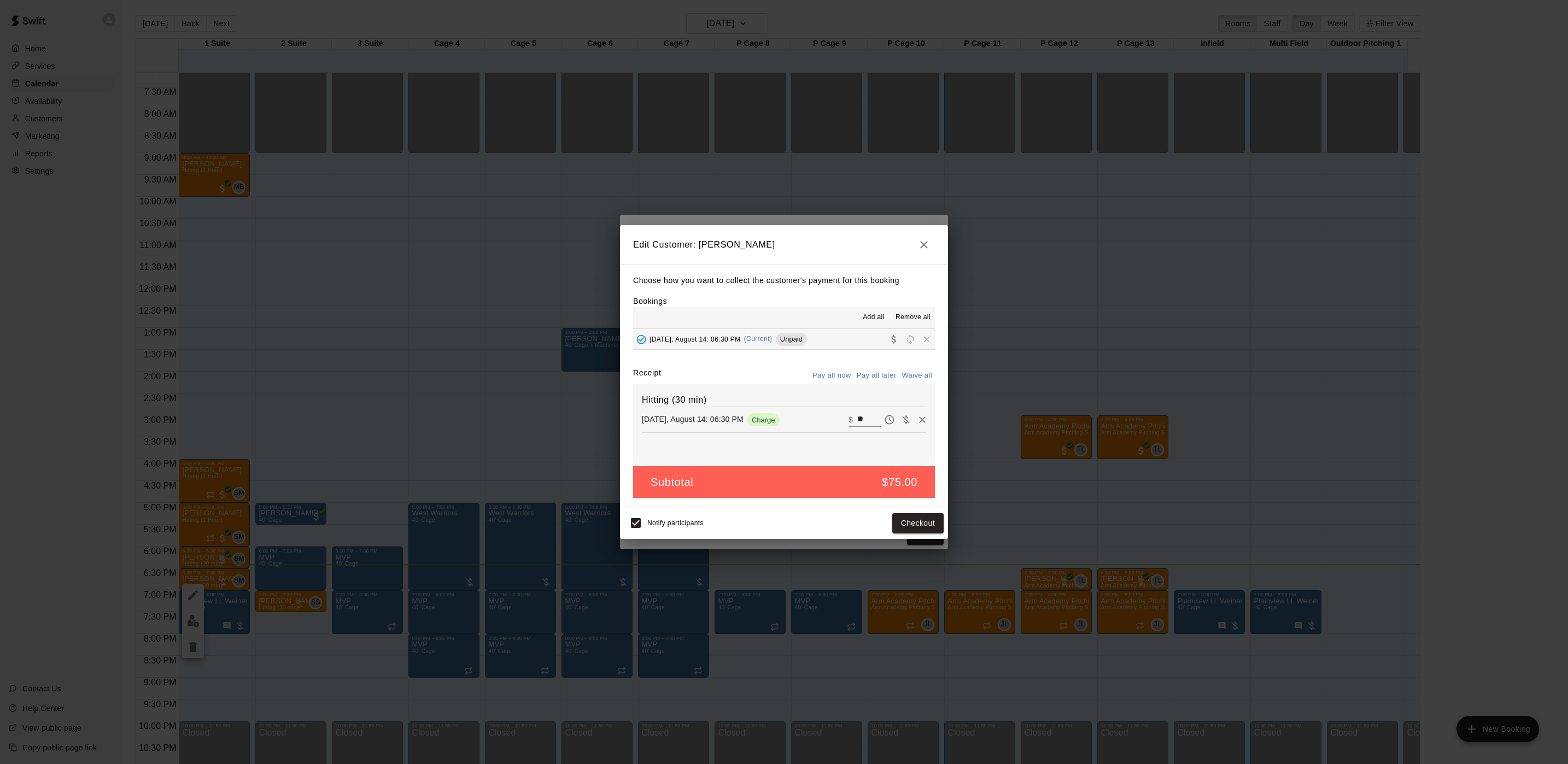
click at [857, 422] on input "**" at bounding box center [869, 419] width 24 height 14
type input "***"
click at [931, 529] on button "Checkout" at bounding box center [918, 523] width 52 height 20
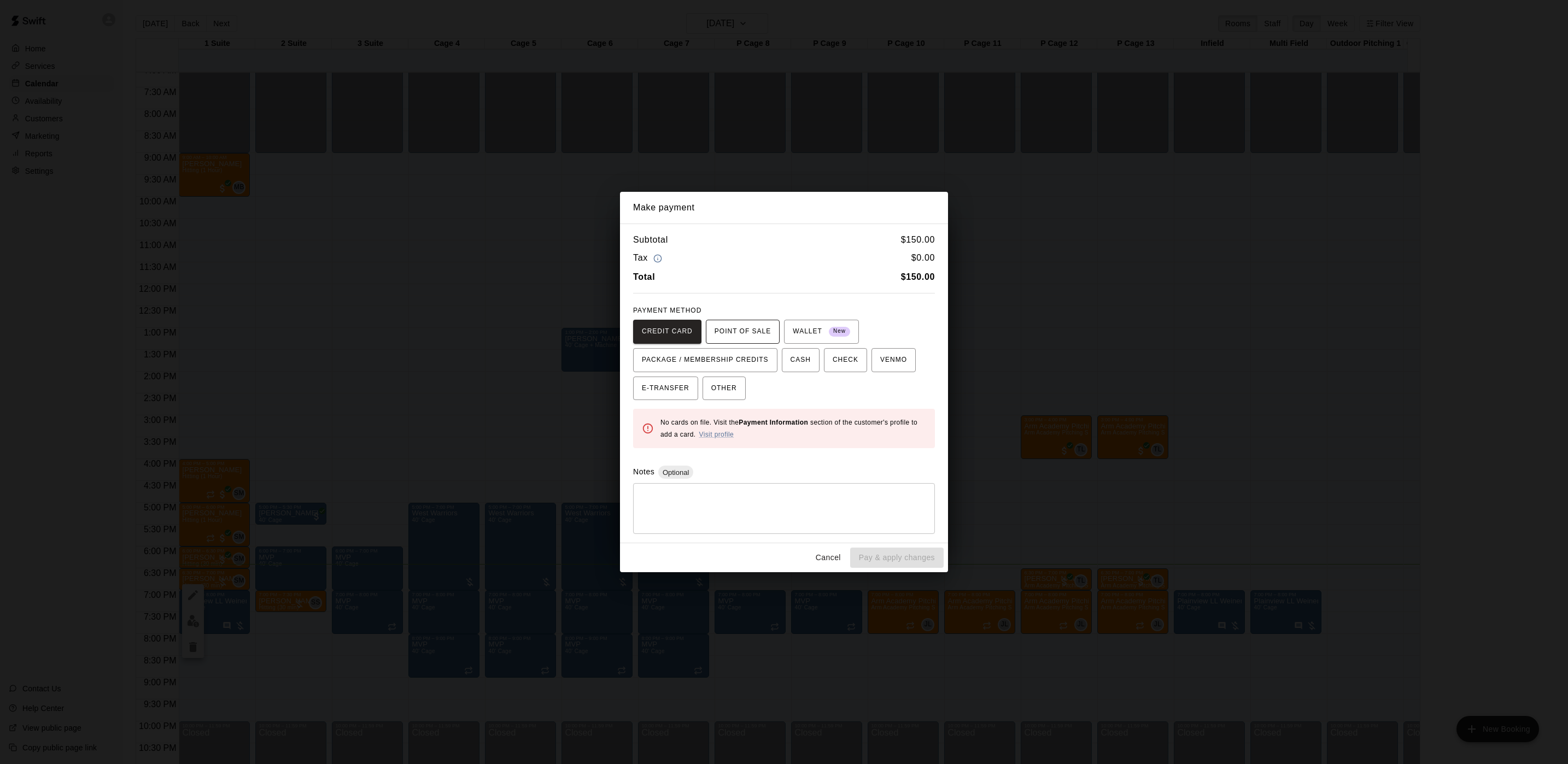
click at [744, 328] on span "POINT OF SALE" at bounding box center [743, 332] width 56 height 18
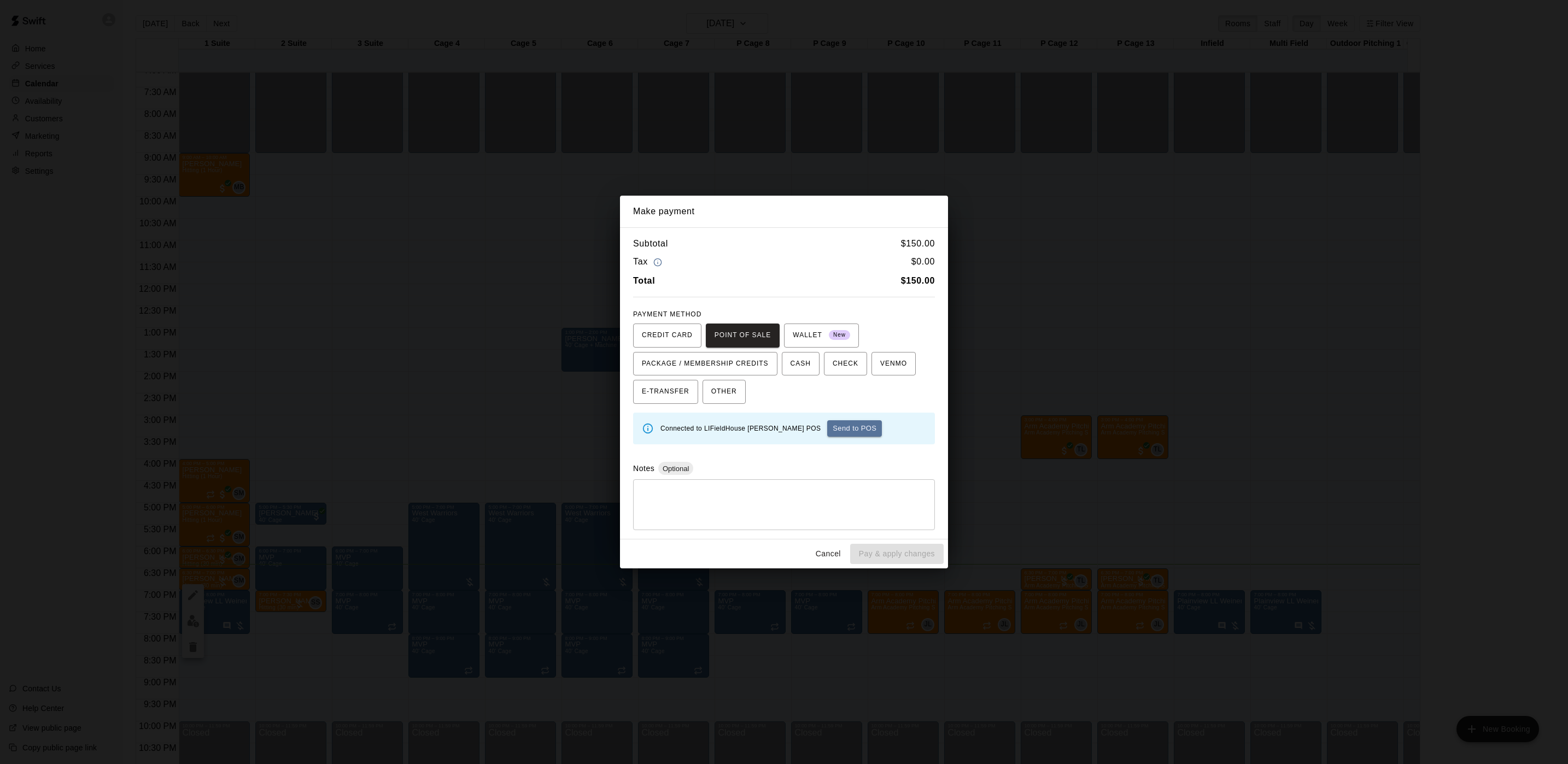
click at [827, 434] on button "Send to POS" at bounding box center [854, 429] width 55 height 17
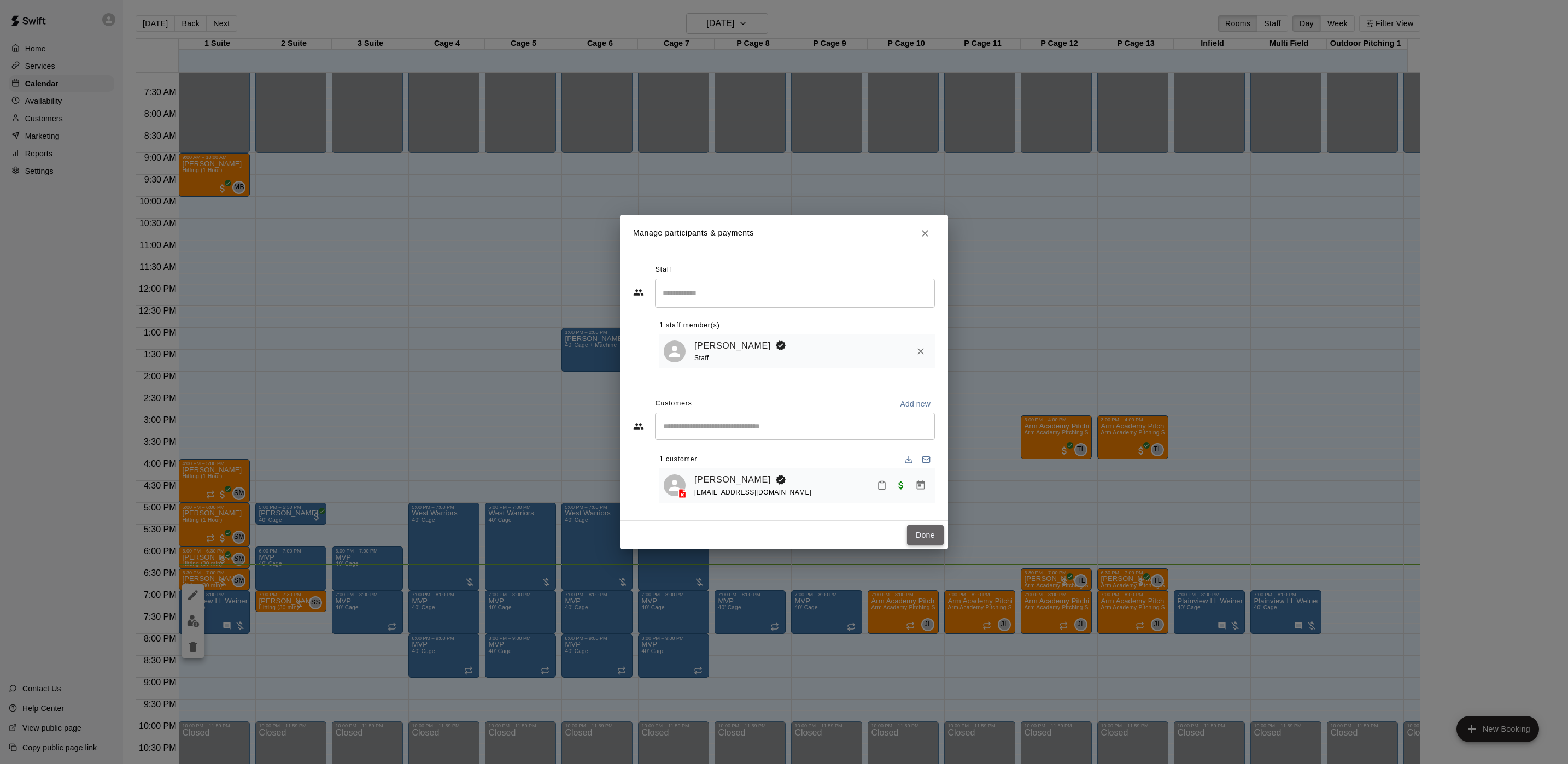
click at [924, 535] on button "Done" at bounding box center [925, 535] width 37 height 20
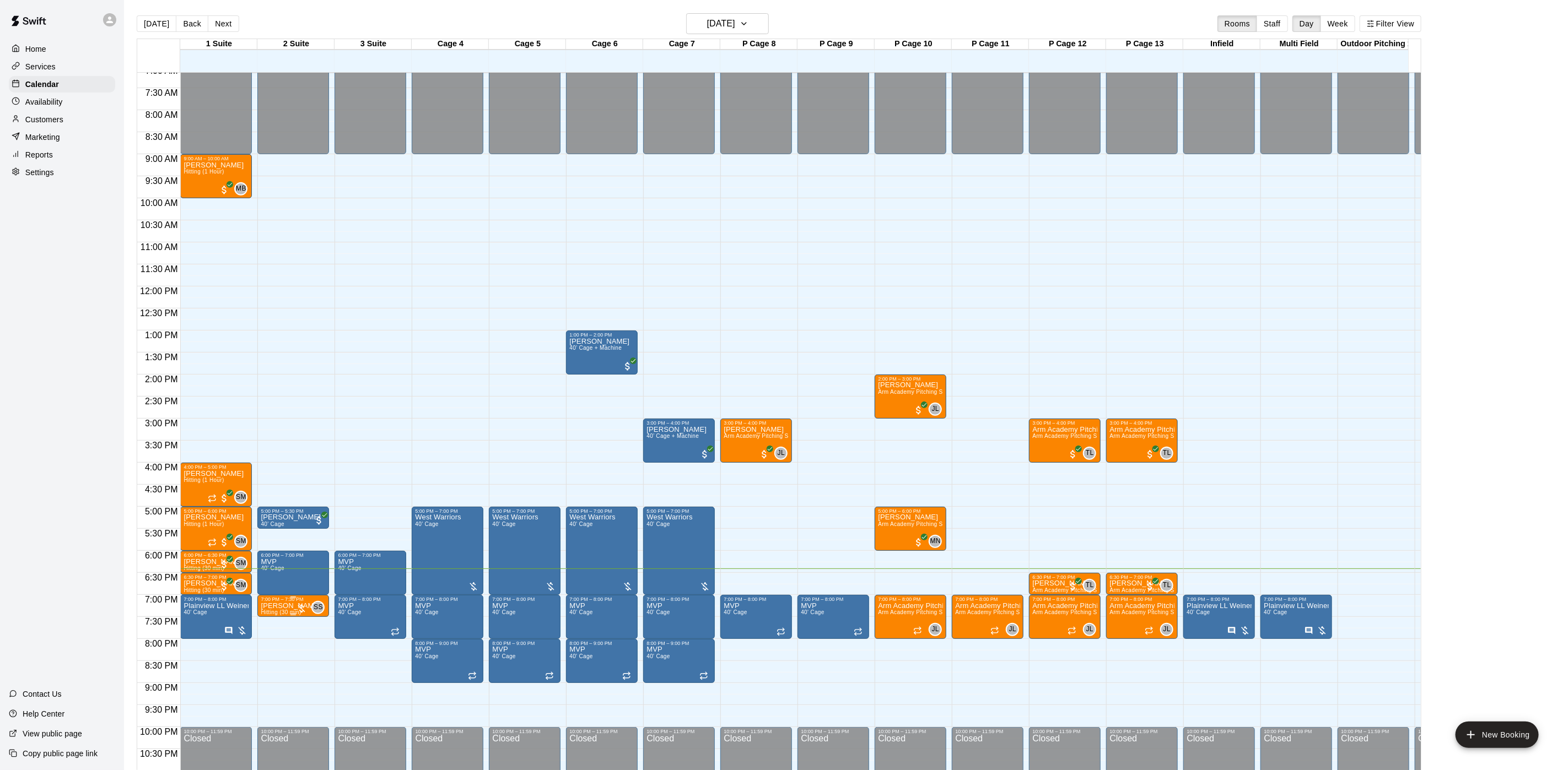
click at [292, 606] on p "[PERSON_NAME]" at bounding box center [291, 606] width 60 height 0
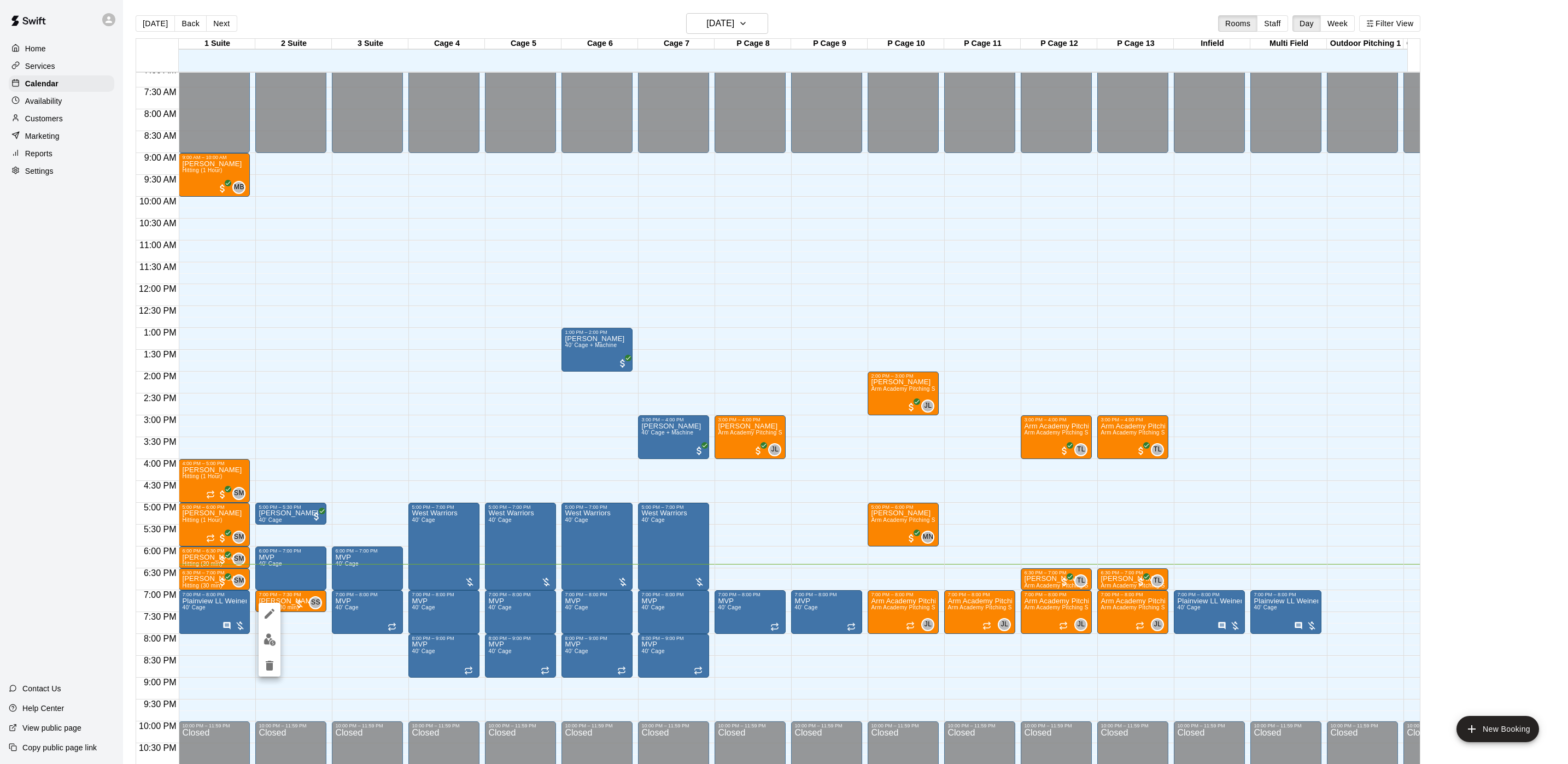
click at [270, 638] on img "edit" at bounding box center [270, 640] width 13 height 13
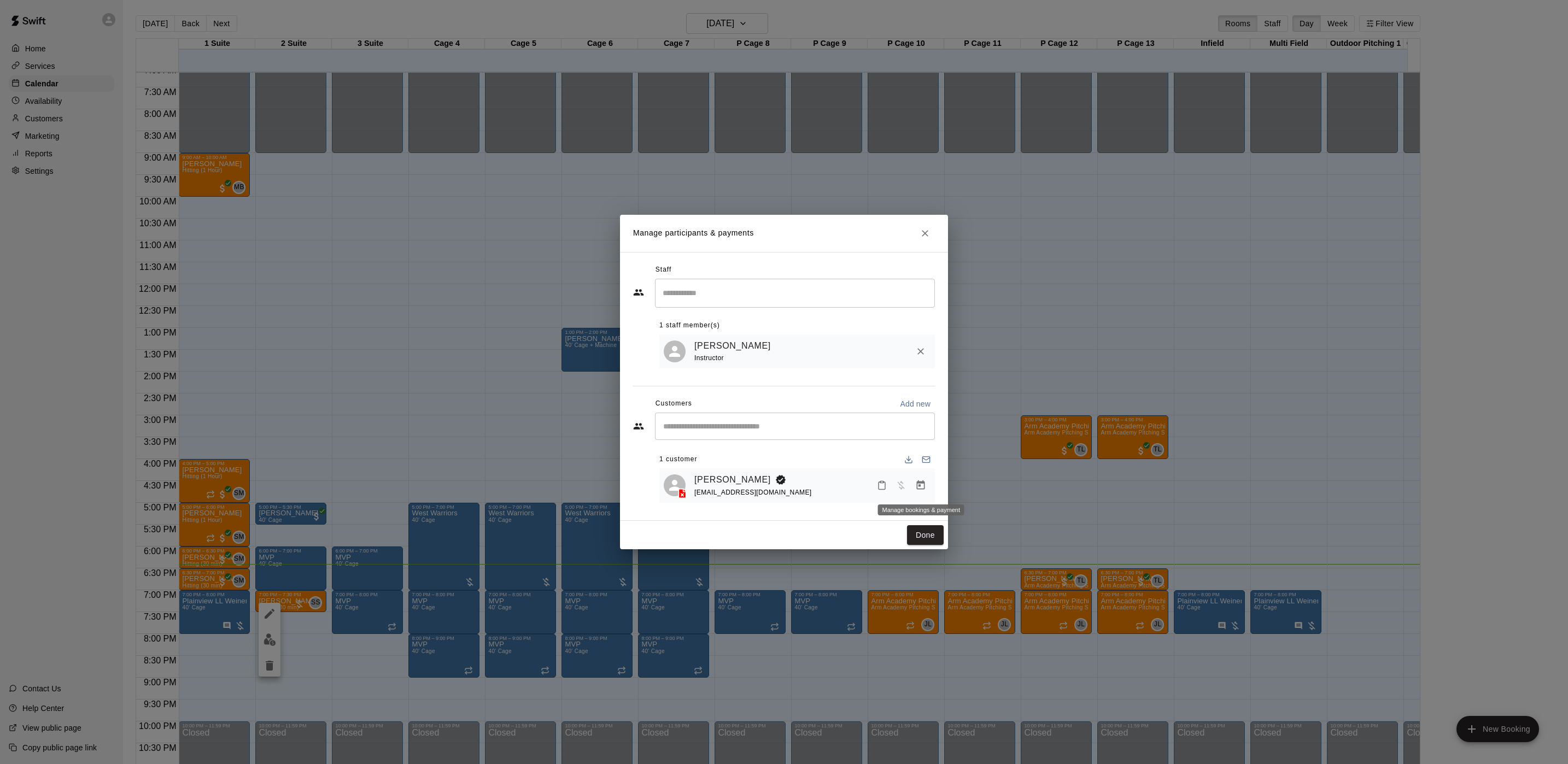
click at [920, 484] on icon "Manage bookings & payment" at bounding box center [920, 485] width 8 height 9
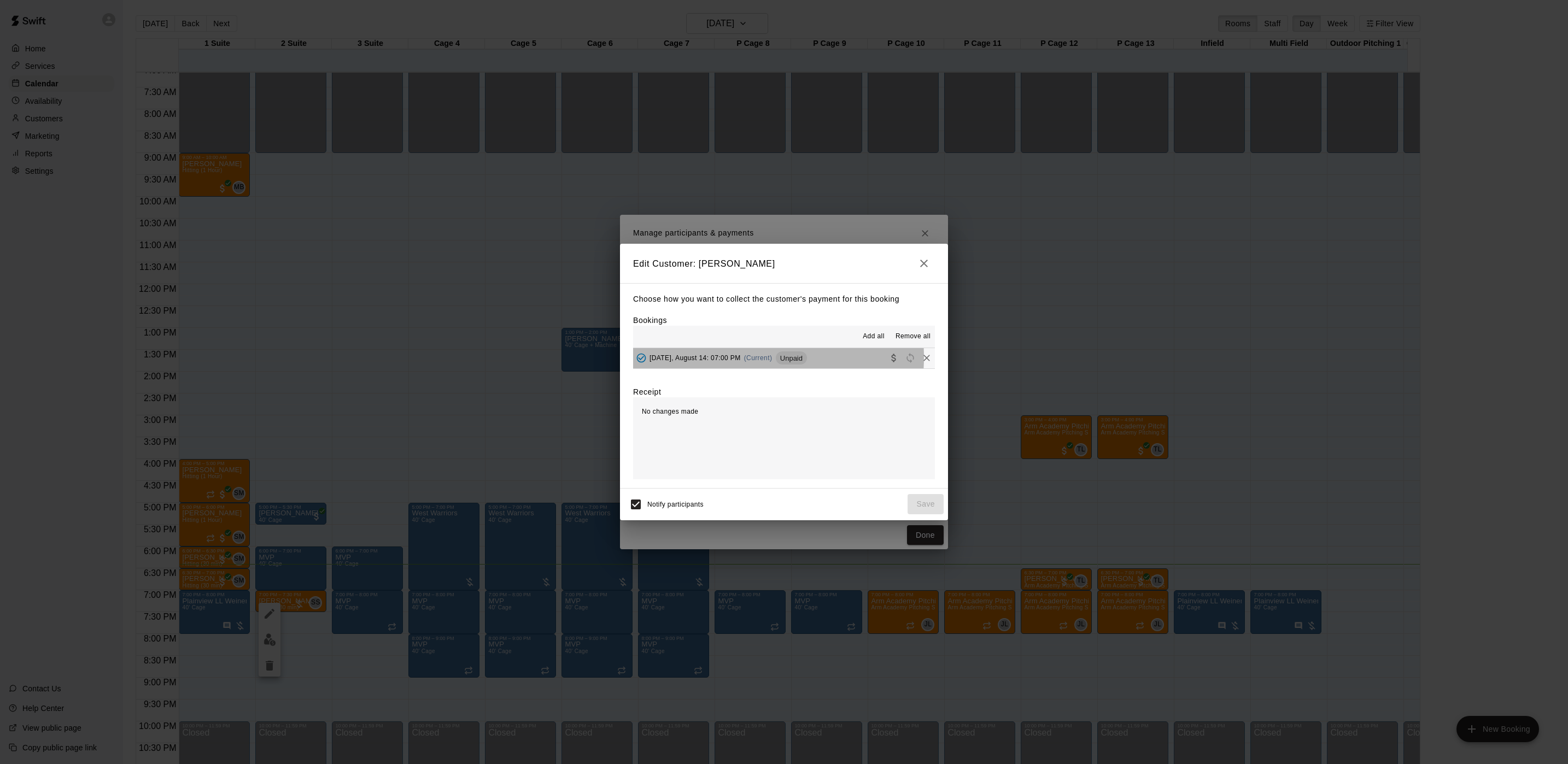
click at [747, 358] on div "[DATE], August 14: 07:00 PM (Current) Unpaid" at bounding box center [719, 358] width 174 height 17
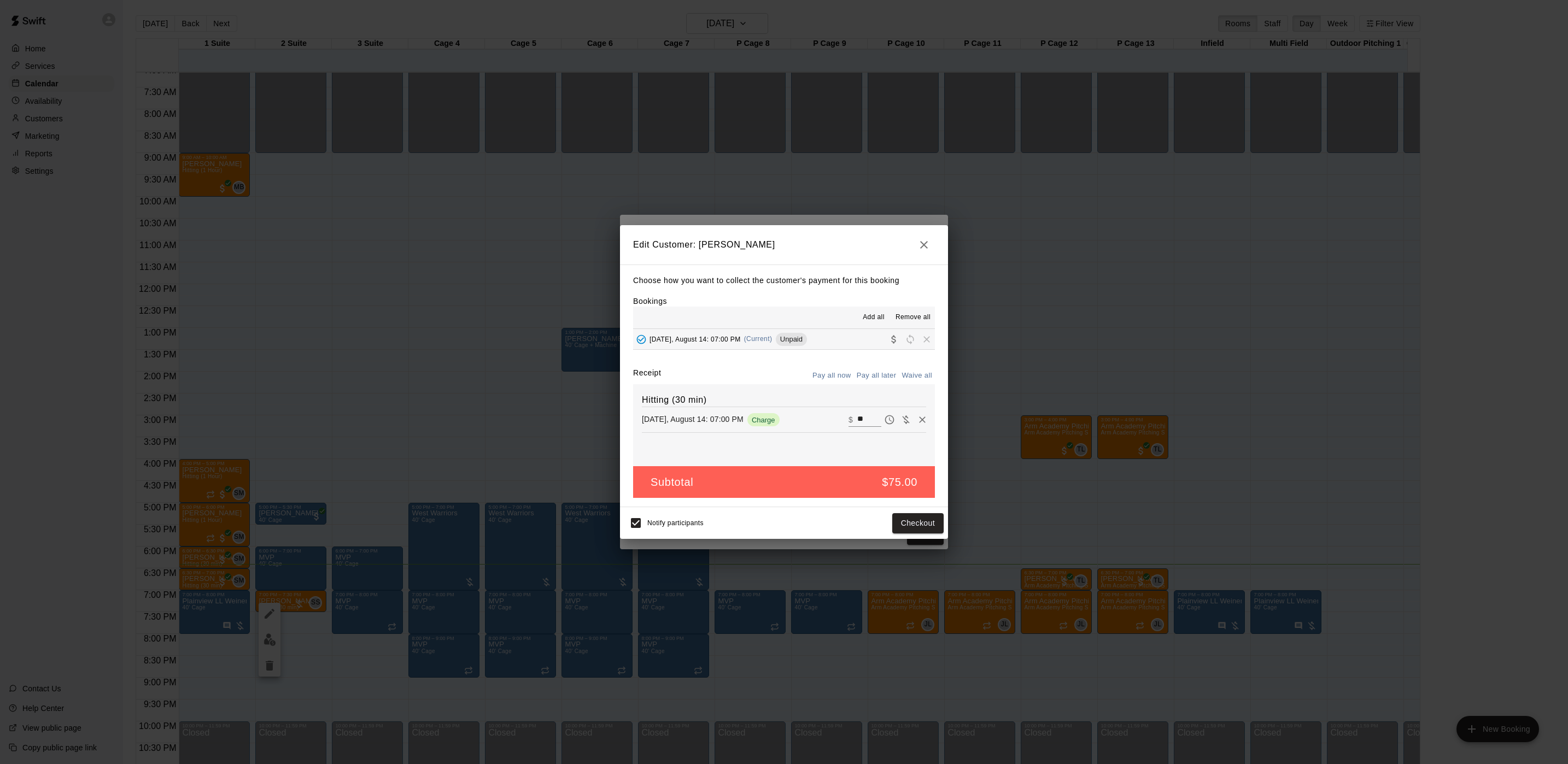
click at [914, 370] on button "Waive all" at bounding box center [917, 376] width 36 height 17
type input "*"
click at [922, 528] on button "Save" at bounding box center [925, 523] width 36 height 20
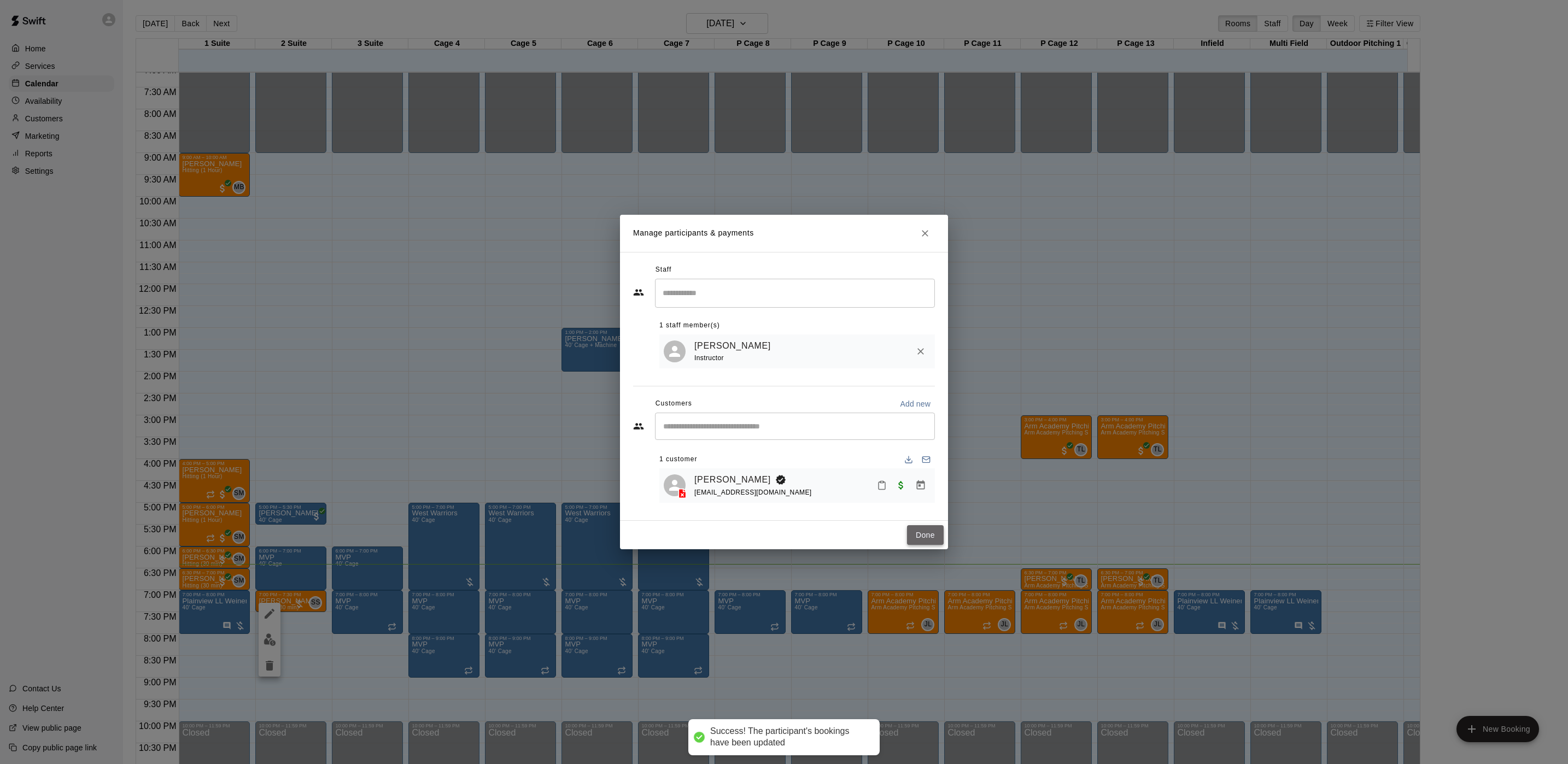
click at [932, 540] on button "Done" at bounding box center [925, 535] width 37 height 20
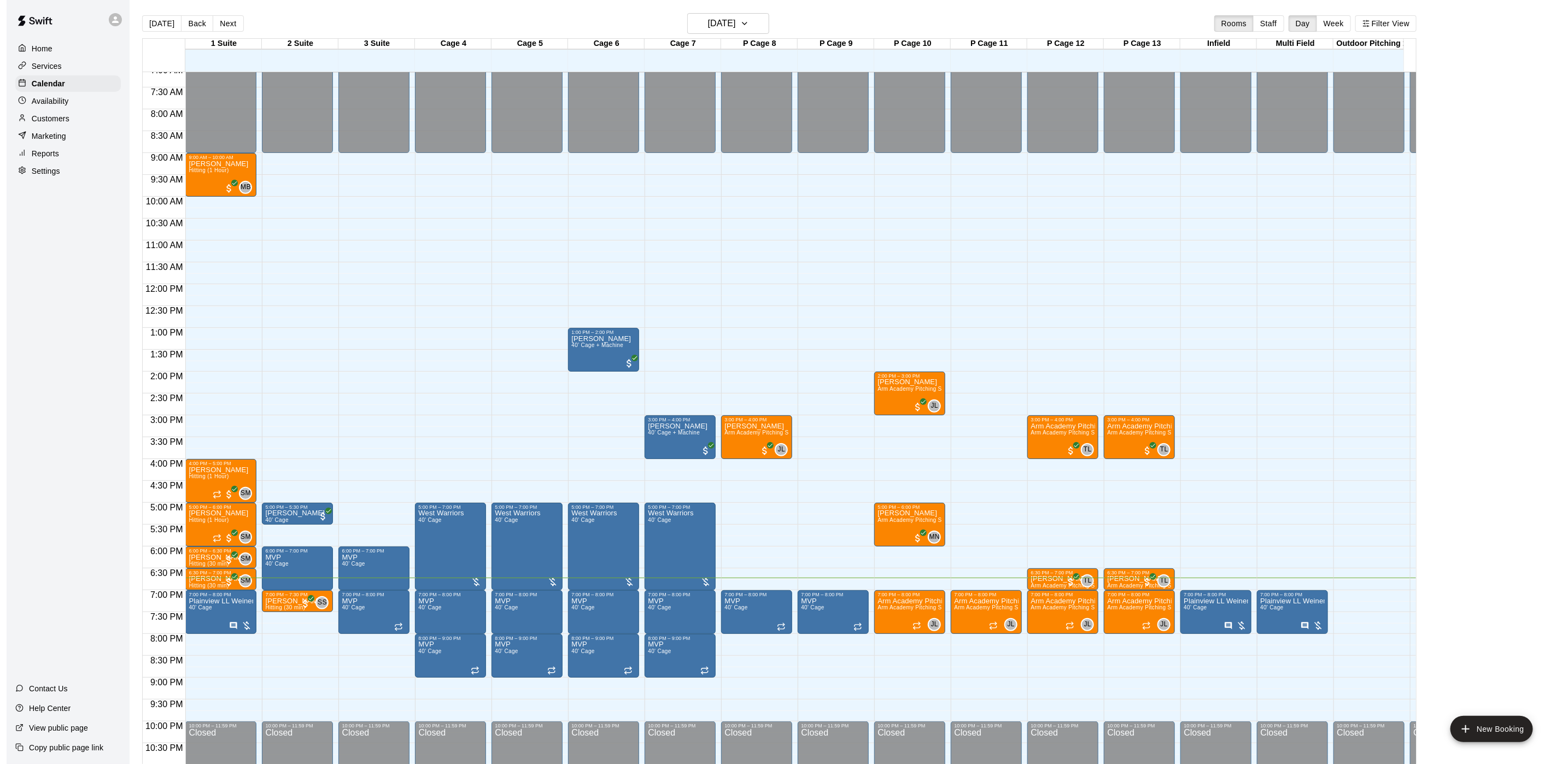
scroll to position [17, 0]
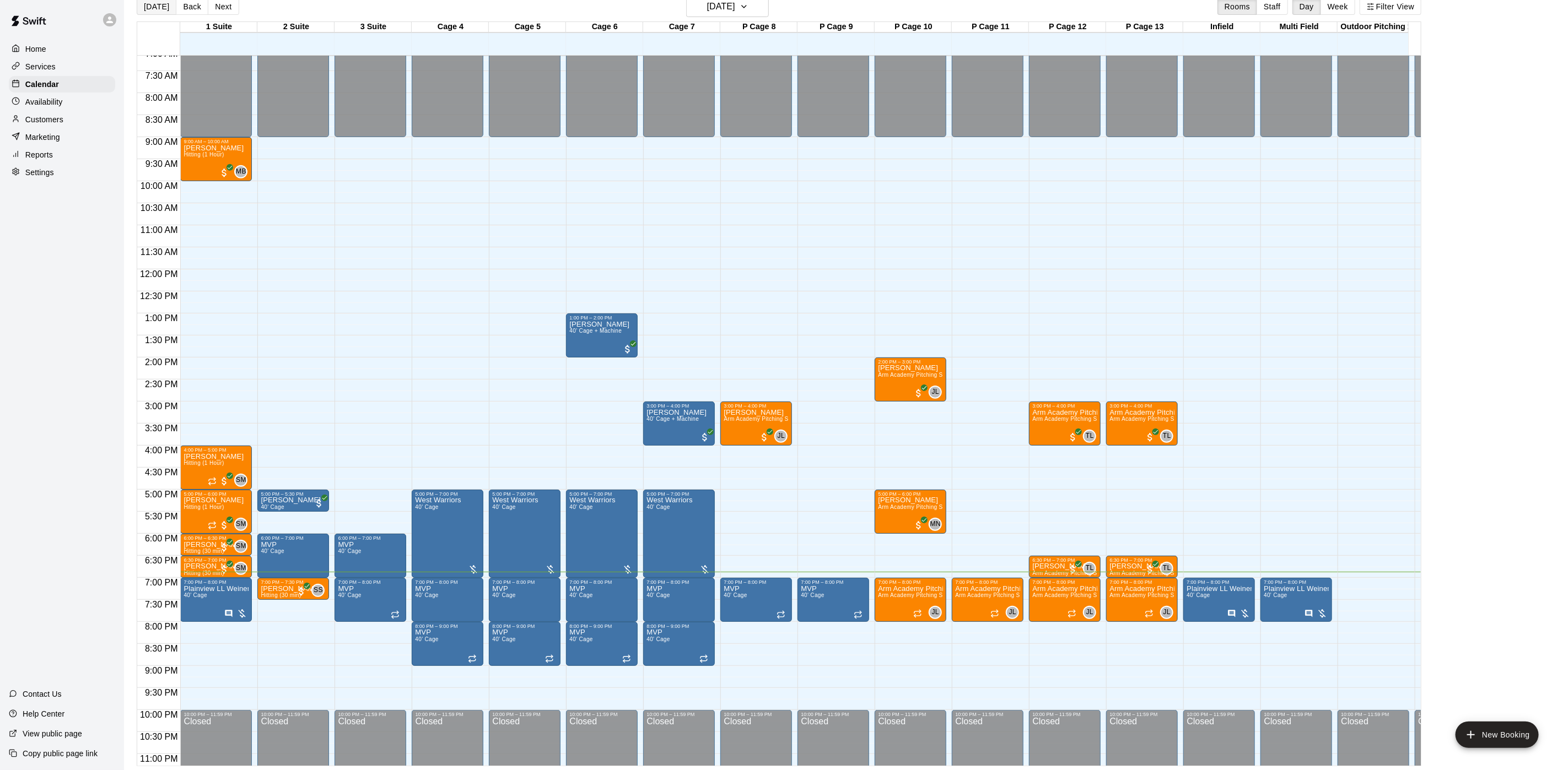
click at [153, 14] on button "[DATE]" at bounding box center [156, 6] width 40 height 17
click at [220, 8] on button "Next" at bounding box center [223, 6] width 31 height 17
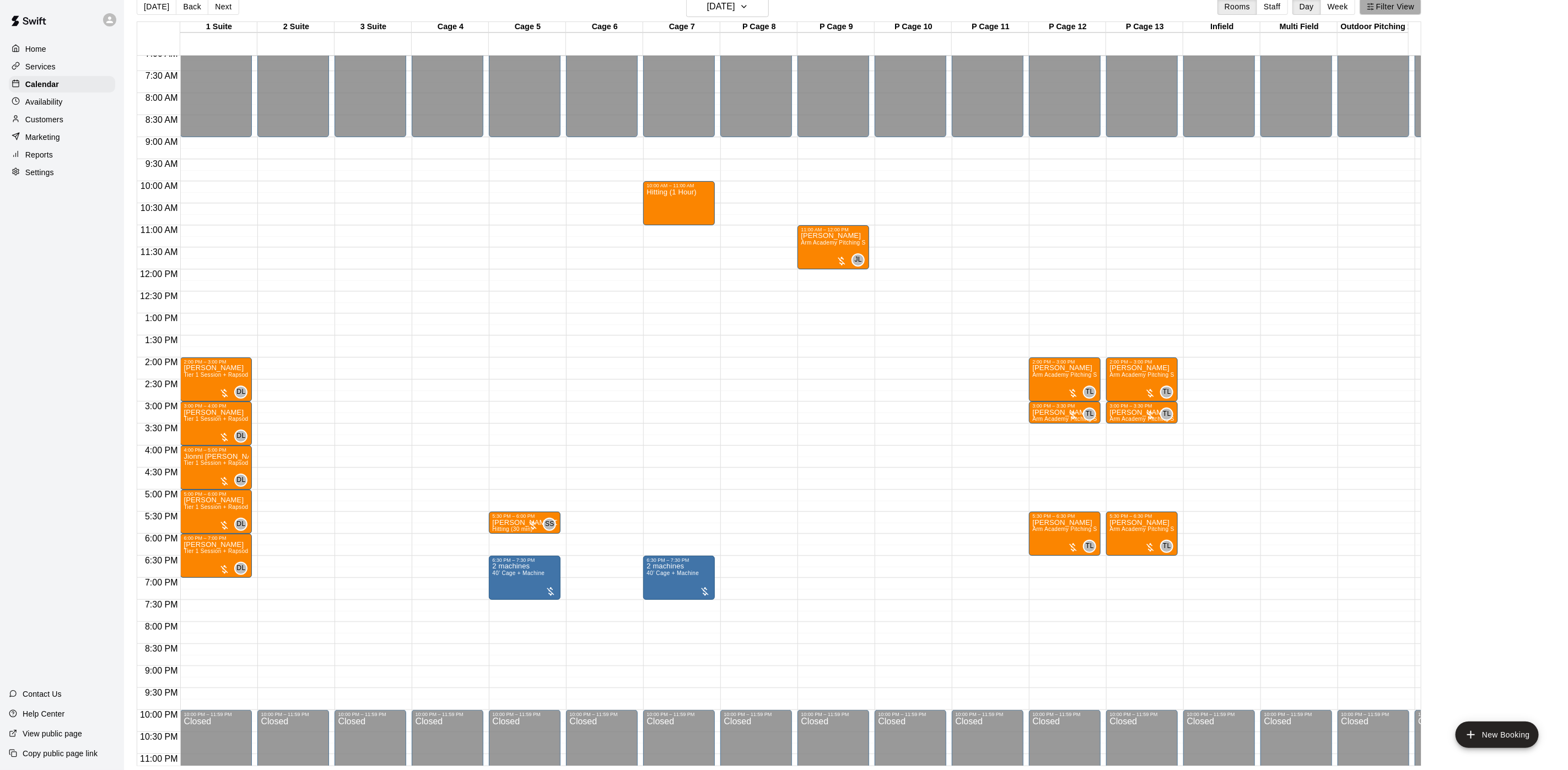
click at [1395, 14] on button "Filter View" at bounding box center [1391, 6] width 62 height 17
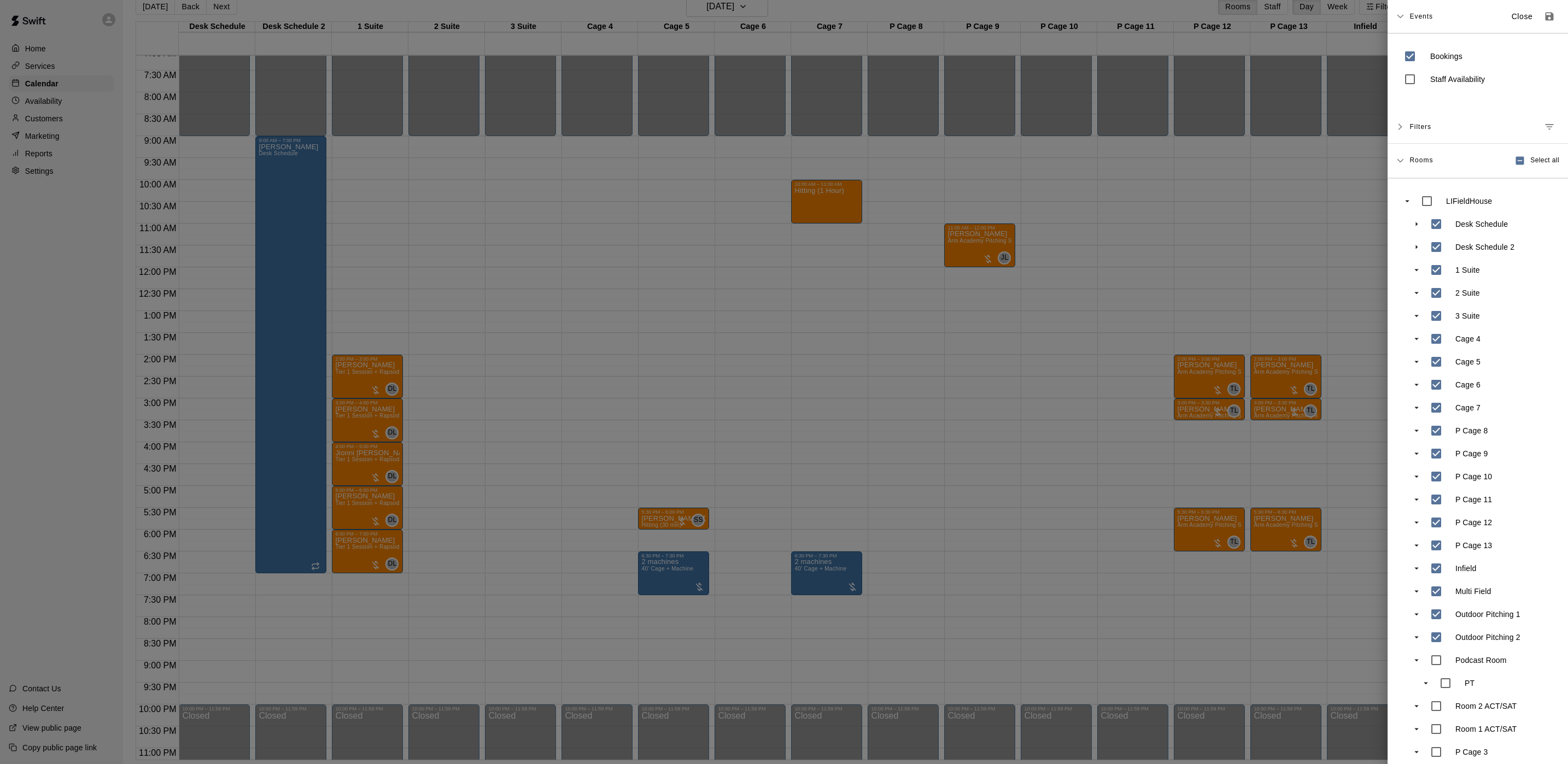
click at [335, 209] on div at bounding box center [784, 382] width 1568 height 764
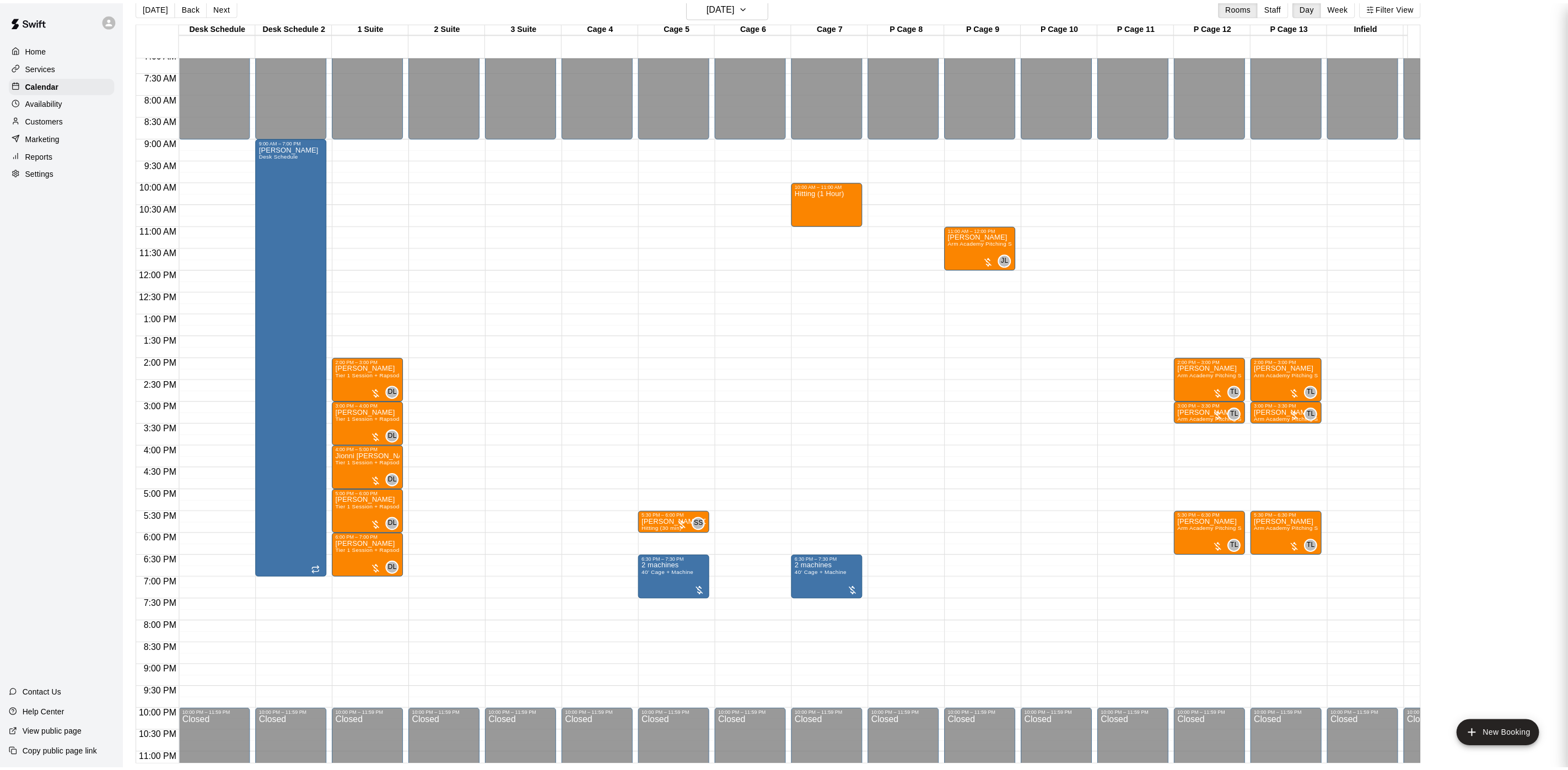
scroll to position [15, 0]
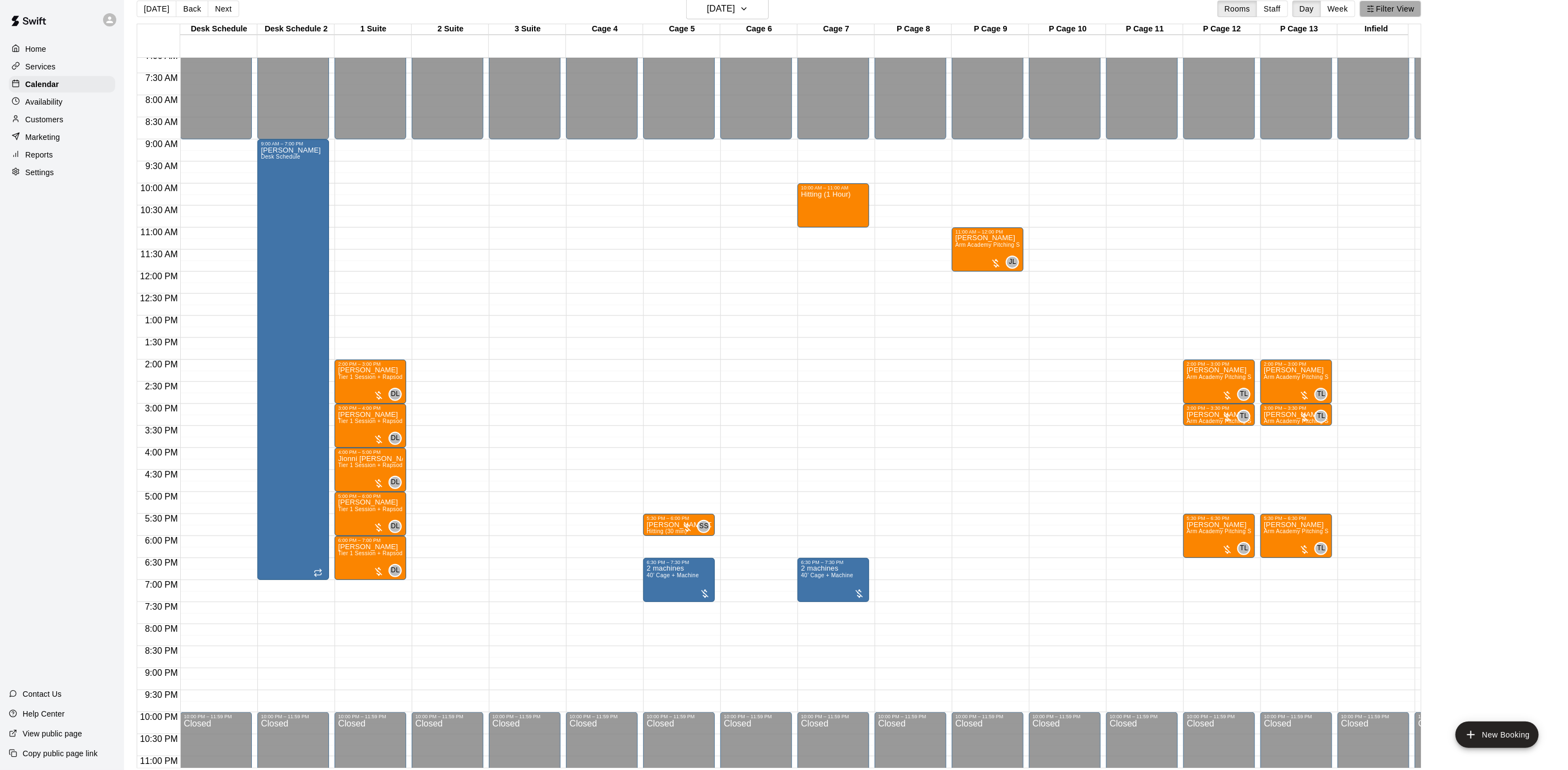
click at [1391, 11] on button "Filter View" at bounding box center [1391, 9] width 62 height 17
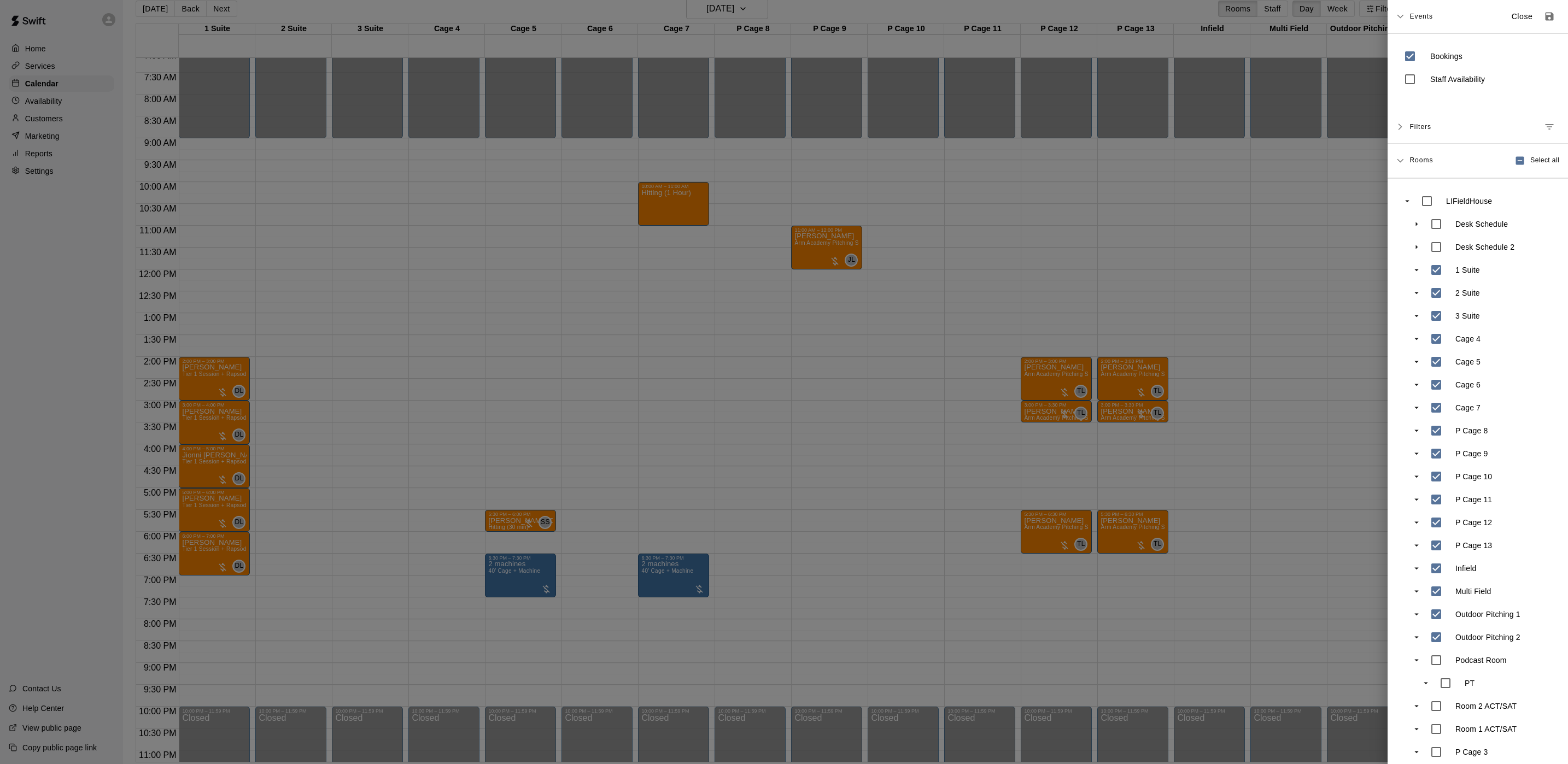
click at [264, 86] on div at bounding box center [784, 382] width 1568 height 764
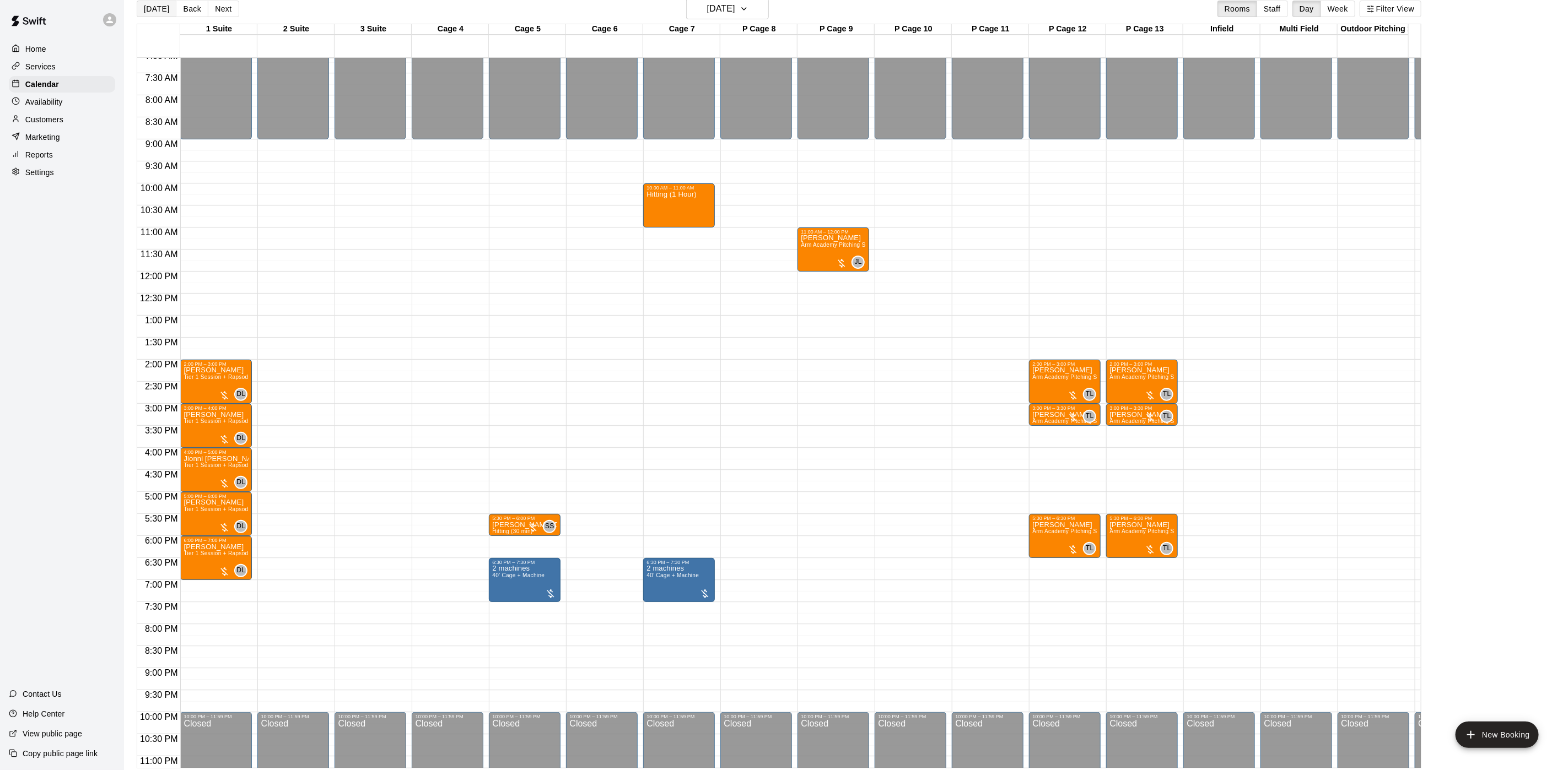
click at [158, 8] on button "[DATE]" at bounding box center [156, 9] width 40 height 17
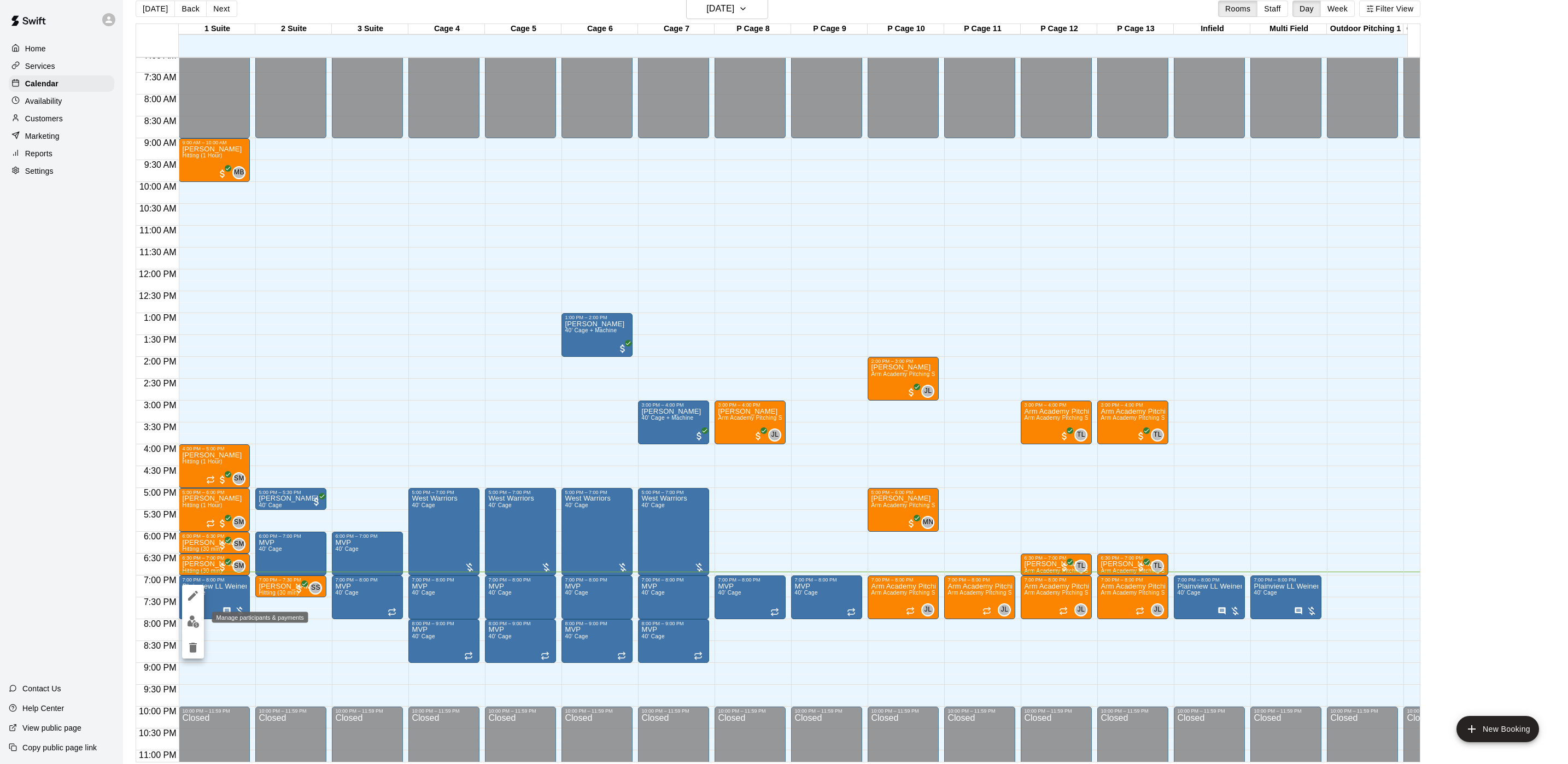
click at [191, 617] on img "edit" at bounding box center [193, 622] width 13 height 13
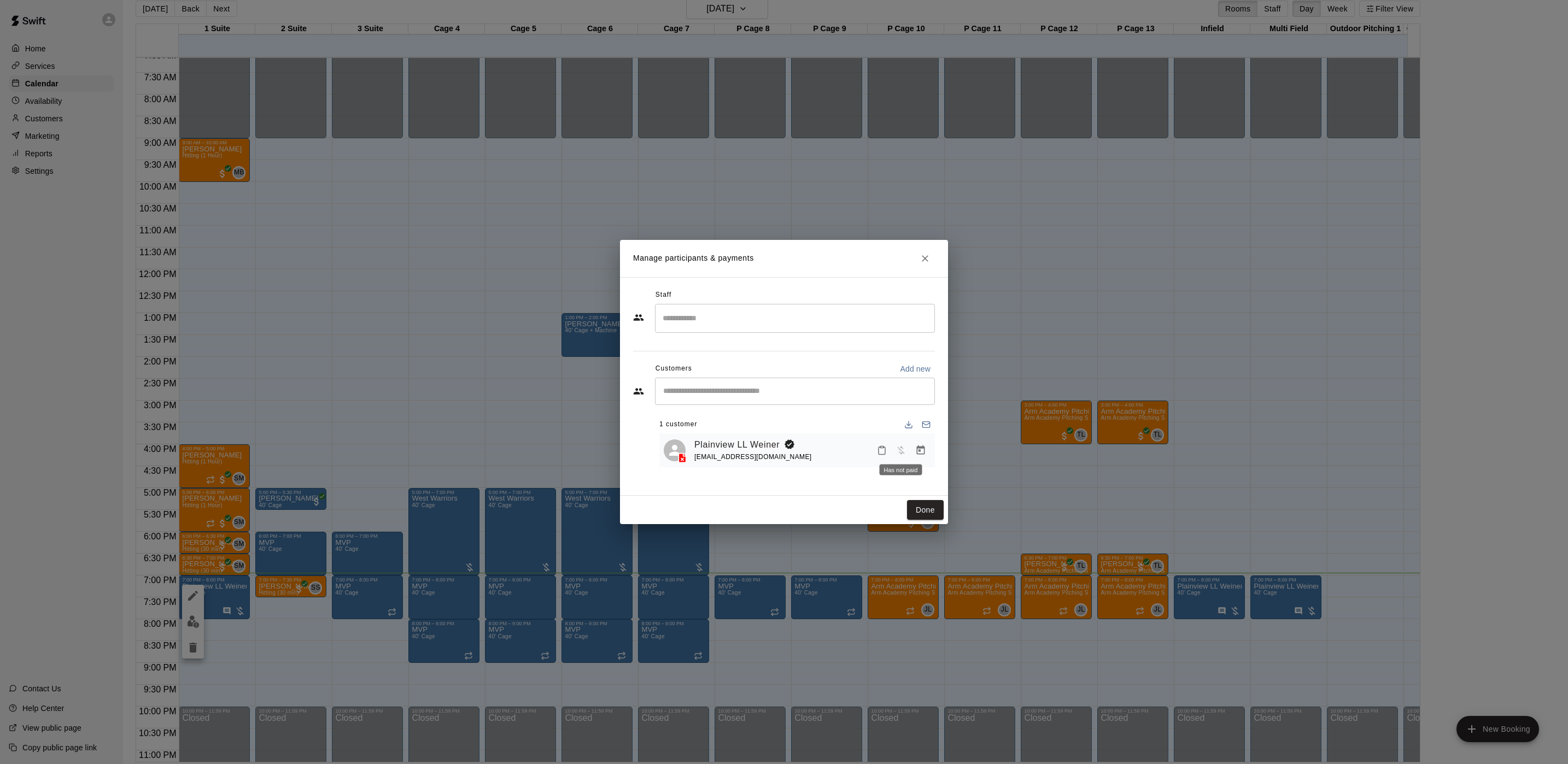
click at [914, 448] on button "Manage bookings & payment" at bounding box center [920, 451] width 20 height 20
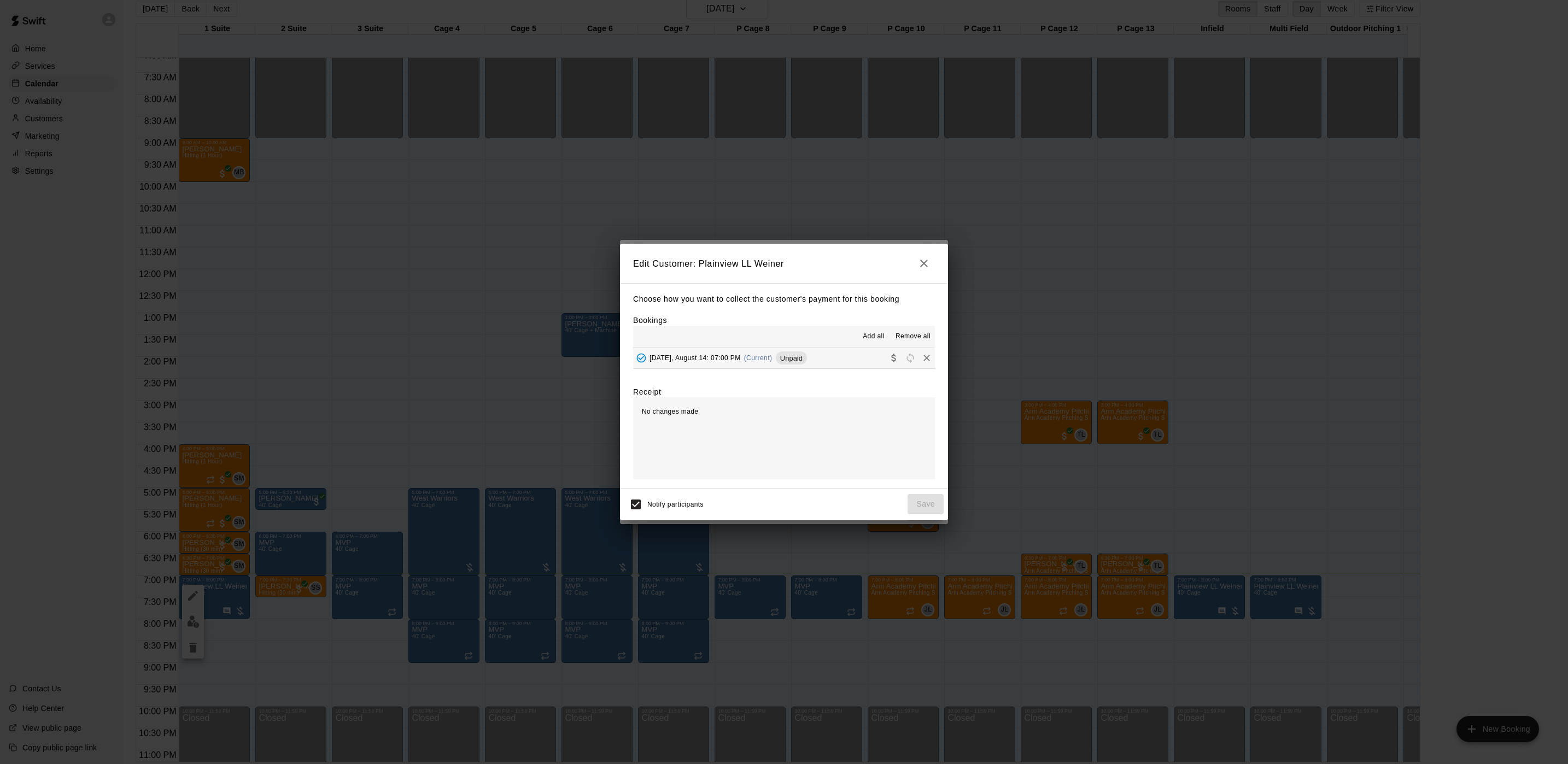
click at [781, 368] on button "[DATE], August 14: 07:00 PM (Current) Unpaid" at bounding box center [784, 358] width 302 height 20
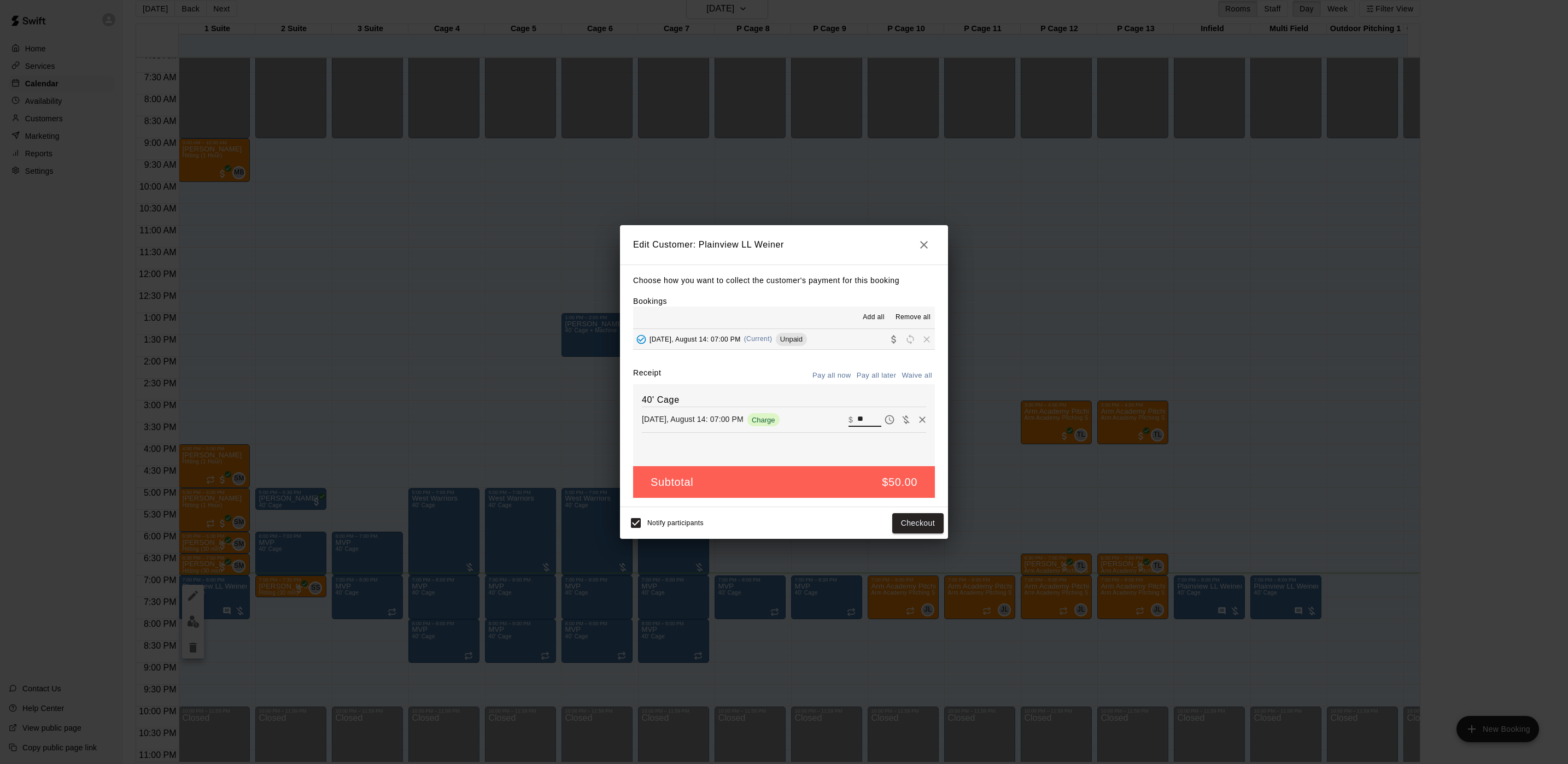
click at [857, 421] on input "**" at bounding box center [869, 419] width 24 height 14
type input "***"
click at [900, 523] on button "Checkout" at bounding box center [918, 523] width 52 height 20
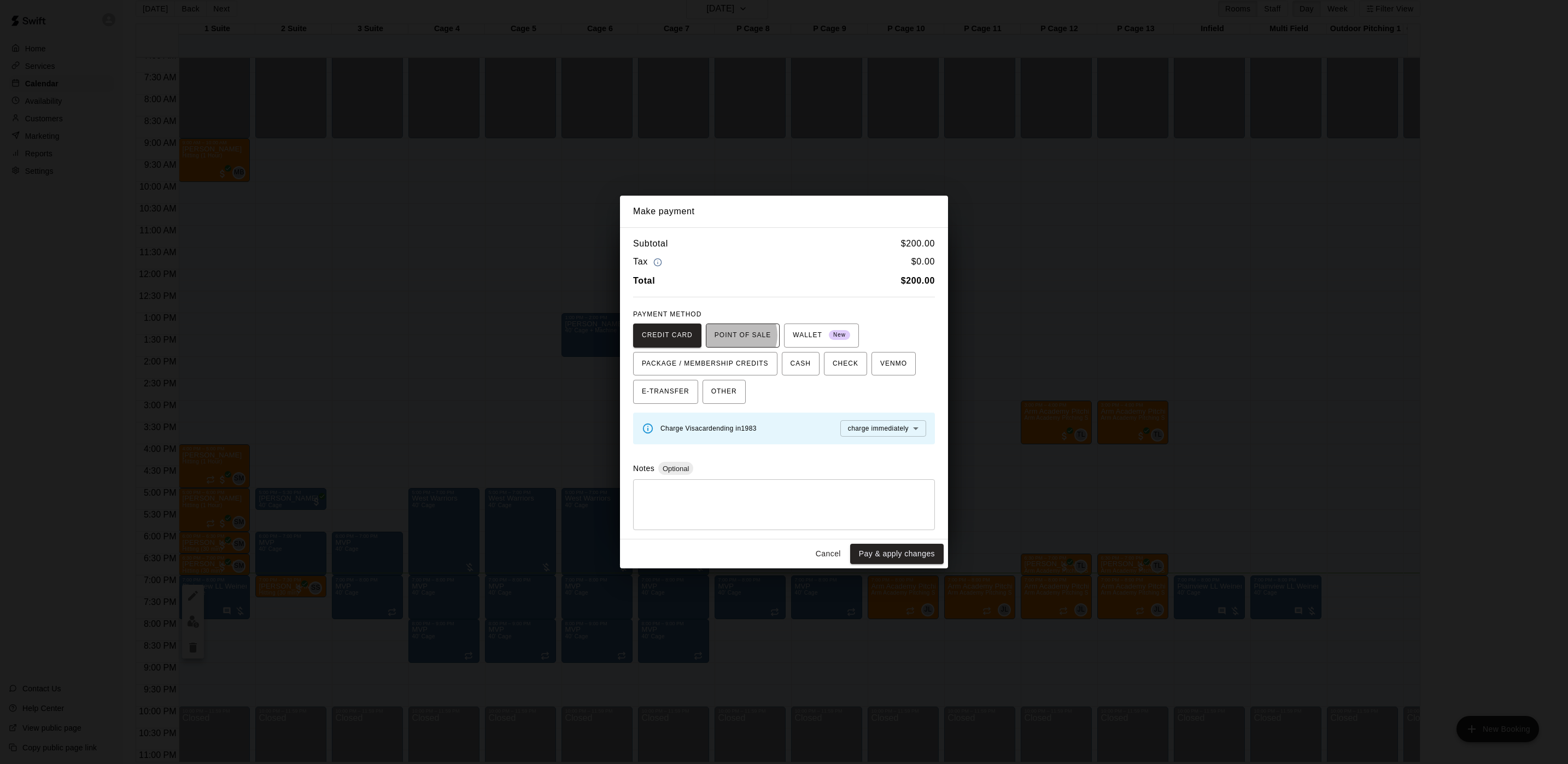
click at [733, 335] on span "POINT OF SALE" at bounding box center [743, 335] width 56 height 18
click at [827, 427] on button "Send to POS" at bounding box center [854, 429] width 55 height 17
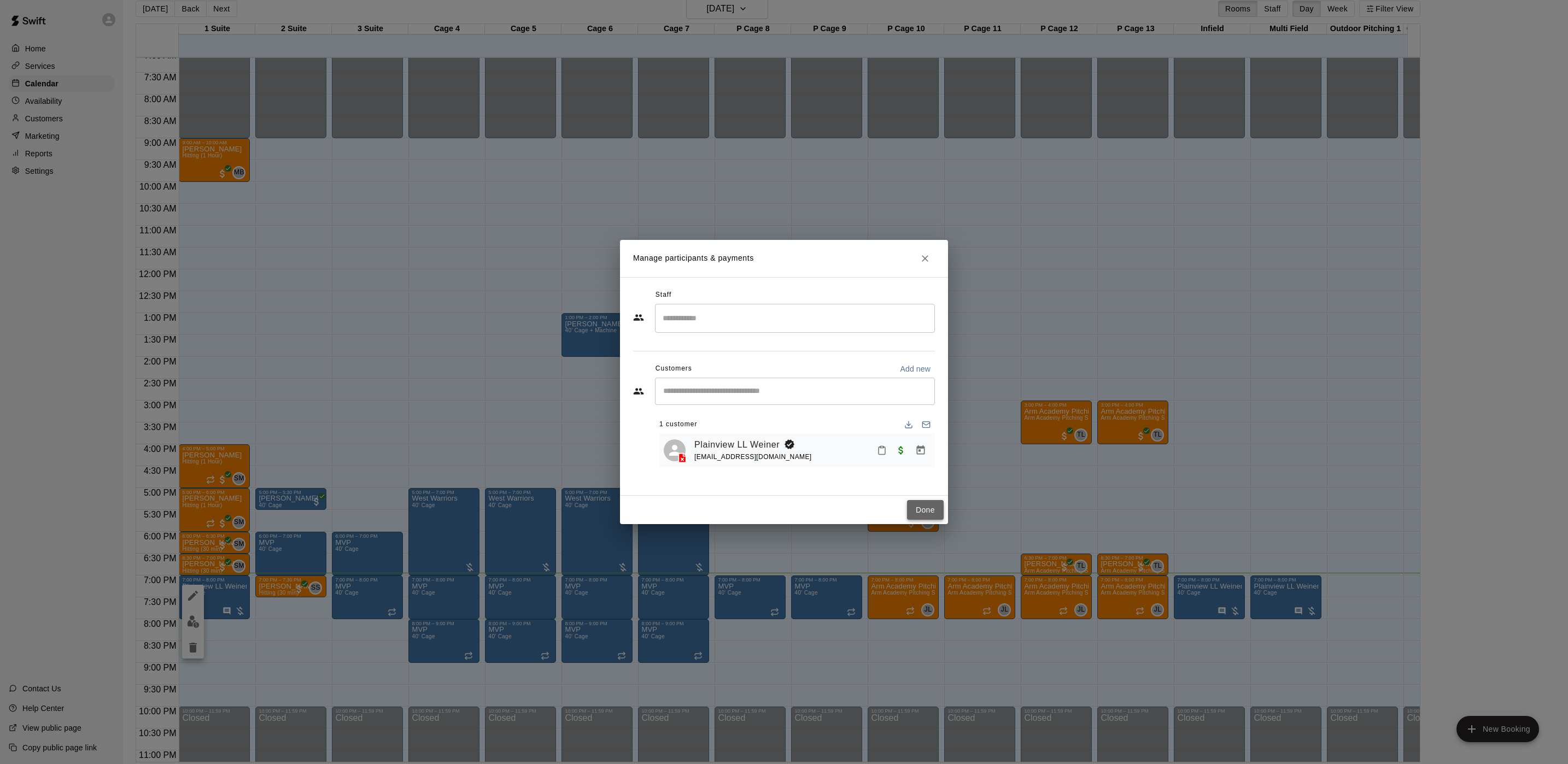
click at [936, 508] on button "Done" at bounding box center [925, 510] width 37 height 20
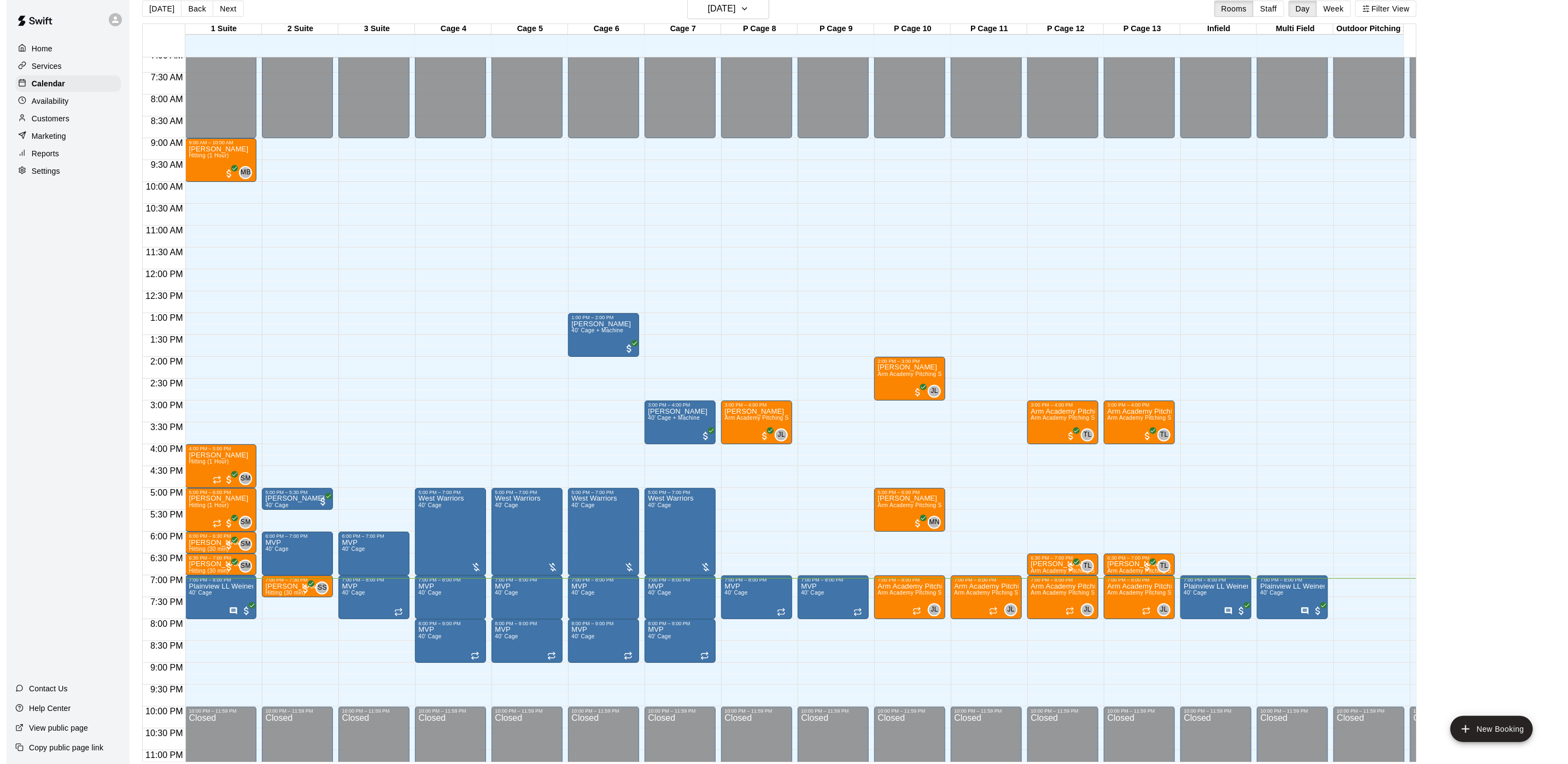
scroll to position [17, 0]
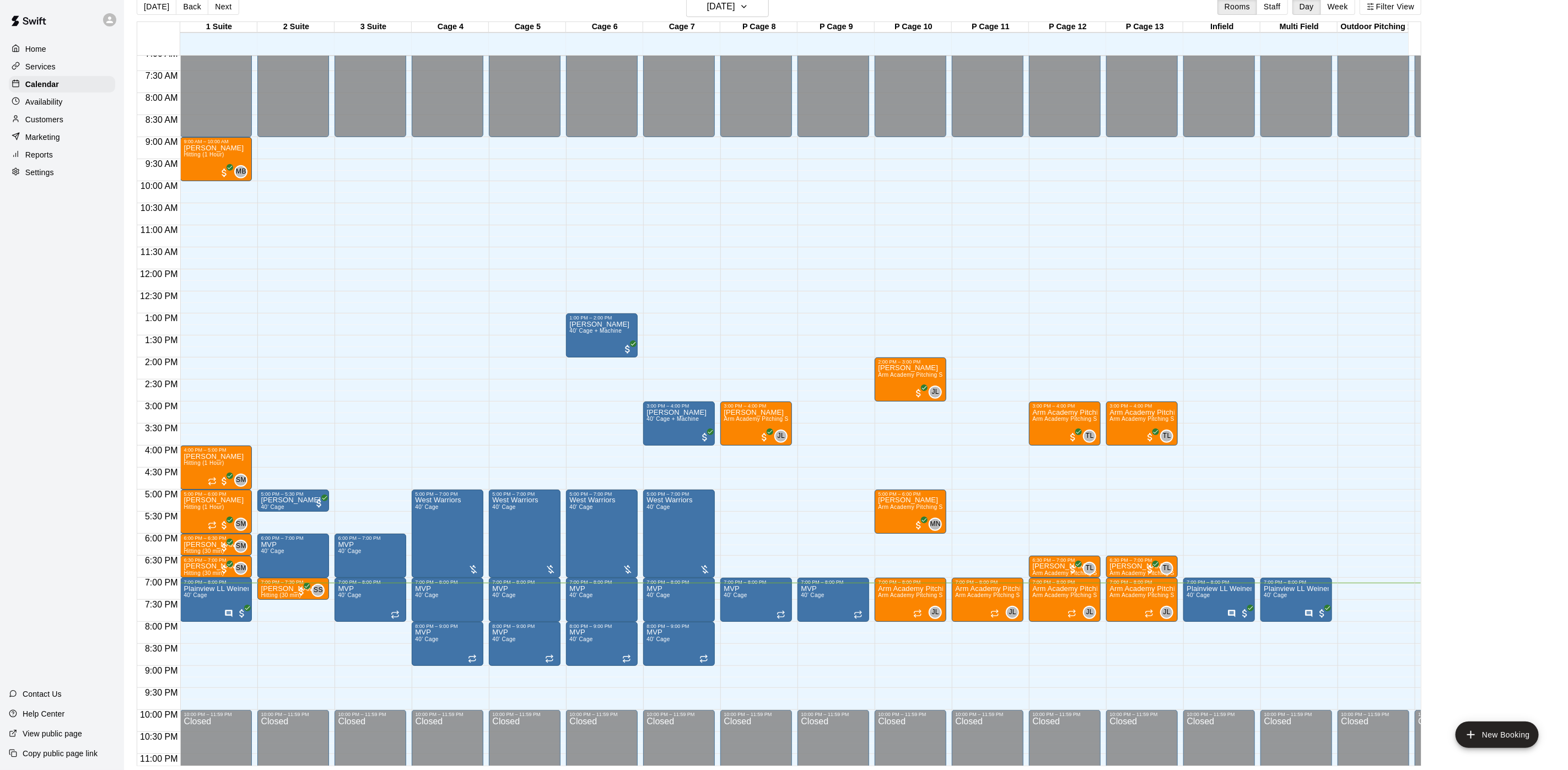
click at [724, 19] on div "Today Back Next Thursday Aug 14 Rooms Staff Day Week Filter View" at bounding box center [779, 9] width 1285 height 25
click at [725, 2] on h6 "[DATE]" at bounding box center [721, 6] width 28 height 15
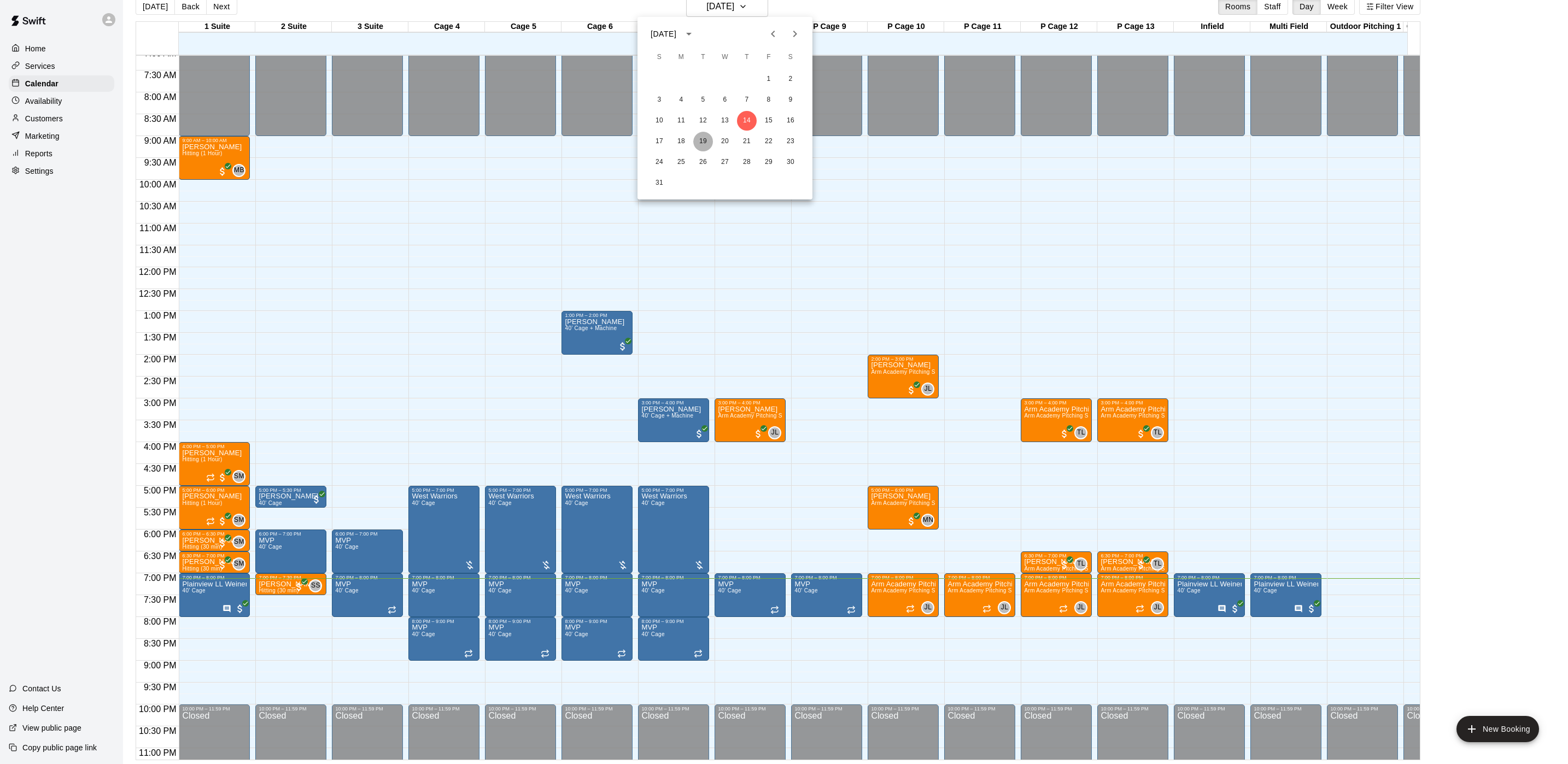
click at [700, 140] on button "19" at bounding box center [703, 142] width 20 height 20
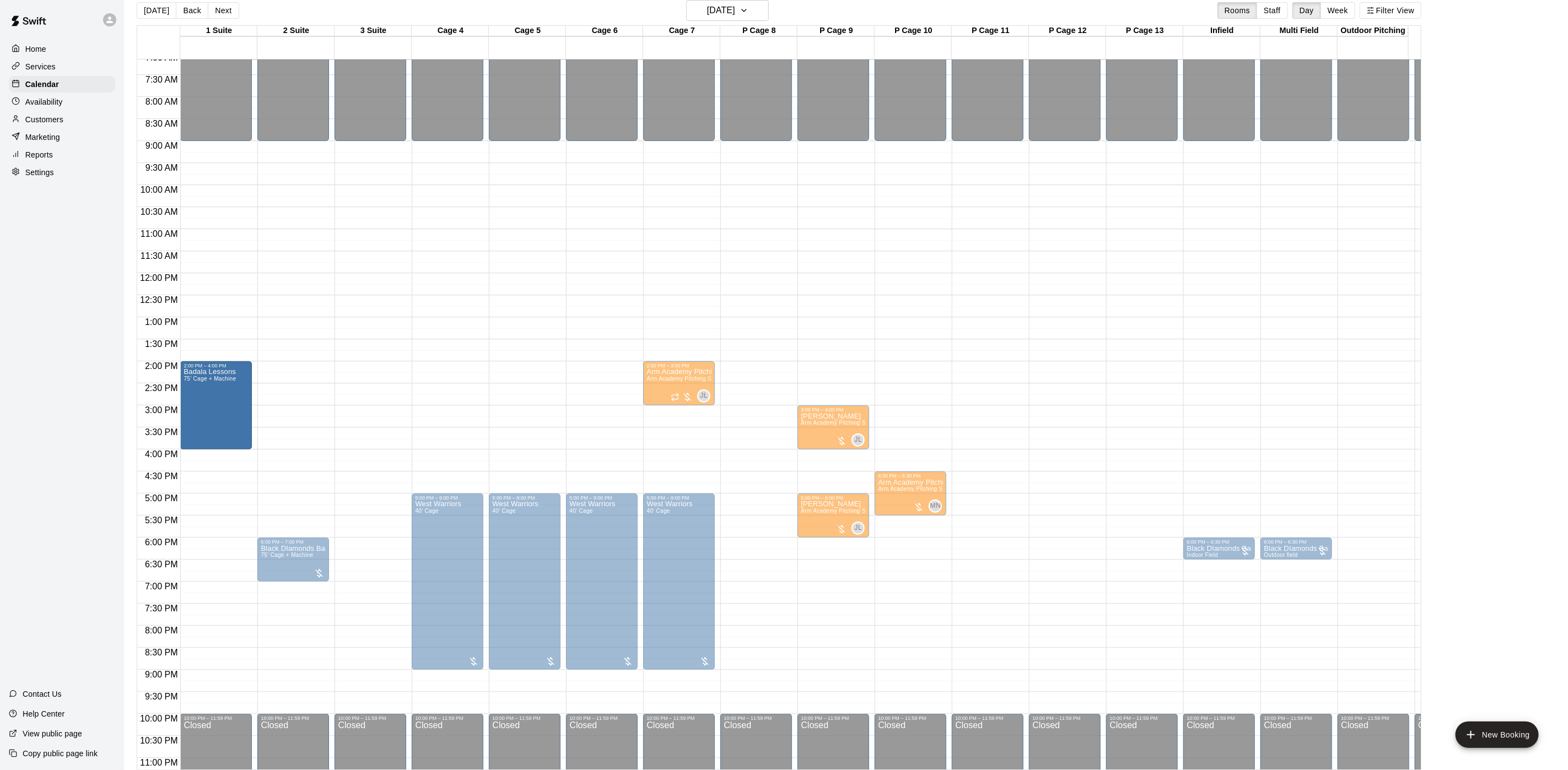
drag, startPoint x: 213, startPoint y: 491, endPoint x: 214, endPoint y: 460, distance: 31.0
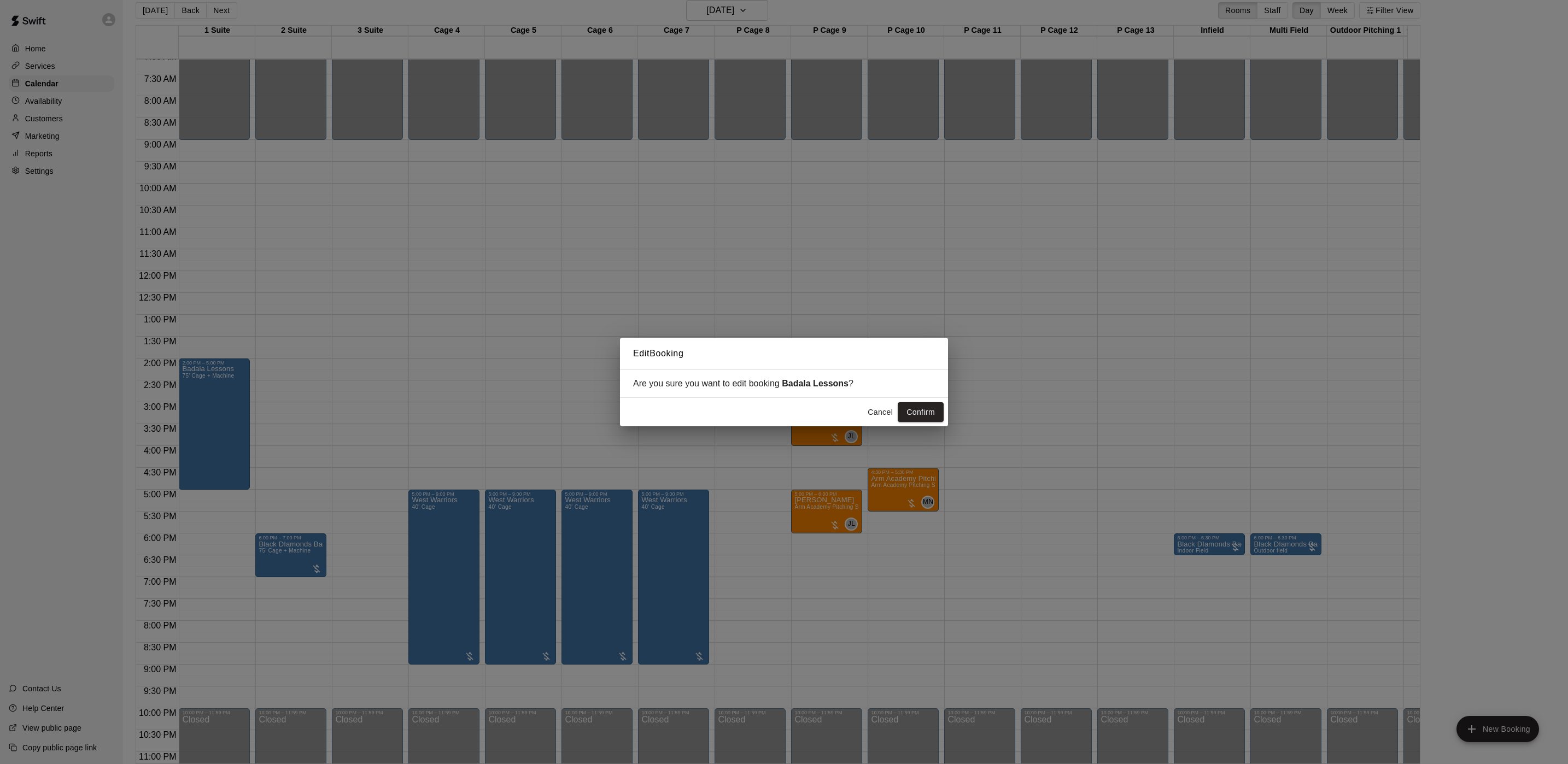
drag, startPoint x: 917, startPoint y: 409, endPoint x: 848, endPoint y: 403, distance: 69.3
click at [914, 409] on button "Confirm" at bounding box center [920, 412] width 46 height 20
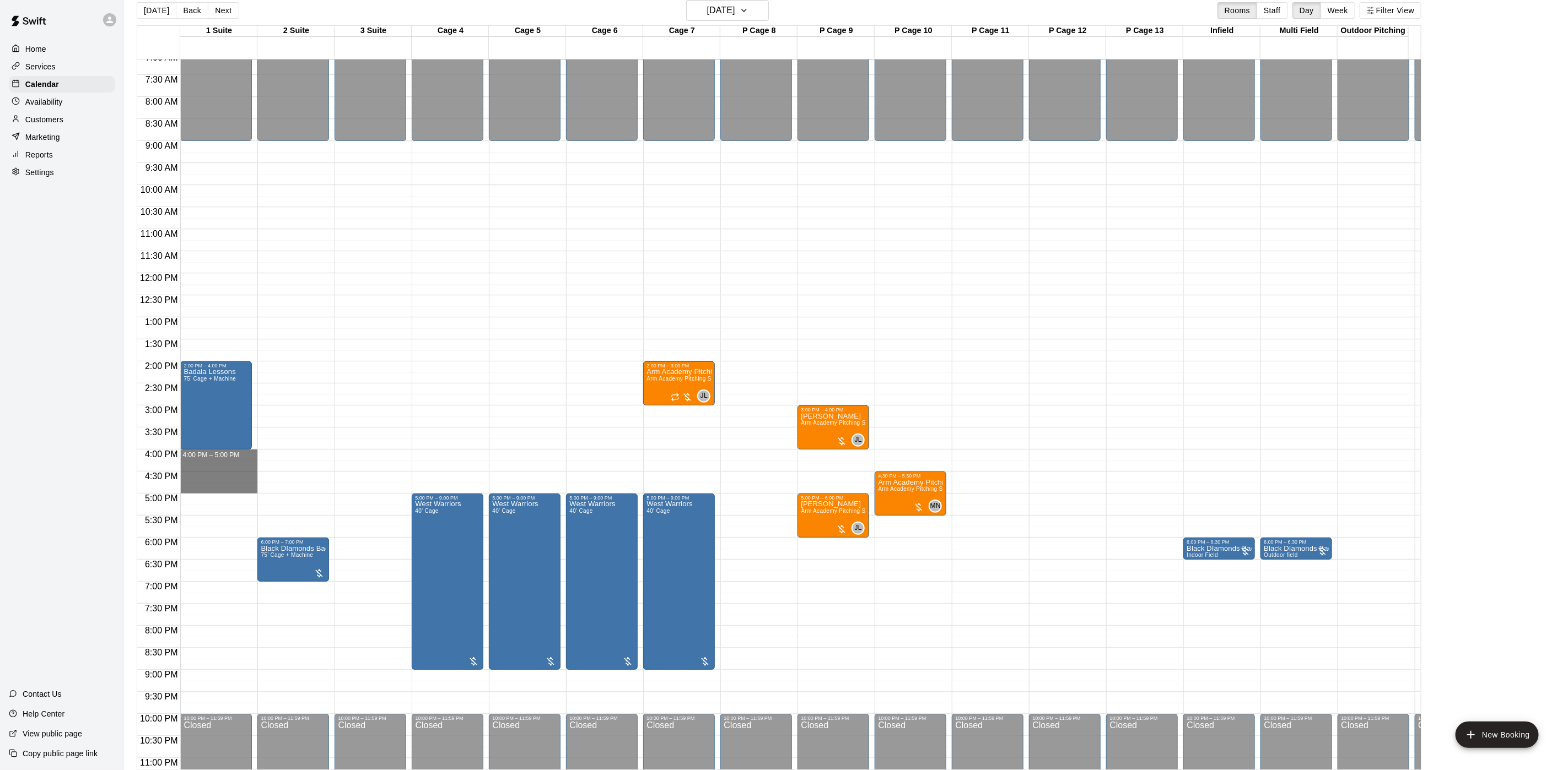
drag, startPoint x: 207, startPoint y: 452, endPoint x: 212, endPoint y: 493, distance: 41.3
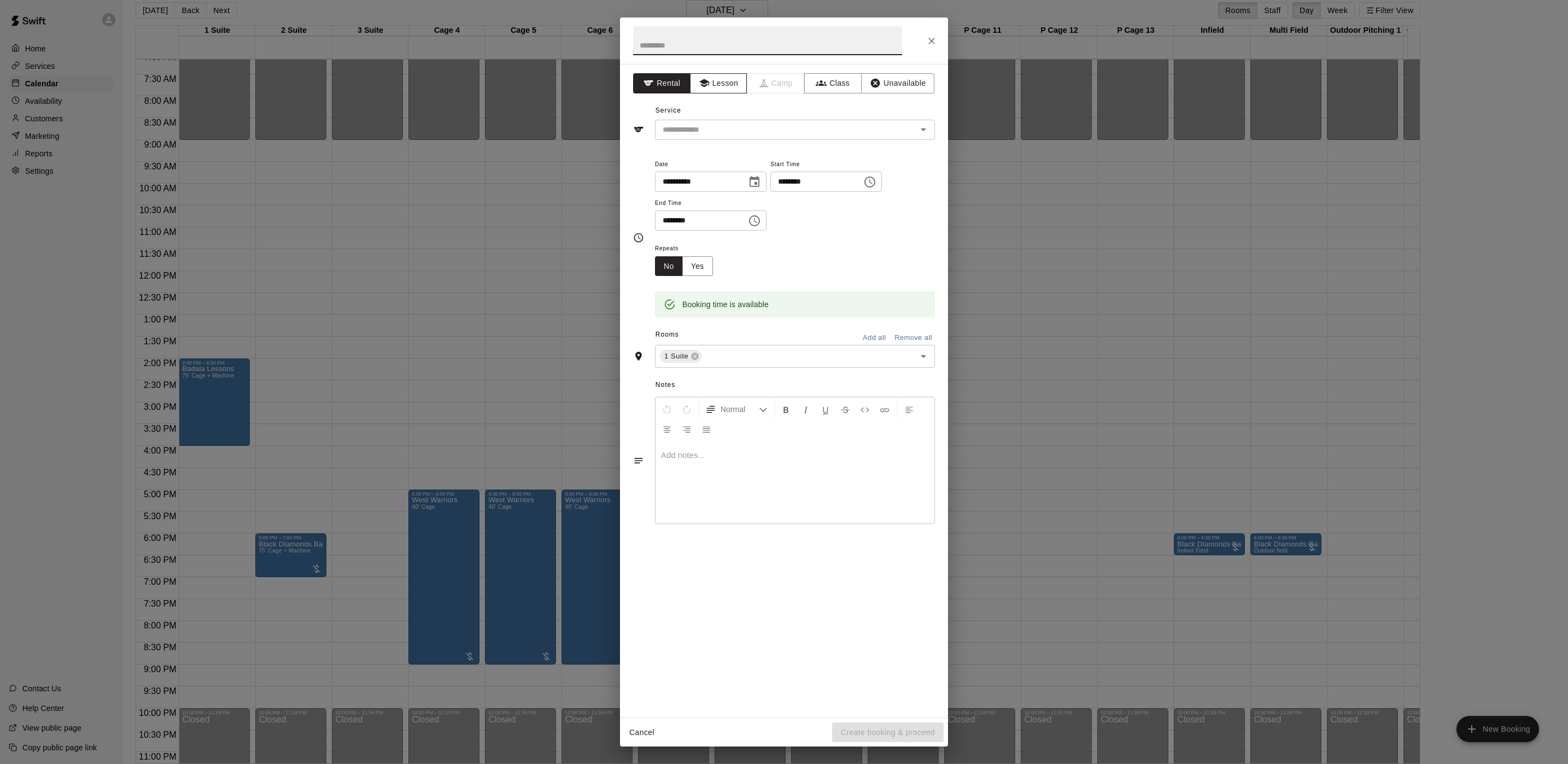
click at [720, 78] on button "Lesson" at bounding box center [719, 83] width 58 height 20
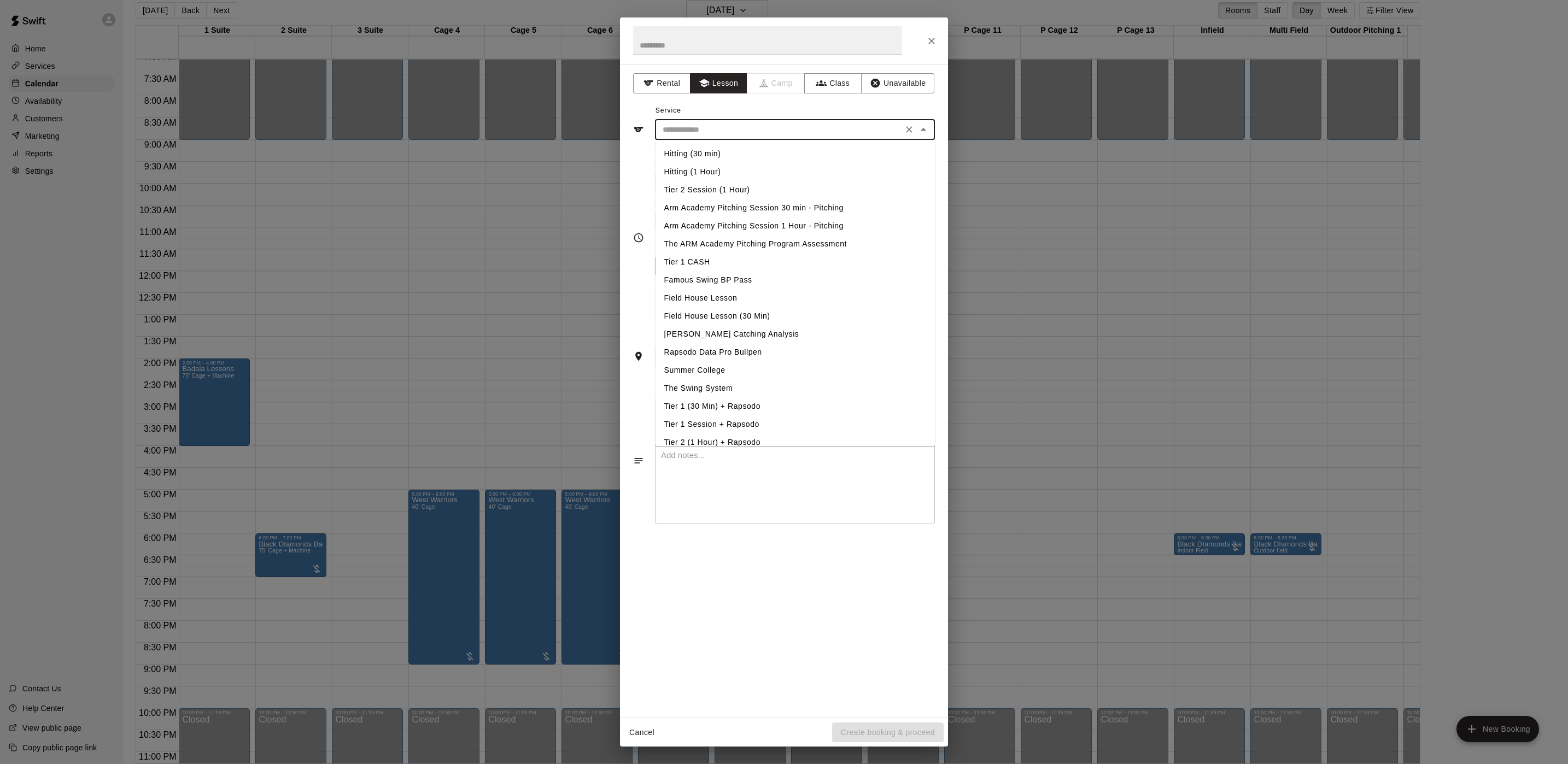
click at [732, 137] on input "text" at bounding box center [778, 130] width 241 height 13
click at [703, 169] on li "Hitting (1 Hour)" at bounding box center [795, 172] width 280 height 18
type input "**********"
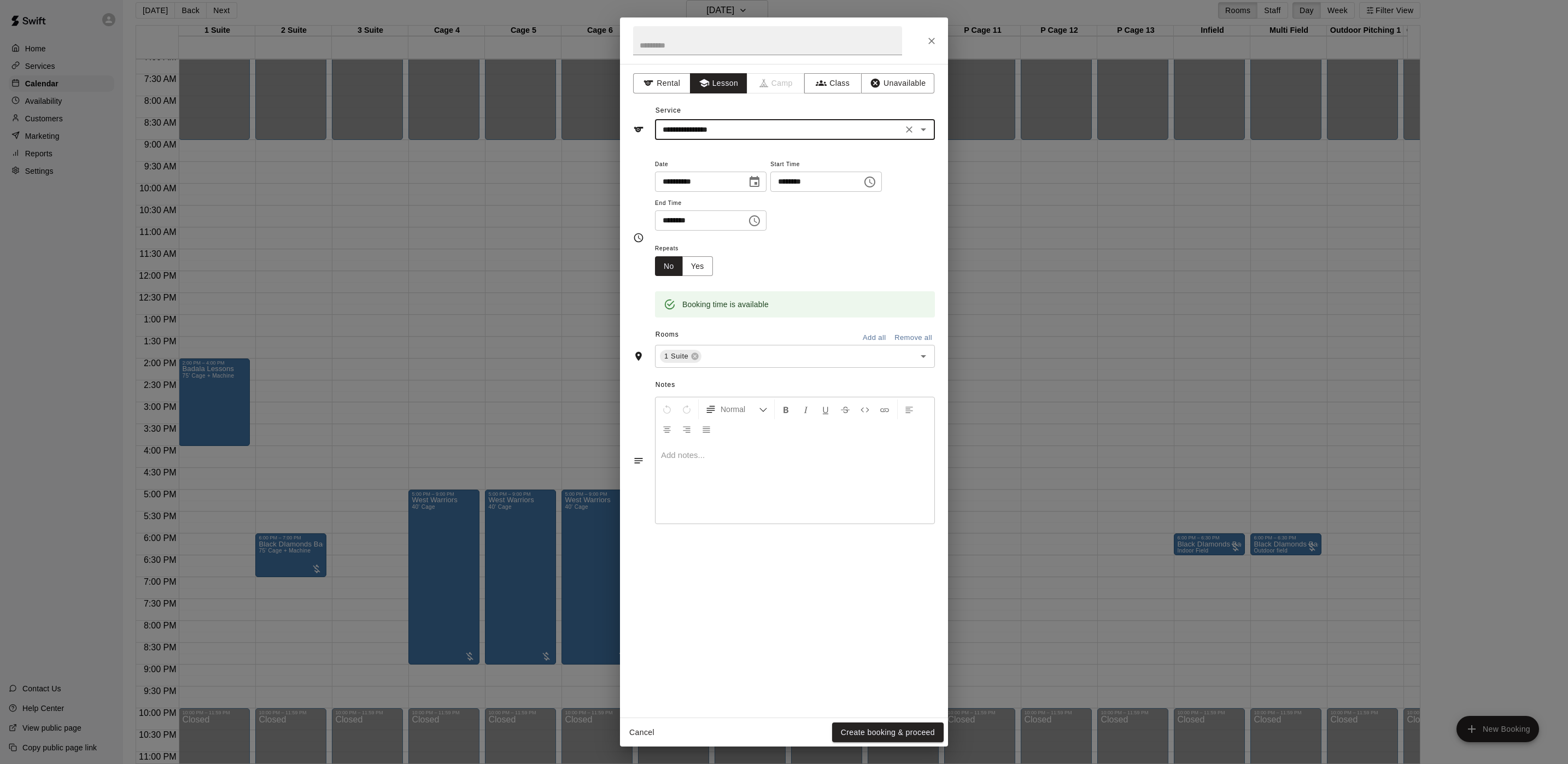
click at [876, 720] on div "Cancel Create booking & proceed" at bounding box center [784, 732] width 328 height 29
click at [871, 737] on button "Create booking & proceed" at bounding box center [888, 733] width 112 height 20
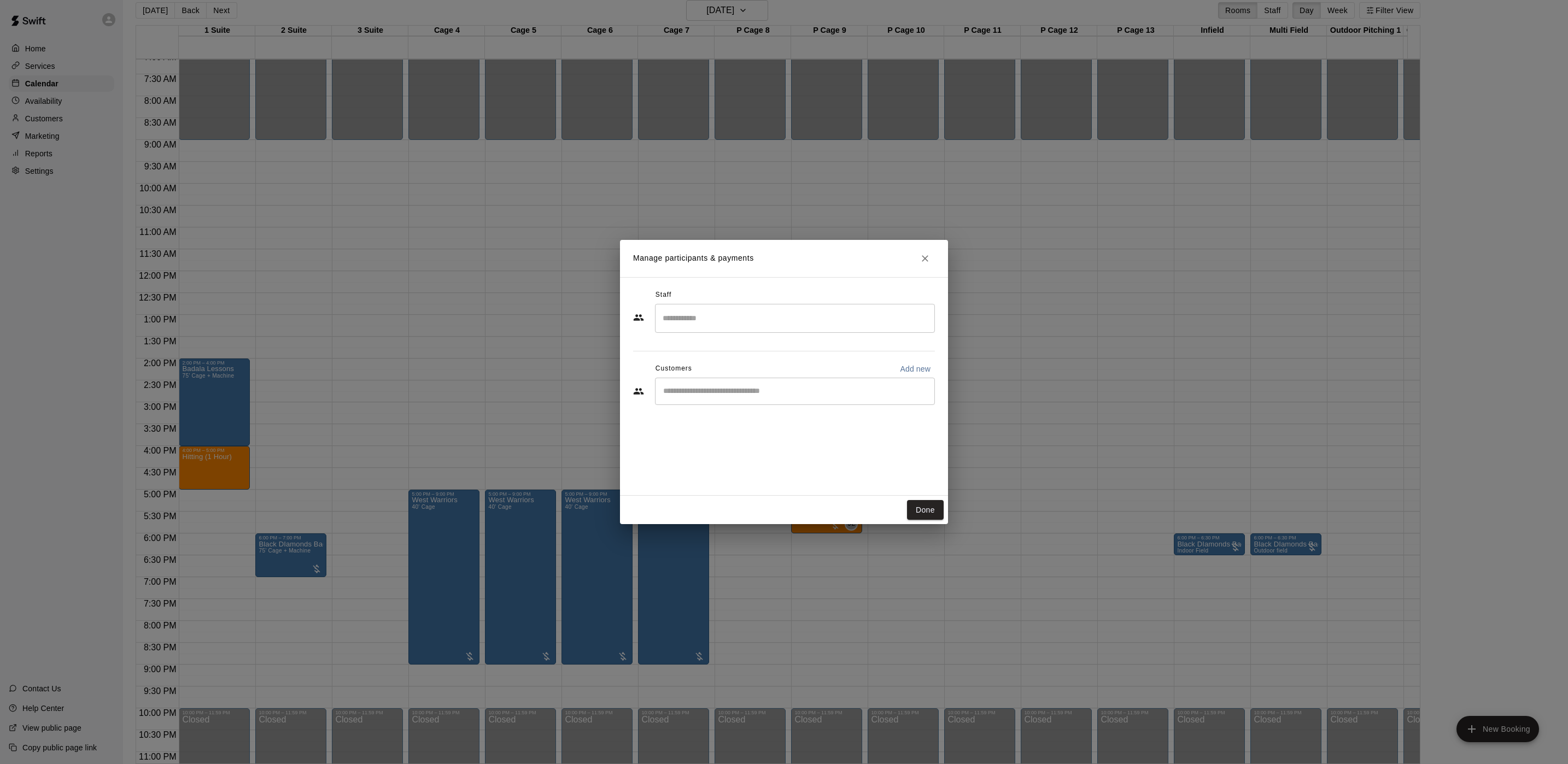
click at [732, 320] on input "Search staff" at bounding box center [795, 318] width 270 height 19
click at [727, 345] on p "[PERSON_NAME]" at bounding box center [722, 351] width 67 height 12
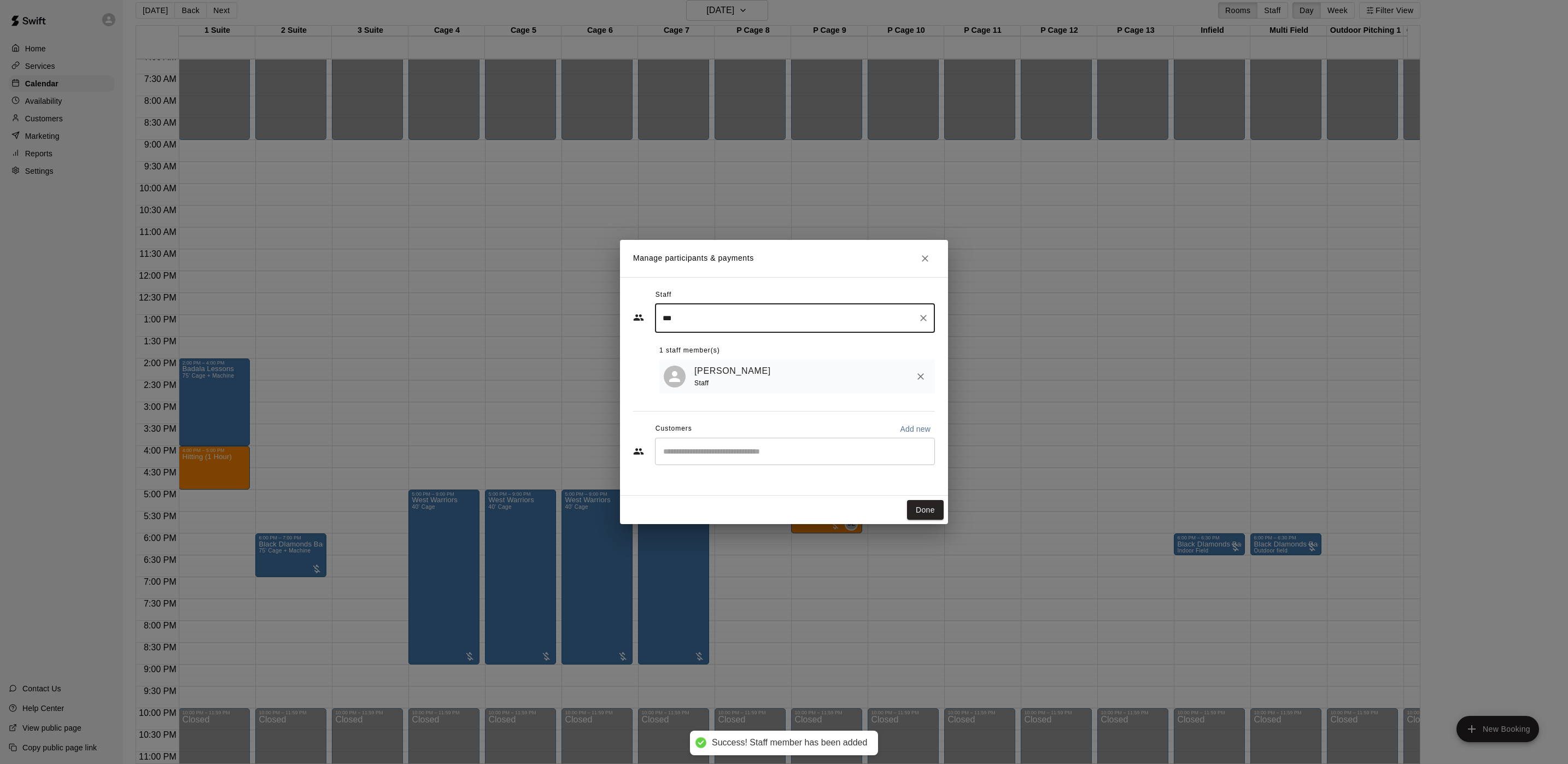
type input "***"
click at [703, 456] on input "Start typing to search customers..." at bounding box center [795, 451] width 270 height 11
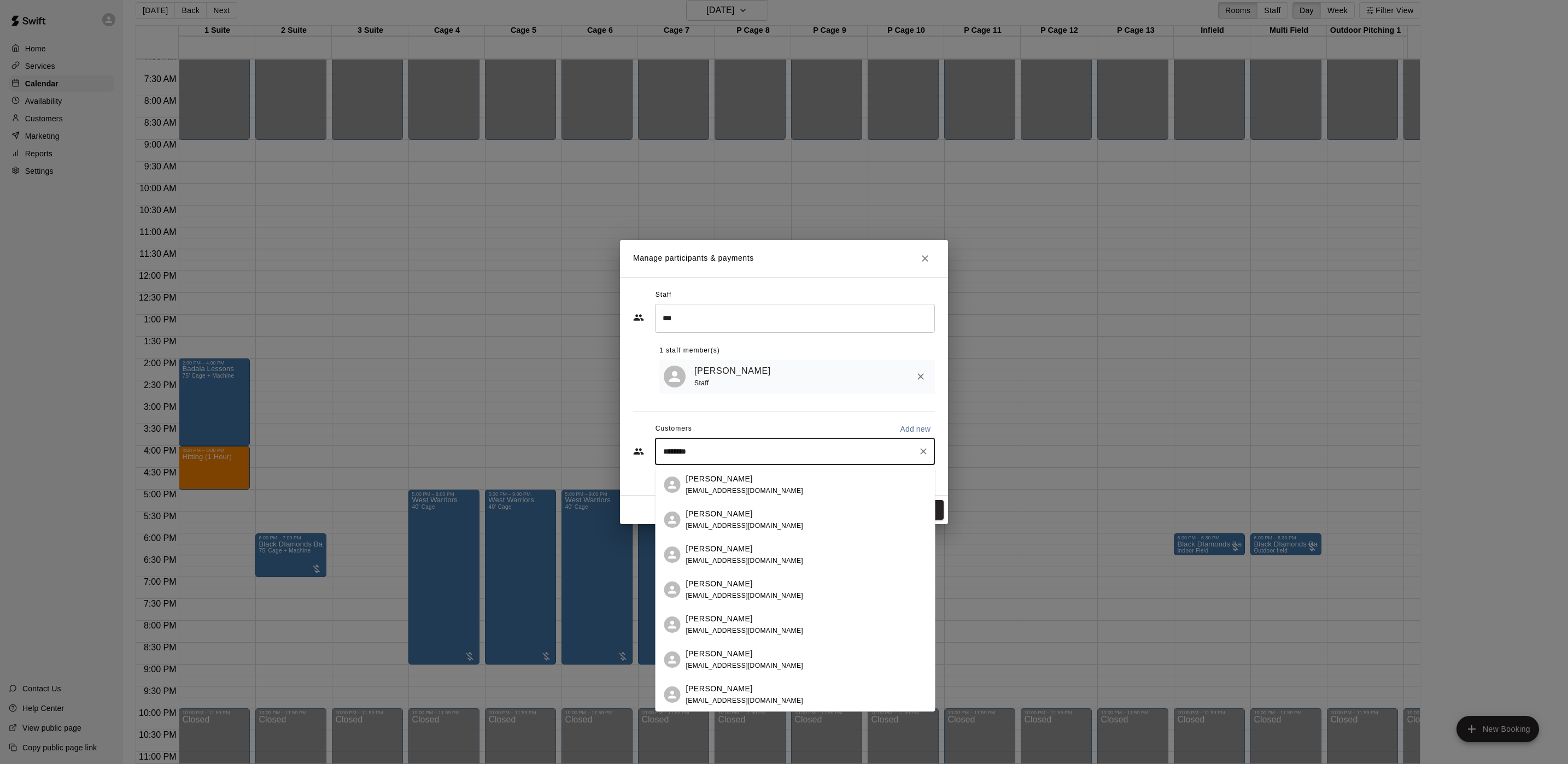
type input "*********"
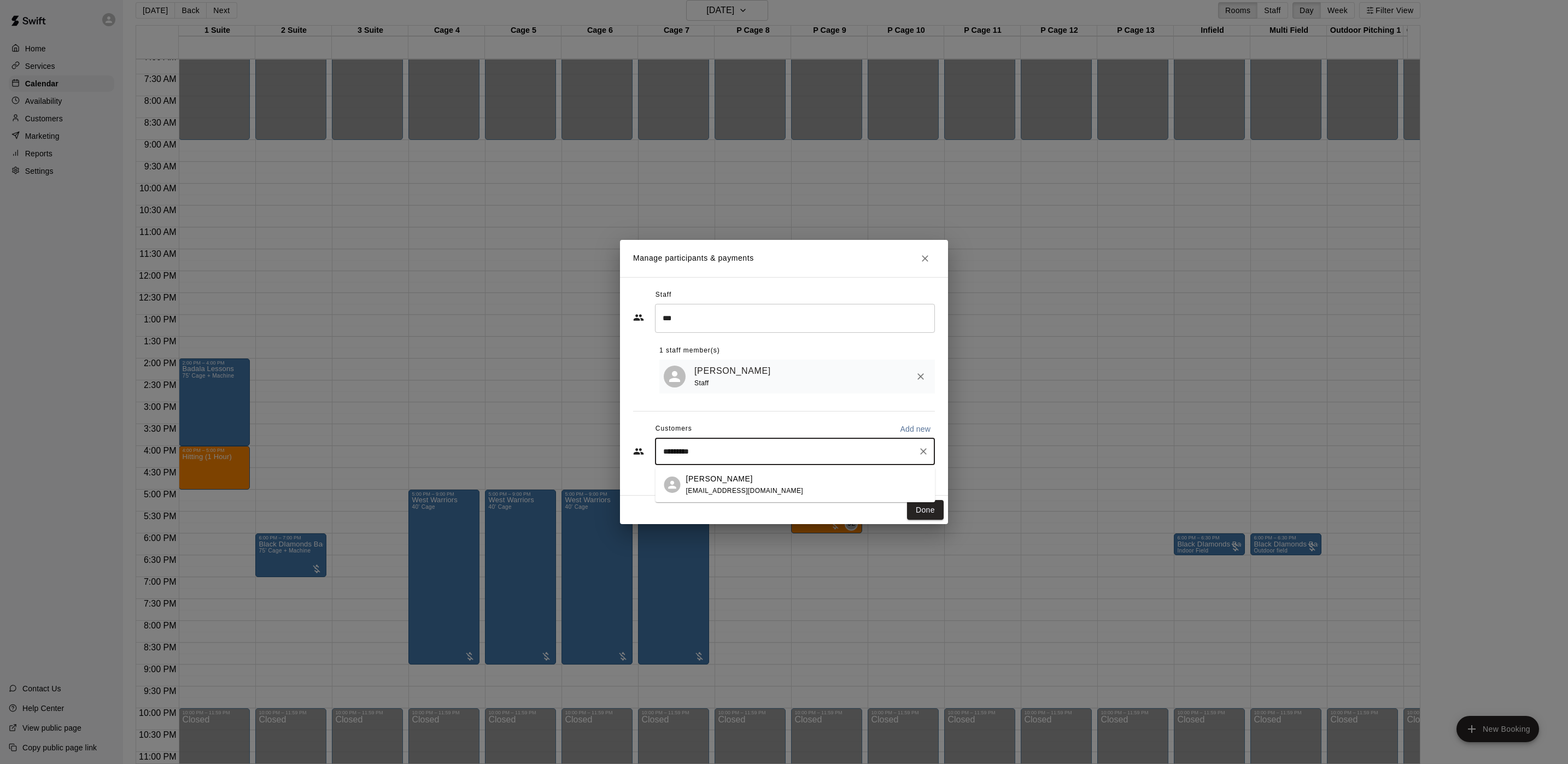
click at [725, 481] on p "[PERSON_NAME]" at bounding box center [719, 479] width 67 height 12
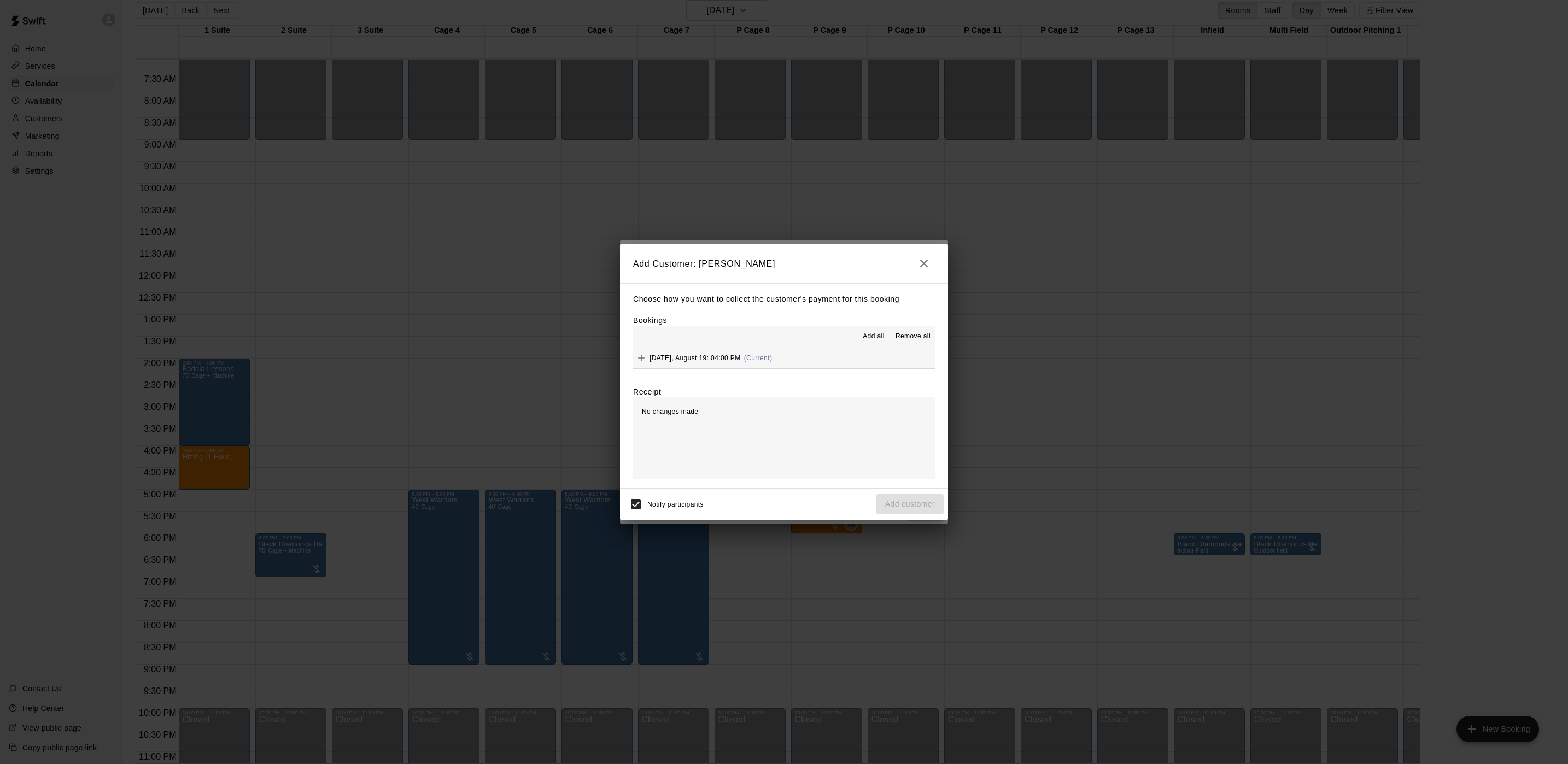
click at [771, 357] on span "(Current)" at bounding box center [758, 358] width 28 height 7
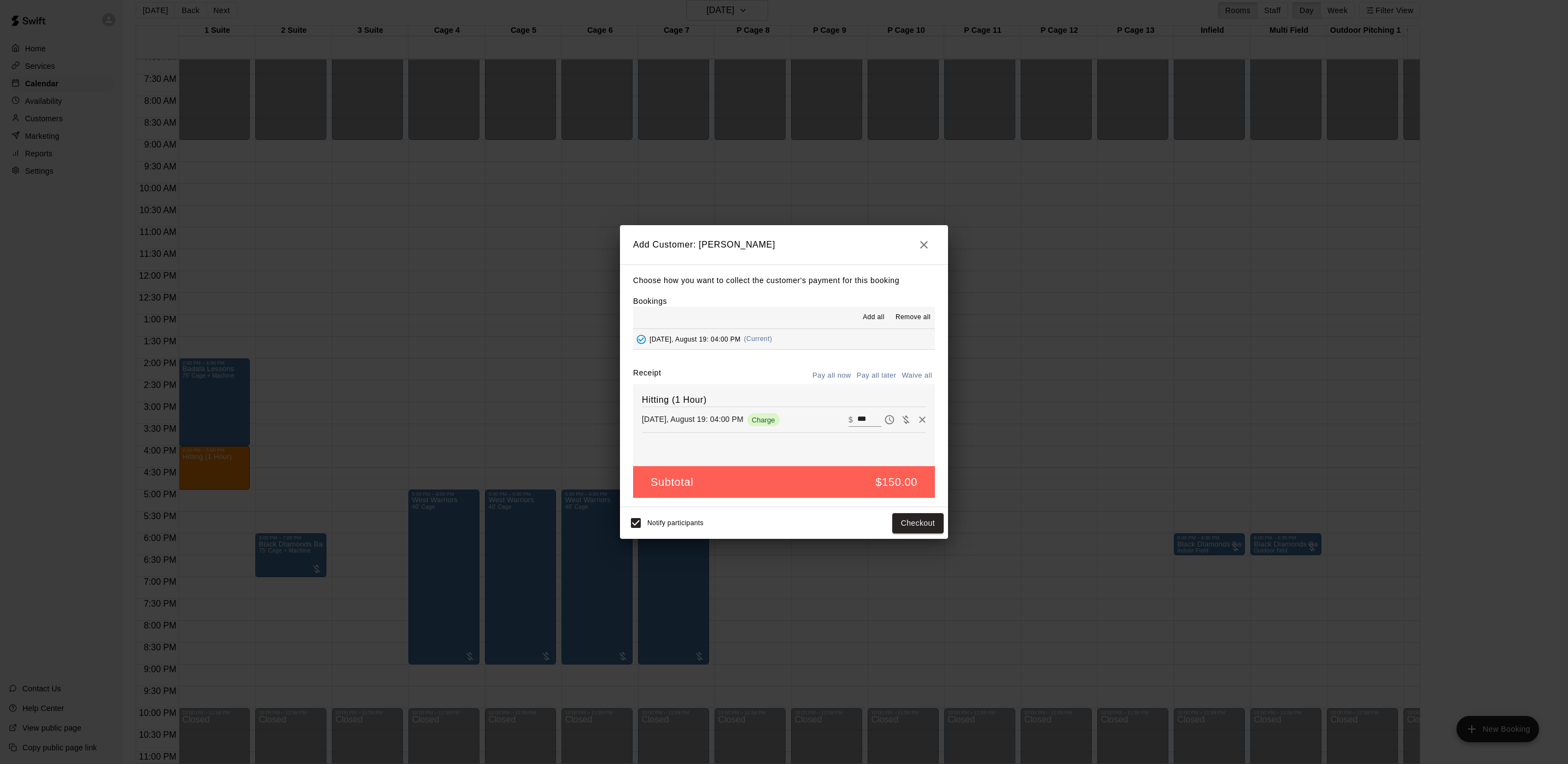
click at [886, 375] on button "Pay all later" at bounding box center [877, 376] width 45 height 17
click at [919, 533] on button "Add customer" at bounding box center [910, 523] width 67 height 20
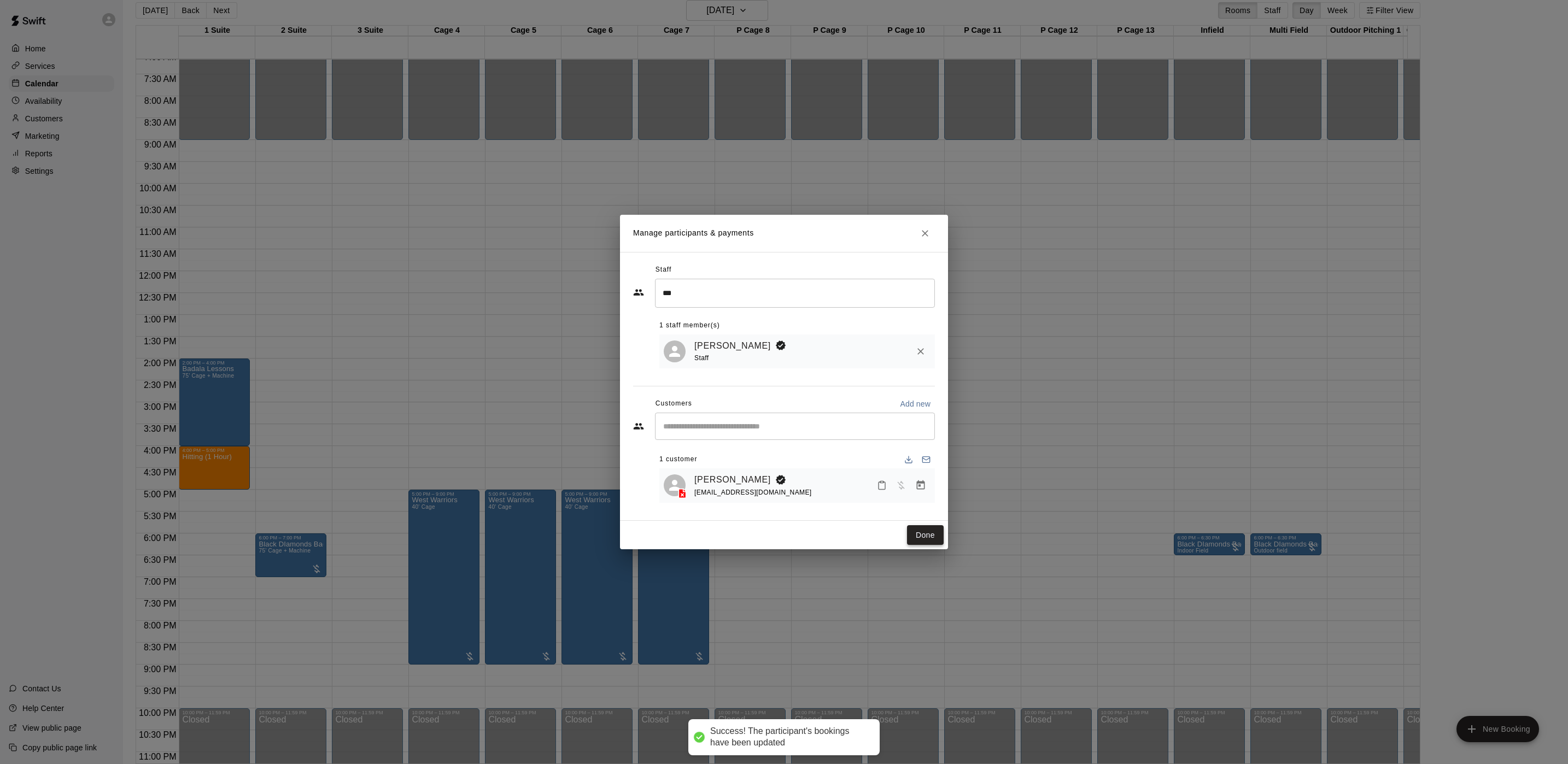
click at [925, 537] on button "Done" at bounding box center [925, 535] width 37 height 20
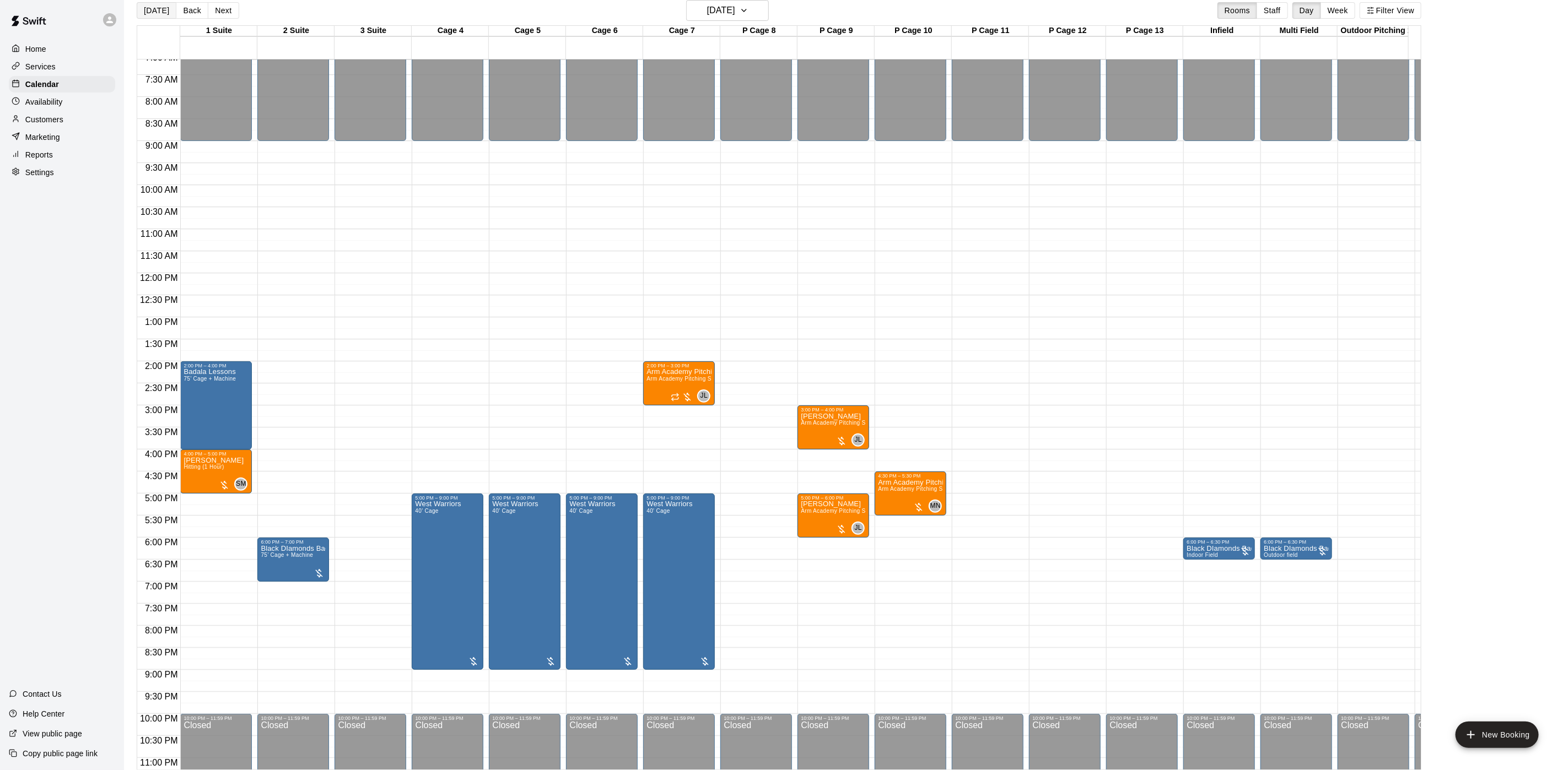
click at [160, 9] on button "[DATE]" at bounding box center [156, 11] width 40 height 17
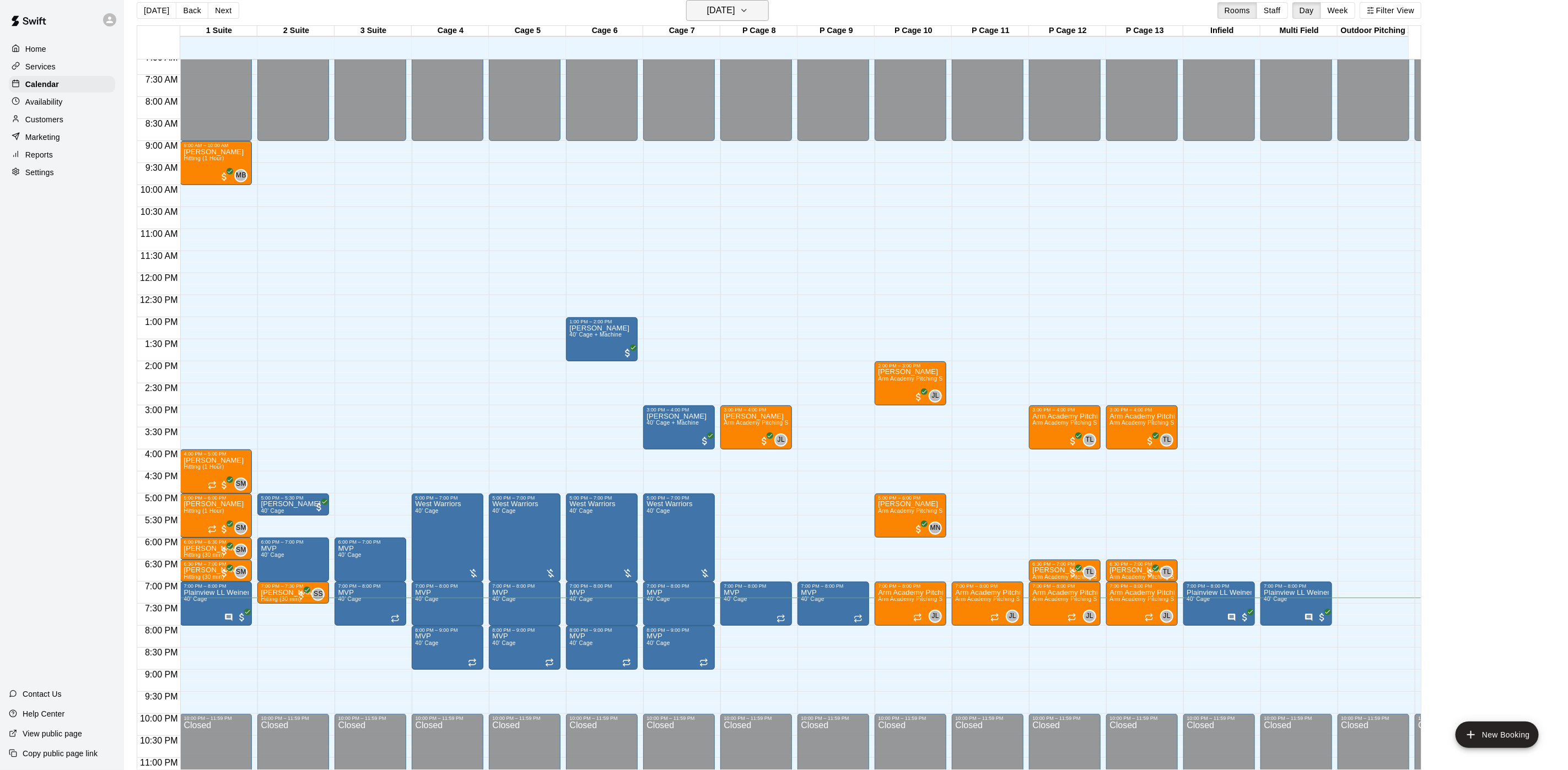
click at [735, 4] on h6 "[DATE]" at bounding box center [721, 10] width 28 height 15
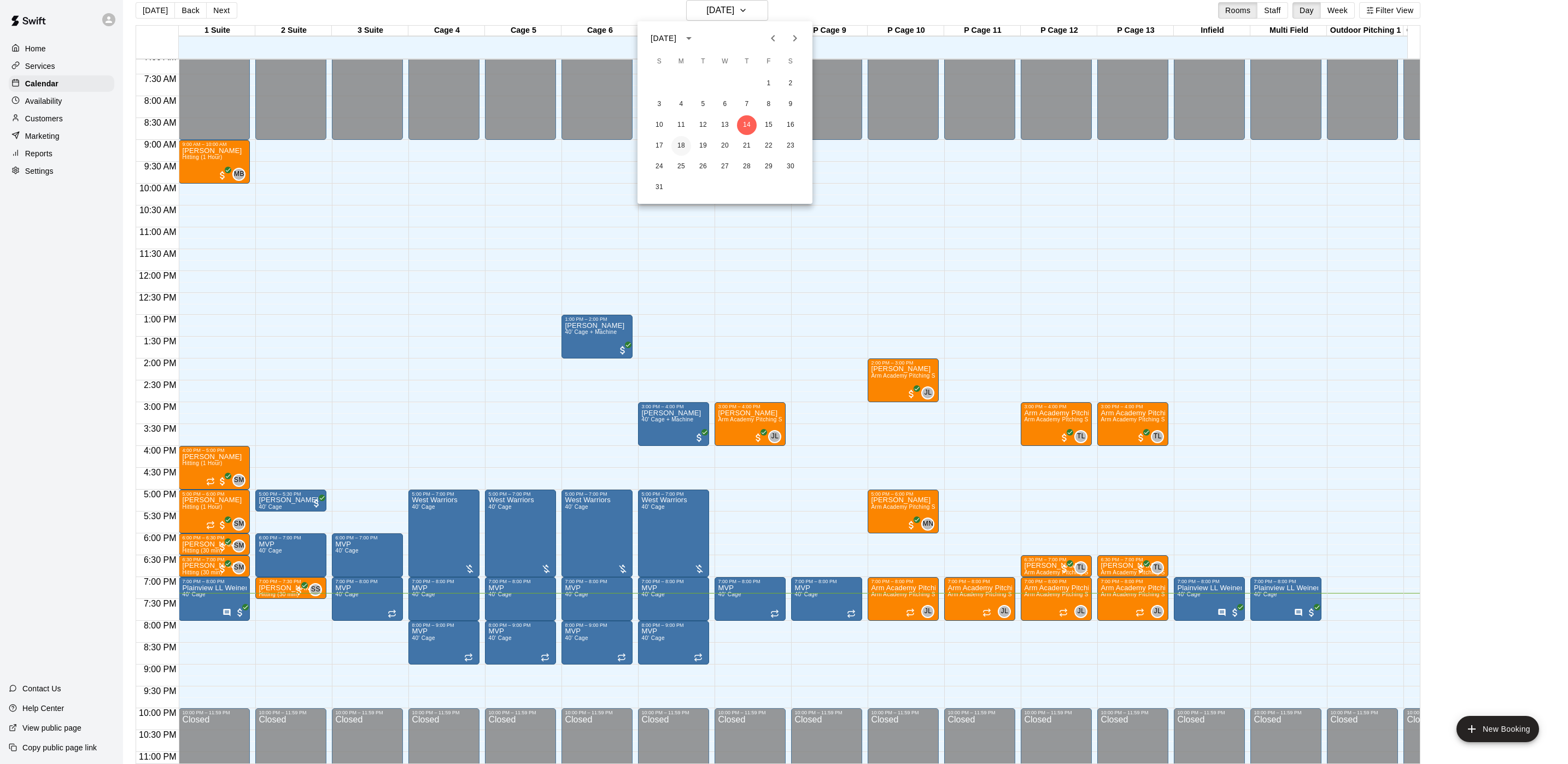
click at [676, 146] on button "18" at bounding box center [681, 146] width 20 height 20
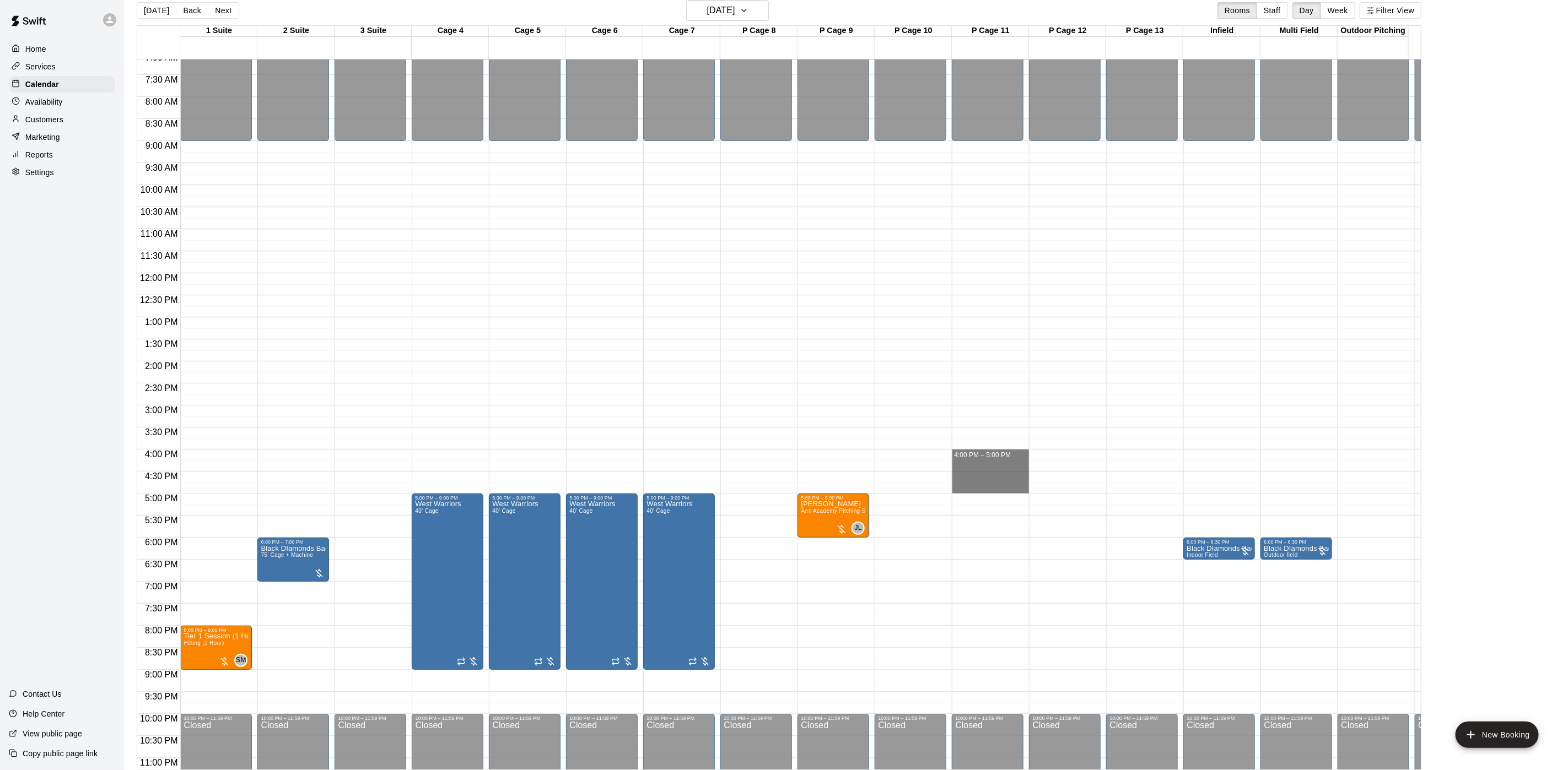
drag, startPoint x: 1006, startPoint y: 451, endPoint x: 1002, endPoint y: 493, distance: 42.2
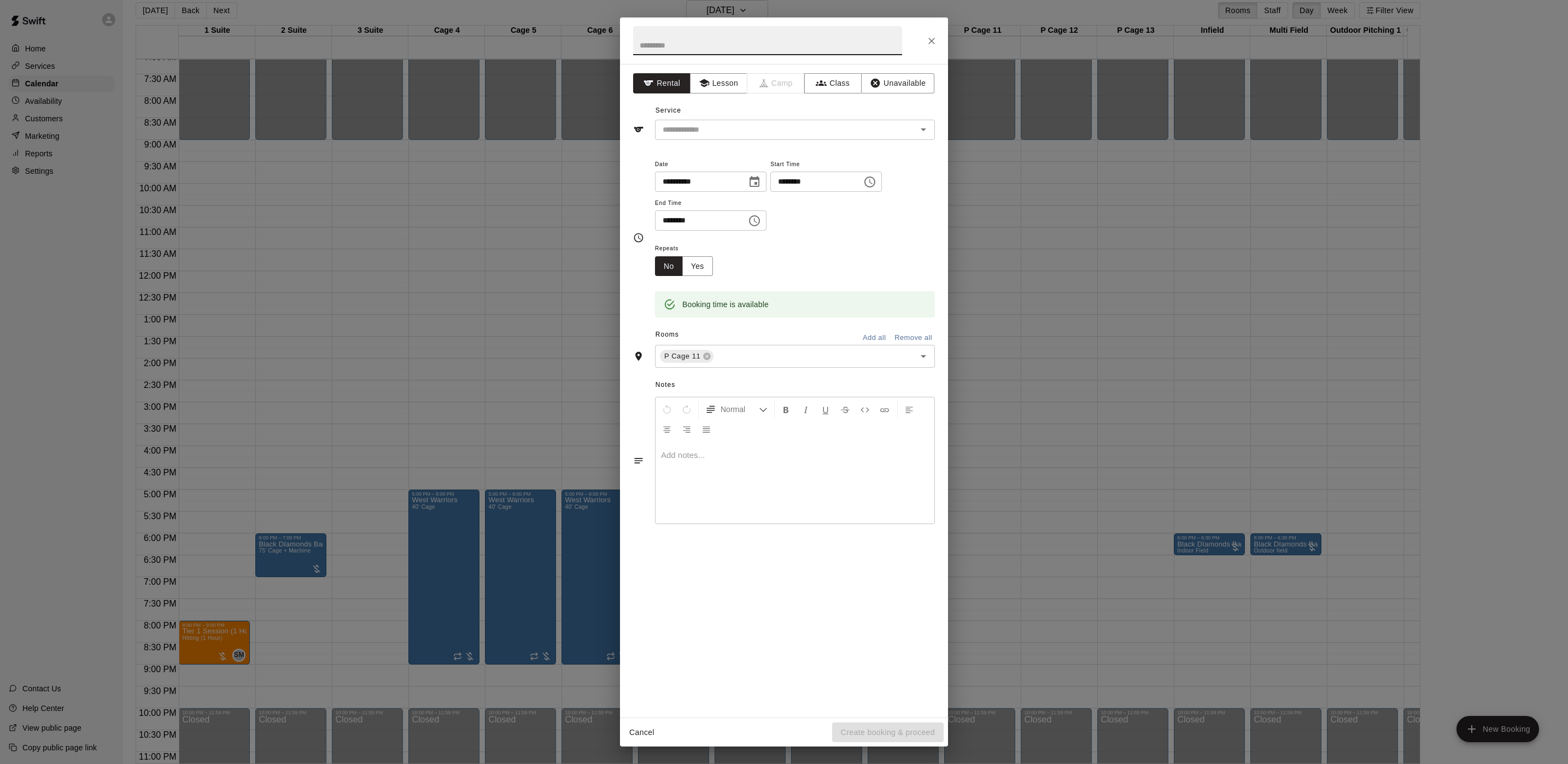
click at [668, 224] on input "********" at bounding box center [697, 220] width 84 height 20
type input "********"
click at [727, 86] on button "Lesson" at bounding box center [719, 83] width 58 height 20
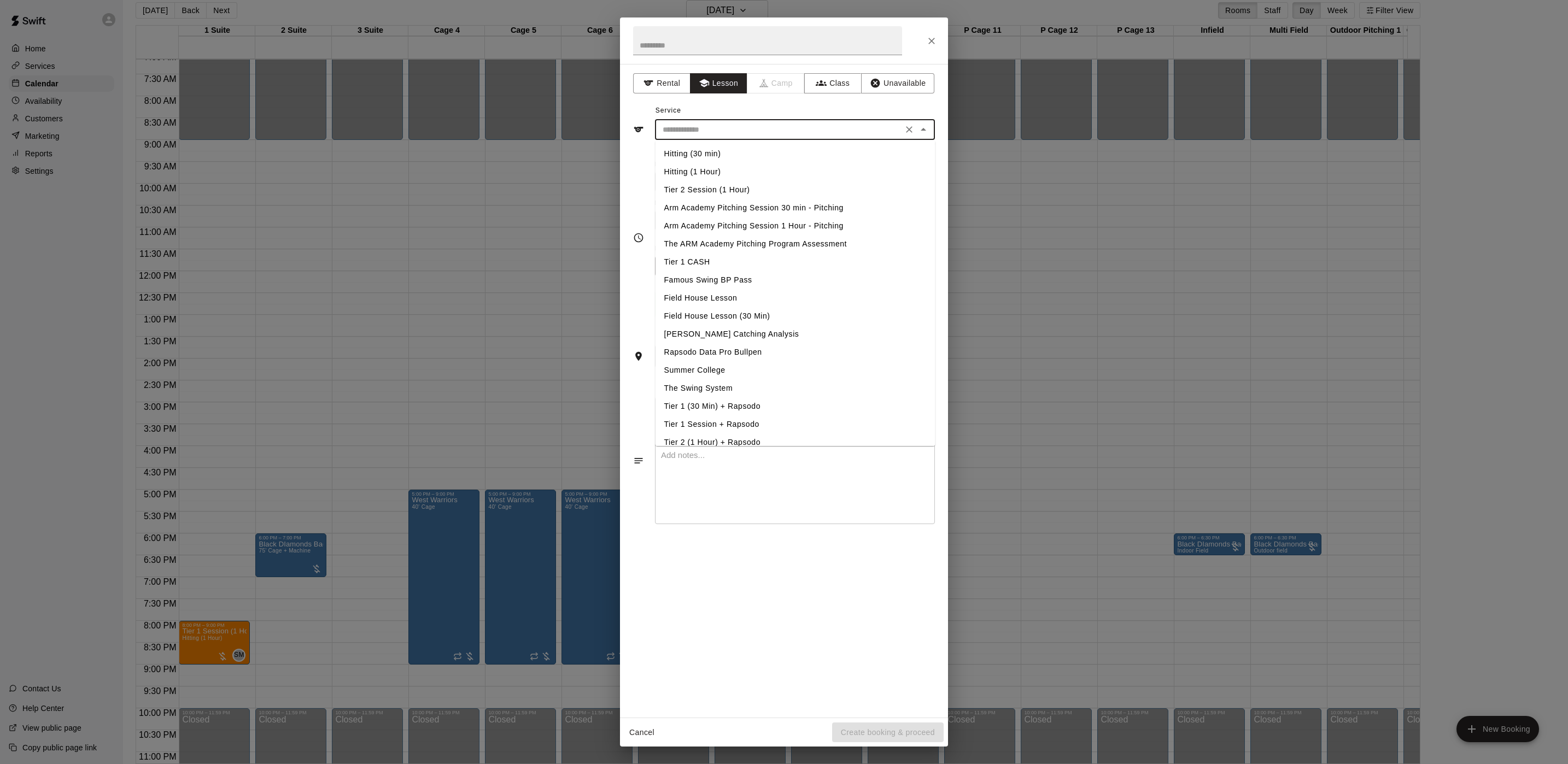
click at [722, 129] on input "text" at bounding box center [778, 130] width 241 height 13
click at [708, 210] on li "Arm Academy Pitching Session 30 min - Pitching" at bounding box center [795, 208] width 280 height 18
type input "**********"
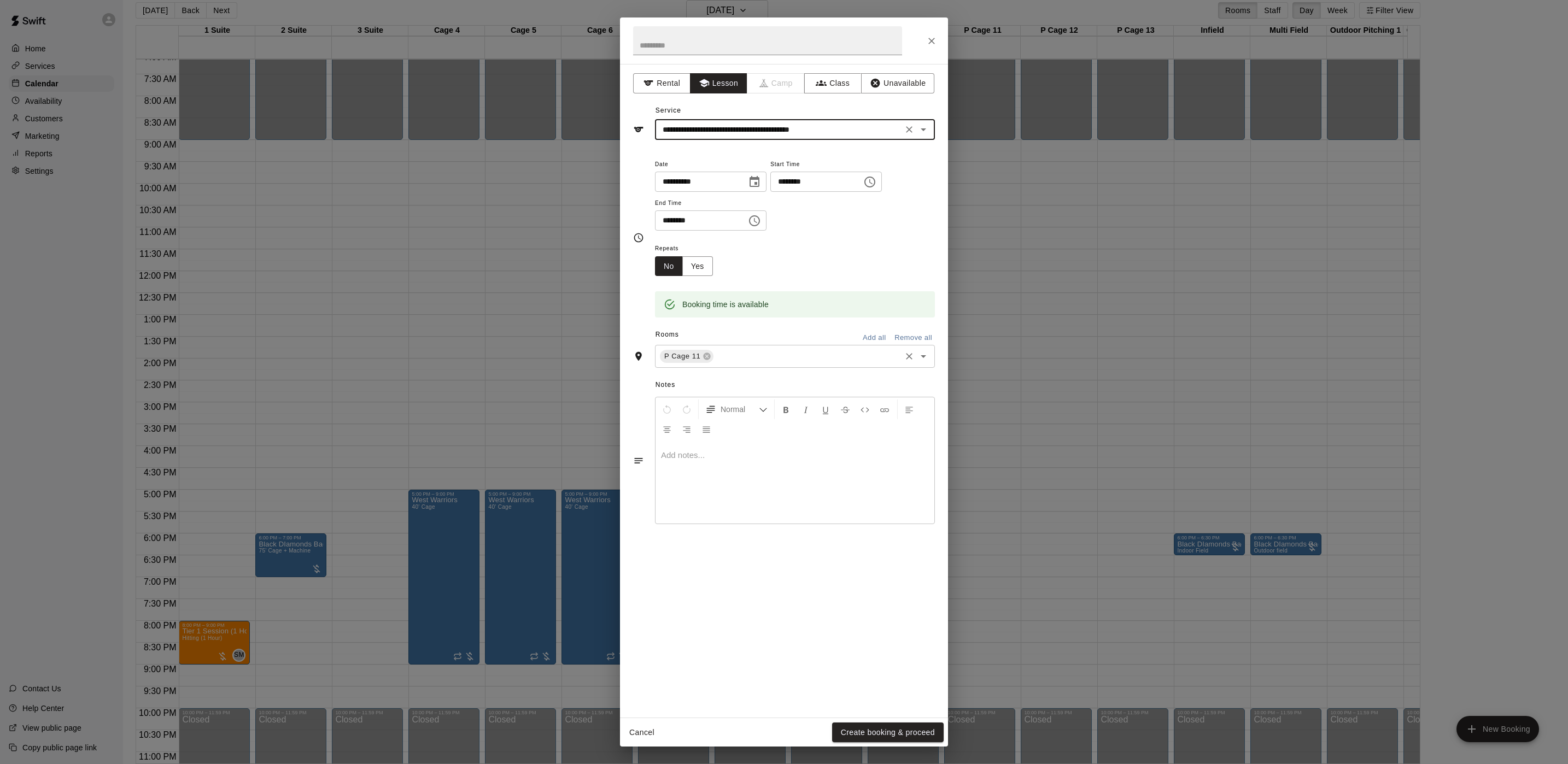
click at [730, 363] on input "text" at bounding box center [807, 357] width 184 height 13
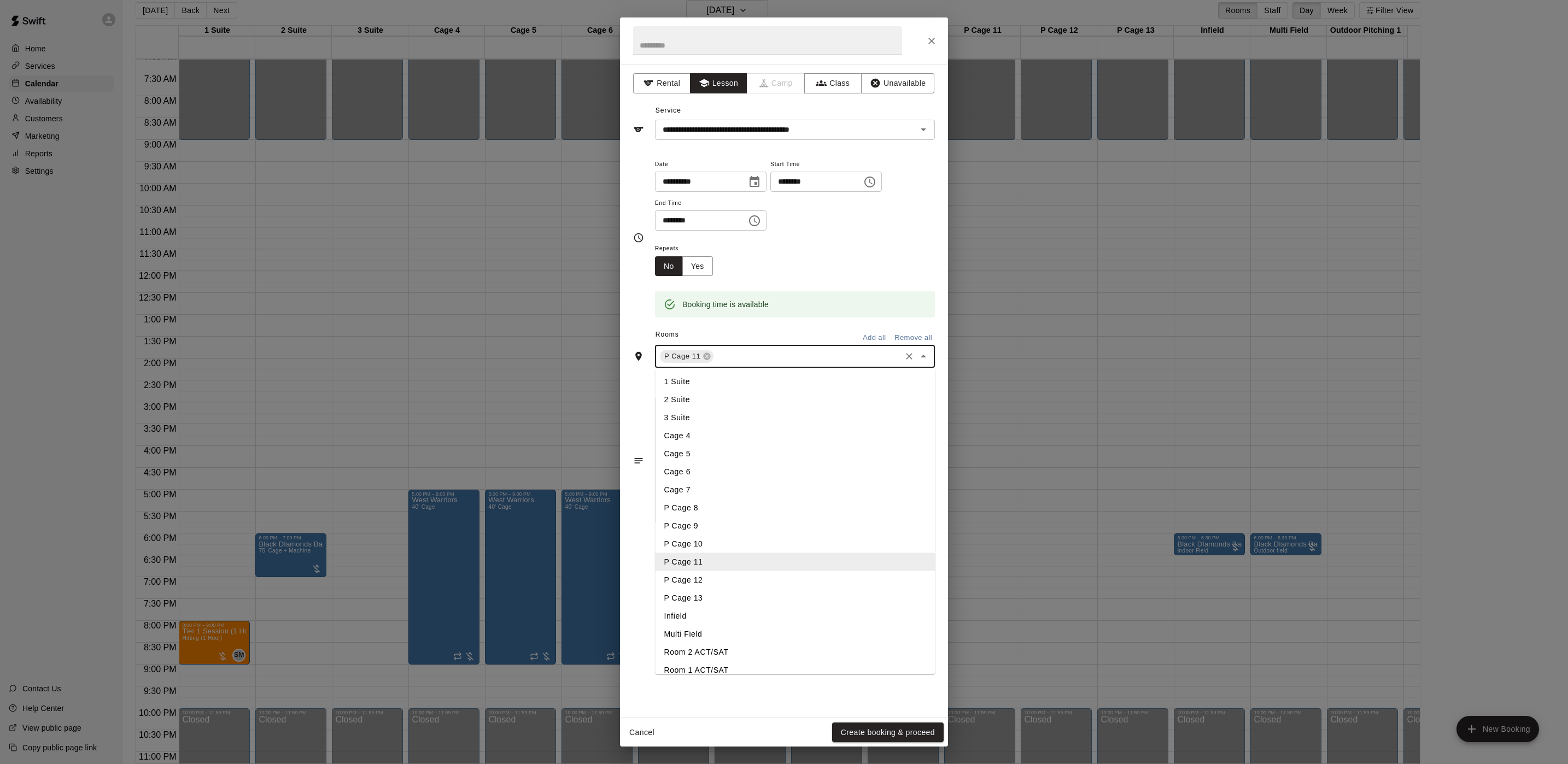
click at [695, 586] on li "P Cage 12" at bounding box center [795, 580] width 280 height 18
click at [863, 738] on button "Create booking & proceed" at bounding box center [888, 733] width 112 height 20
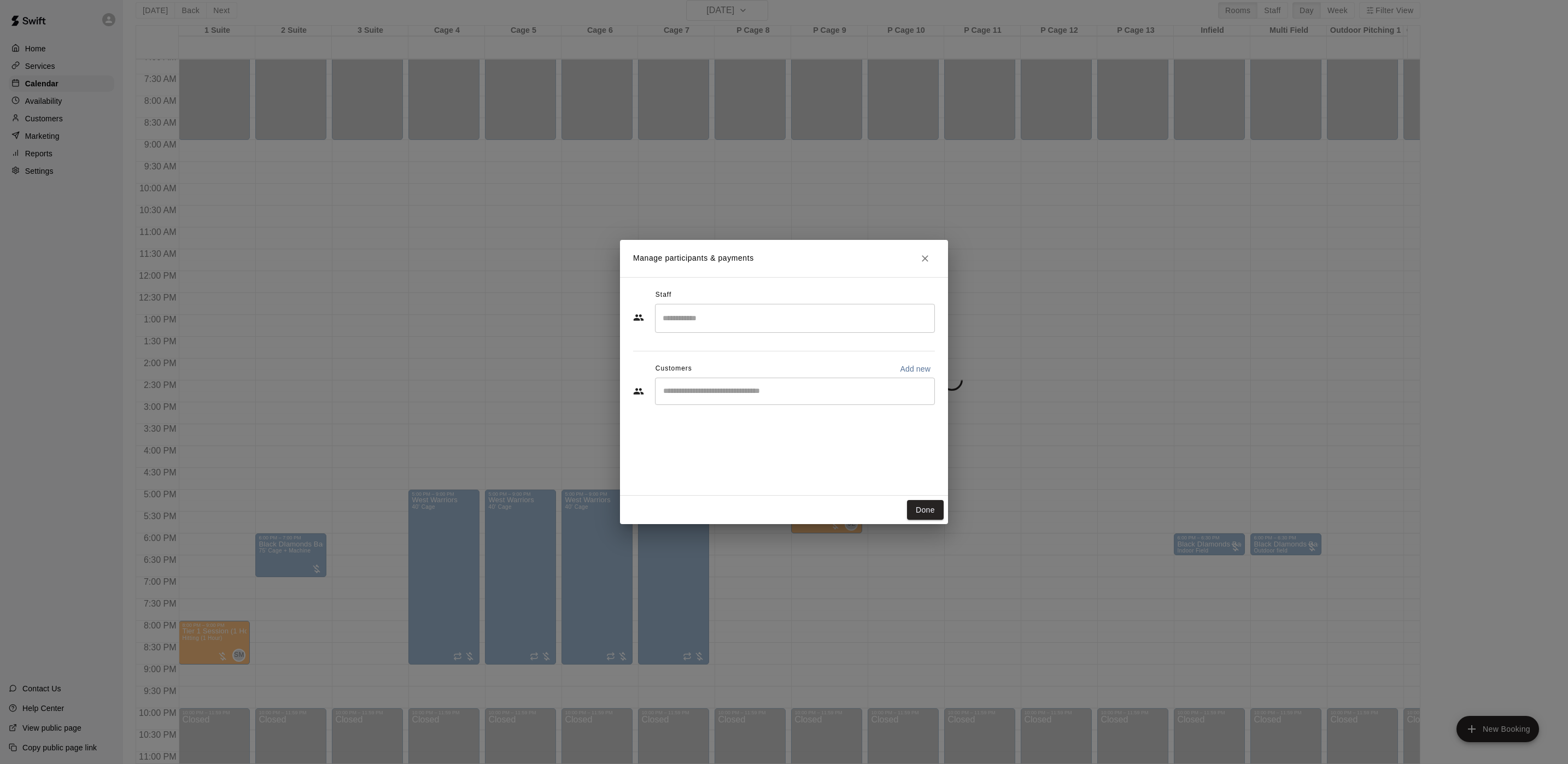
click at [765, 326] on input "Search staff" at bounding box center [795, 318] width 270 height 19
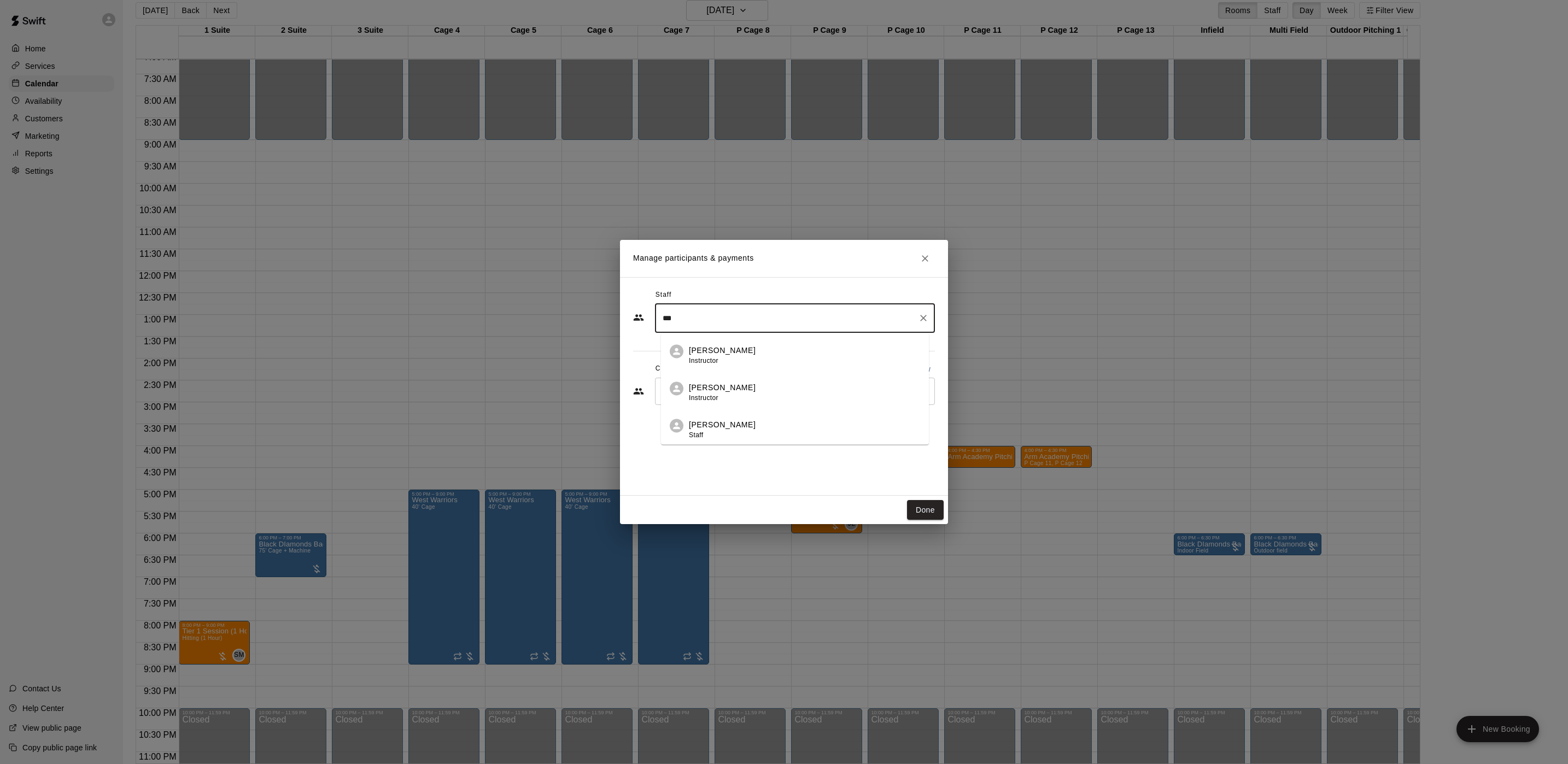
click at [748, 416] on li "Tyler Levine Staff" at bounding box center [795, 426] width 268 height 37
type input "***"
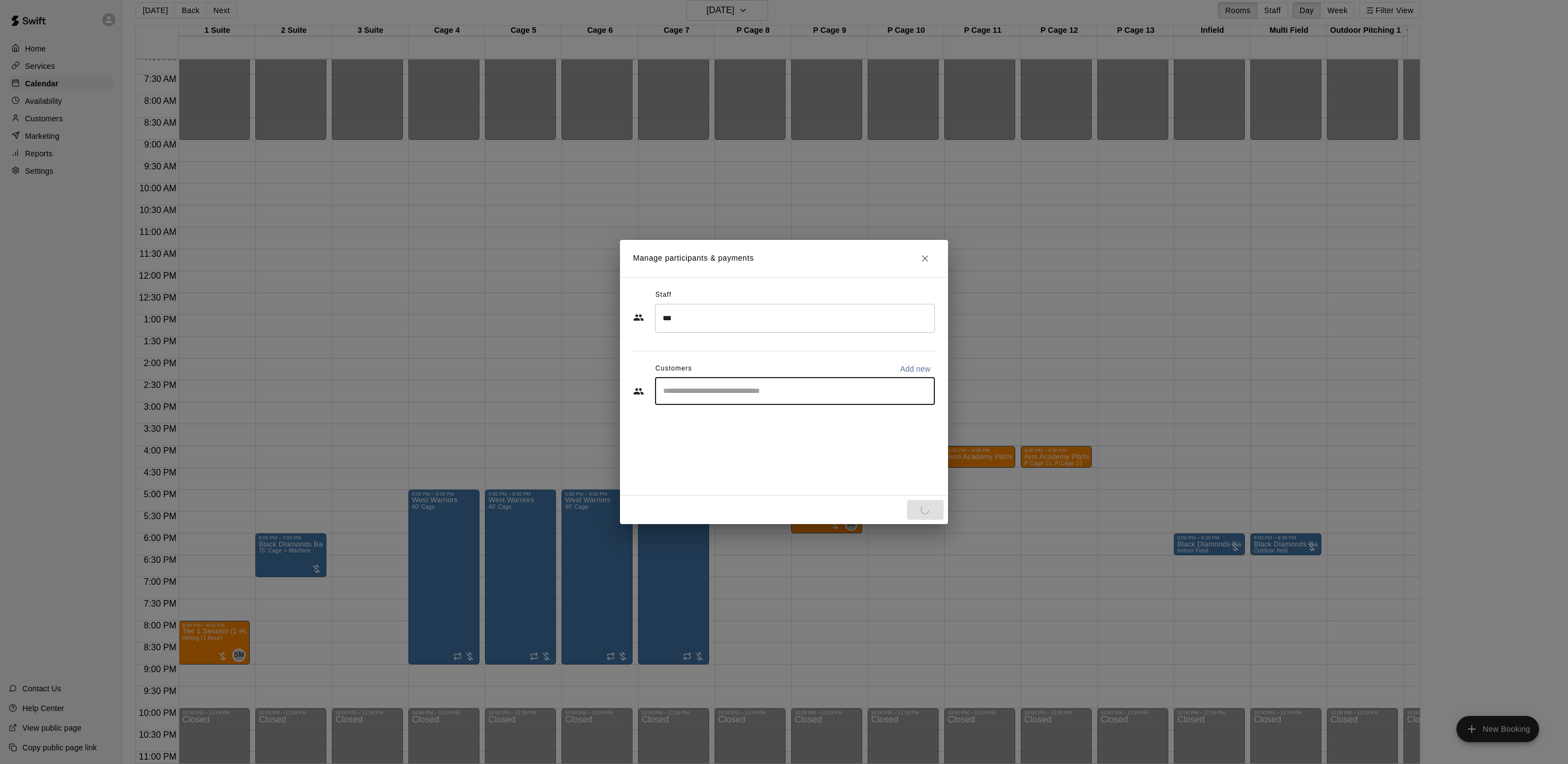
click at [724, 394] on input "Start typing to search customers..." at bounding box center [795, 391] width 270 height 11
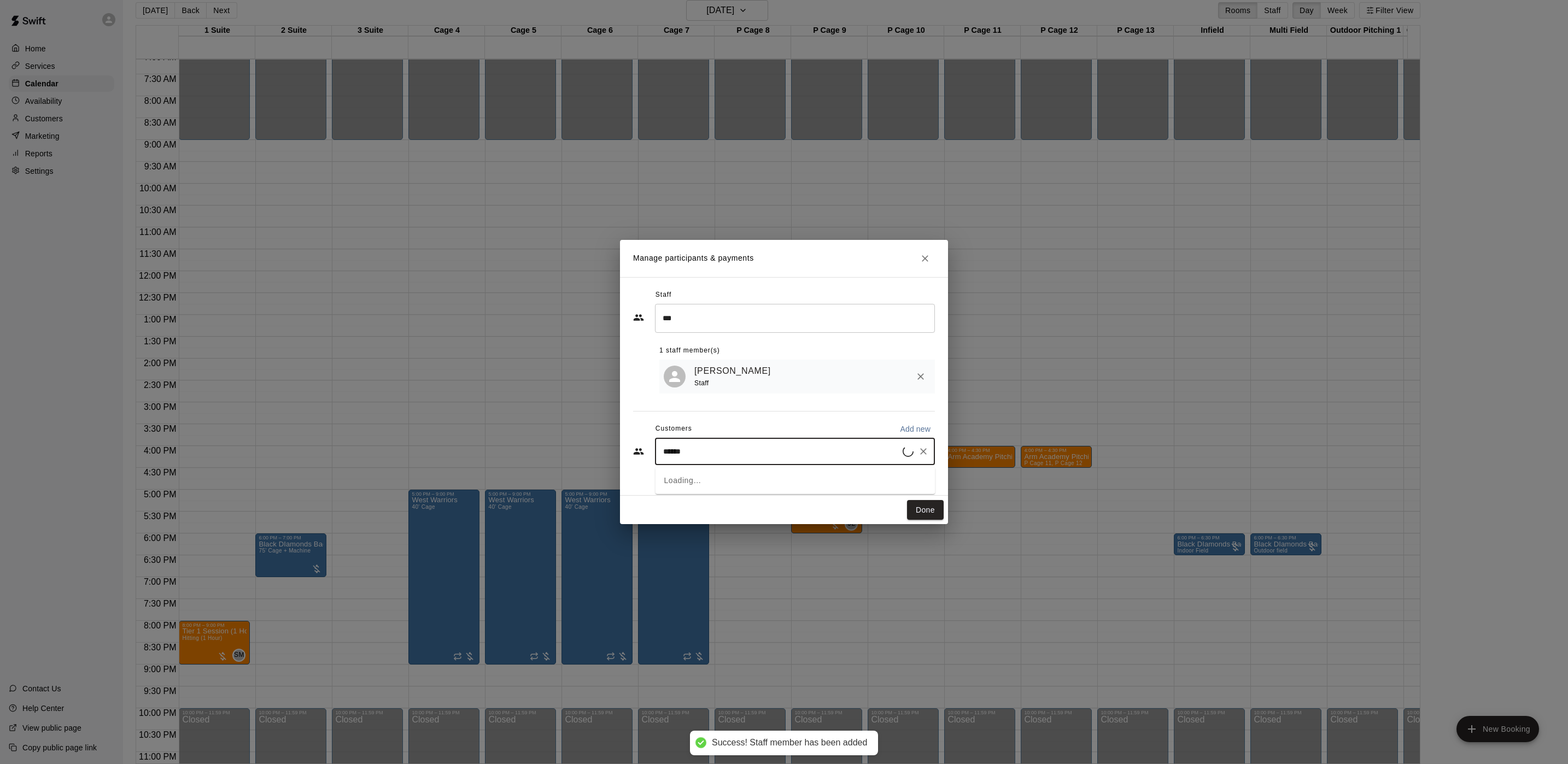
type input "*******"
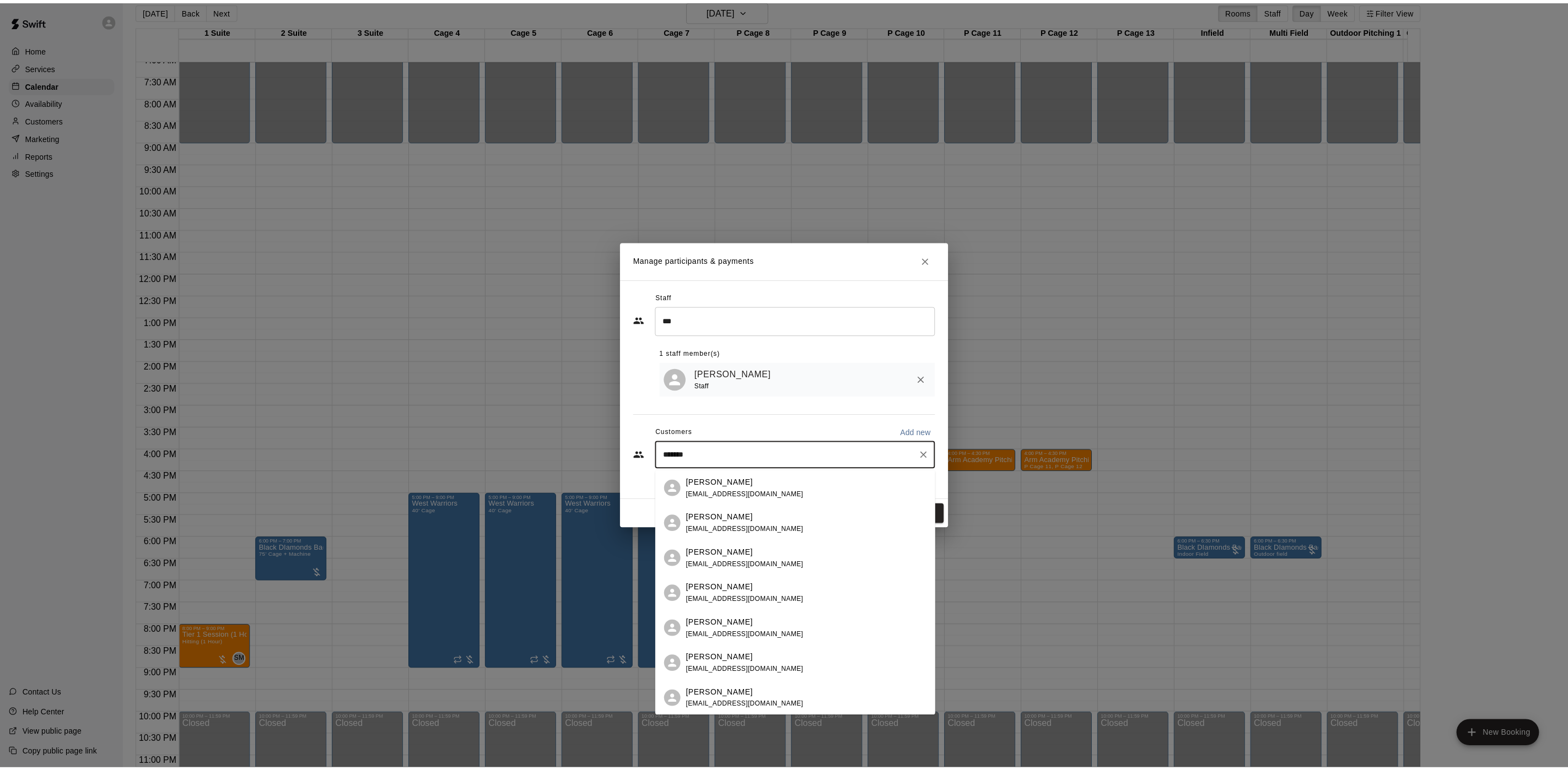
scroll to position [35, 0]
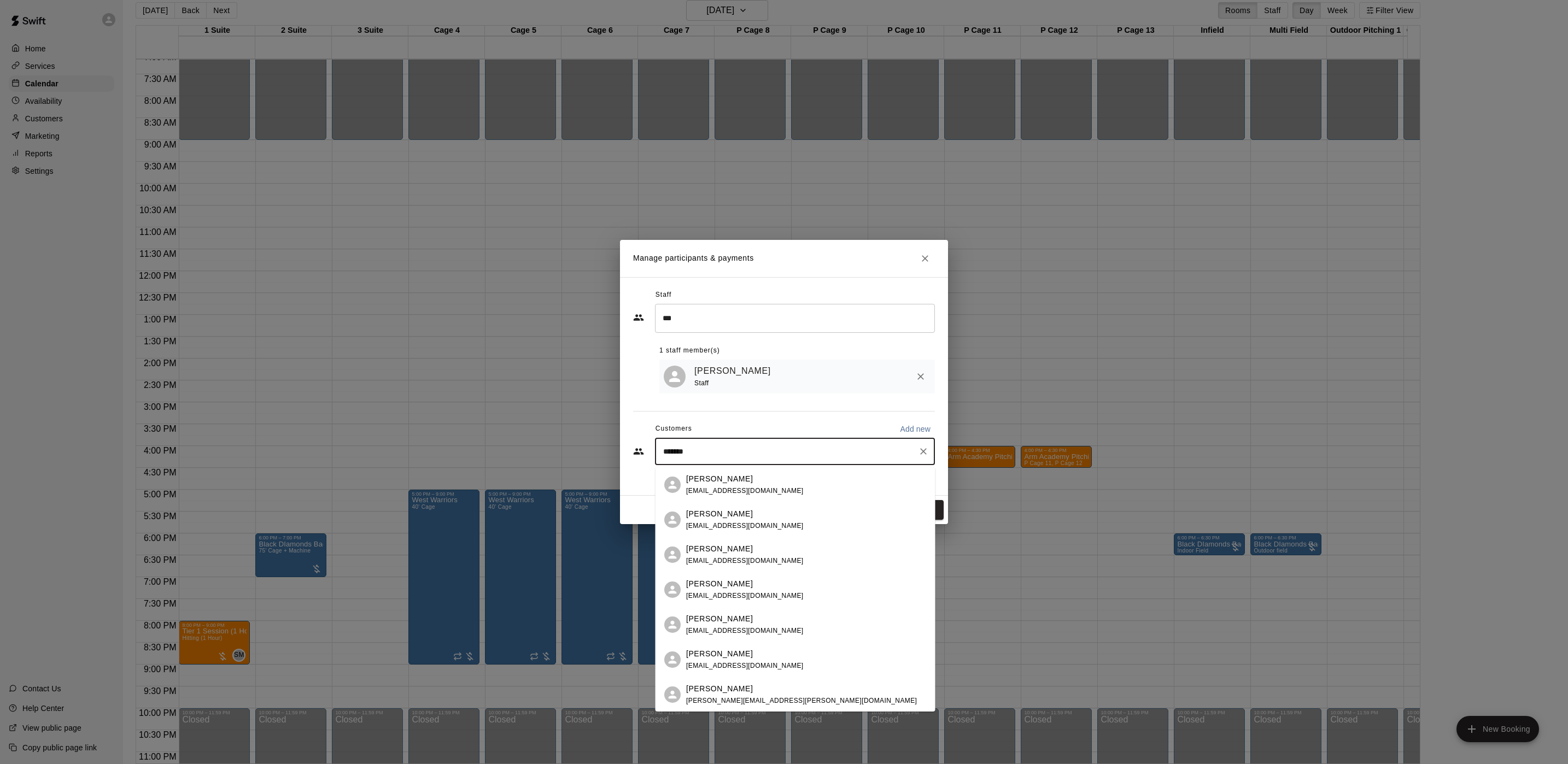
drag, startPoint x: 768, startPoint y: 663, endPoint x: 758, endPoint y: 661, distance: 10.2
click at [769, 663] on div "Charlie Matisi cmatisi@gmail.com" at bounding box center [806, 660] width 240 height 23
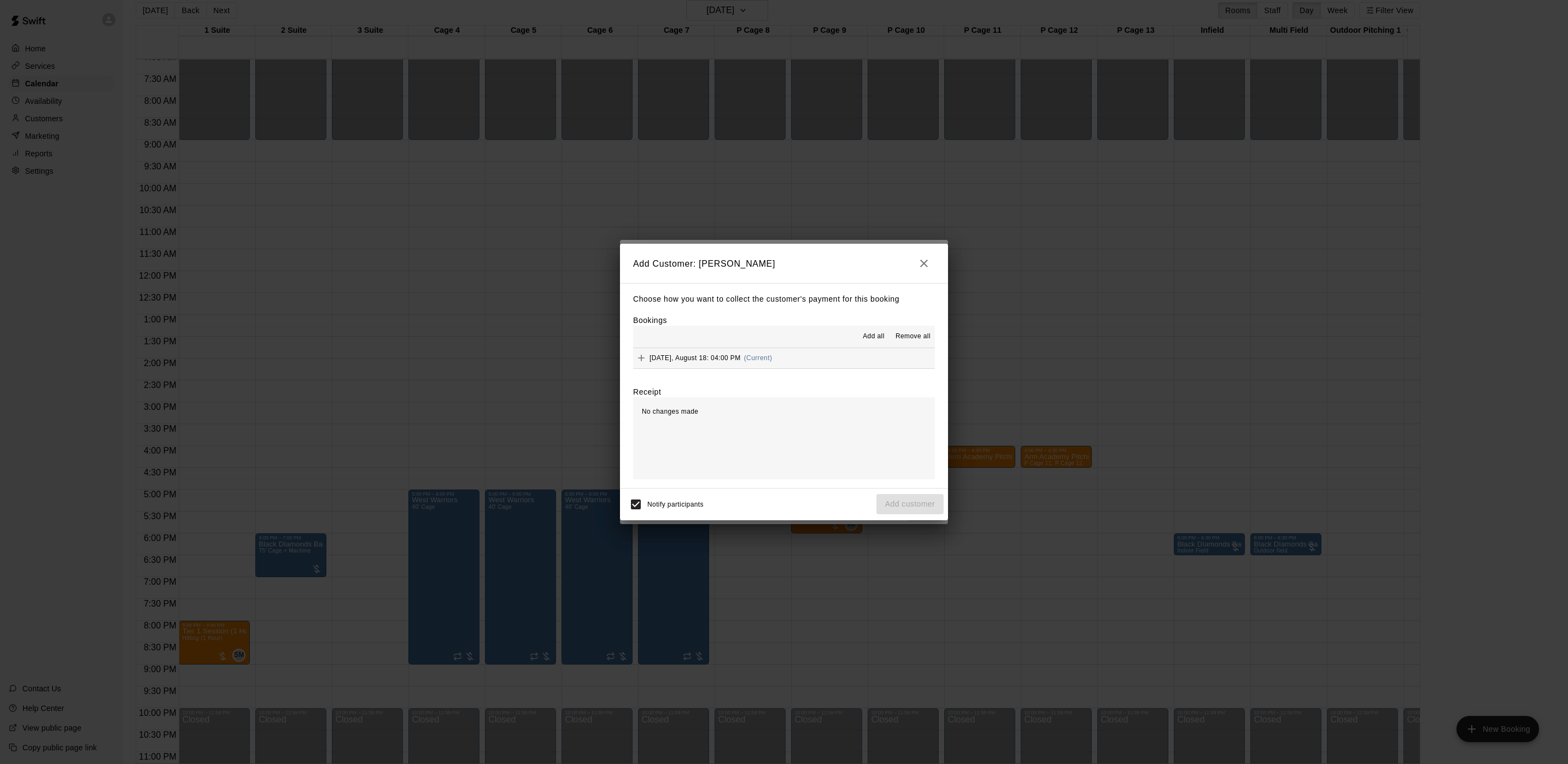
click at [776, 360] on button "Monday, August 18: 04:00 PM (Current)" at bounding box center [784, 358] width 302 height 20
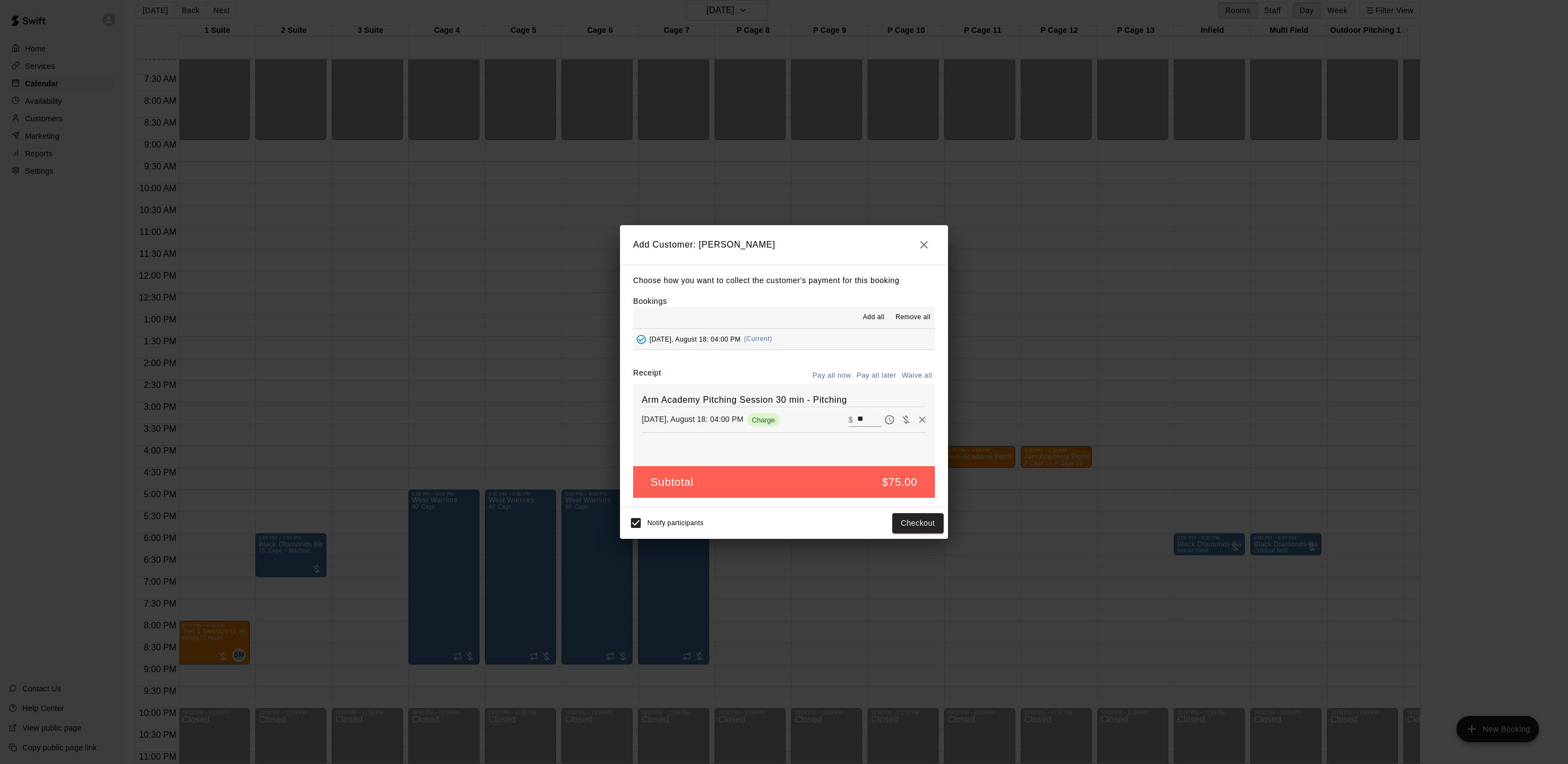
click at [870, 379] on button "Pay all later" at bounding box center [877, 376] width 45 height 17
click at [902, 533] on button "Add customer" at bounding box center [910, 523] width 67 height 20
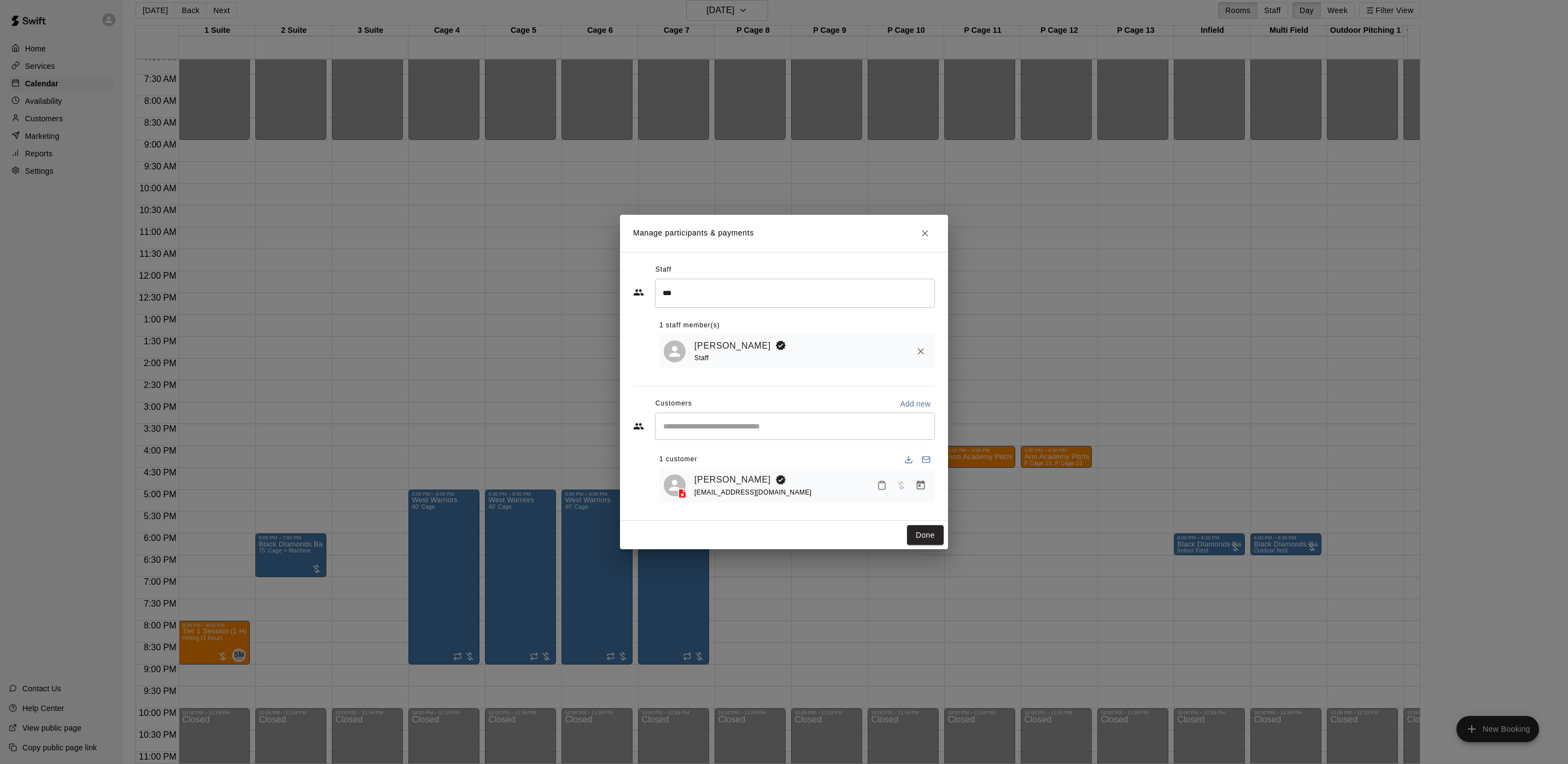
click at [927, 540] on button "Done" at bounding box center [925, 535] width 37 height 20
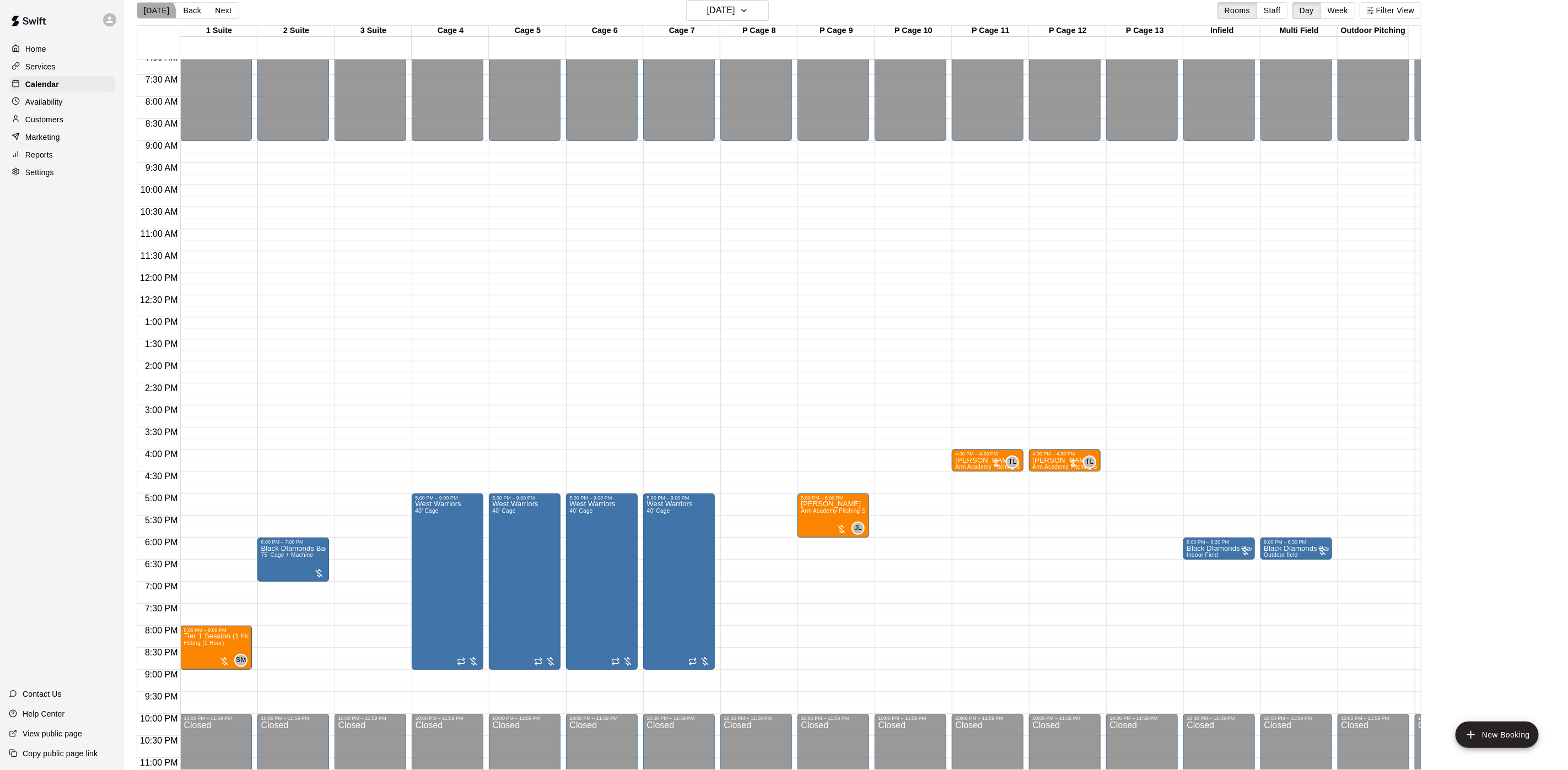
click at [145, 19] on button "[DATE]" at bounding box center [156, 11] width 40 height 17
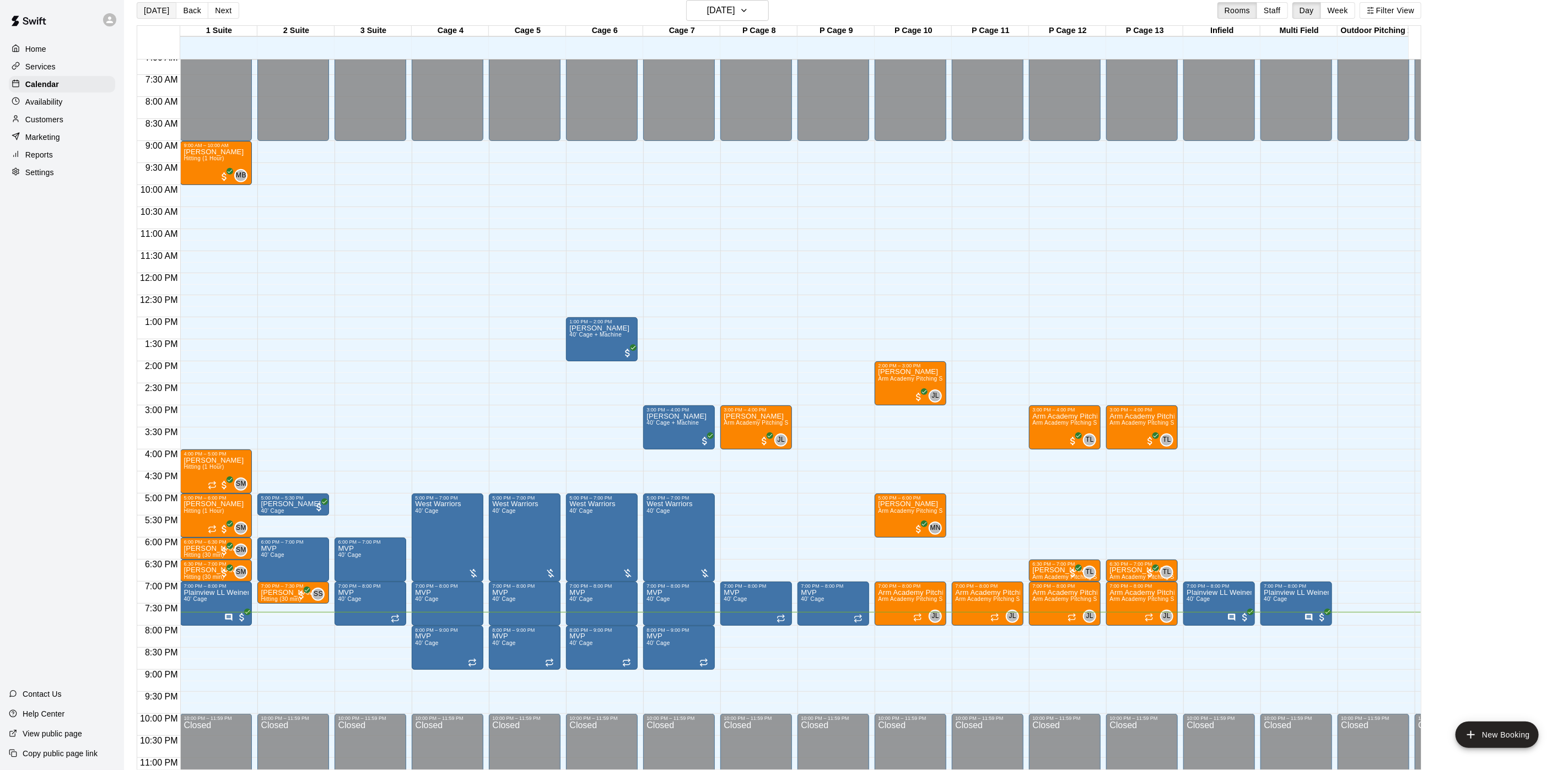
click at [155, 2] on button "[DATE]" at bounding box center [156, 11] width 40 height 17
click at [160, 15] on button "[DATE]" at bounding box center [156, 11] width 40 height 17
click at [145, 12] on button "[DATE]" at bounding box center [156, 11] width 40 height 17
click at [166, 7] on button "[DATE]" at bounding box center [156, 11] width 40 height 17
click at [157, 15] on button "[DATE]" at bounding box center [156, 11] width 40 height 17
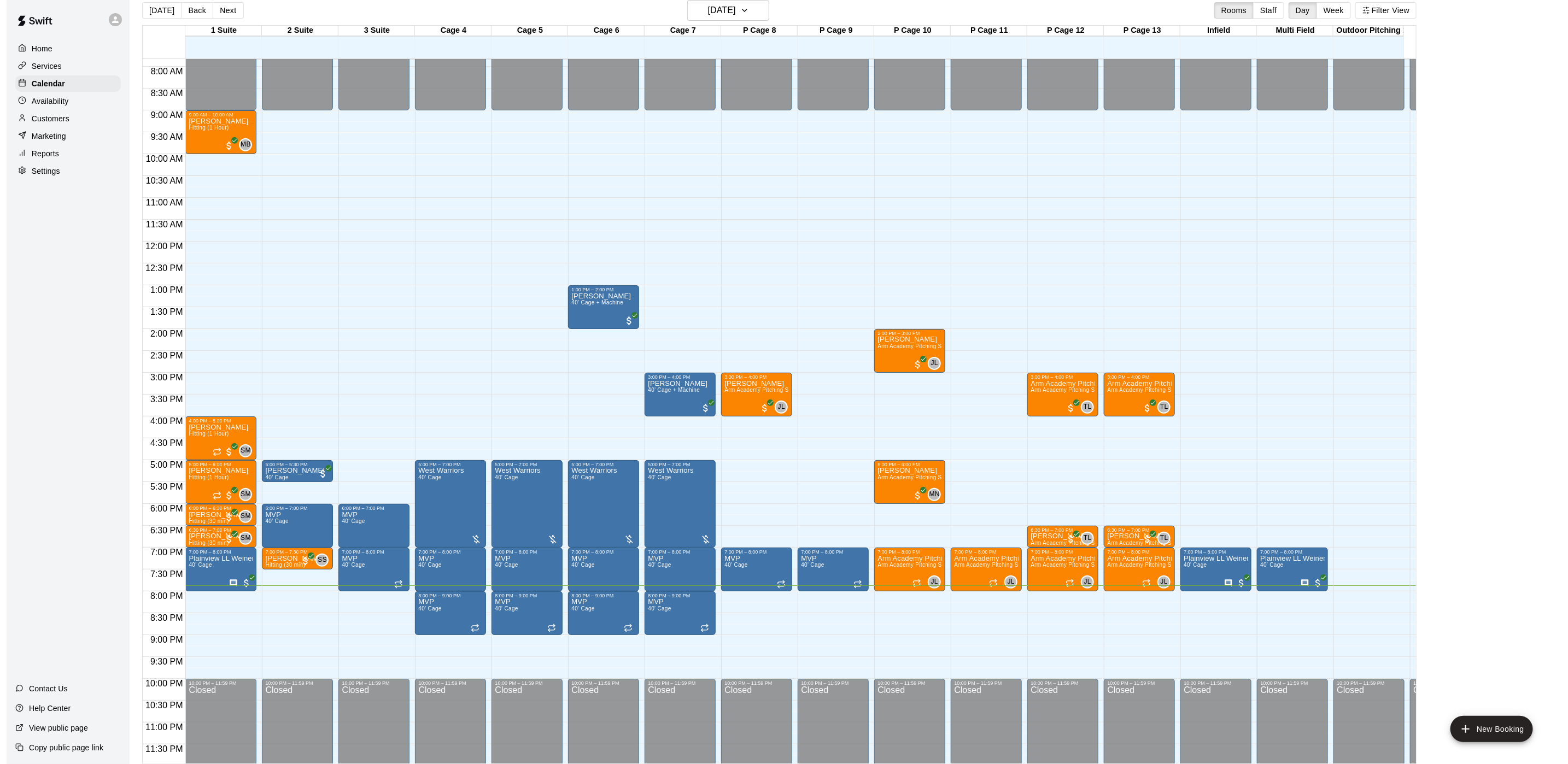
scroll to position [358, 0]
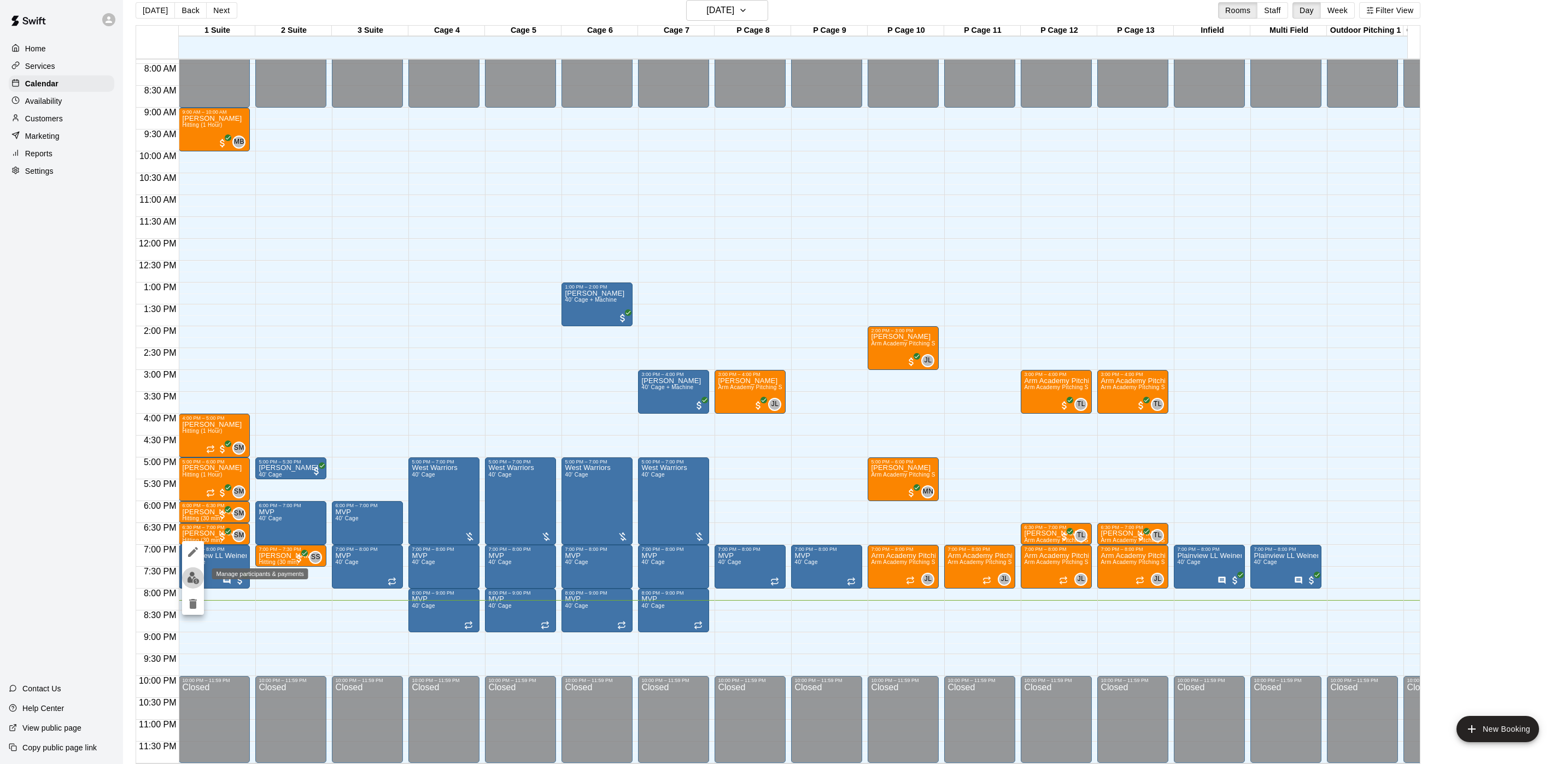
click at [196, 577] on img "edit" at bounding box center [193, 578] width 13 height 13
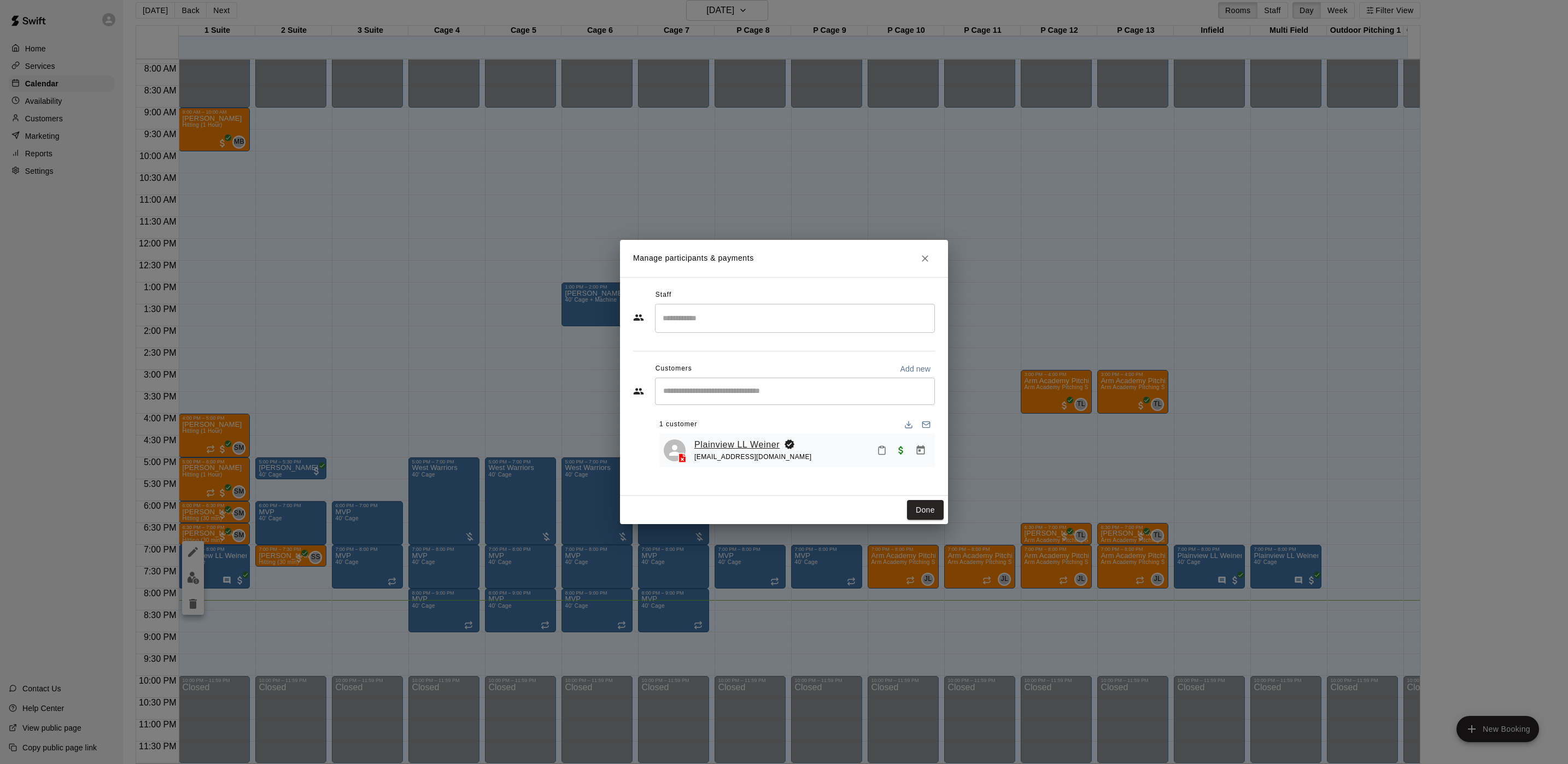
click at [728, 449] on link "Plainview LL Weiner" at bounding box center [736, 445] width 85 height 14
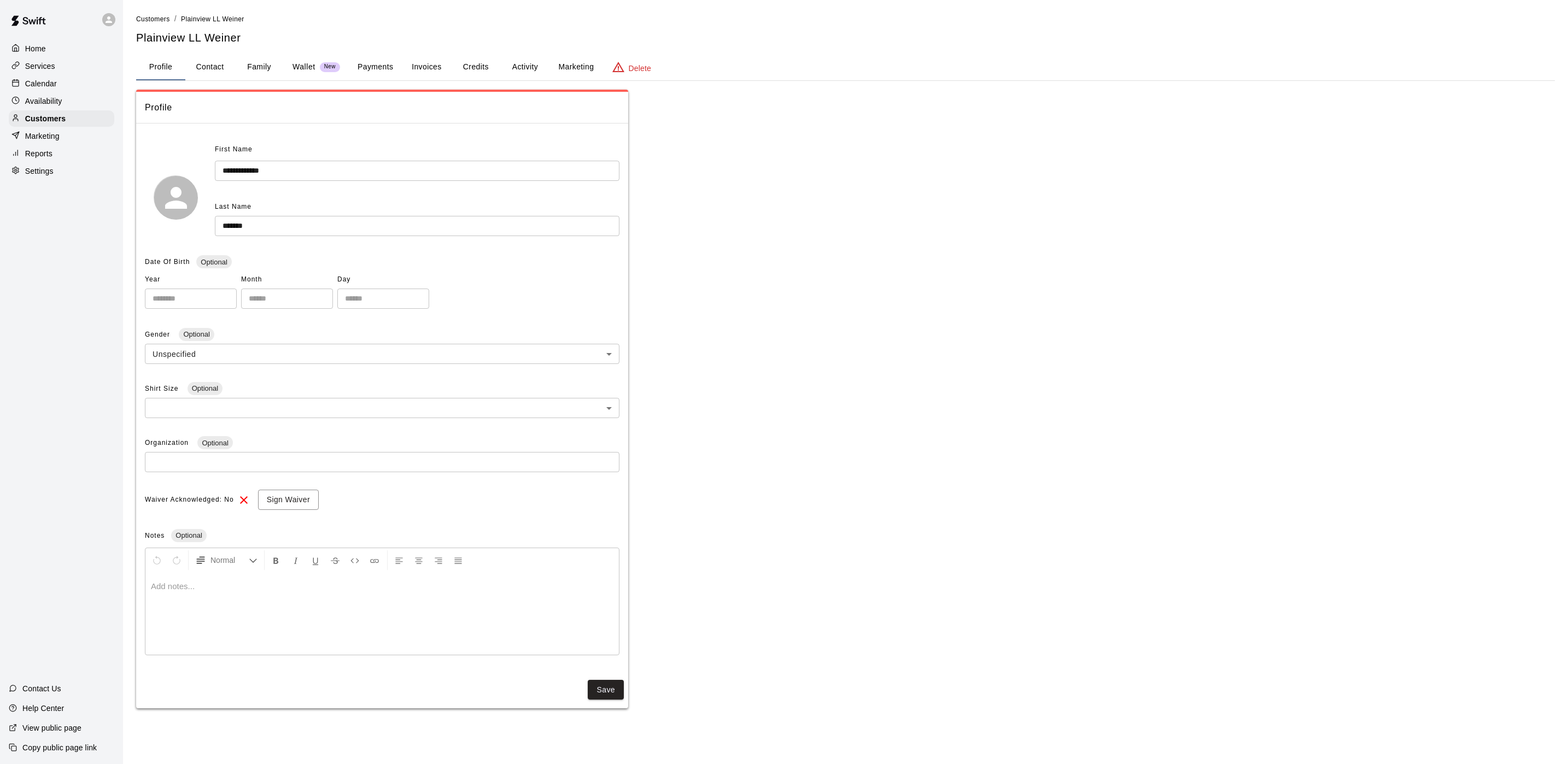
click at [374, 67] on button "Payments" at bounding box center [375, 67] width 53 height 26
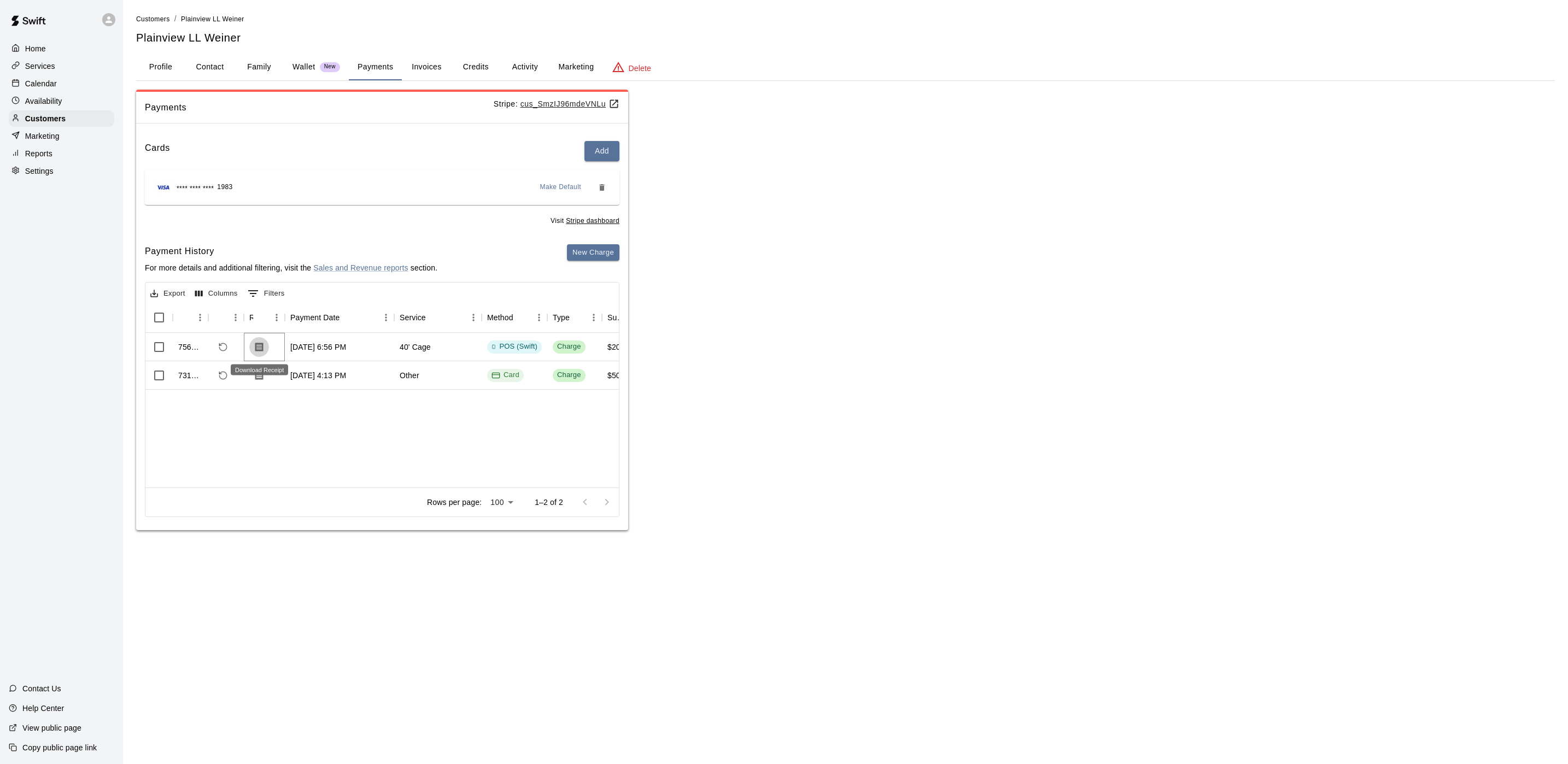
click at [259, 346] on icon "Download Receipt" at bounding box center [259, 346] width 8 height 9
click at [48, 83] on p "Calendar" at bounding box center [41, 83] width 32 height 11
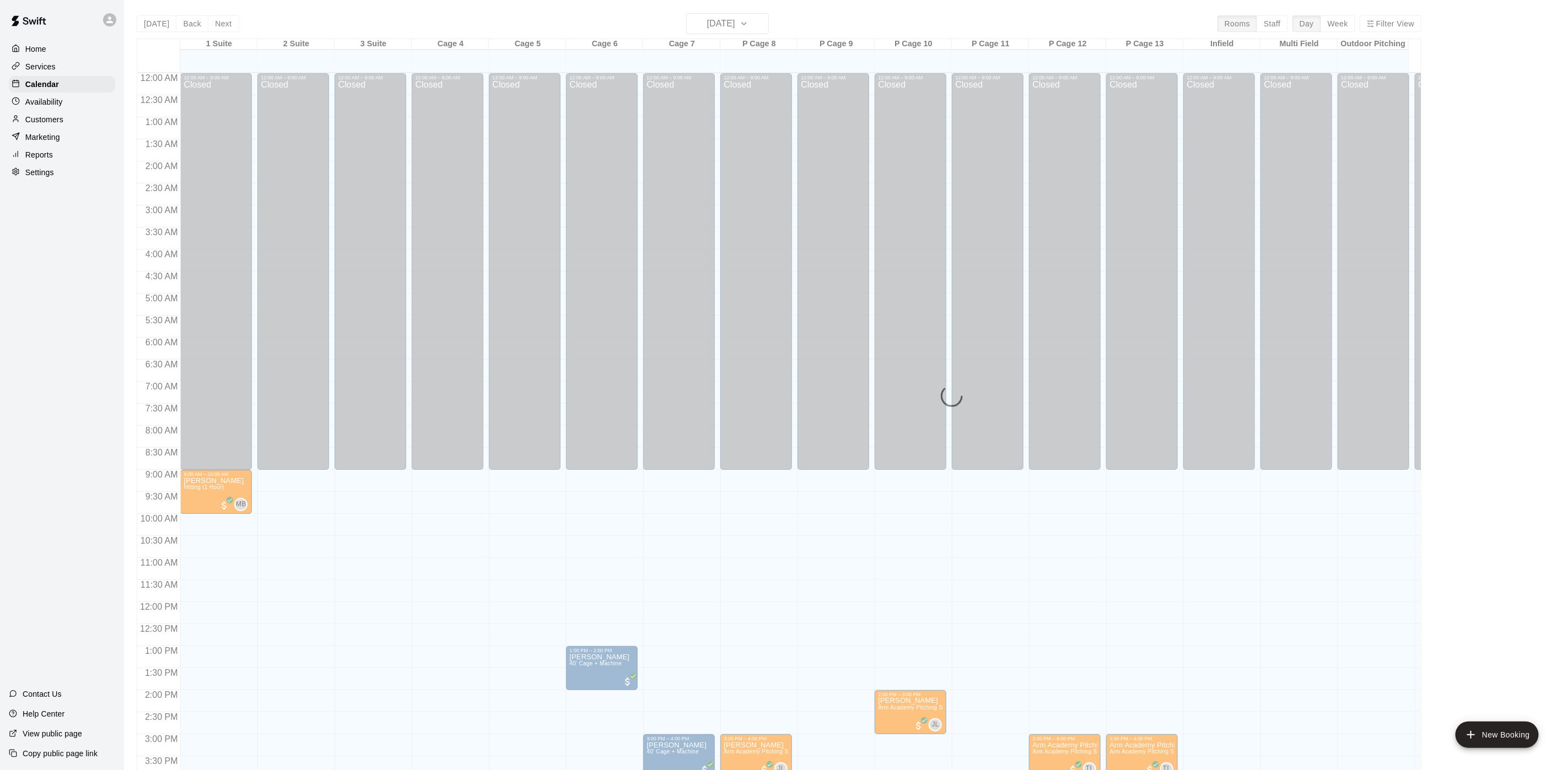
scroll to position [316, 0]
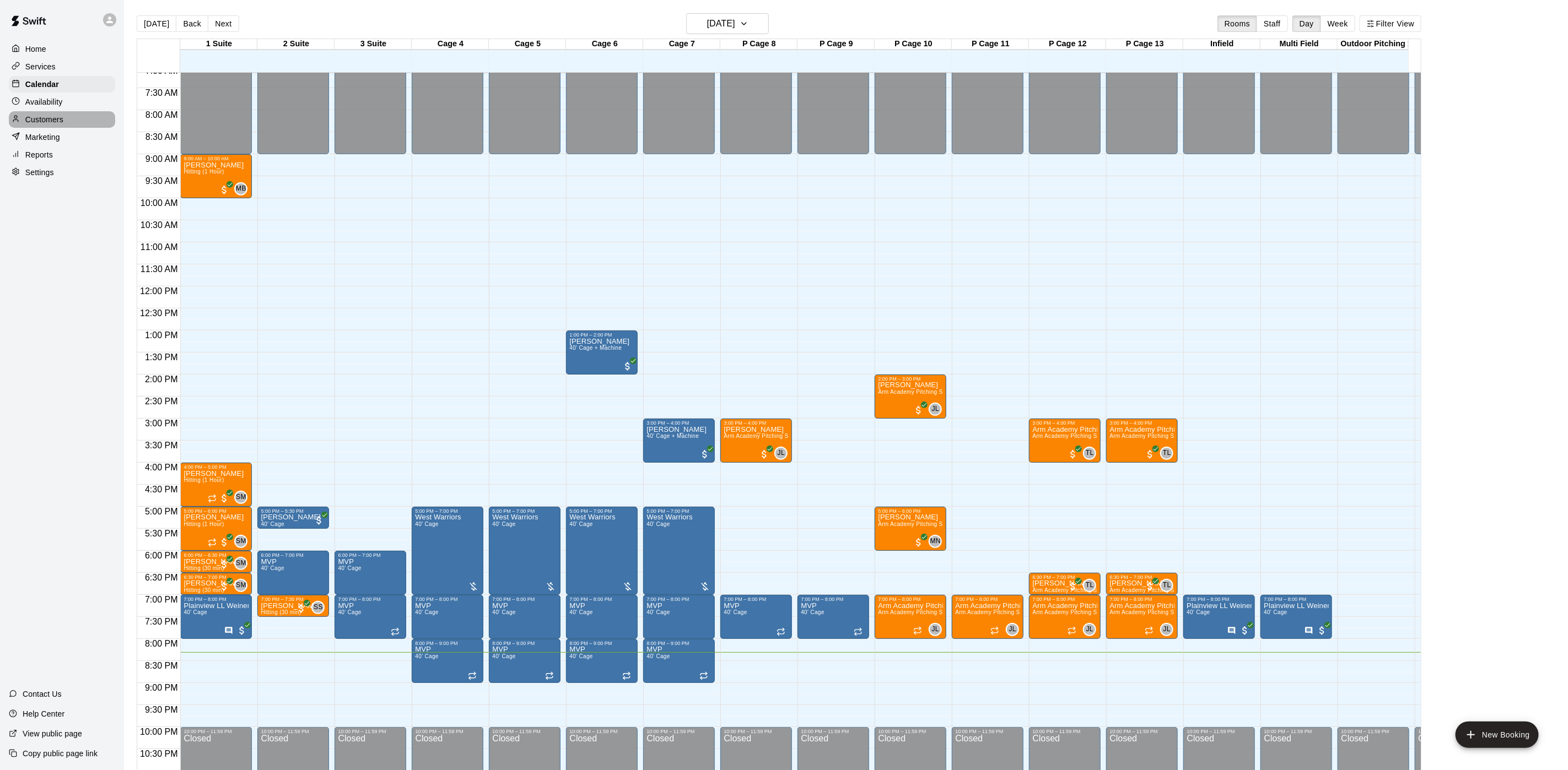
click at [20, 125] on div at bounding box center [19, 119] width 14 height 11
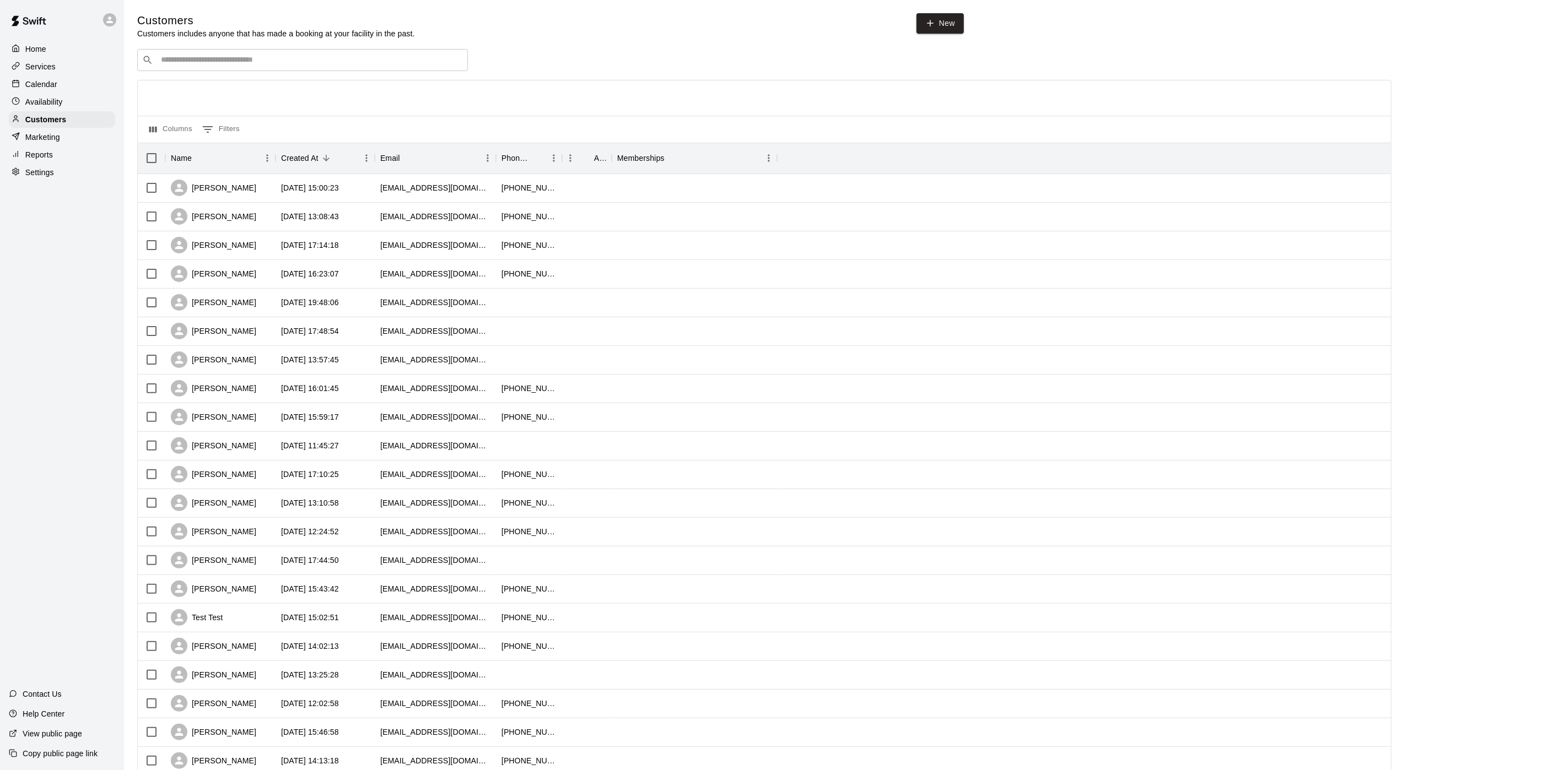
click at [365, 66] on input "Search customers by name or email" at bounding box center [310, 60] width 305 height 11
type input "*"
type input "*******"
click at [307, 83] on div "[PERSON_NAME] [EMAIL_ADDRESS][DOMAIN_NAME]" at bounding box center [313, 91] width 291 height 23
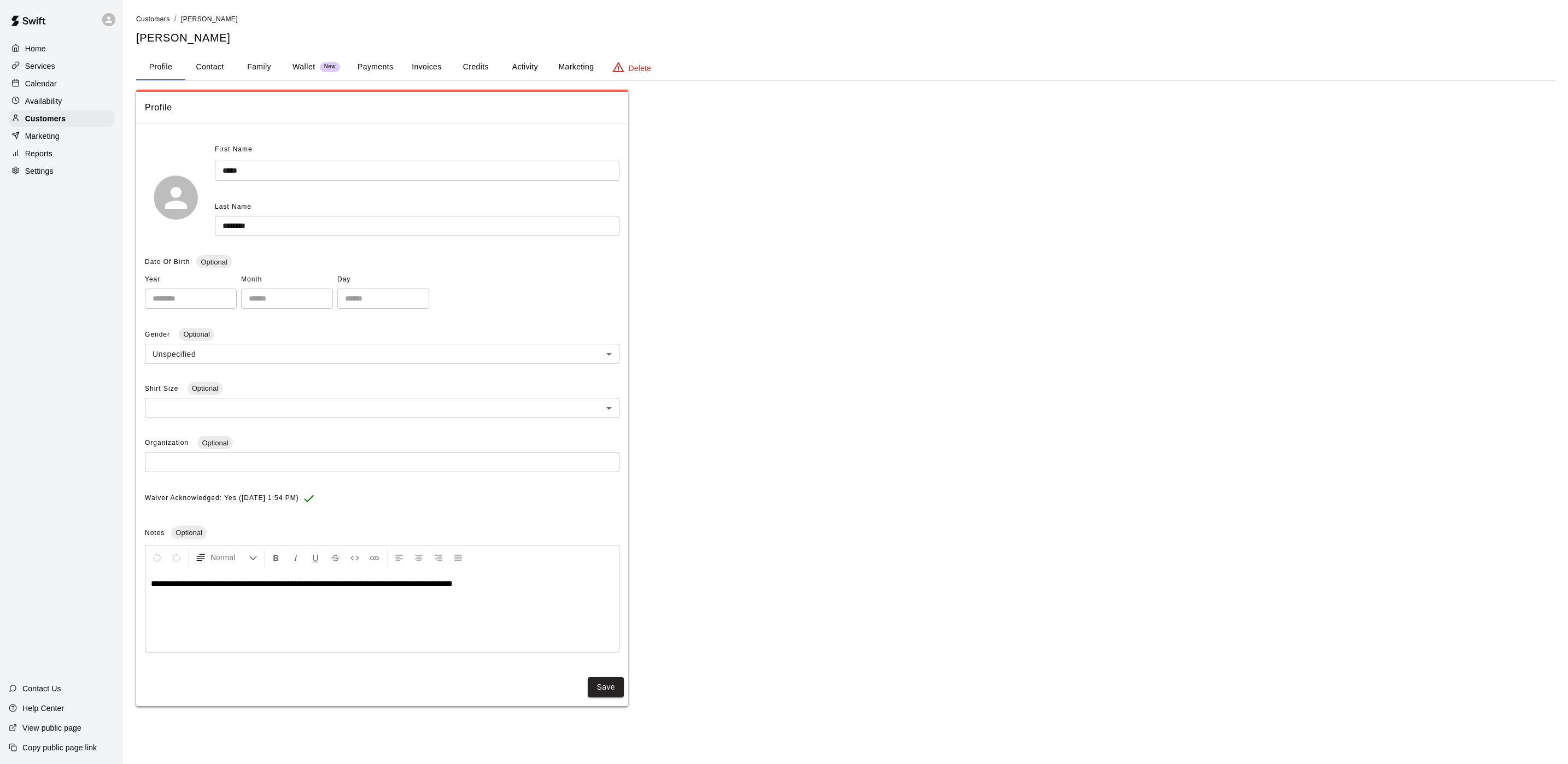
click at [358, 63] on button "Payments" at bounding box center [375, 67] width 53 height 26
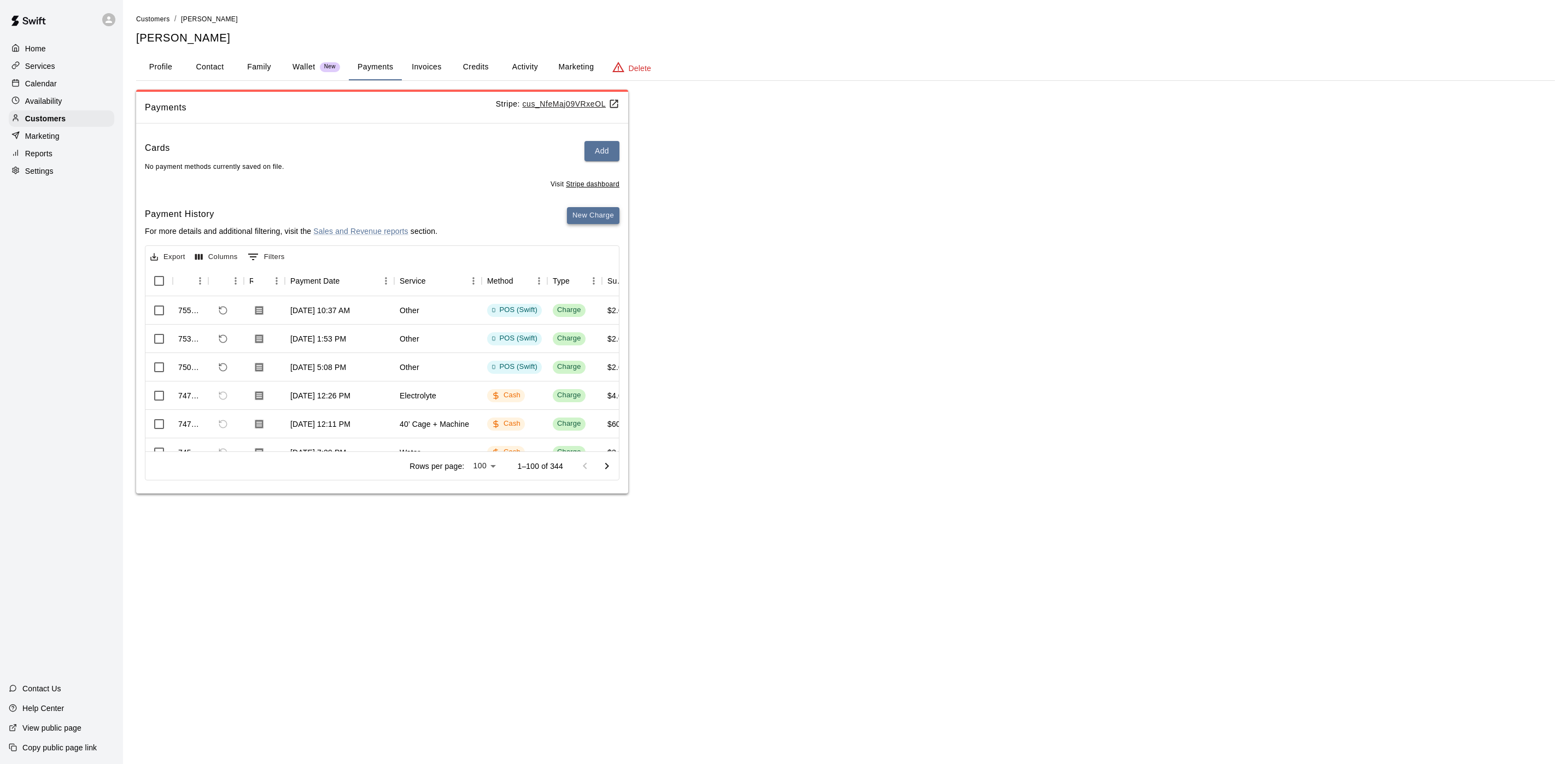
click at [587, 217] on button "New Charge" at bounding box center [593, 216] width 53 height 17
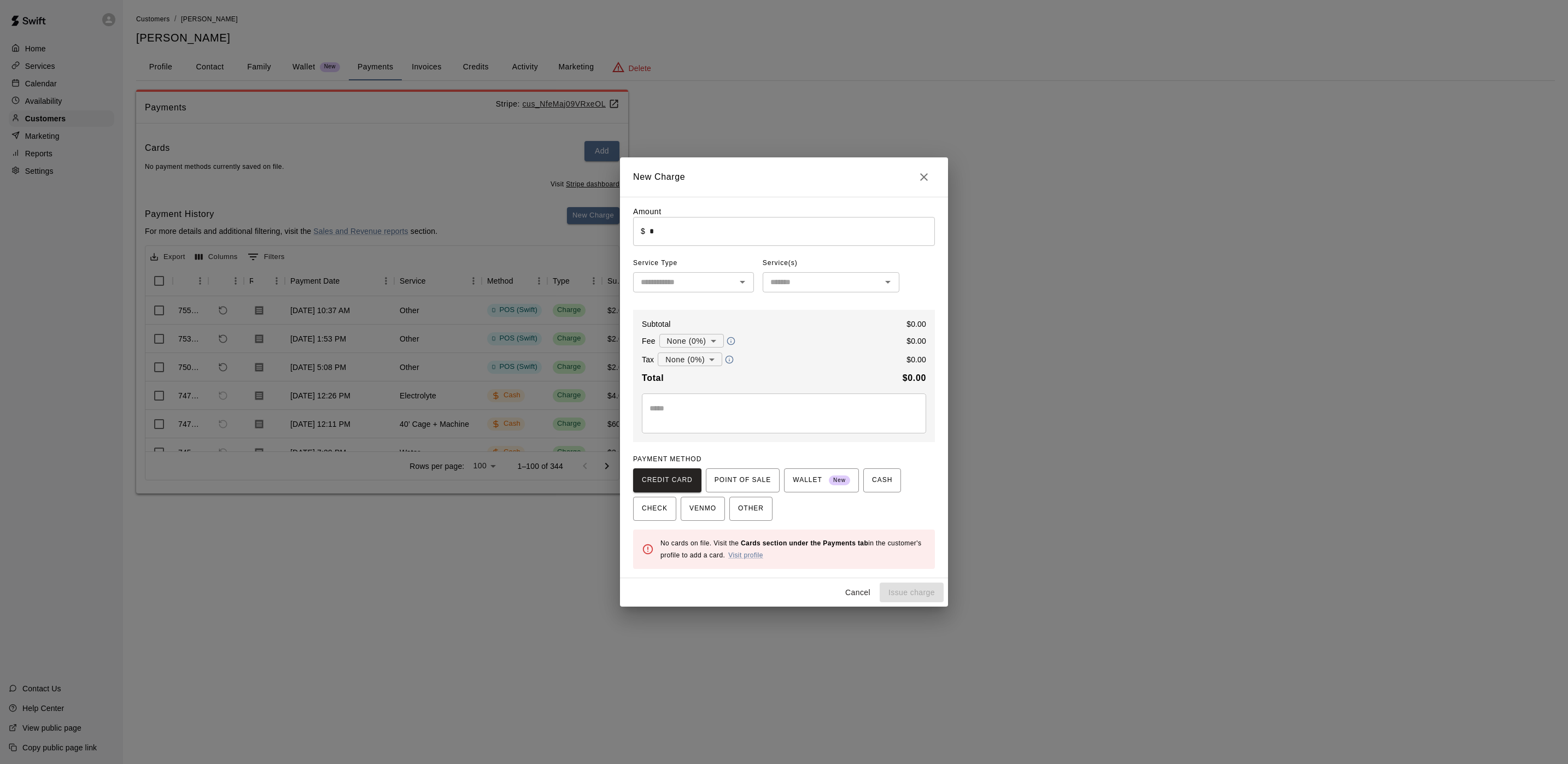
click at [669, 241] on input "*" at bounding box center [792, 231] width 285 height 29
click at [724, 478] on span "POINT OF SALE" at bounding box center [743, 480] width 56 height 18
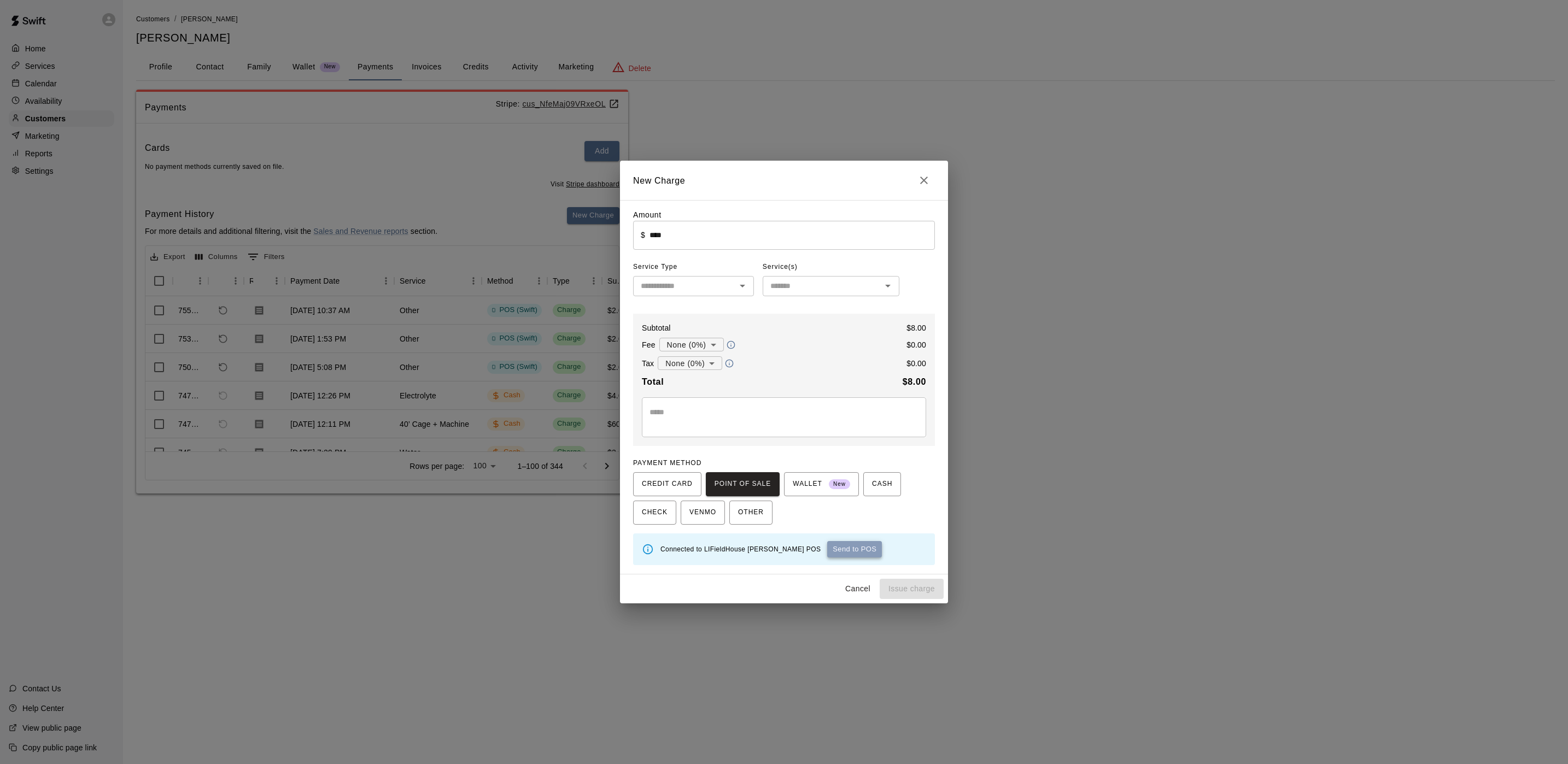
click at [827, 552] on button "Send to POS" at bounding box center [854, 549] width 55 height 17
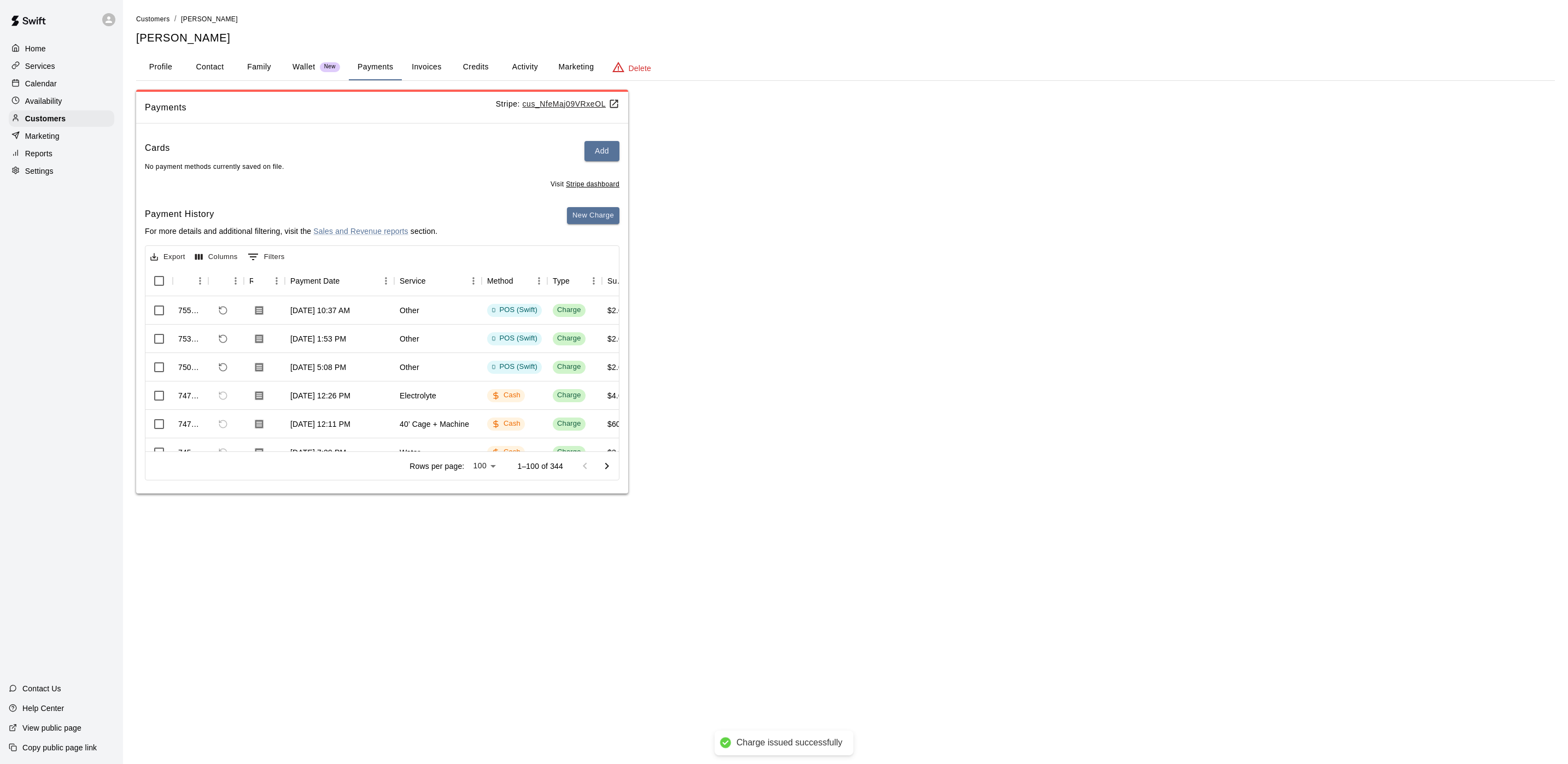
type input "*"
click at [73, 89] on div "Calendar" at bounding box center [61, 83] width 105 height 17
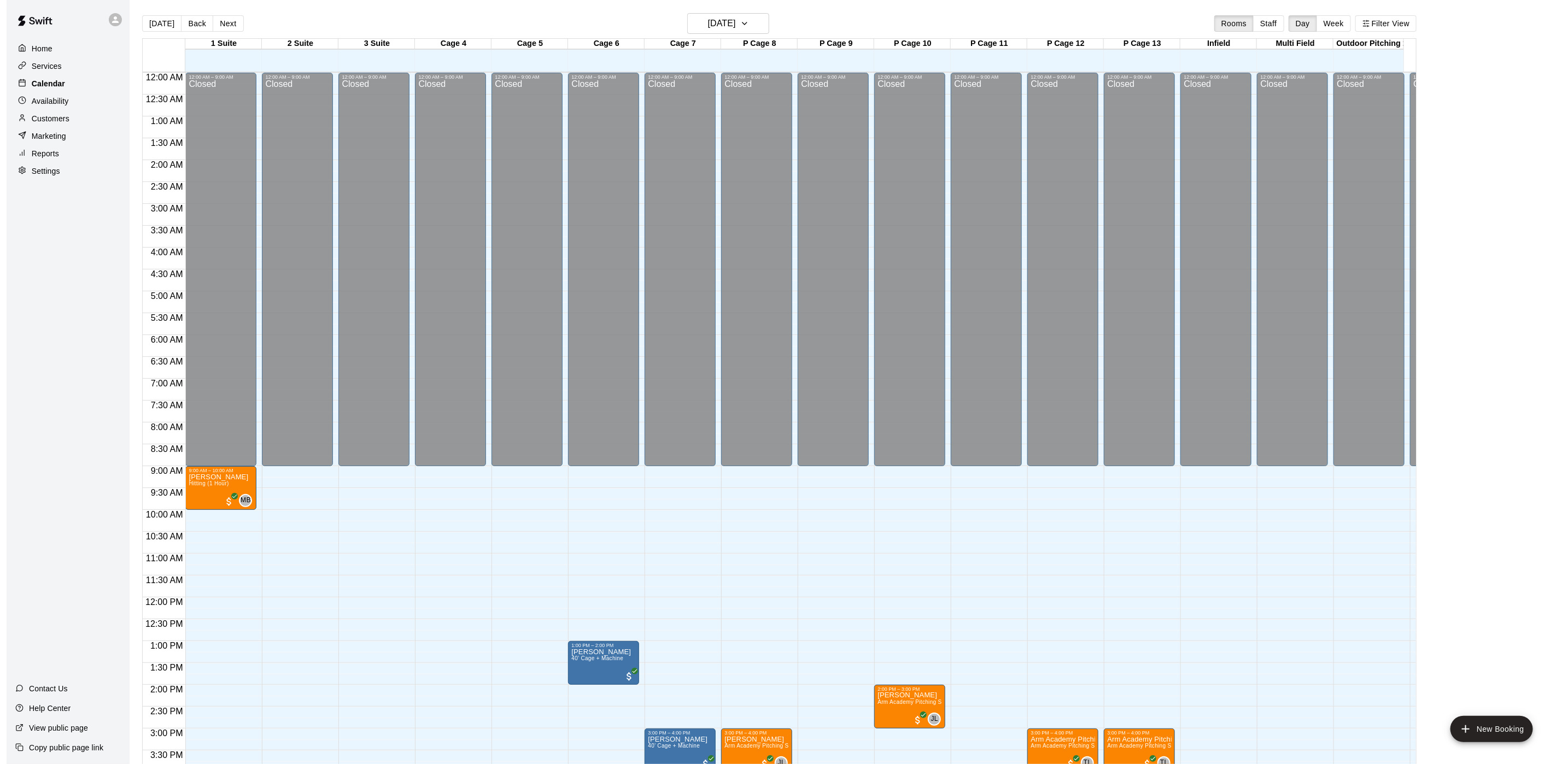
scroll to position [313, 0]
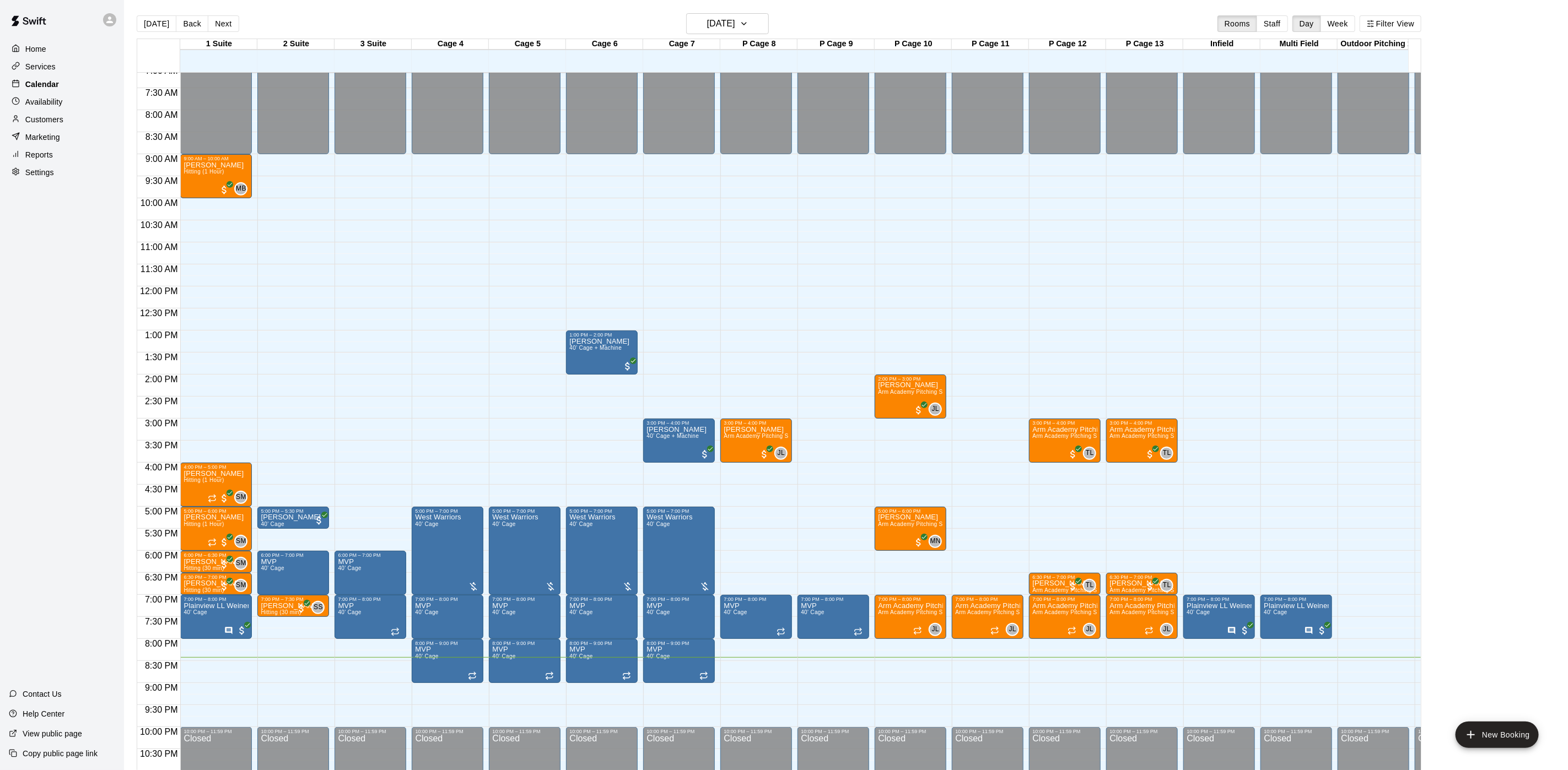
click at [76, 91] on div "Calendar" at bounding box center [62, 84] width 106 height 17
click at [1039, 686] on div "12:00 AM – 9:00 AM Closed 3:00 PM – 4:00 PM Arm Academy Pitching Session 1 Hour…" at bounding box center [1065, 287] width 72 height 1058
click at [1039, 682] on body "Home Services Calendar Availability Customers Marketing Reports Settings Contac…" at bounding box center [784, 394] width 1568 height 788
